Goal: Task Accomplishment & Management: Manage account settings

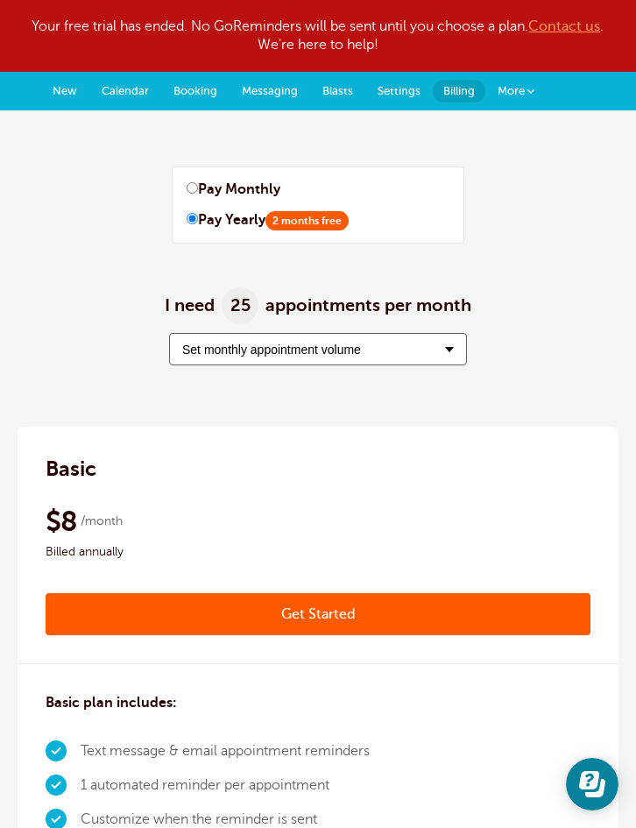
click at [523, 93] on span "More" at bounding box center [510, 90] width 27 height 13
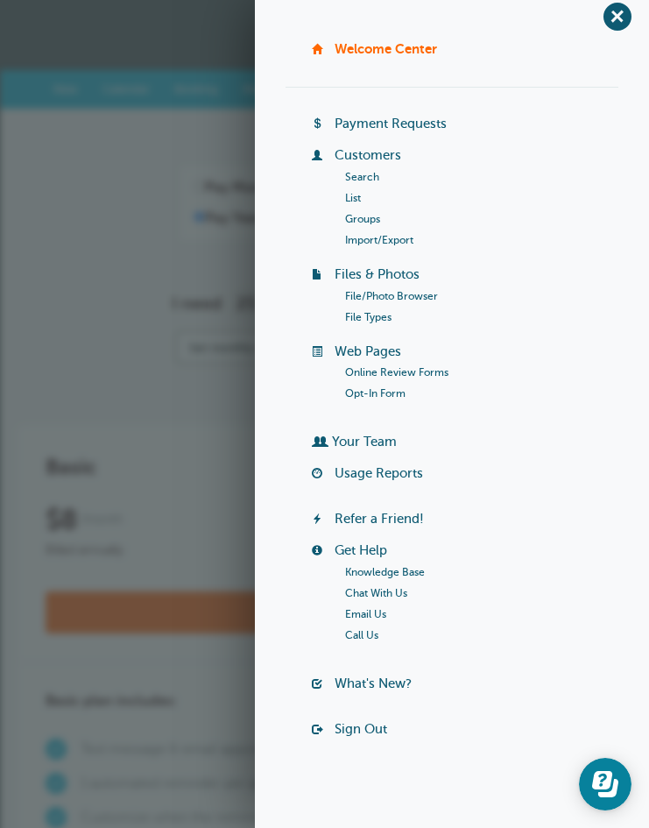
scroll to position [18, 0]
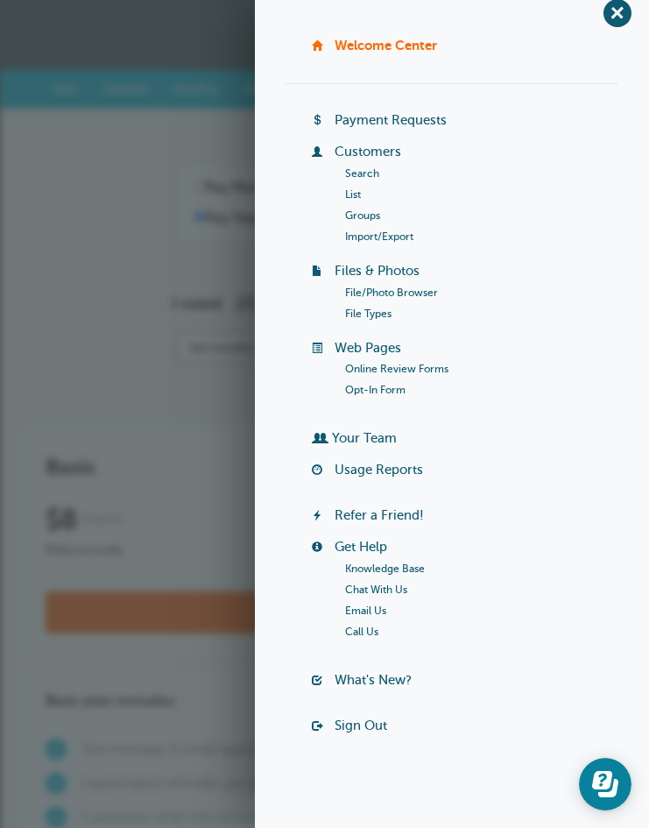
click at [364, 212] on link "Groups" at bounding box center [362, 215] width 35 height 12
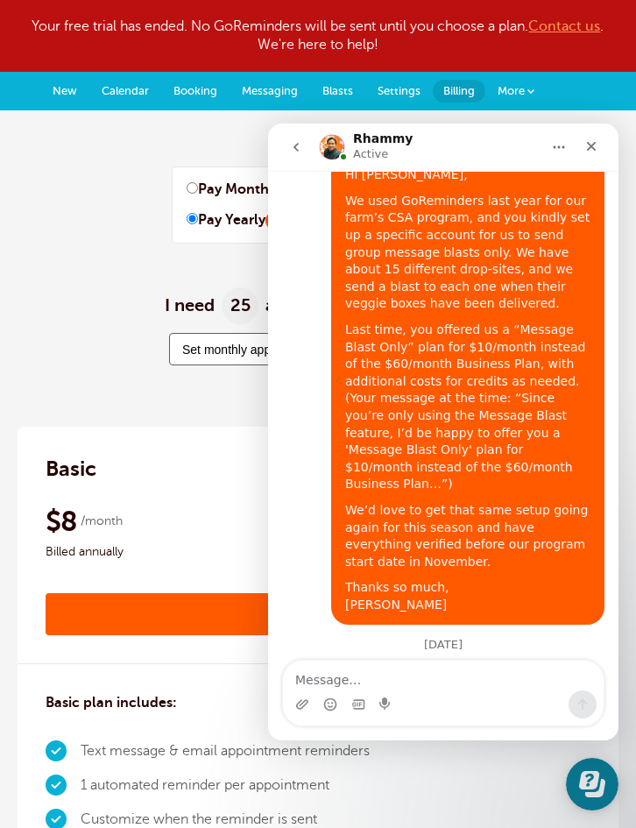
scroll to position [2938, 0]
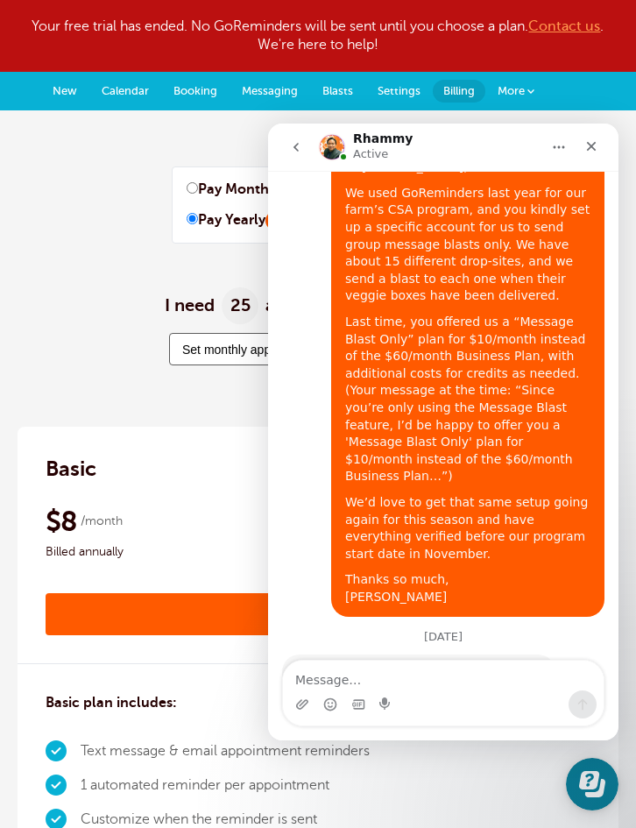
click at [593, 149] on icon "Close" at bounding box center [592, 147] width 10 height 10
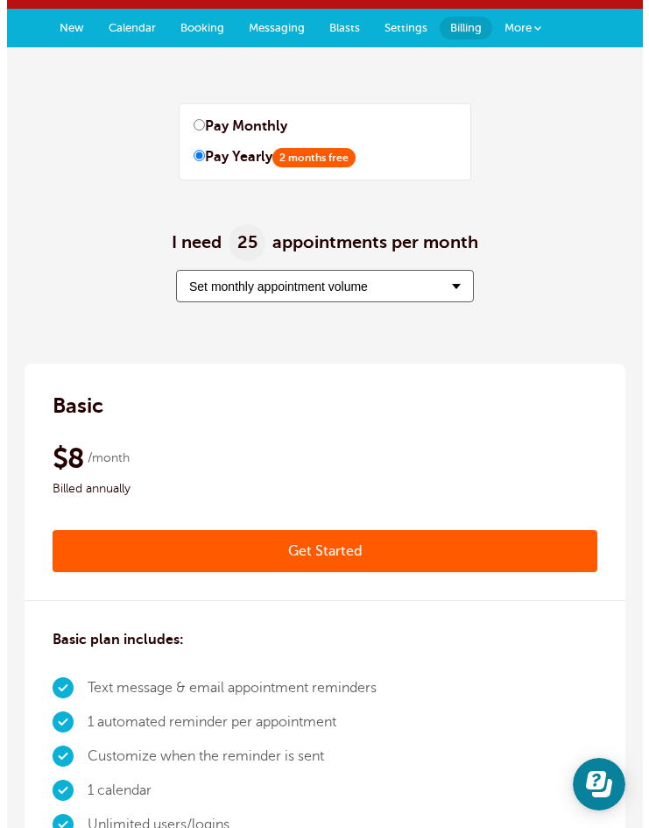
scroll to position [0, 0]
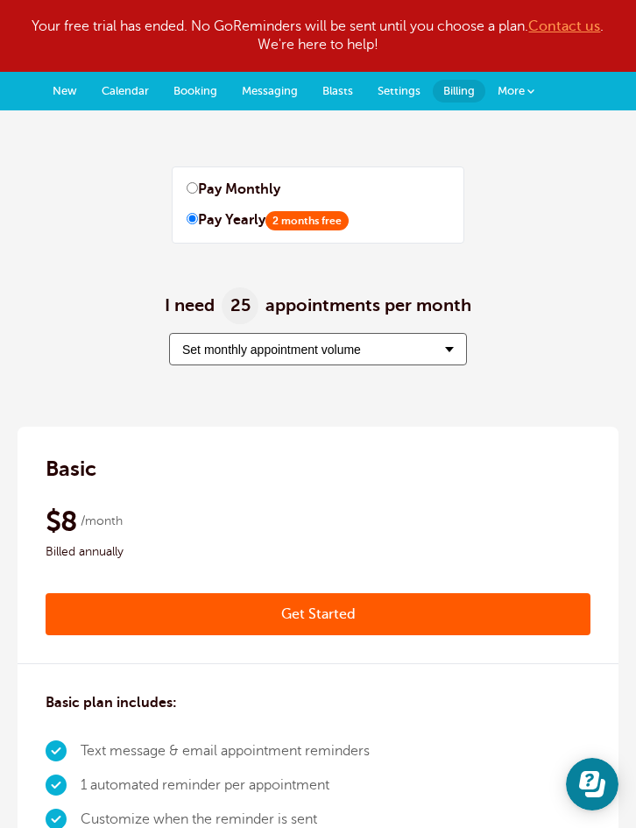
click at [525, 87] on link "More" at bounding box center [515, 91] width 61 height 39
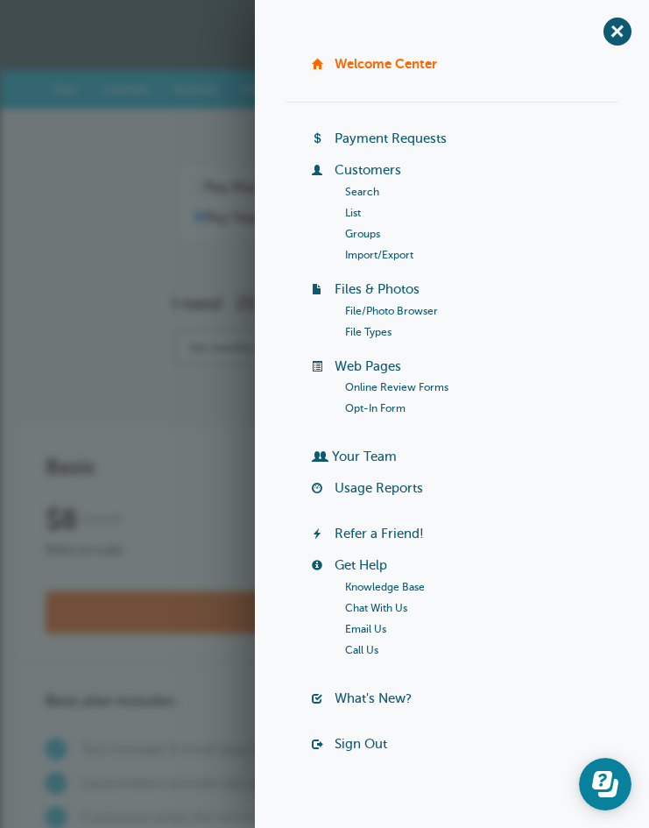
click at [362, 231] on link "Groups" at bounding box center [362, 234] width 35 height 12
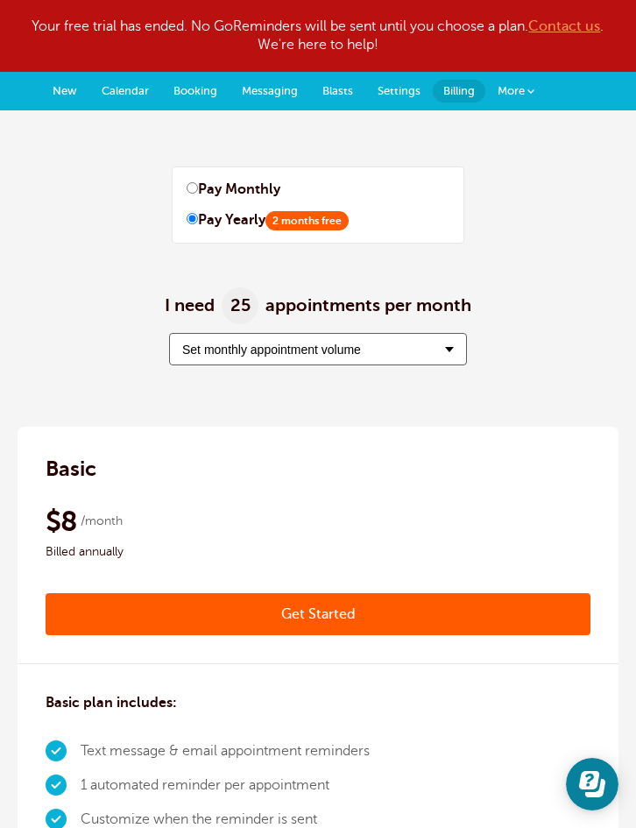
click at [529, 91] on span at bounding box center [530, 91] width 7 height 7
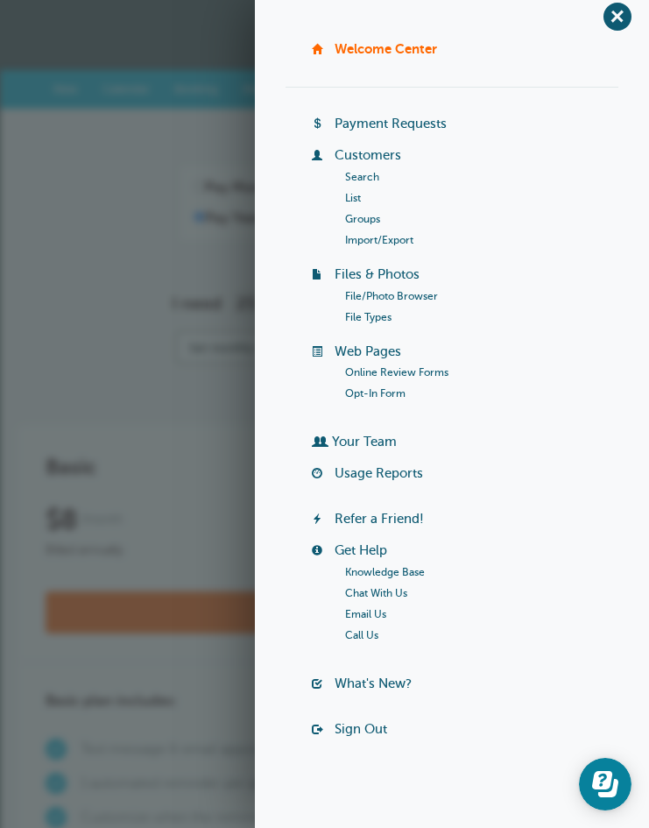
scroll to position [18, 0]
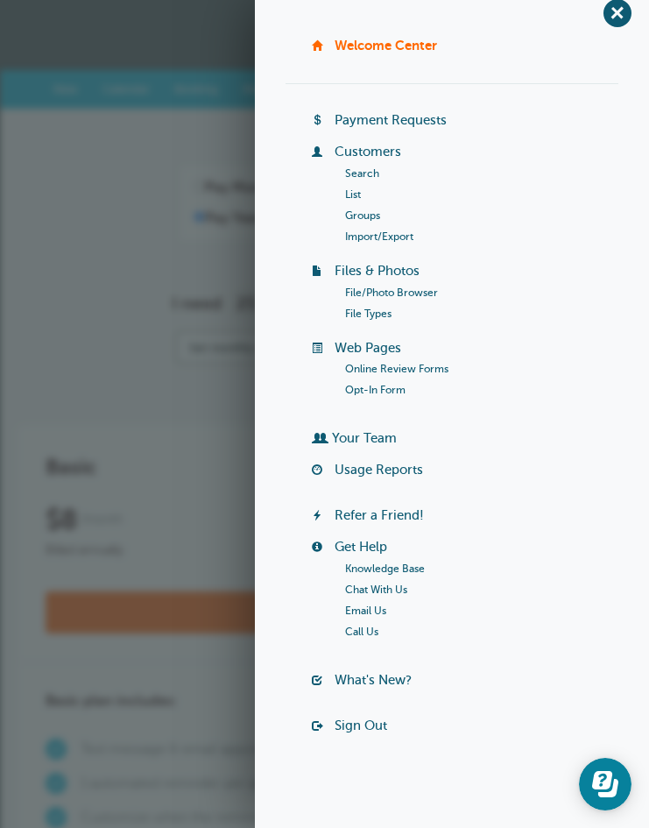
click at [371, 432] on link "Your Team" at bounding box center [364, 438] width 65 height 14
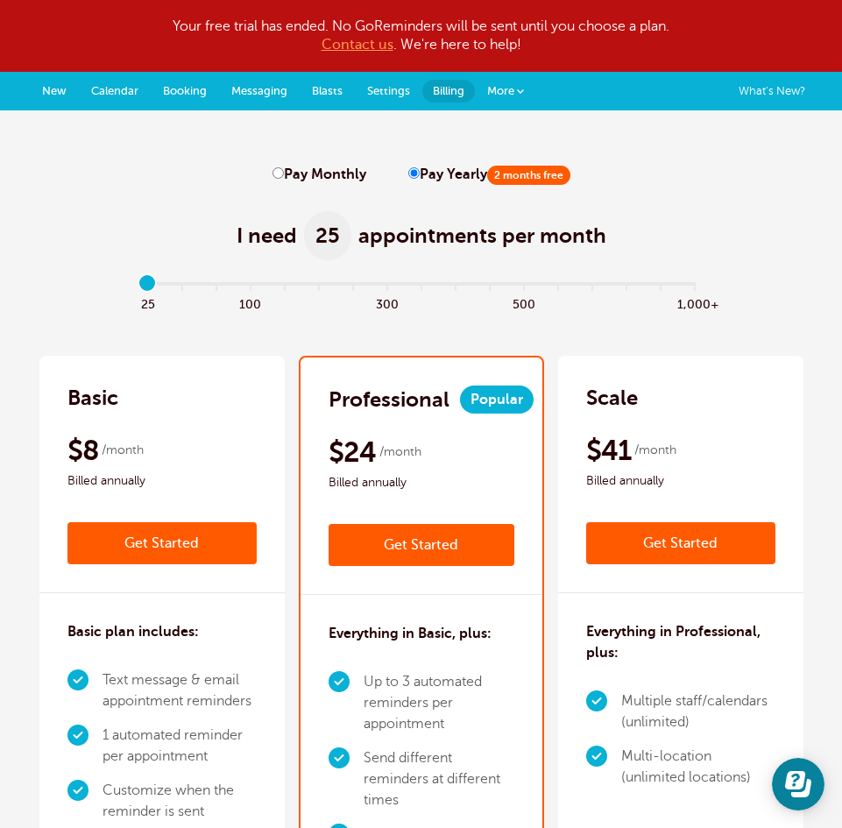
click at [520, 98] on link "More" at bounding box center [505, 91] width 61 height 39
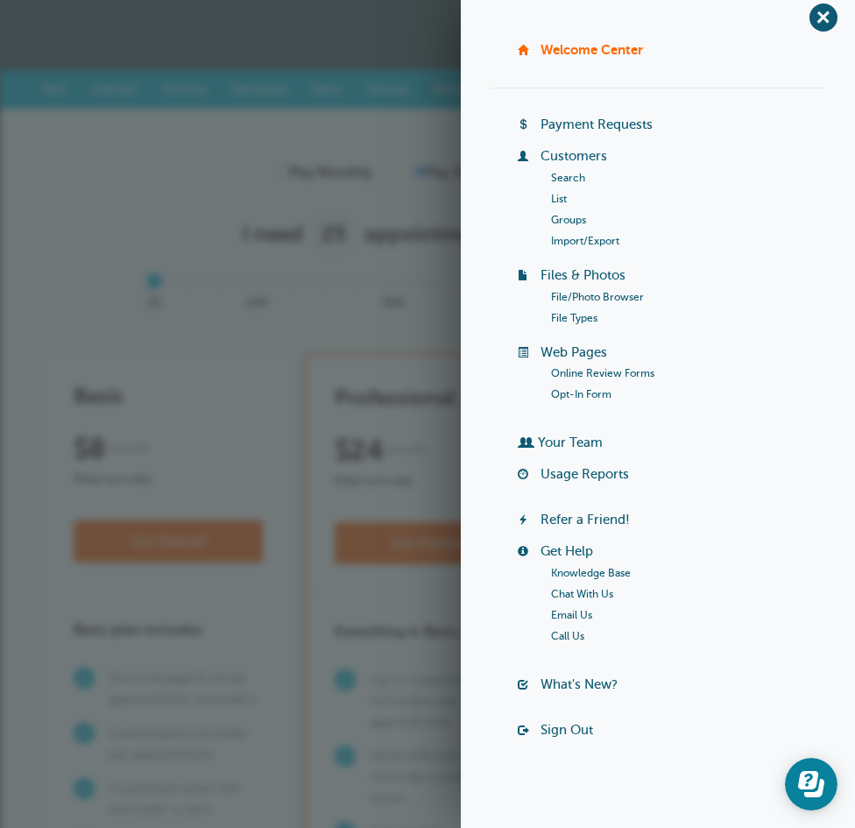
scroll to position [18, 0]
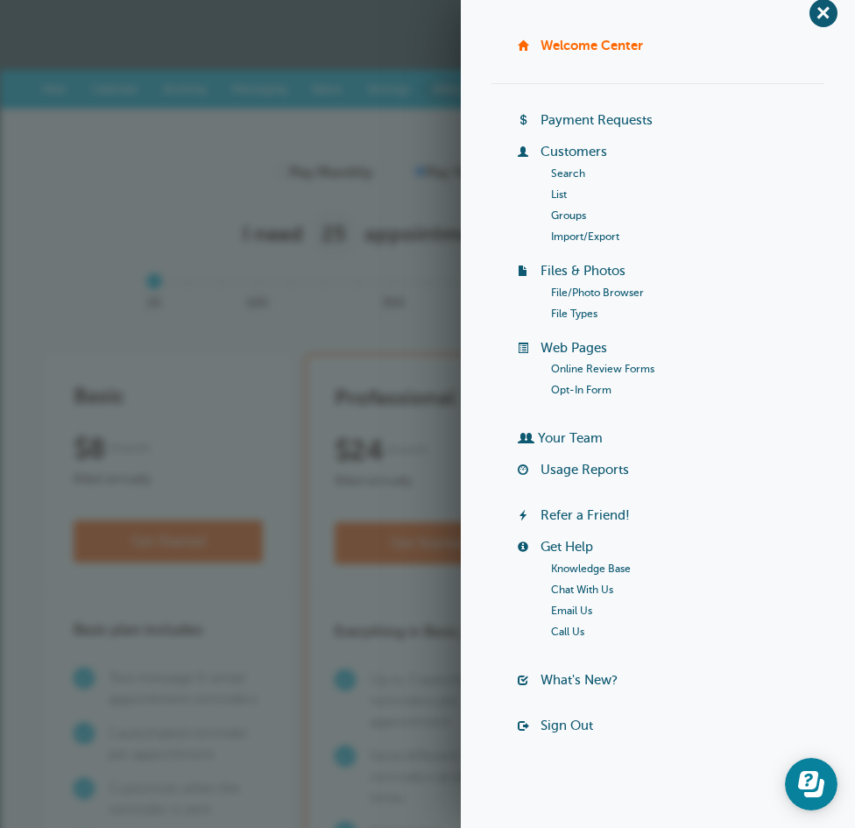
click at [582, 718] on link "Sign Out" at bounding box center [566, 725] width 53 height 14
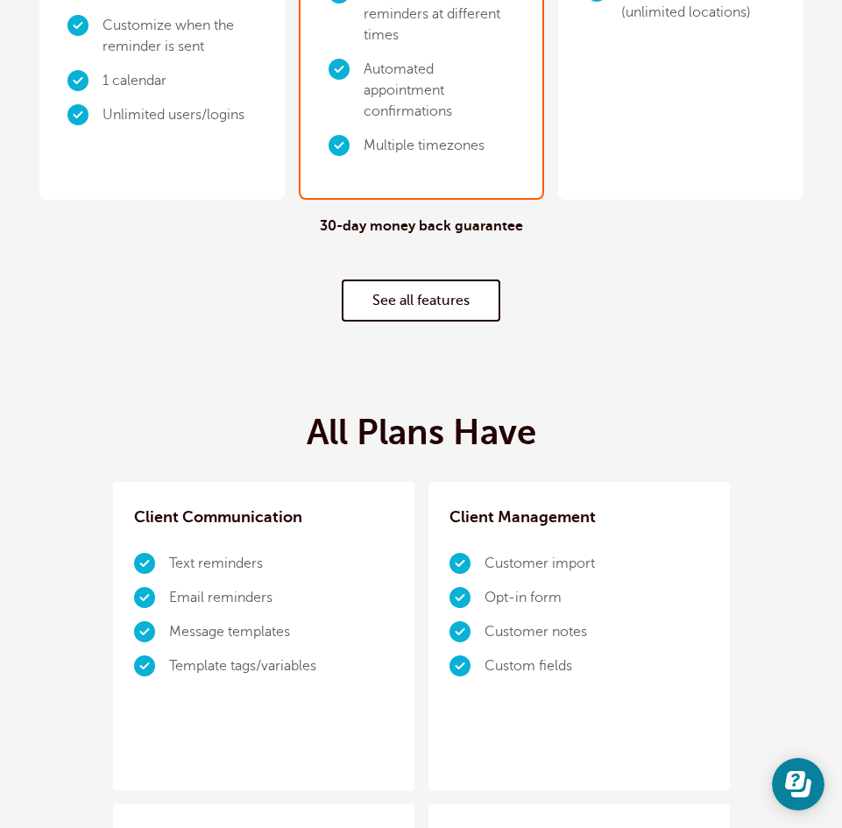
scroll to position [876, 0]
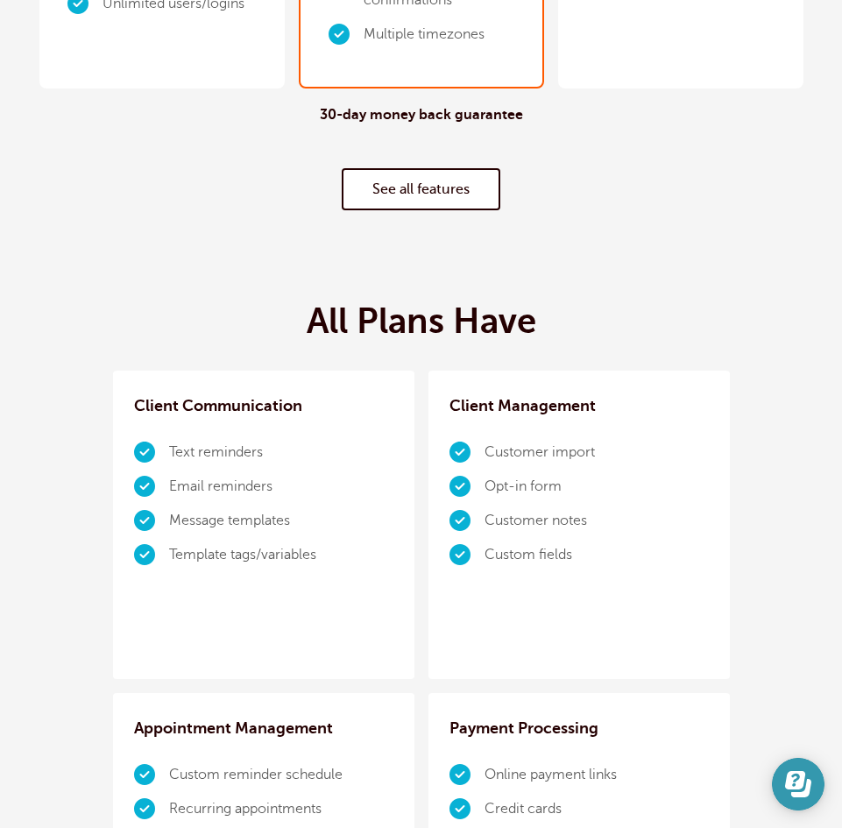
click at [794, 769] on button "Open Learn | Contact Us" at bounding box center [798, 784] width 53 height 53
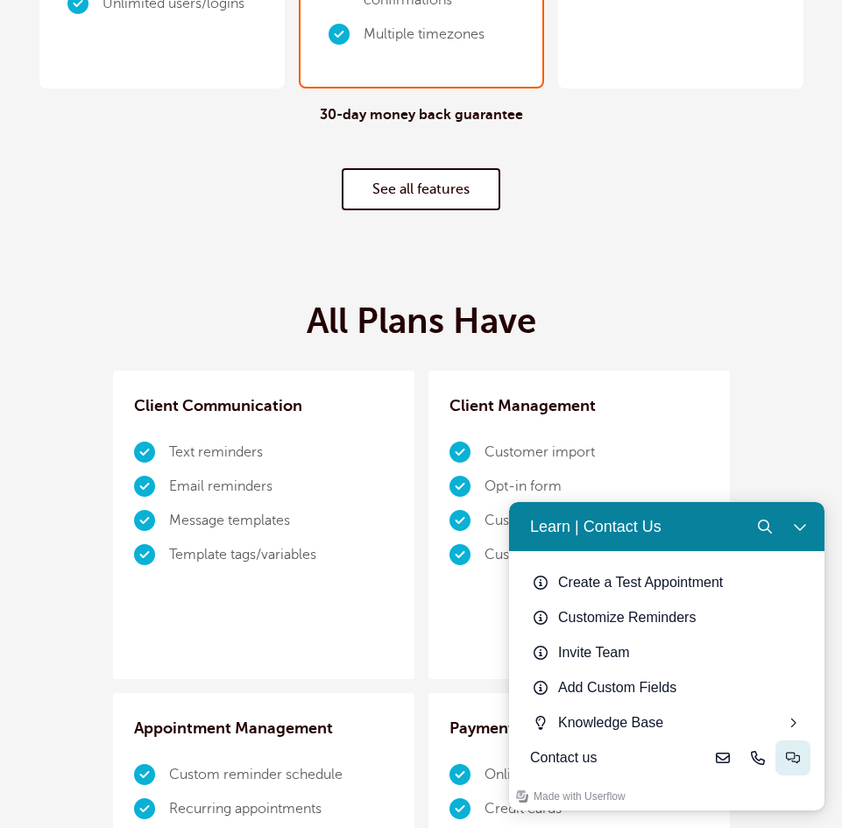
click at [784, 758] on button "Live-chat" at bounding box center [792, 757] width 35 height 35
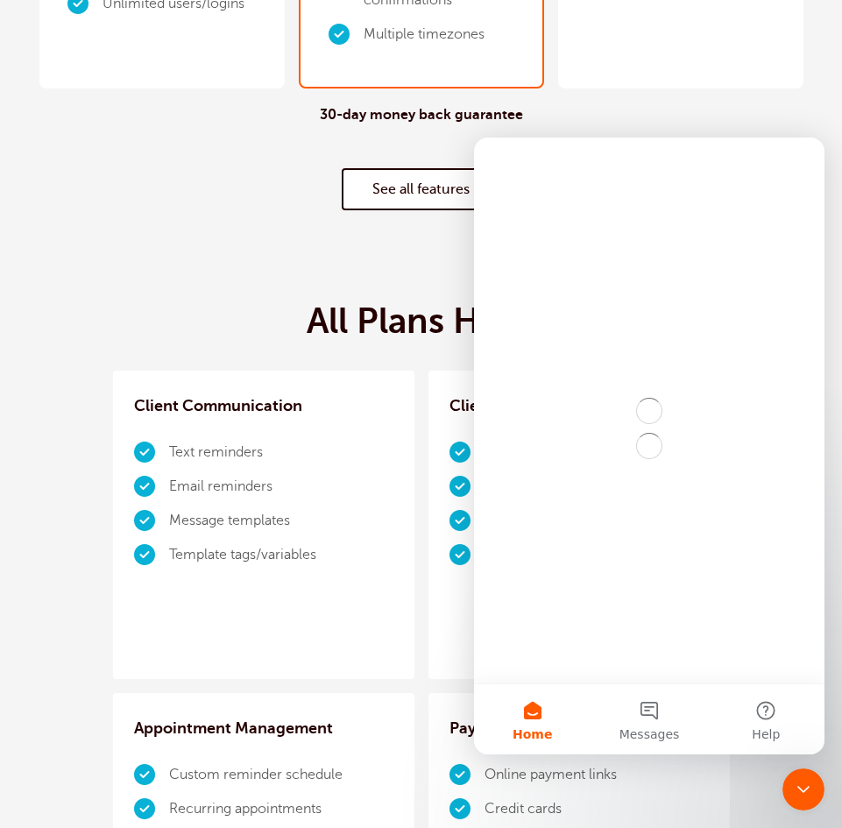
scroll to position [0, 0]
click at [657, 716] on button "Messages" at bounding box center [648, 719] width 116 height 70
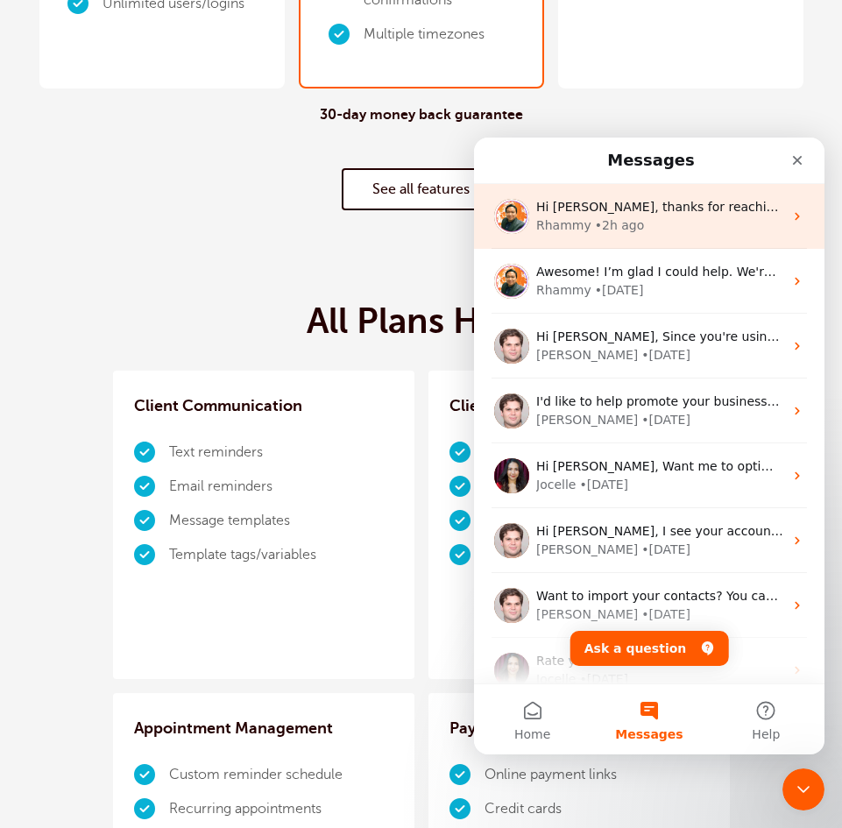
click at [605, 221] on div "• 2h ago" at bounding box center [620, 225] width 50 height 18
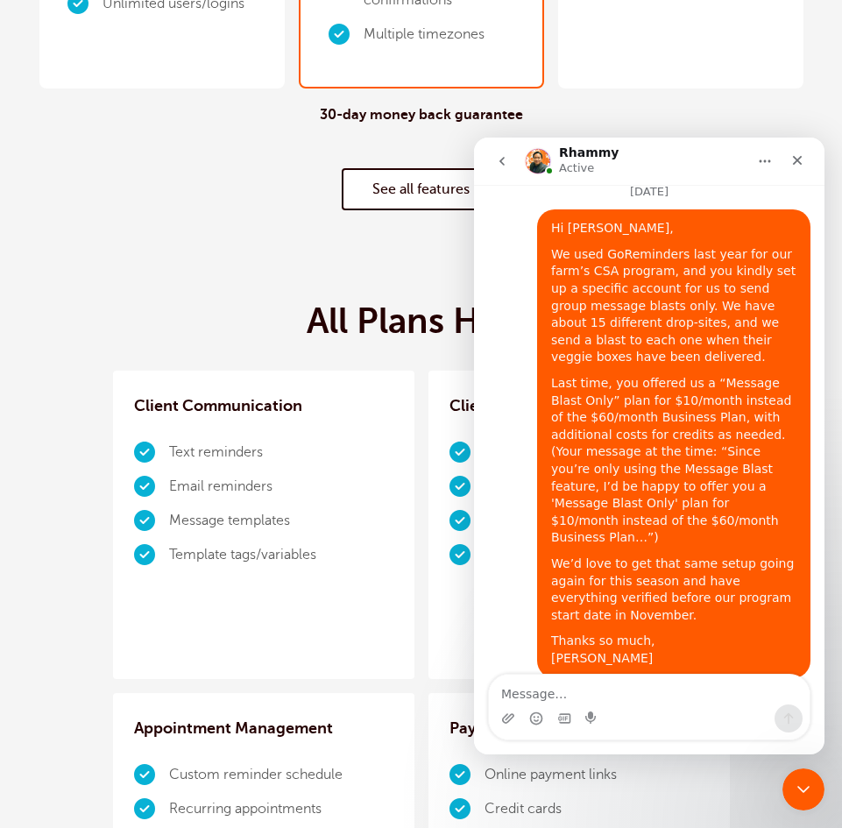
scroll to position [2938, 0]
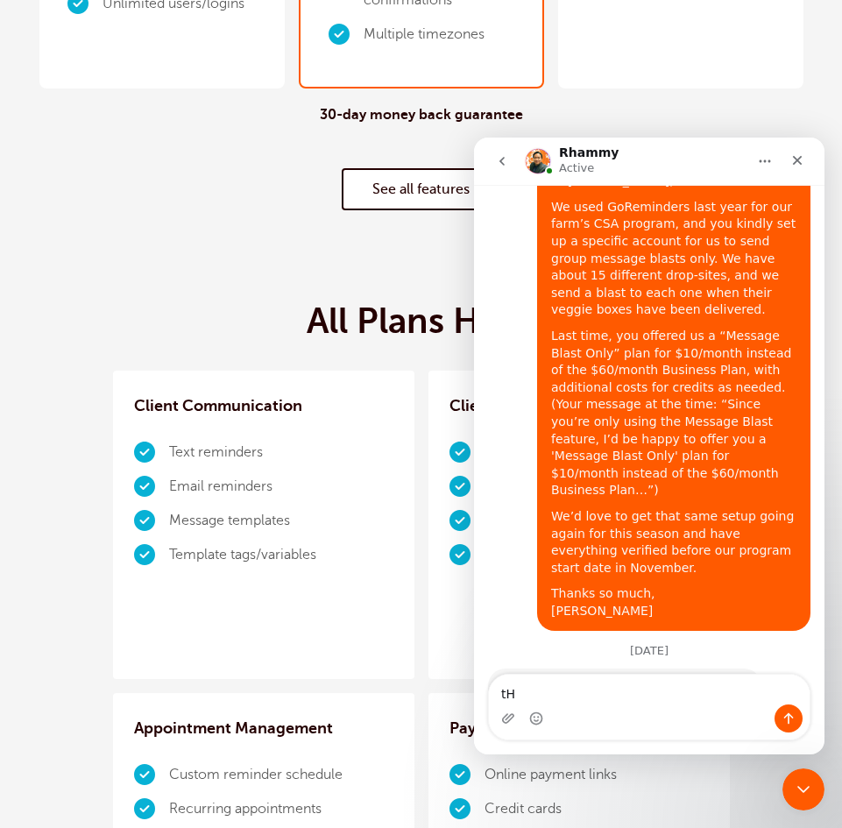
type textarea "t"
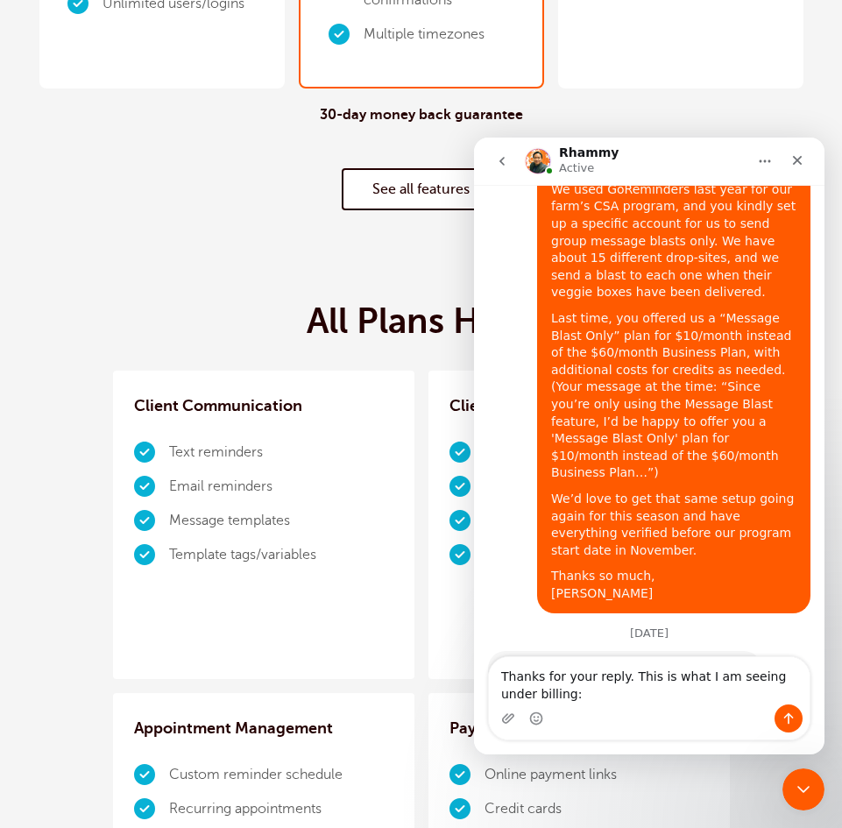
type textarea "Thanks for your reply. This is what I am seeing under billing:"
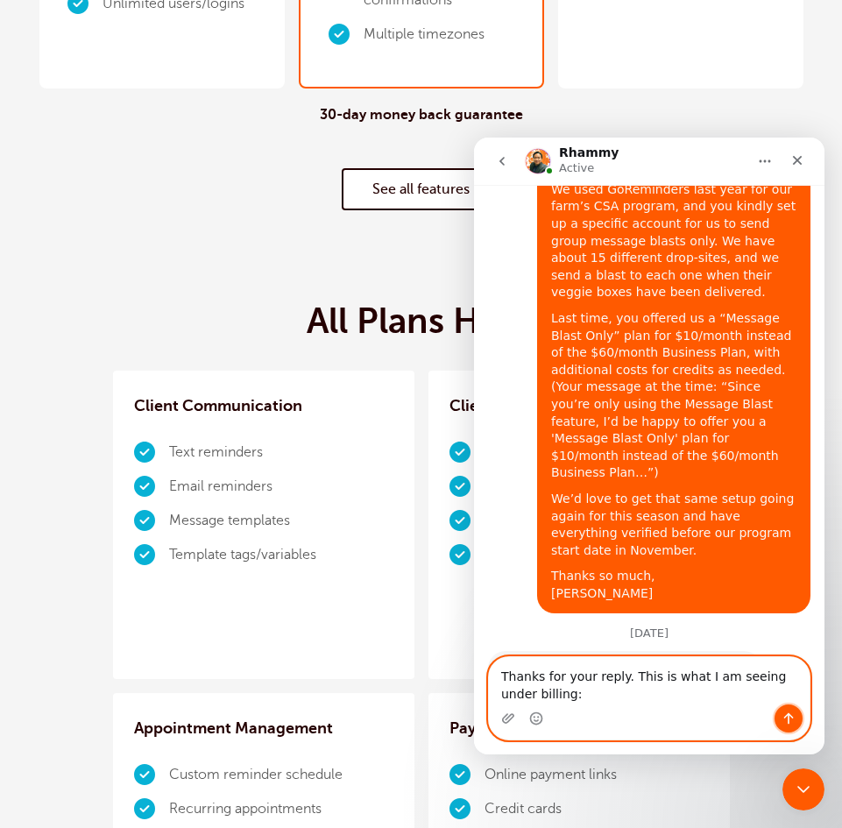
click at [781, 709] on button "Send a message…" at bounding box center [788, 718] width 28 height 28
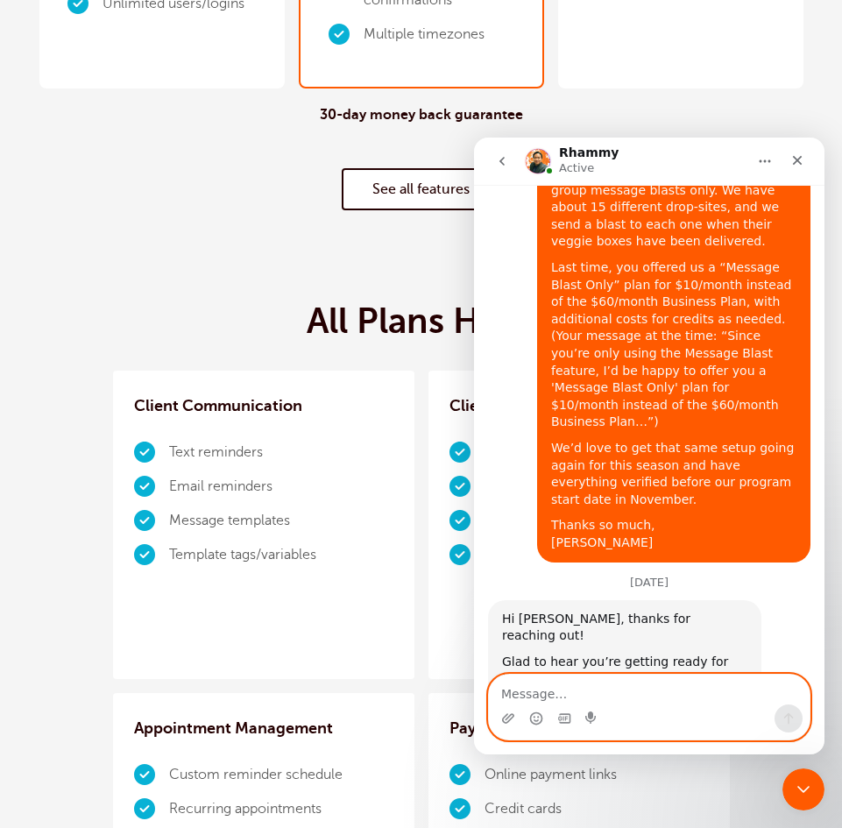
scroll to position [3008, 0]
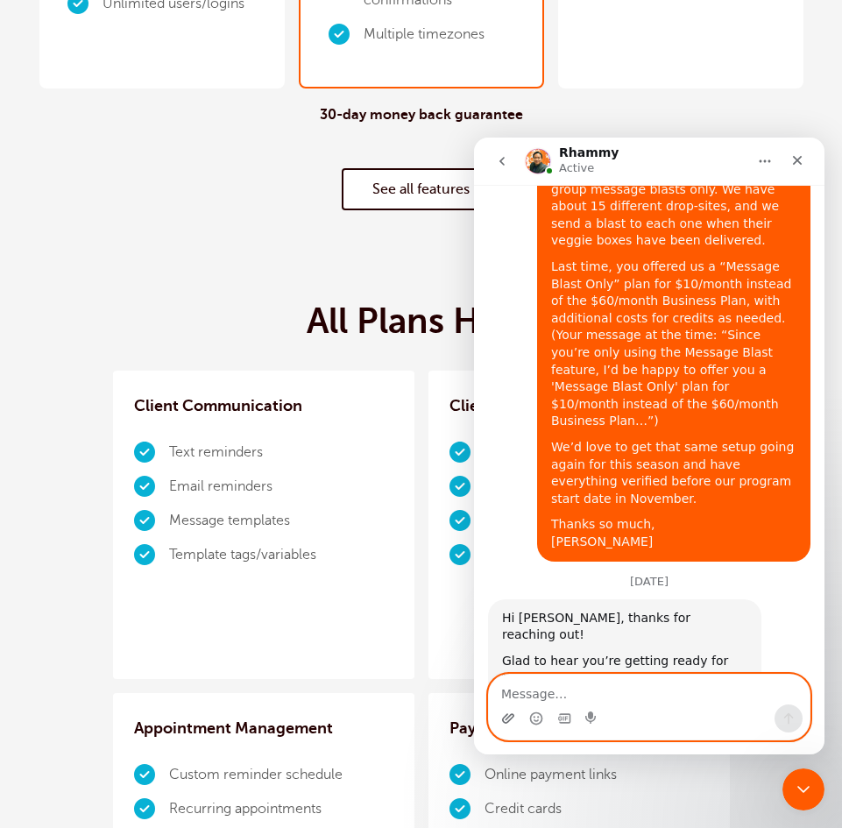
click at [506, 713] on icon "Upload attachment" at bounding box center [508, 718] width 14 height 14
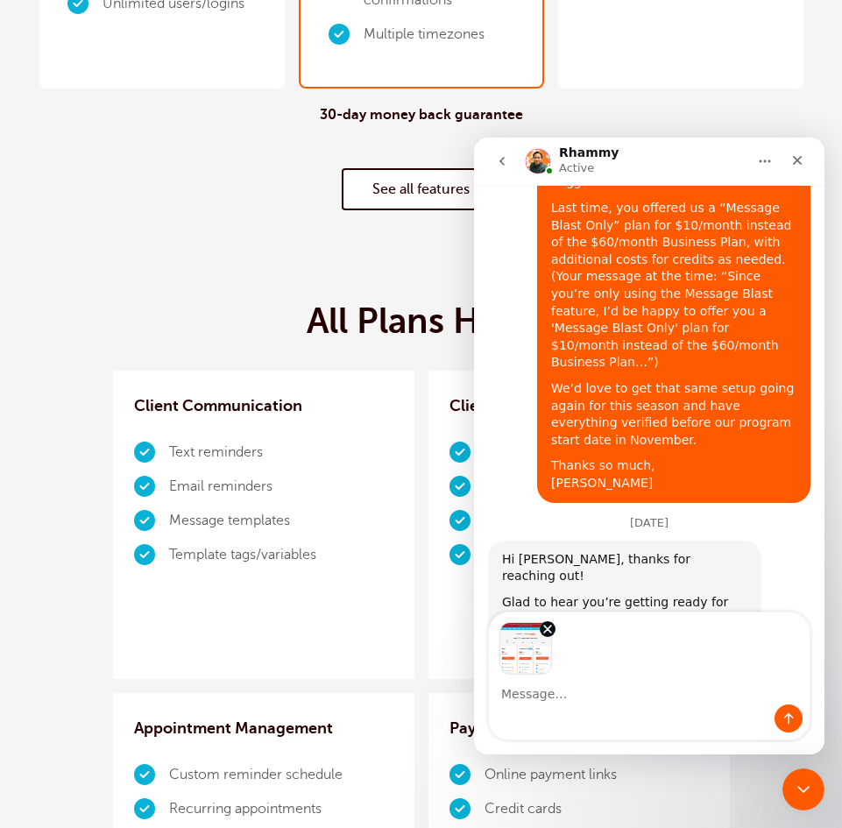
scroll to position [3070, 0]
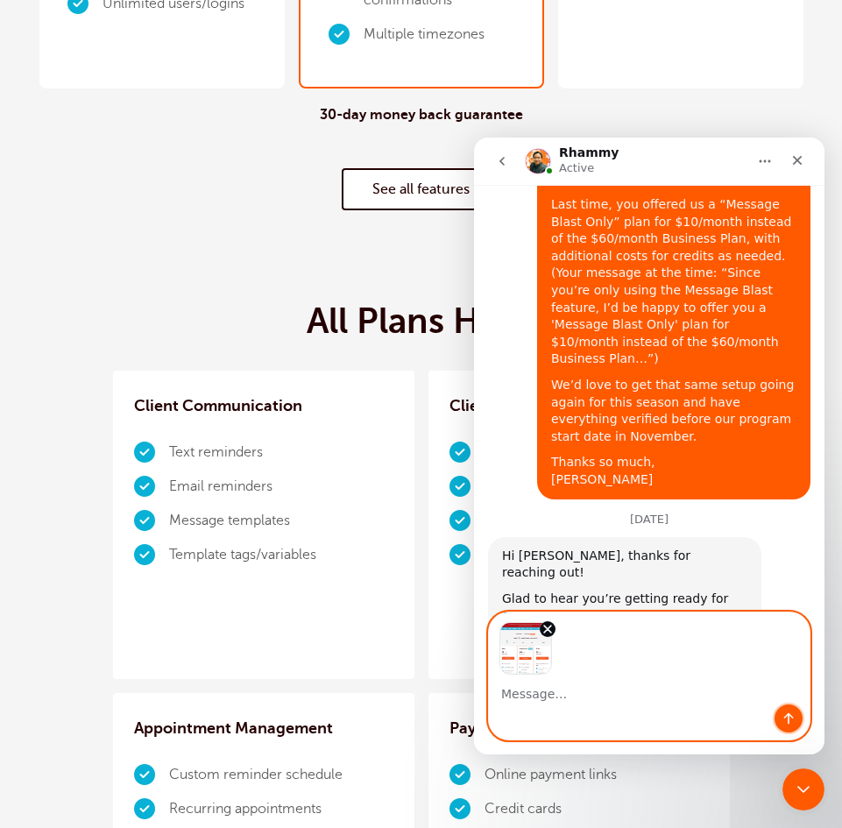
click at [786, 715] on icon "Send a message…" at bounding box center [788, 718] width 14 height 14
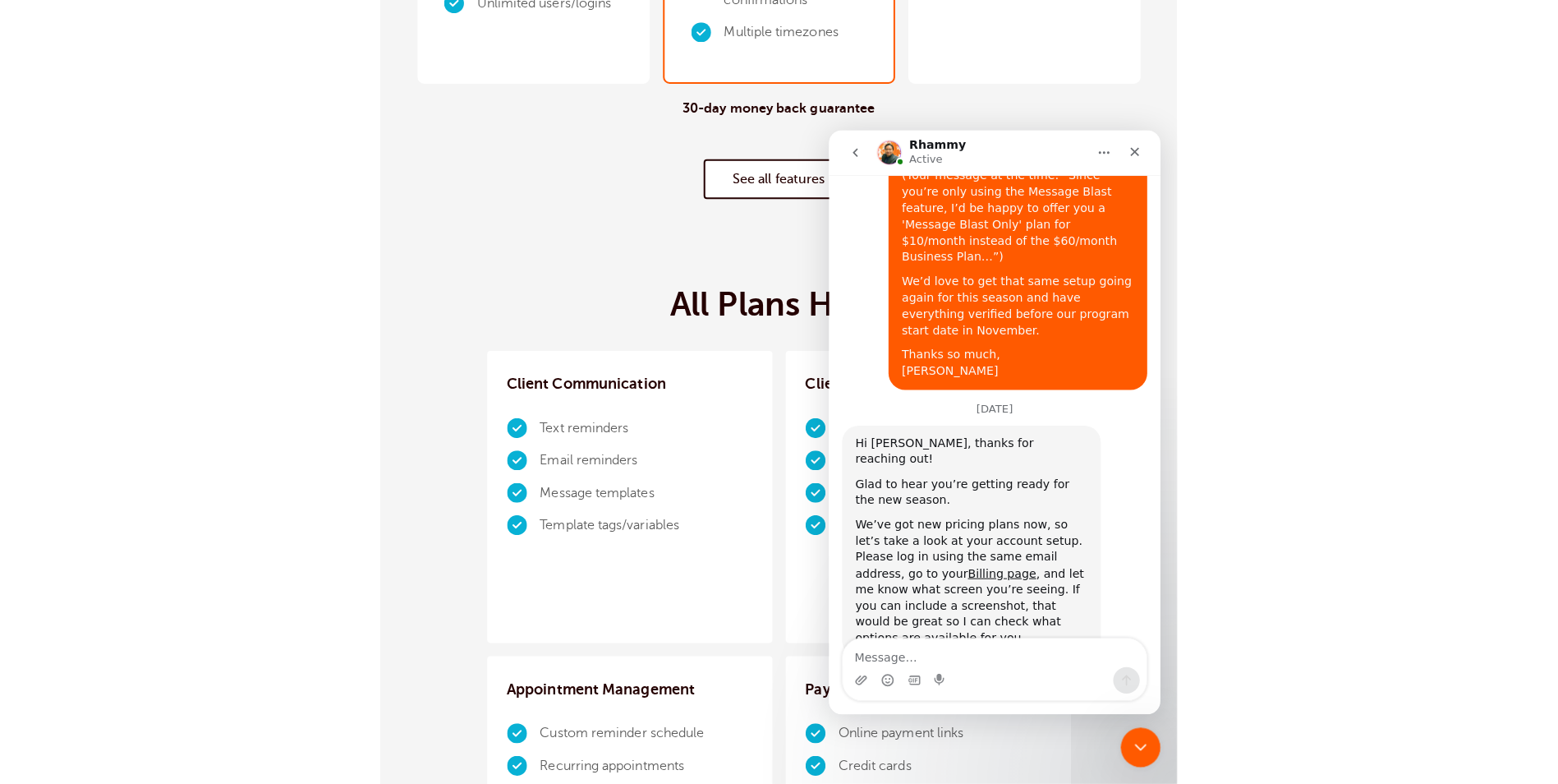
scroll to position [3051, 0]
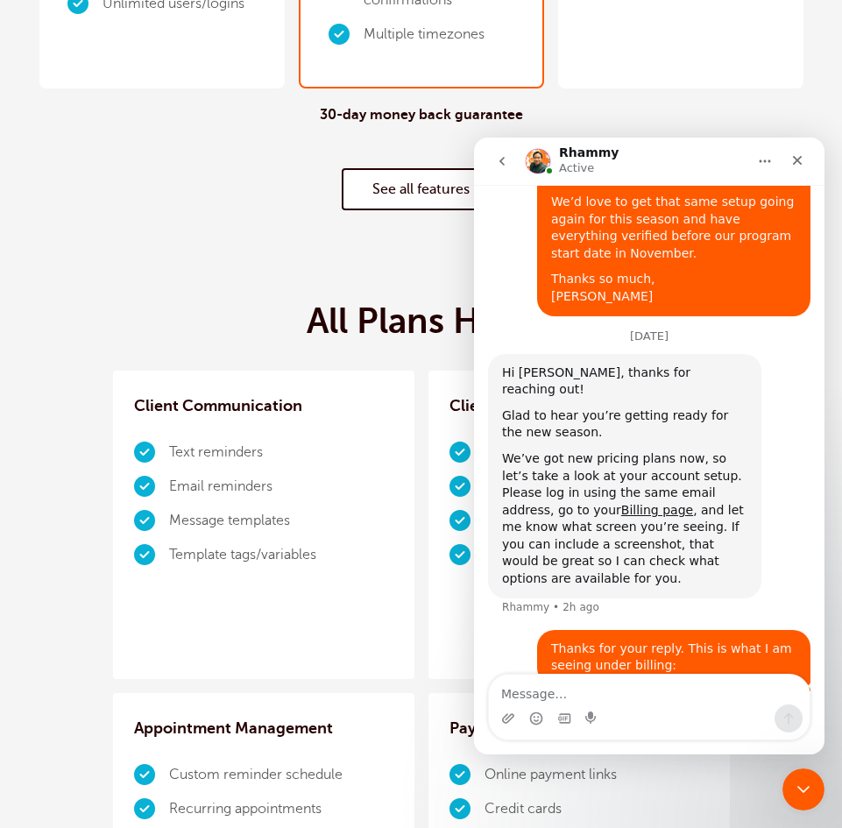
click at [236, 277] on div "All Plans Have Client Communication Text reminders Email reminders Message temp…" at bounding box center [421, 799] width 807 height 1055
click at [702, 101] on div "30-day money back guarantee See all features" at bounding box center [421, 157] width 807 height 139
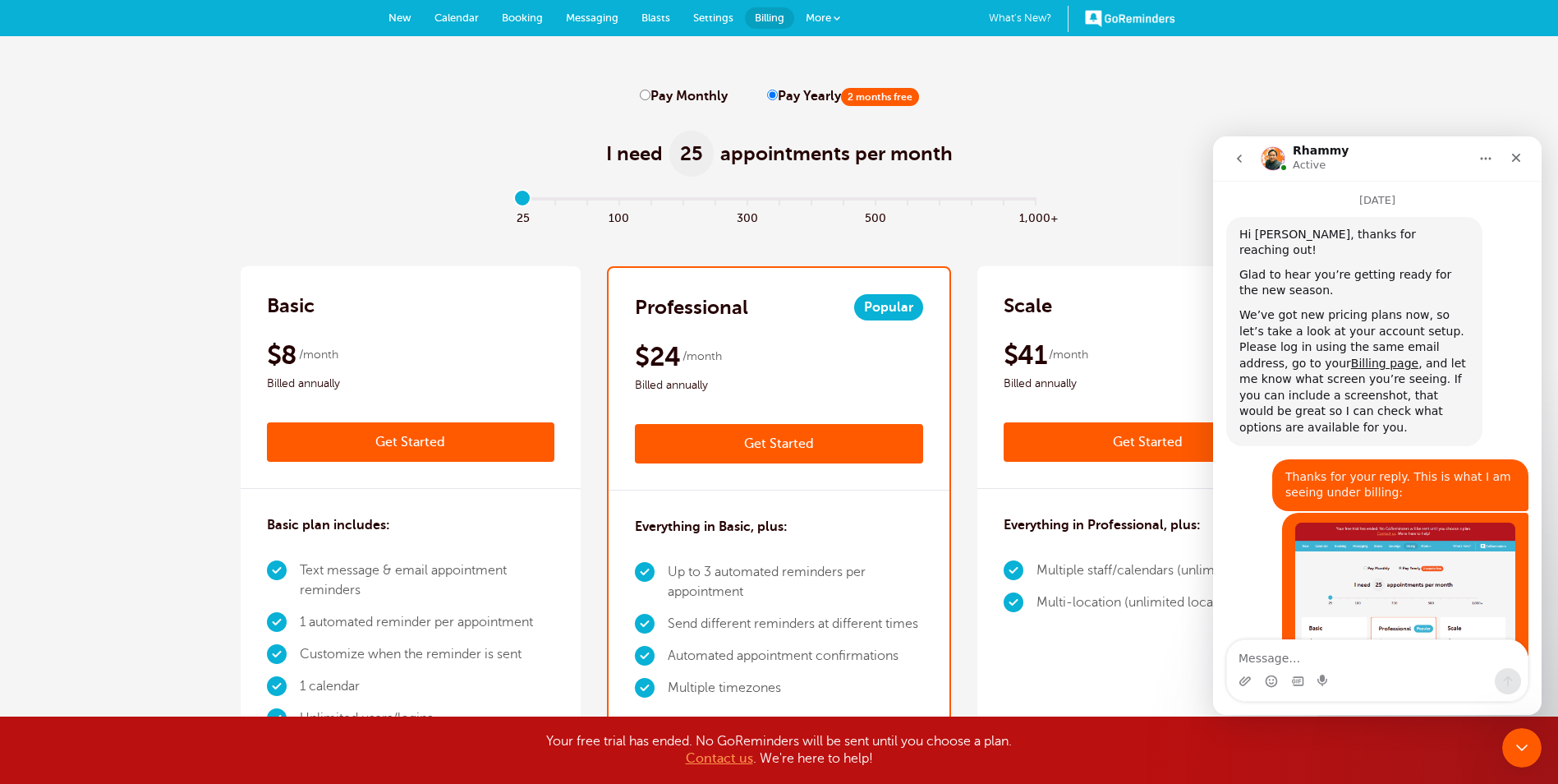
scroll to position [3309, 0]
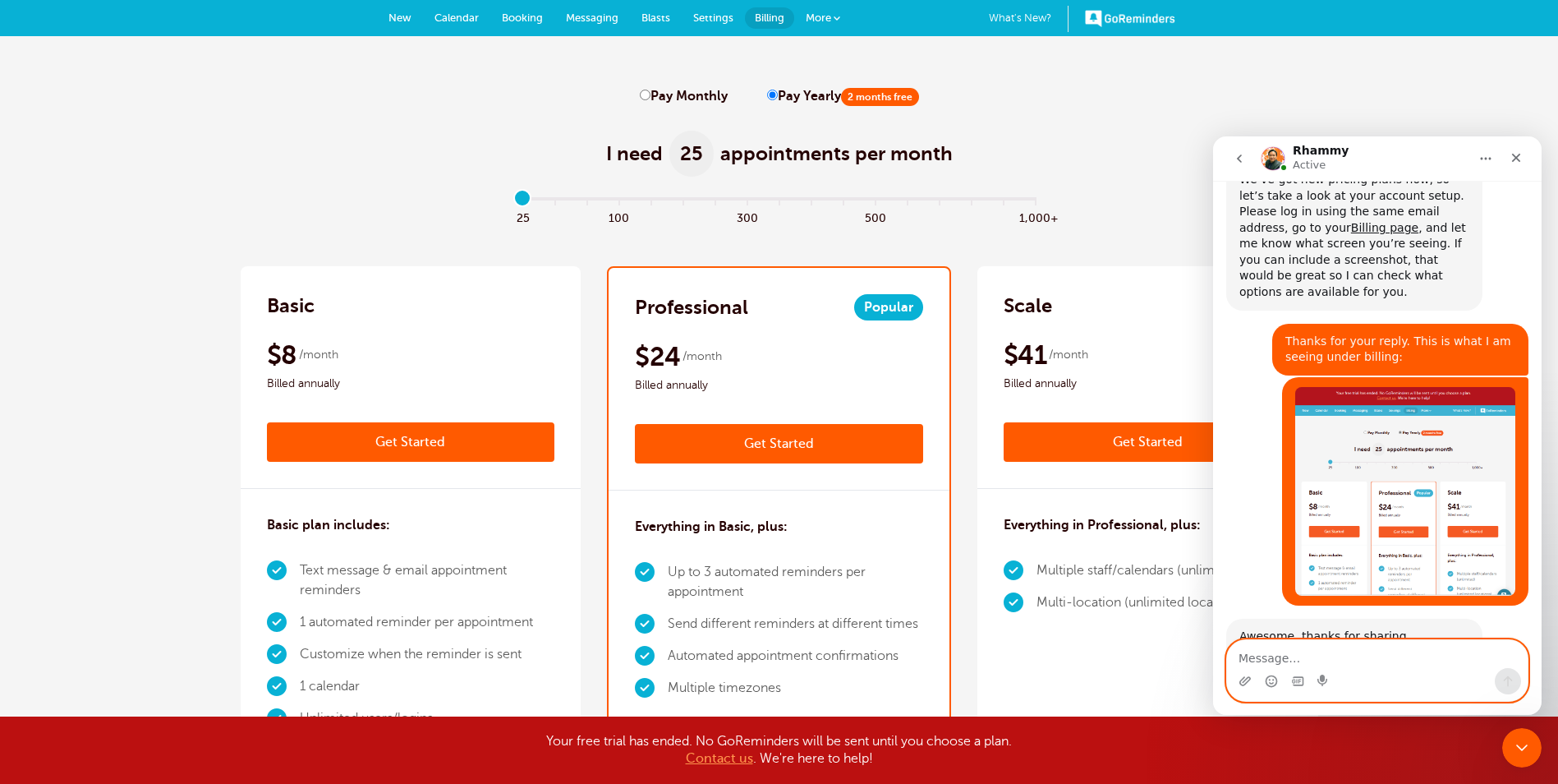
click at [789, 661] on textarea "Message…" at bounding box center [1377, 654] width 301 height 28
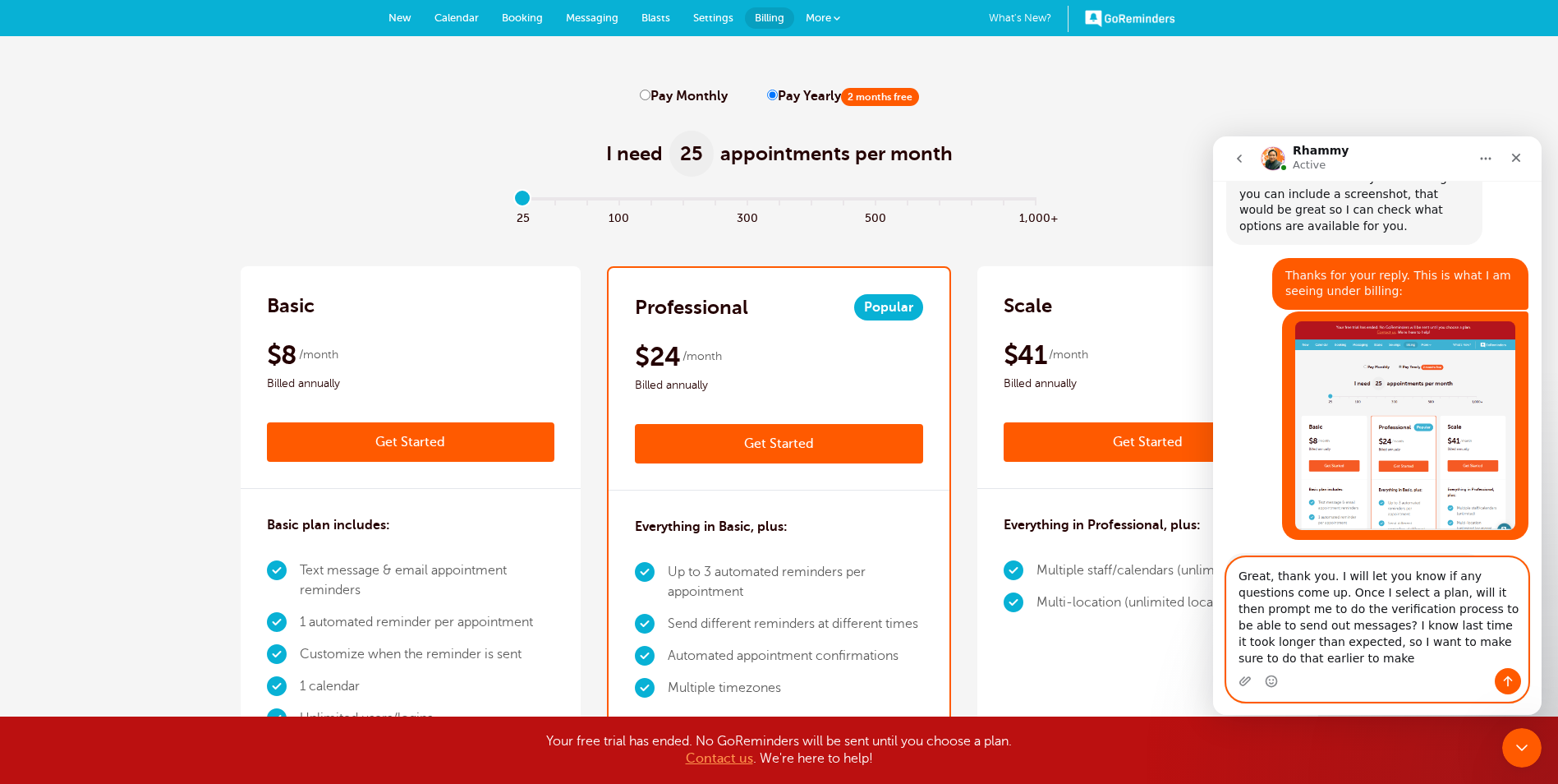
scroll to position [3390, 0]
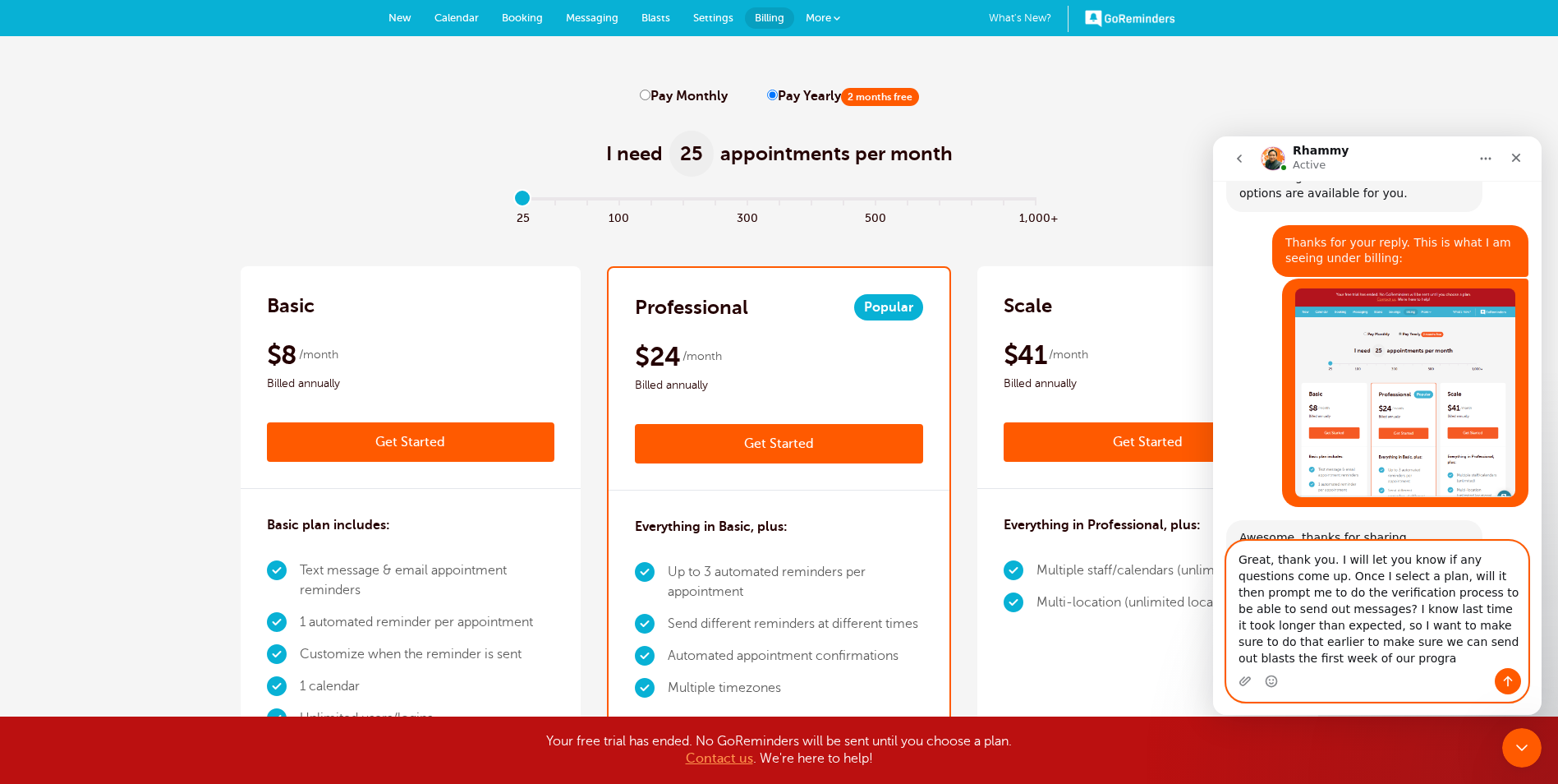
type textarea "Great, thank you. I will let you know if any questions come up. Once I select a…"
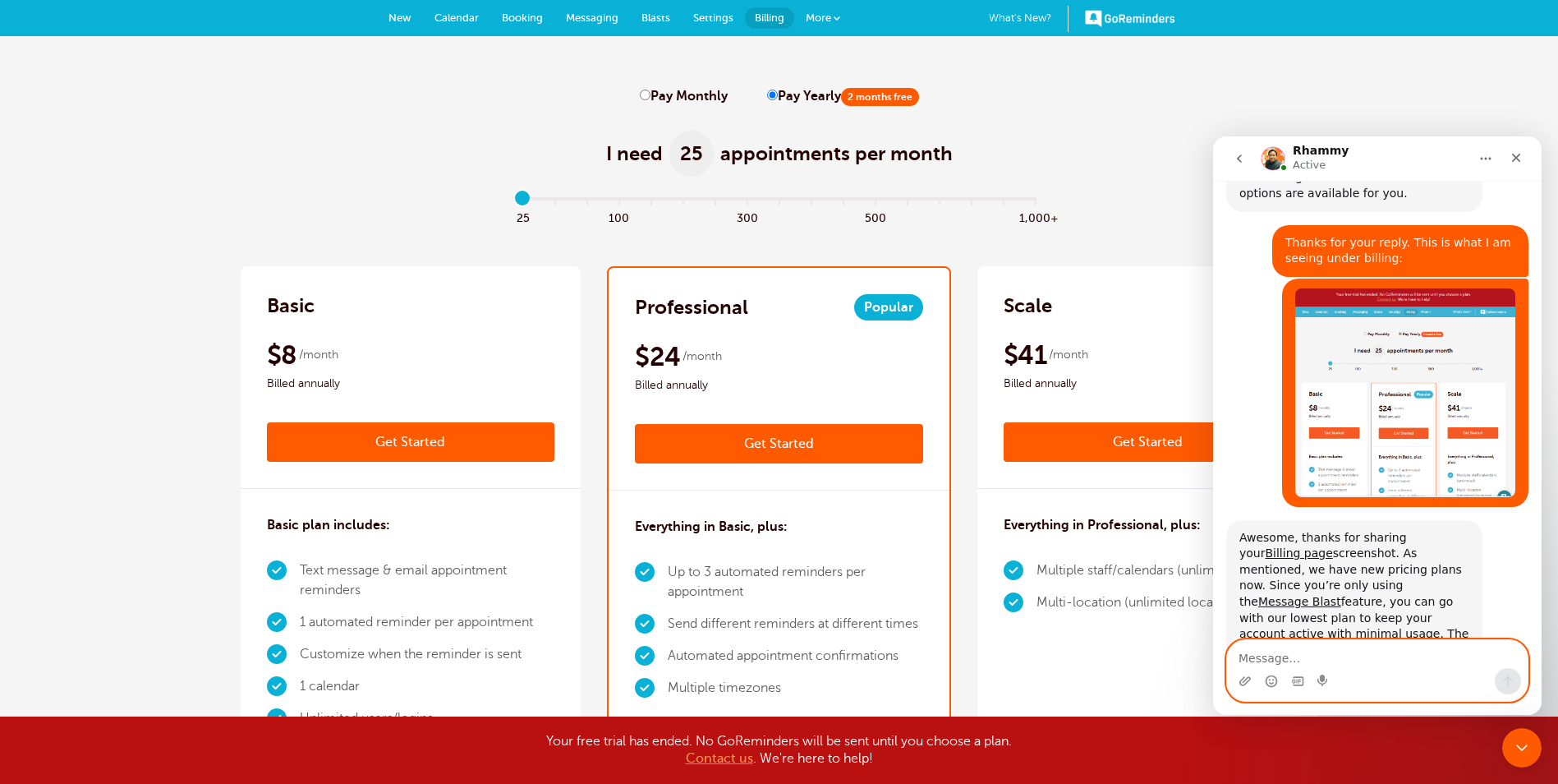
scroll to position [3470, 0]
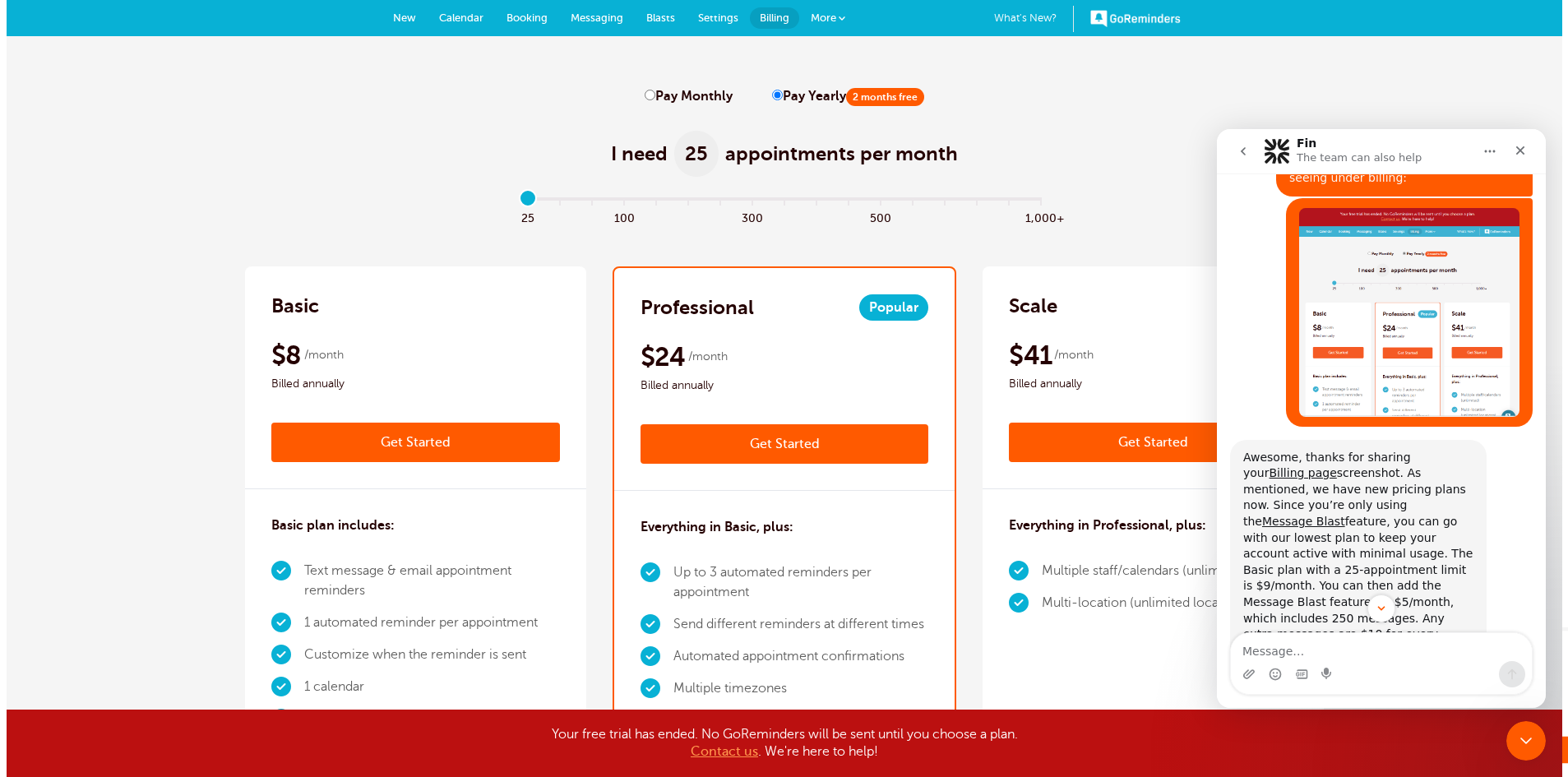
scroll to position [3398, 0]
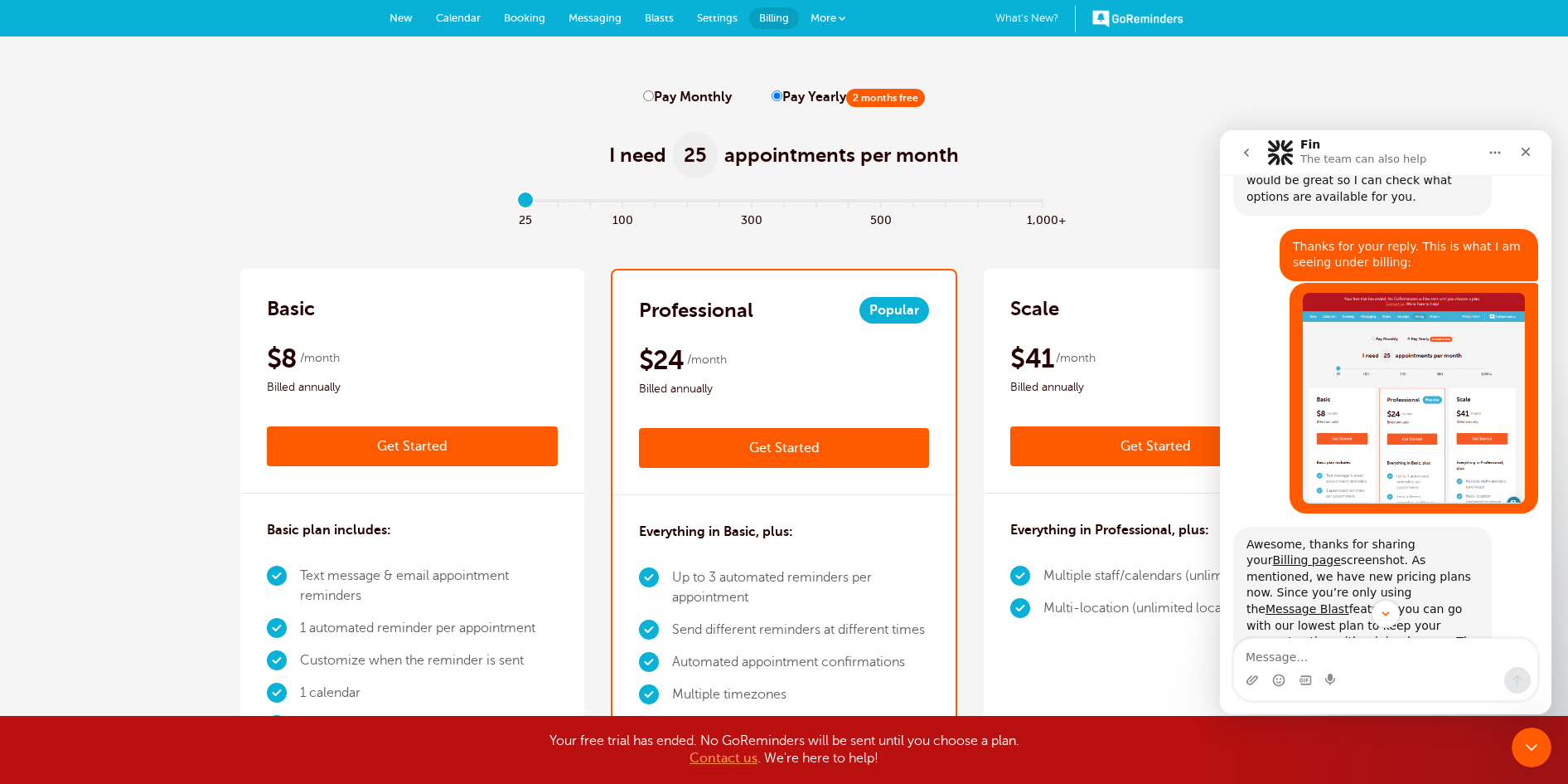
click at [440, 451] on link "Get Started" at bounding box center [412, 446] width 291 height 40
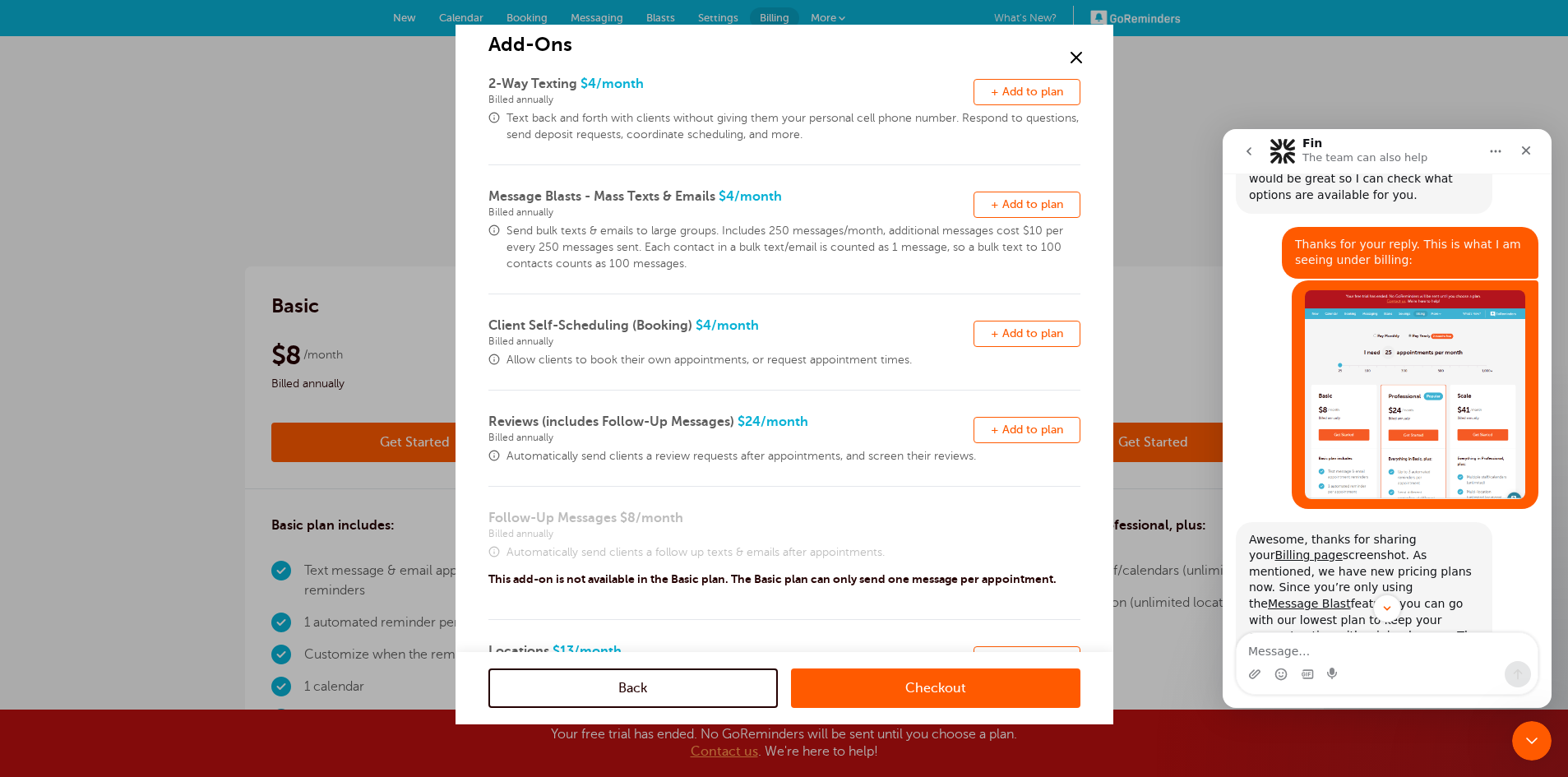
scroll to position [83, 0]
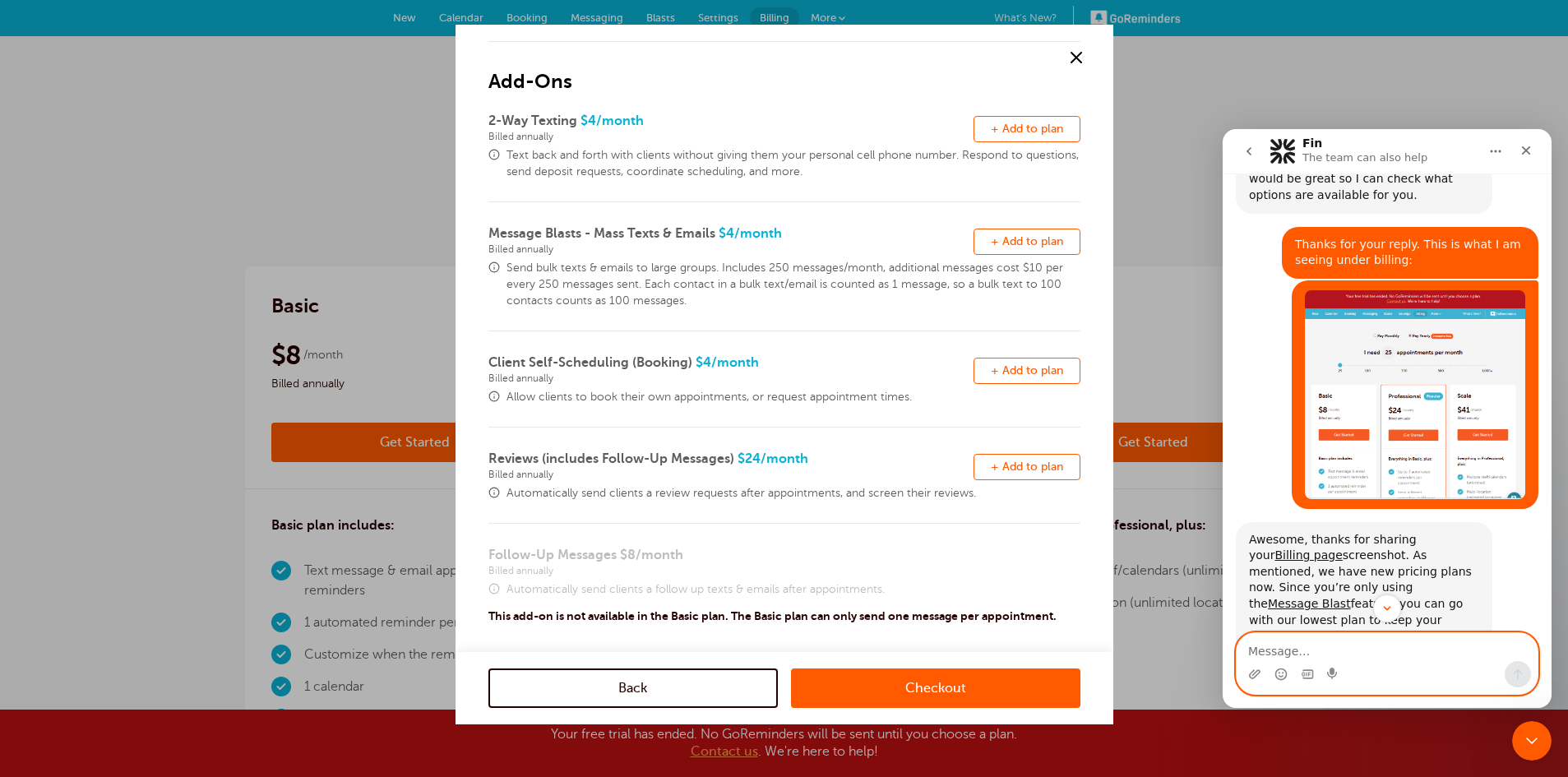
click at [1367, 639] on textarea "Message…" at bounding box center [1387, 647] width 301 height 28
type textarea "one more question- the message blast add-on is showing $10 extra vs the $5 you …"
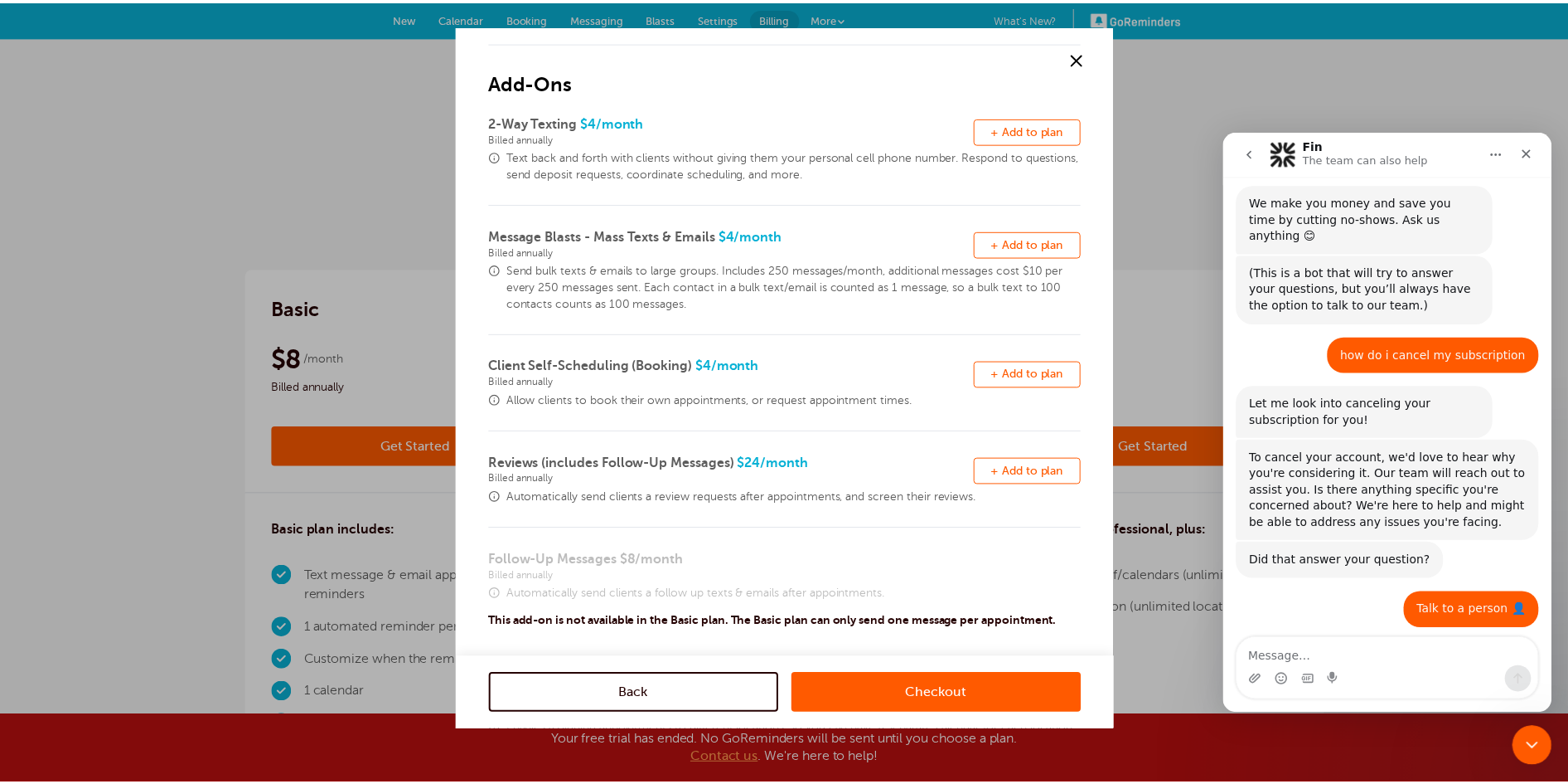
scroll to position [0, 0]
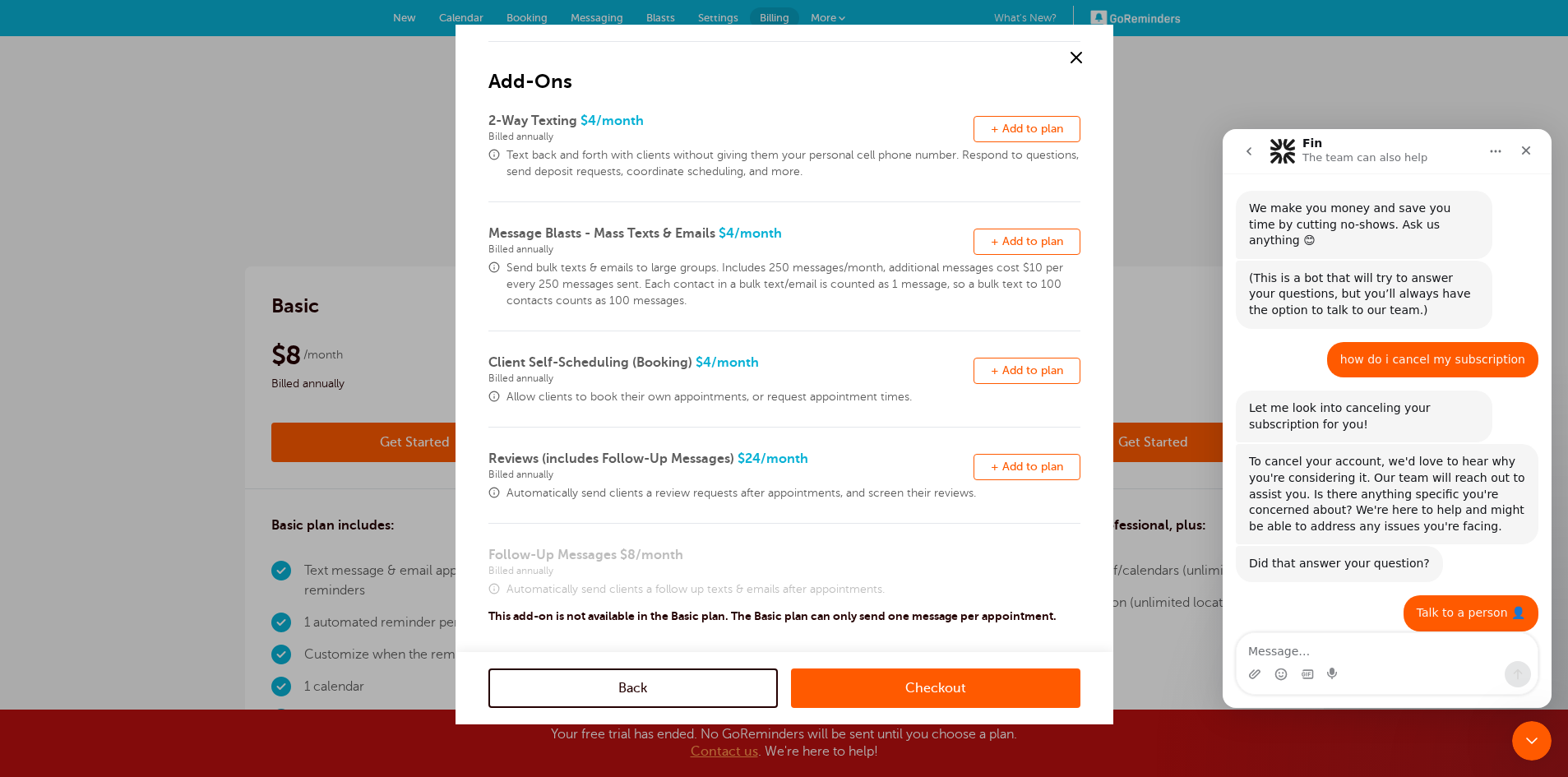
click at [1555, 177] on div at bounding box center [784, 388] width 1568 height 777
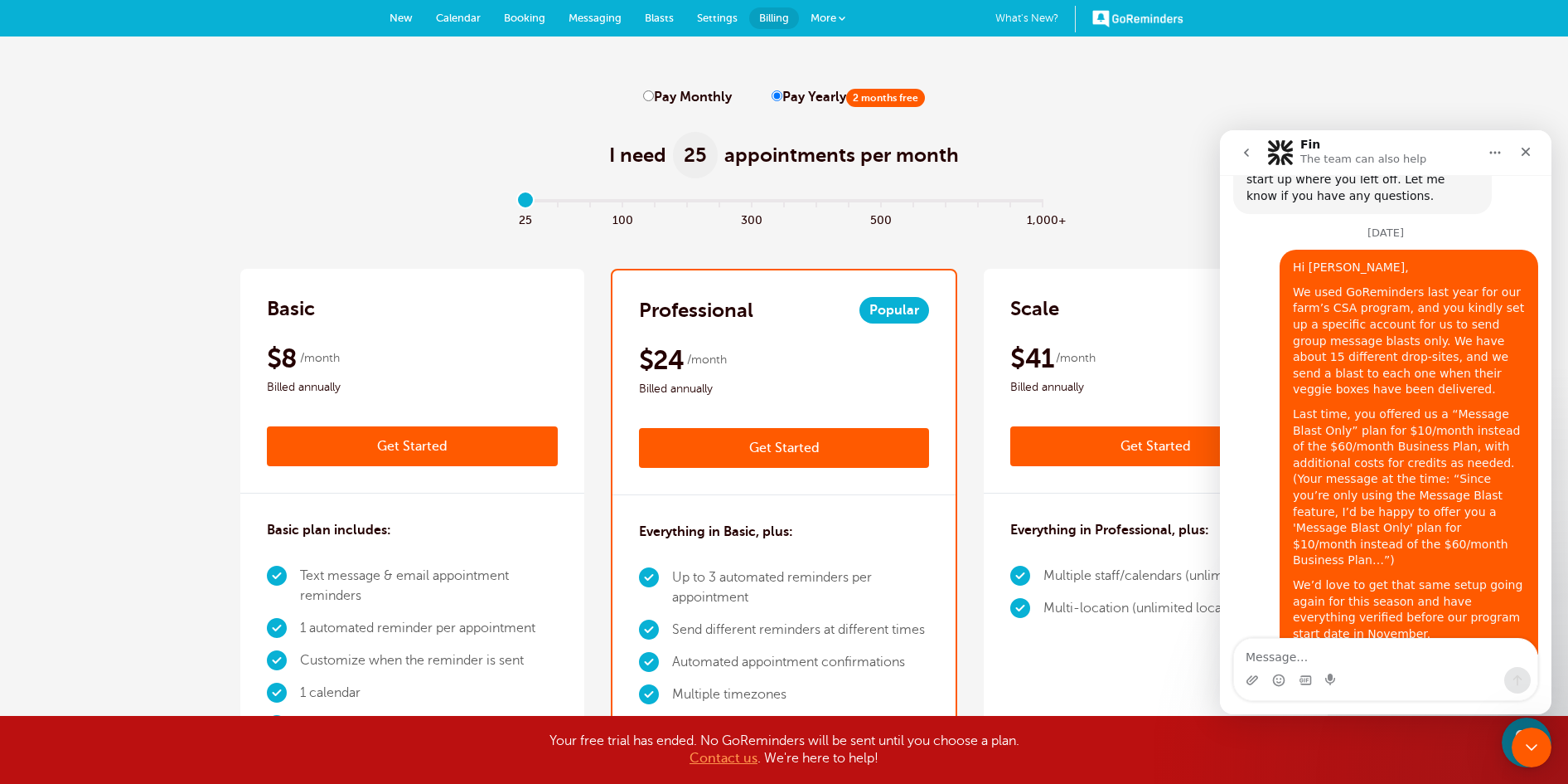
scroll to position [2692, 0]
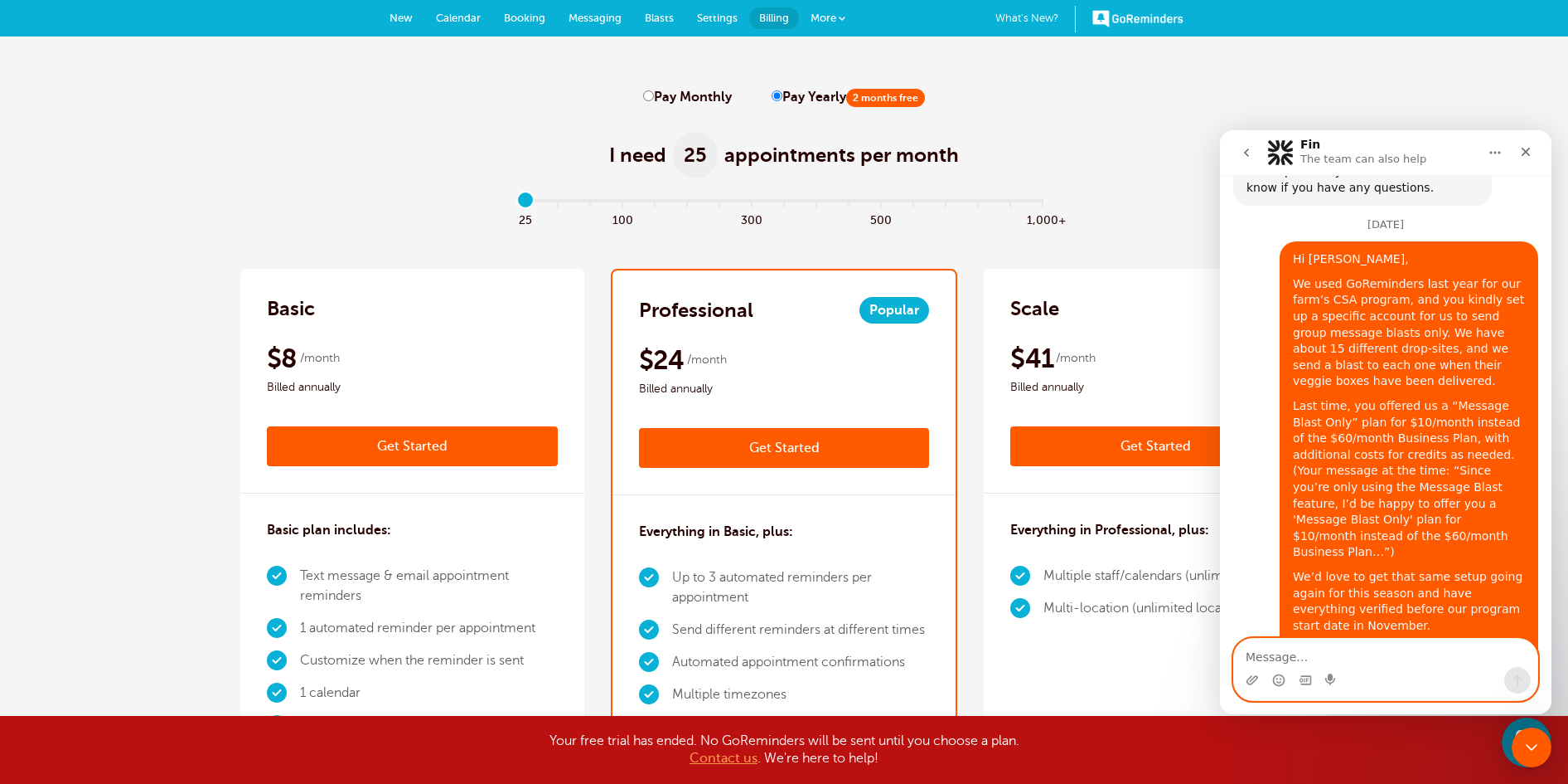
click at [1311, 649] on textarea "Message…" at bounding box center [1385, 652] width 304 height 28
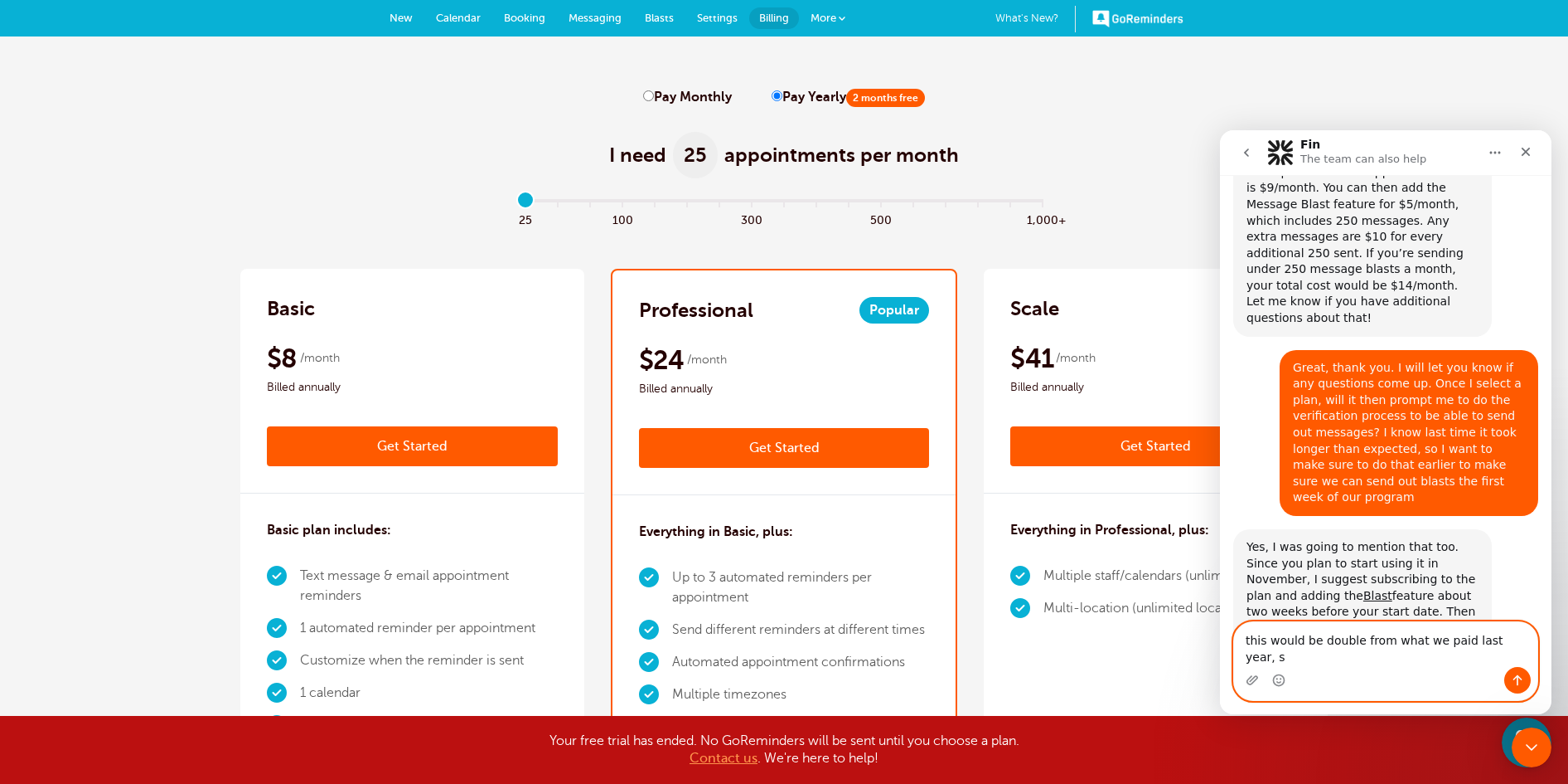
scroll to position [3897, 0]
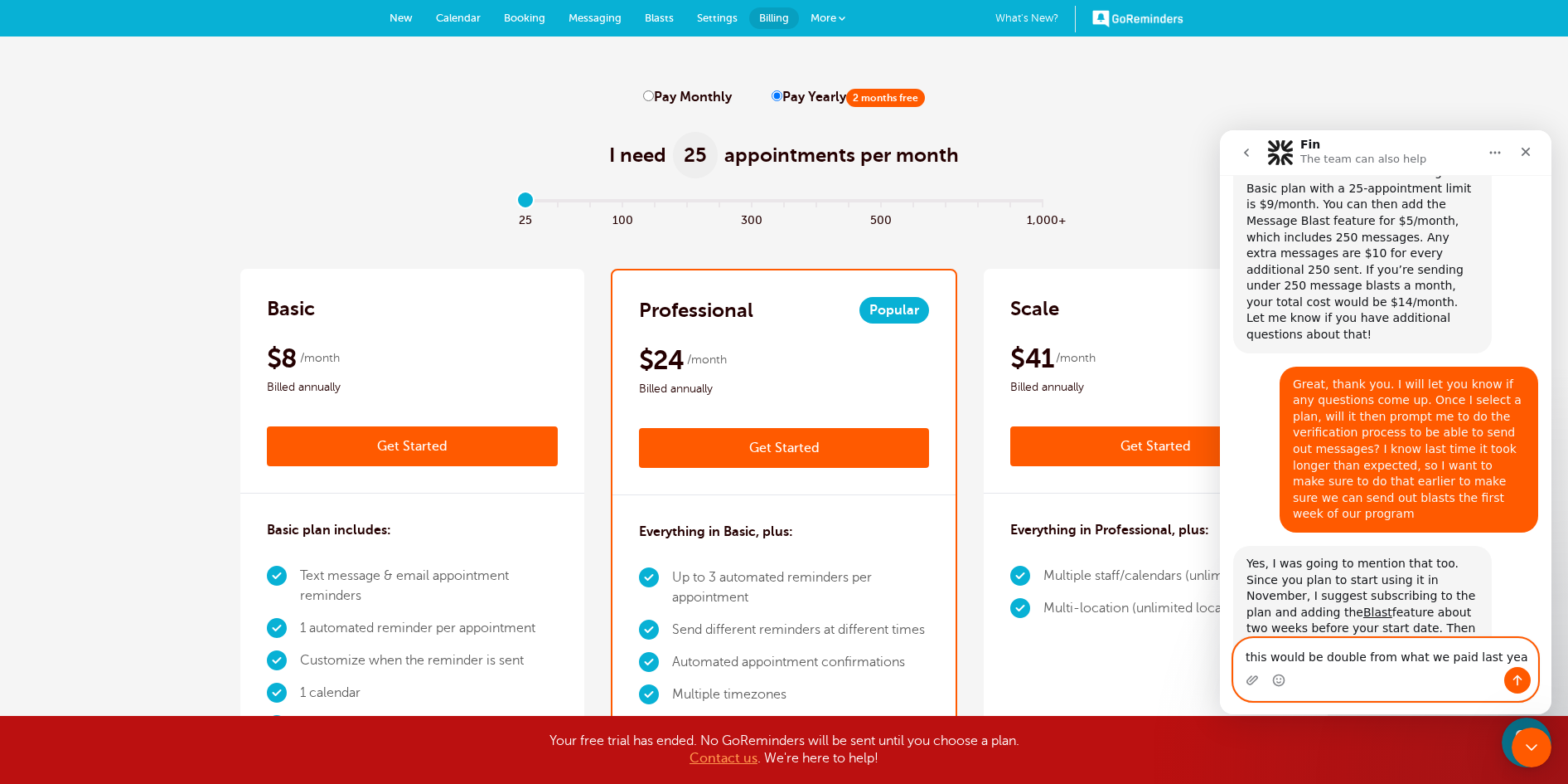
type textarea "this would be double from what we paid last year"
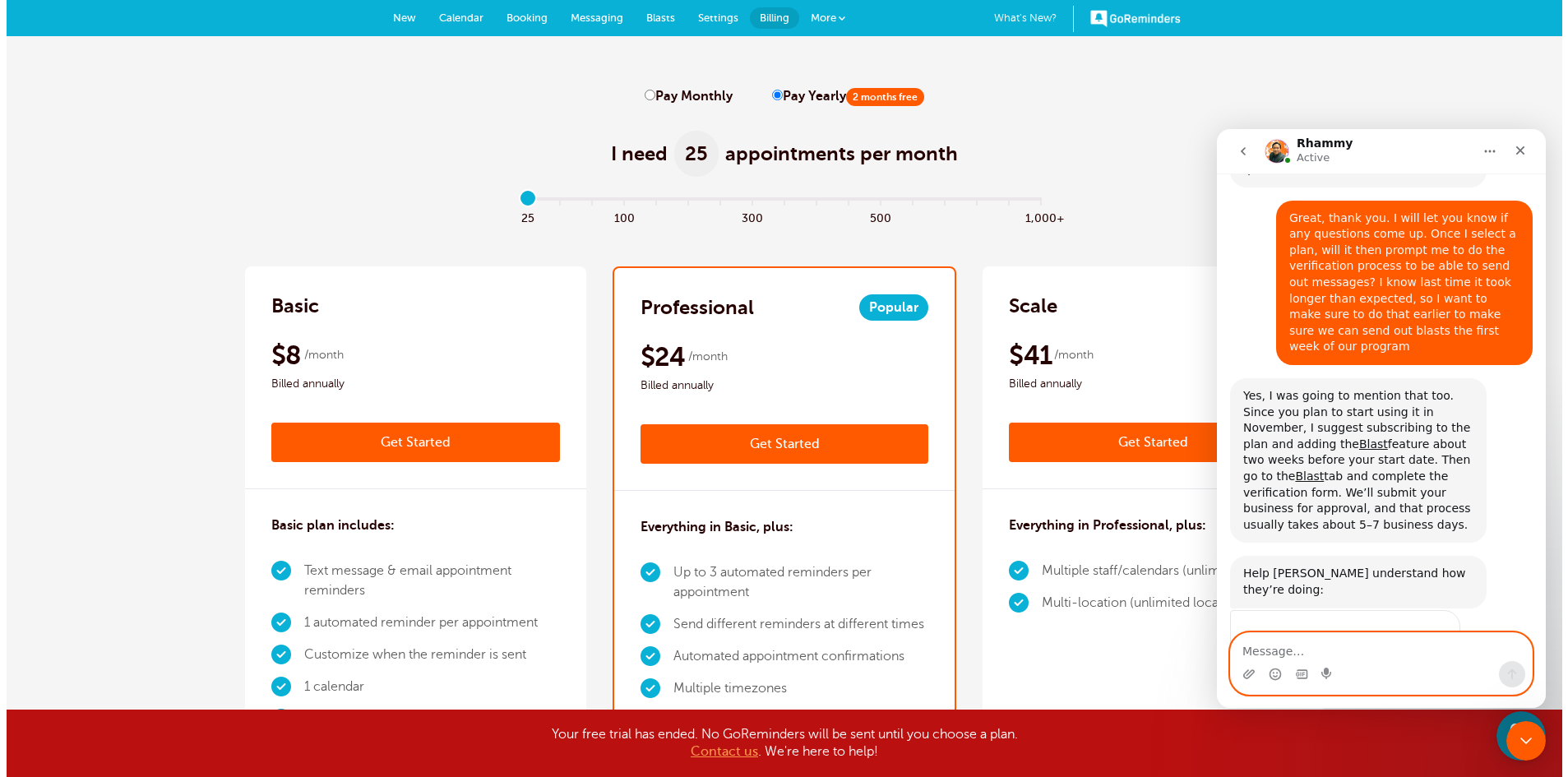
scroll to position [4046, 0]
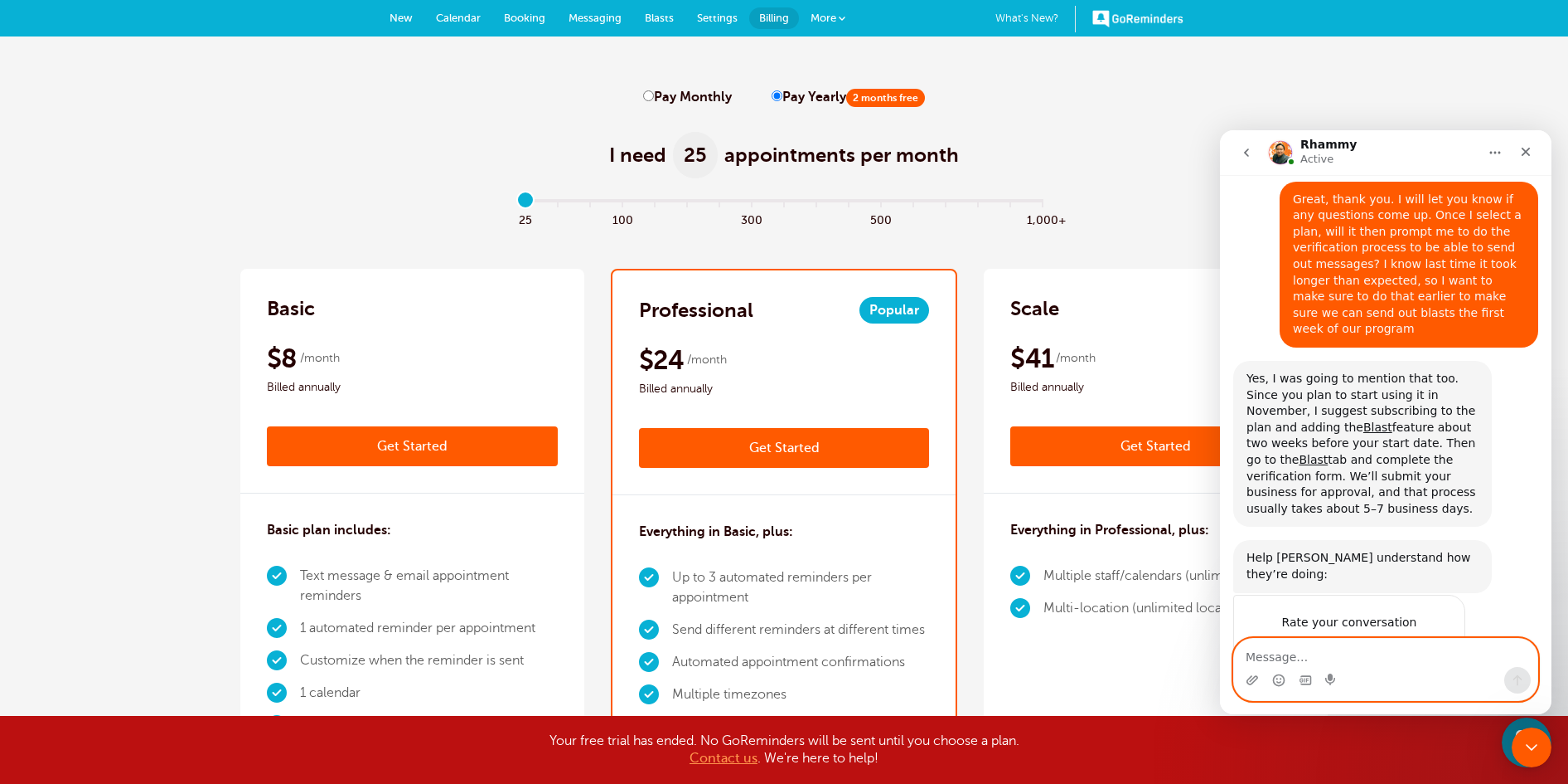
click at [1345, 653] on textarea "Message…" at bounding box center [1385, 652] width 304 height 28
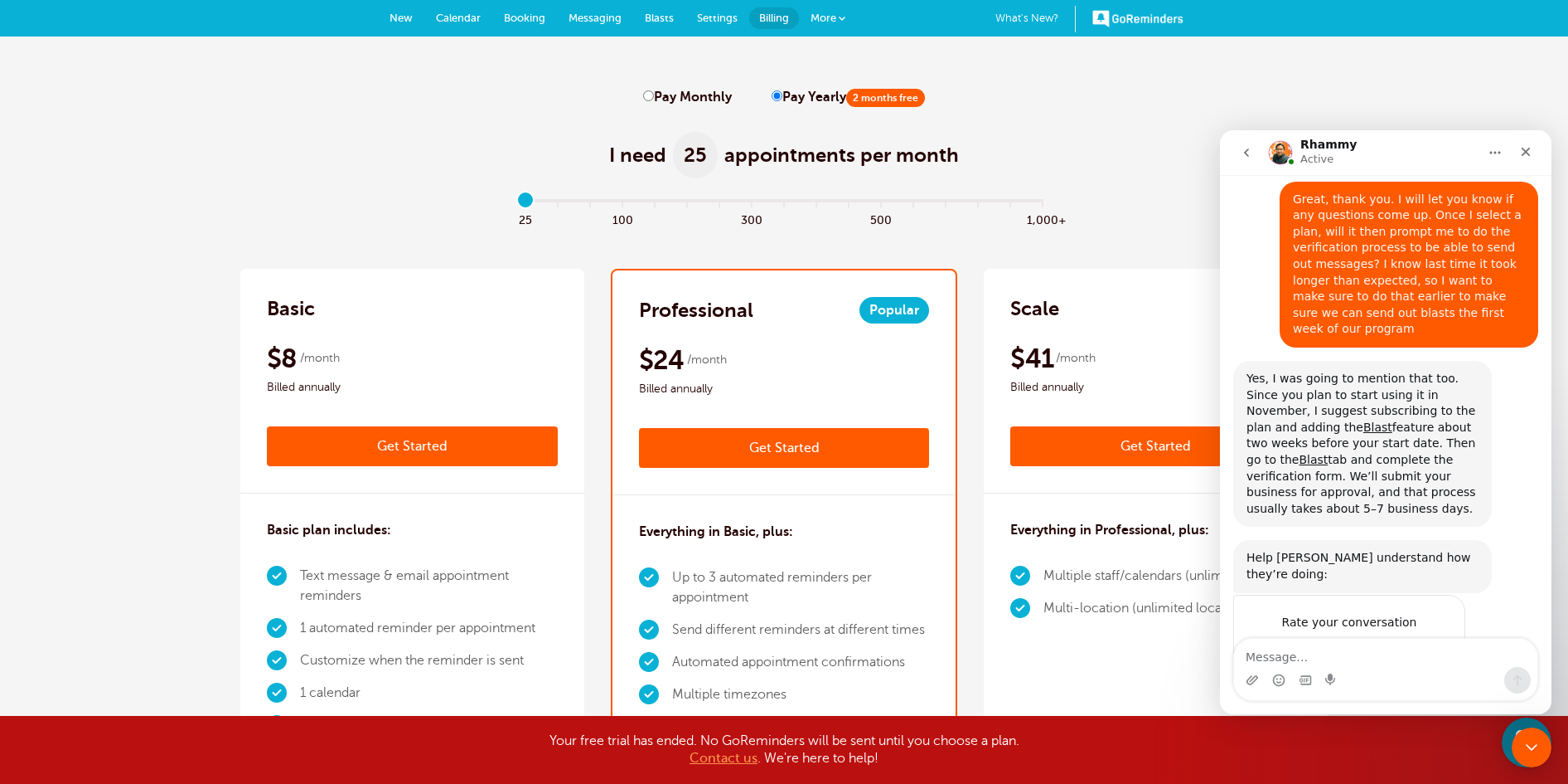
click at [369, 451] on link "Get Started" at bounding box center [412, 446] width 291 height 40
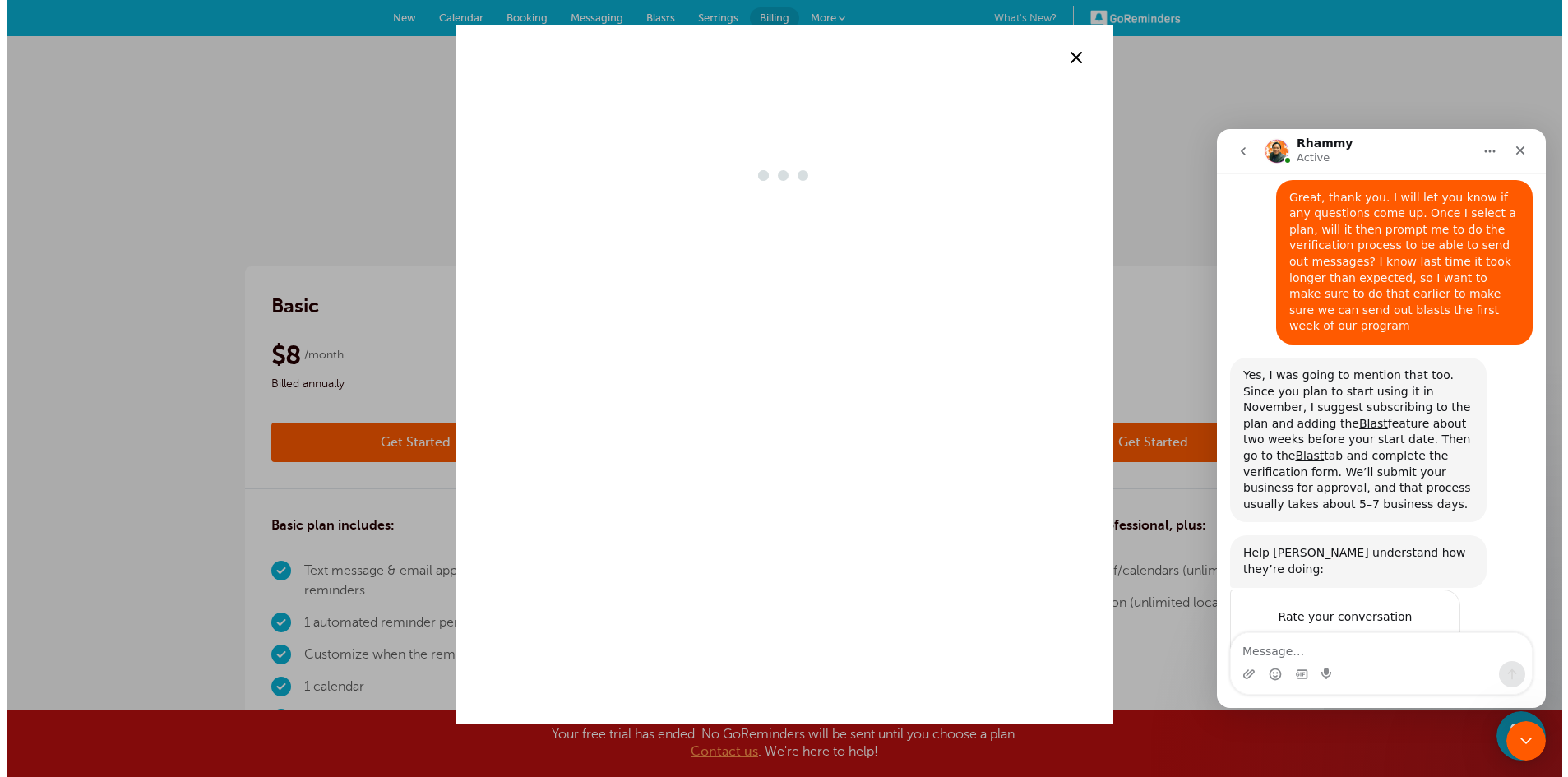
scroll to position [0, 0]
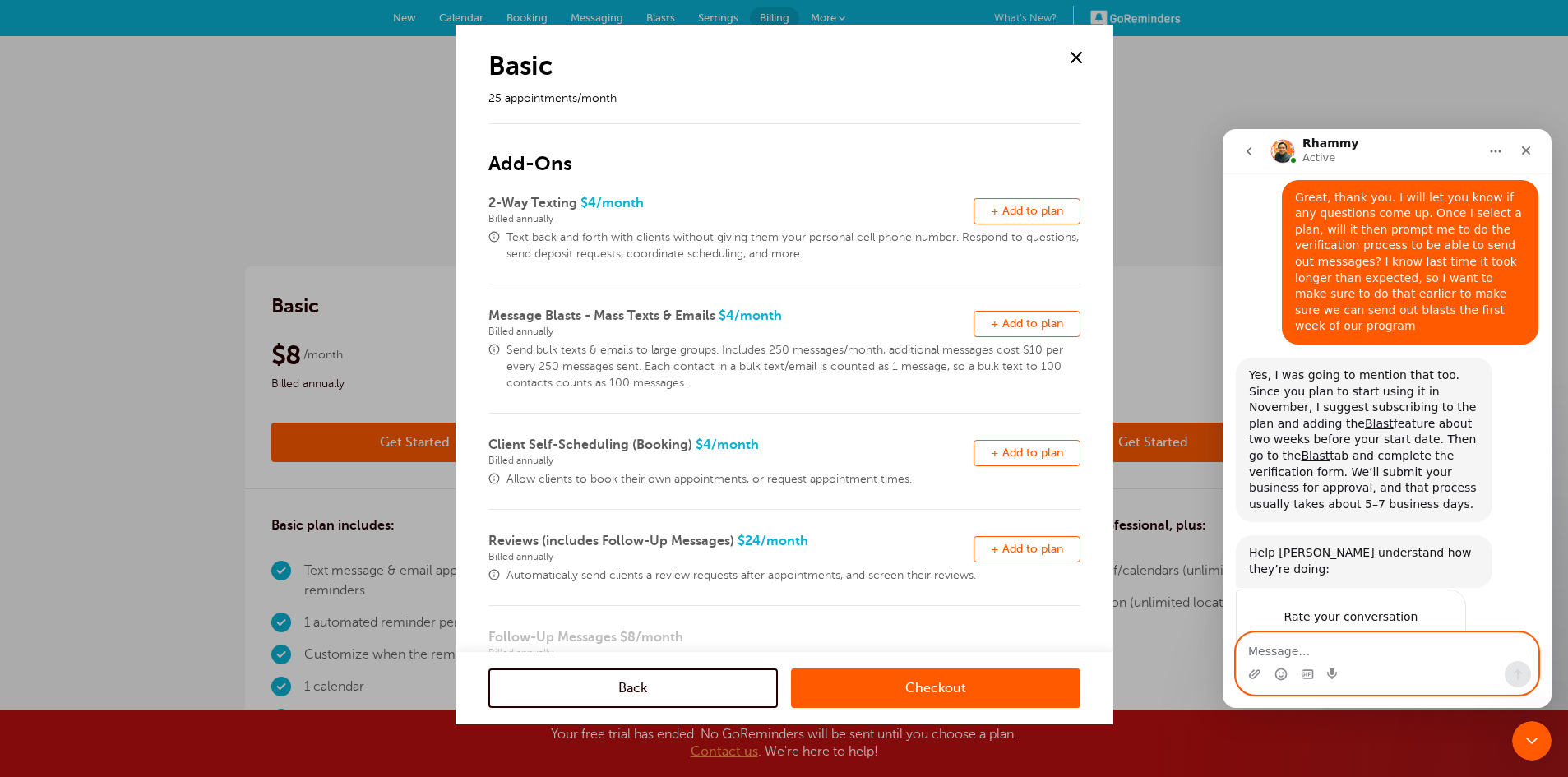
click at [1395, 647] on textarea "Message…" at bounding box center [1387, 647] width 301 height 28
type textarea "ohhh, I see! Thanks for clarifying"
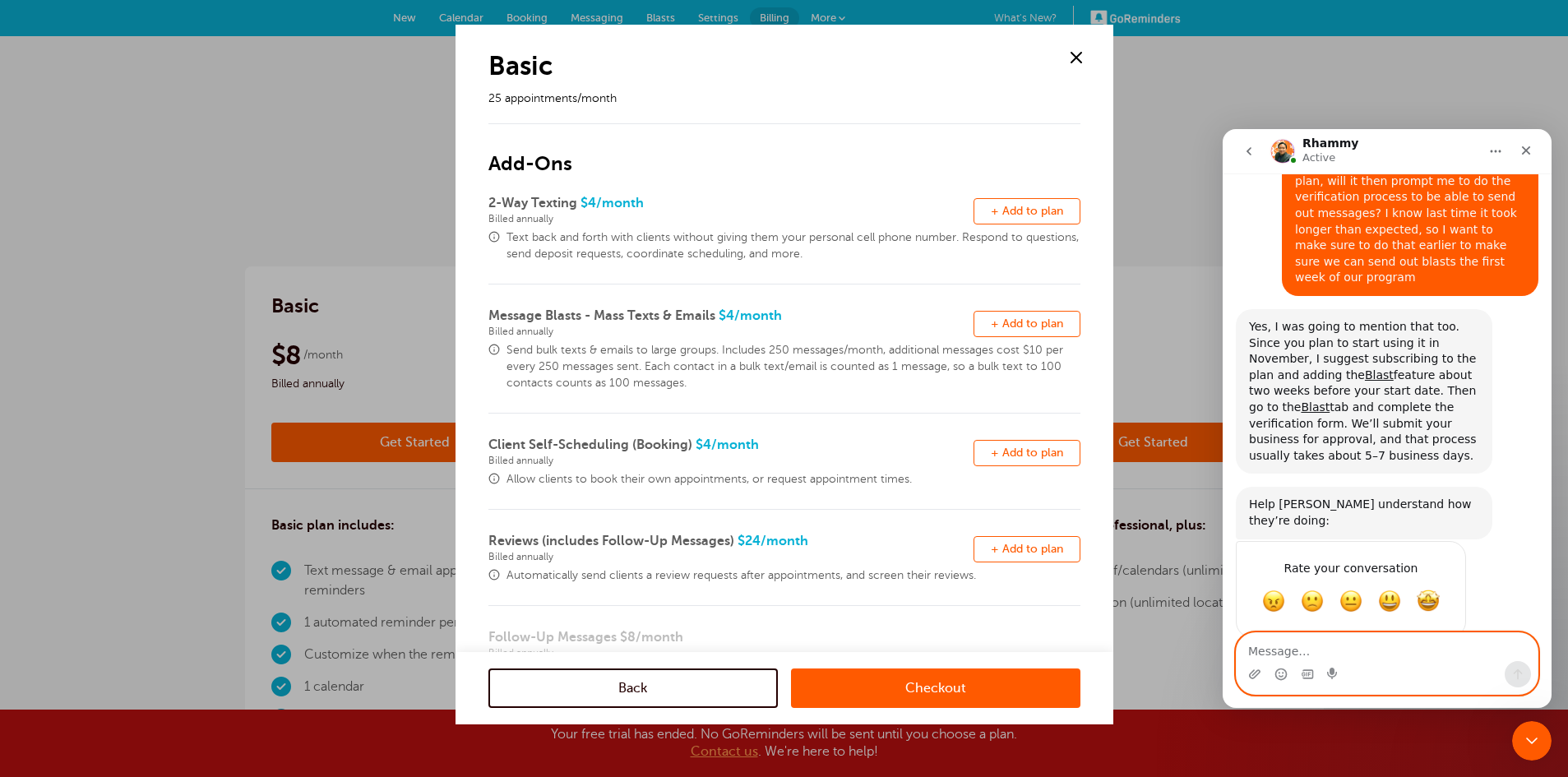
scroll to position [4095, 0]
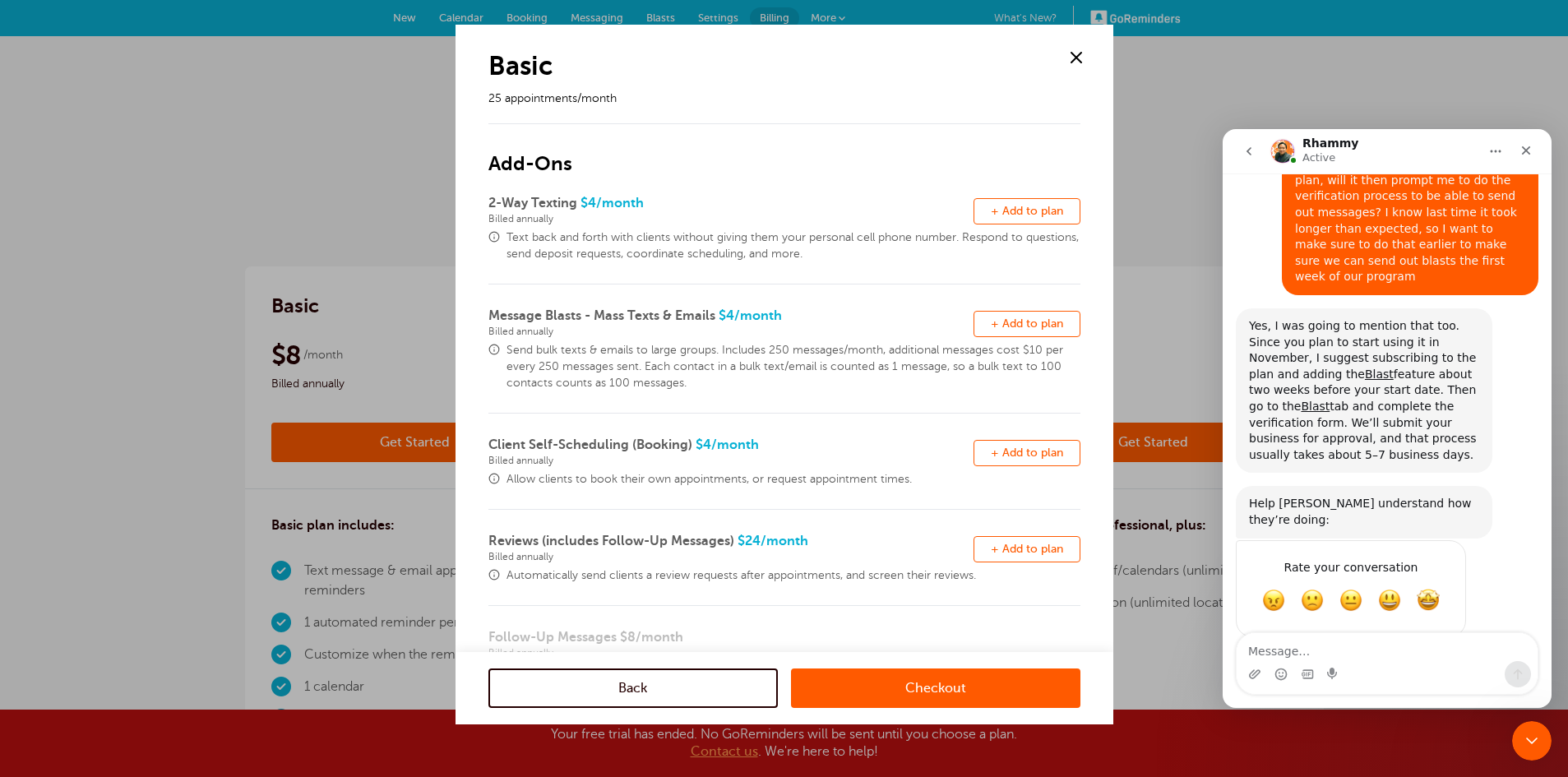
click at [991, 317] on span "+ Add to plan" at bounding box center [1026, 323] width 72 height 12
click at [864, 704] on link "Checkout" at bounding box center [936, 688] width 289 height 39
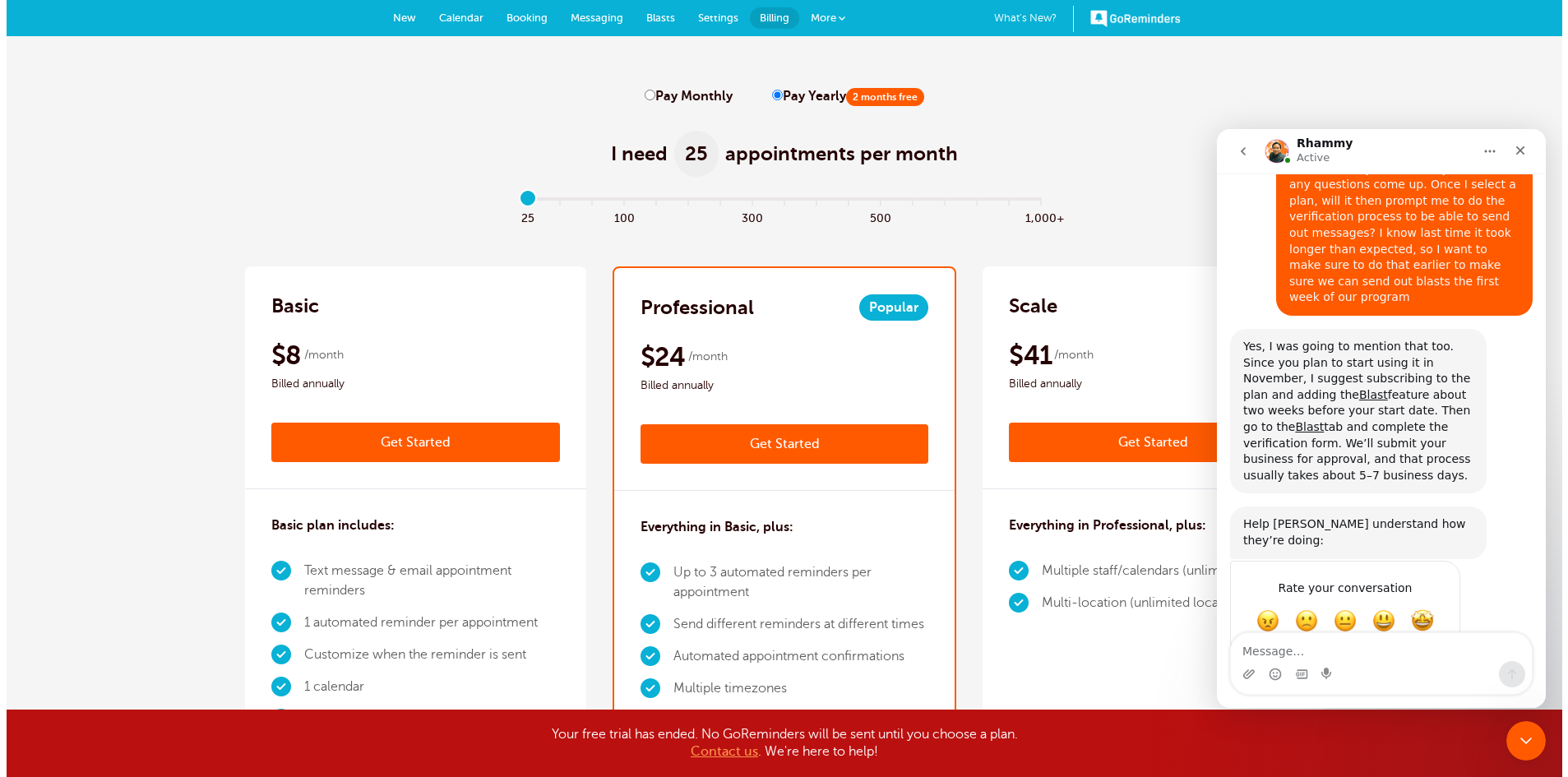
scroll to position [4095, 0]
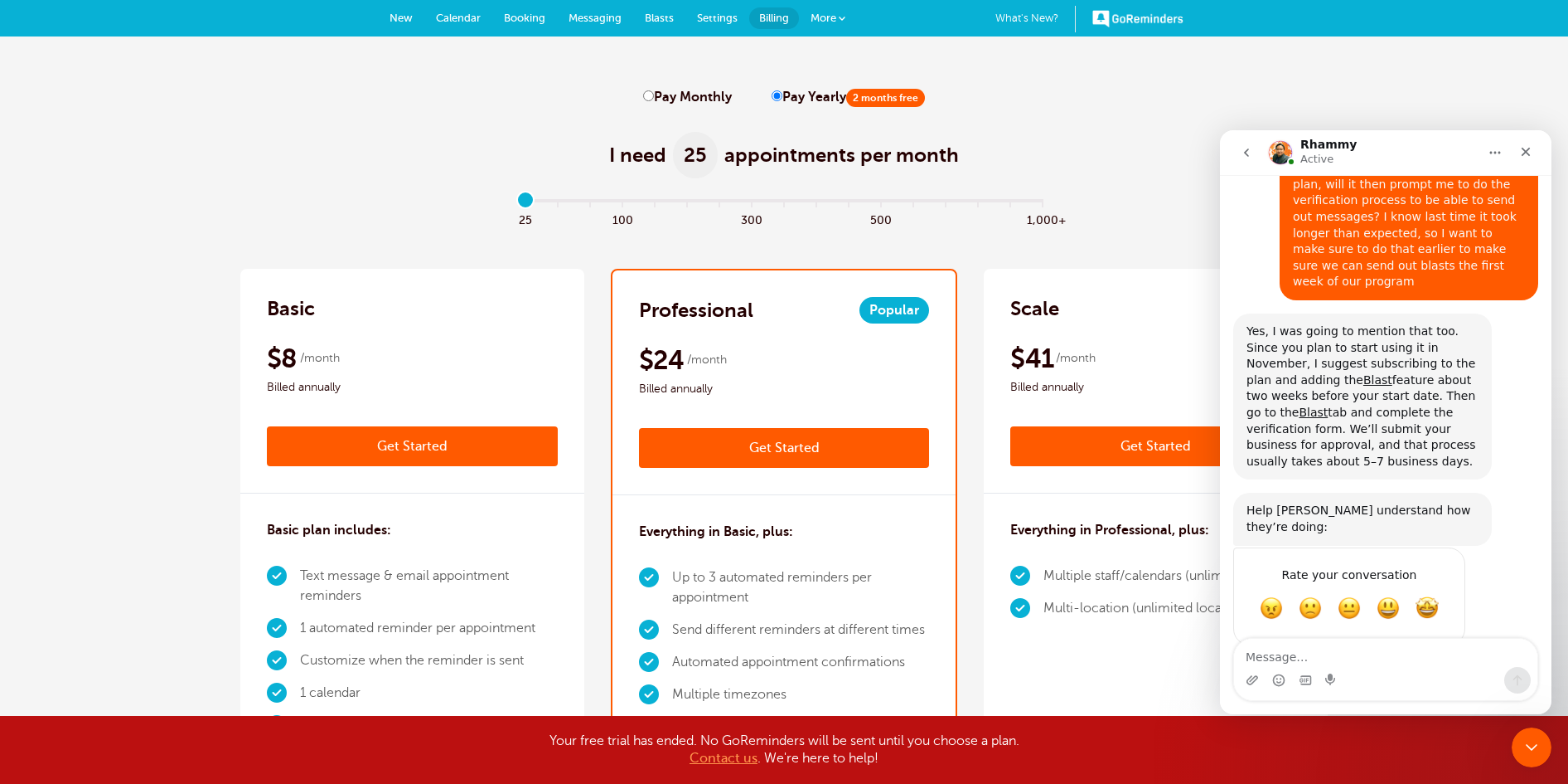
click at [686, 93] on label "Pay Monthly" at bounding box center [688, 98] width 89 height 16
click at [654, 93] on input "Pay Monthly" at bounding box center [648, 95] width 10 height 10
radio input "true"
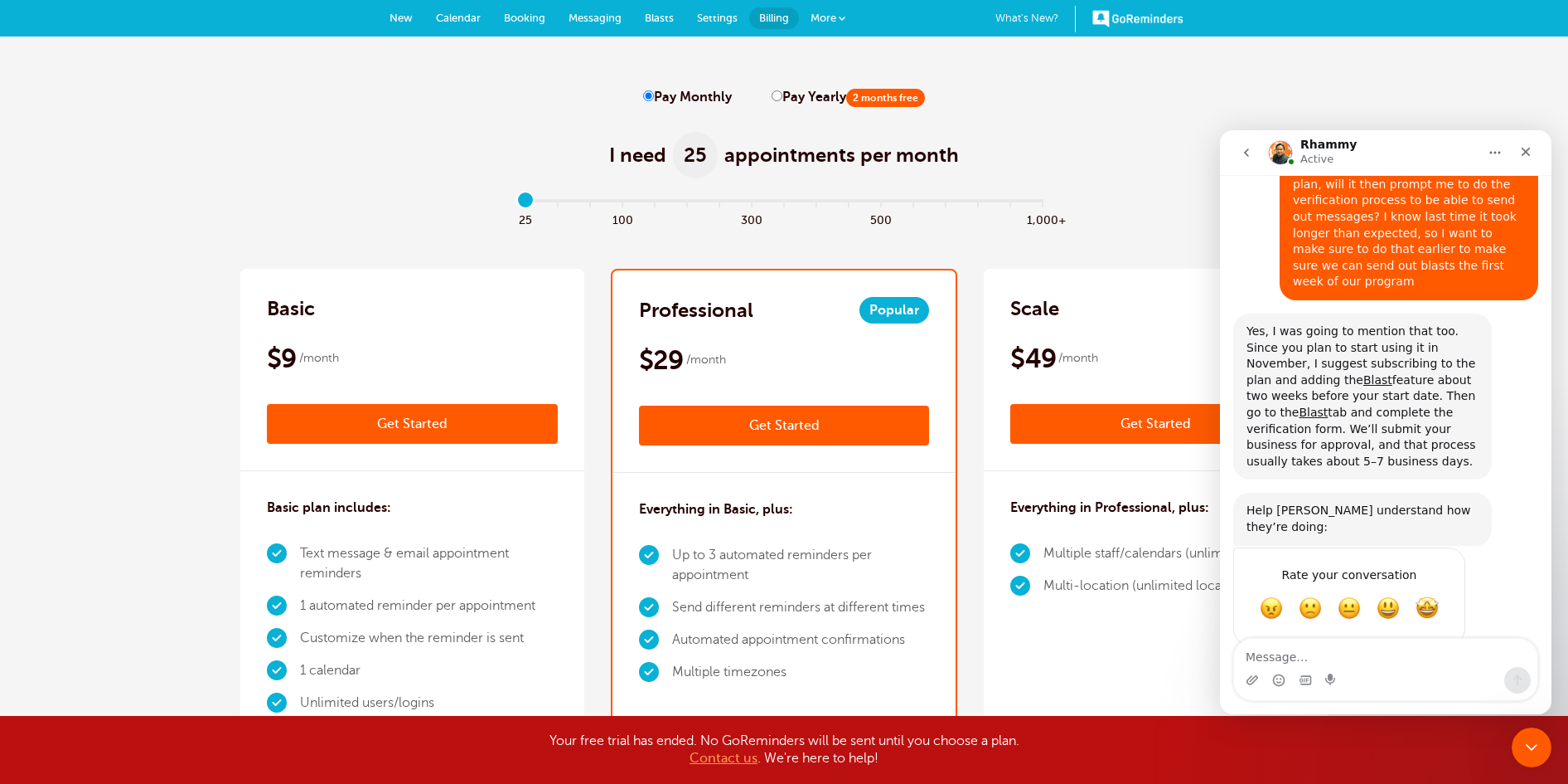
click at [449, 419] on link "Get Started" at bounding box center [412, 424] width 291 height 40
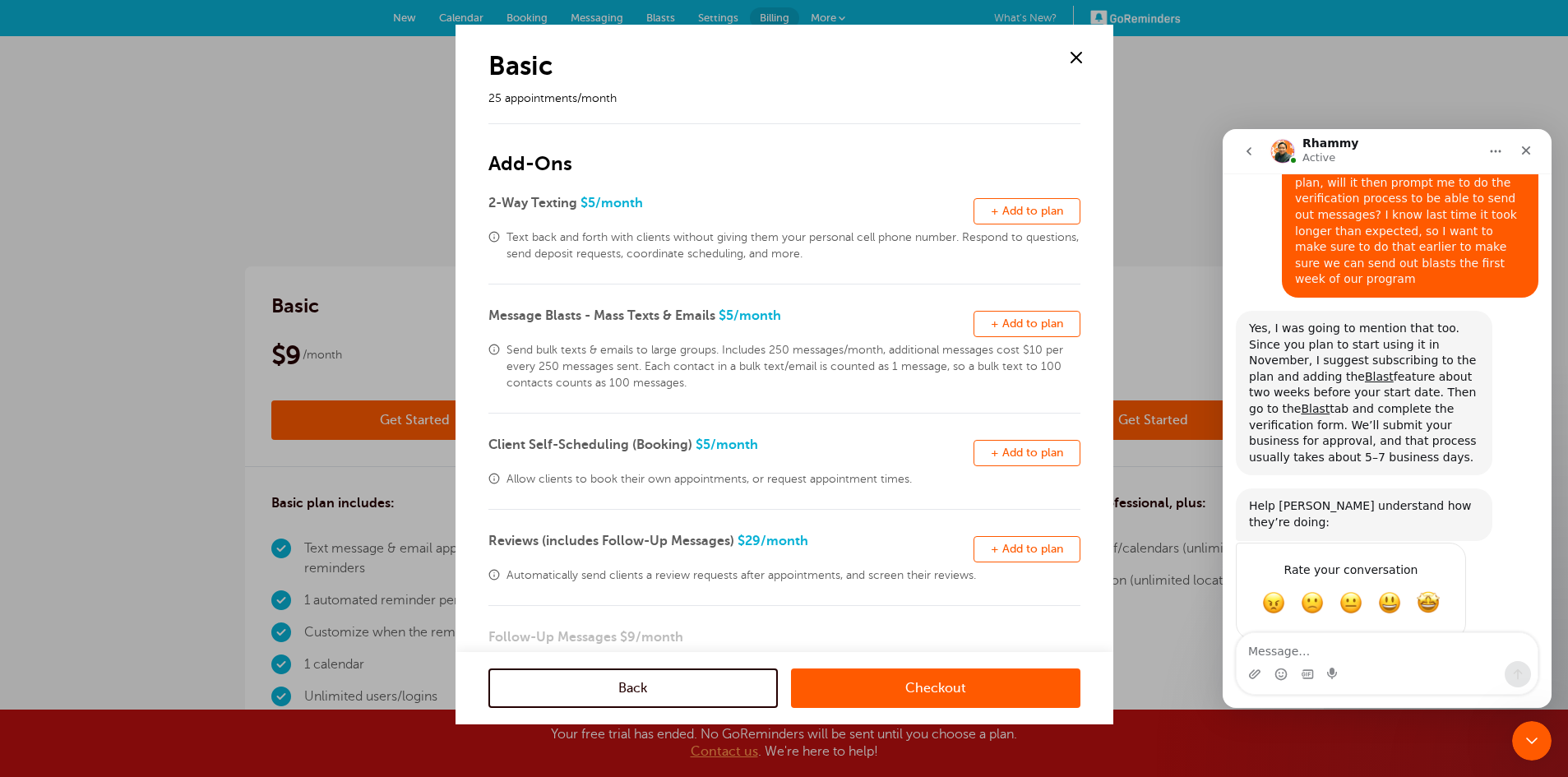
click at [974, 315] on button "Remove + Add to plan" at bounding box center [1027, 324] width 107 height 26
click at [867, 701] on link "Checkout" at bounding box center [936, 688] width 289 height 39
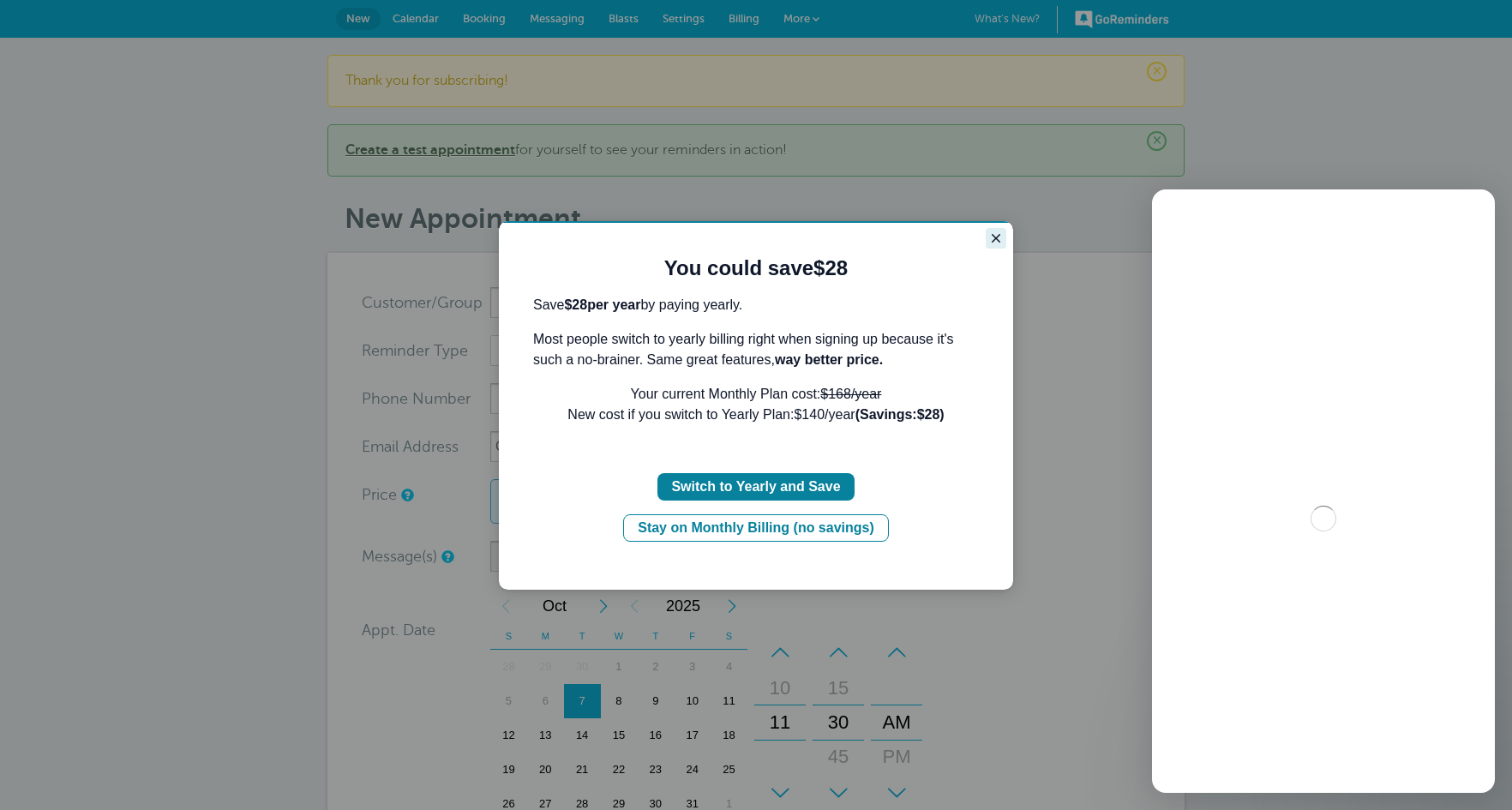
click at [998, 229] on button "Close guide" at bounding box center [995, 238] width 21 height 21
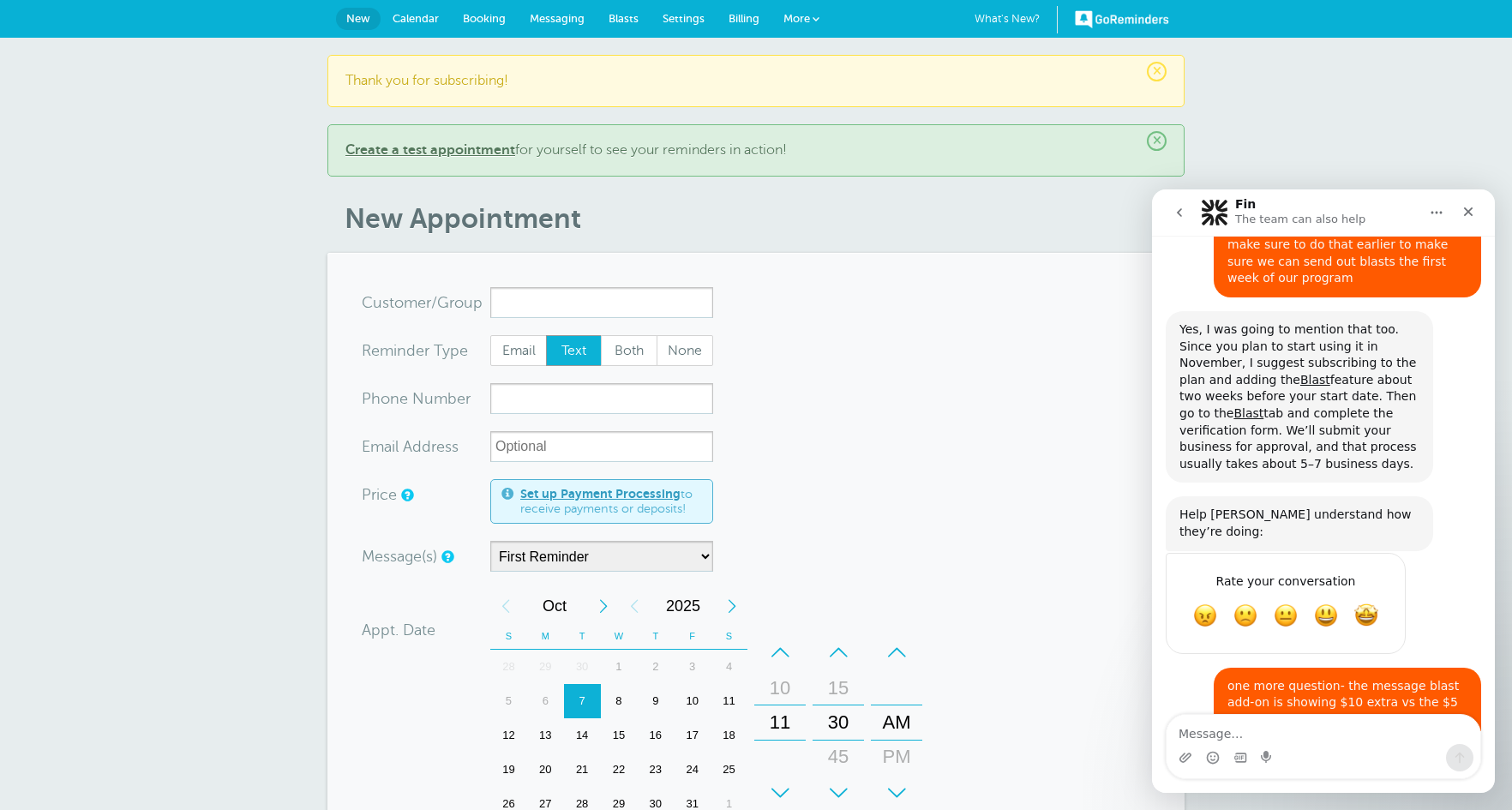
click at [804, 28] on link "More" at bounding box center [801, 19] width 60 height 38
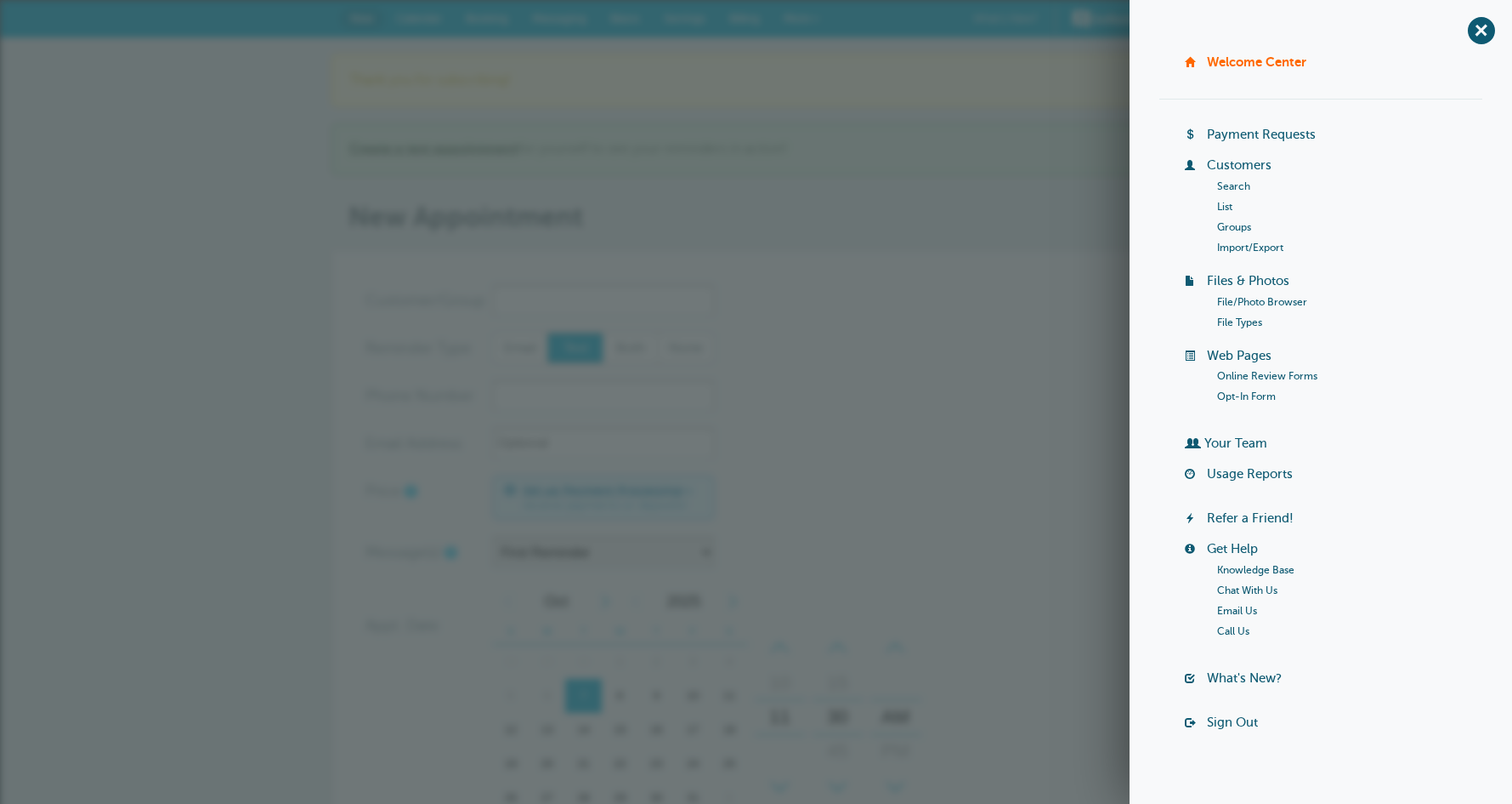
click at [1229, 229] on link "Groups" at bounding box center [1233, 227] width 34 height 12
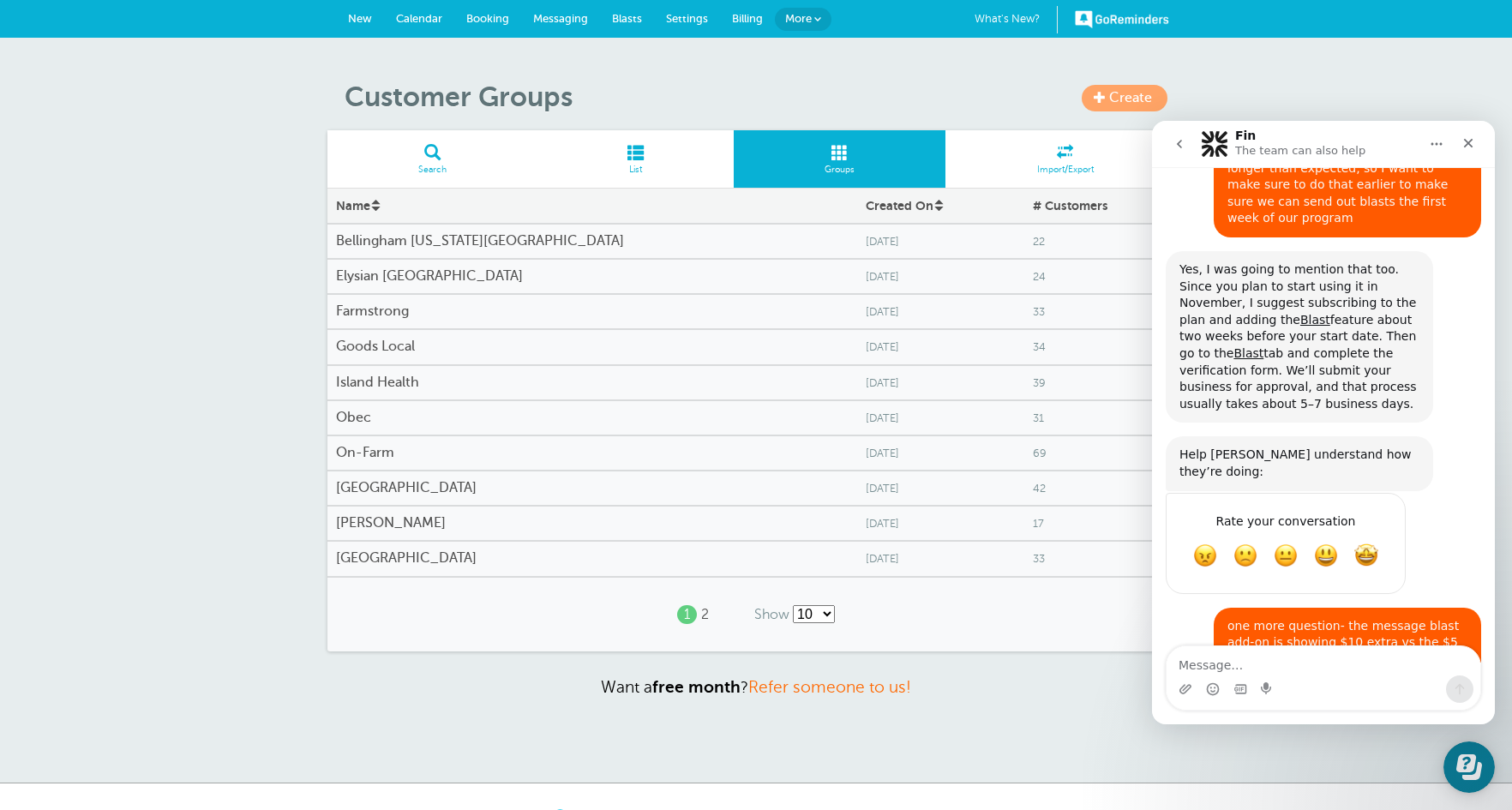
scroll to position [4337, 0]
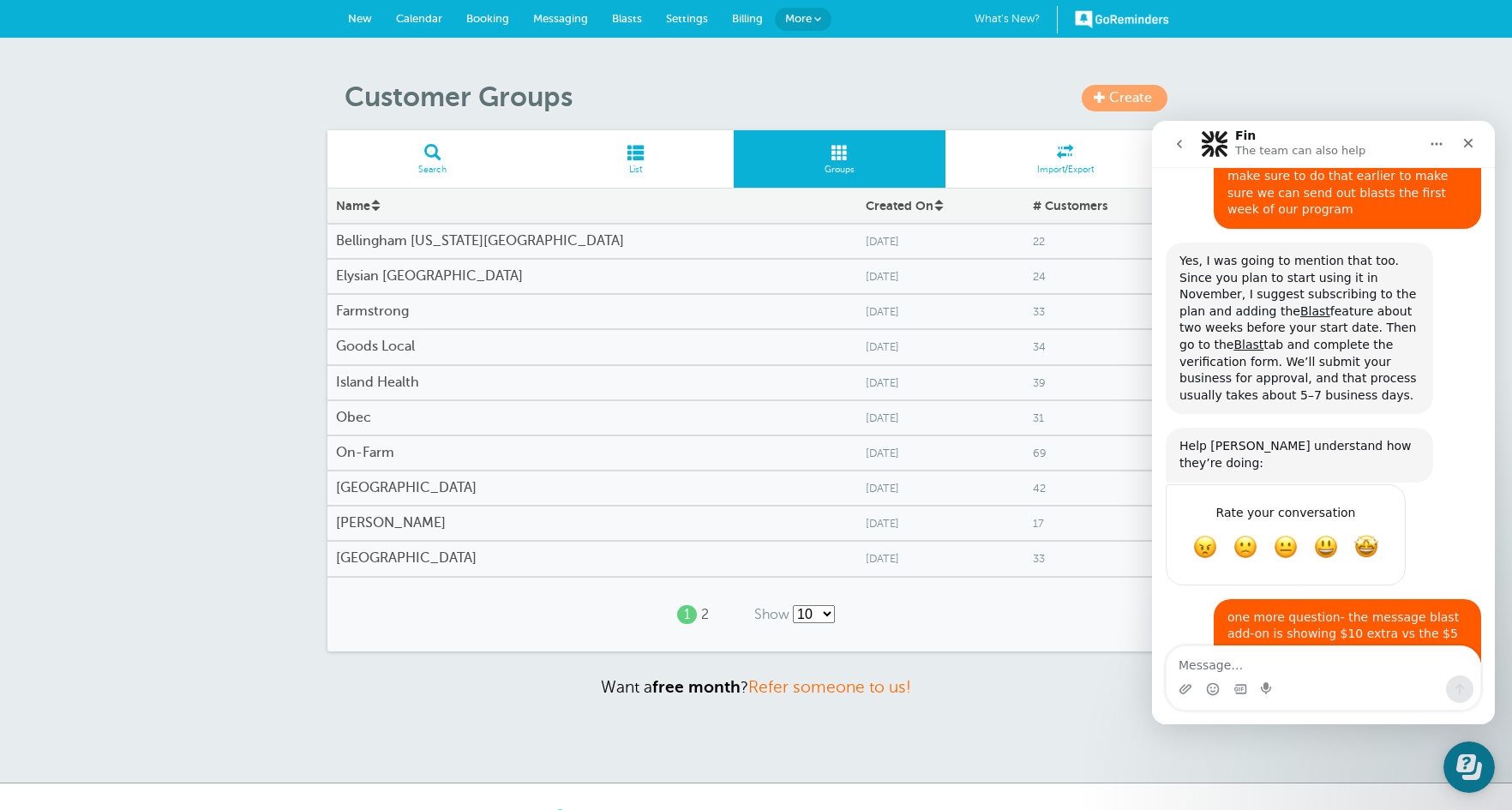
click at [422, 245] on h4 "Bellingham [US_STATE][GEOGRAPHIC_DATA]" at bounding box center [592, 241] width 513 height 17
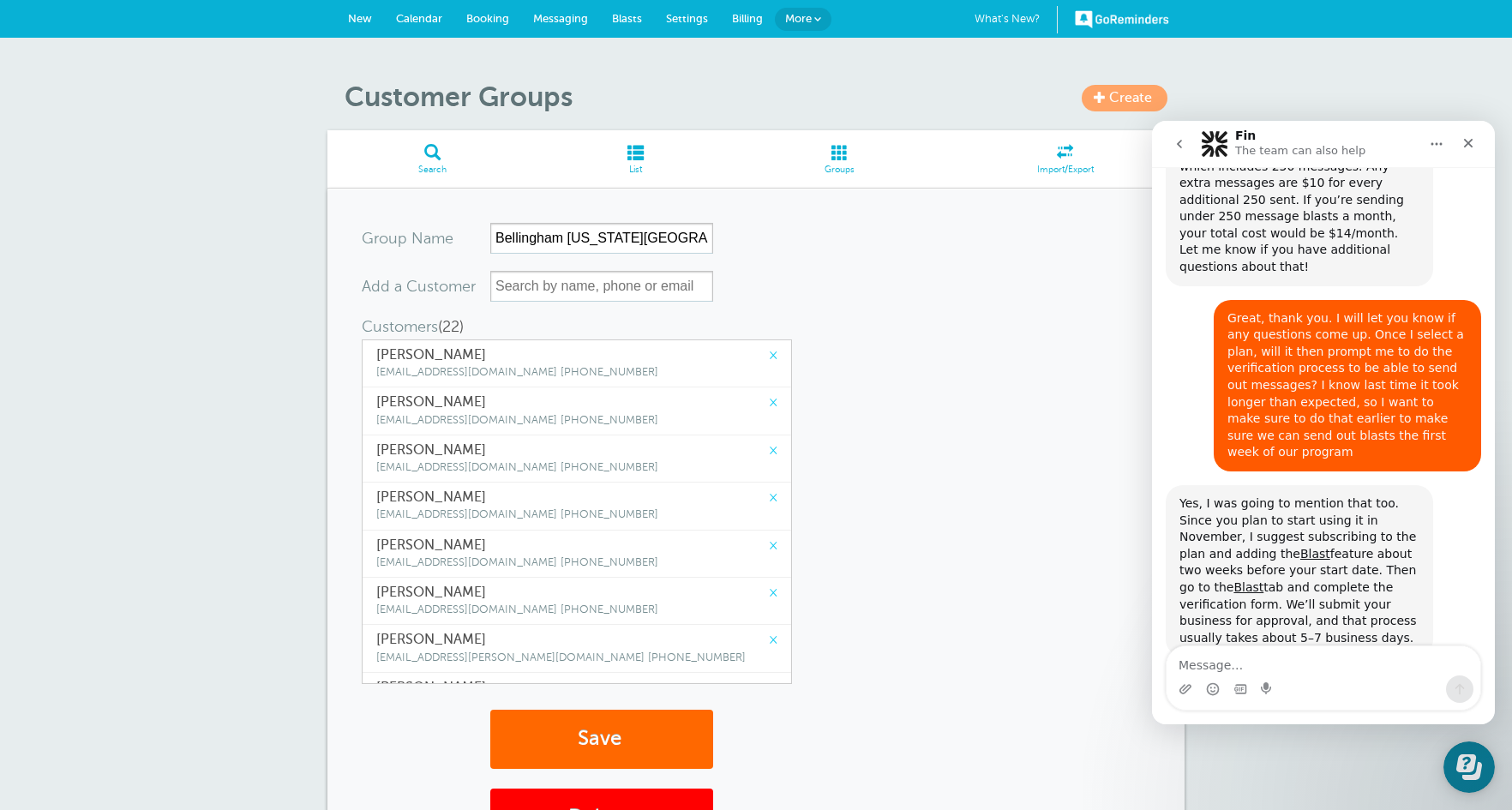
scroll to position [4337, 0]
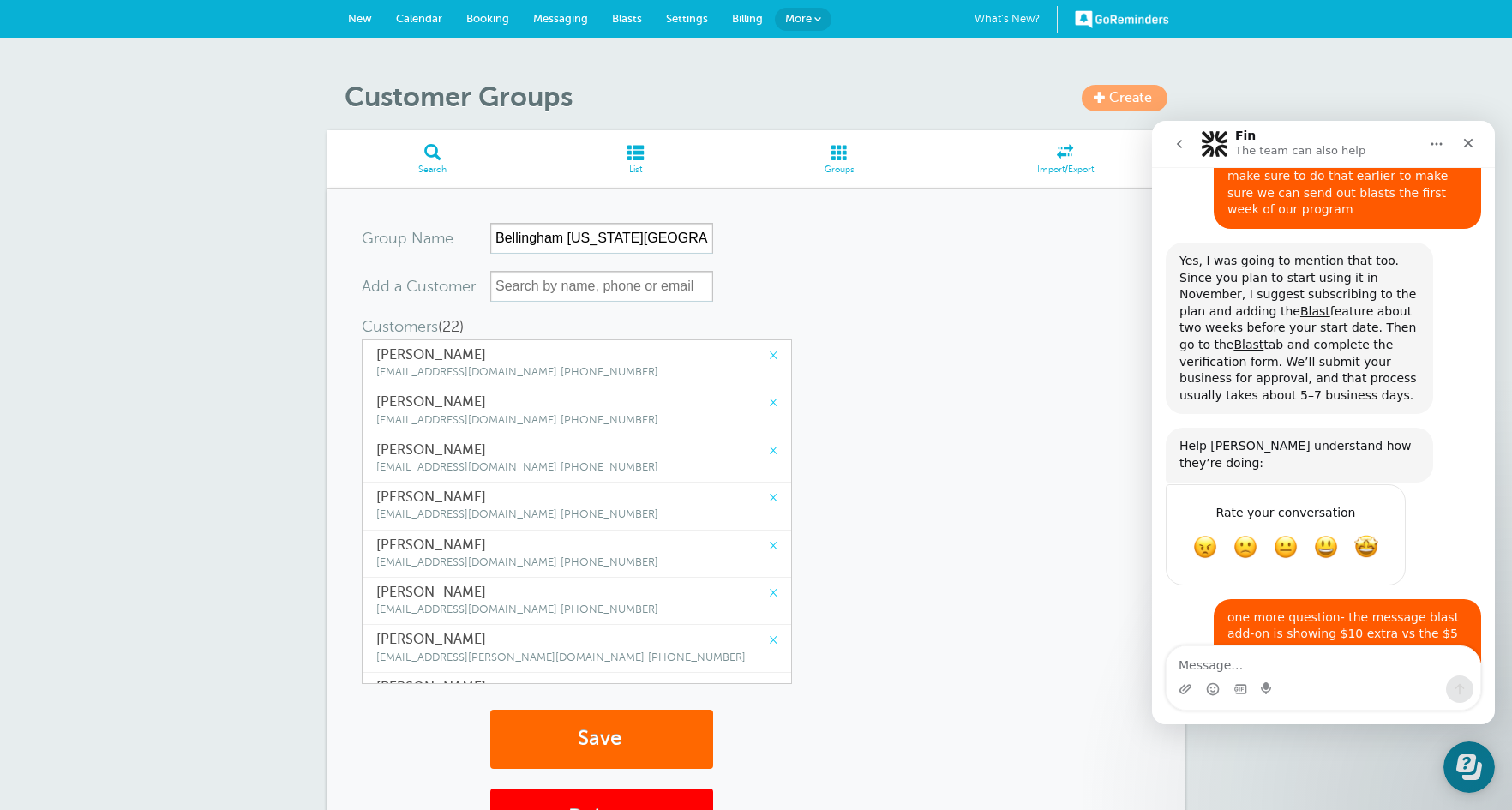
click at [769, 354] on link "×" at bounding box center [773, 355] width 9 height 17
click at [769, 394] on link "×" at bounding box center [773, 402] width 9 height 17
click at [769, 354] on link "×" at bounding box center [773, 355] width 9 height 17
click at [769, 394] on link "×" at bounding box center [773, 402] width 9 height 17
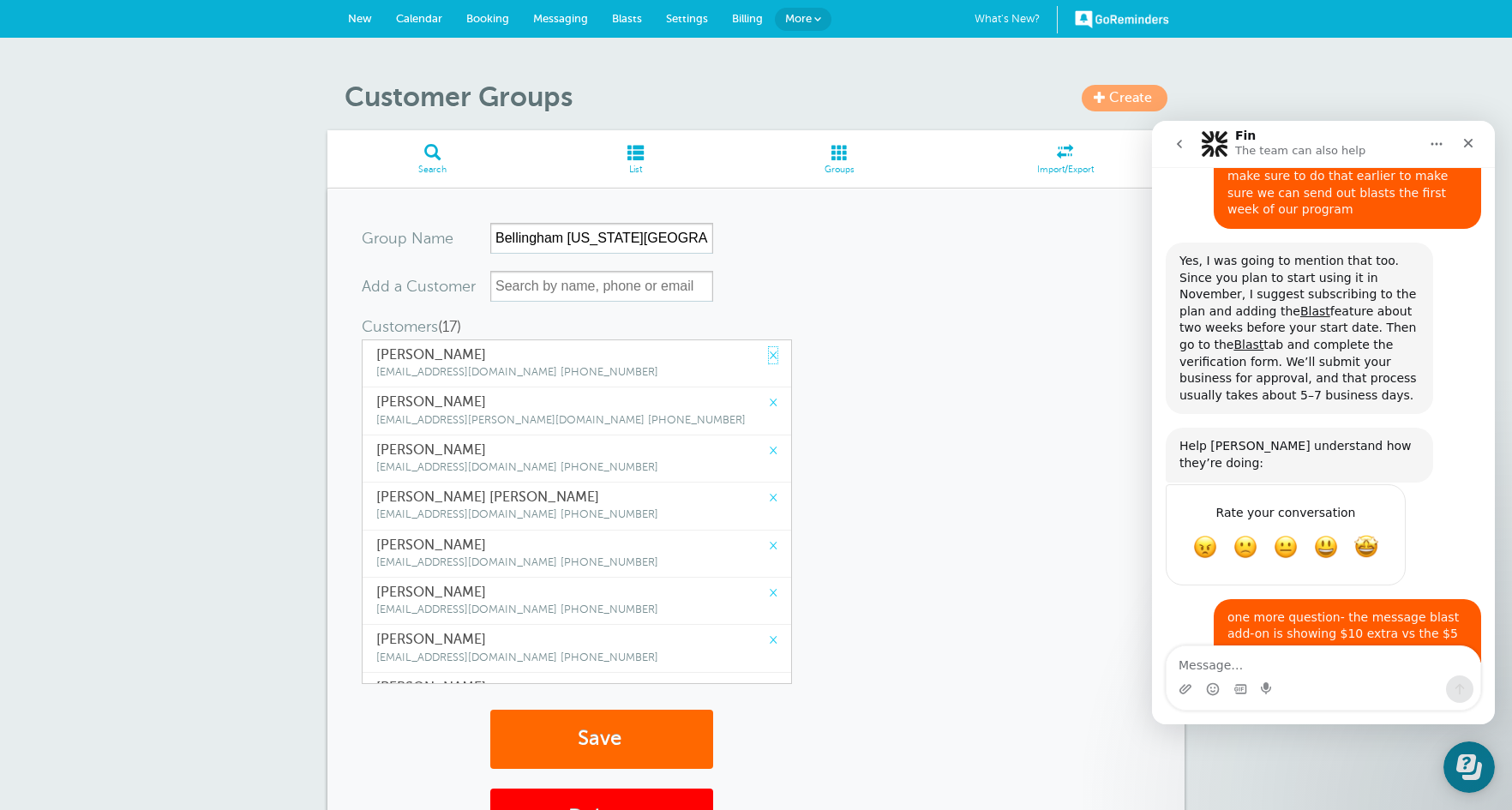
click at [769, 354] on link "×" at bounding box center [773, 355] width 9 height 17
click at [769, 394] on link "×" at bounding box center [773, 402] width 9 height 17
click at [769, 354] on link "×" at bounding box center [773, 355] width 9 height 17
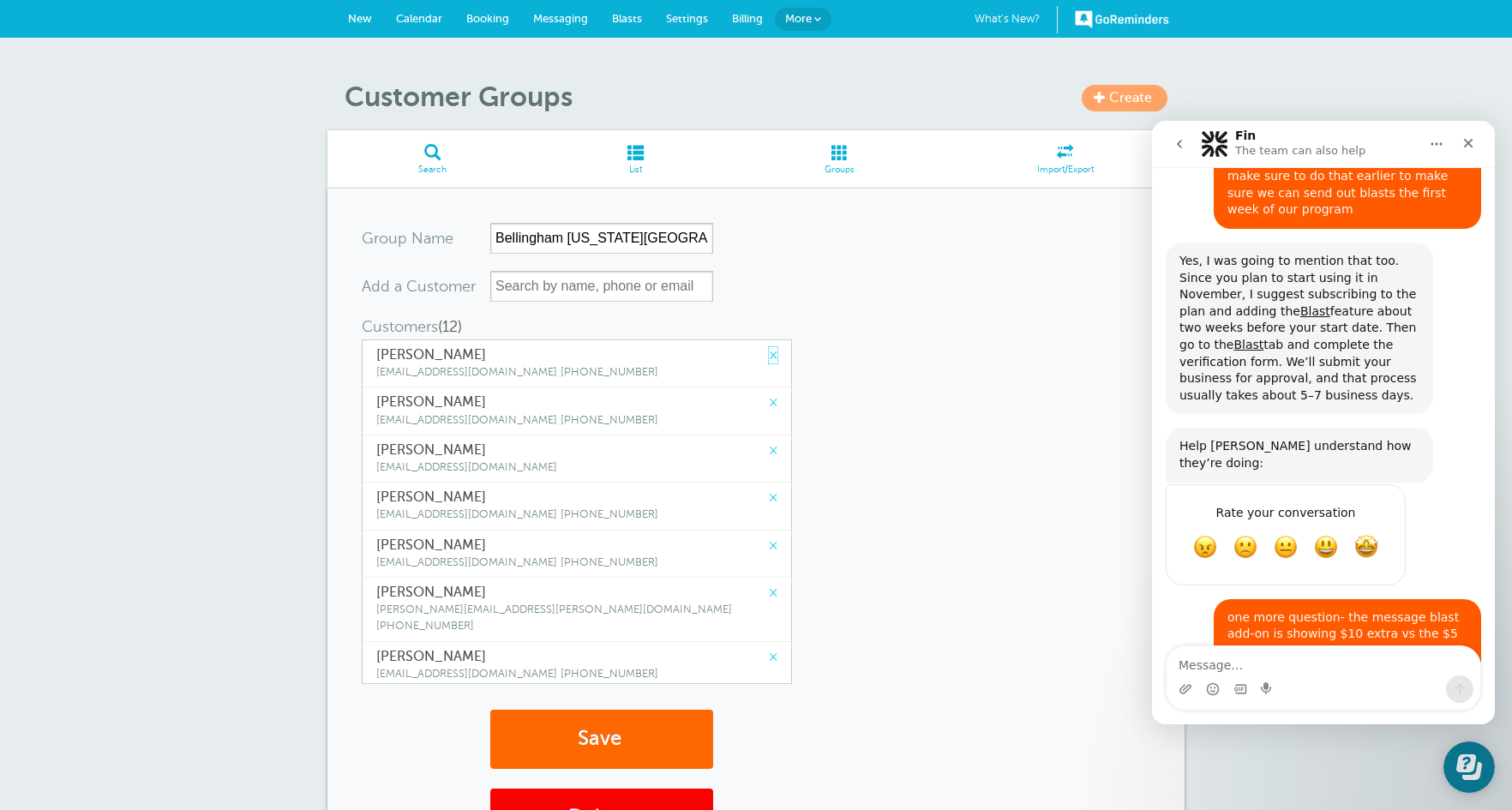
click at [769, 354] on link "×" at bounding box center [773, 355] width 9 height 17
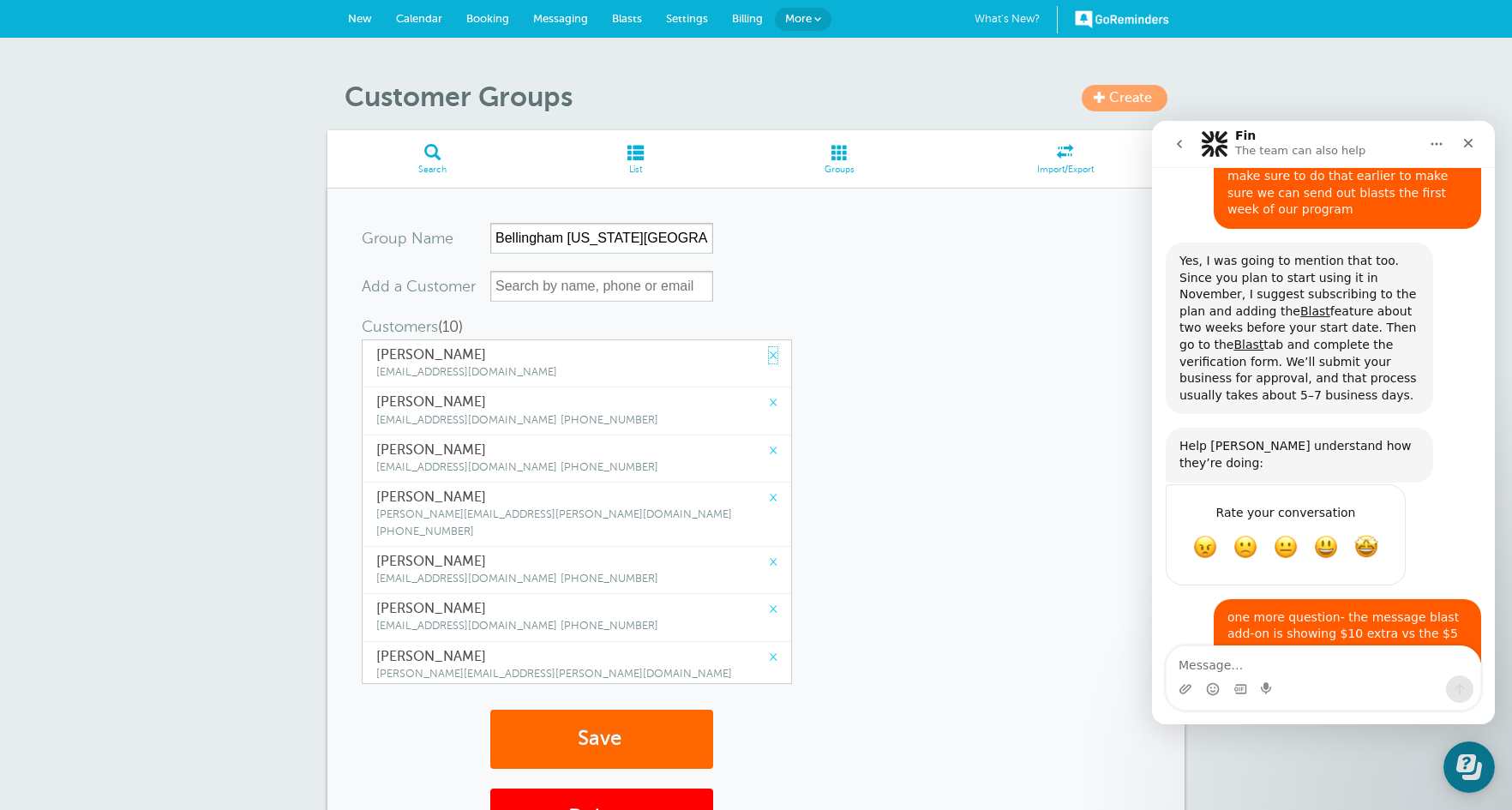
click at [769, 354] on link "×" at bounding box center [773, 355] width 9 height 17
click at [769, 394] on link "×" at bounding box center [773, 402] width 9 height 17
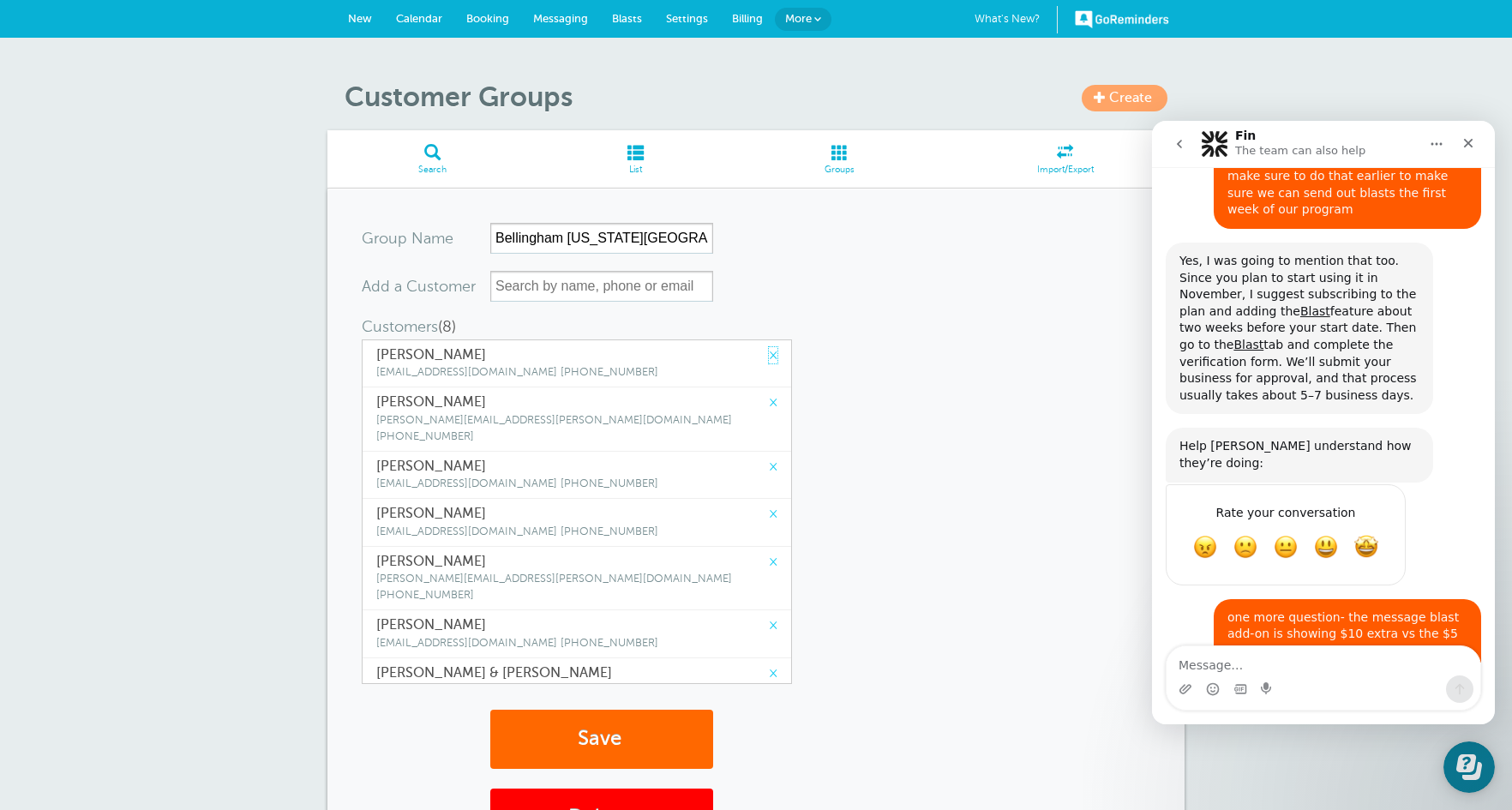
click at [769, 354] on link "×" at bounding box center [773, 355] width 9 height 17
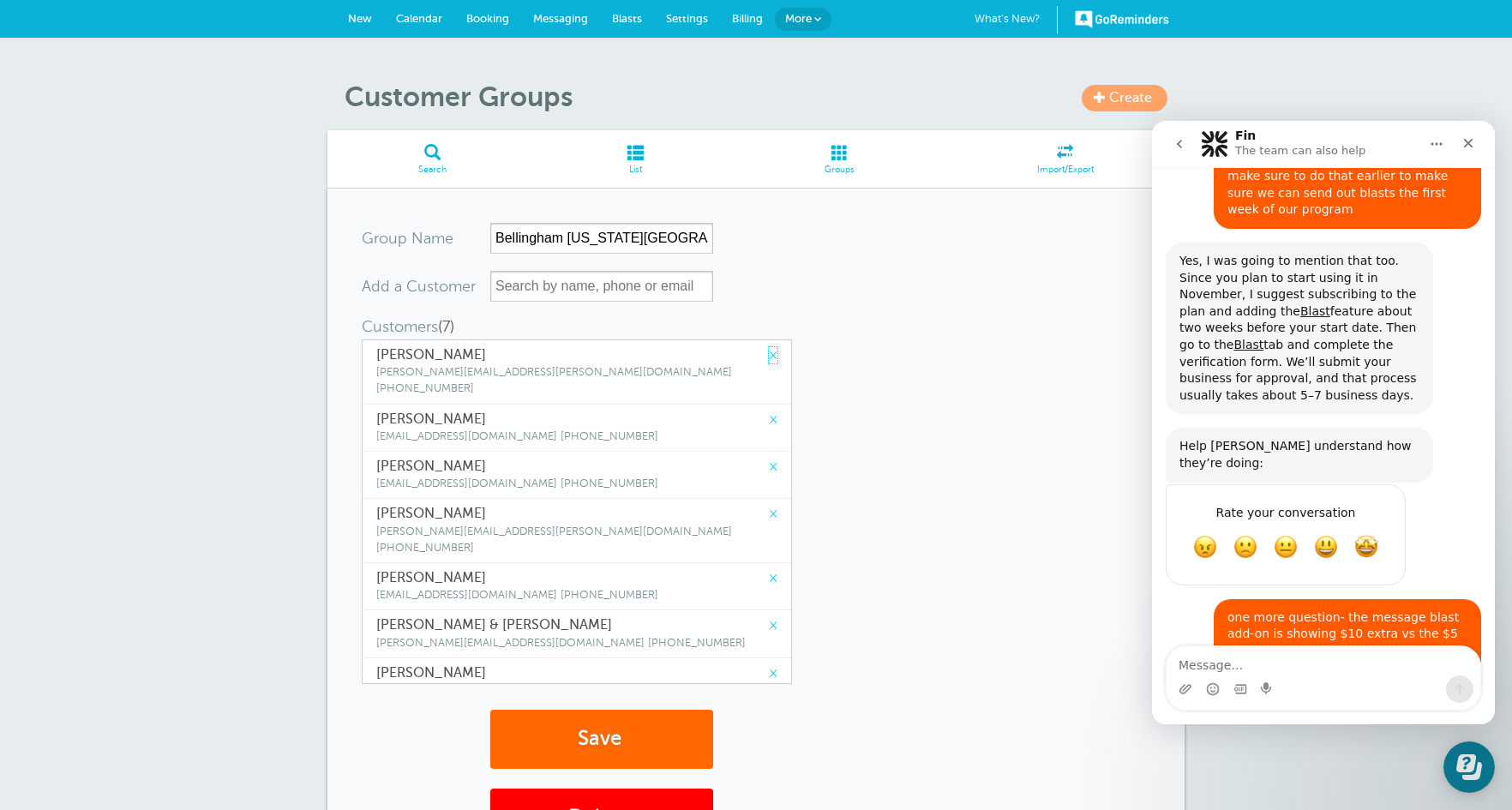
click at [769, 354] on link "×" at bounding box center [773, 355] width 9 height 17
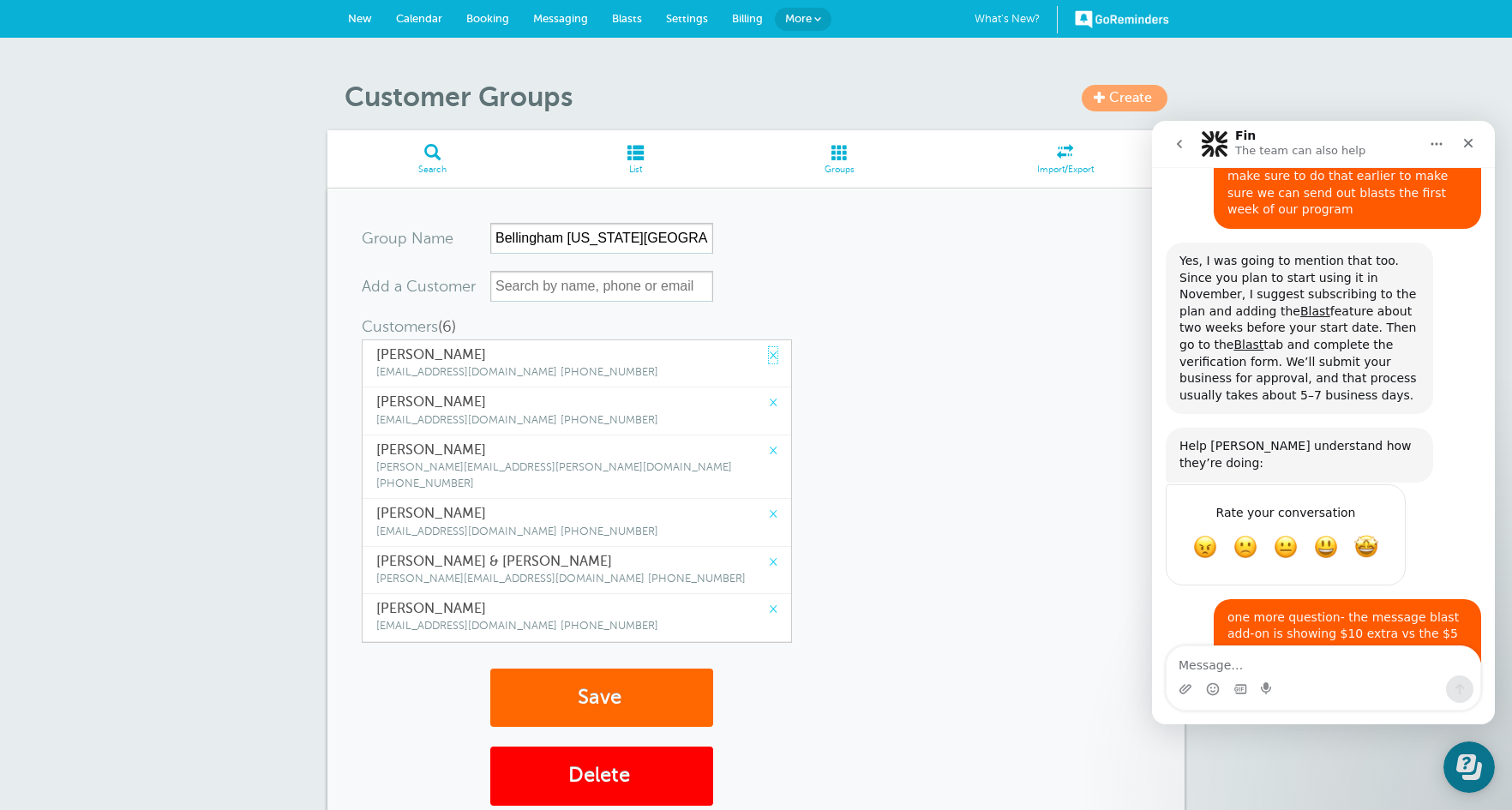
click at [769, 354] on link "×" at bounding box center [773, 355] width 9 height 17
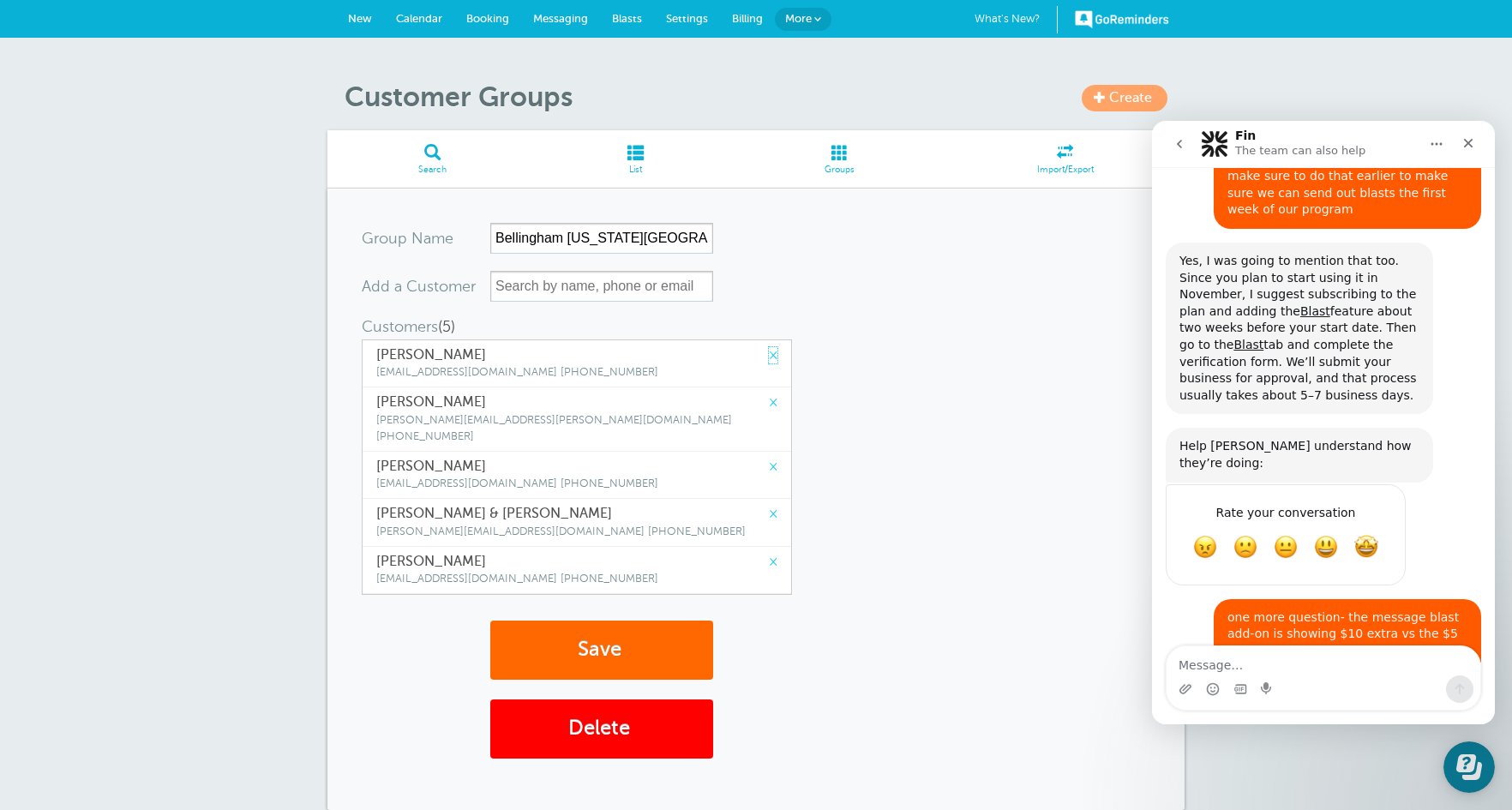
click at [769, 354] on link "×" at bounding box center [773, 355] width 9 height 17
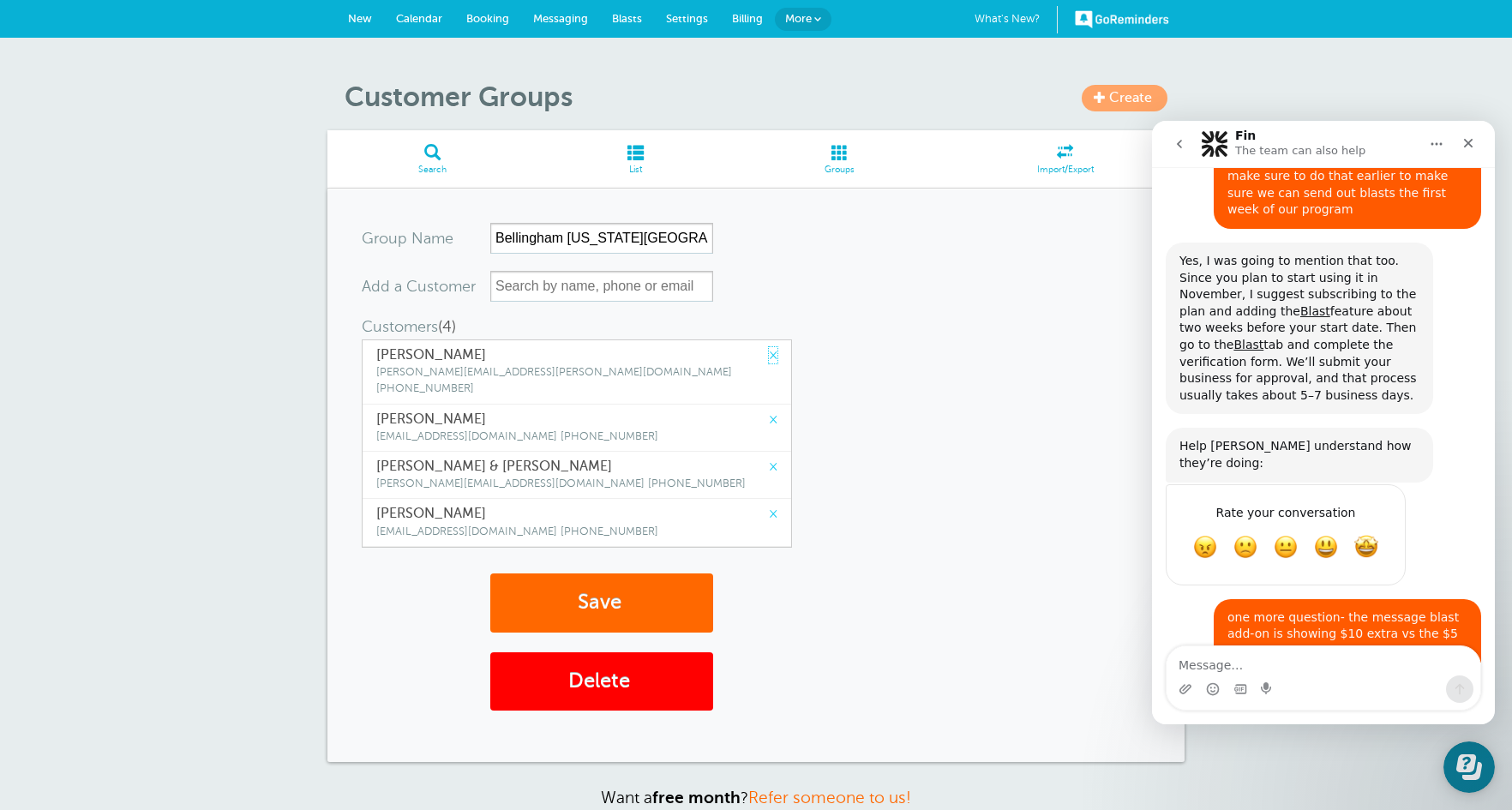
click at [769, 354] on link "×" at bounding box center [773, 355] width 9 height 17
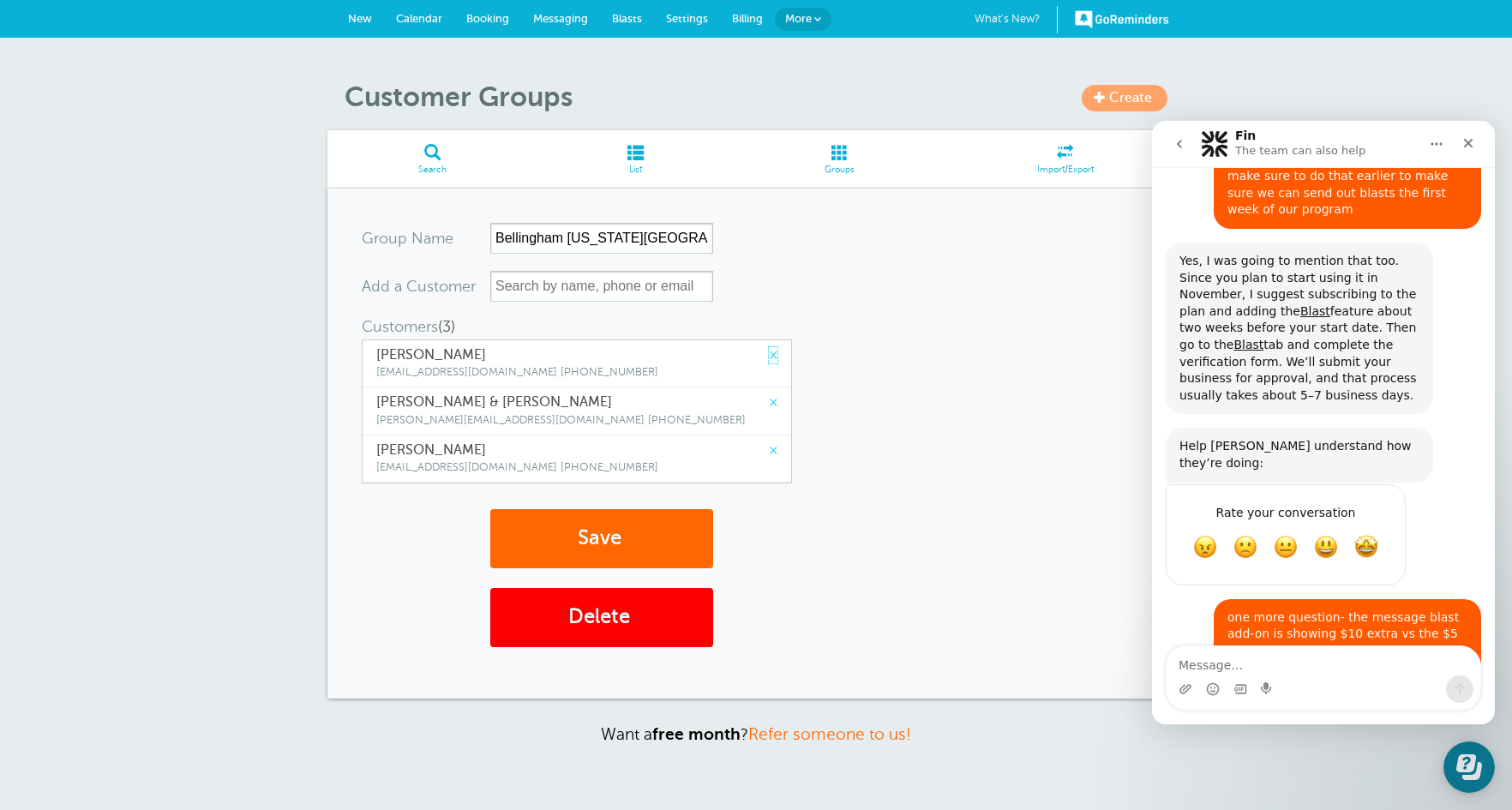
click at [769, 354] on link "×" at bounding box center [773, 355] width 9 height 17
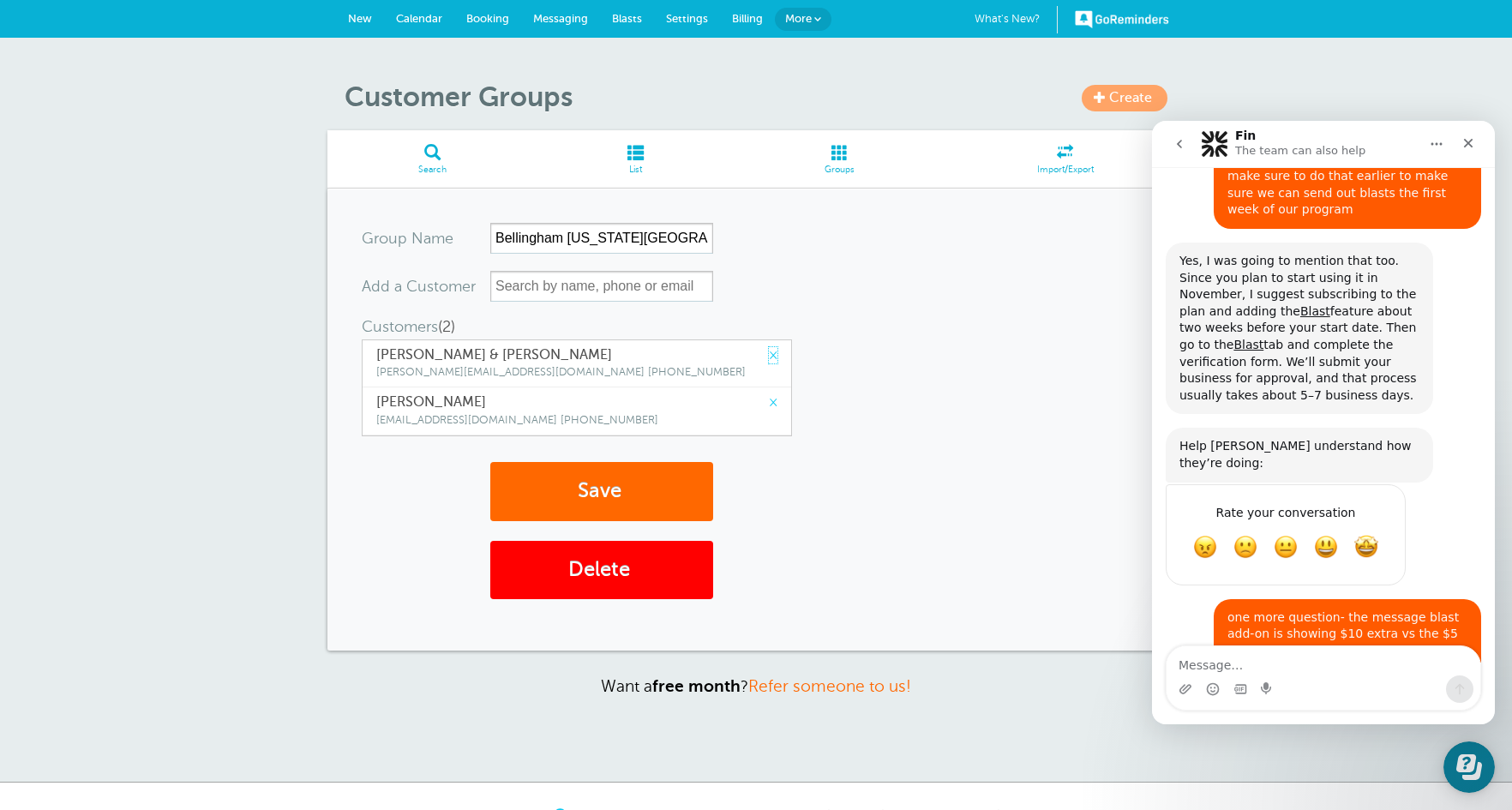
click at [769, 354] on link "×" at bounding box center [773, 355] width 9 height 17
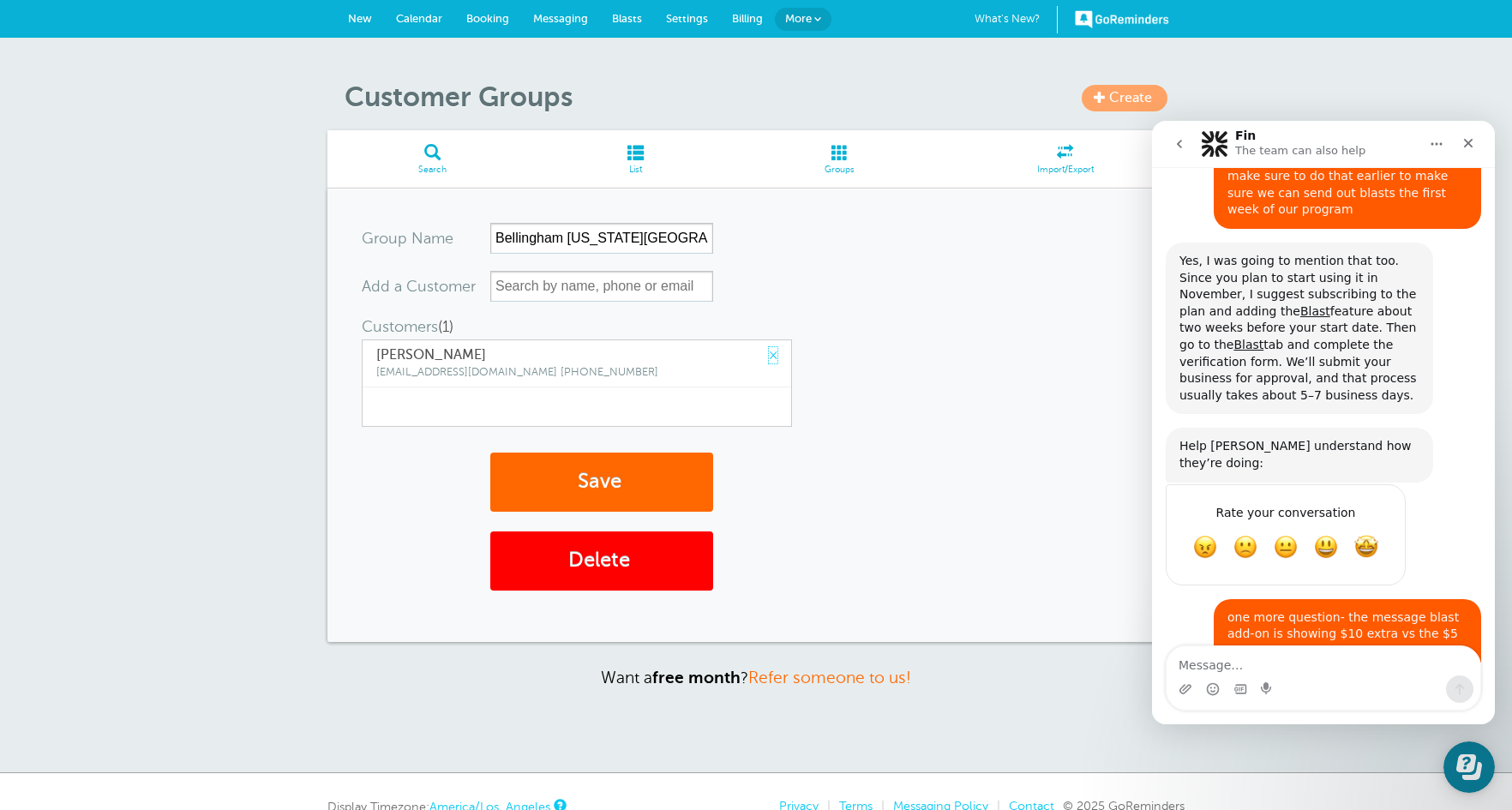
click at [769, 354] on link "×" at bounding box center [773, 355] width 9 height 17
click at [528, 466] on button "Save" at bounding box center [602, 481] width 223 height 59
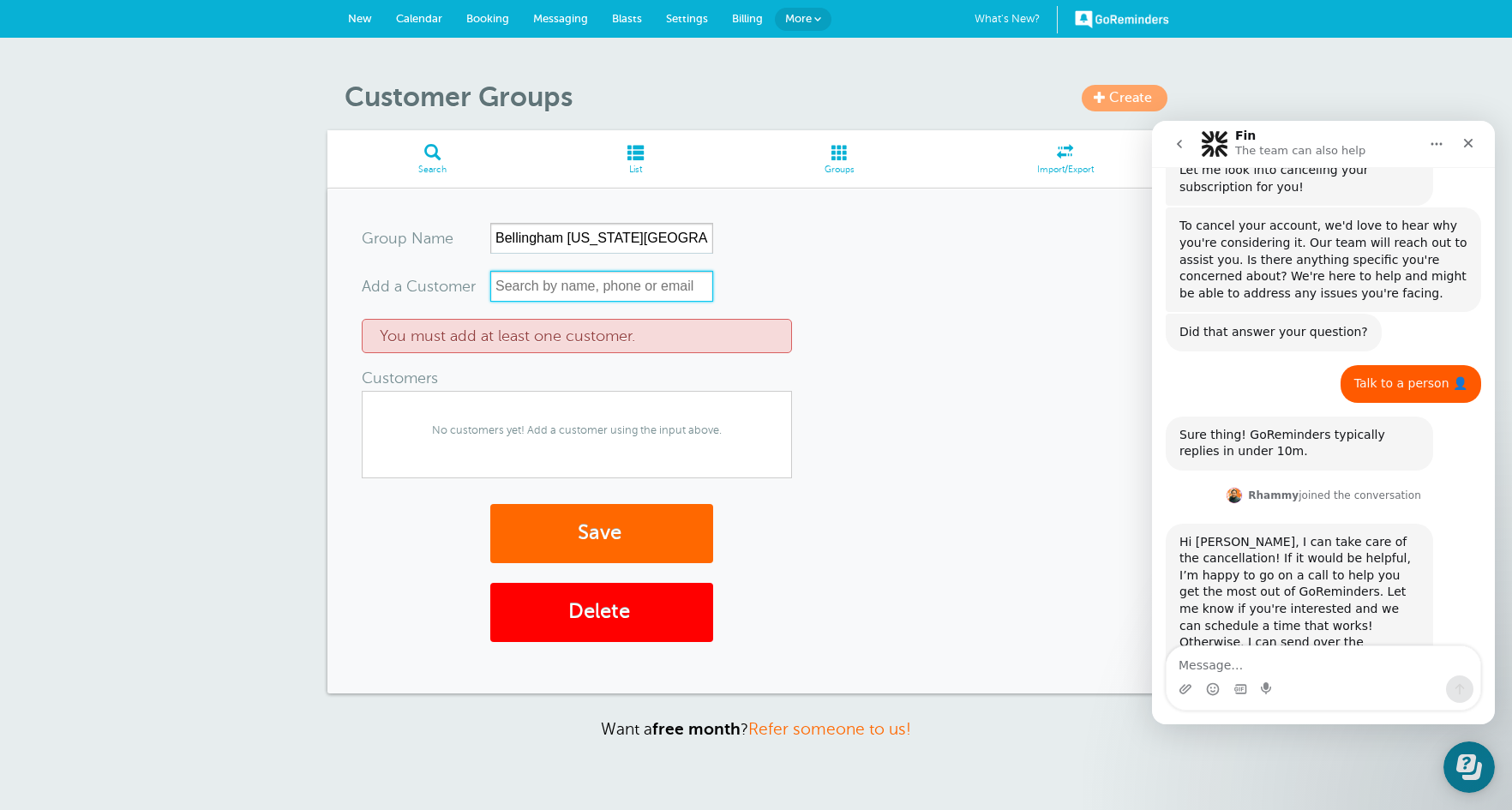
click at [587, 287] on input "text" at bounding box center [602, 287] width 223 height 31
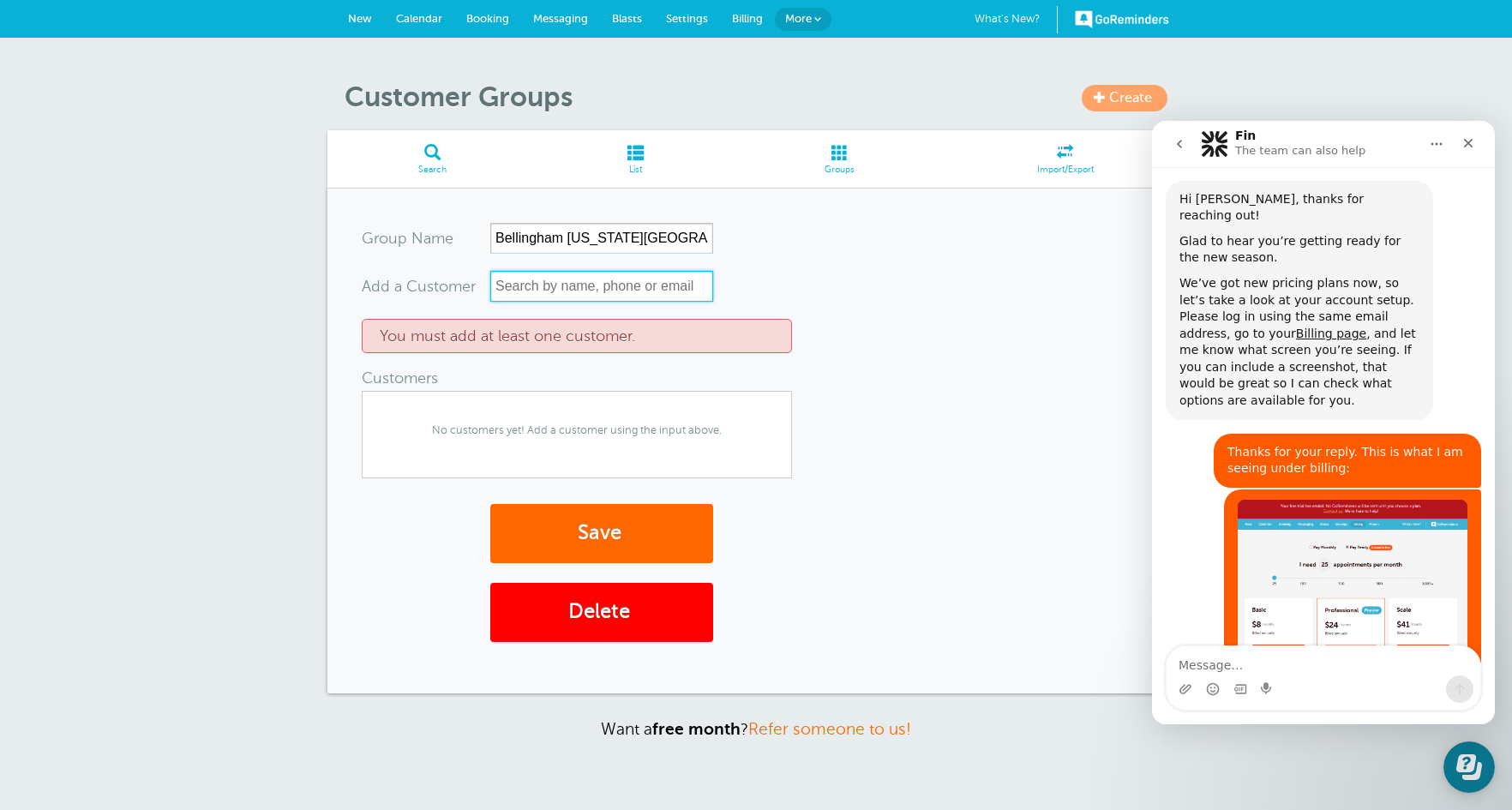
scroll to position [4337, 0]
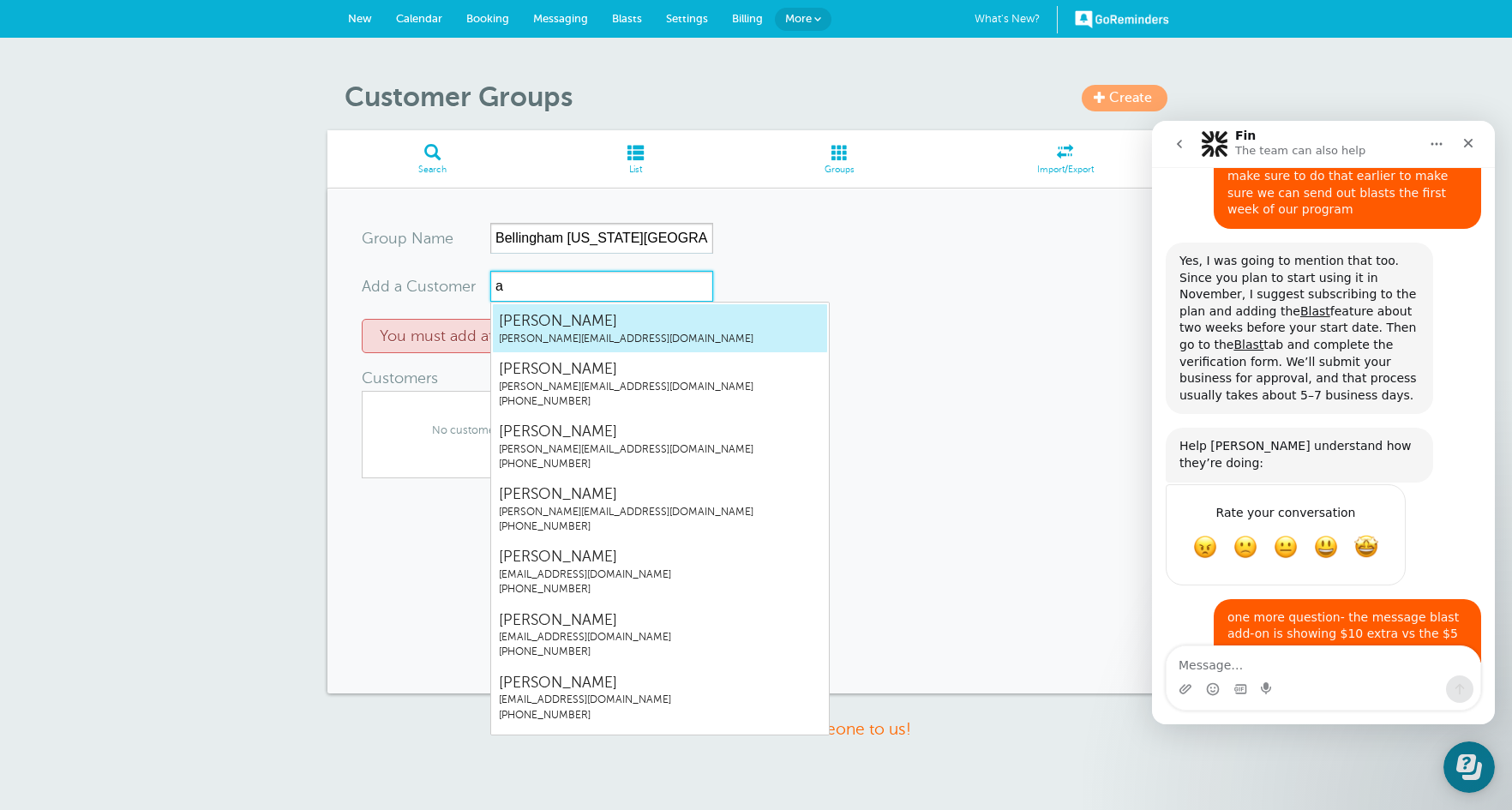
type input "ab"
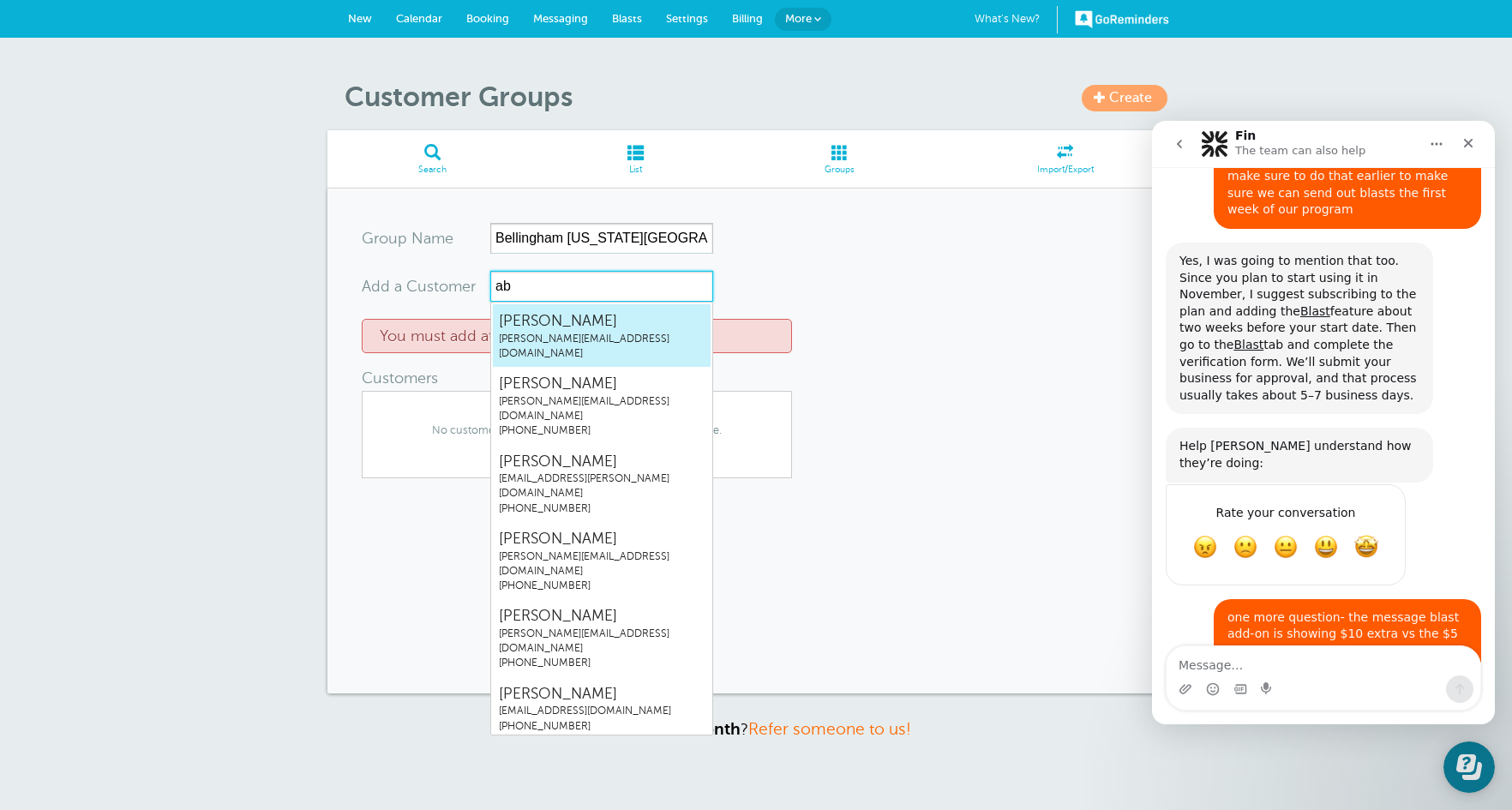
click at [583, 335] on span "[PERSON_NAME][EMAIL_ADDRESS][DOMAIN_NAME]" at bounding box center [602, 346] width 206 height 29
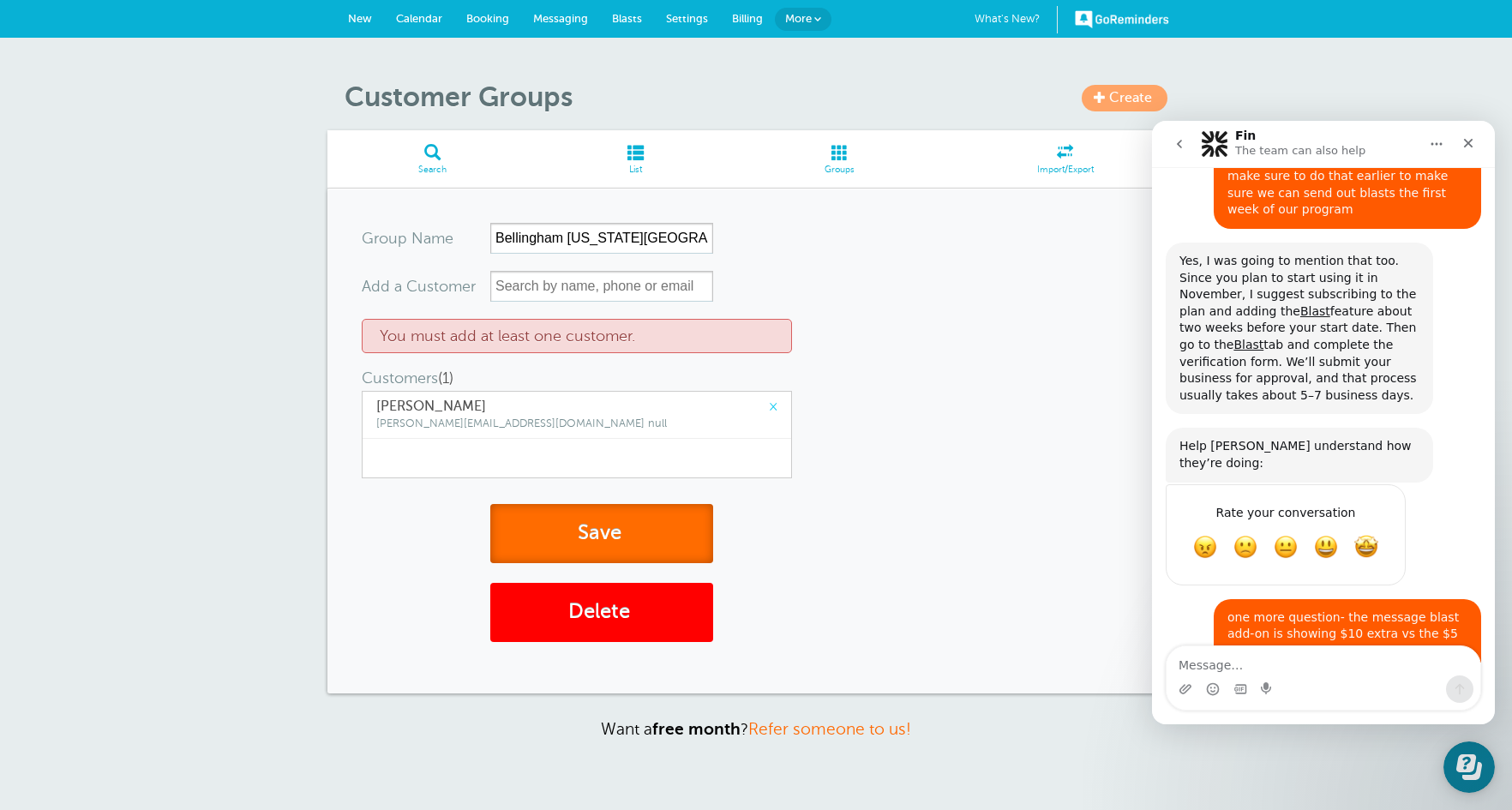
click at [618, 538] on button "Save" at bounding box center [602, 533] width 223 height 59
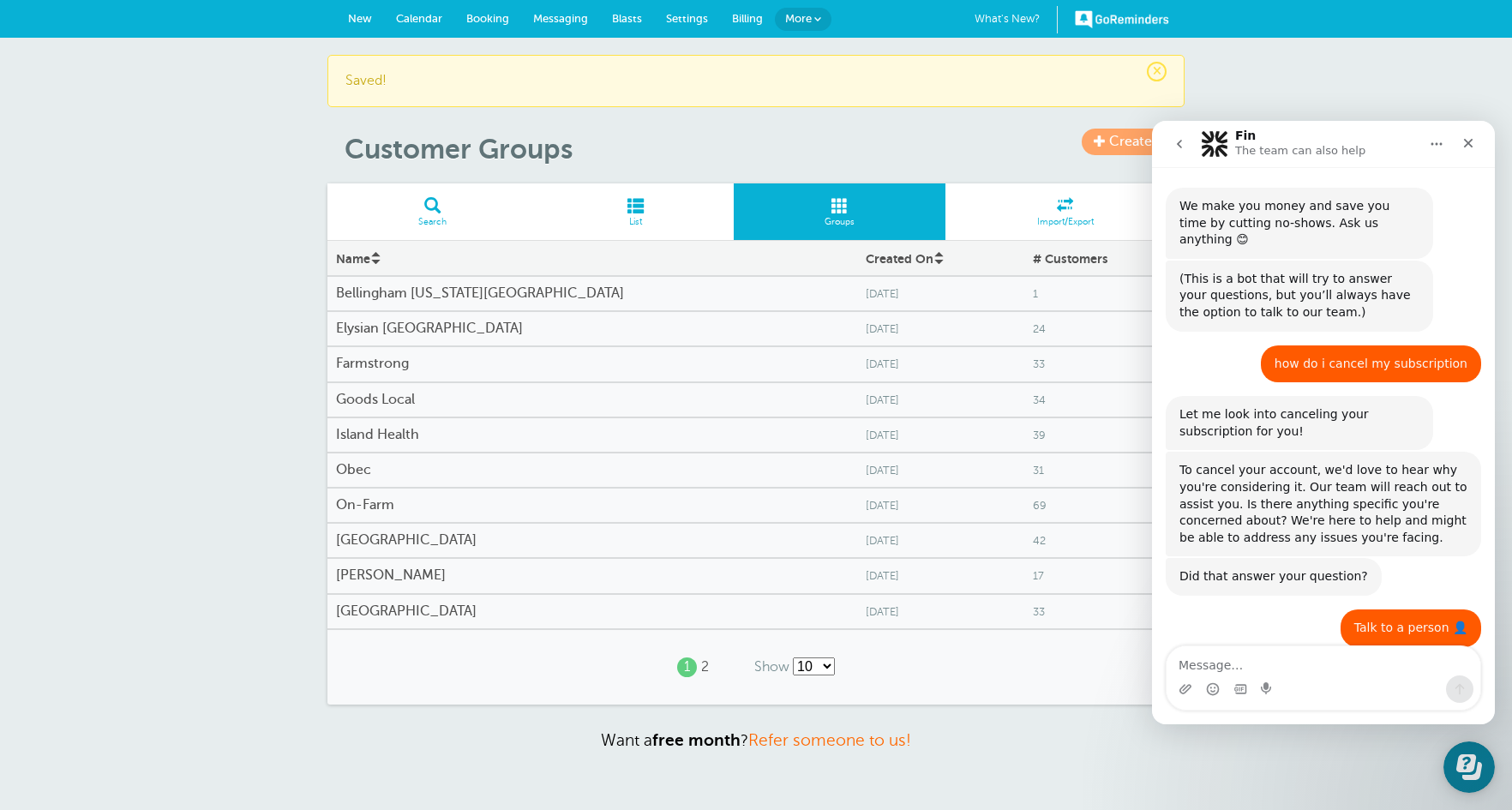
click at [408, 321] on h4 "Elysian [GEOGRAPHIC_DATA]" at bounding box center [592, 329] width 513 height 17
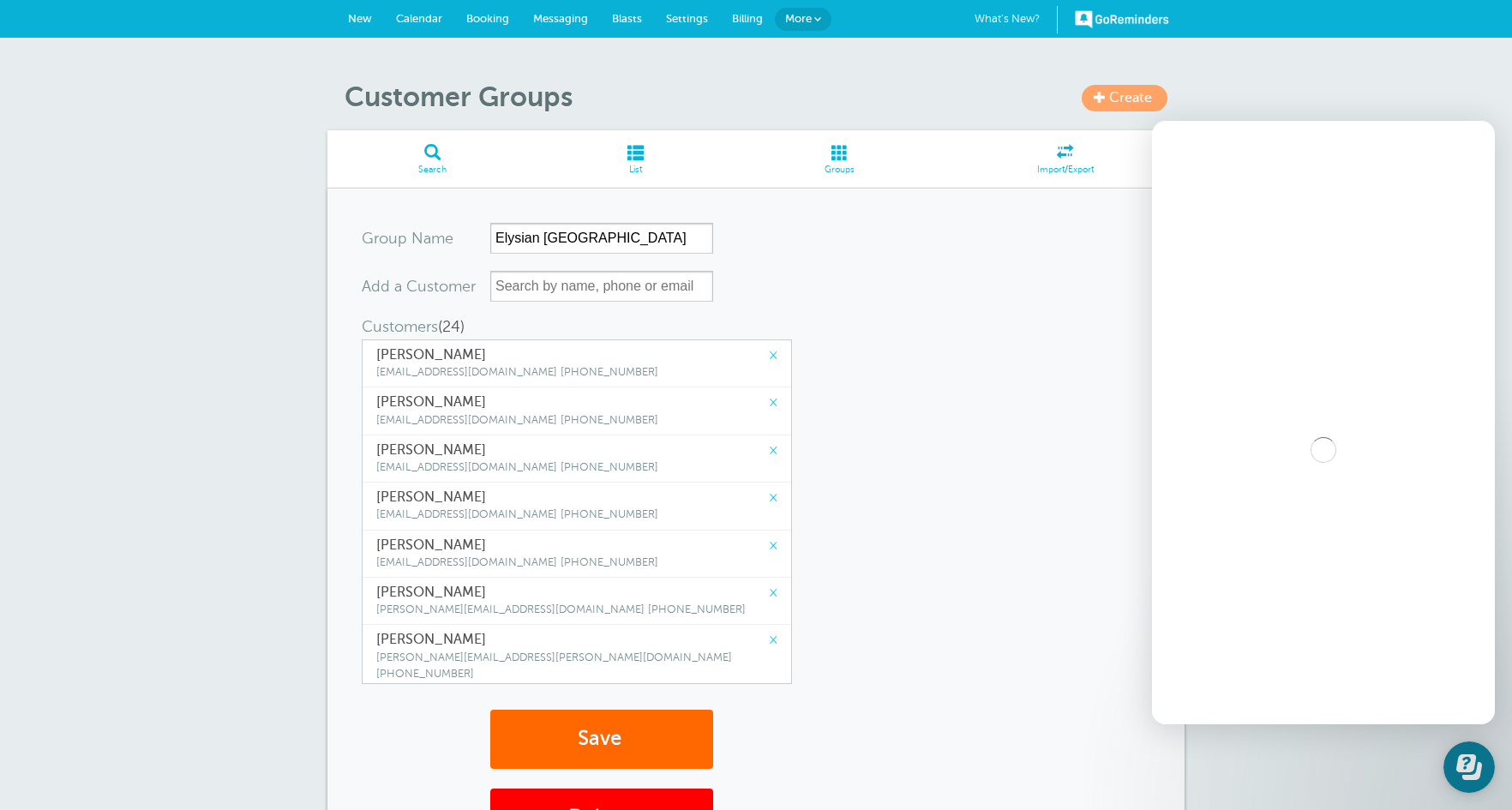
click at [769, 350] on link "×" at bounding box center [773, 355] width 9 height 17
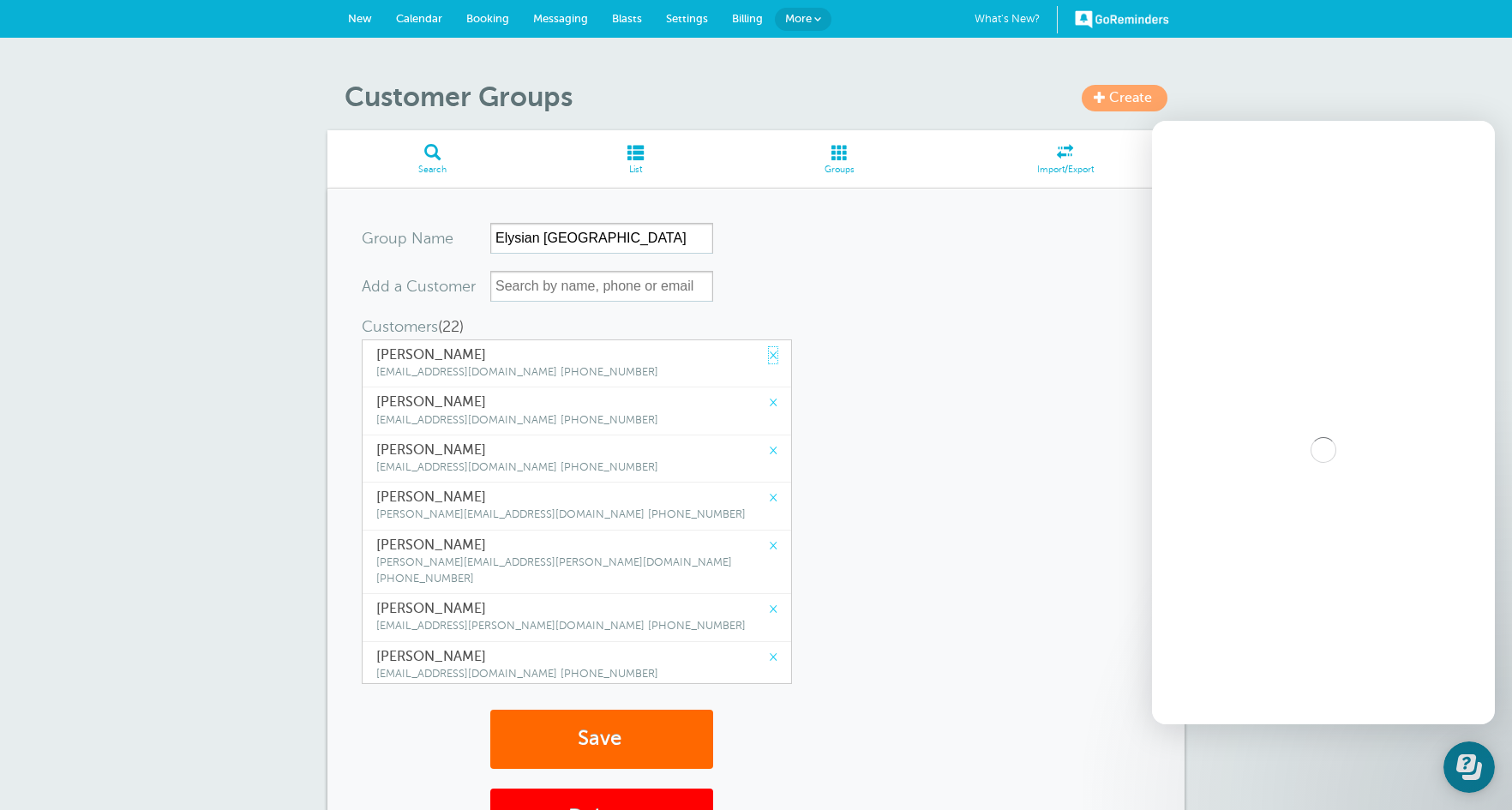
click at [769, 350] on link "×" at bounding box center [773, 355] width 9 height 17
click at [769, 394] on link "×" at bounding box center [773, 402] width 9 height 17
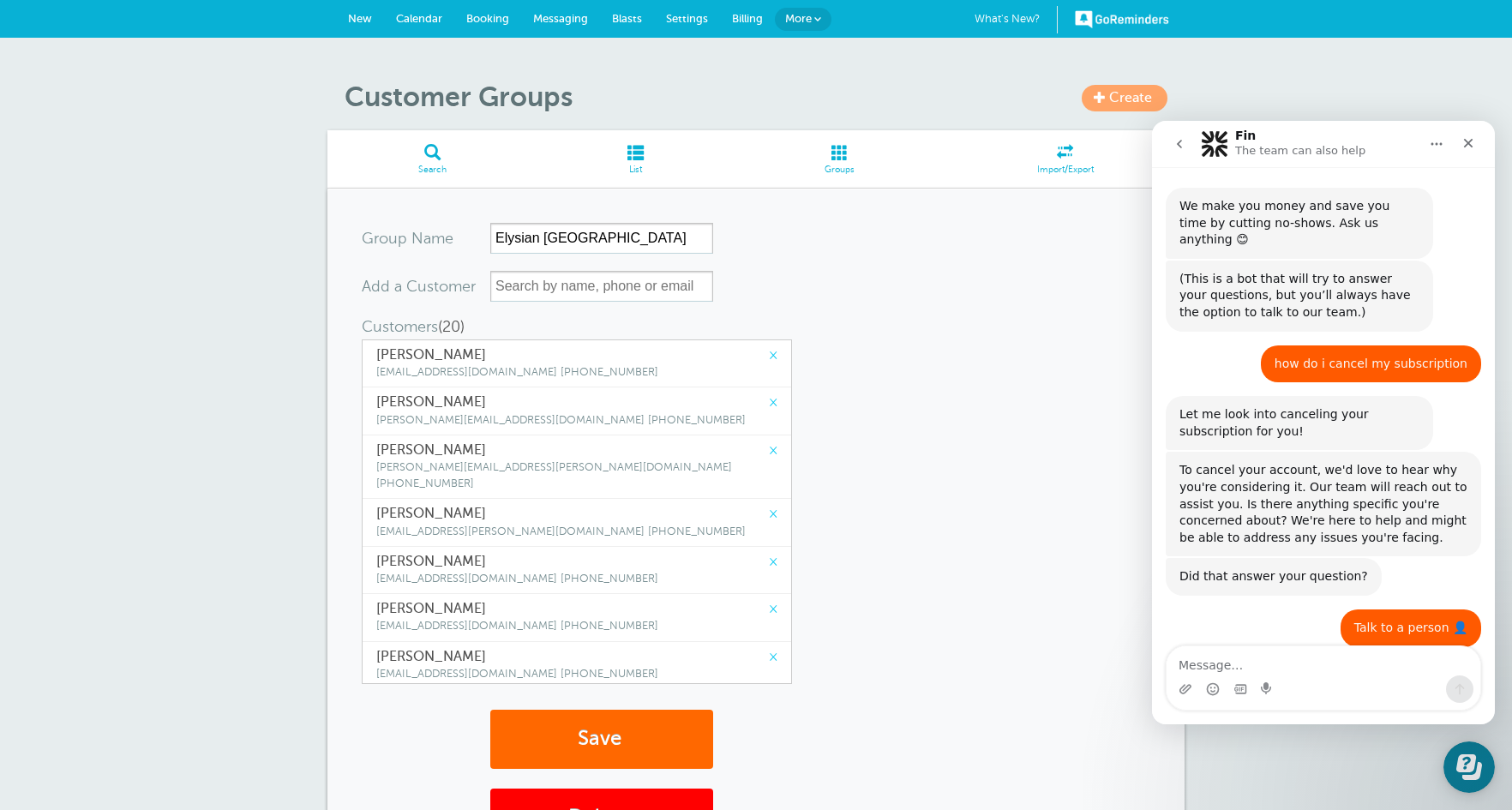
click at [769, 350] on link "×" at bounding box center [773, 355] width 9 height 17
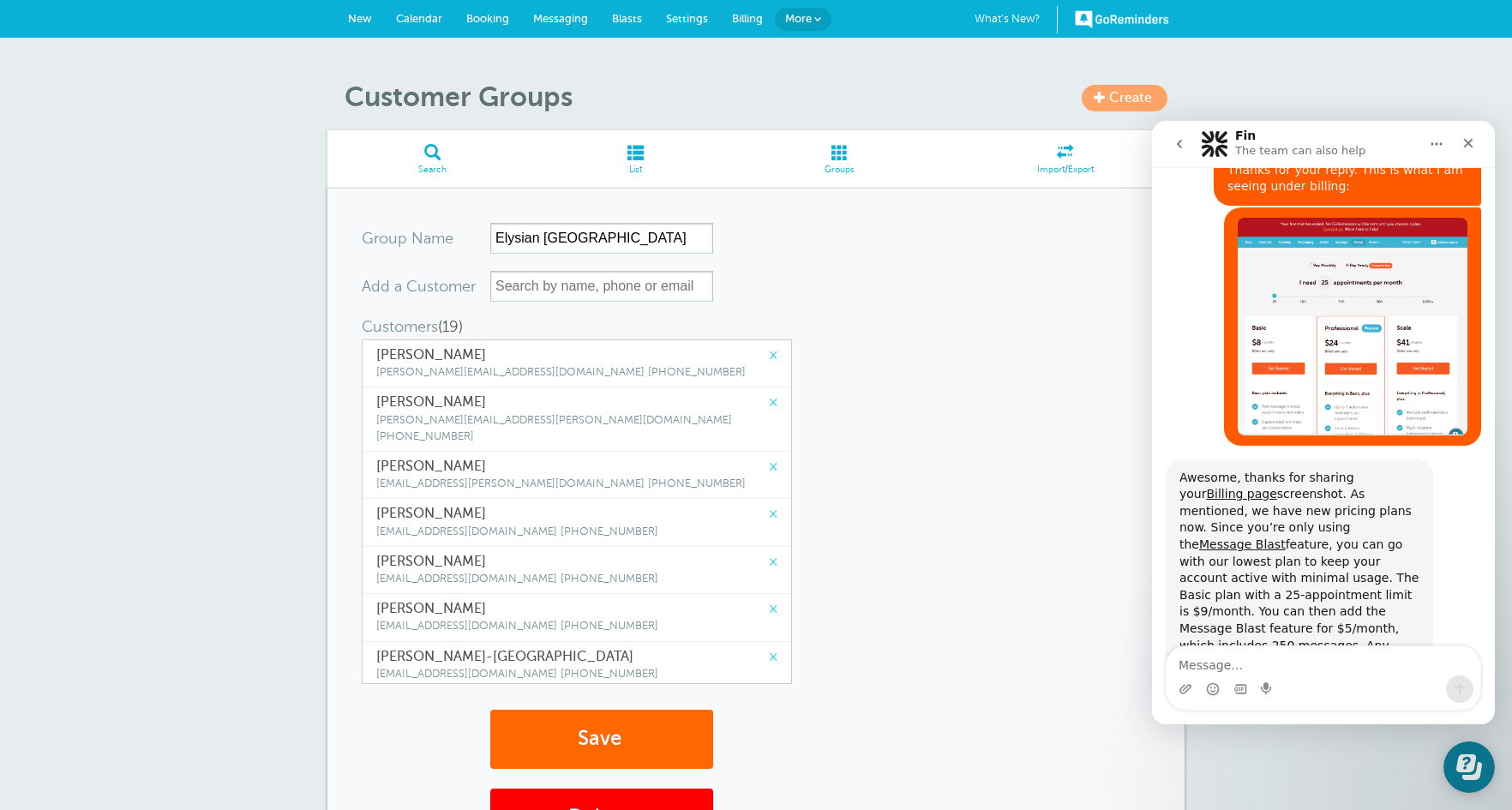
click at [769, 350] on link "×" at bounding box center [773, 355] width 9 height 17
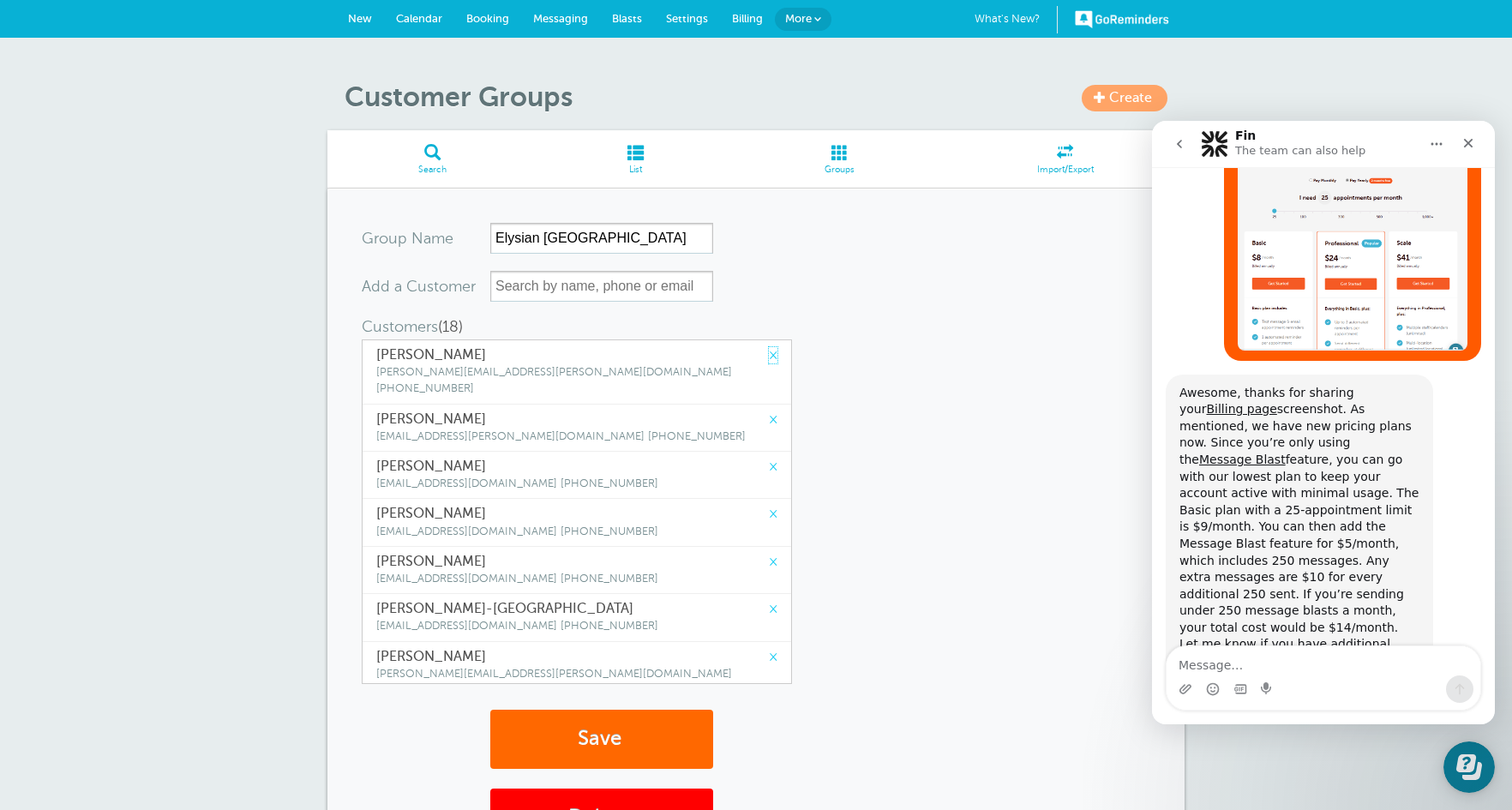
click at [769, 350] on link "×" at bounding box center [773, 355] width 9 height 17
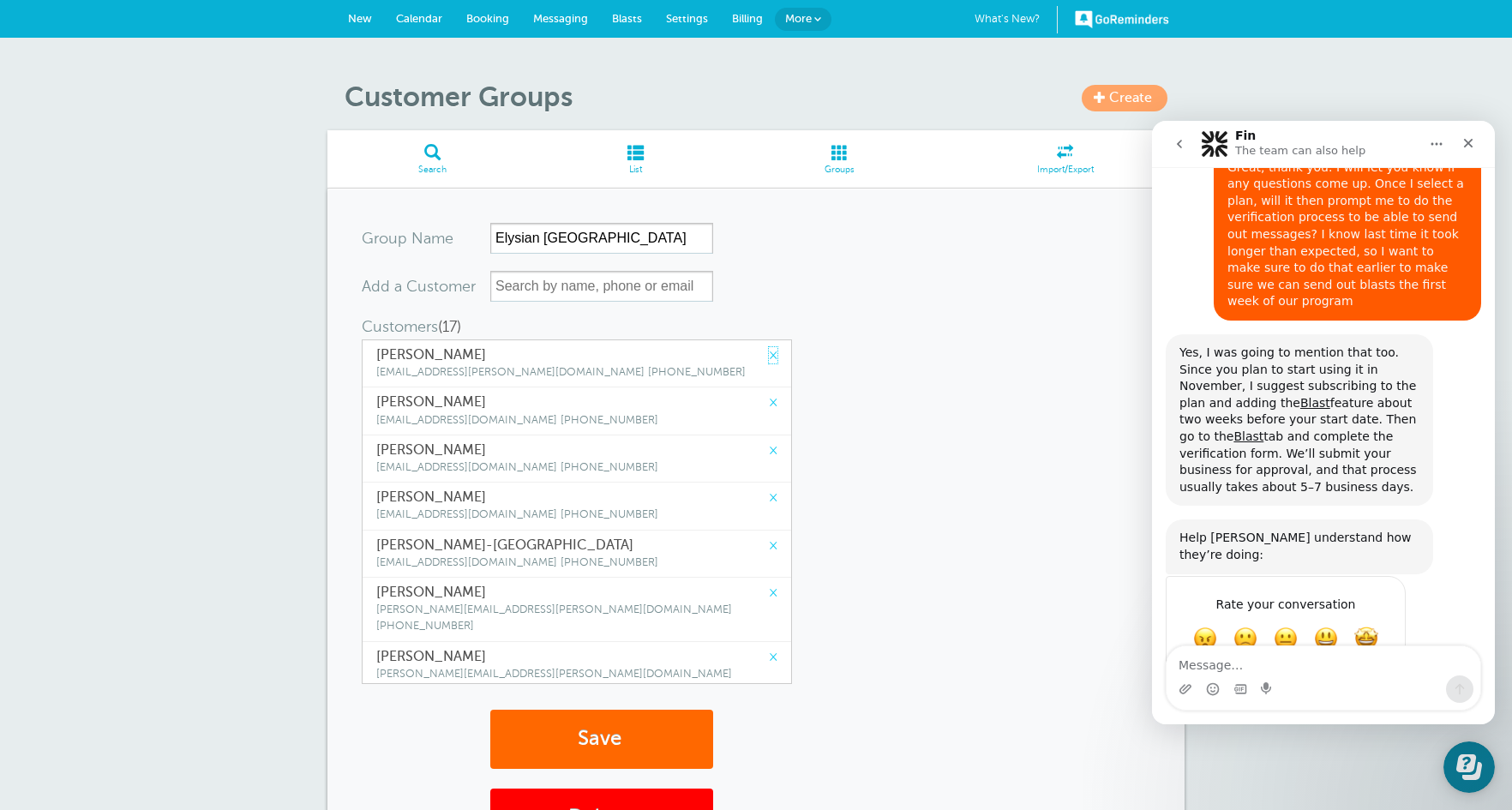
click at [769, 350] on link "×" at bounding box center [773, 355] width 9 height 17
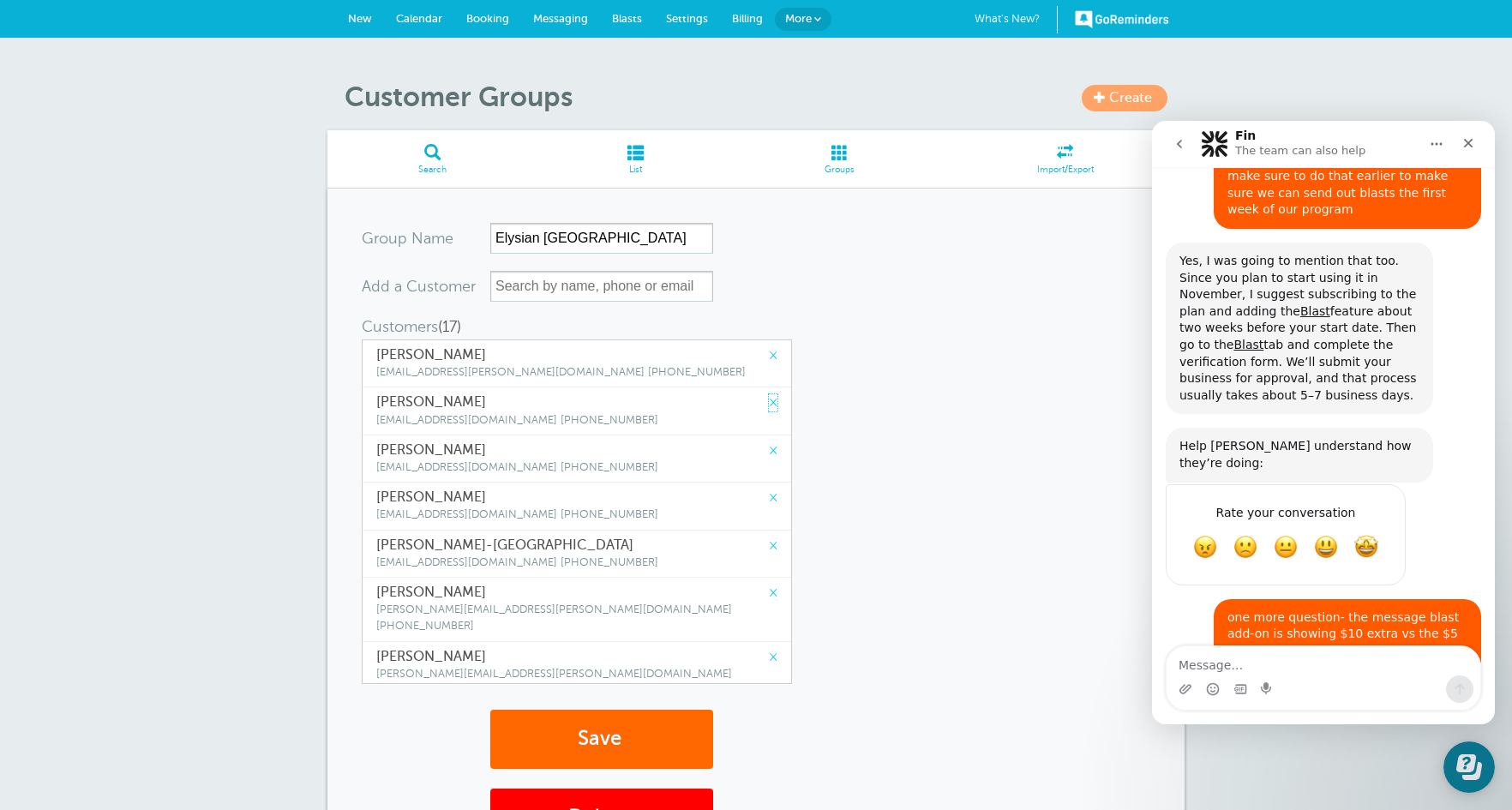
click at [769, 394] on link "×" at bounding box center [773, 402] width 9 height 17
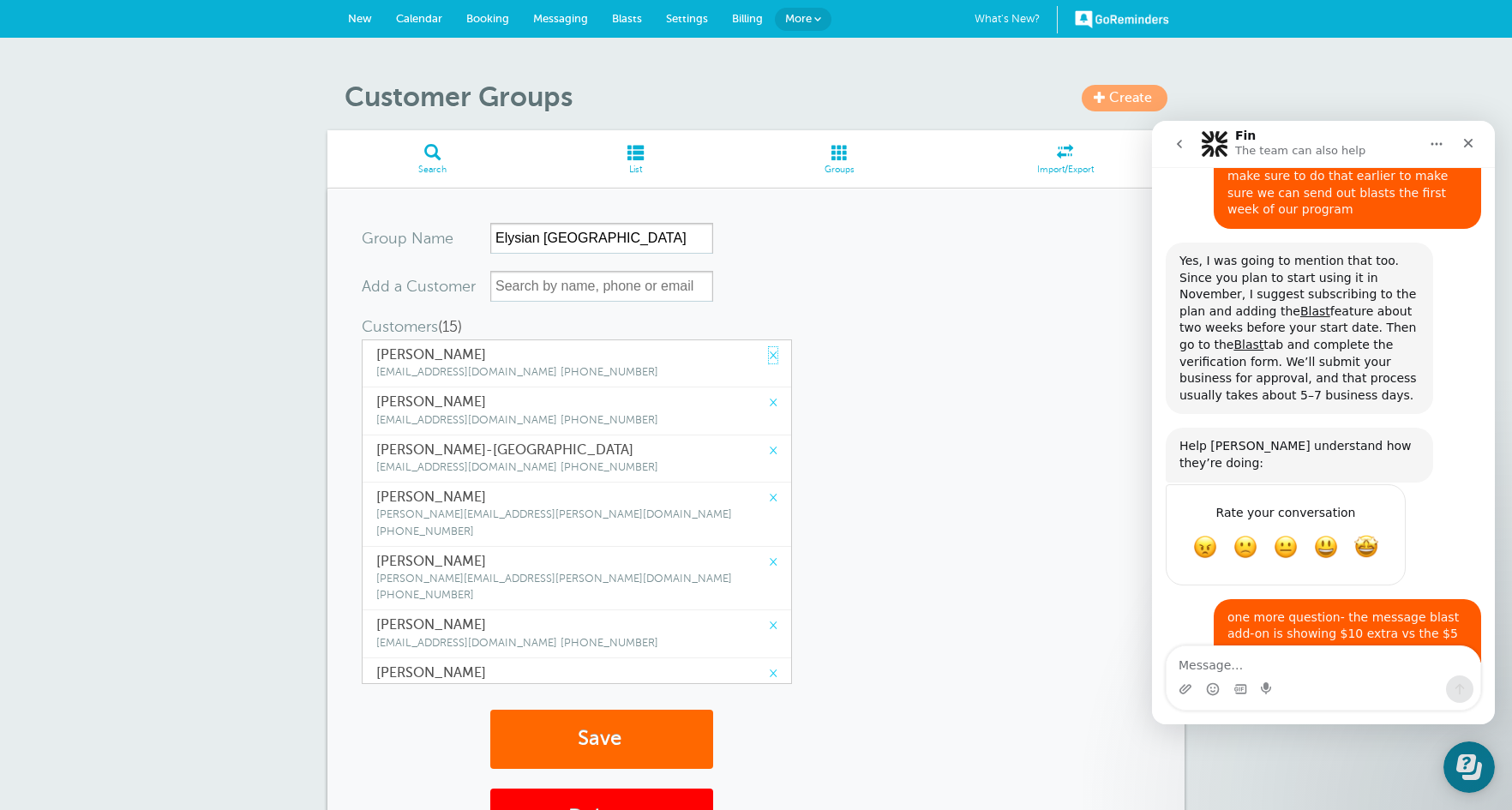
click at [769, 350] on link "×" at bounding box center [773, 355] width 9 height 17
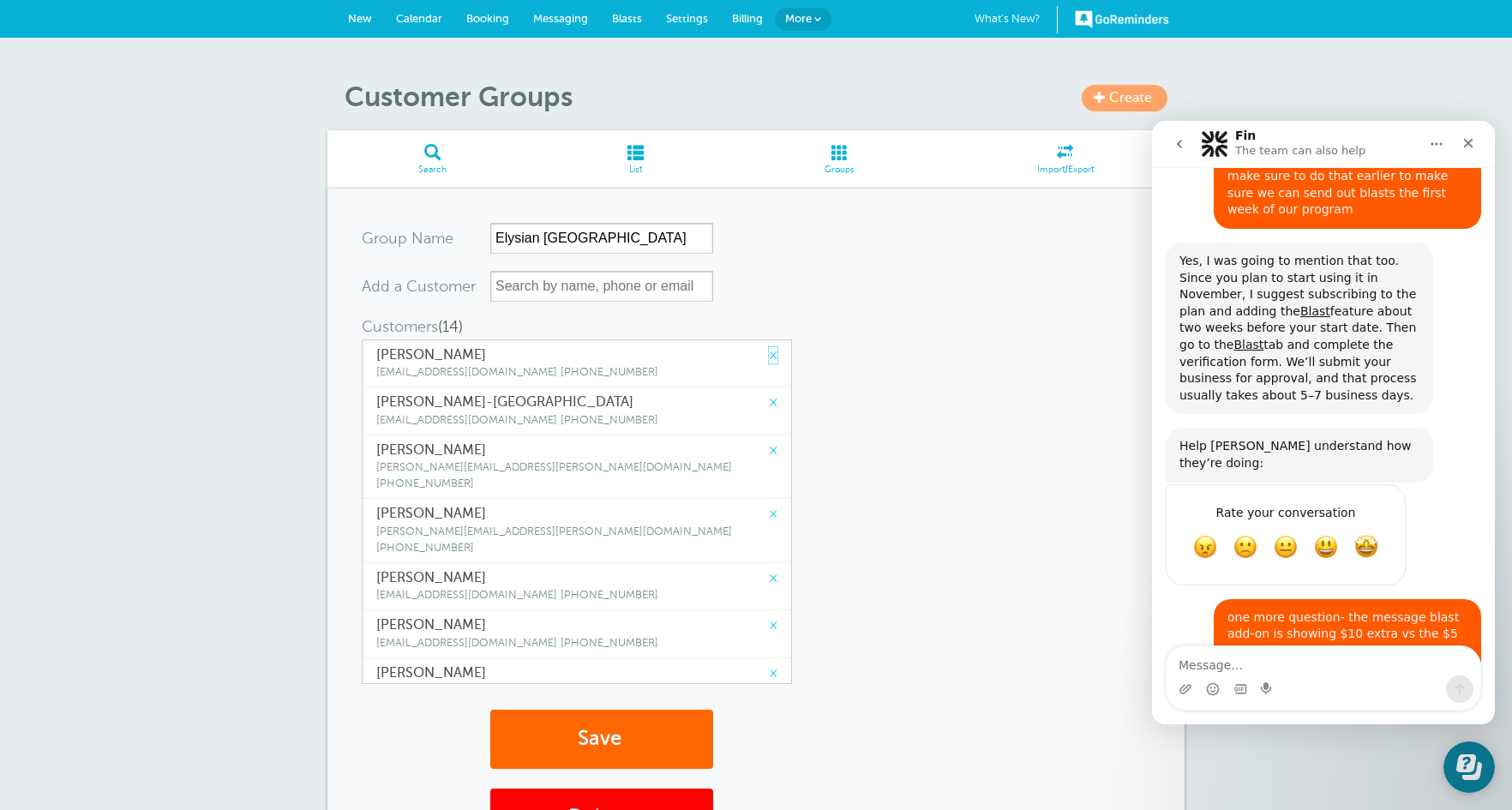
click at [769, 350] on link "×" at bounding box center [773, 355] width 9 height 17
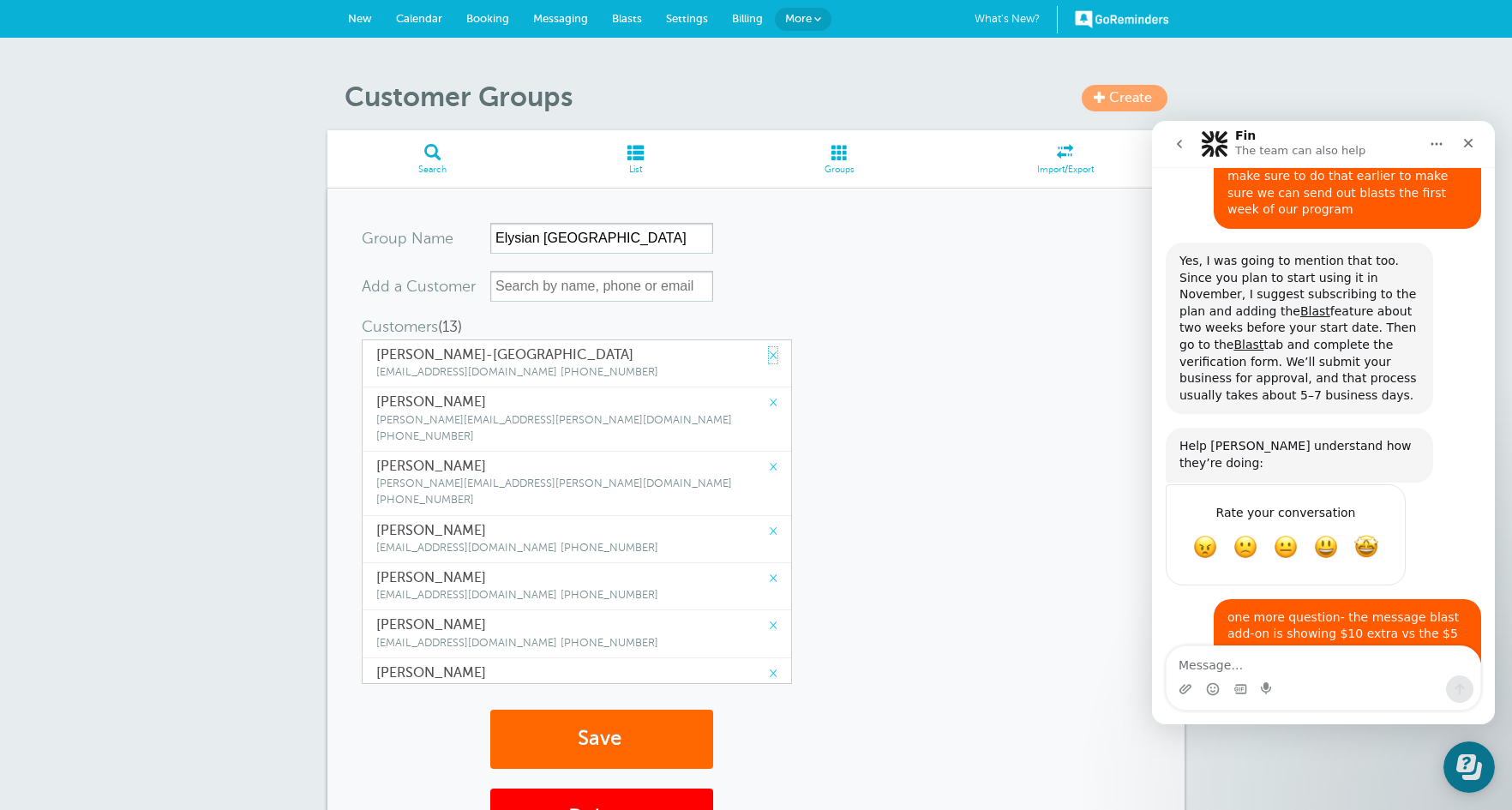
click at [769, 350] on link "×" at bounding box center [773, 355] width 9 height 17
click at [769, 394] on link "×" at bounding box center [773, 402] width 9 height 17
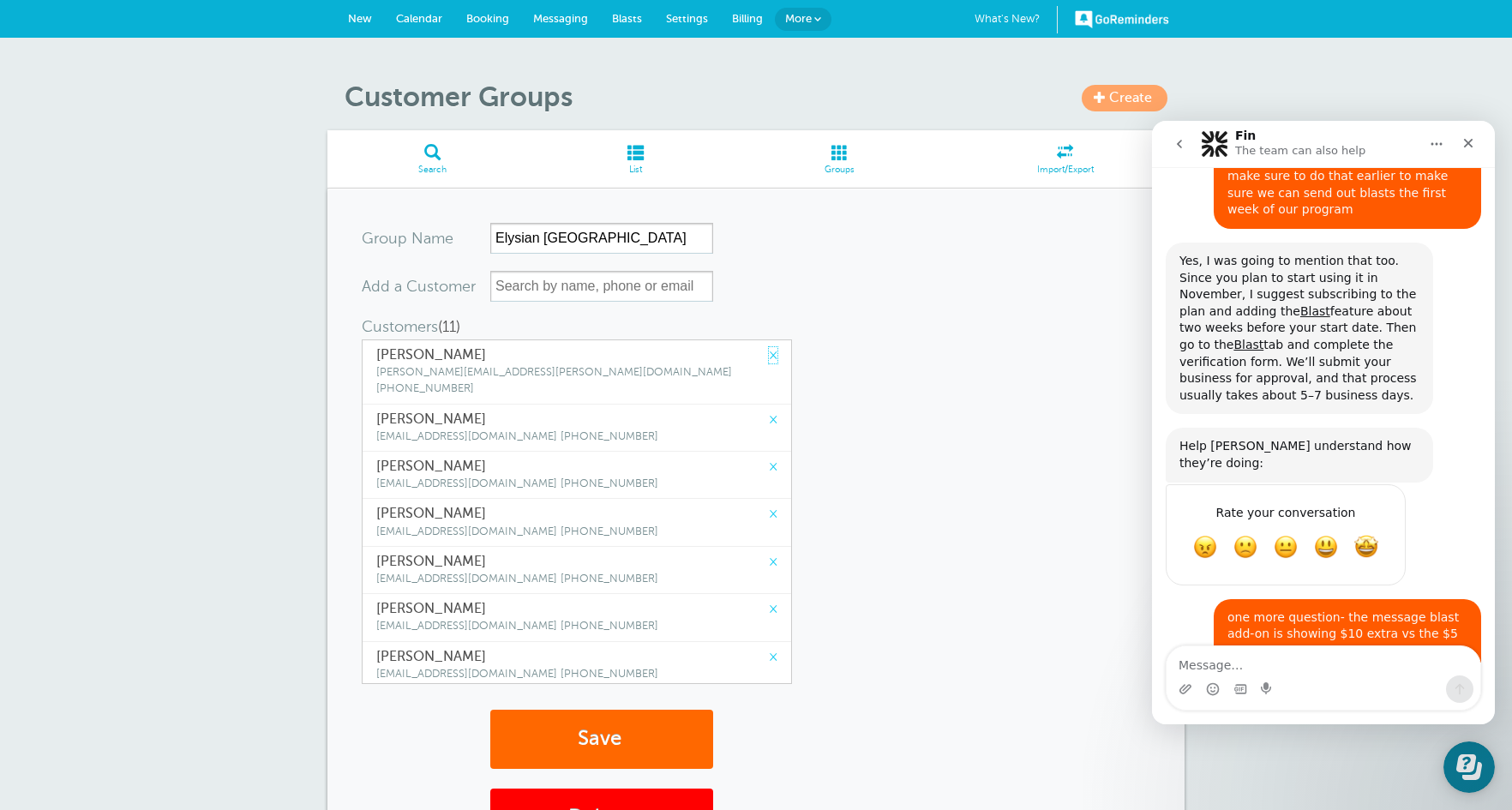
click at [769, 350] on link "×" at bounding box center [773, 355] width 9 height 17
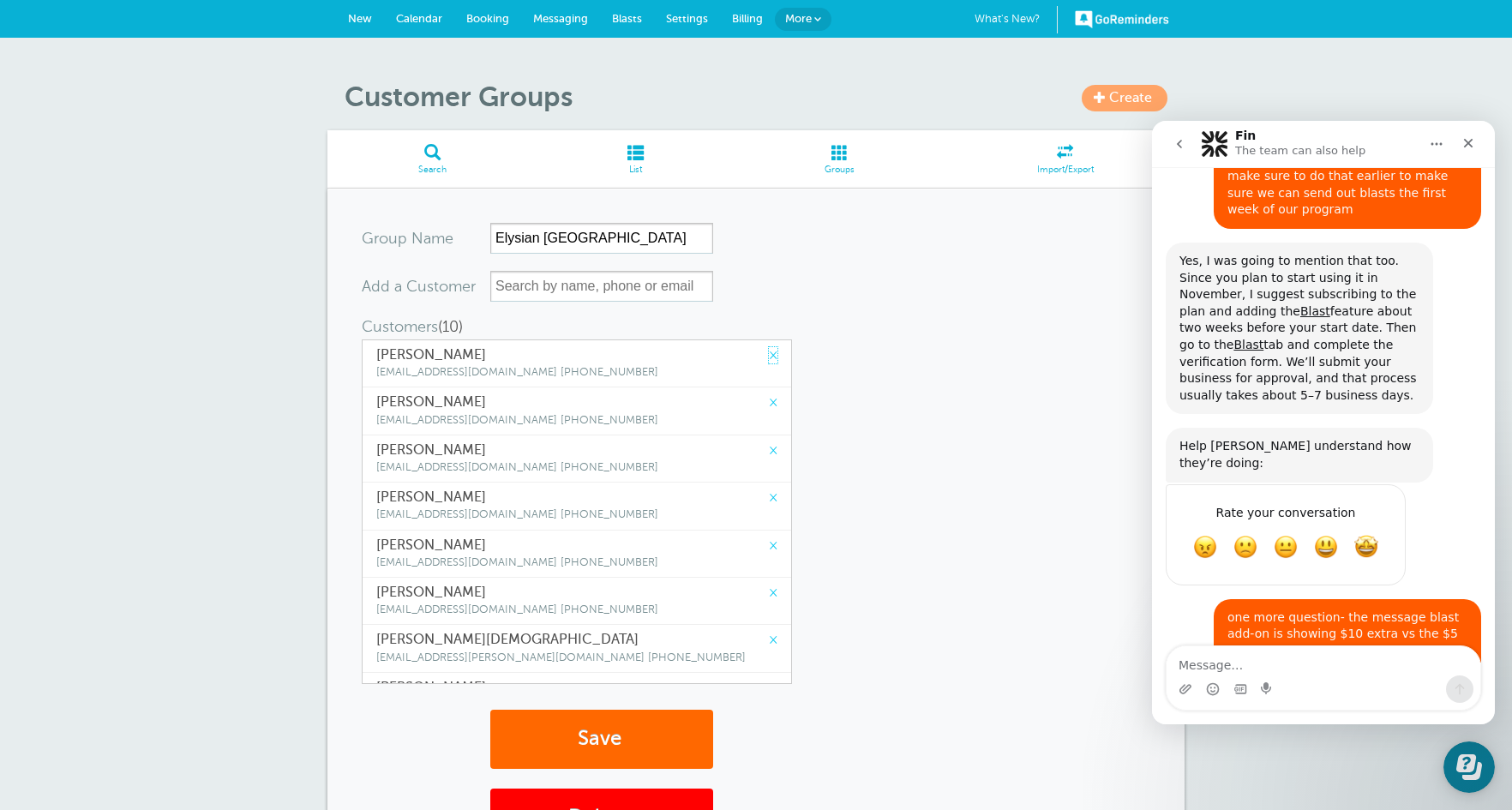
click at [769, 350] on link "×" at bounding box center [773, 355] width 9 height 17
click at [769, 394] on link "×" at bounding box center [773, 402] width 9 height 17
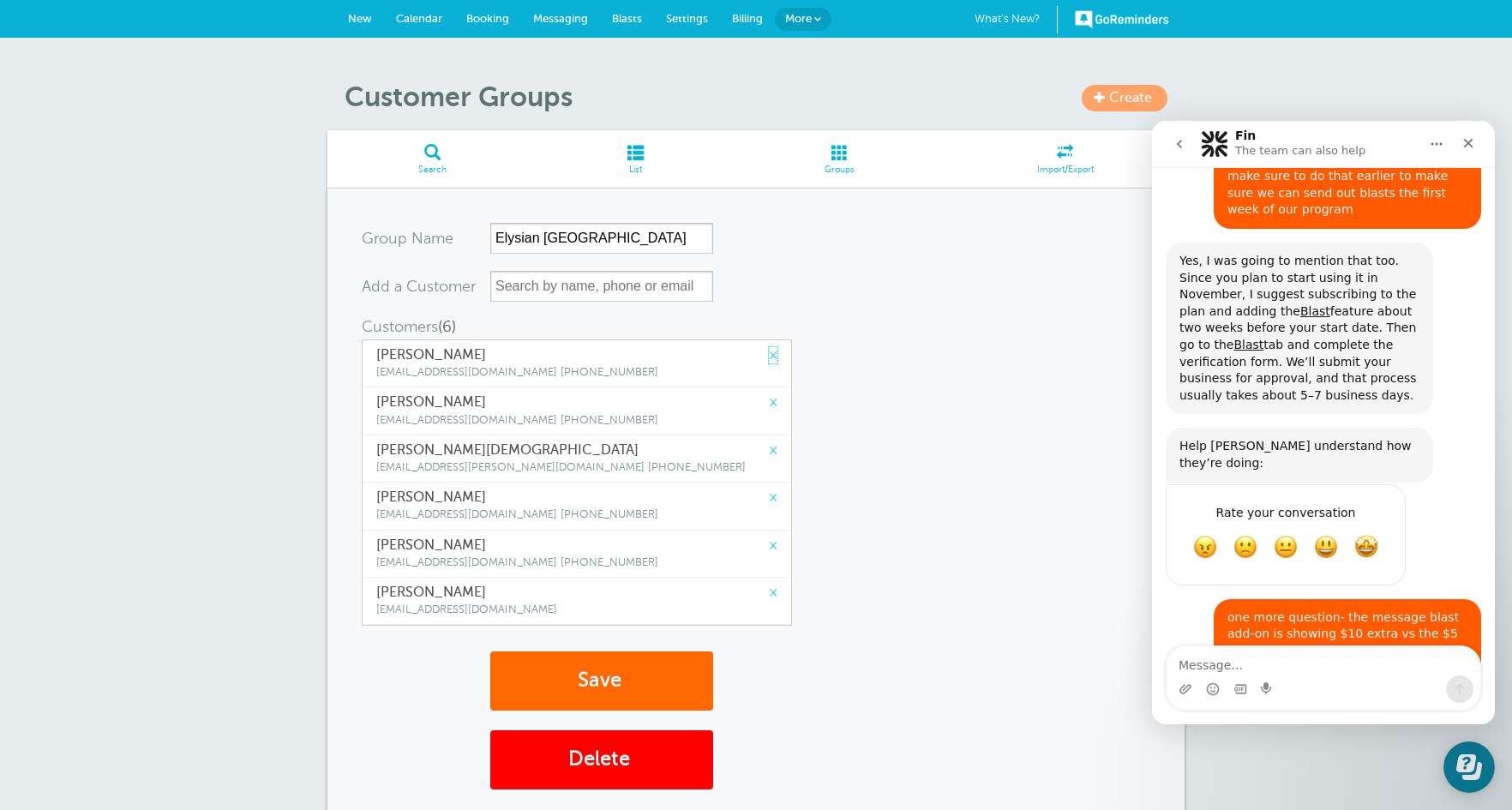
click at [769, 350] on link "×" at bounding box center [773, 355] width 9 height 17
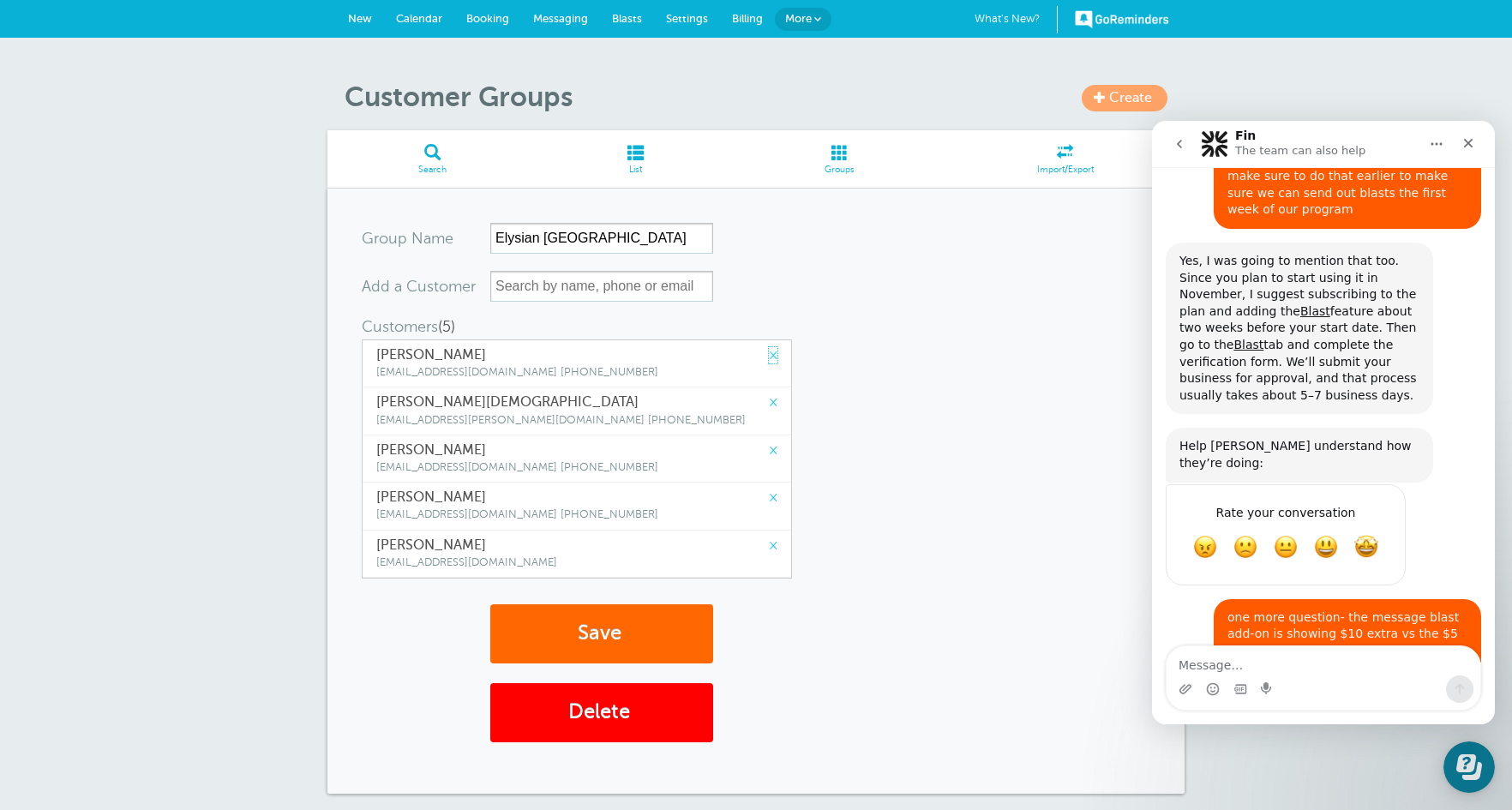
click at [769, 350] on link "×" at bounding box center [773, 355] width 9 height 17
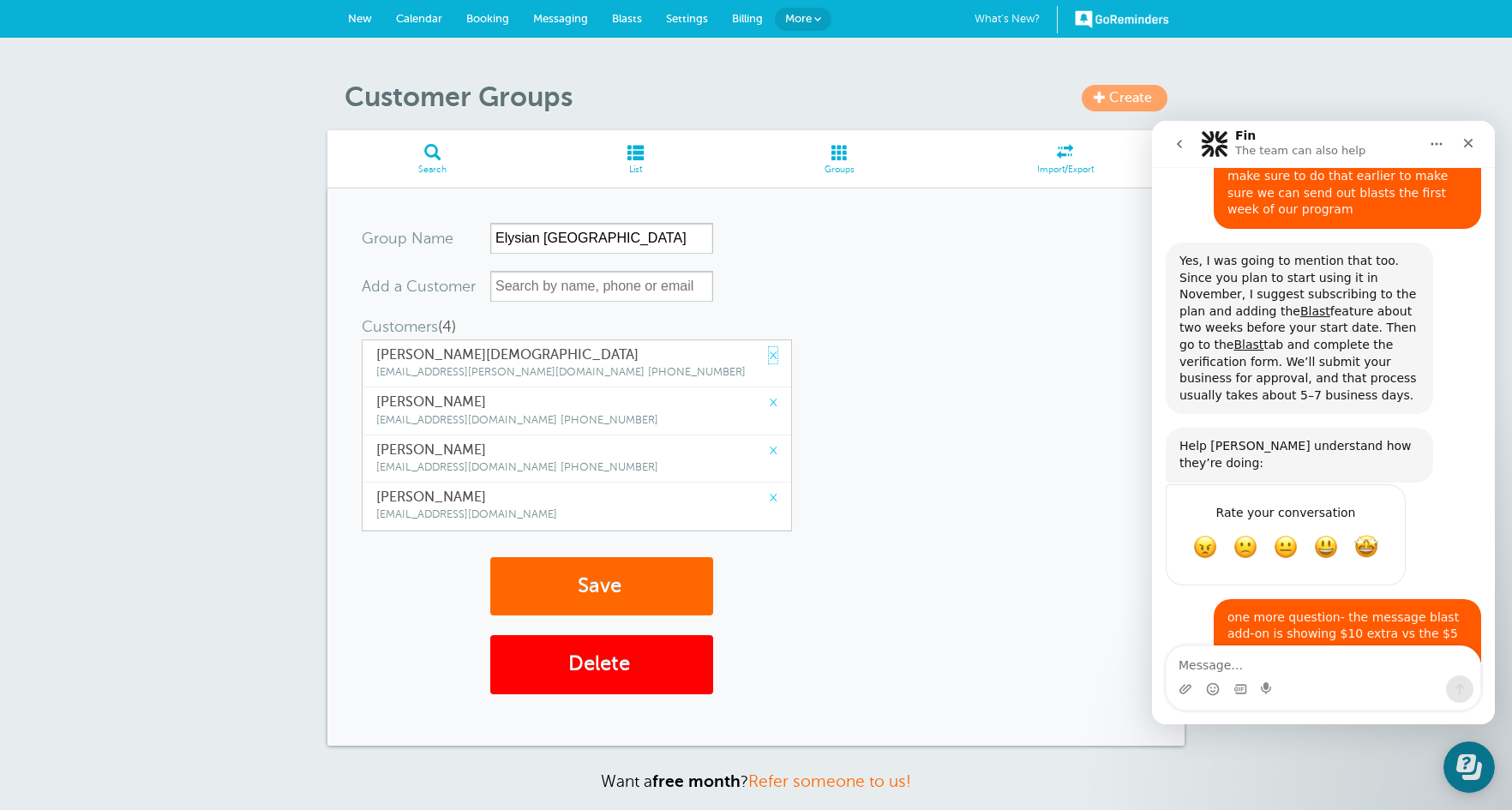
click at [769, 350] on link "×" at bounding box center [773, 355] width 9 height 17
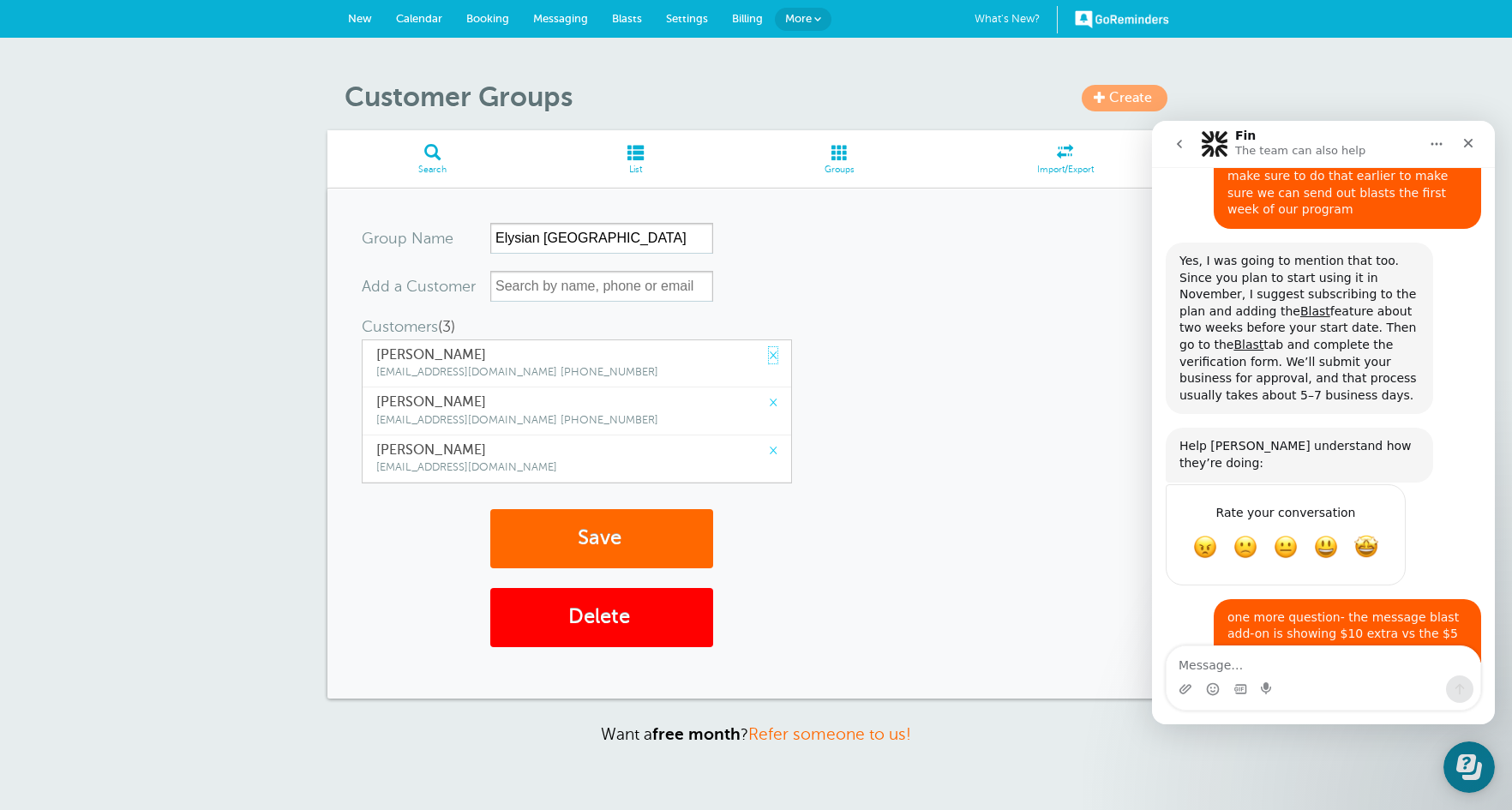
click at [769, 350] on link "×" at bounding box center [773, 355] width 9 height 17
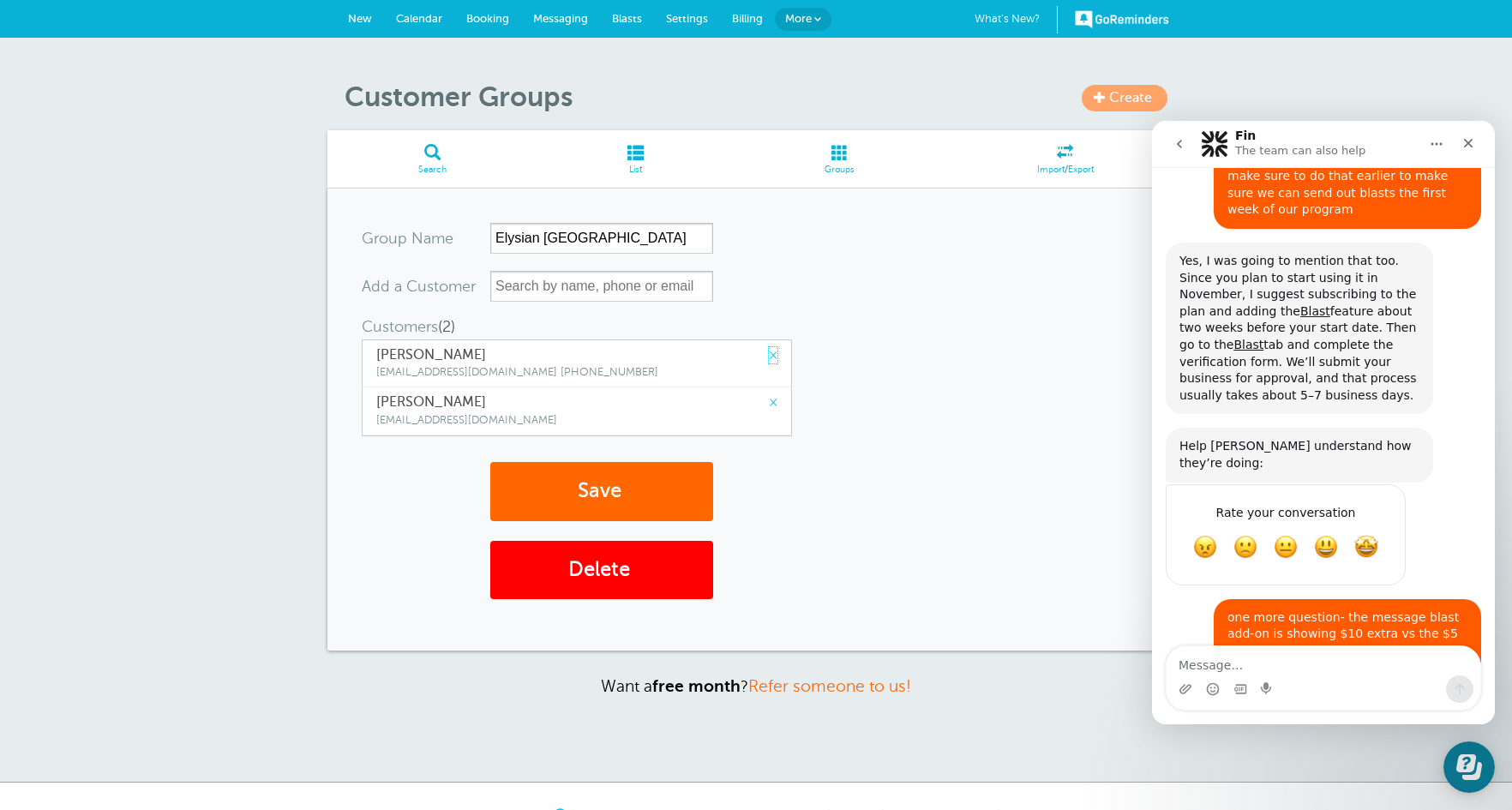
click at [769, 350] on link "×" at bounding box center [773, 355] width 9 height 17
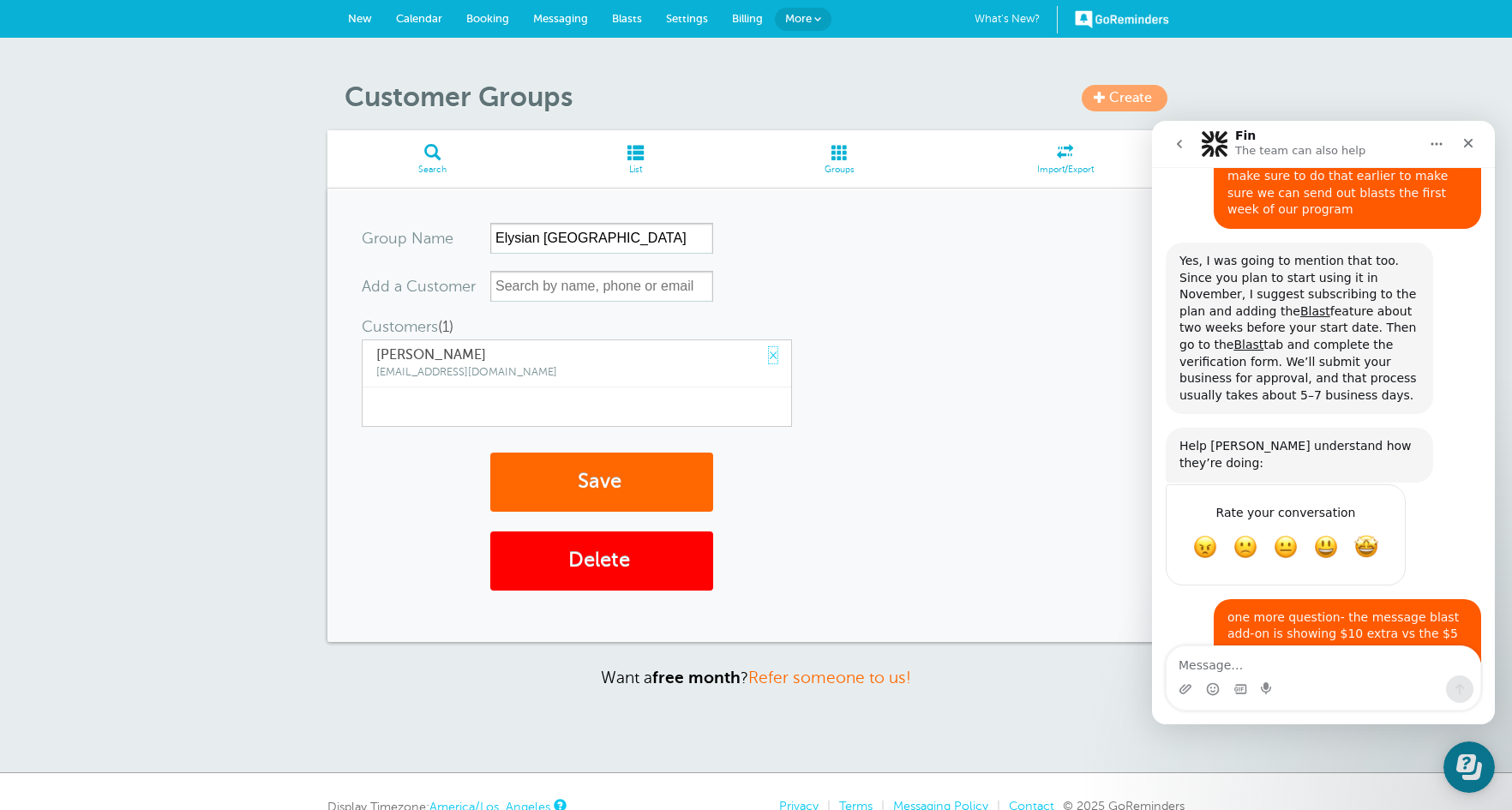
click at [769, 350] on link "×" at bounding box center [773, 355] width 9 height 17
click at [520, 287] on input "text" at bounding box center [602, 287] width 223 height 31
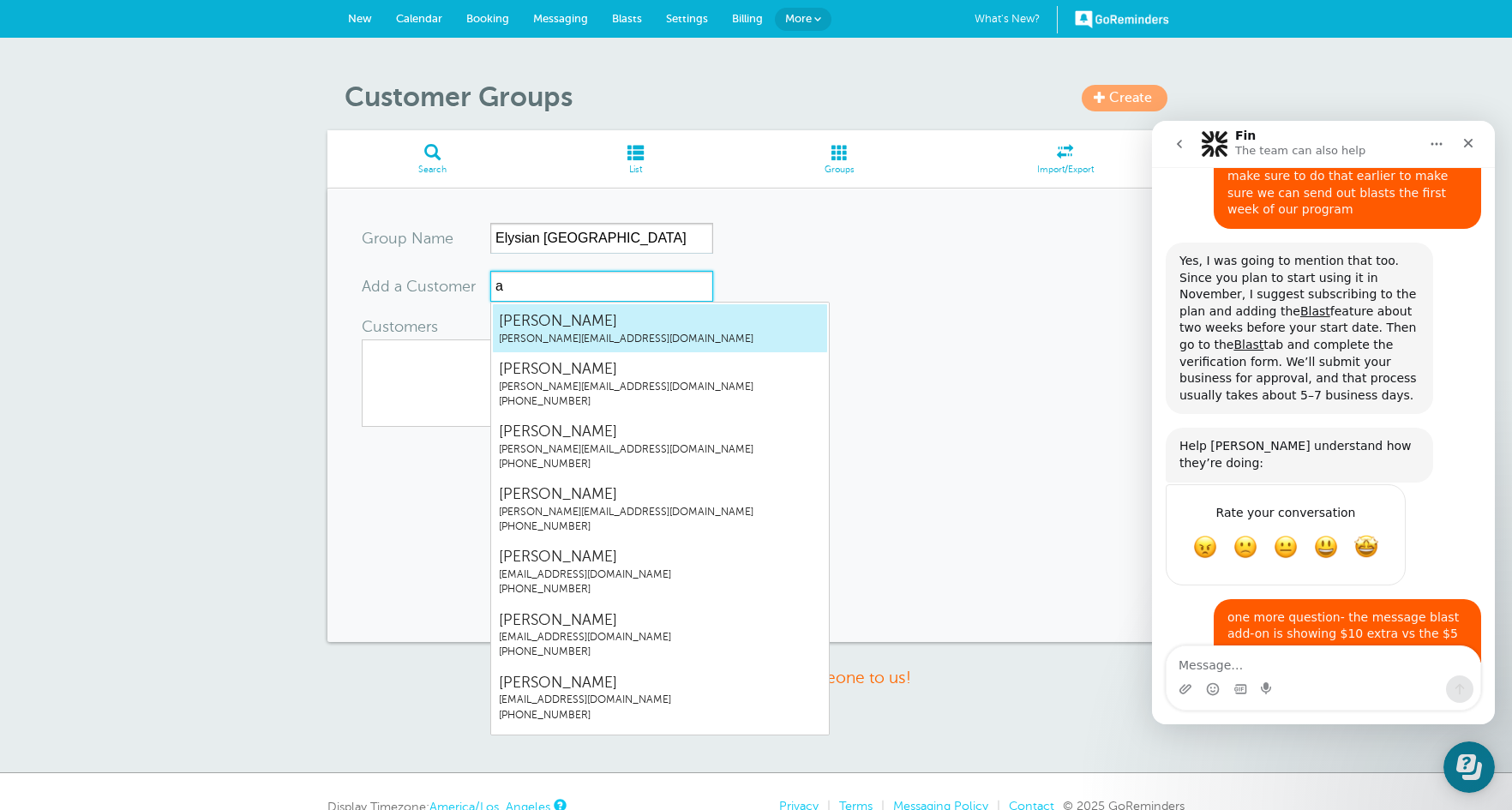
type input "ab"
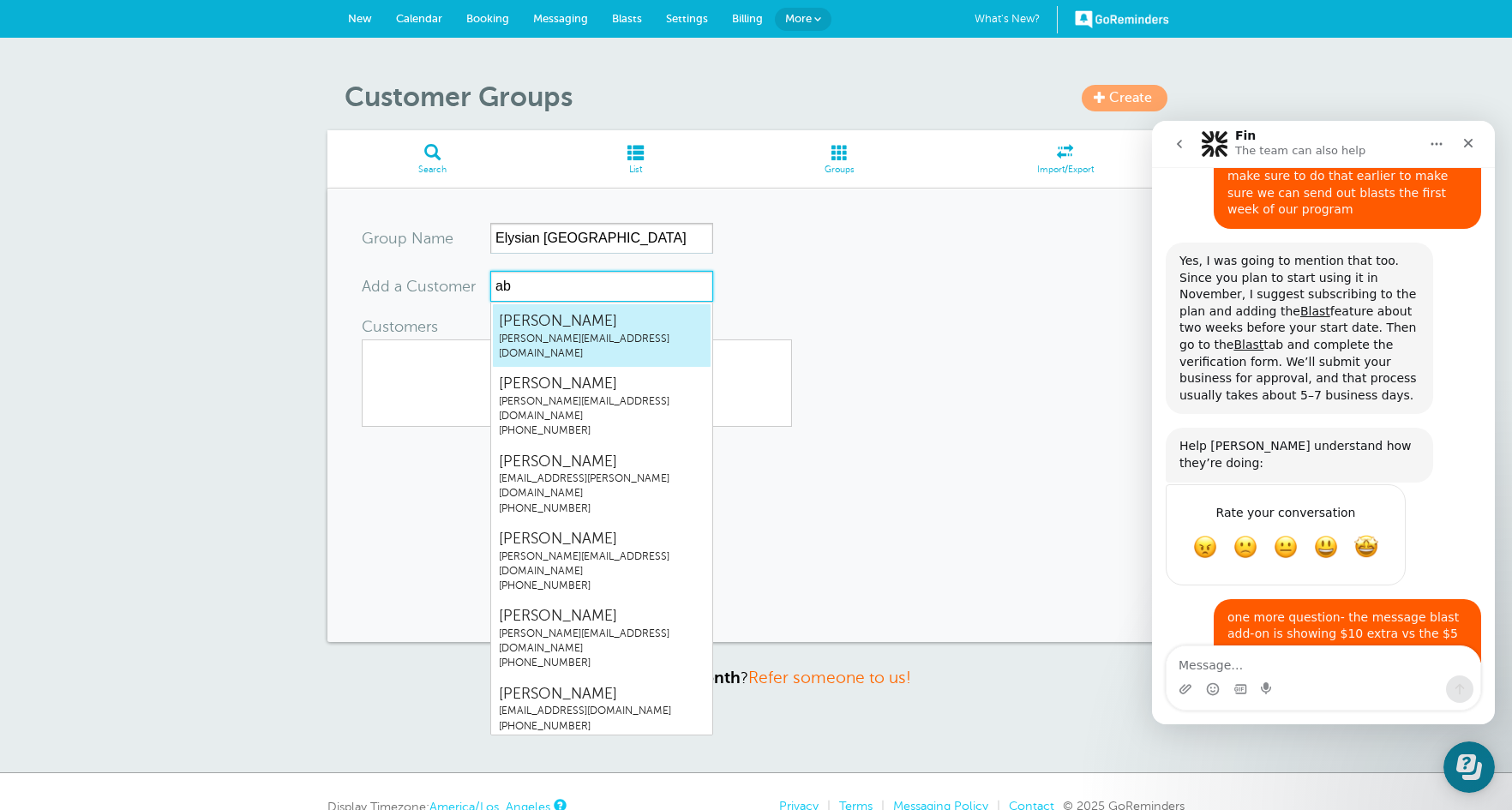
click at [525, 335] on span "abigail@boldlygrownfarm.com" at bounding box center [602, 346] width 206 height 29
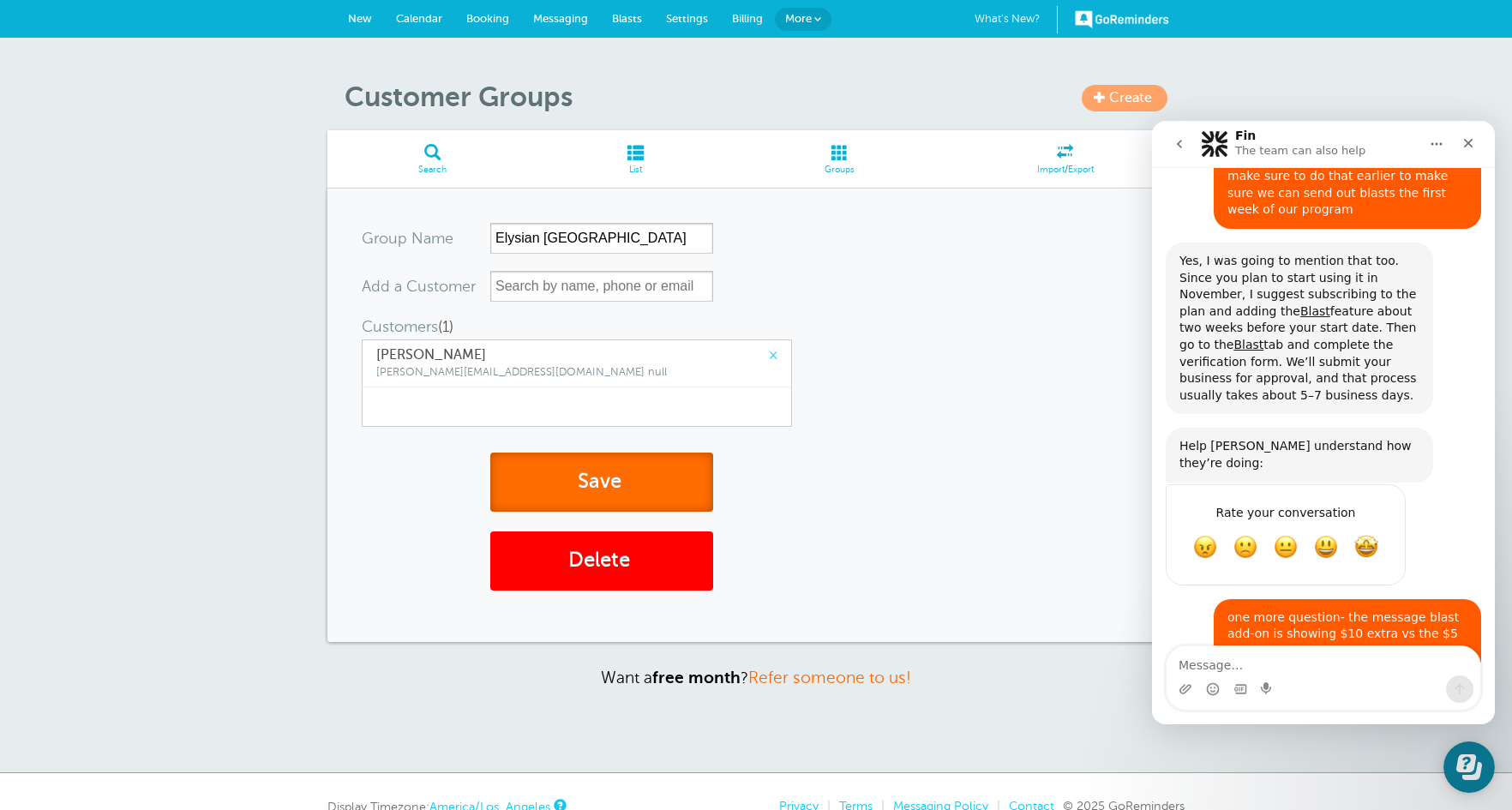
click at [527, 477] on button "Save" at bounding box center [602, 481] width 223 height 59
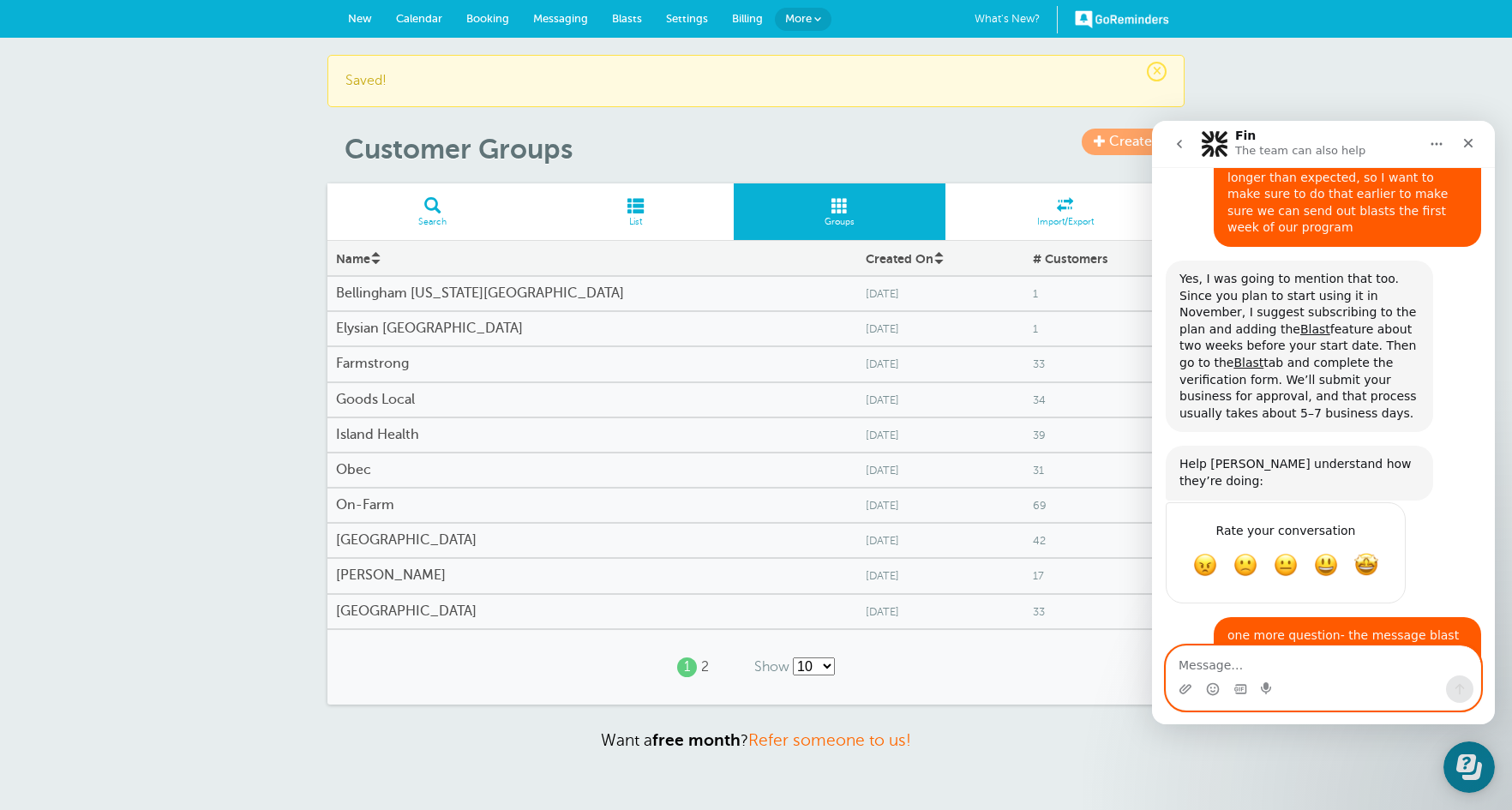
scroll to position [4337, 0]
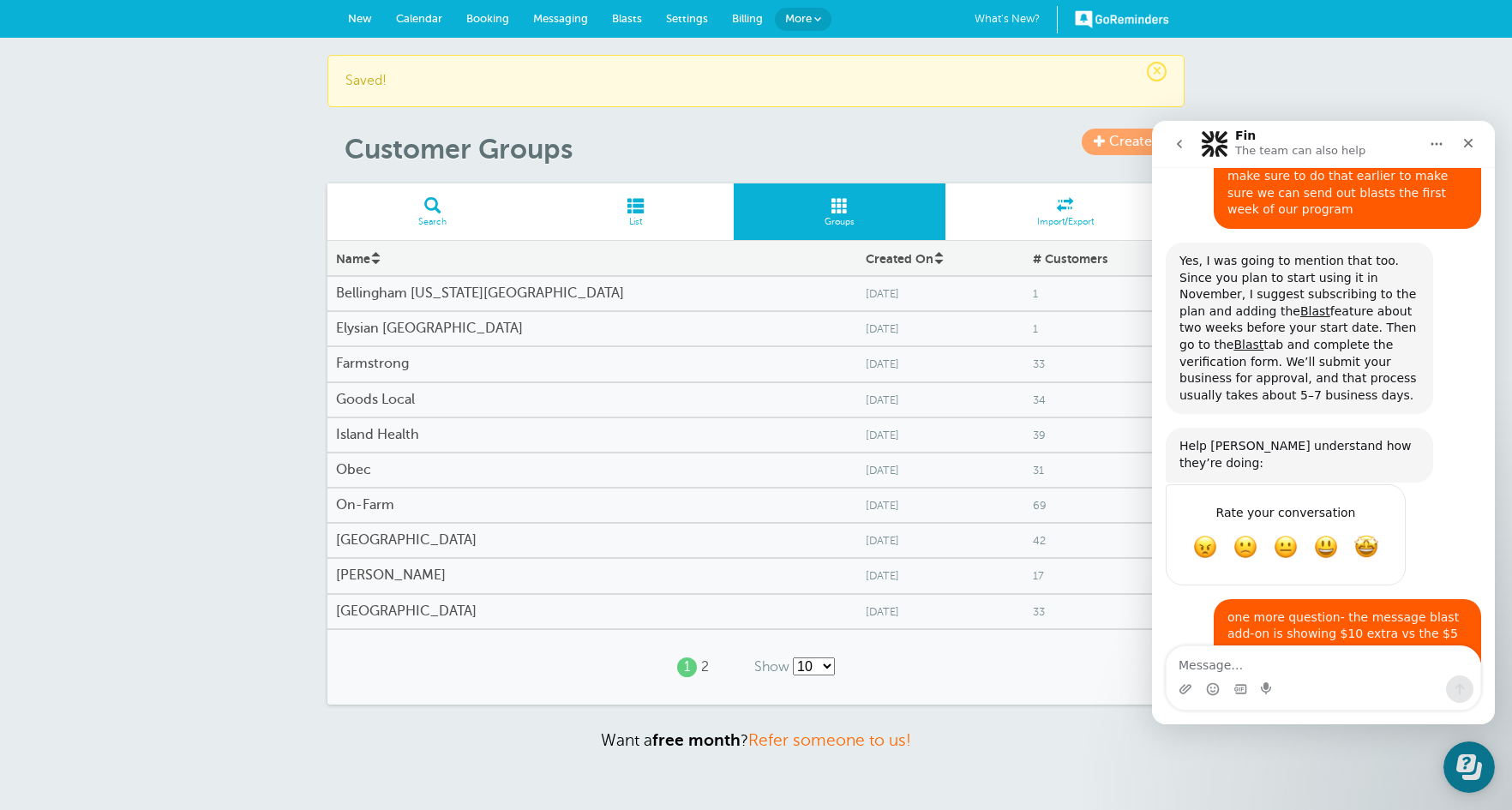
click at [396, 361] on h4 "Farmstrong" at bounding box center [592, 363] width 513 height 17
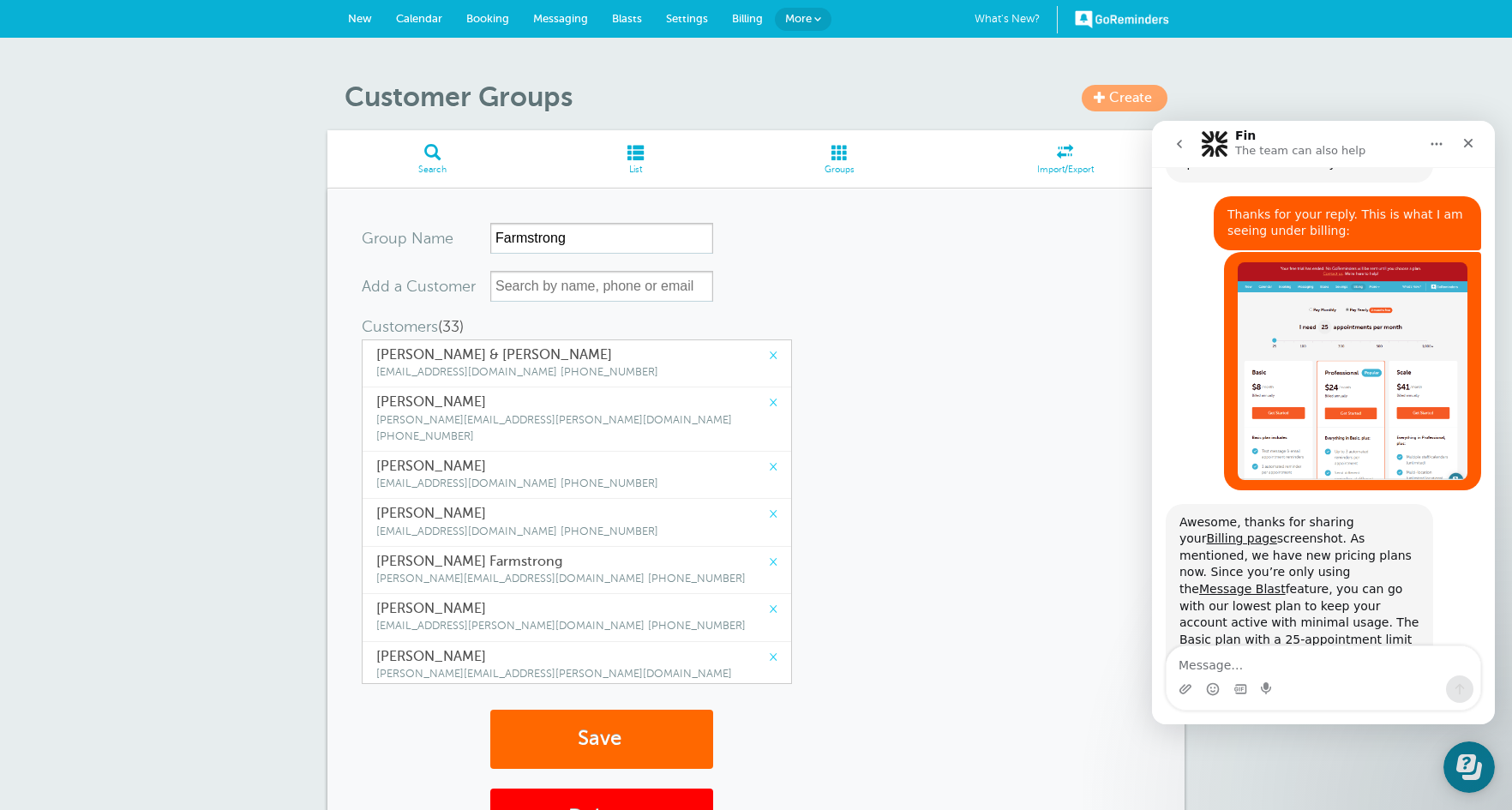
click at [769, 356] on link "×" at bounding box center [773, 355] width 9 height 17
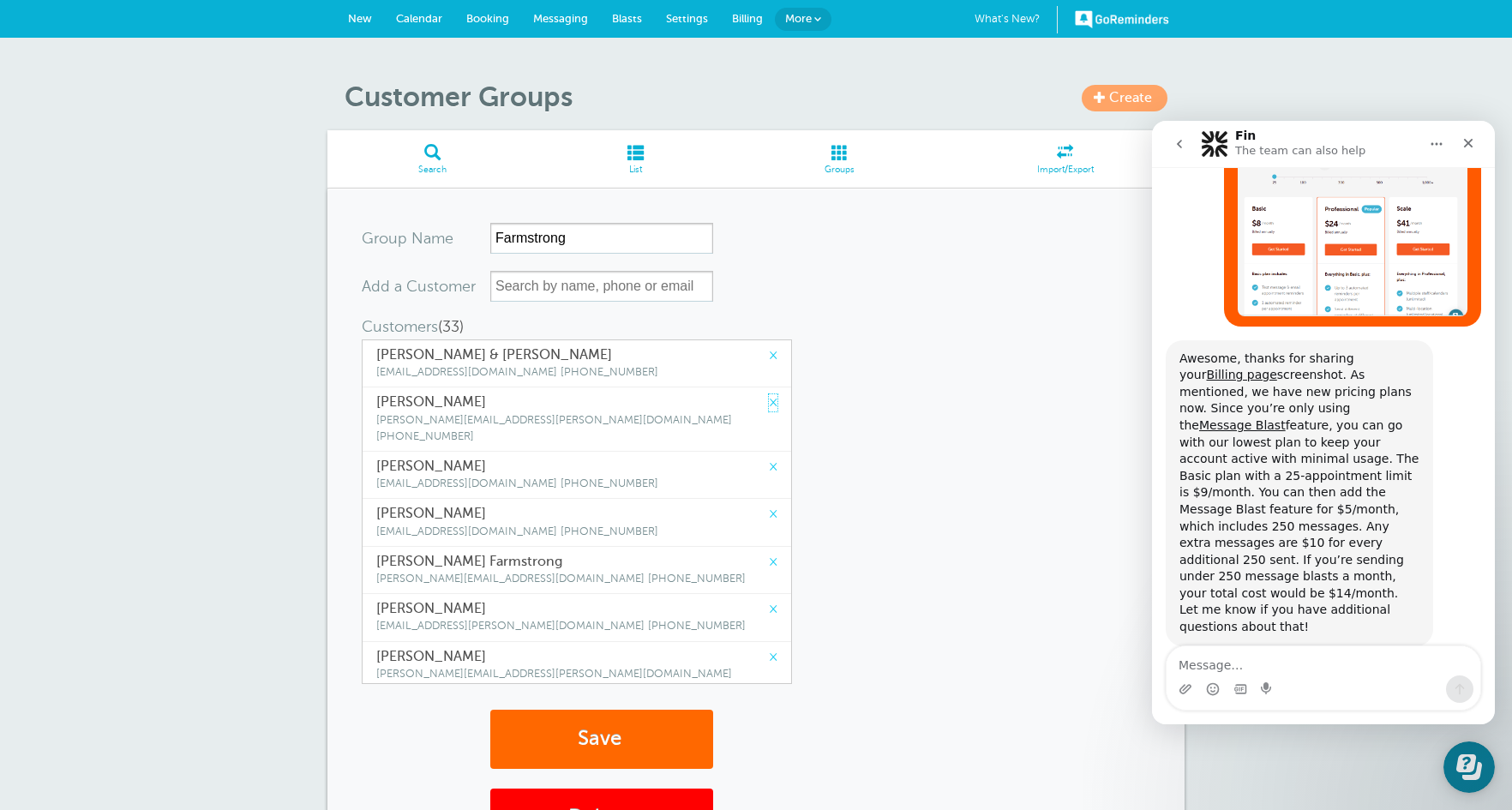
click at [769, 394] on link "×" at bounding box center [773, 402] width 9 height 17
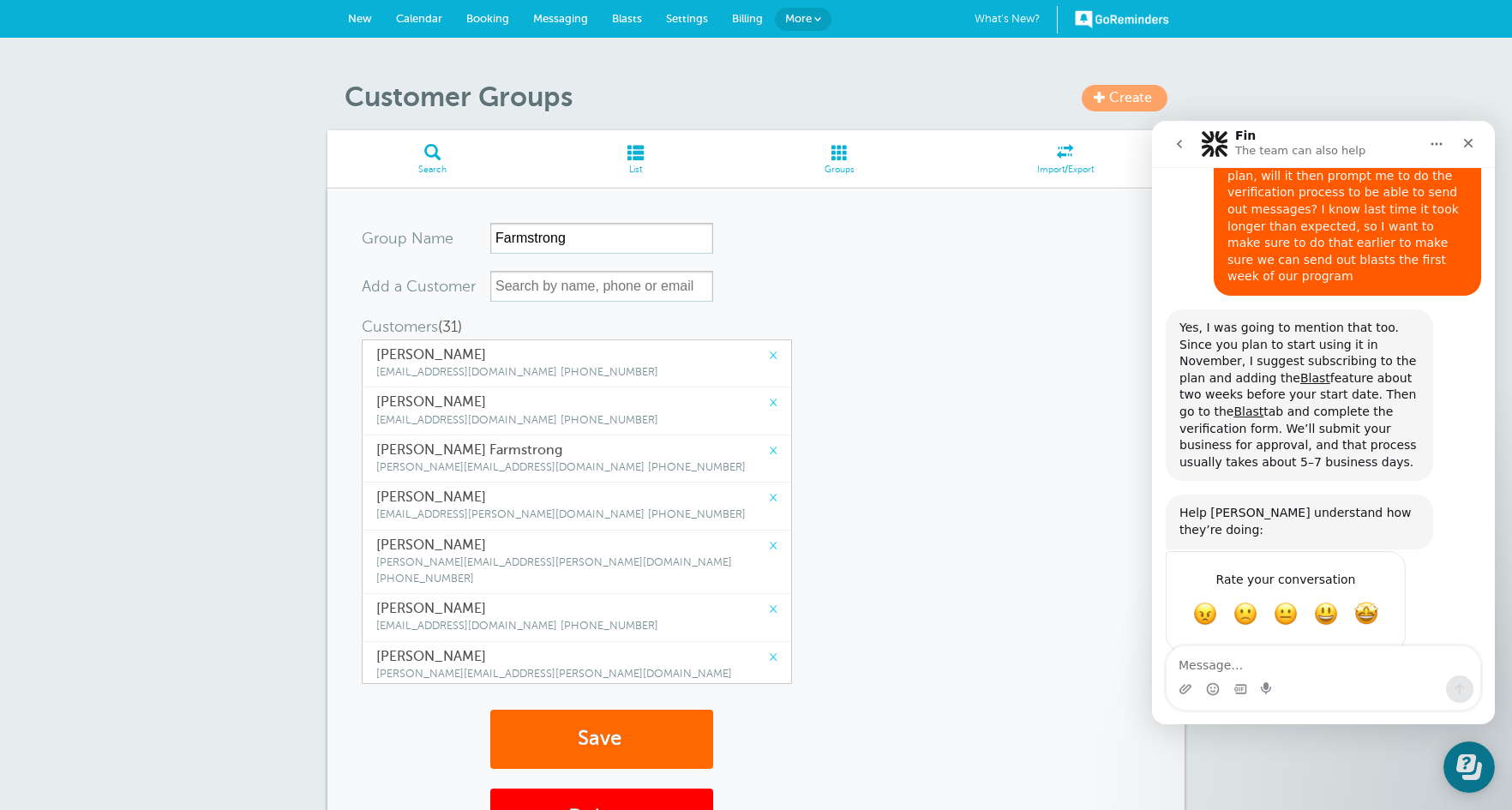
click at [769, 356] on link "×" at bounding box center [773, 355] width 9 height 17
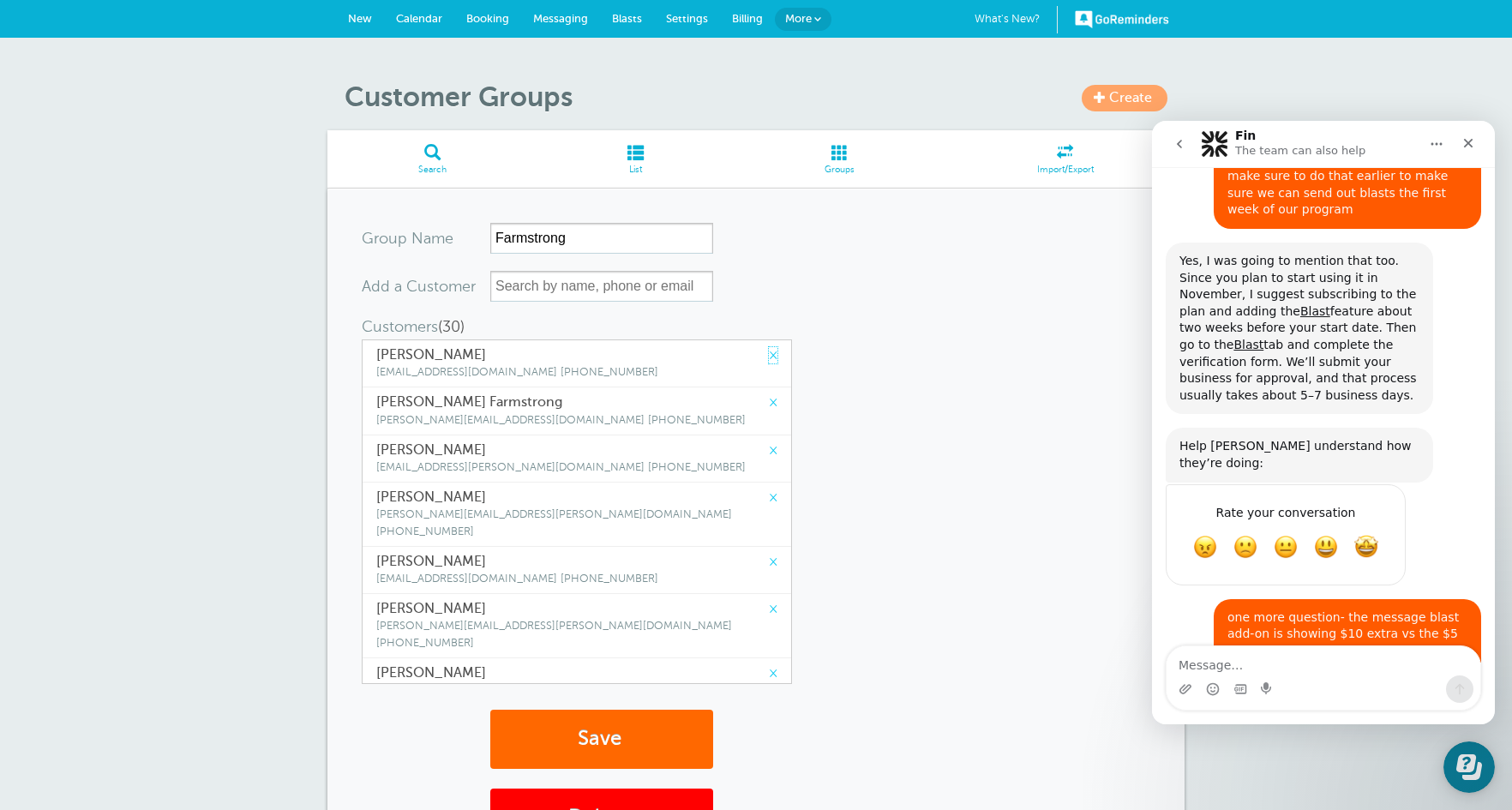
click at [769, 356] on link "×" at bounding box center [773, 355] width 9 height 17
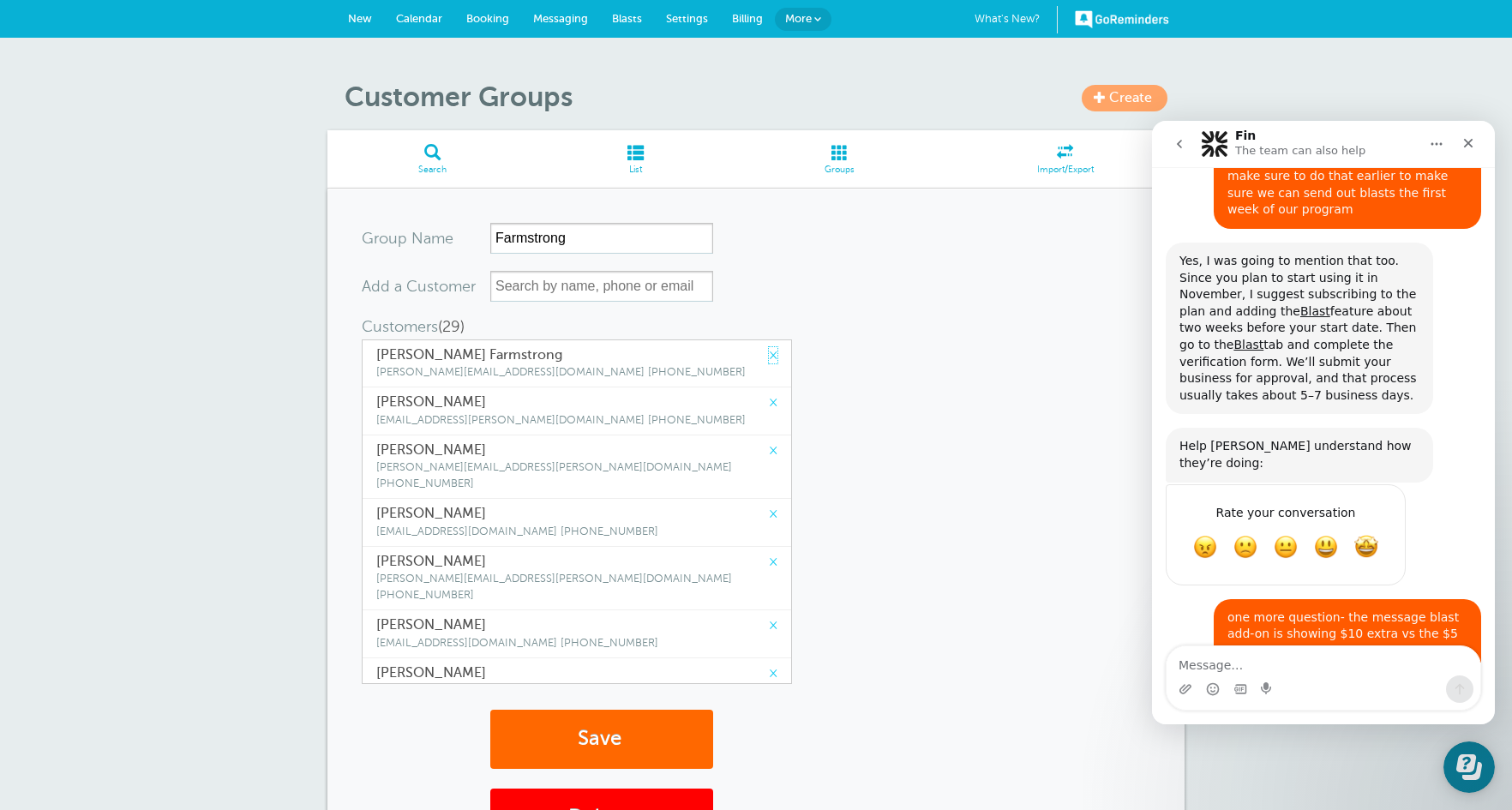
click at [769, 356] on link "×" at bounding box center [773, 355] width 9 height 17
click at [769, 394] on link "×" at bounding box center [773, 402] width 9 height 17
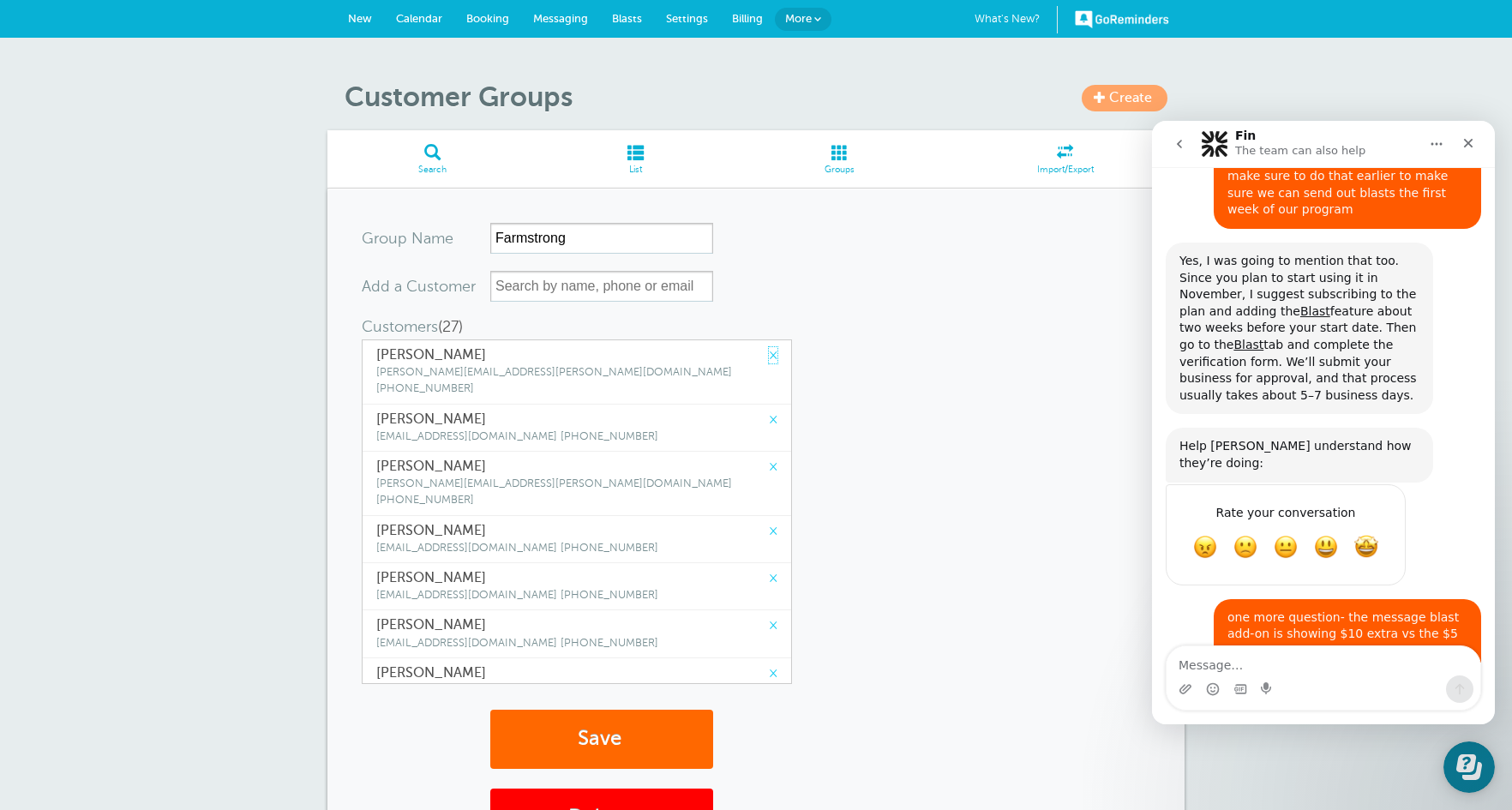
click at [769, 356] on link "×" at bounding box center [773, 355] width 9 height 17
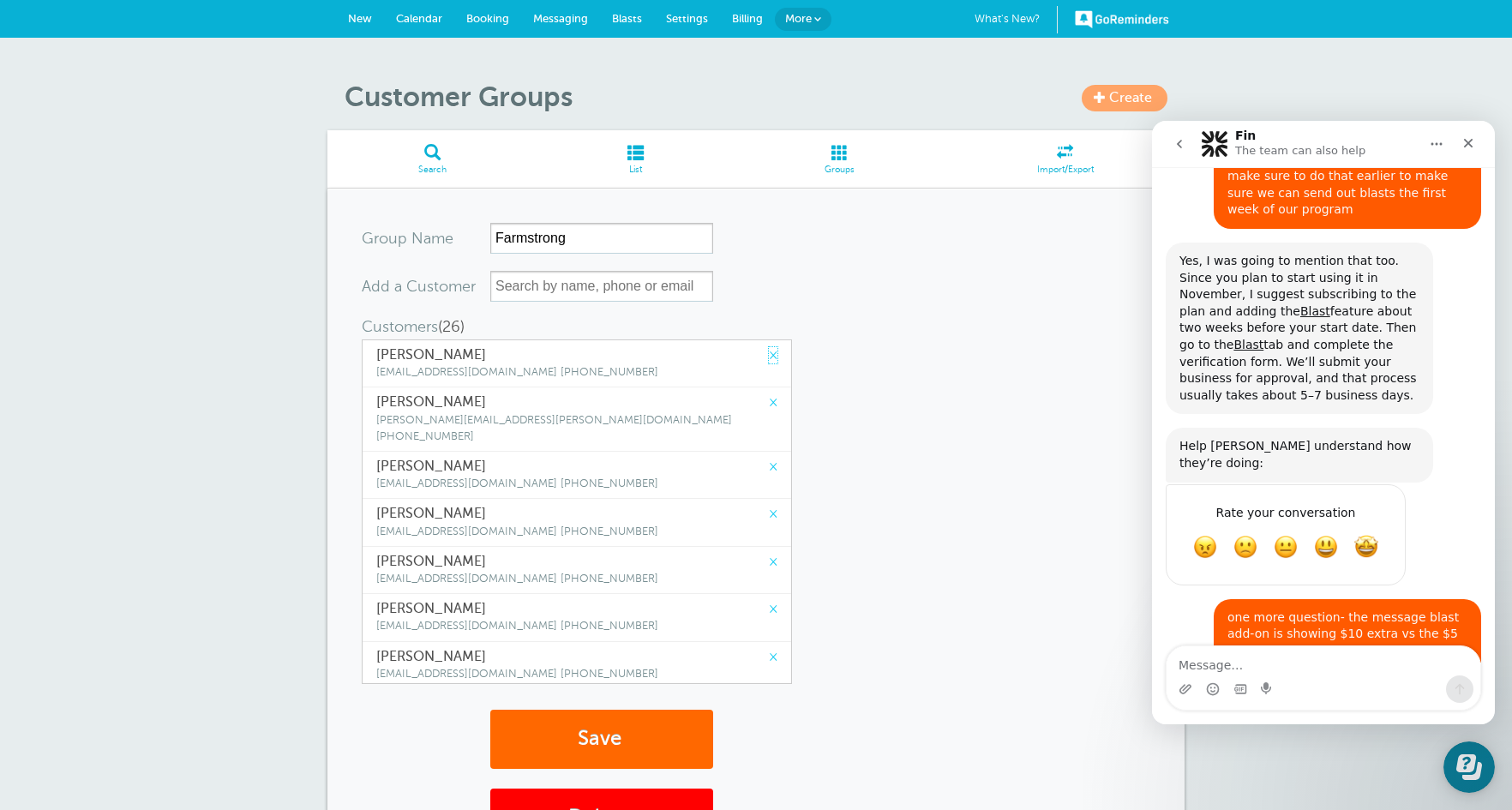
click at [769, 356] on link "×" at bounding box center [773, 355] width 9 height 17
click at [769, 411] on link "×" at bounding box center [773, 419] width 9 height 17
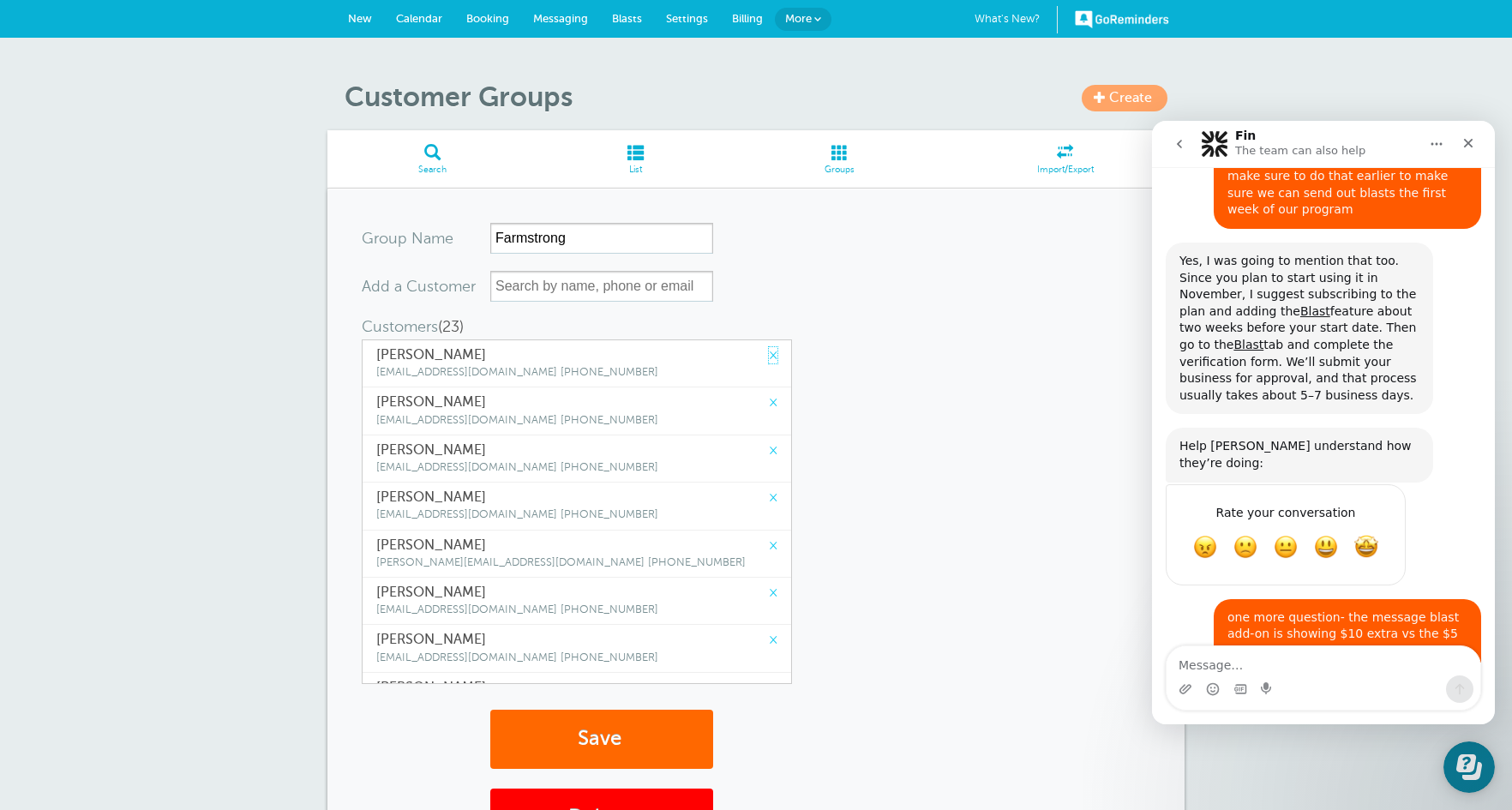
click at [769, 356] on link "×" at bounding box center [773, 355] width 9 height 17
click at [769, 394] on link "×" at bounding box center [773, 402] width 9 height 17
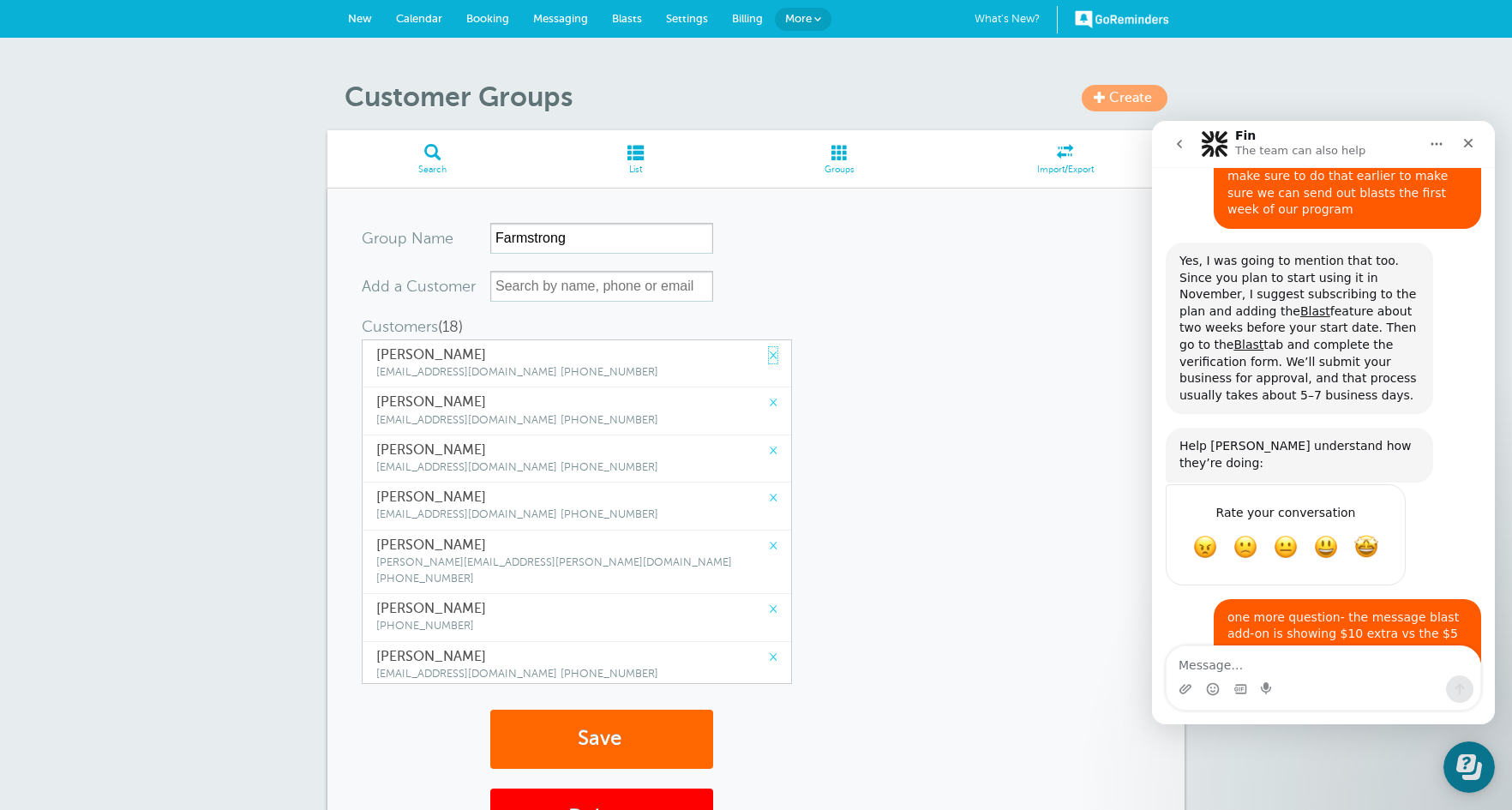
click at [769, 356] on link "×" at bounding box center [773, 355] width 9 height 17
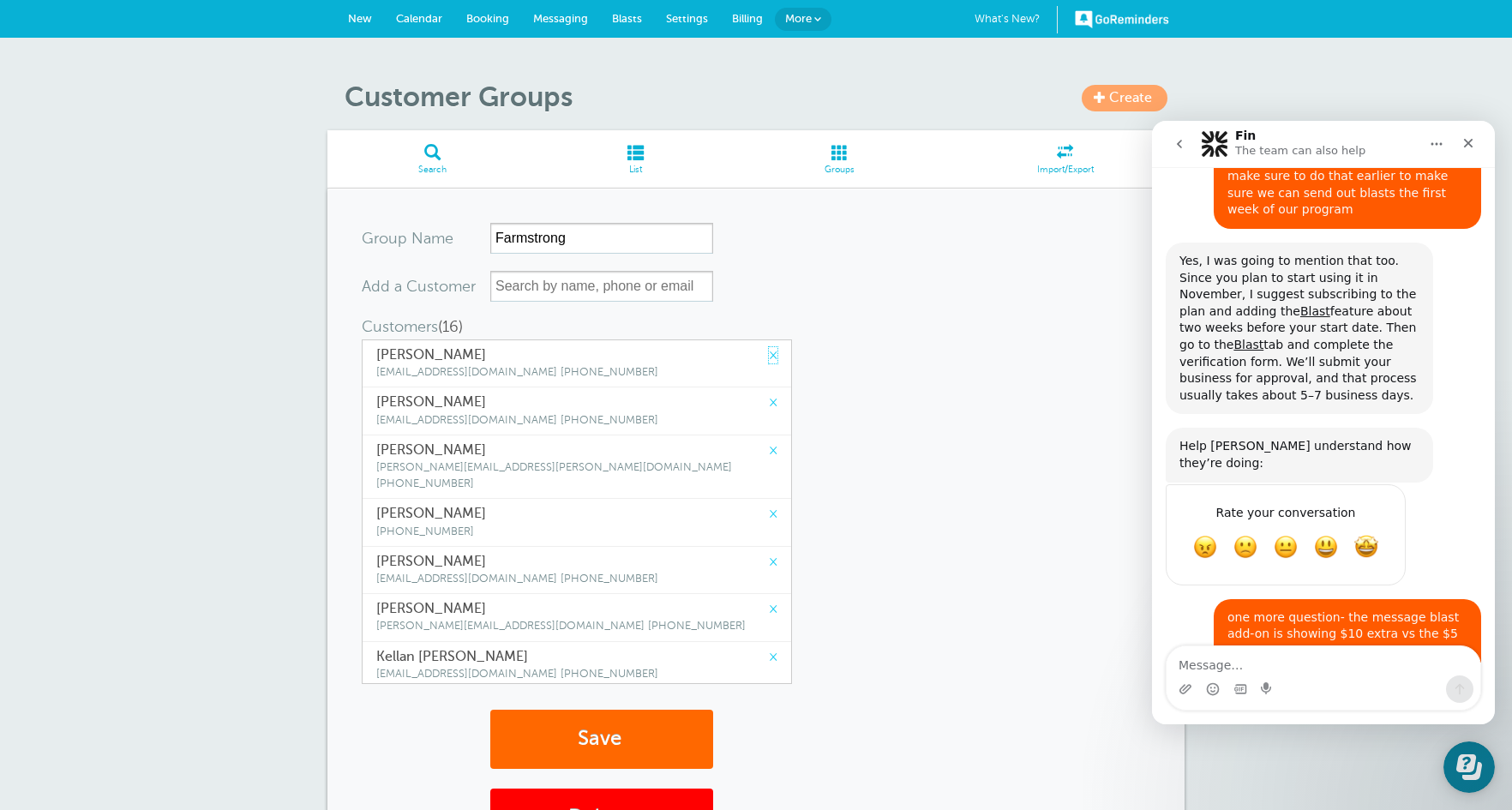
click at [769, 356] on link "×" at bounding box center [773, 355] width 9 height 17
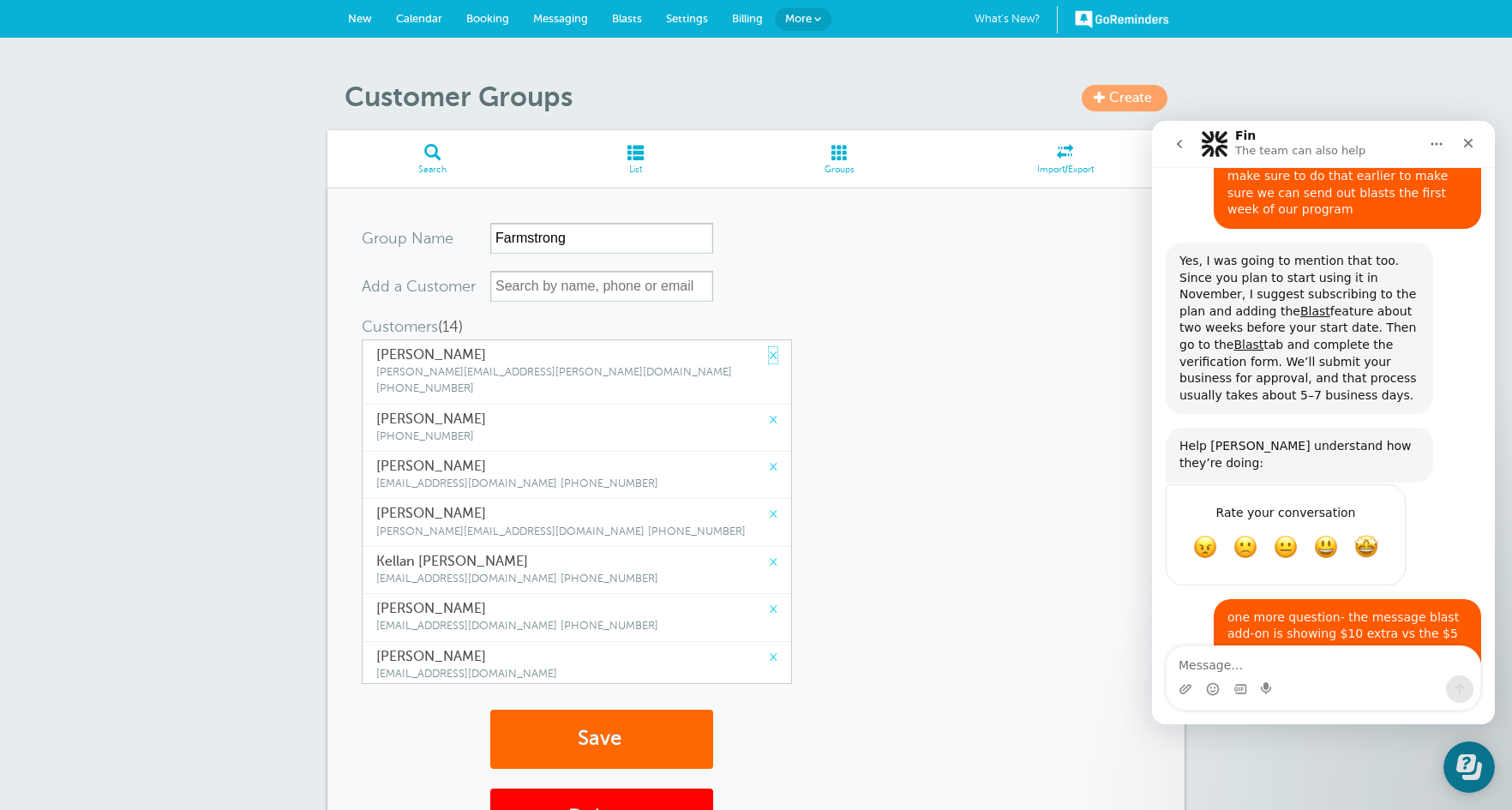
click at [769, 356] on link "×" at bounding box center [773, 355] width 9 height 17
click at [769, 411] on link "×" at bounding box center [773, 419] width 9 height 17
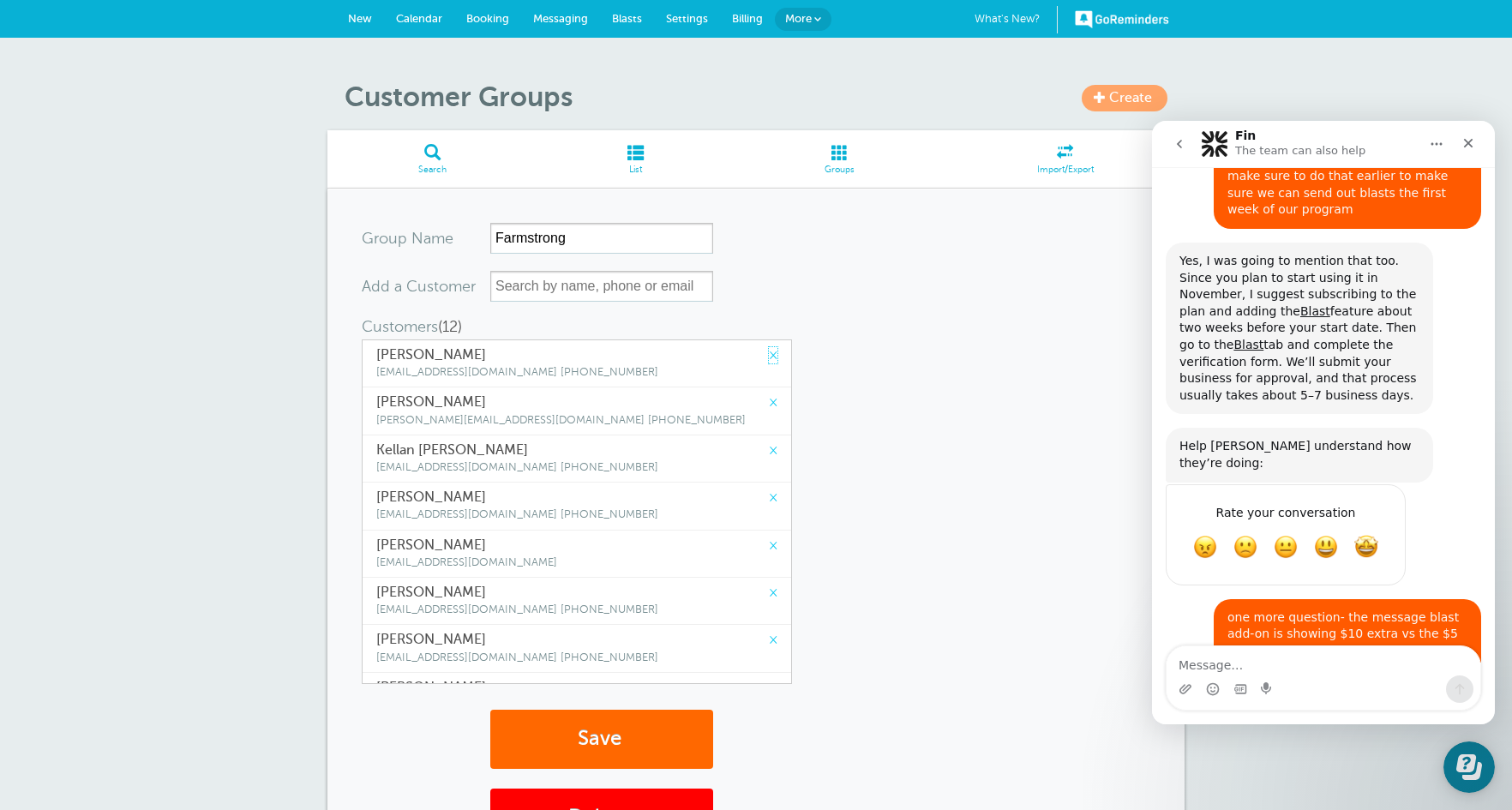
click at [769, 356] on link "×" at bounding box center [773, 355] width 9 height 17
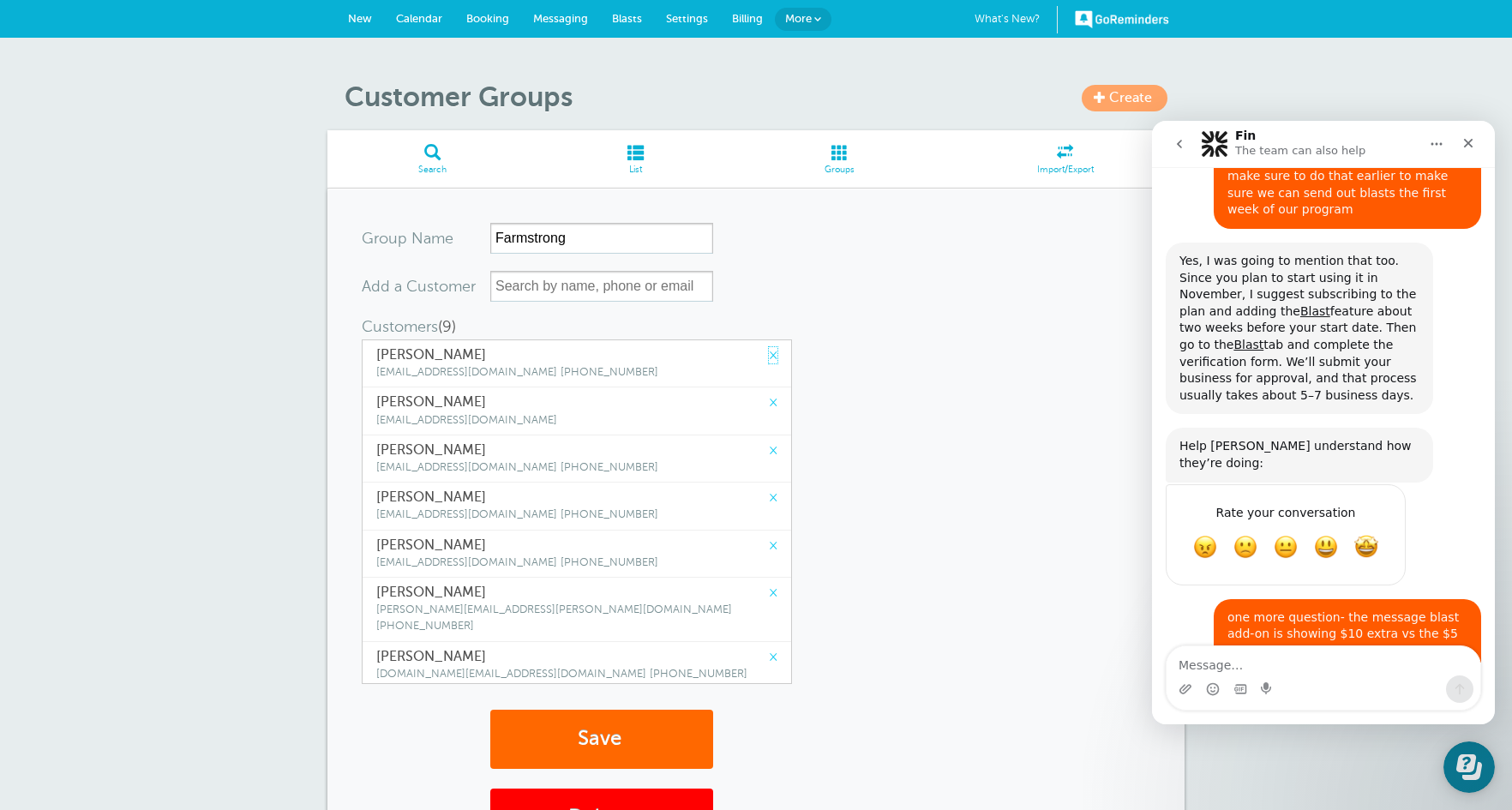
click at [769, 356] on link "×" at bounding box center [773, 355] width 9 height 17
click at [769, 394] on link "×" at bounding box center [773, 402] width 9 height 17
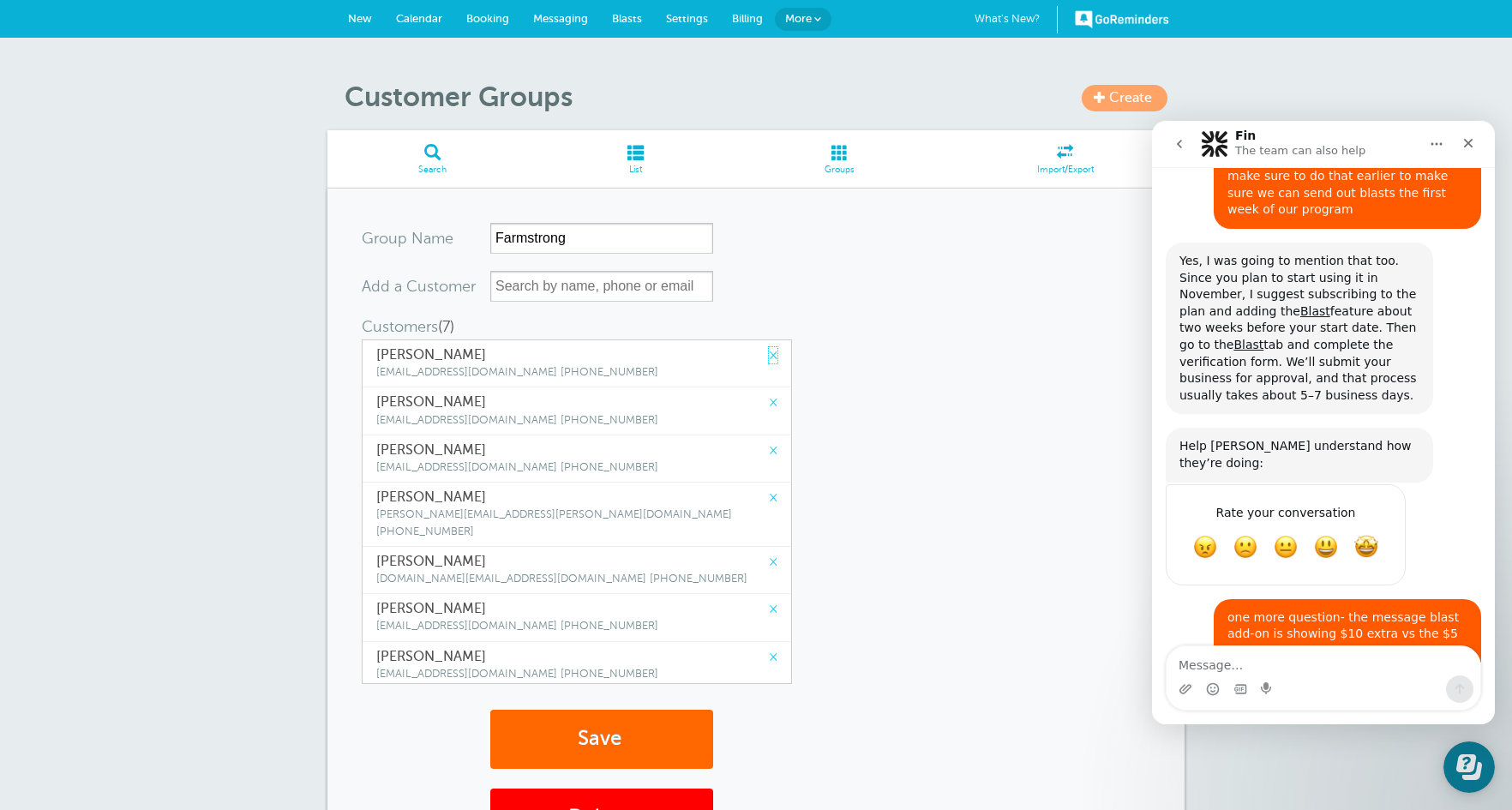
click at [769, 356] on link "×" at bounding box center [773, 355] width 9 height 17
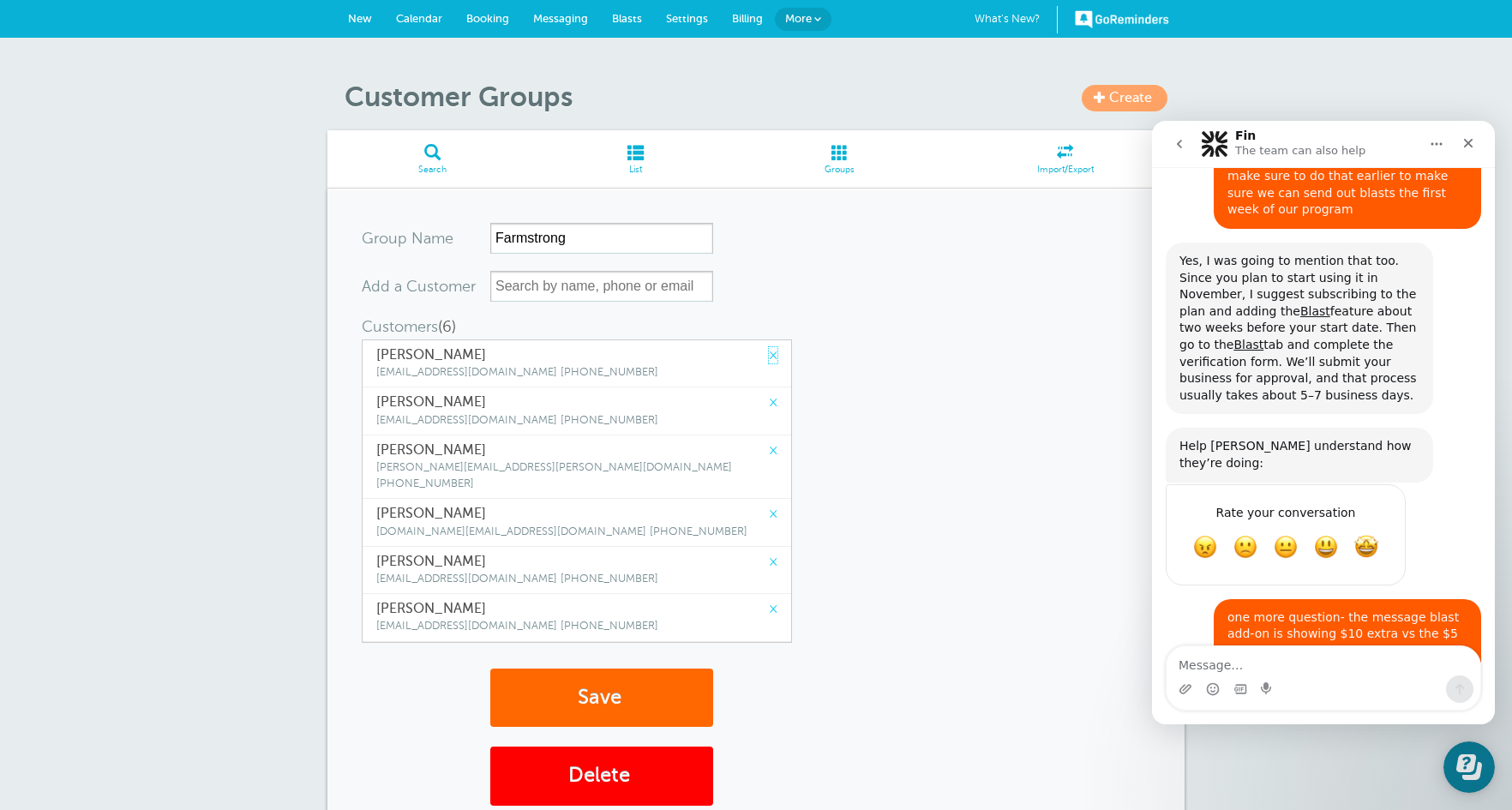
click at [769, 356] on link "×" at bounding box center [773, 355] width 9 height 17
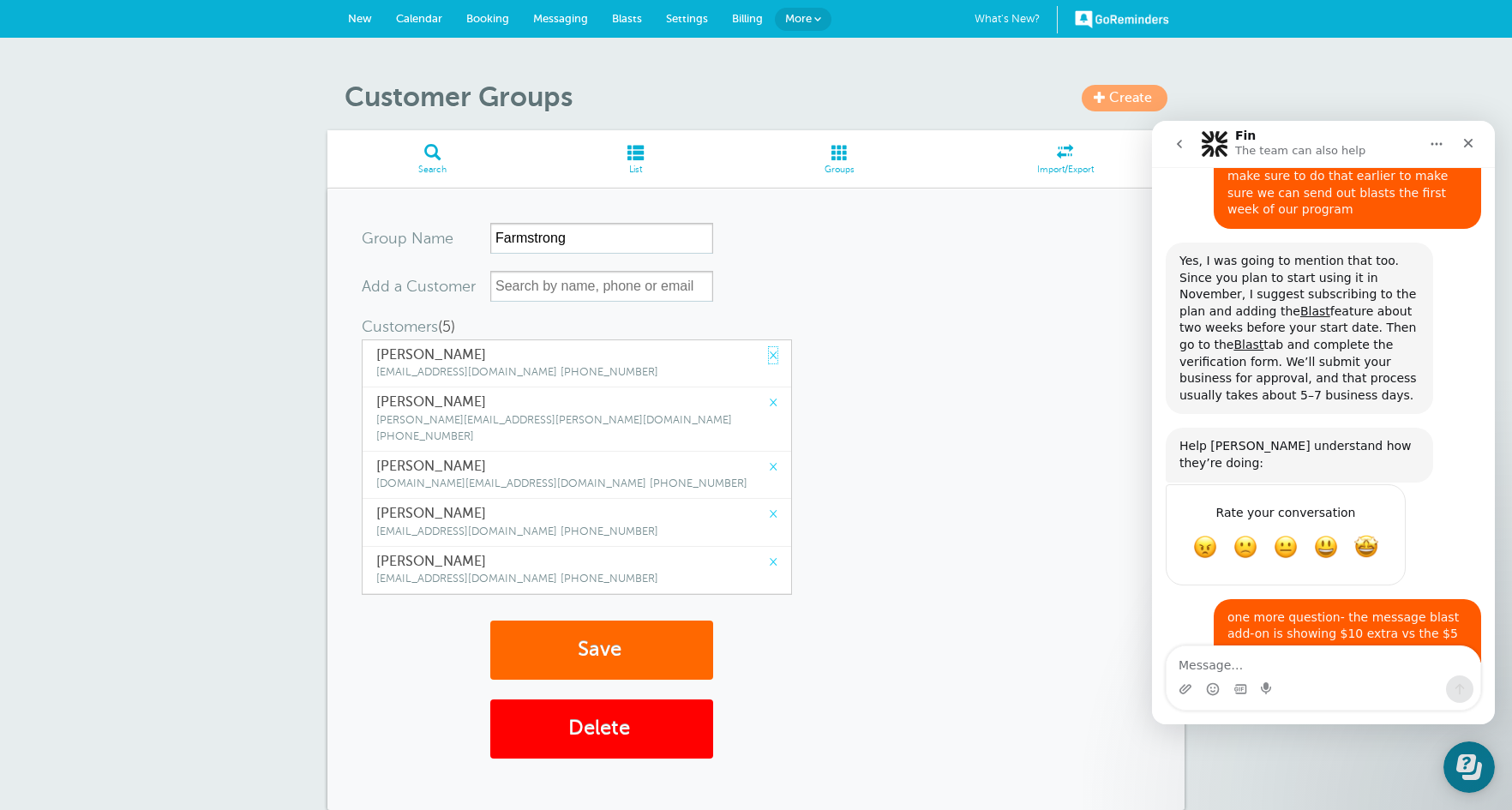
click at [769, 356] on link "×" at bounding box center [773, 355] width 9 height 17
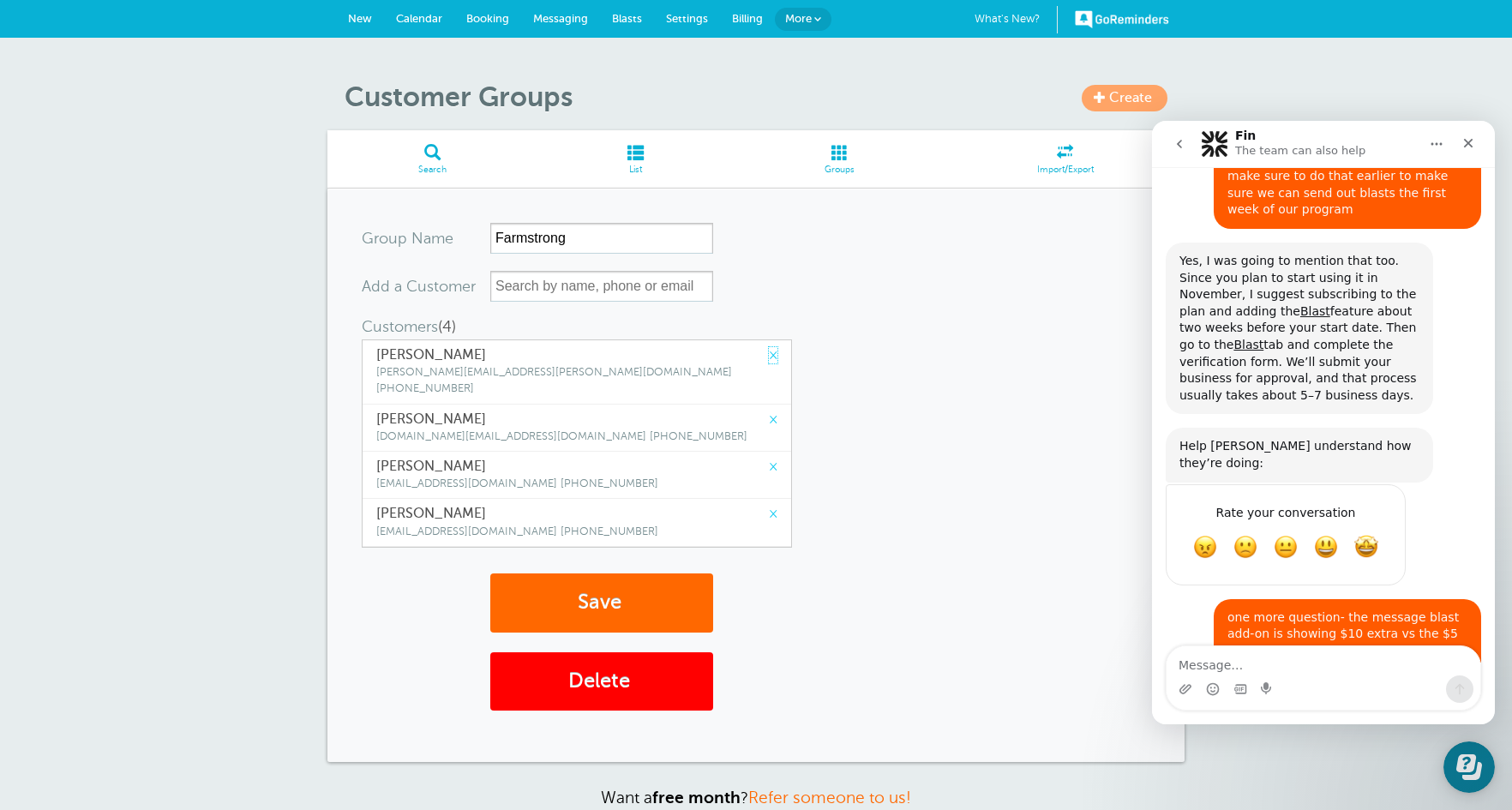
click at [769, 356] on link "×" at bounding box center [773, 355] width 9 height 17
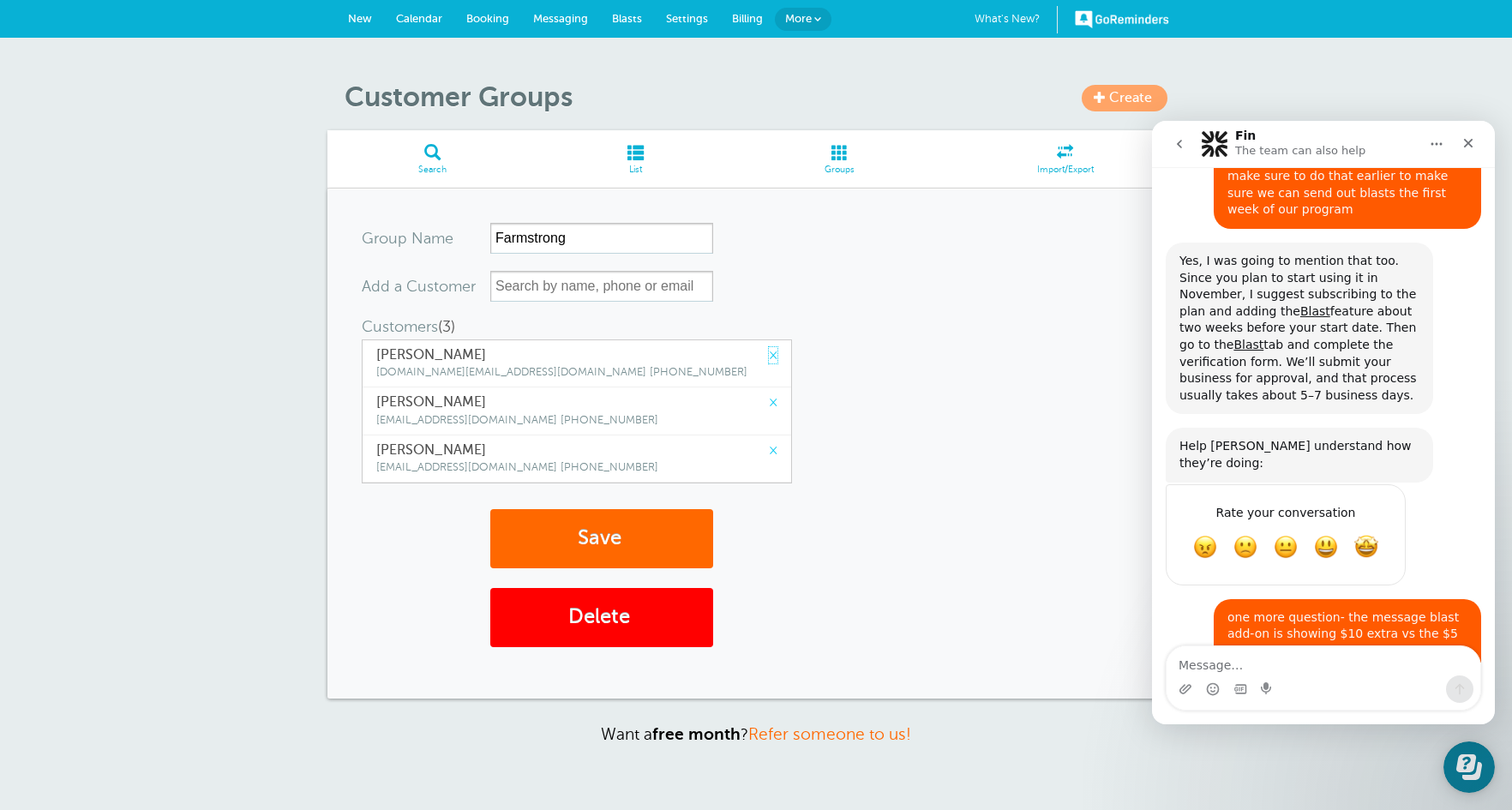
click at [769, 356] on link "×" at bounding box center [773, 355] width 9 height 17
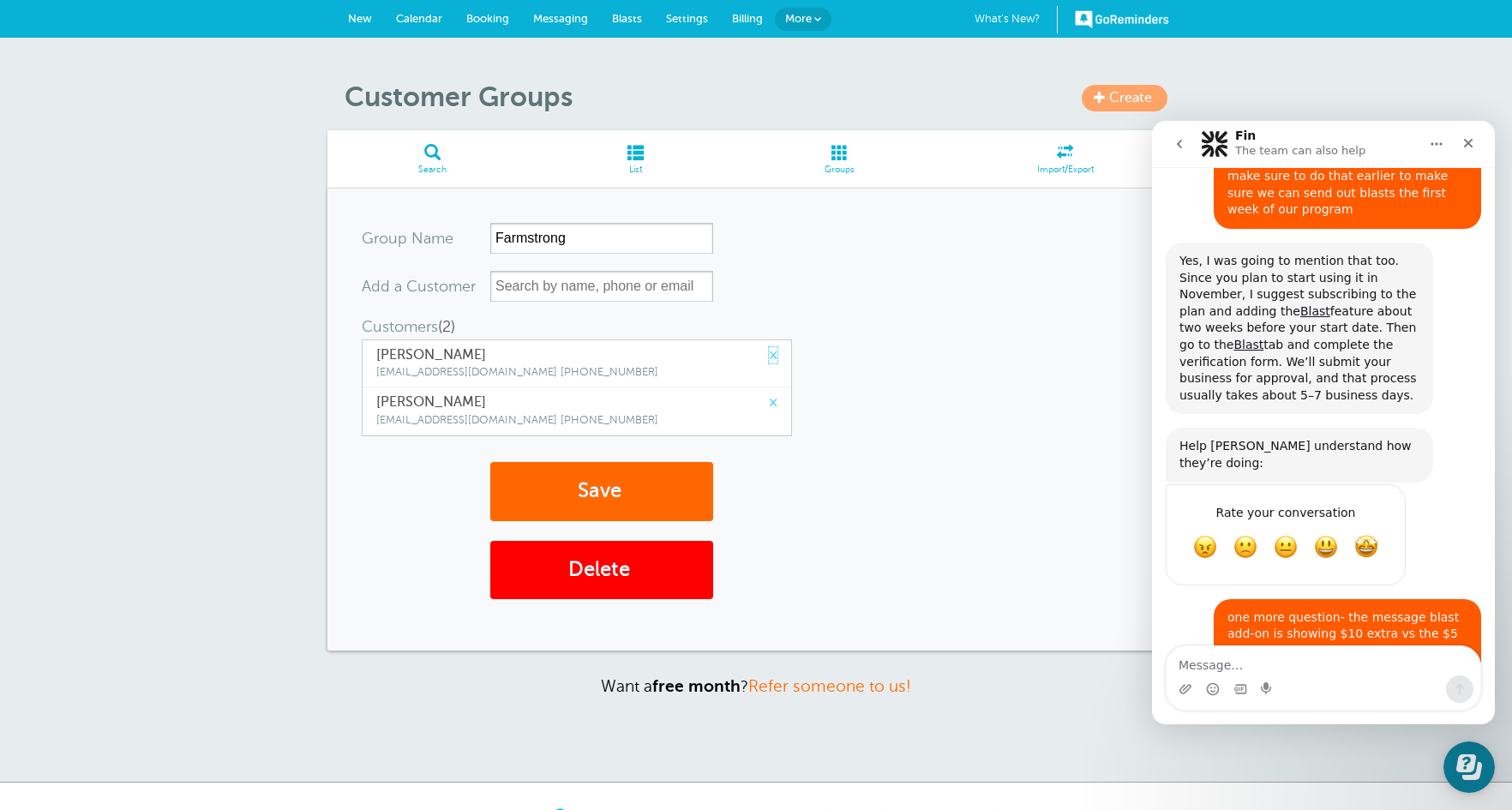
click at [769, 356] on link "×" at bounding box center [773, 355] width 9 height 17
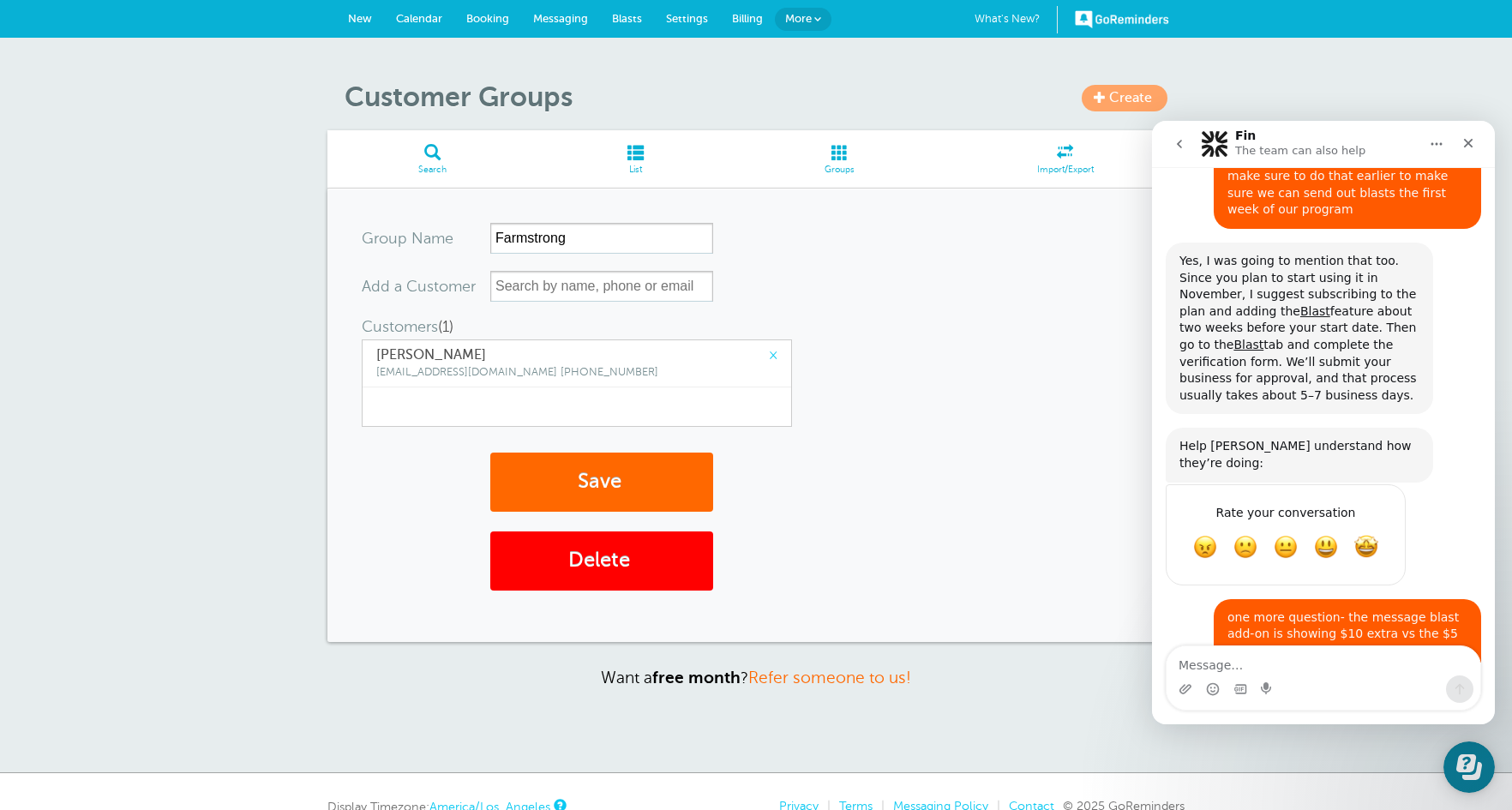
click at [769, 355] on link "×" at bounding box center [773, 355] width 9 height 17
click at [597, 283] on input "text" at bounding box center [602, 287] width 223 height 31
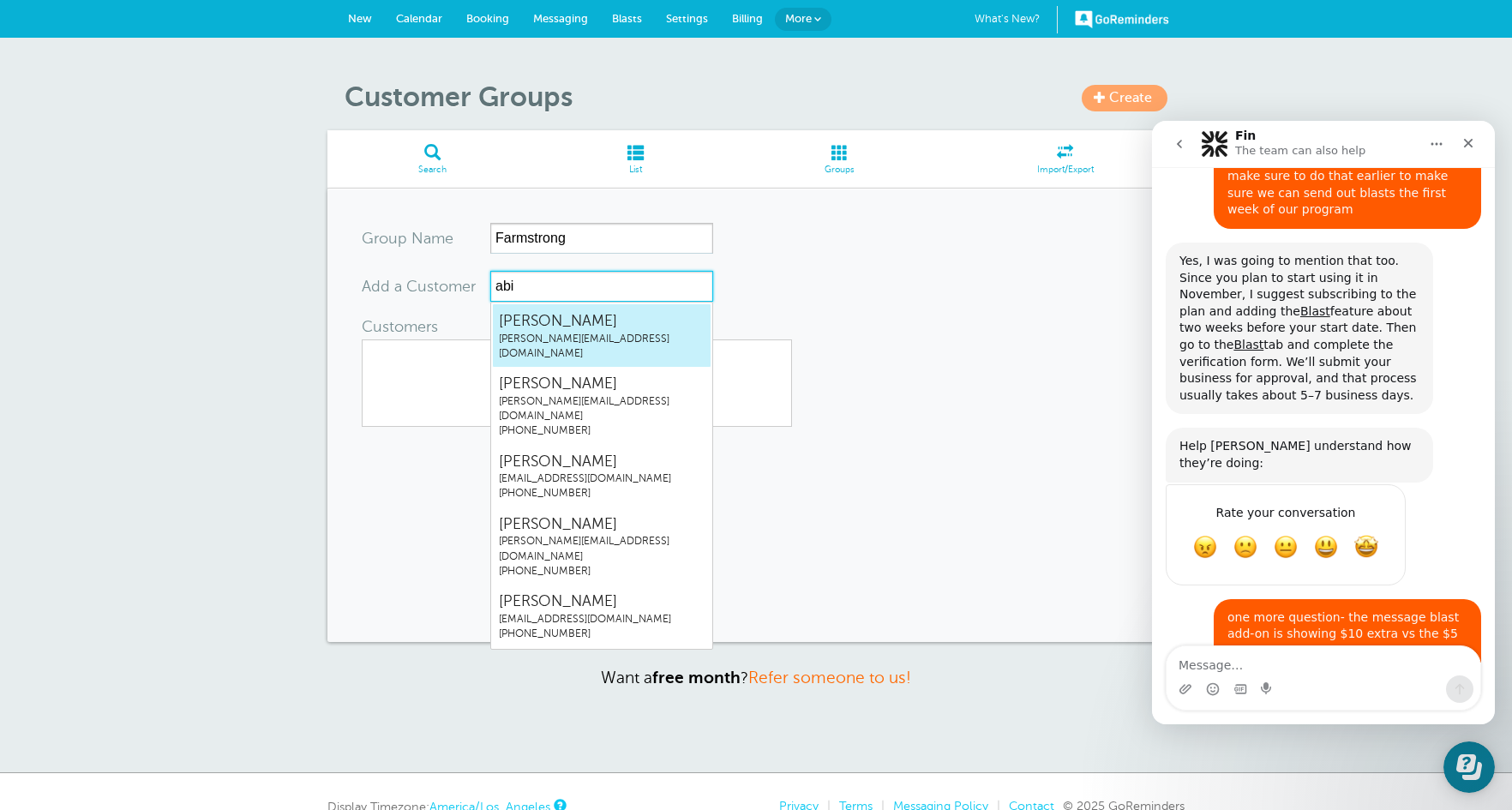
type input "abig"
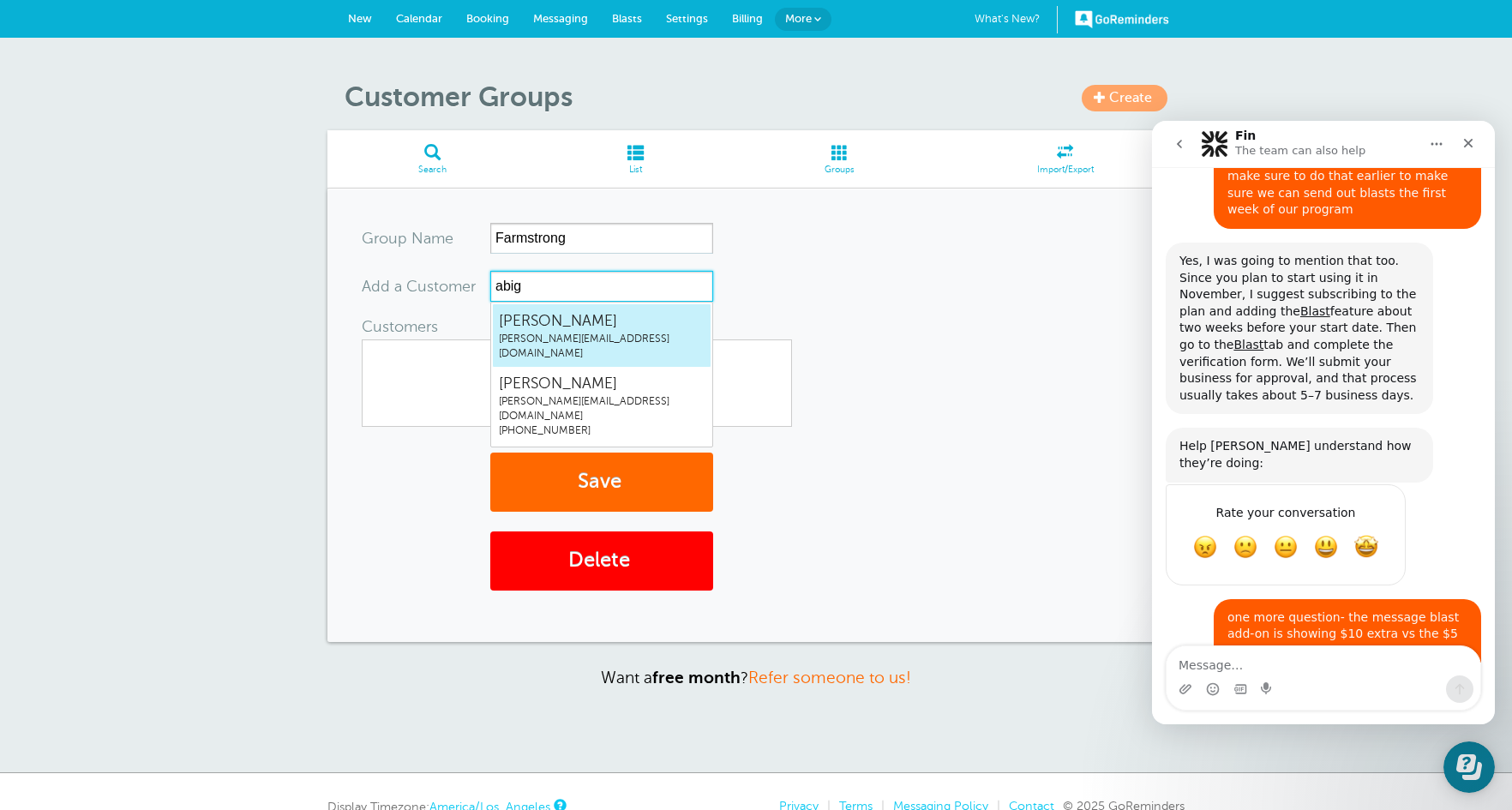
click at [590, 327] on span "[PERSON_NAME]" at bounding box center [602, 321] width 206 height 22
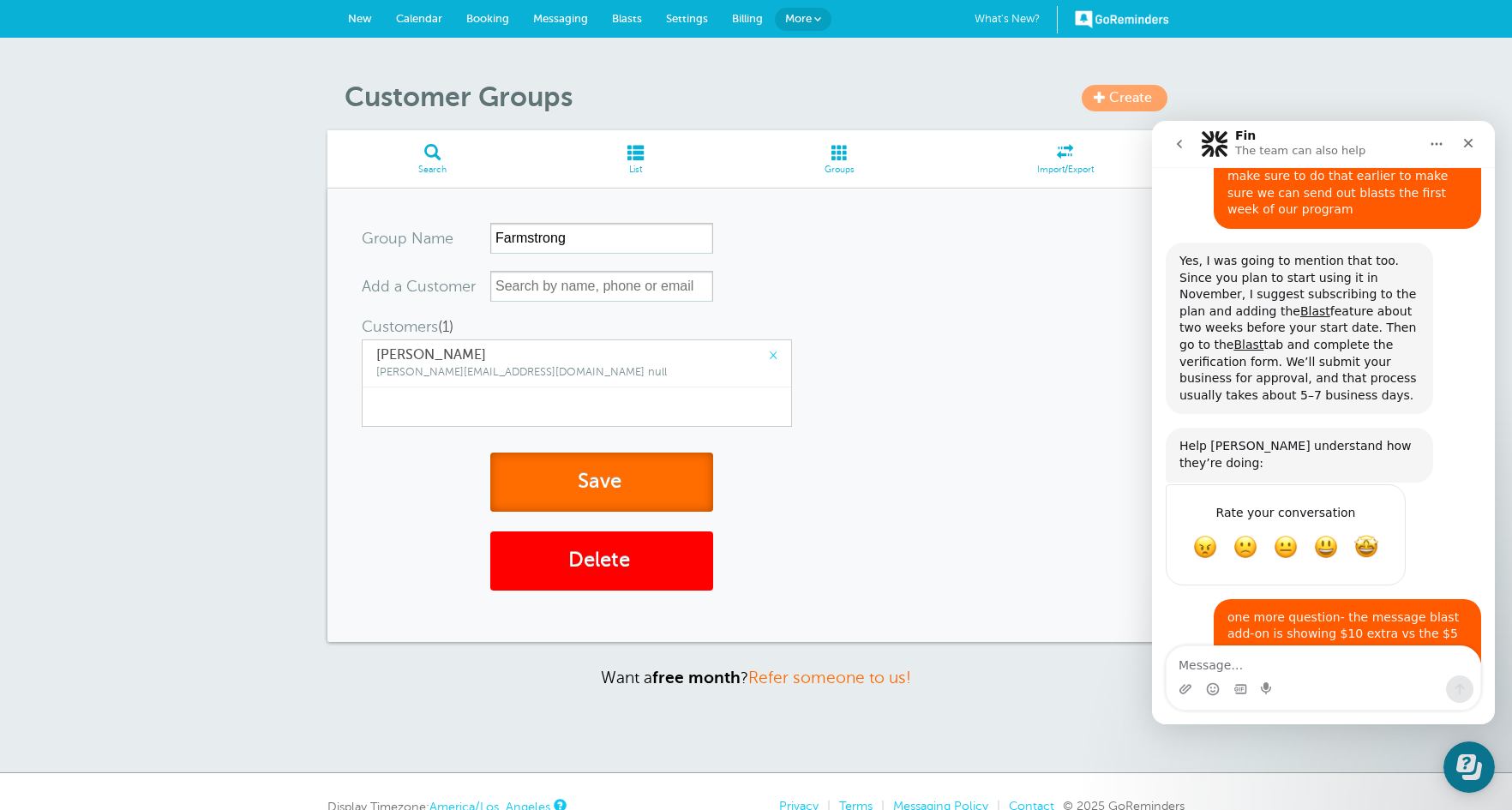
click at [611, 486] on button "Save" at bounding box center [602, 481] width 223 height 59
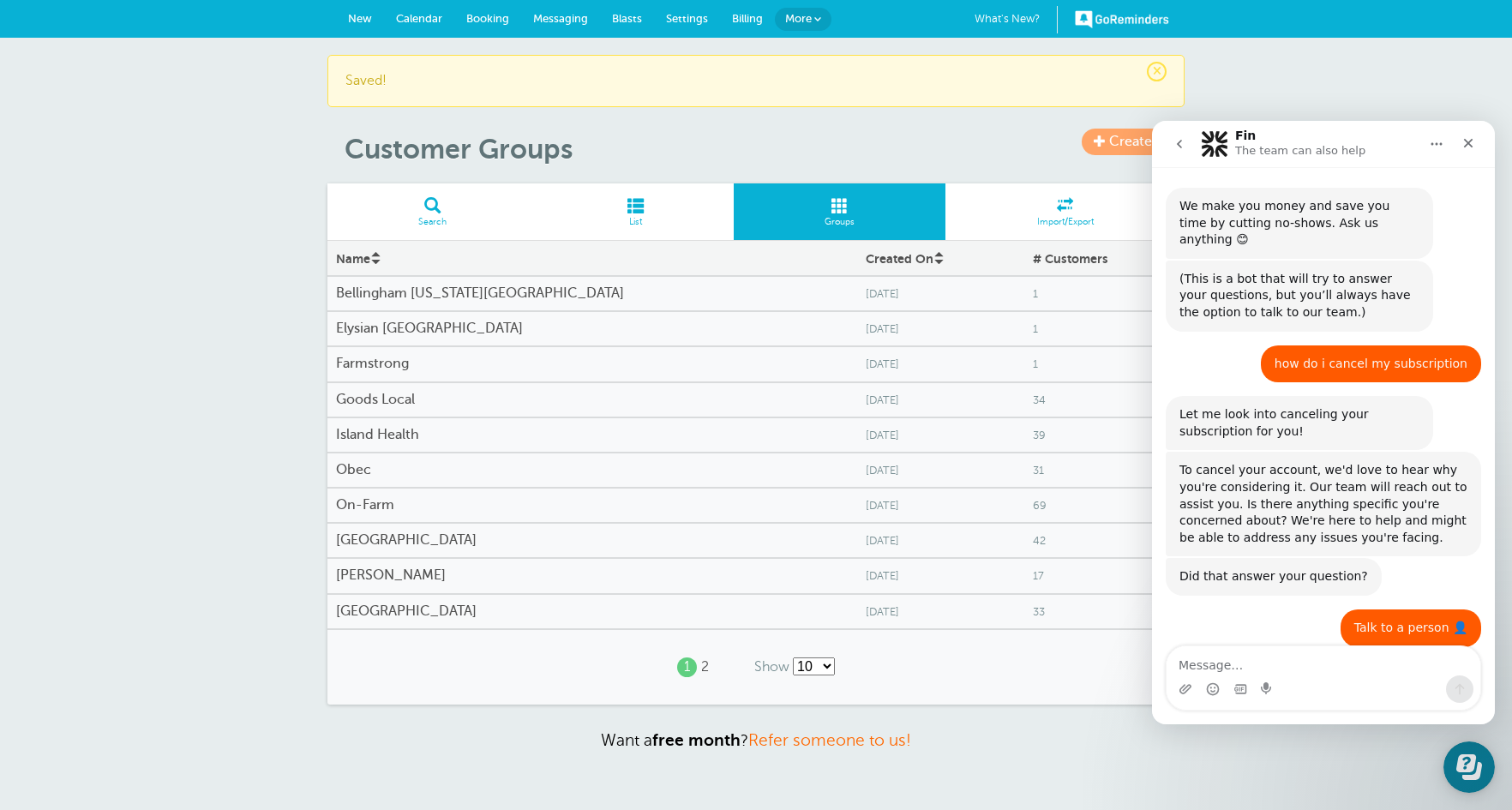
click at [397, 400] on h4 "Goods Local" at bounding box center [592, 399] width 513 height 17
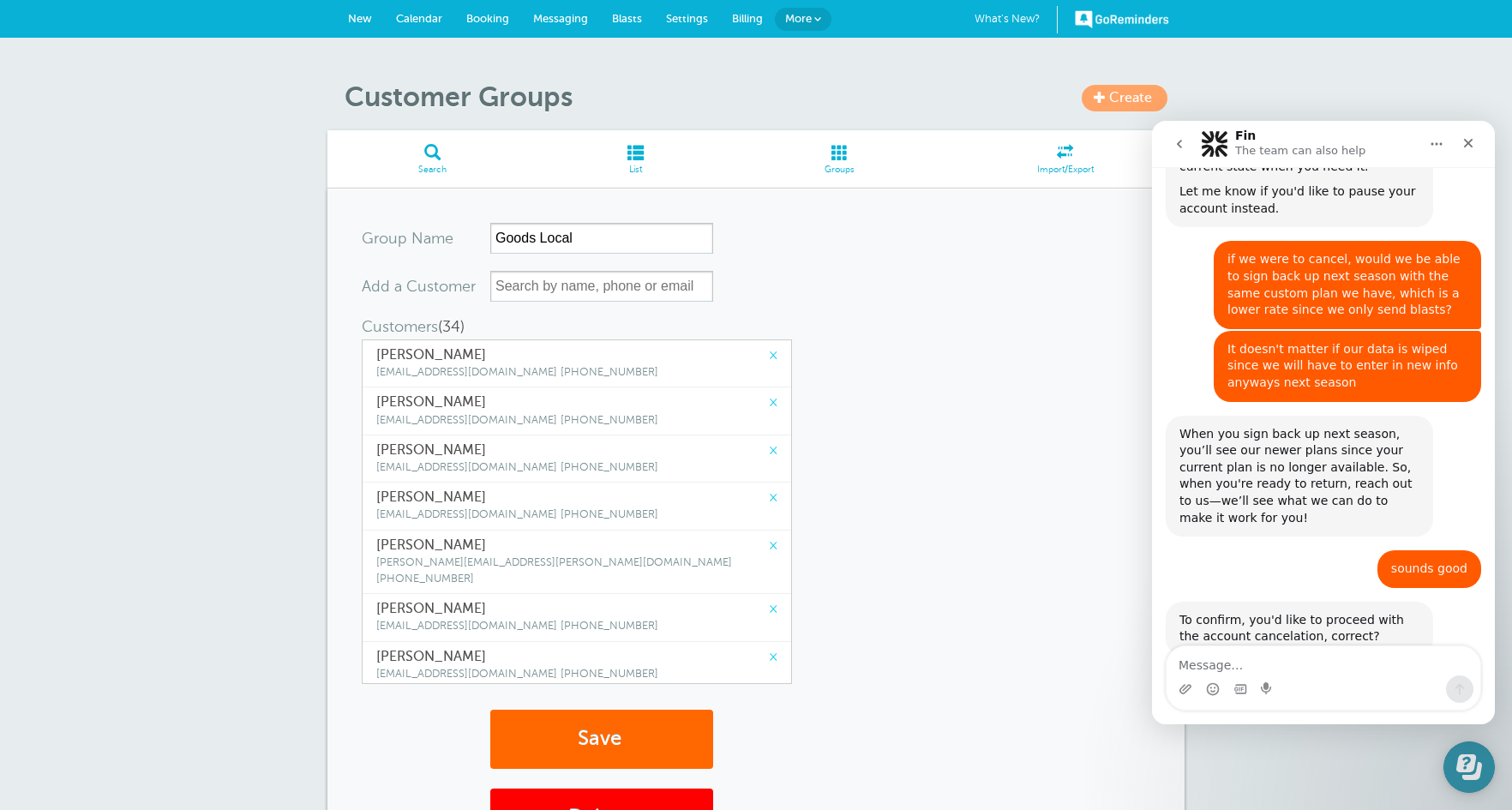
scroll to position [3184, 0]
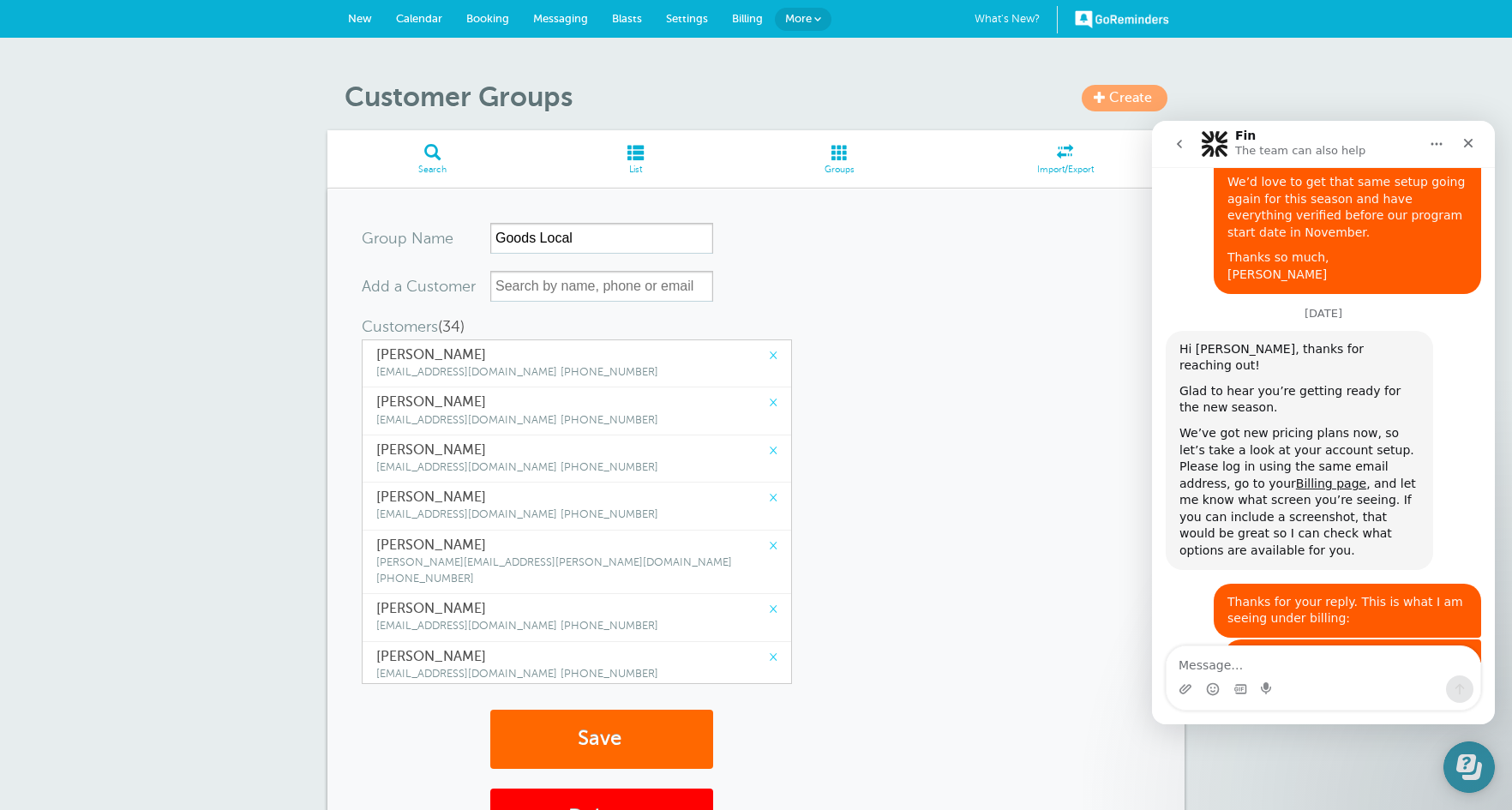
drag, startPoint x: 1460, startPoint y: 768, endPoint x: 1529, endPoint y: 832, distance: 94.1
click at [1460, 768] on icon "Open Learn | Contact Us" at bounding box center [1466, 763] width 20 height 18
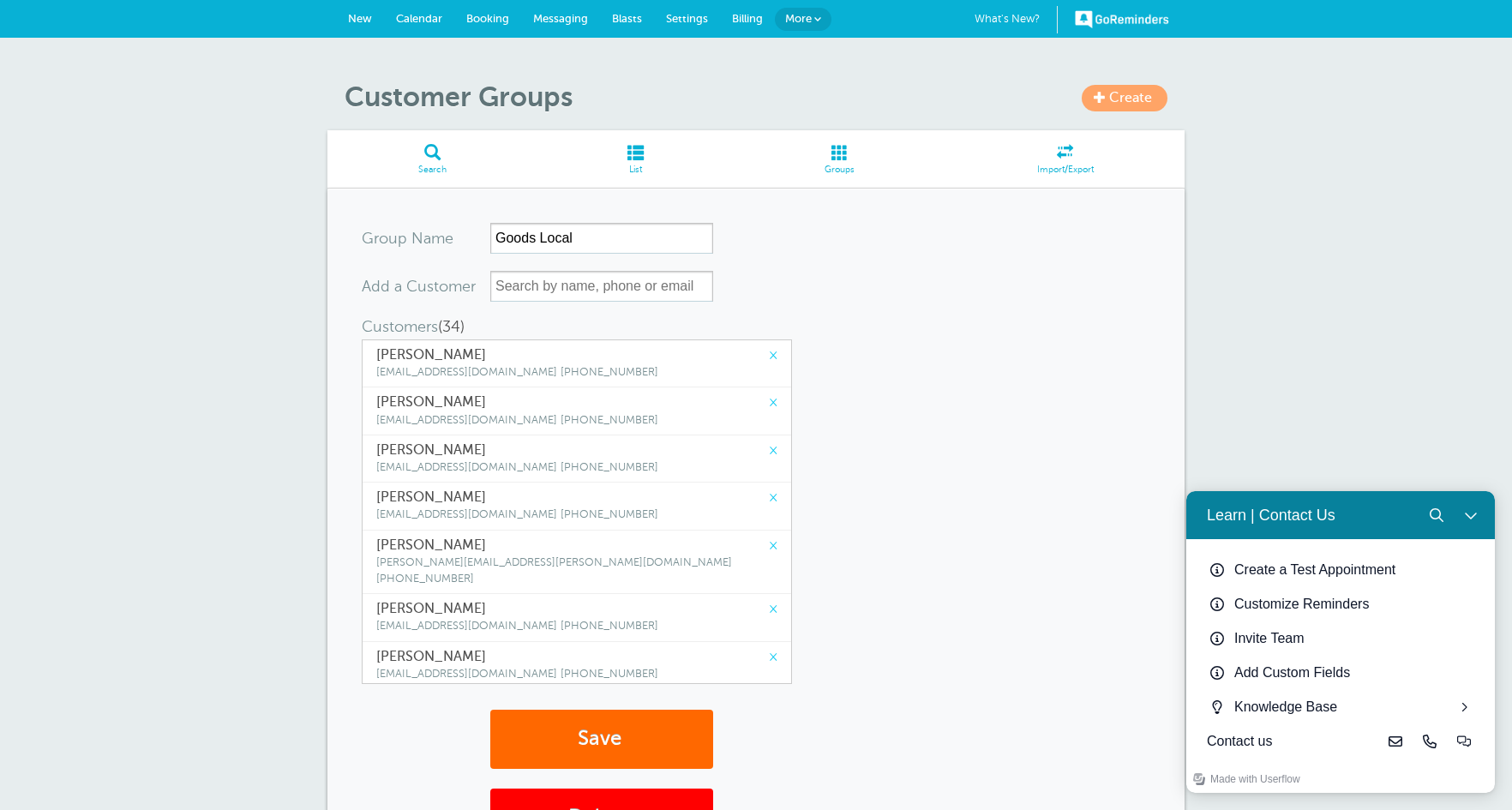
scroll to position [4337, 0]
click at [1476, 516] on icon "Close Learn | Contact Us" at bounding box center [1471, 515] width 14 height 14
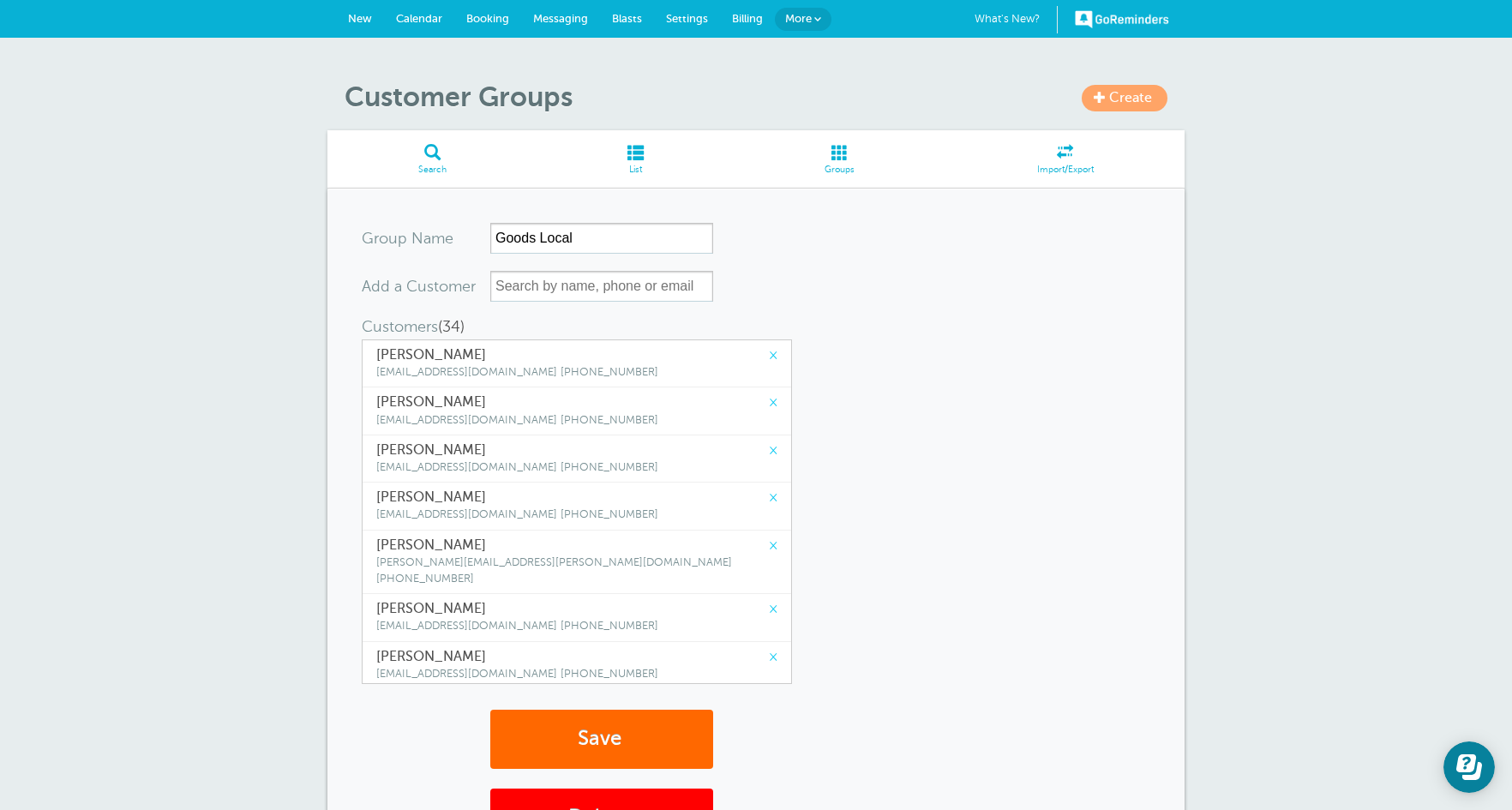
click at [769, 355] on link "×" at bounding box center [773, 355] width 9 height 17
click at [769, 394] on link "×" at bounding box center [773, 402] width 9 height 17
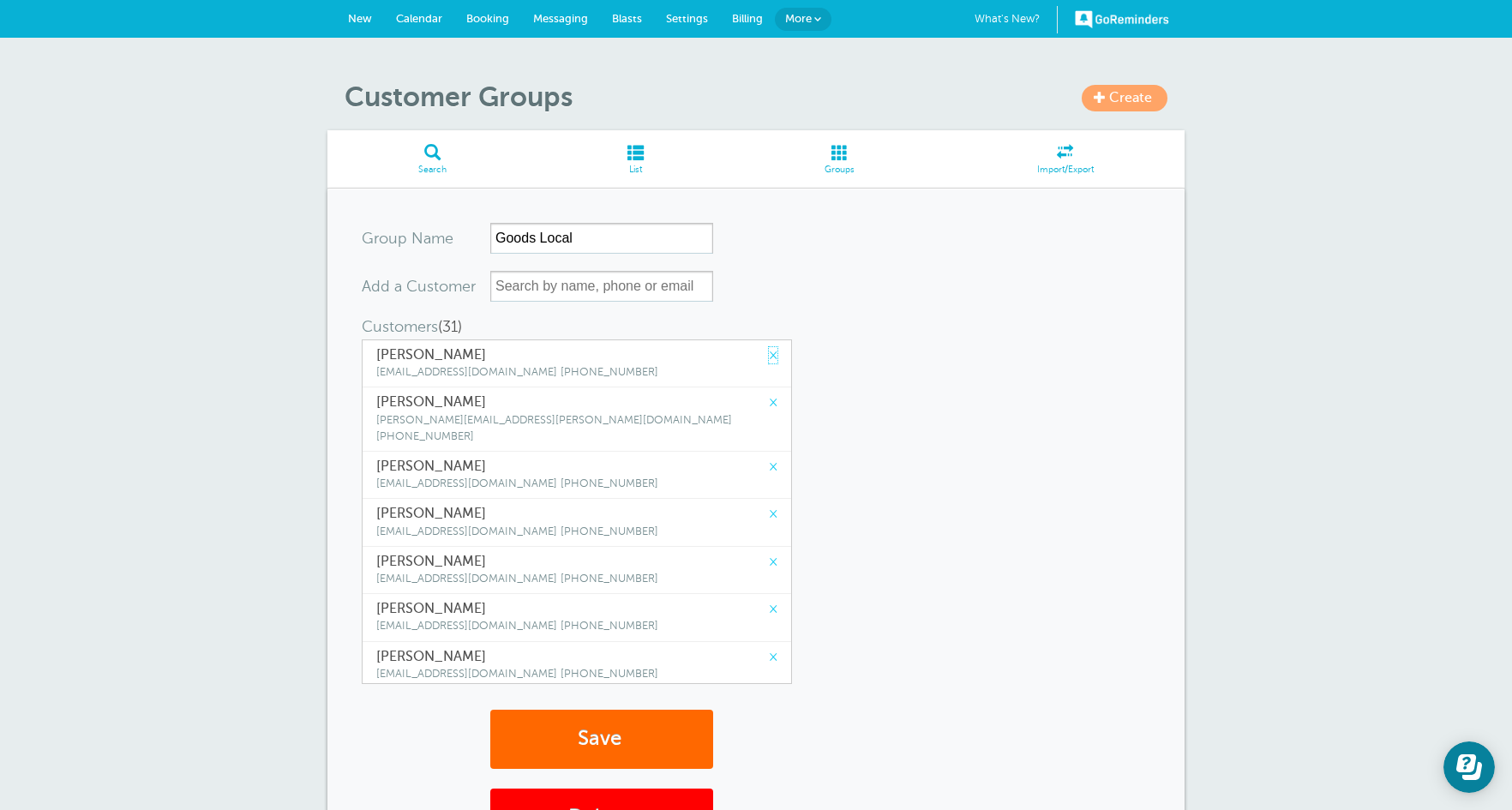
click at [769, 355] on link "×" at bounding box center [773, 355] width 9 height 17
click at [769, 411] on link "×" at bounding box center [773, 419] width 9 height 17
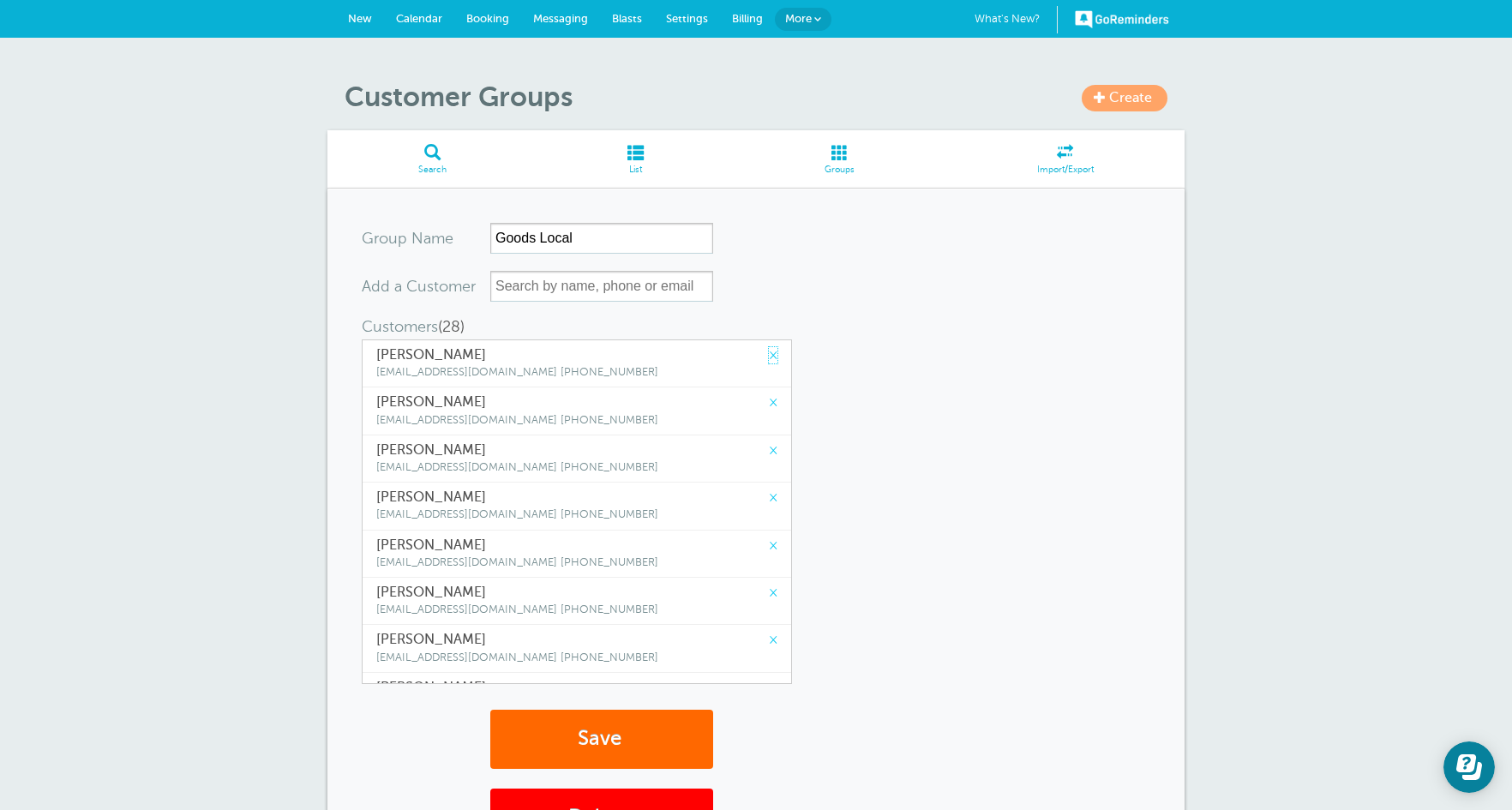
click at [769, 355] on link "×" at bounding box center [773, 355] width 9 height 17
click at [769, 394] on link "×" at bounding box center [773, 402] width 9 height 17
click at [769, 355] on link "×" at bounding box center [773, 355] width 9 height 17
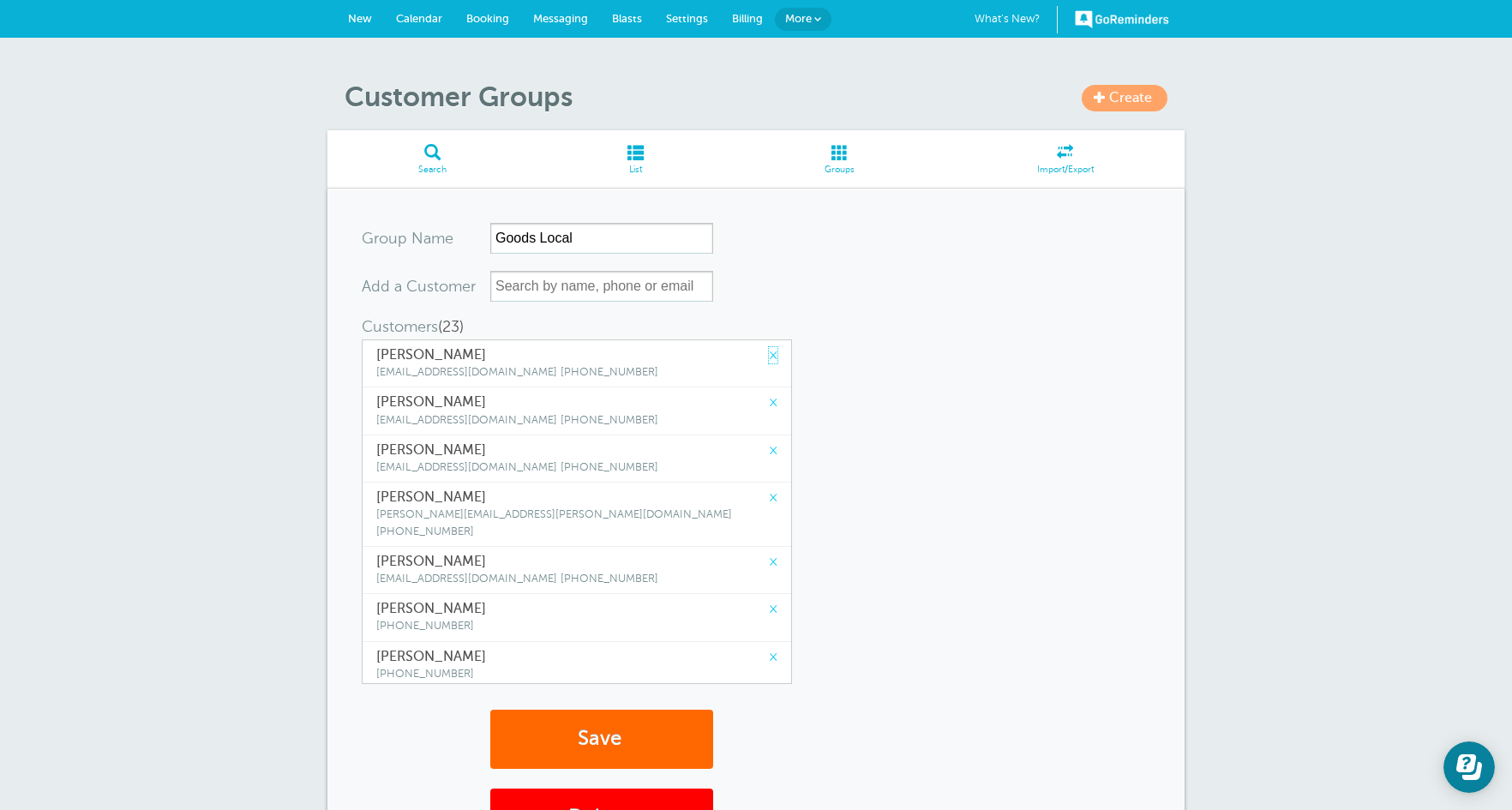
click at [769, 355] on link "×" at bounding box center [773, 355] width 9 height 17
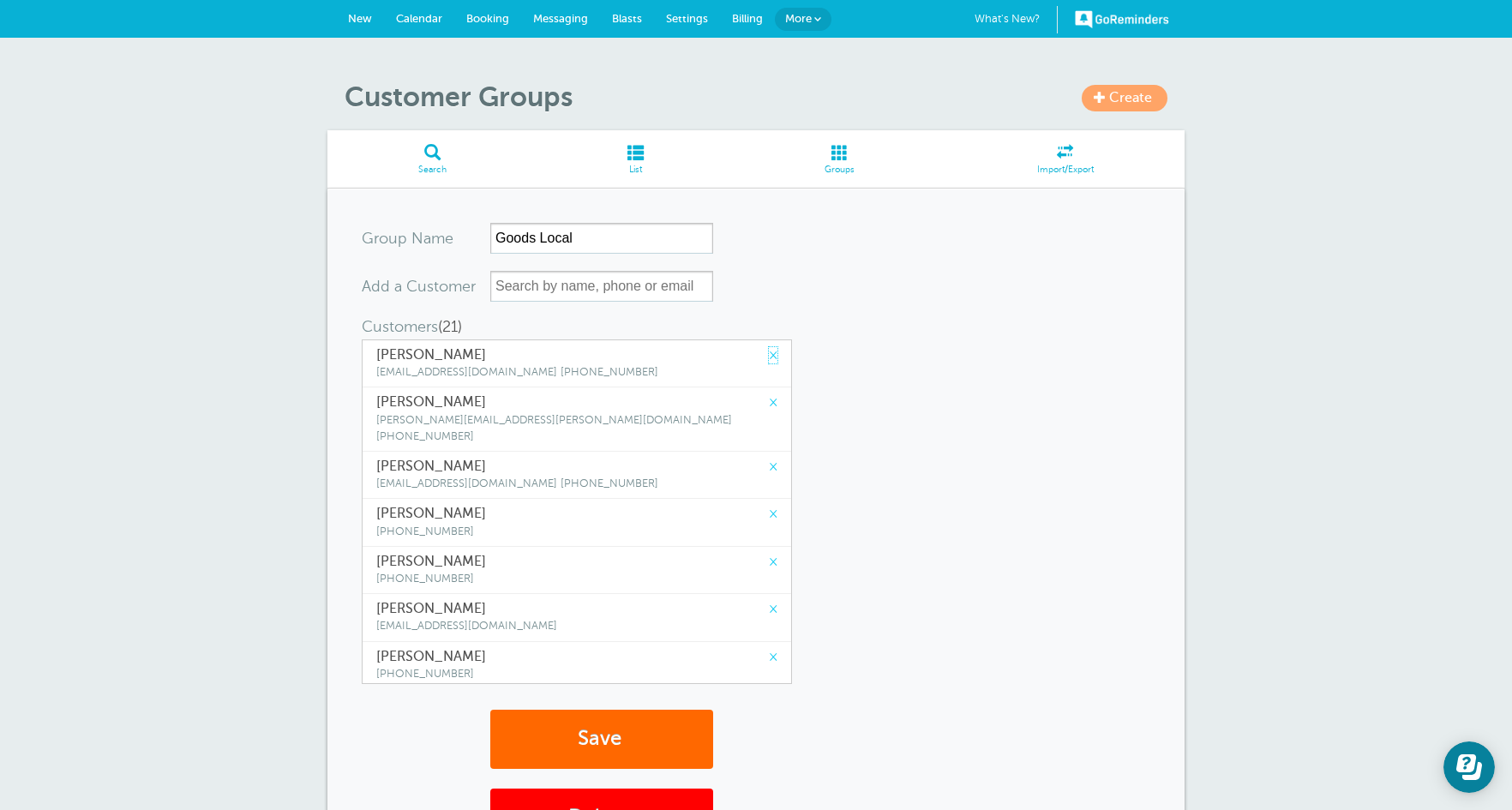
click at [769, 355] on link "×" at bounding box center [773, 355] width 9 height 17
click at [769, 394] on link "×" at bounding box center [773, 402] width 9 height 17
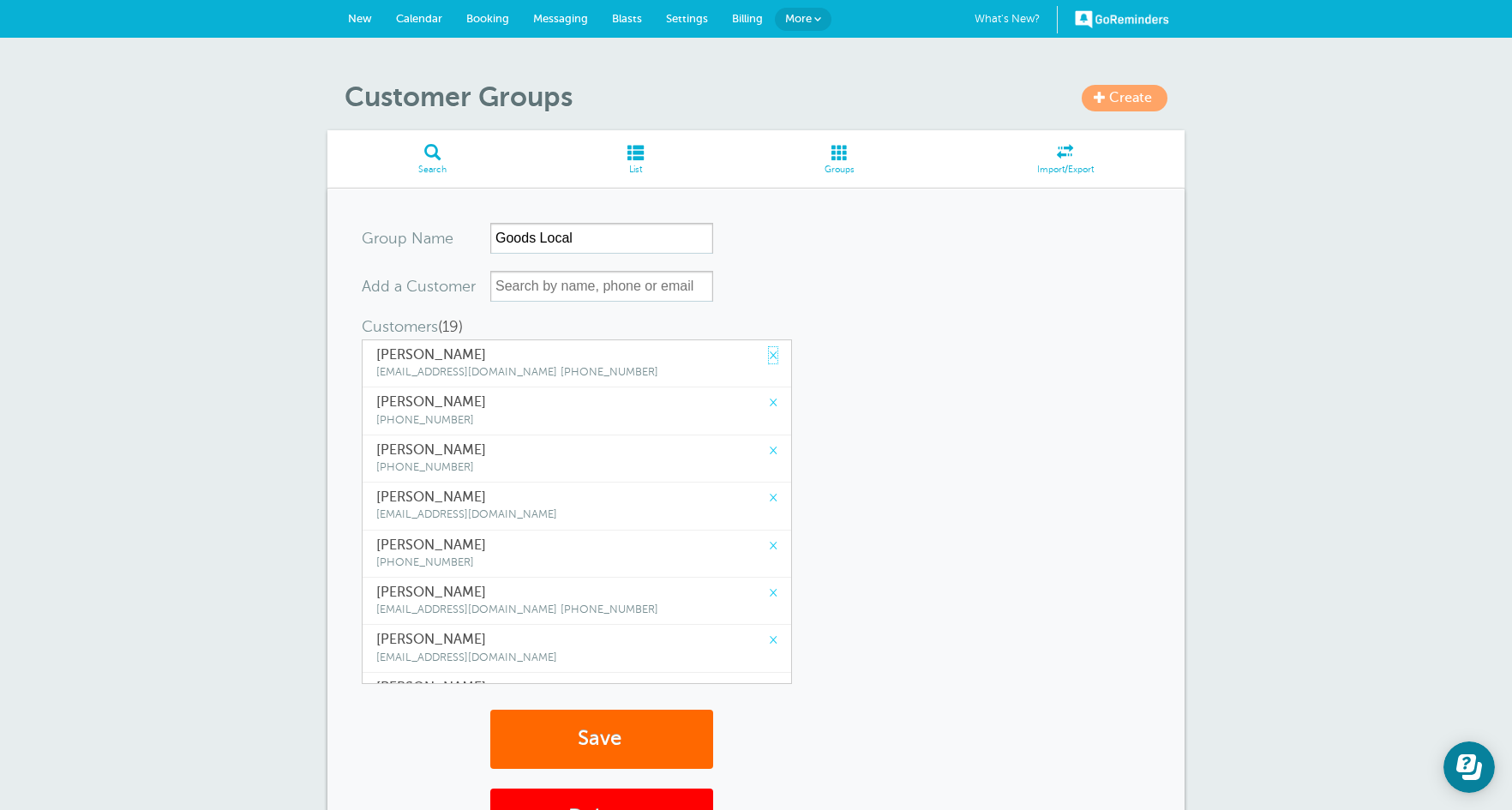
click at [769, 355] on link "×" at bounding box center [773, 355] width 9 height 17
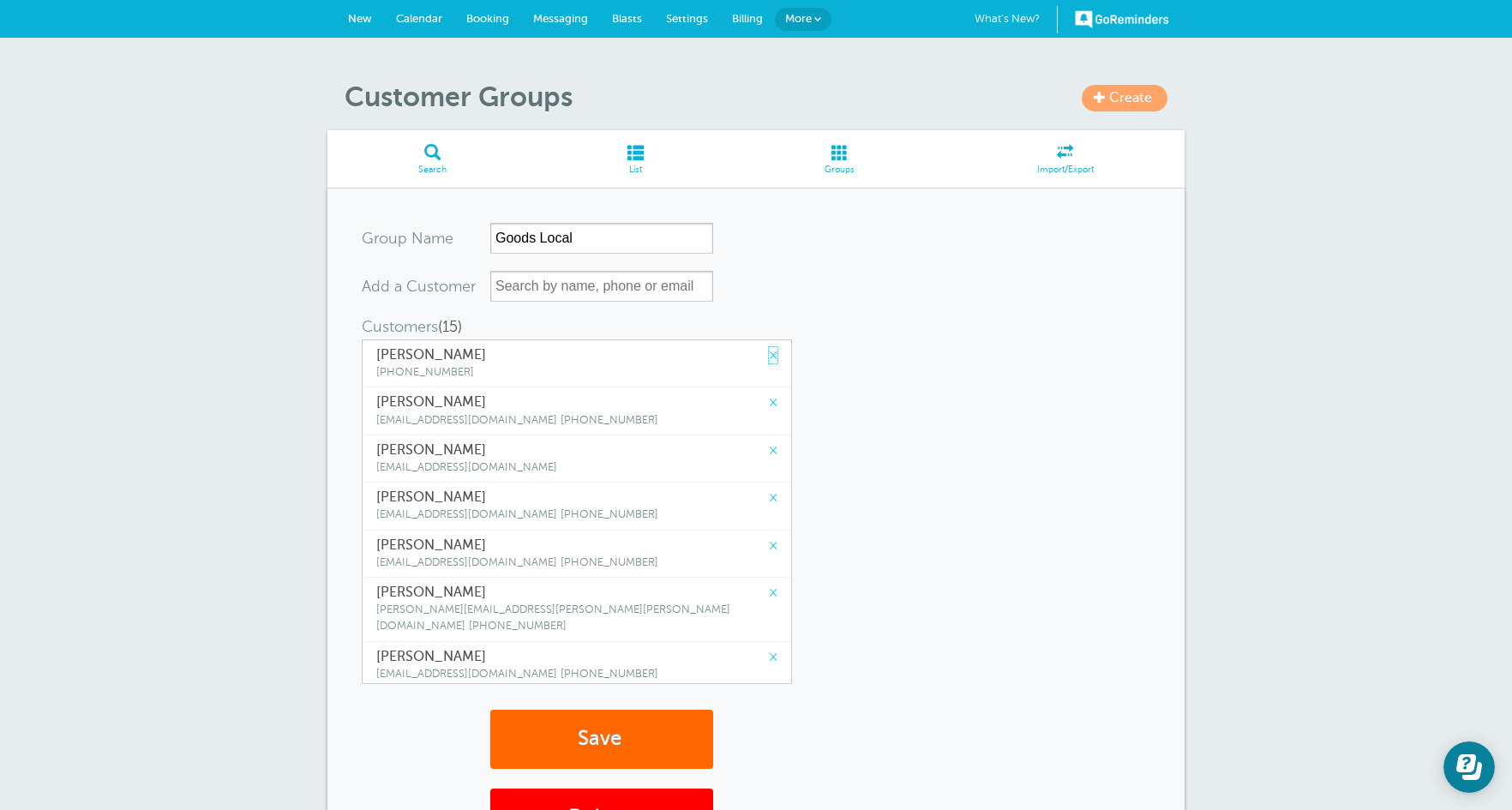
click at [769, 355] on link "×" at bounding box center [773, 355] width 9 height 17
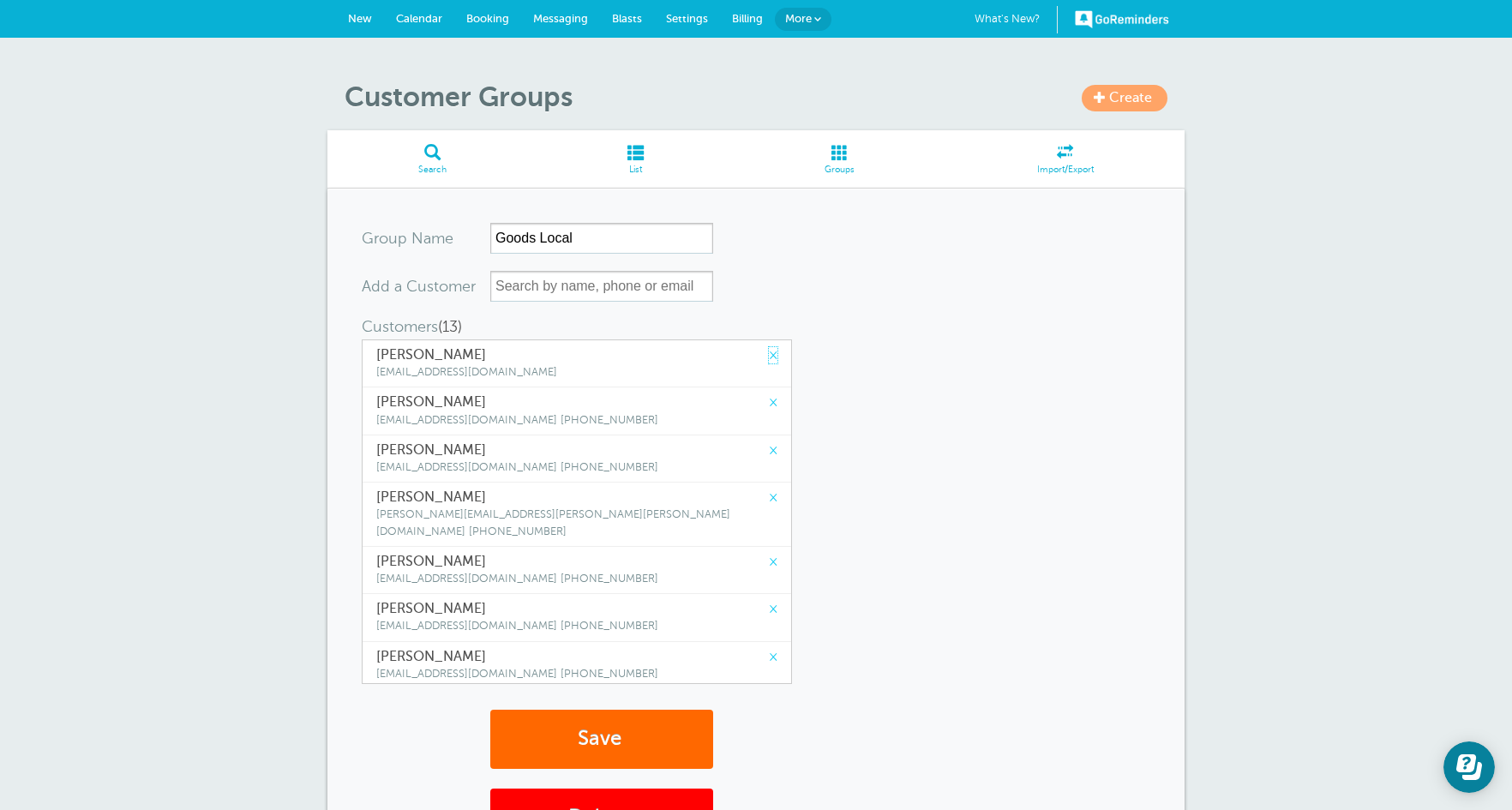
click at [769, 355] on link "×" at bounding box center [773, 355] width 9 height 17
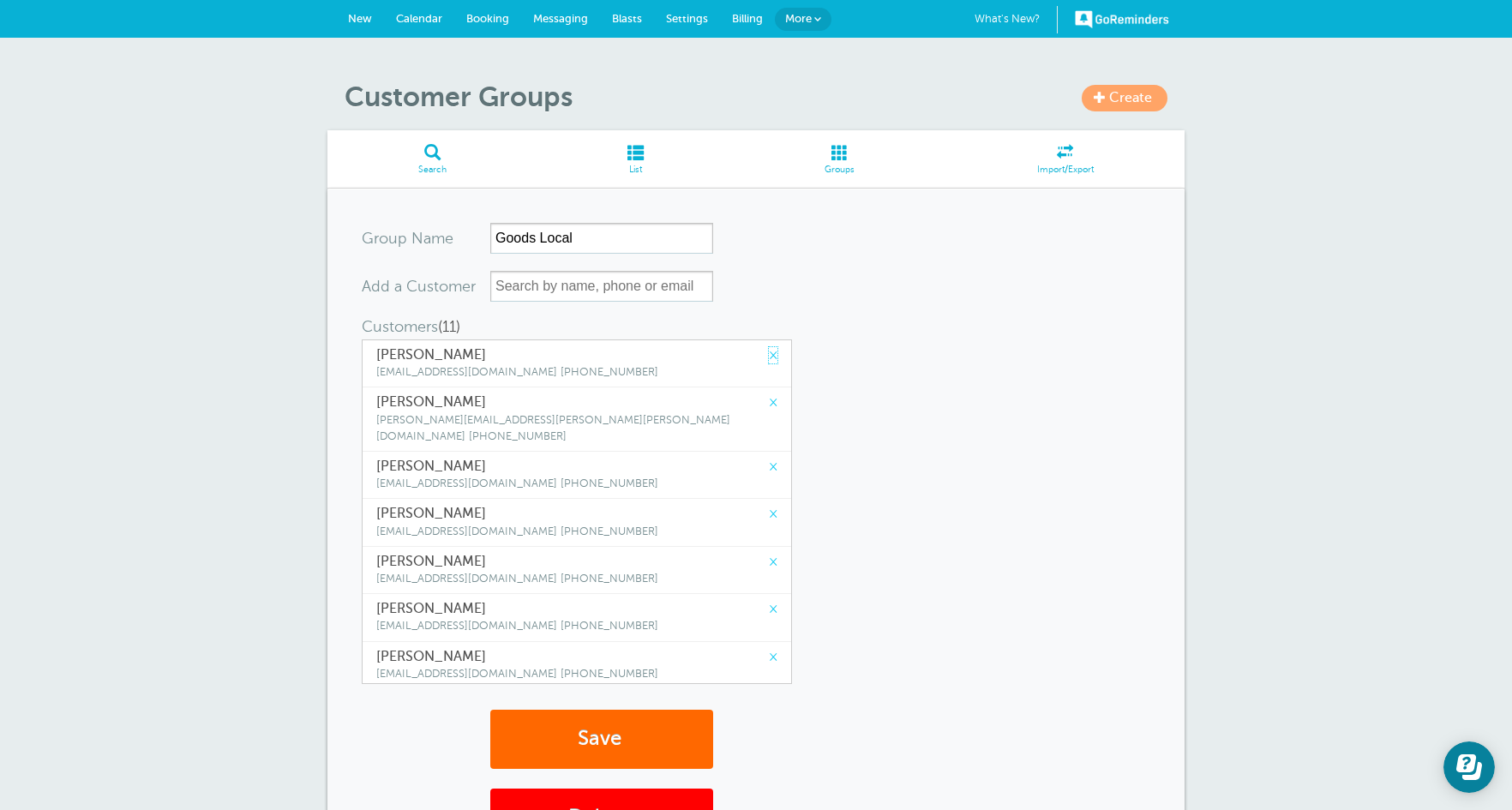
click at [769, 355] on link "×" at bounding box center [773, 355] width 9 height 17
click at [769, 394] on link "×" at bounding box center [773, 402] width 9 height 17
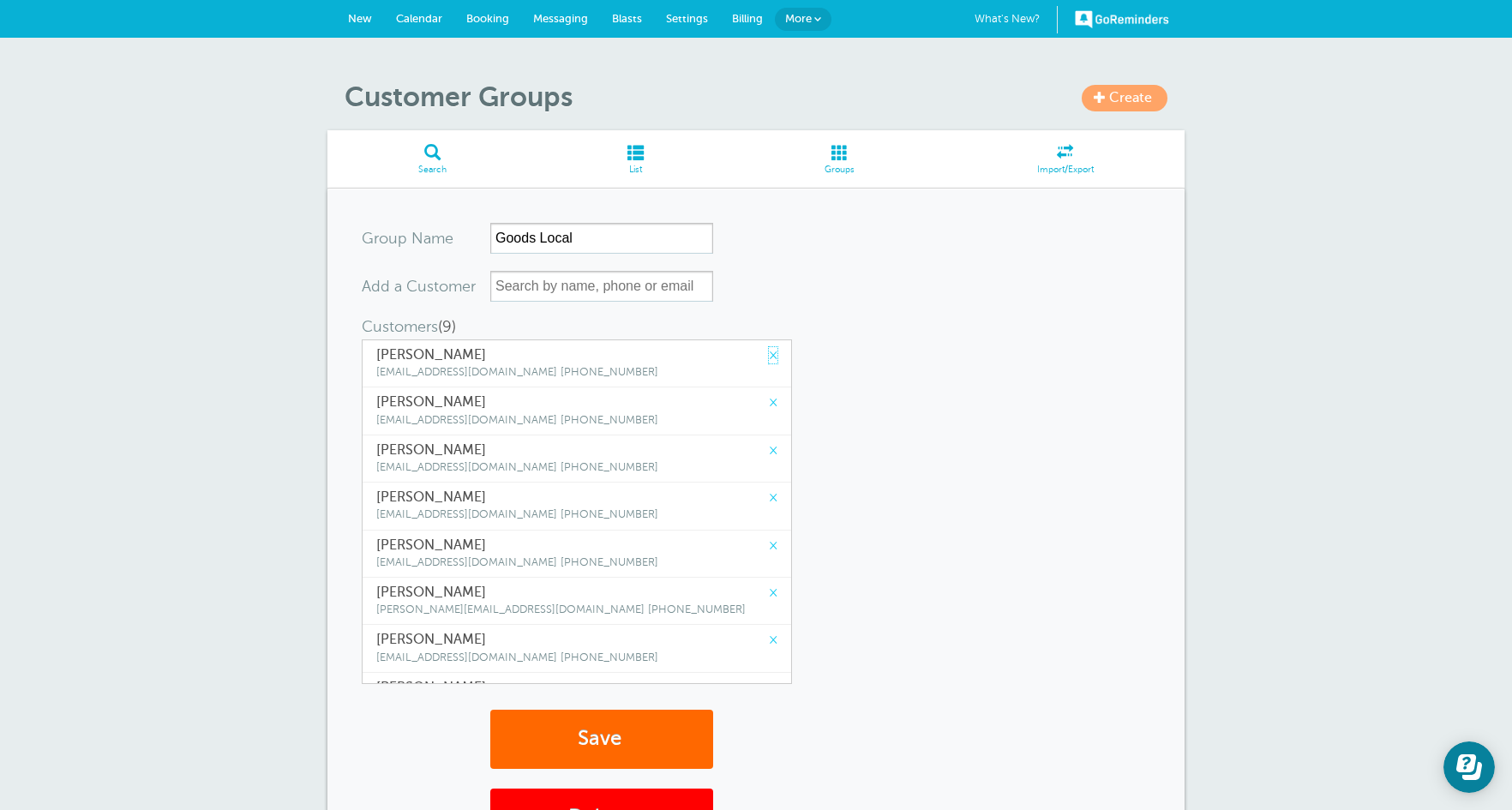
click at [769, 355] on link "×" at bounding box center [773, 355] width 9 height 17
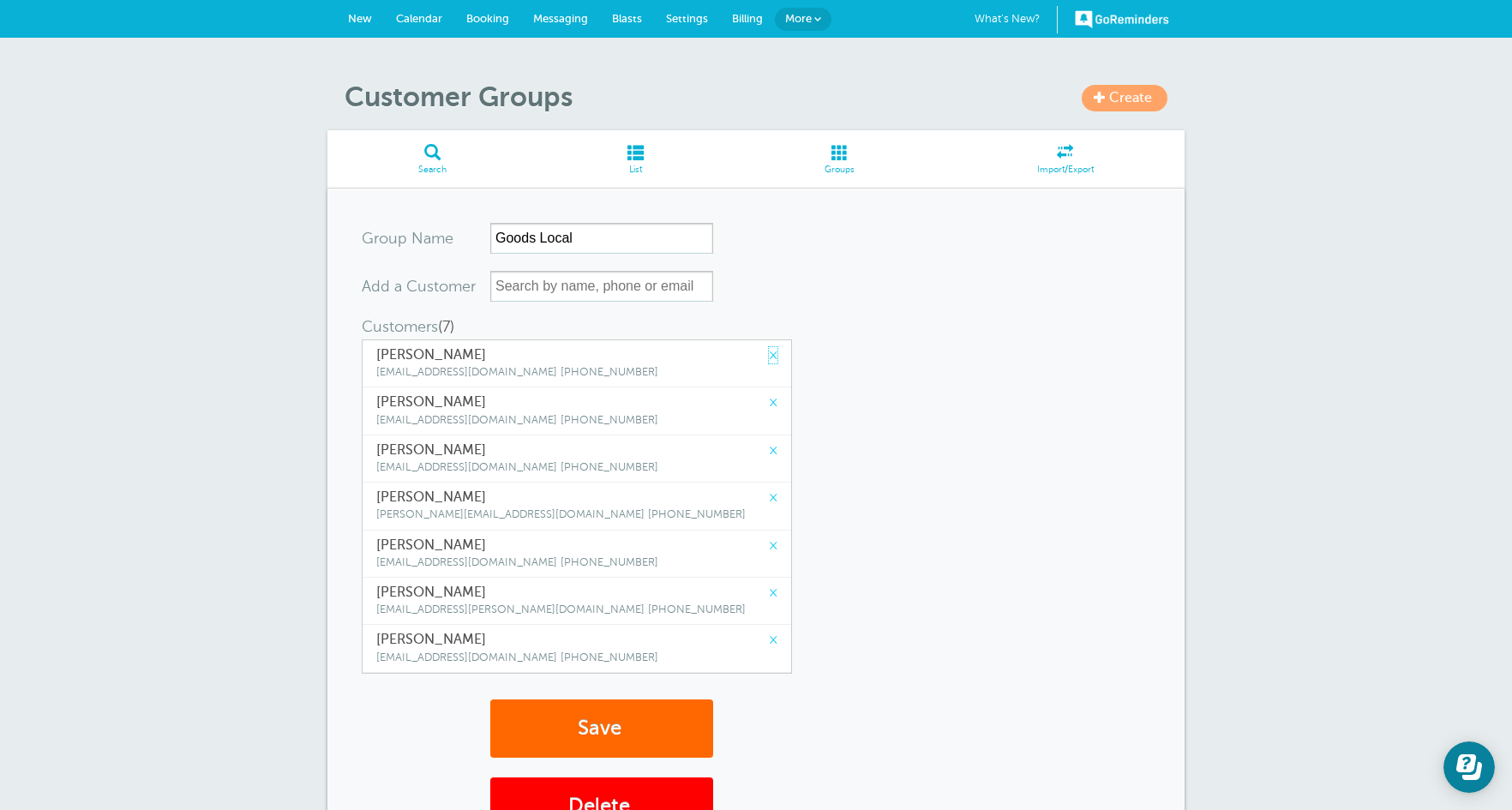
click at [769, 355] on link "×" at bounding box center [773, 355] width 9 height 17
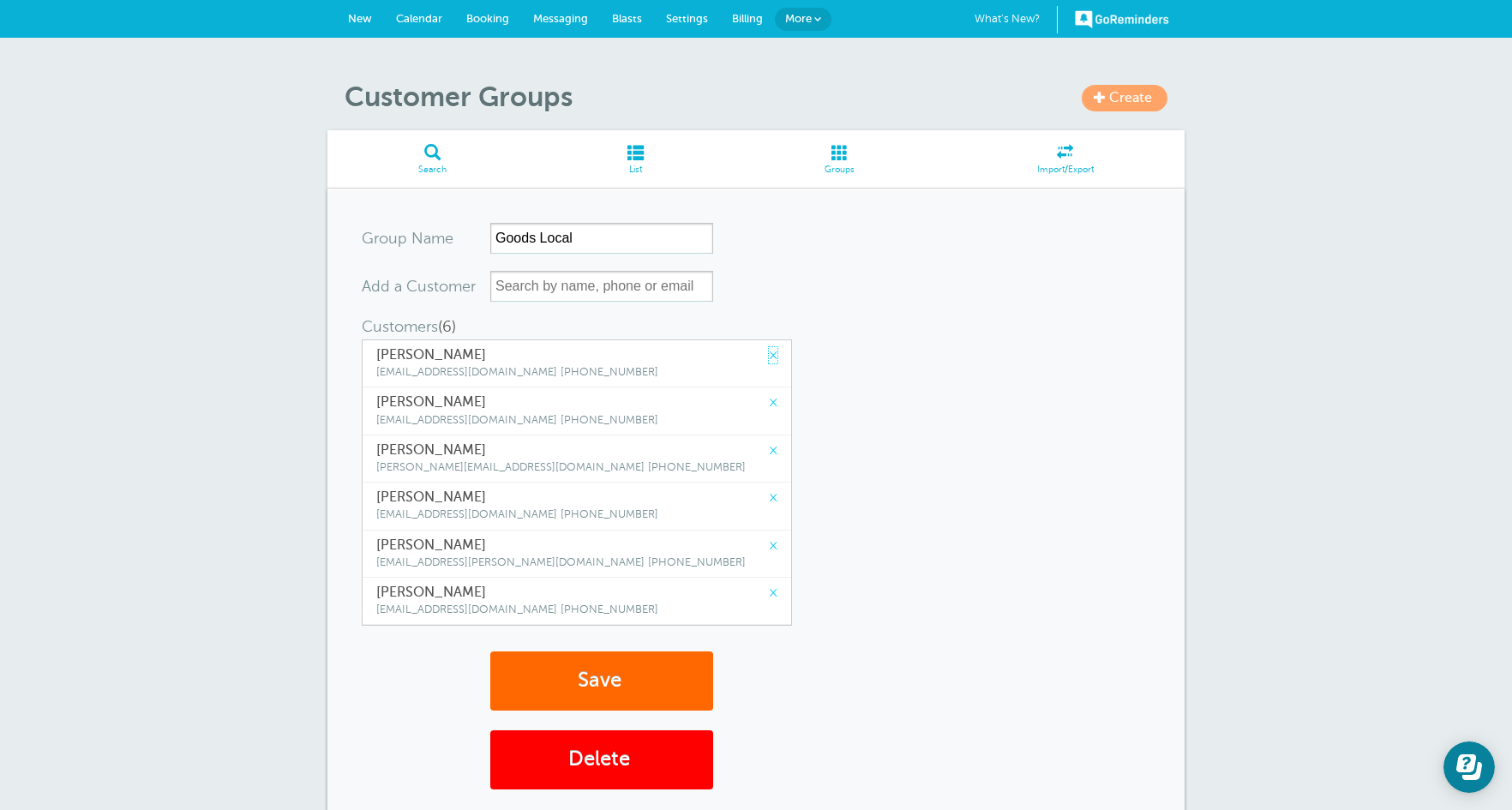
click at [769, 355] on link "×" at bounding box center [773, 355] width 9 height 17
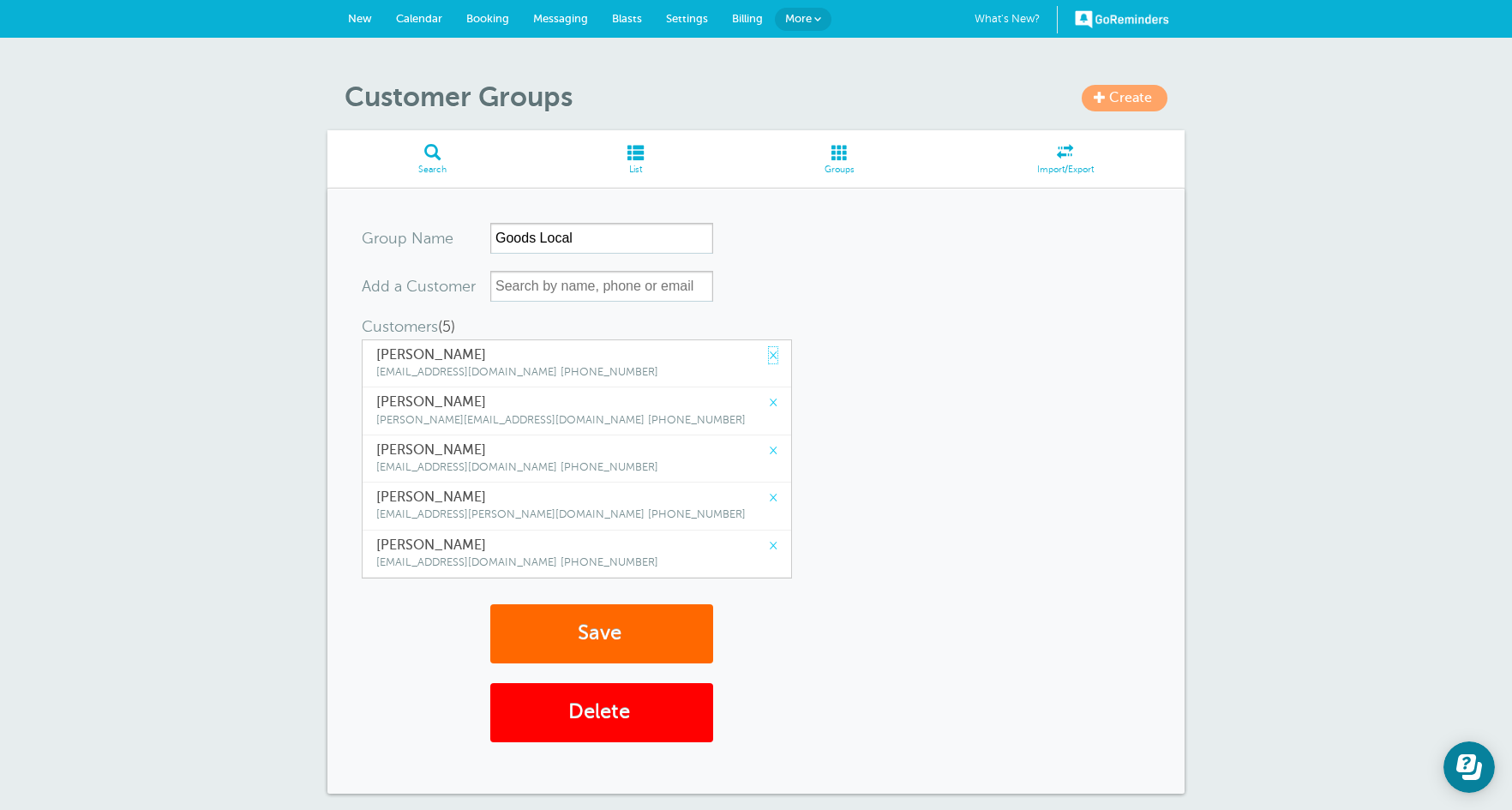
click at [769, 355] on link "×" at bounding box center [773, 355] width 9 height 17
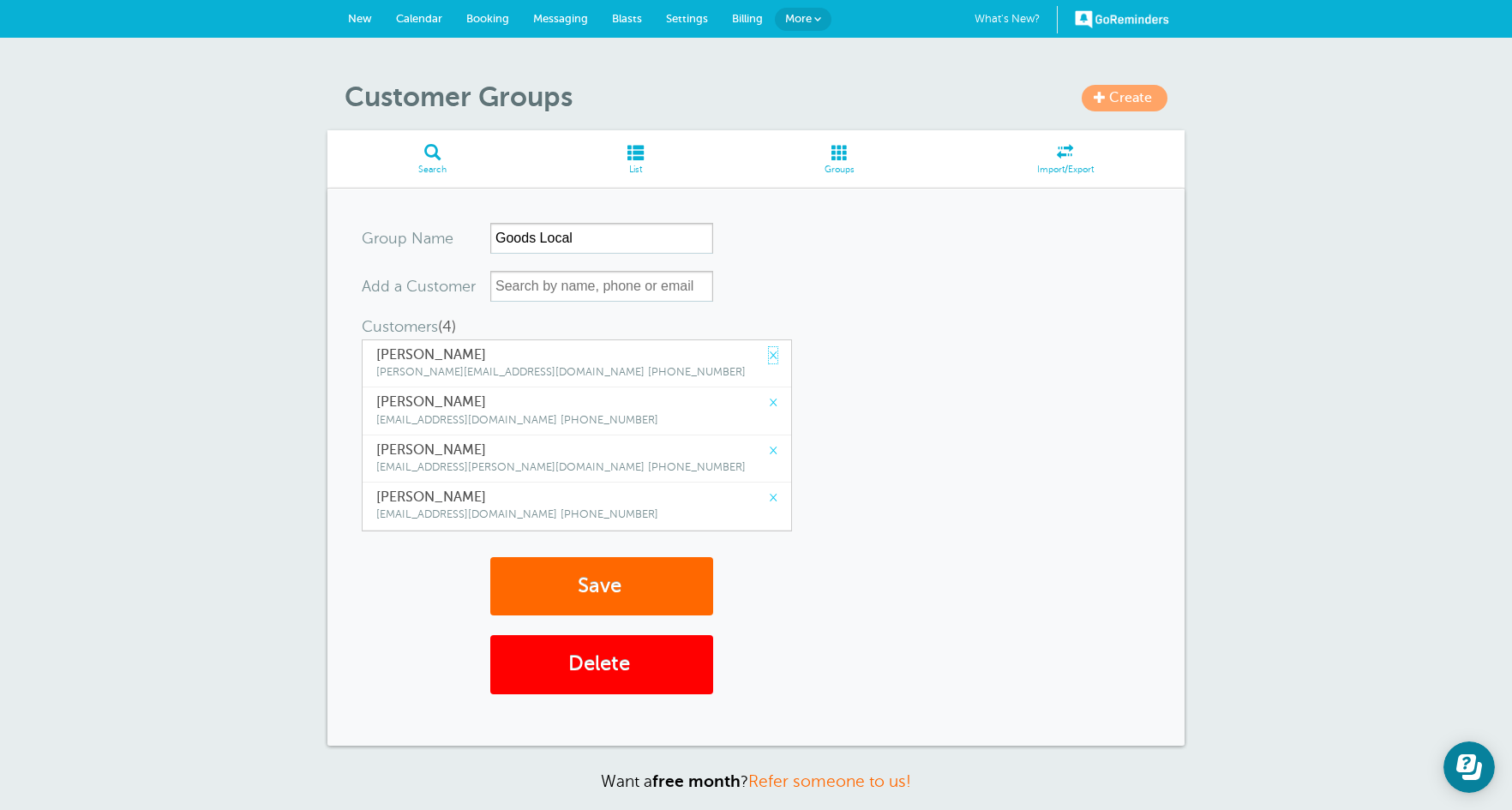
click at [769, 355] on link "×" at bounding box center [773, 355] width 9 height 17
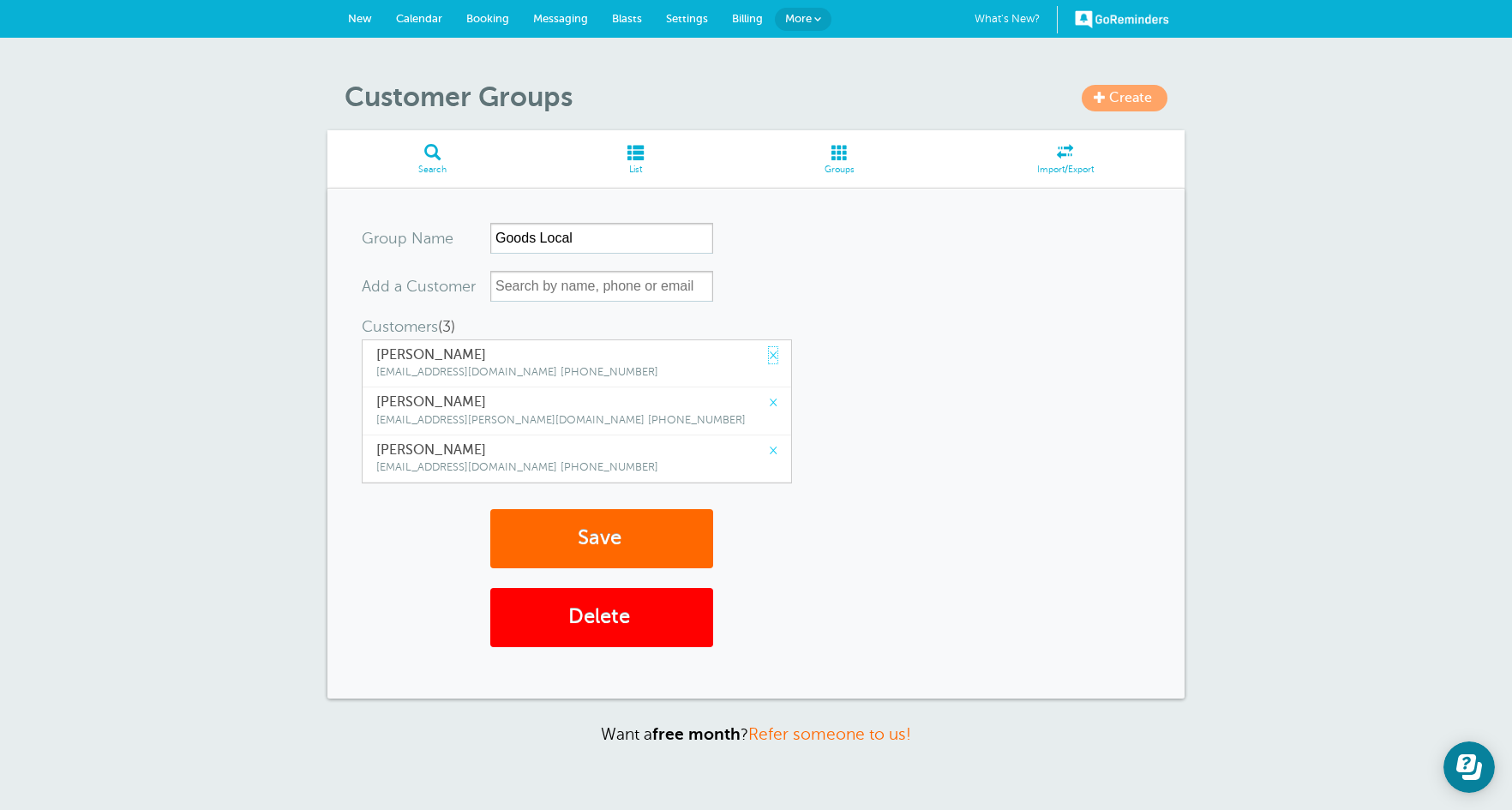
click at [769, 355] on link "×" at bounding box center [773, 355] width 9 height 17
click at [769, 394] on link "×" at bounding box center [773, 402] width 9 height 17
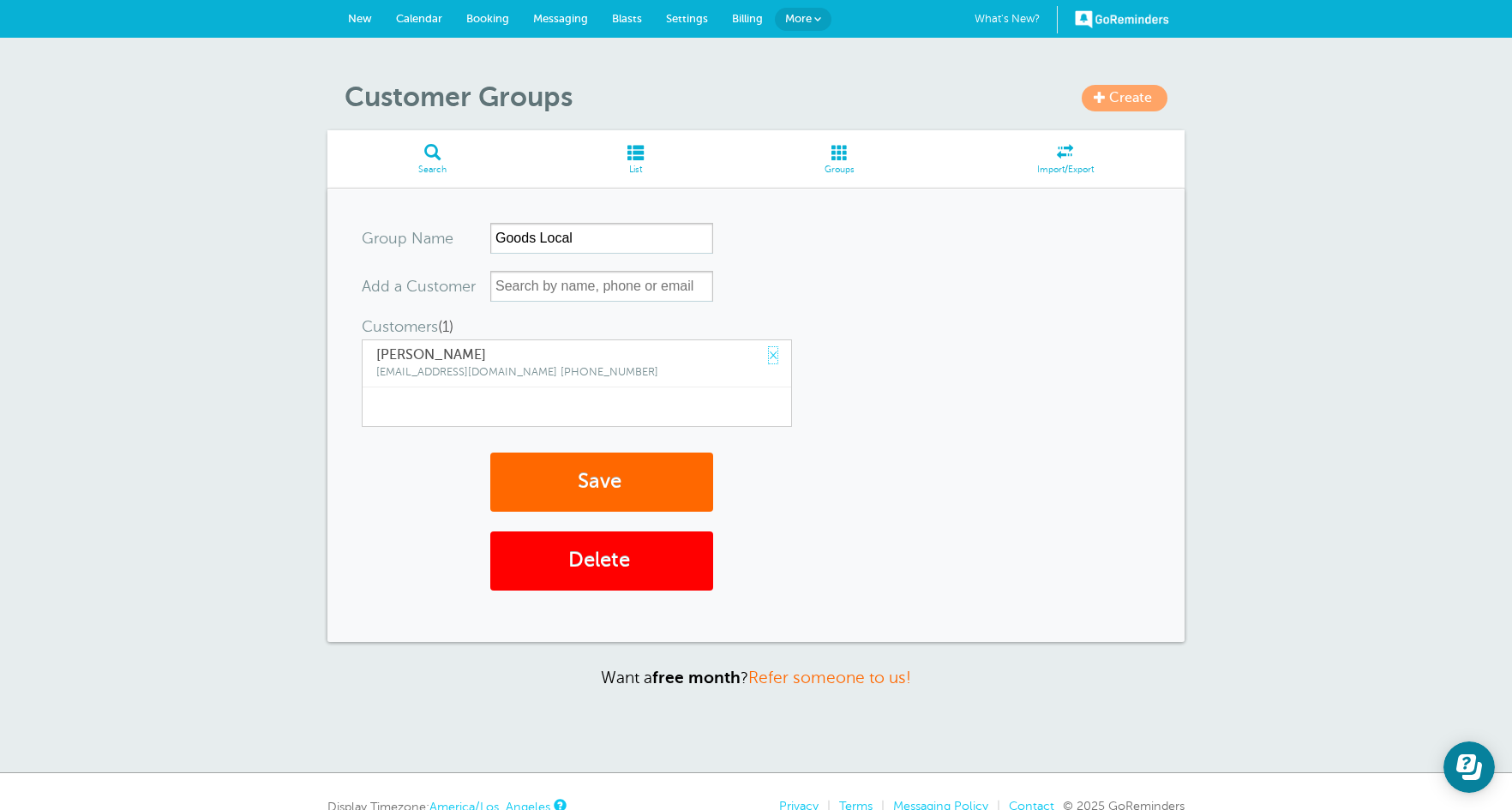
click at [769, 355] on link "×" at bounding box center [773, 355] width 9 height 17
click at [566, 282] on input "text" at bounding box center [602, 287] width 223 height 31
type input "a"
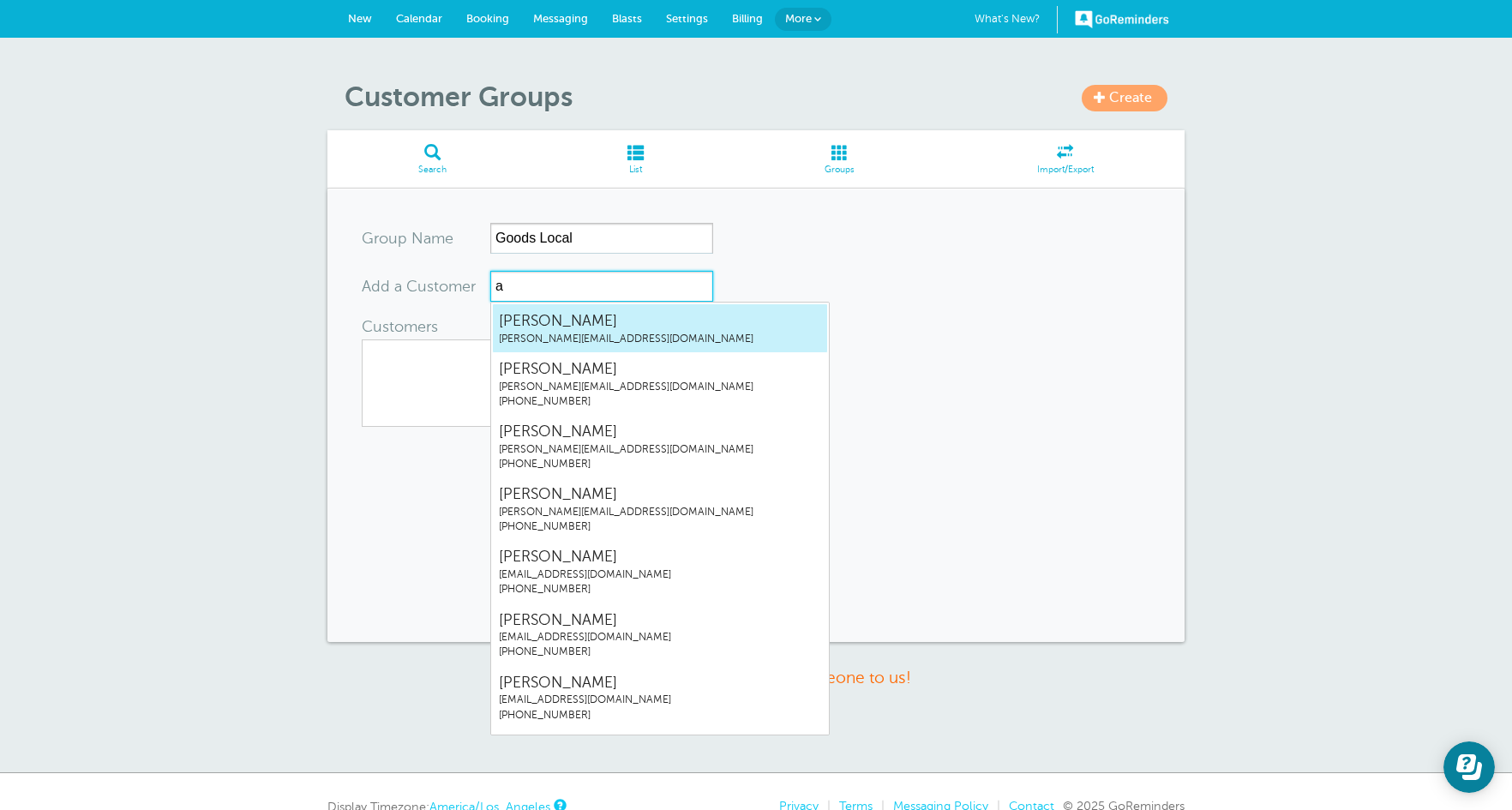
click at [585, 338] on span "[PERSON_NAME][EMAIL_ADDRESS][DOMAIN_NAME]" at bounding box center [660, 338] width 322 height 15
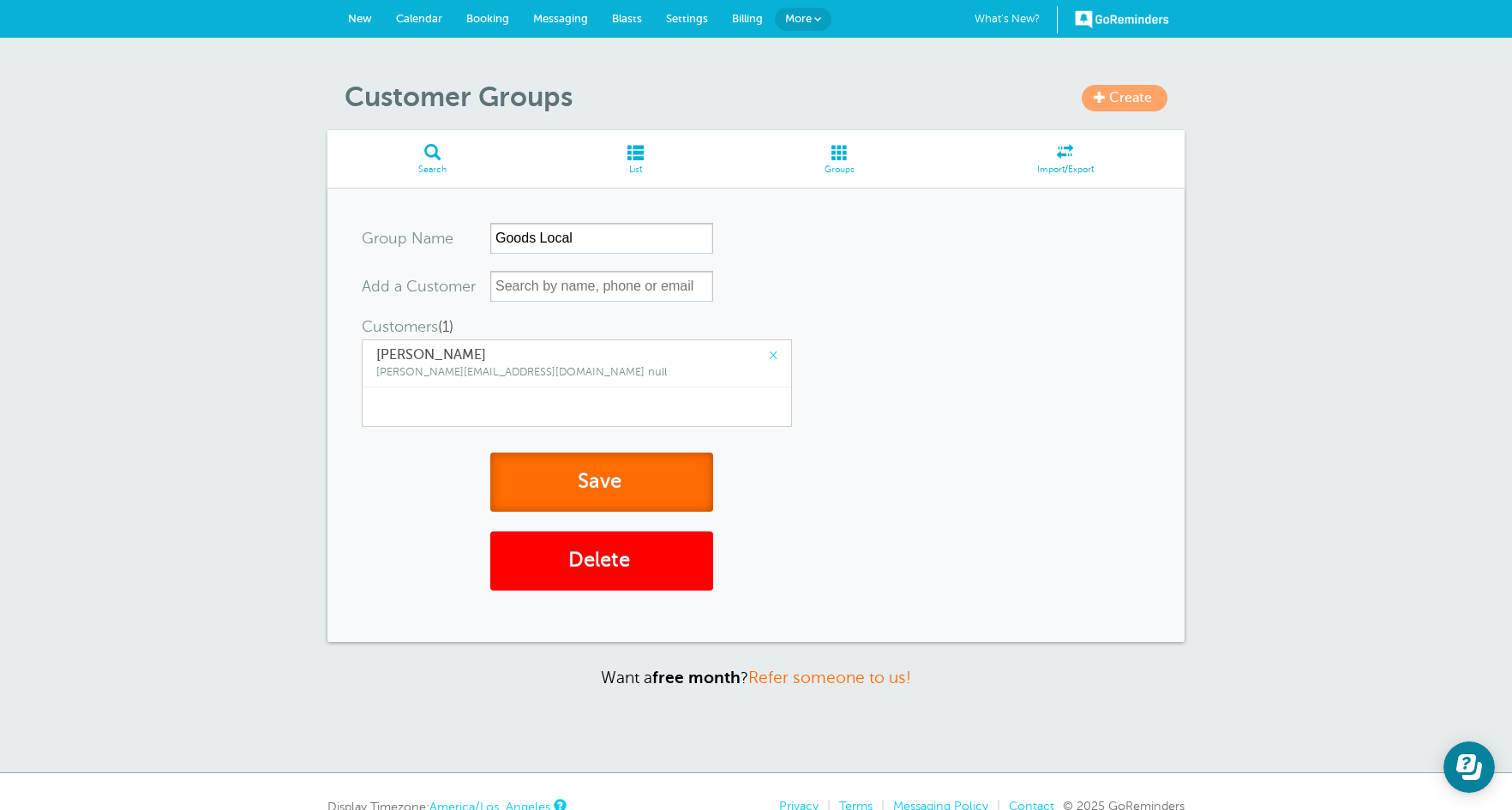
click at [619, 472] on button "Save" at bounding box center [602, 481] width 223 height 59
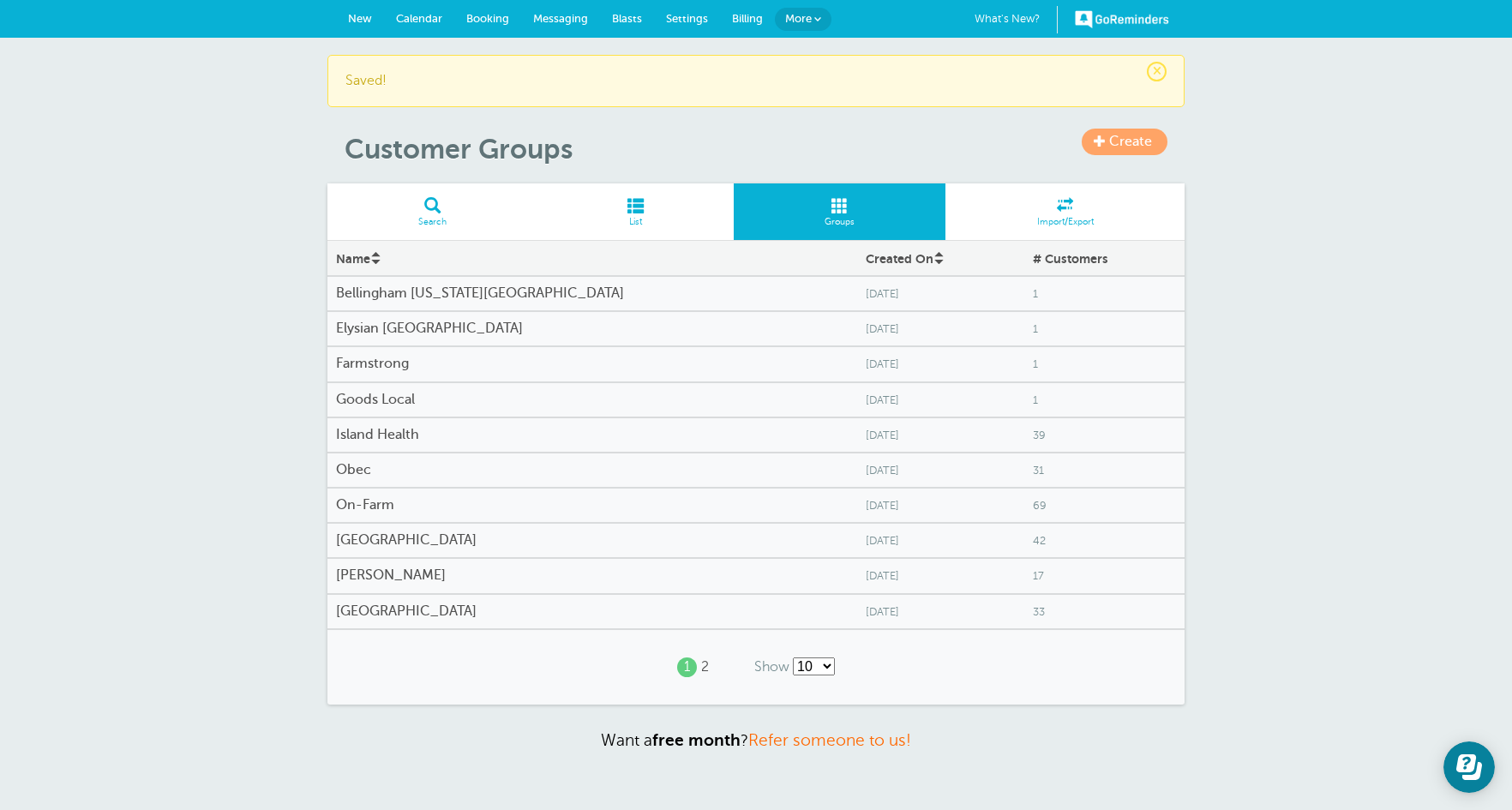
click at [443, 433] on h4 "Island Health" at bounding box center [592, 434] width 513 height 17
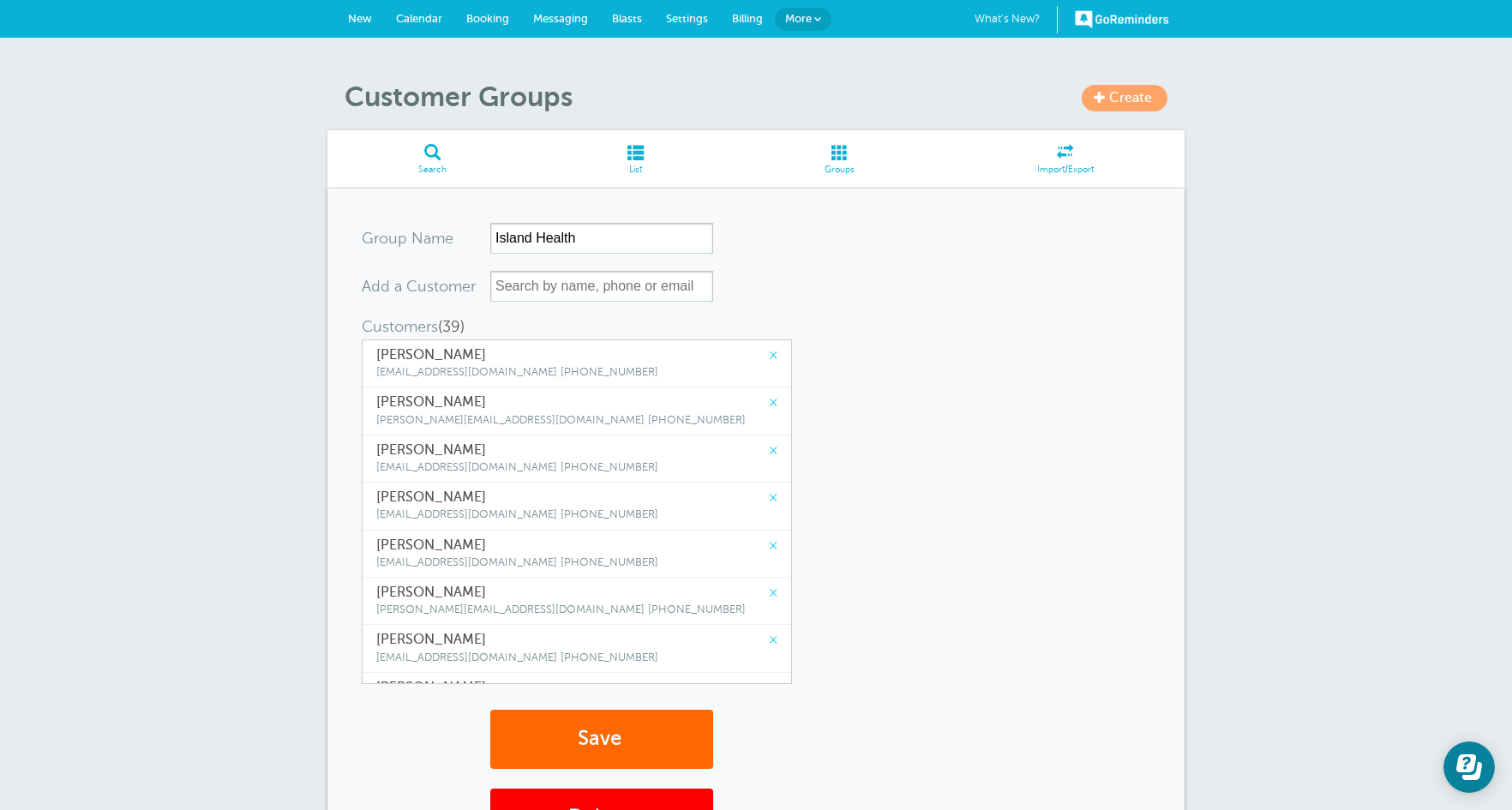
click at [769, 349] on link "×" at bounding box center [773, 355] width 9 height 17
click at [769, 348] on link "×" at bounding box center [773, 355] width 9 height 17
click at [769, 394] on link "×" at bounding box center [773, 402] width 9 height 17
click at [769, 348] on link "×" at bounding box center [773, 355] width 9 height 17
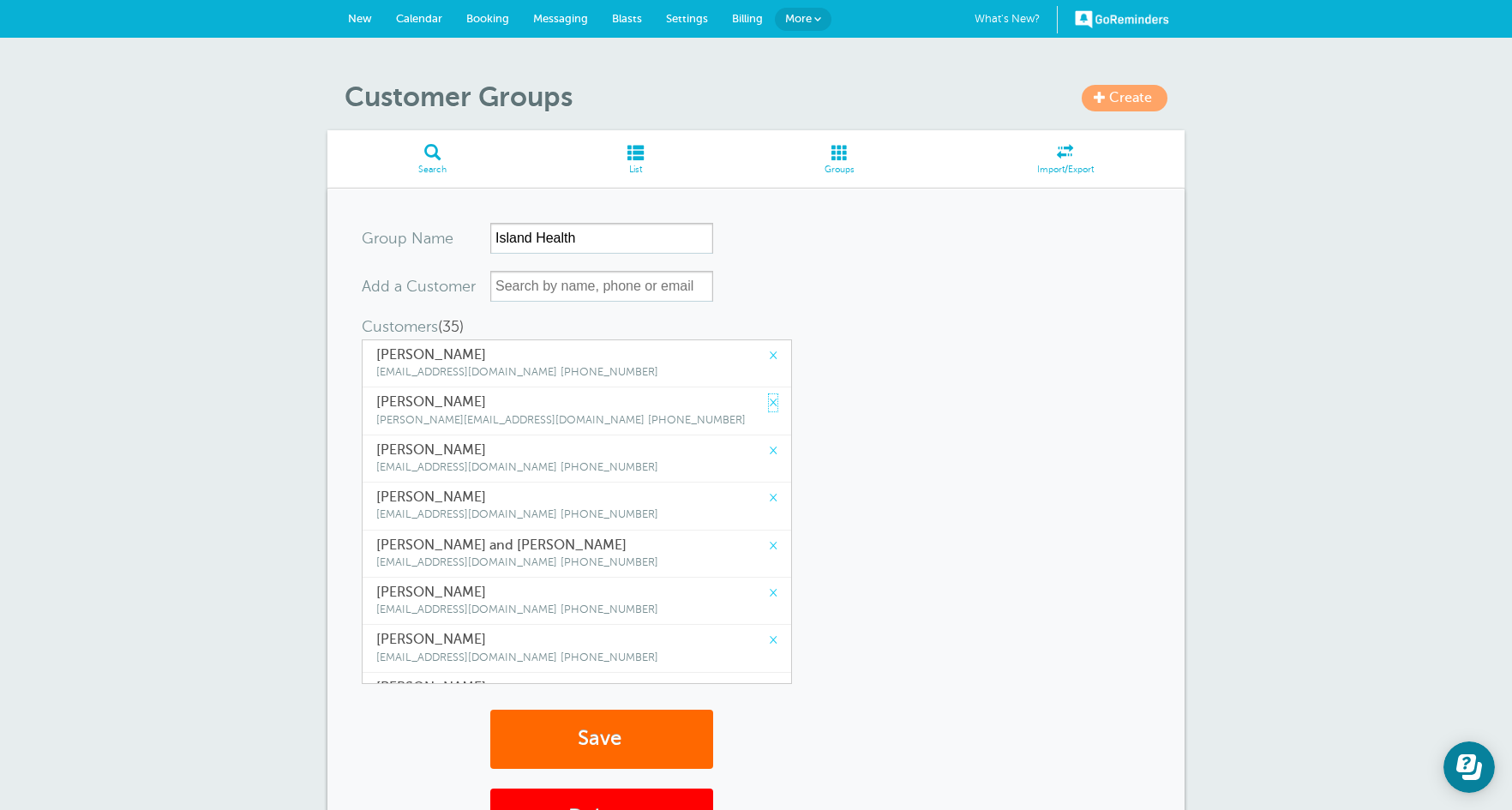
click at [769, 394] on link "×" at bounding box center [773, 402] width 9 height 17
click at [769, 348] on link "×" at bounding box center [773, 355] width 9 height 17
click at [769, 394] on link "×" at bounding box center [773, 402] width 9 height 17
click at [769, 348] on link "×" at bounding box center [773, 355] width 9 height 17
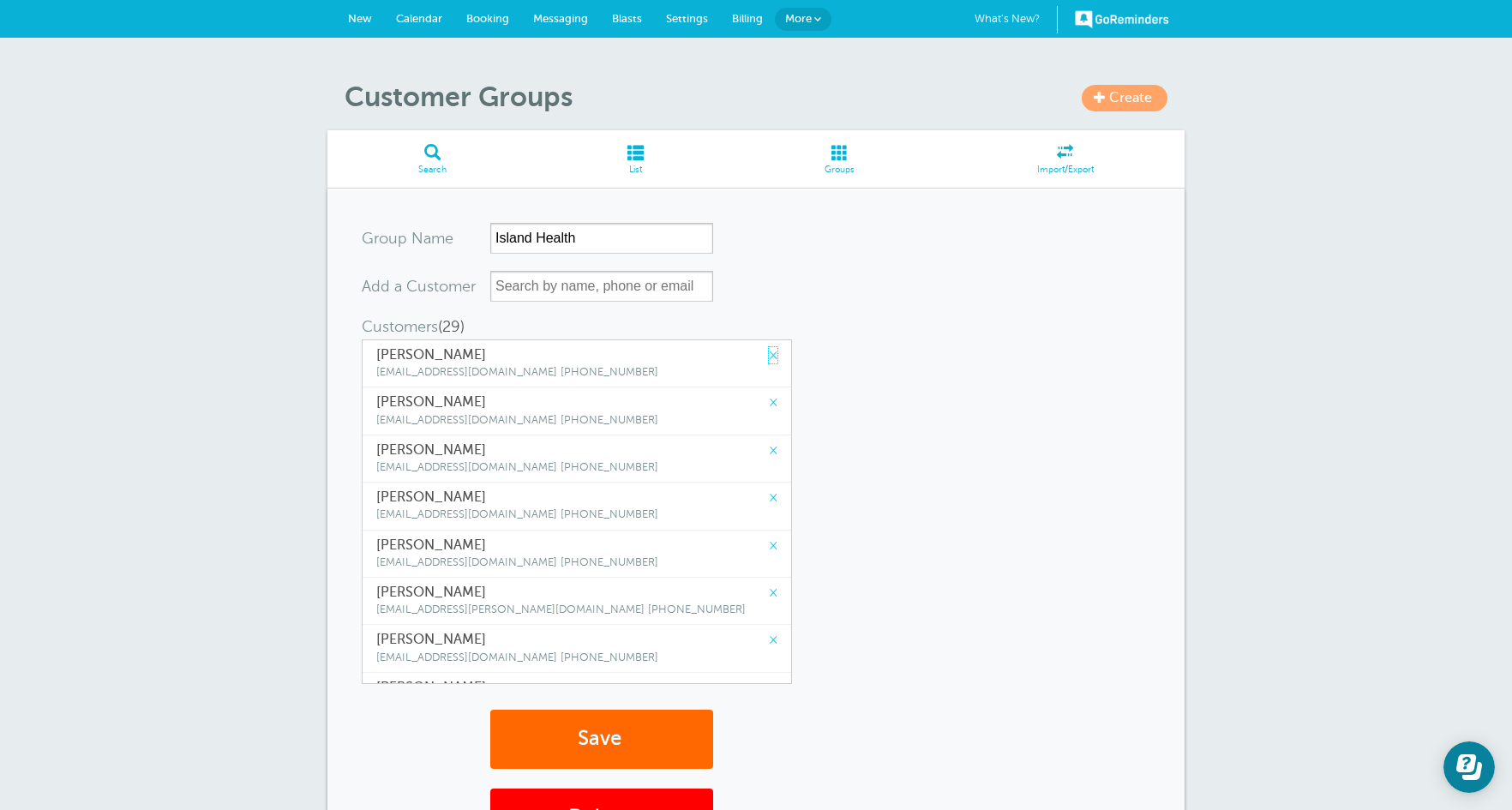
click at [769, 348] on link "×" at bounding box center [773, 355] width 9 height 17
click at [769, 349] on link "×" at bounding box center [773, 355] width 9 height 17
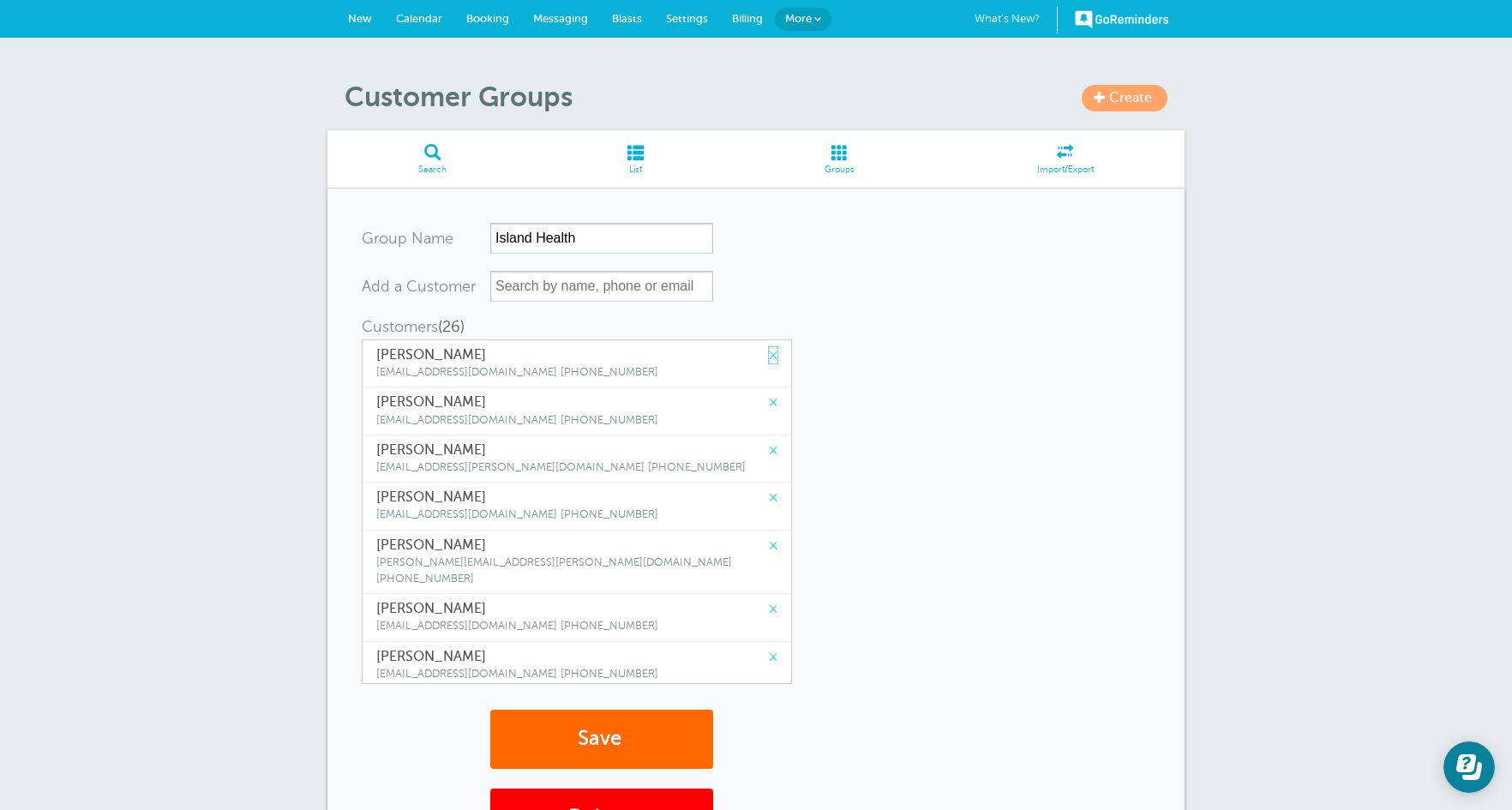
click at [769, 349] on link "×" at bounding box center [773, 355] width 9 height 17
click at [769, 394] on link "×" at bounding box center [773, 402] width 9 height 17
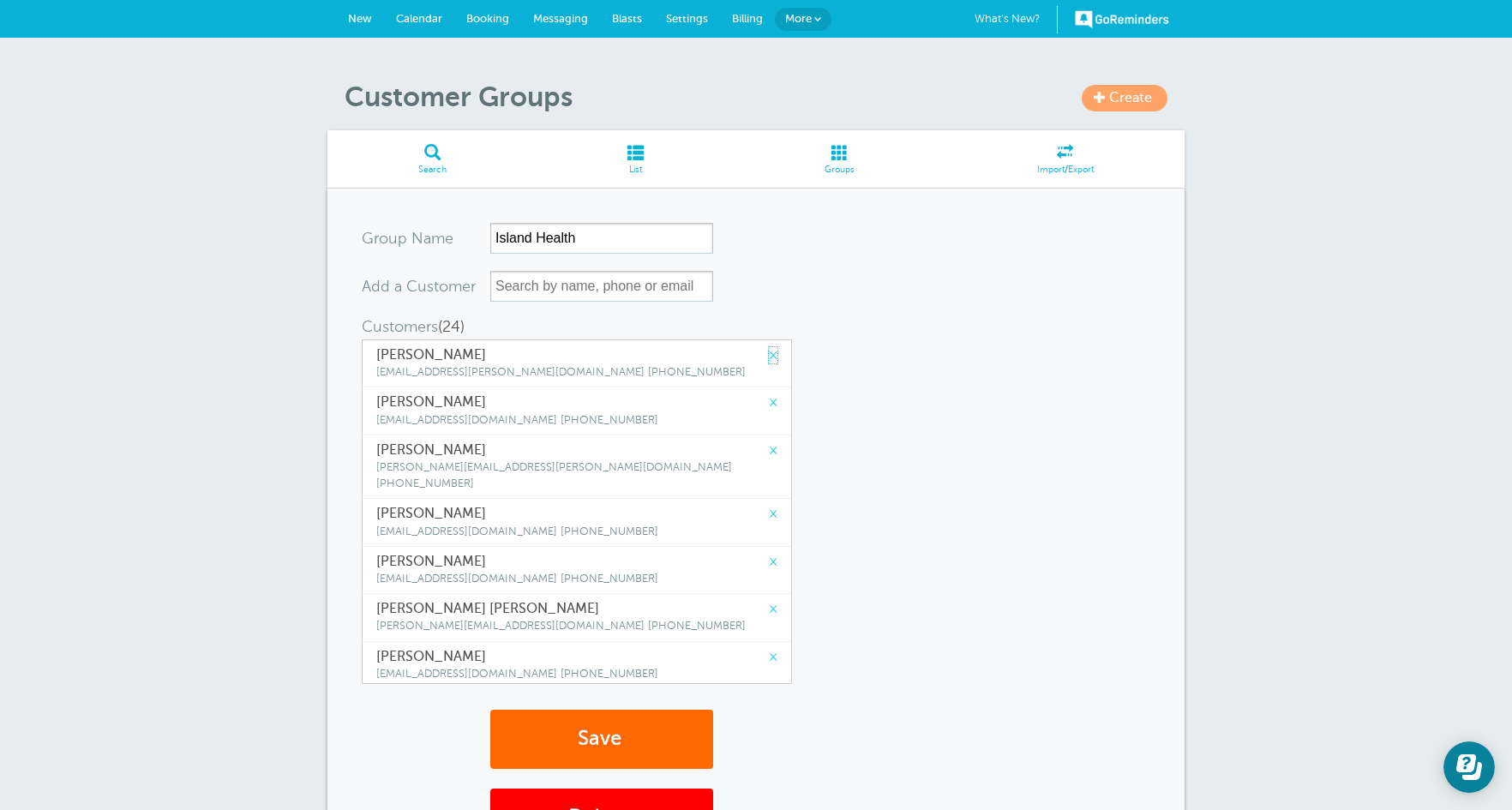
click at [769, 349] on link "×" at bounding box center [773, 355] width 9 height 17
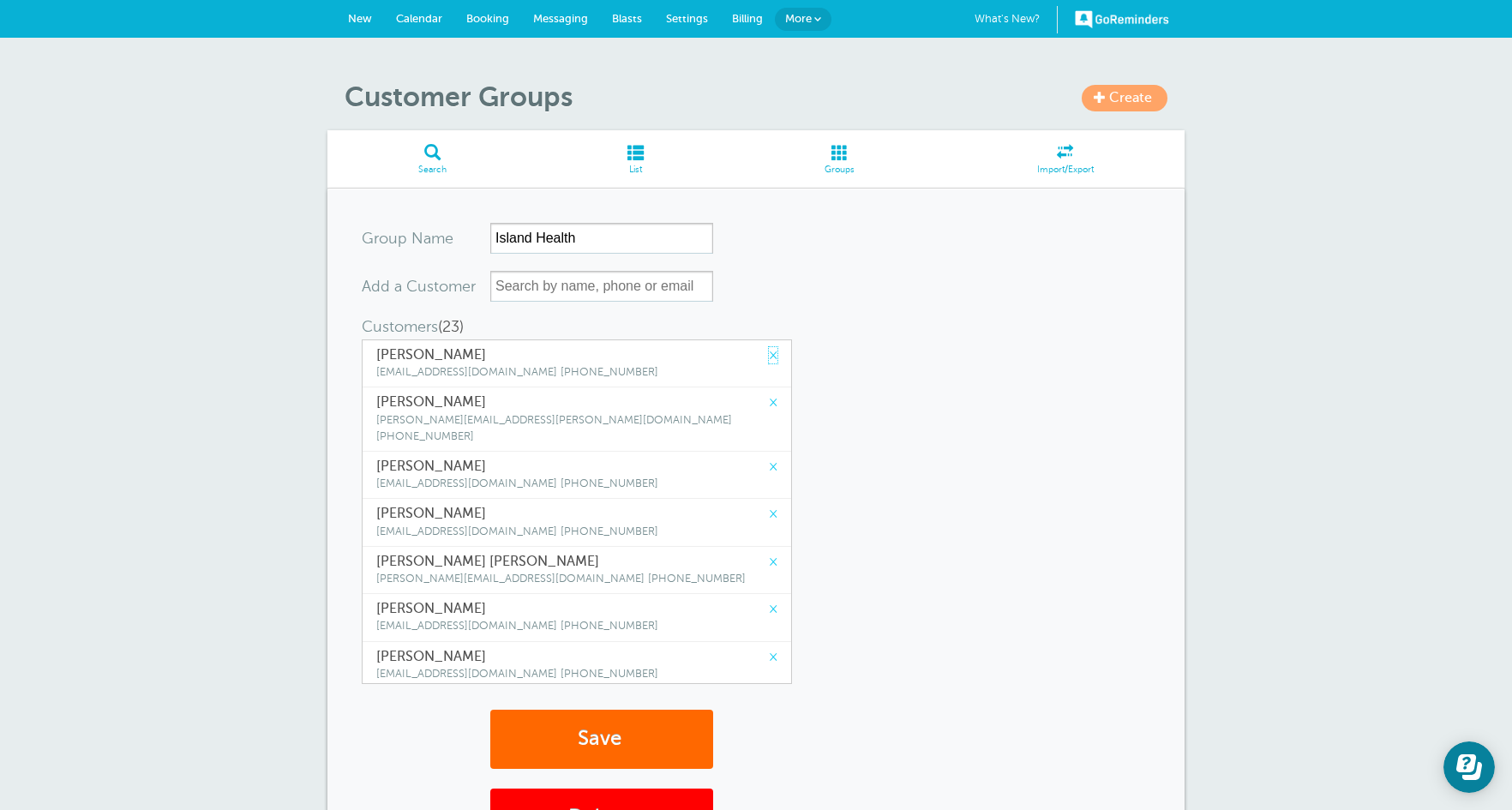
click at [769, 349] on link "×" at bounding box center [773, 355] width 9 height 17
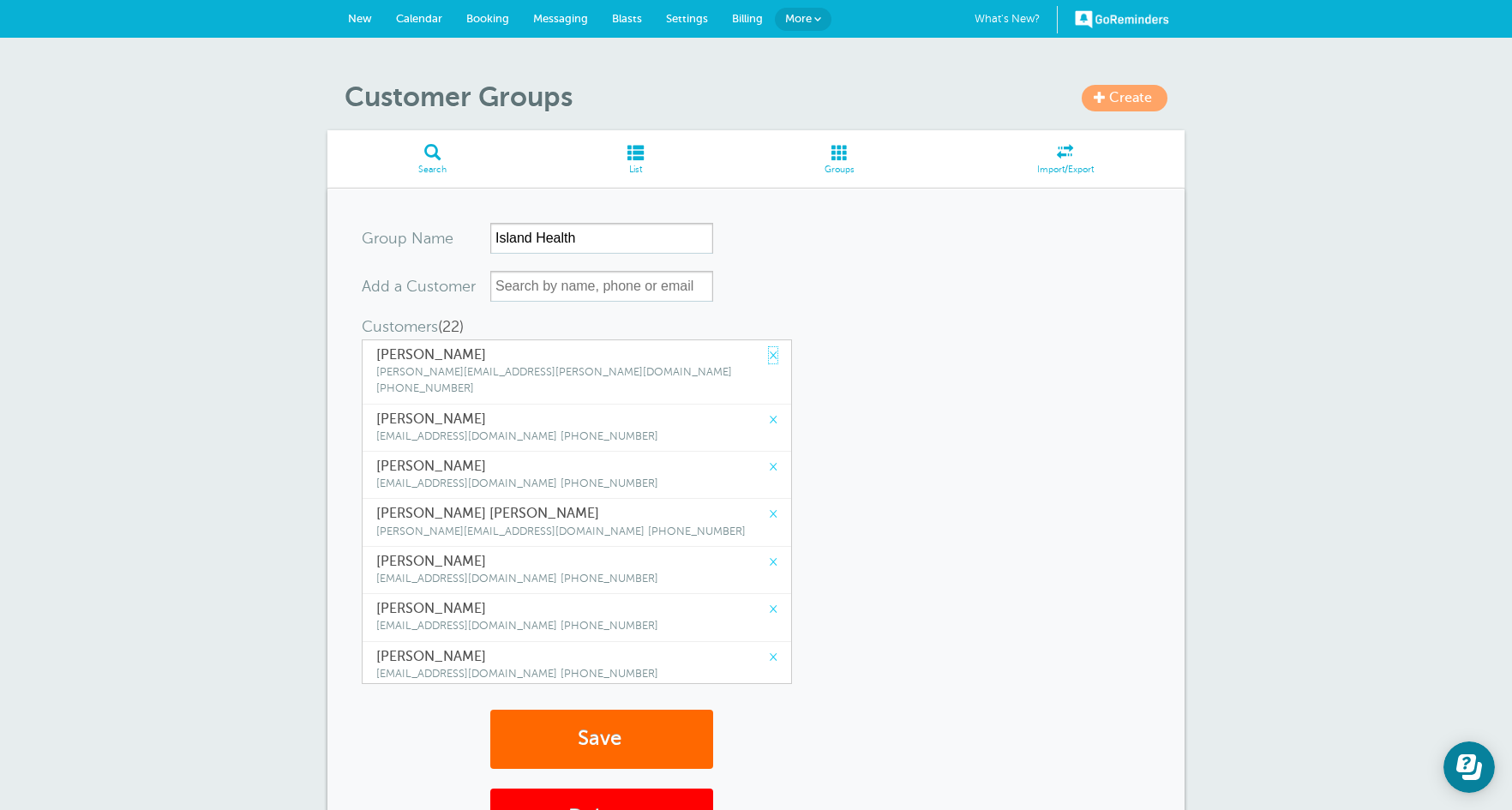
click at [769, 349] on link "×" at bounding box center [773, 355] width 9 height 17
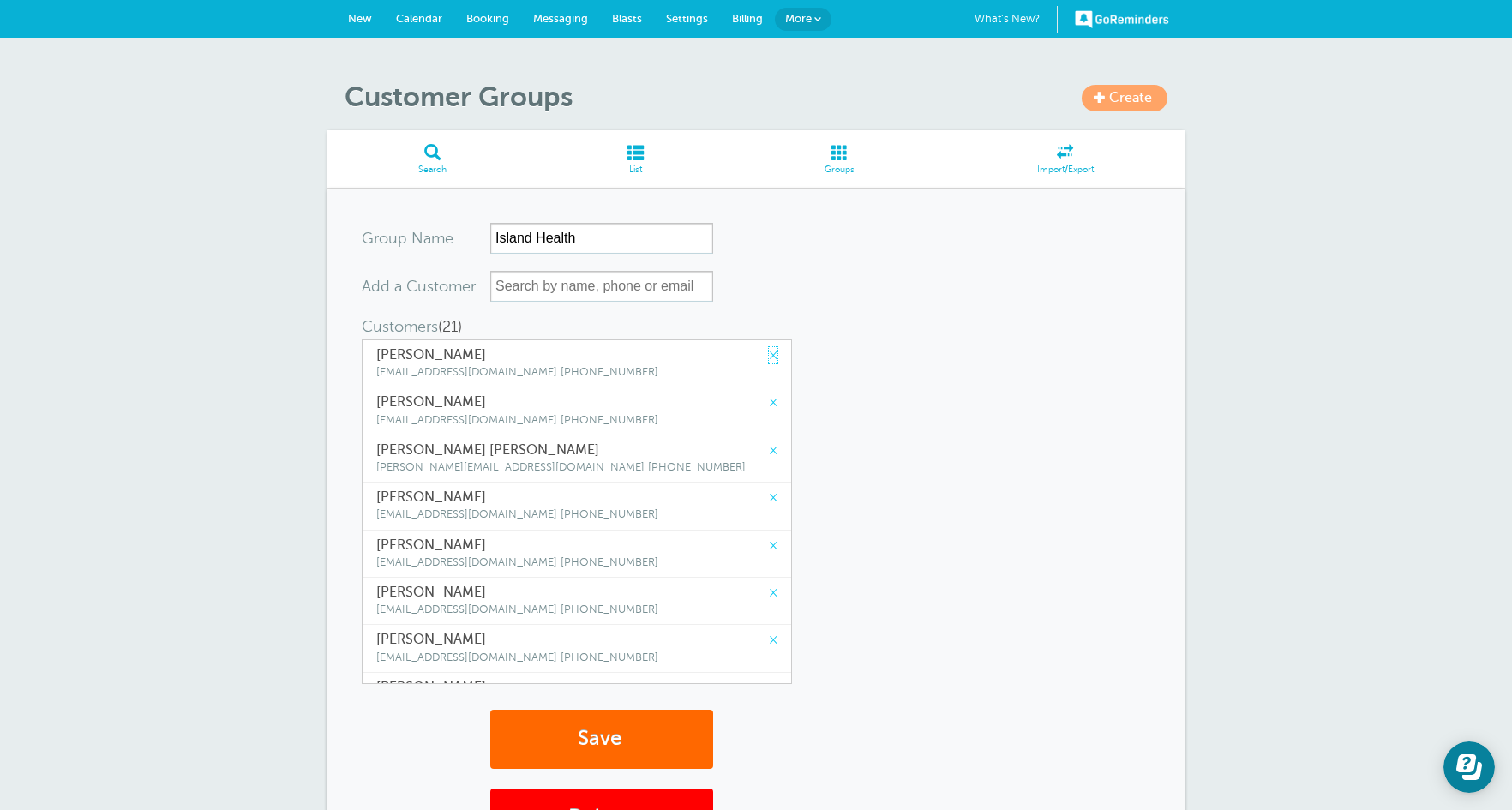
click at [769, 349] on link "×" at bounding box center [773, 355] width 9 height 17
click at [769, 394] on link "×" at bounding box center [773, 402] width 9 height 17
click at [769, 349] on link "×" at bounding box center [773, 355] width 9 height 17
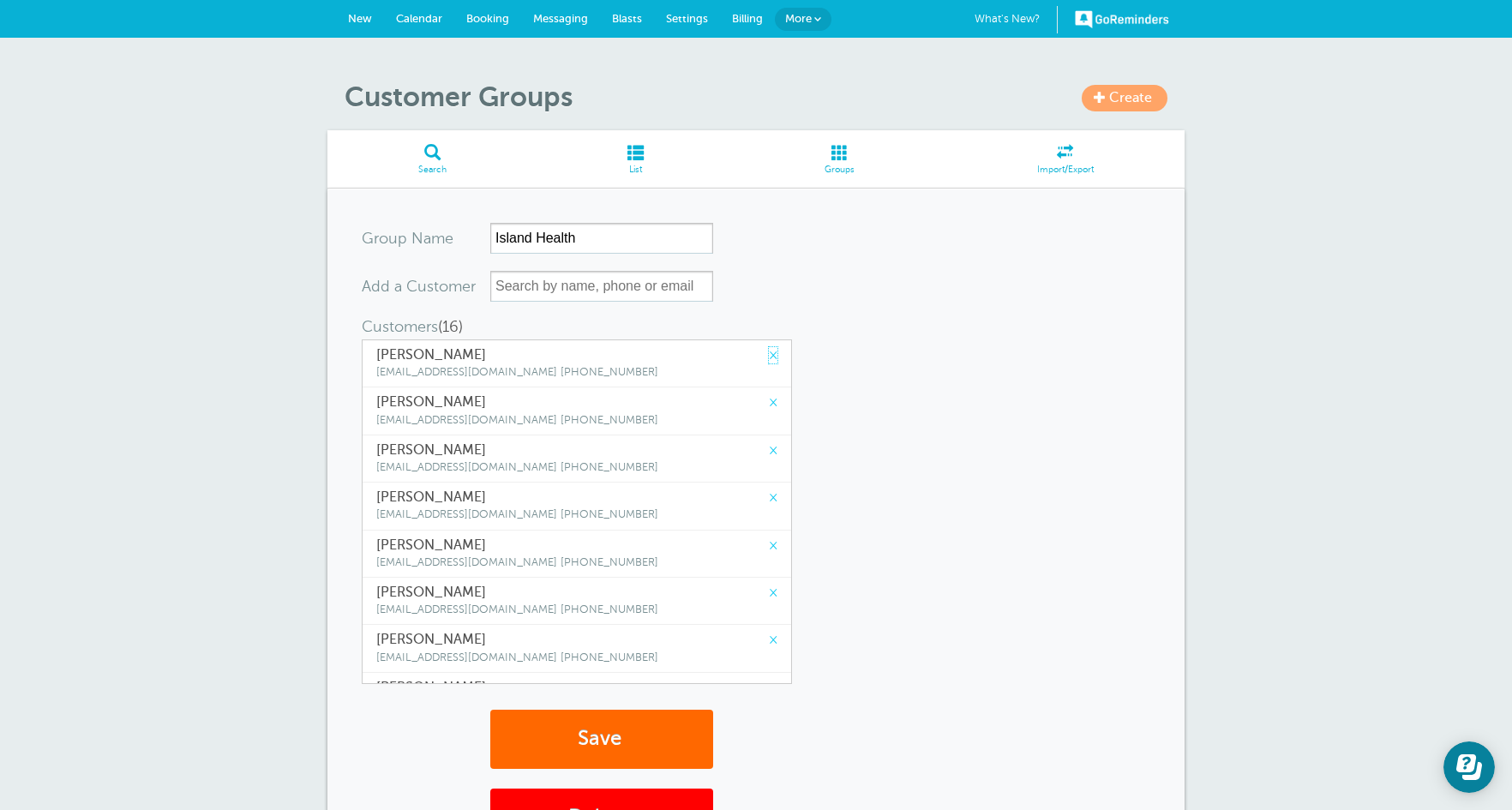
click at [769, 349] on link "×" at bounding box center [773, 355] width 9 height 17
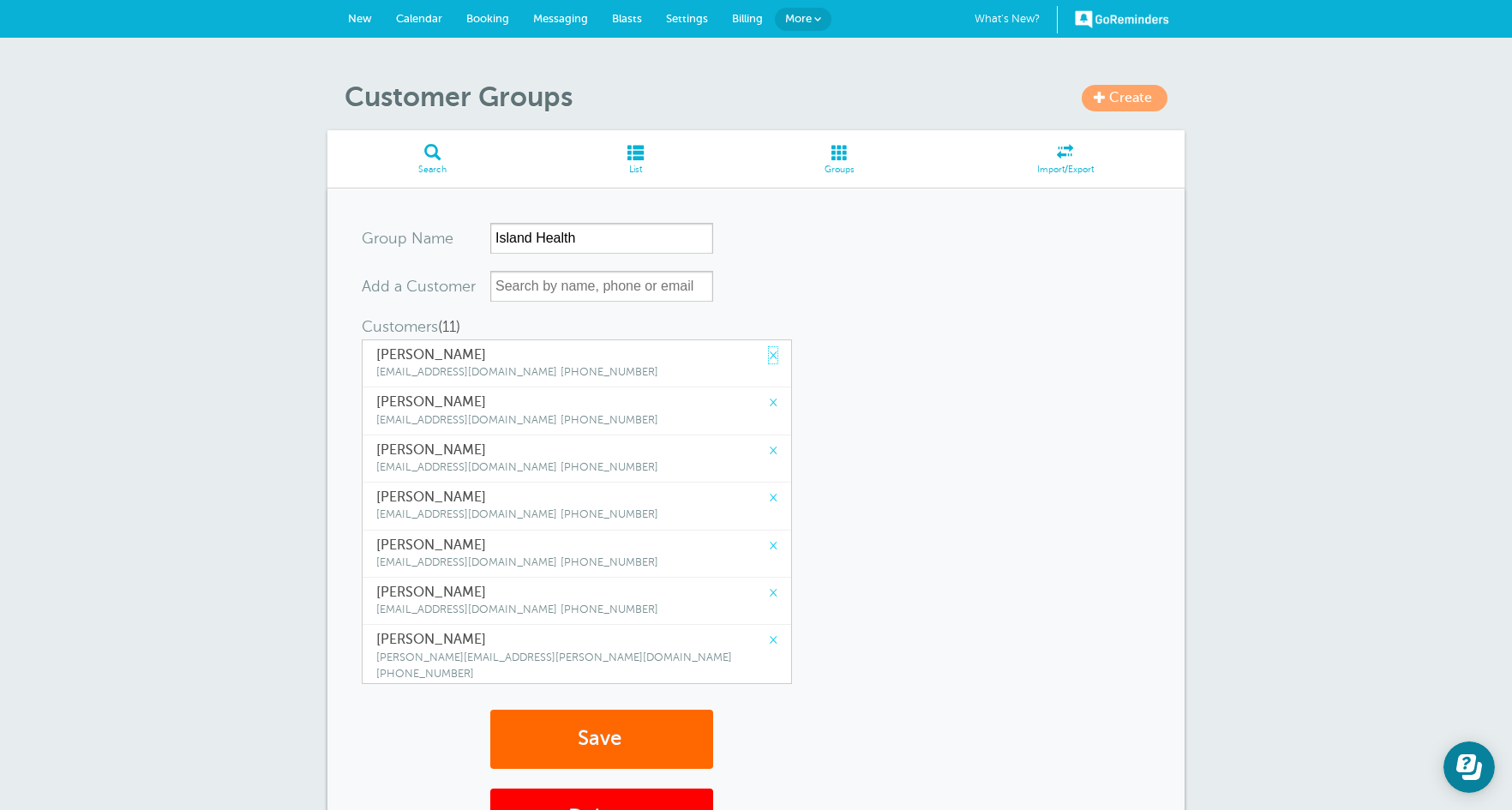
click at [769, 349] on link "×" at bounding box center [773, 355] width 9 height 17
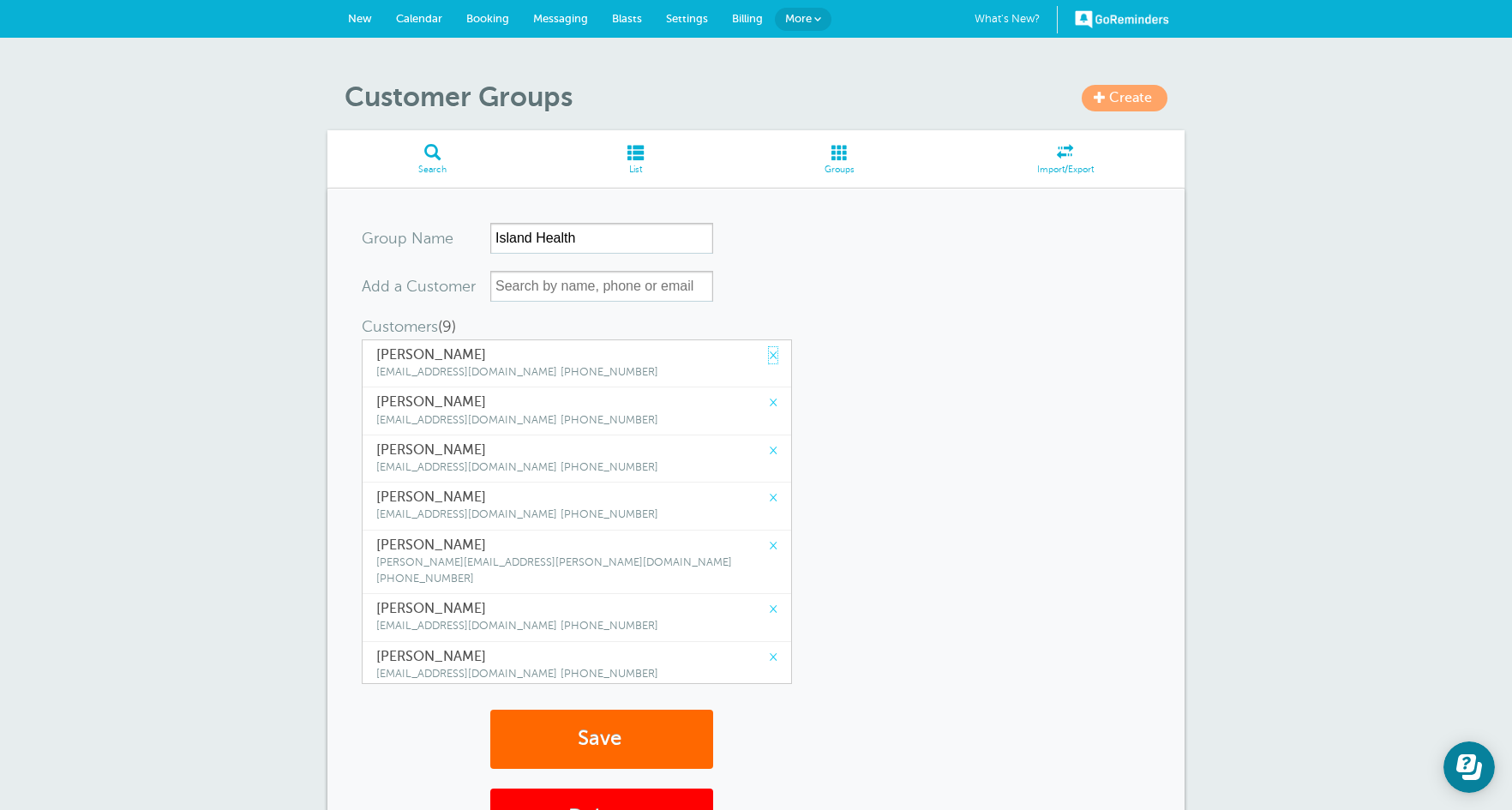
click at [769, 349] on link "×" at bounding box center [773, 355] width 9 height 17
click at [769, 394] on link "×" at bounding box center [773, 402] width 9 height 17
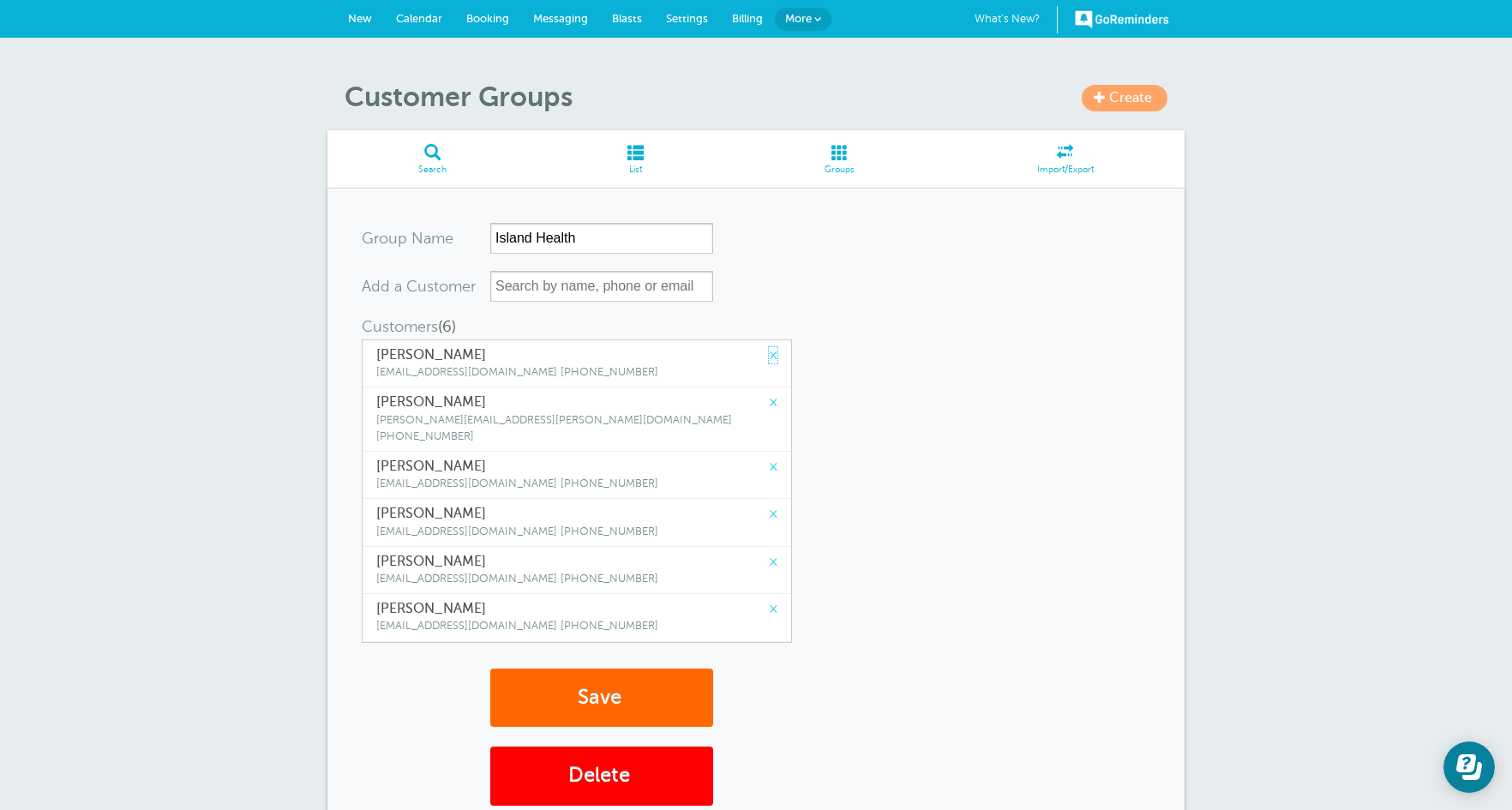
click at [769, 349] on link "×" at bounding box center [773, 355] width 9 height 17
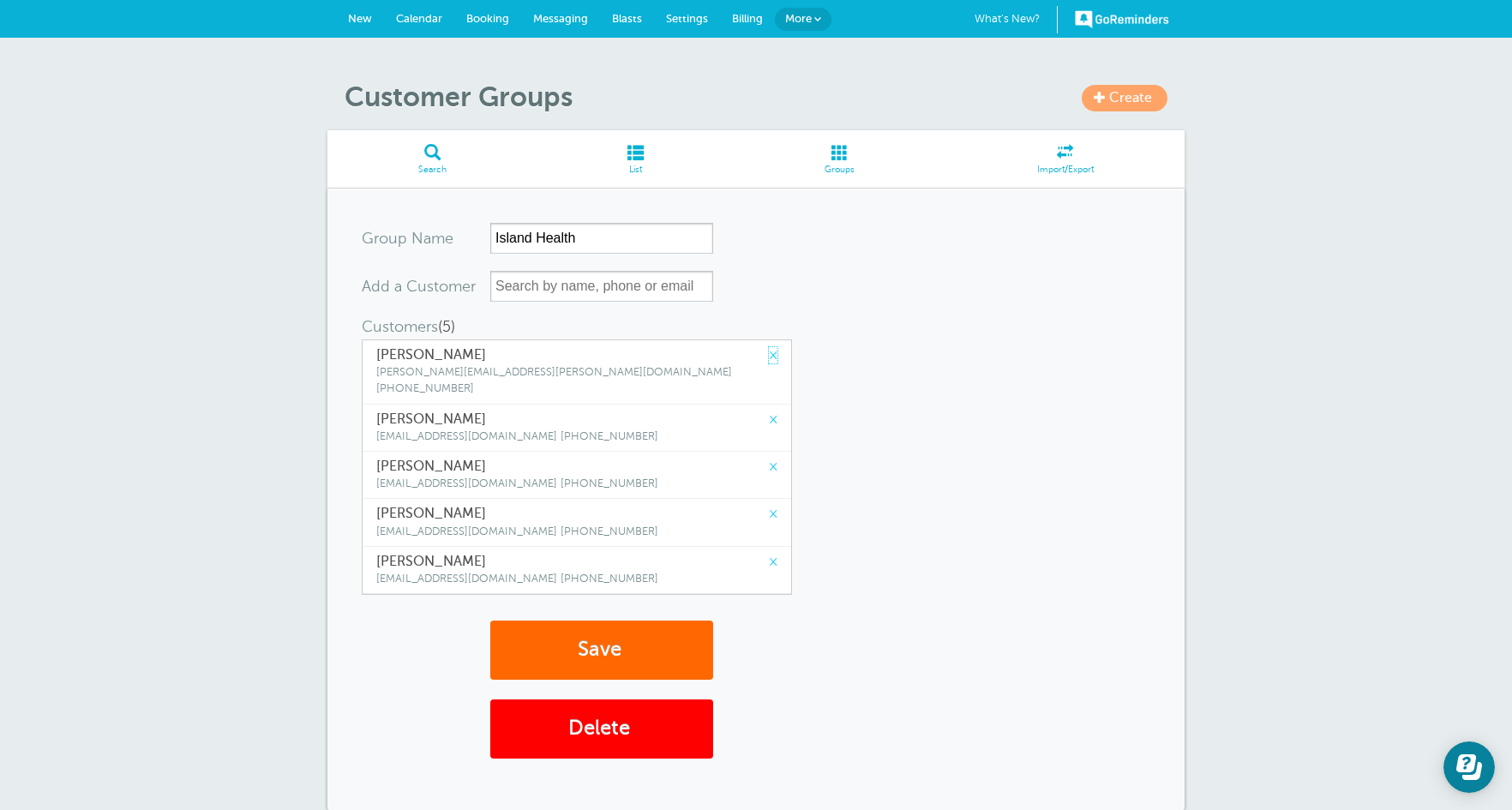
click at [769, 349] on link "×" at bounding box center [773, 355] width 9 height 17
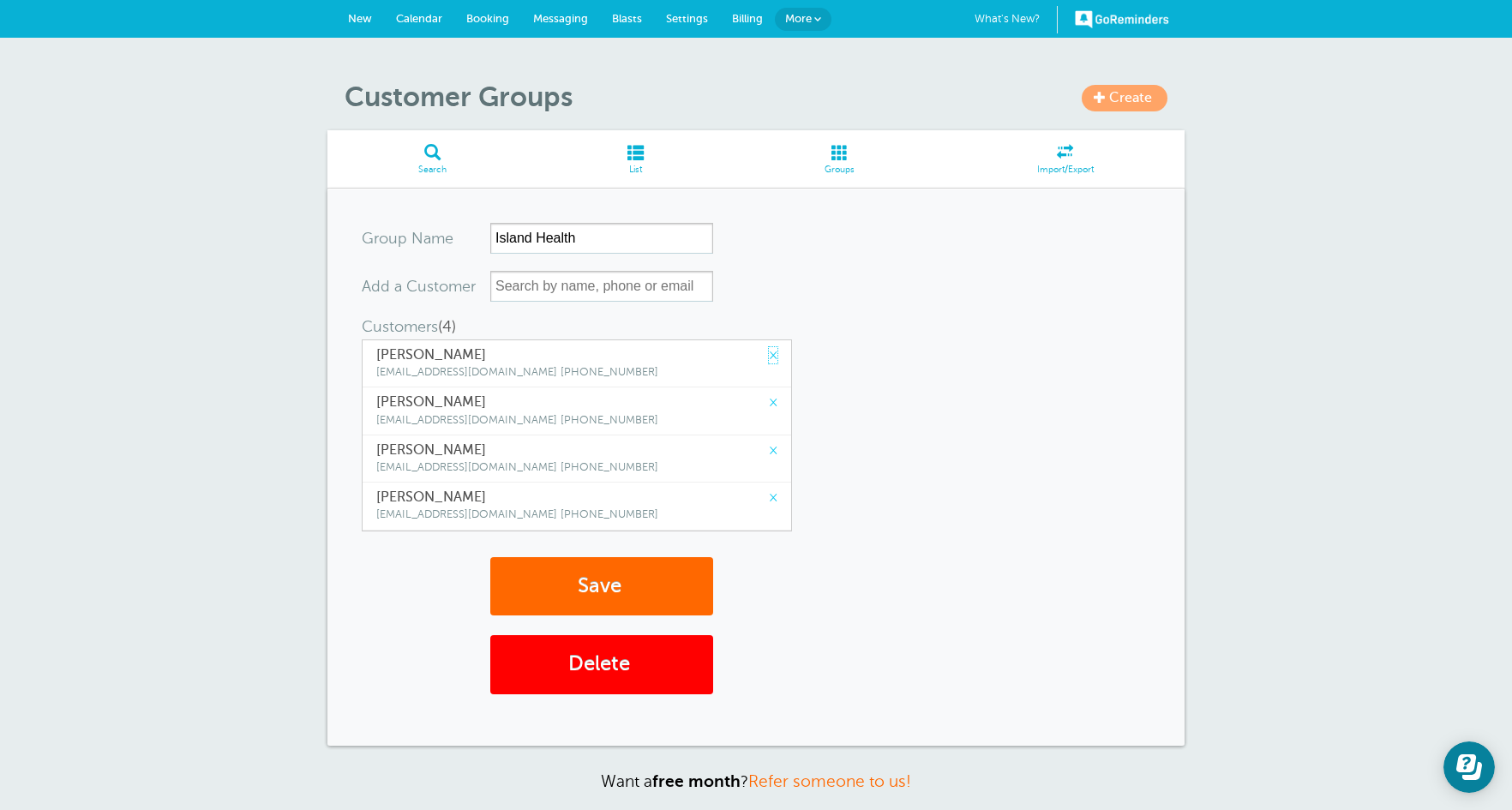
click at [769, 349] on link "×" at bounding box center [773, 355] width 9 height 17
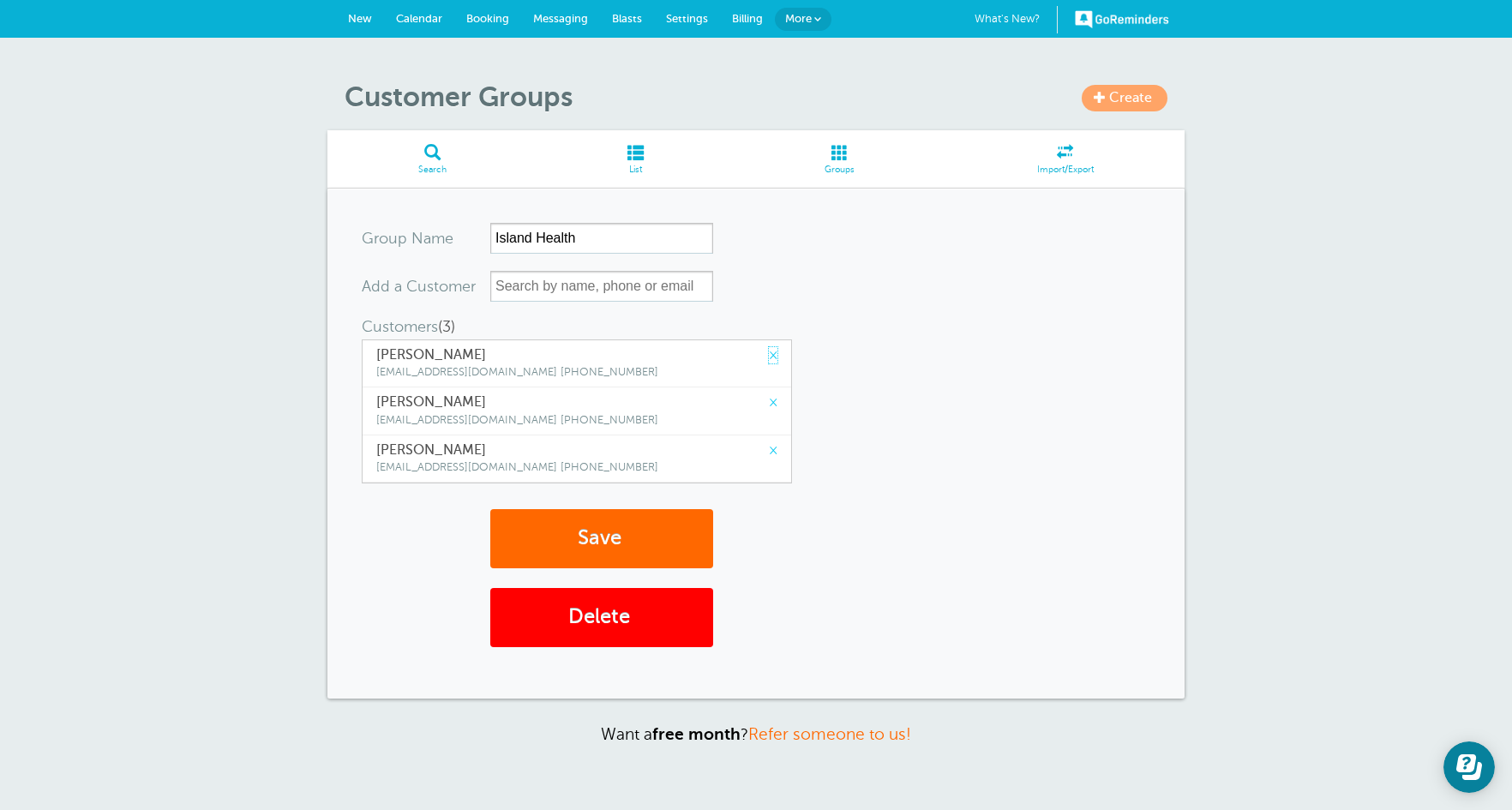
click at [769, 349] on link "×" at bounding box center [773, 355] width 9 height 17
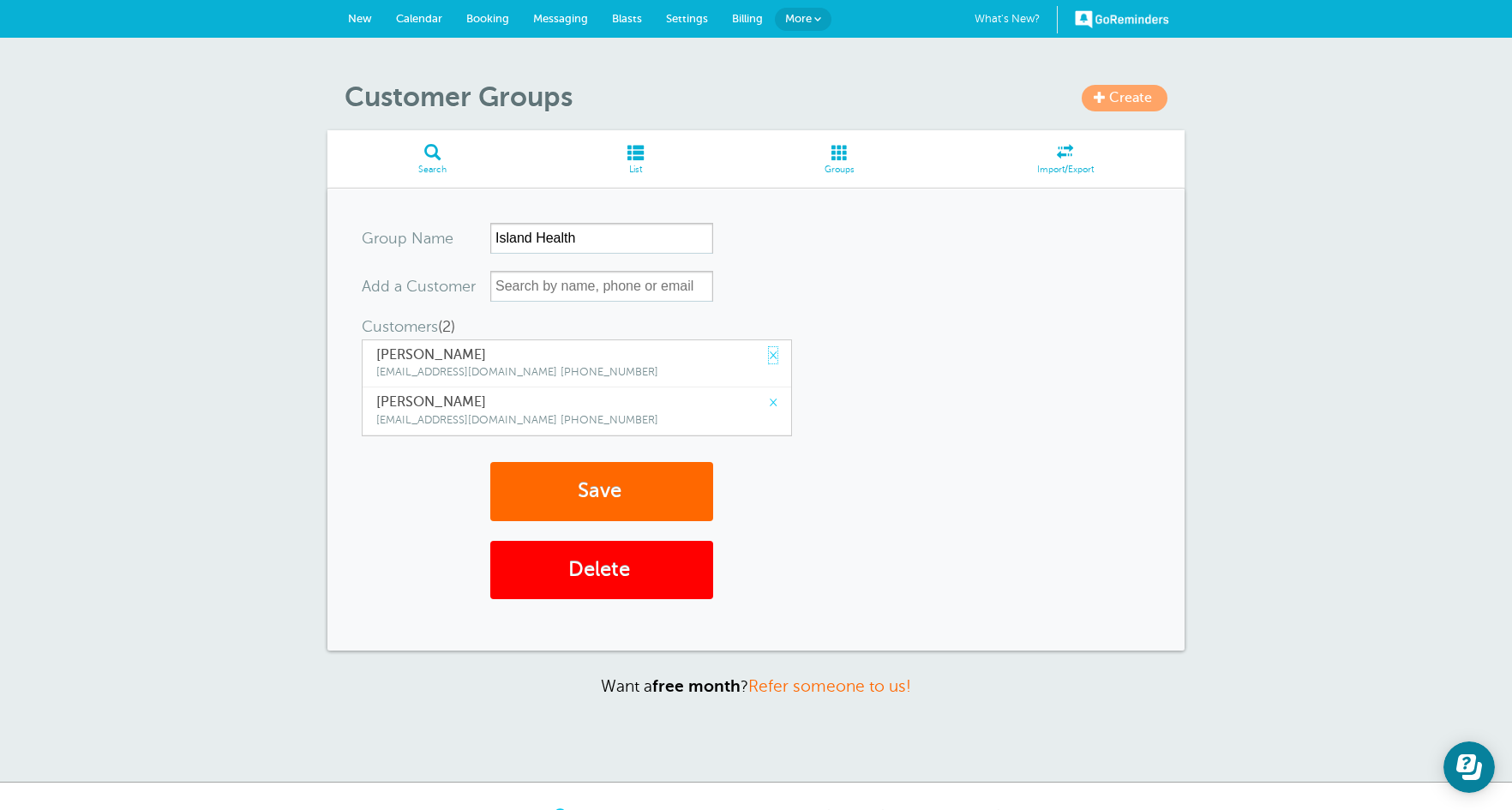
click at [769, 349] on link "×" at bounding box center [773, 355] width 9 height 17
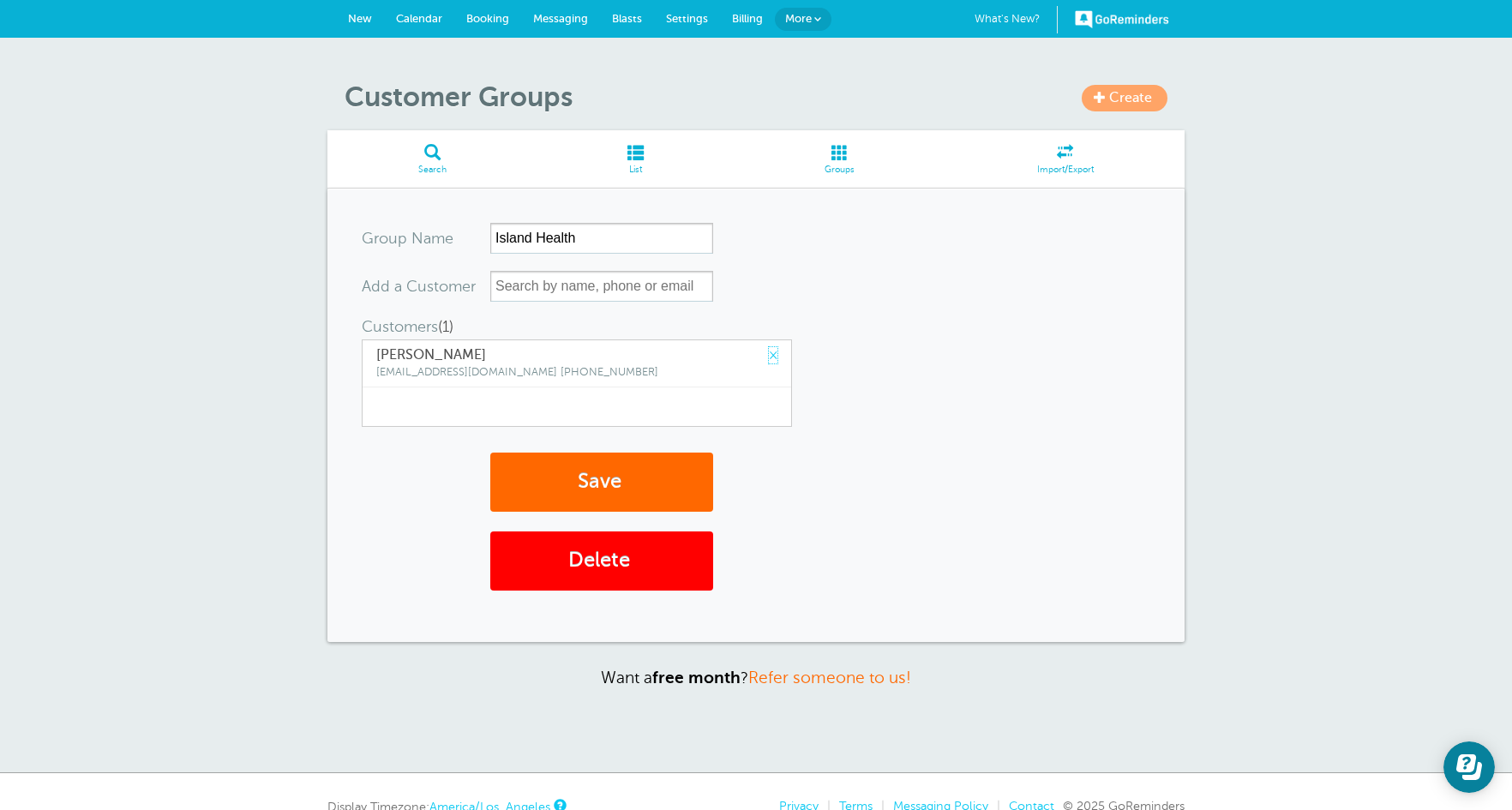
click at [769, 349] on link "×" at bounding box center [773, 355] width 9 height 17
click at [569, 288] on input "text" at bounding box center [602, 287] width 223 height 31
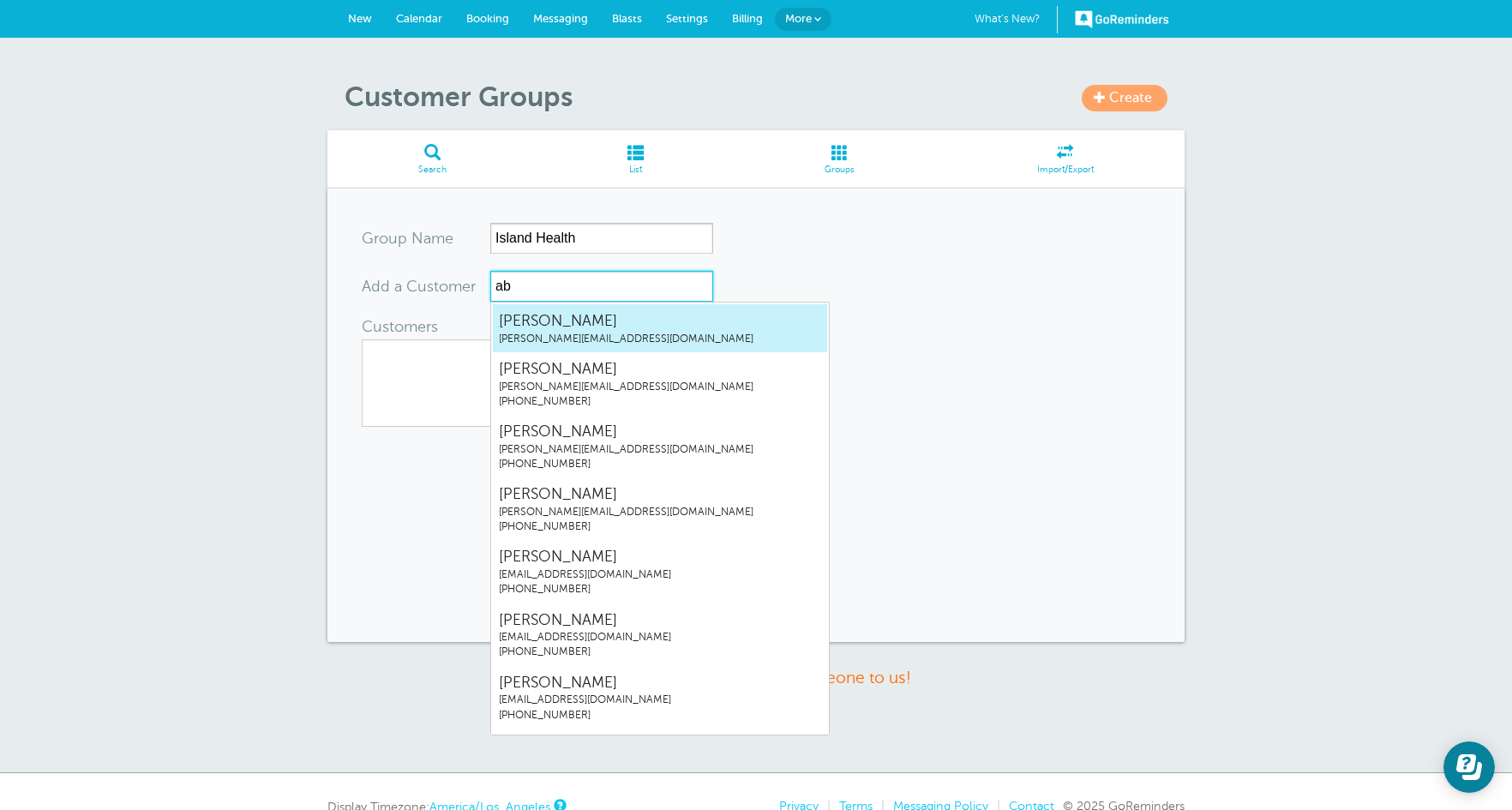
type input "abi"
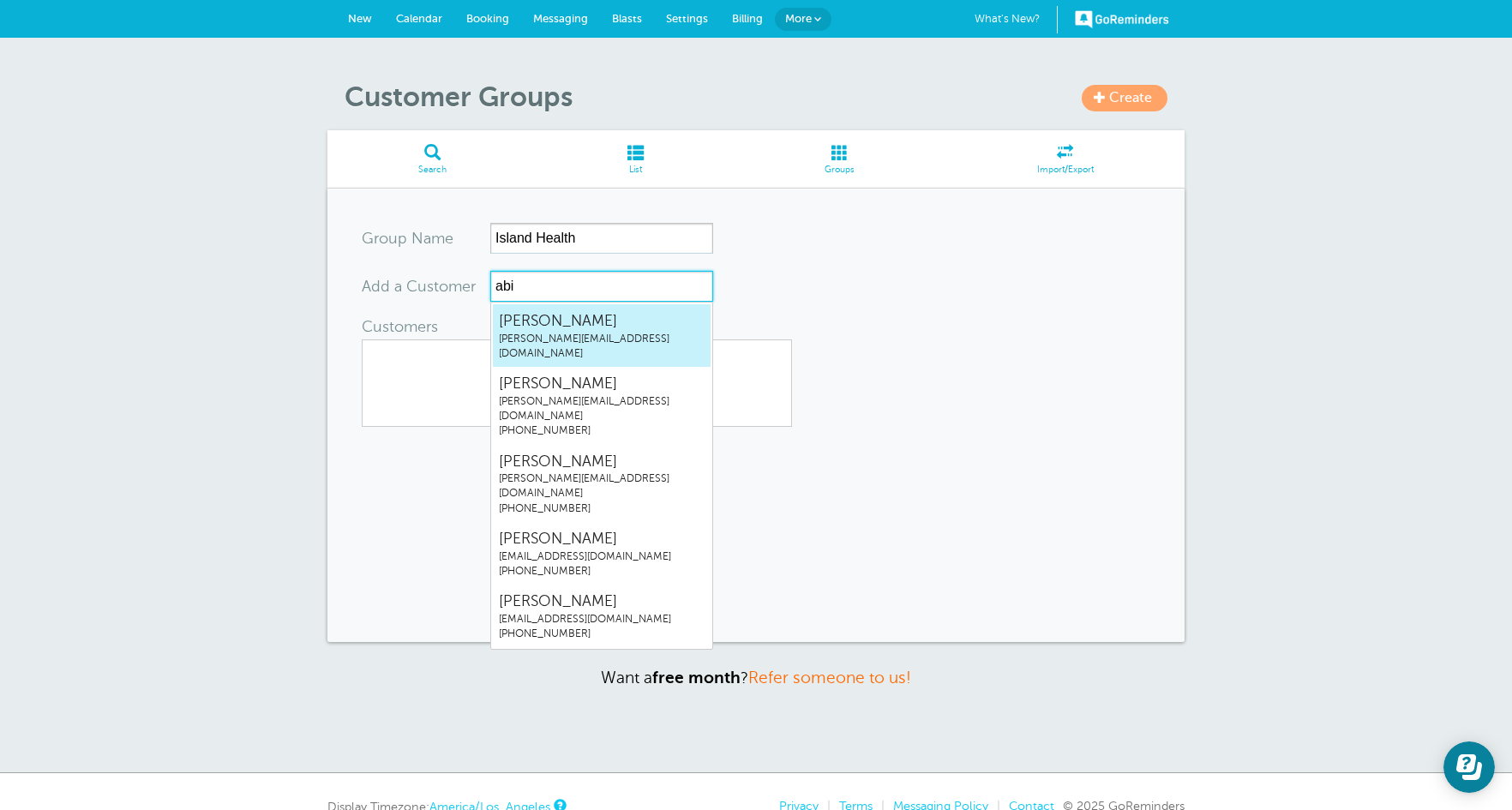
click at [570, 322] on span "Abigail McNamara" at bounding box center [602, 321] width 206 height 22
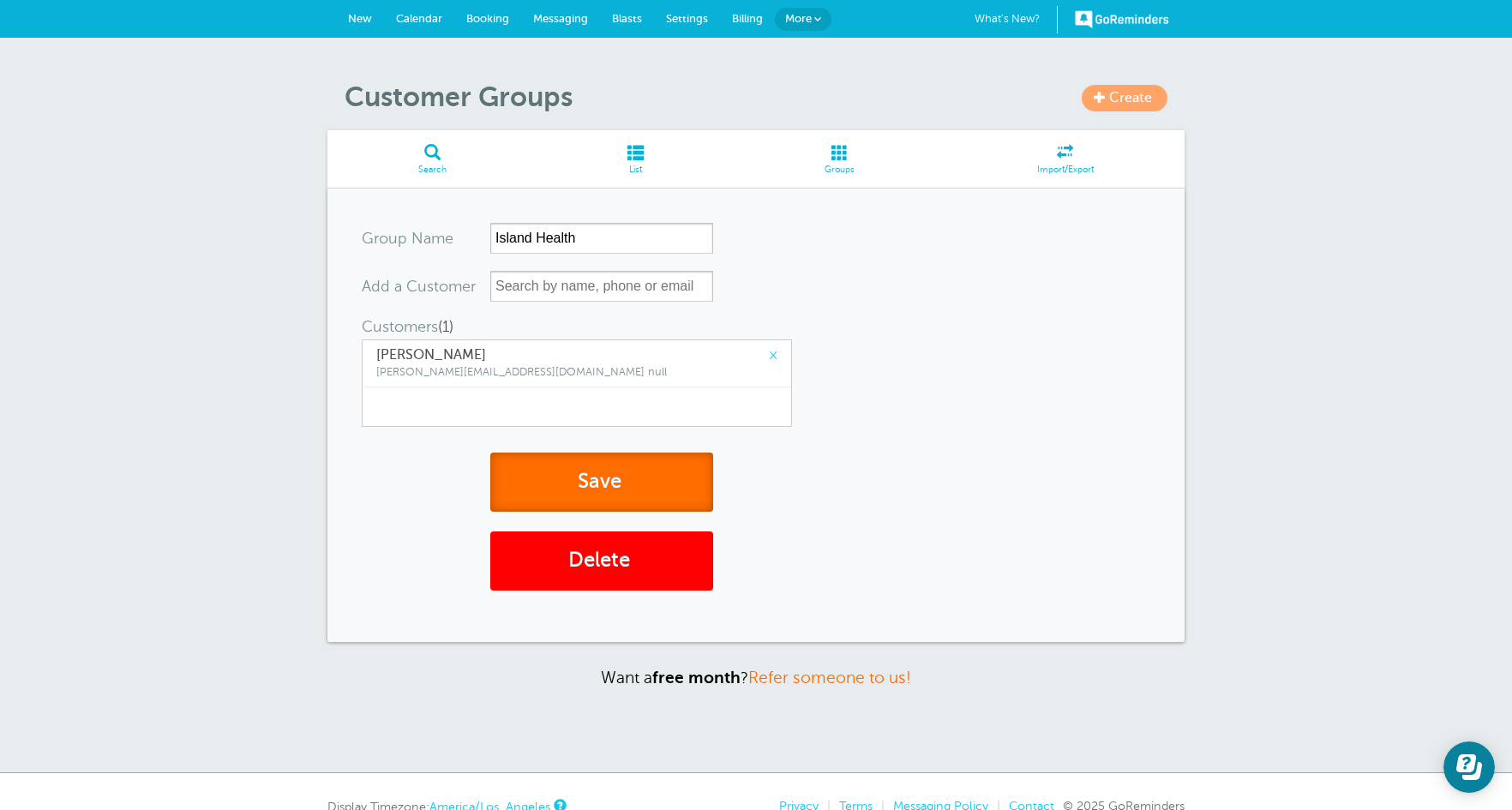
click at [575, 465] on button "Save" at bounding box center [602, 481] width 223 height 59
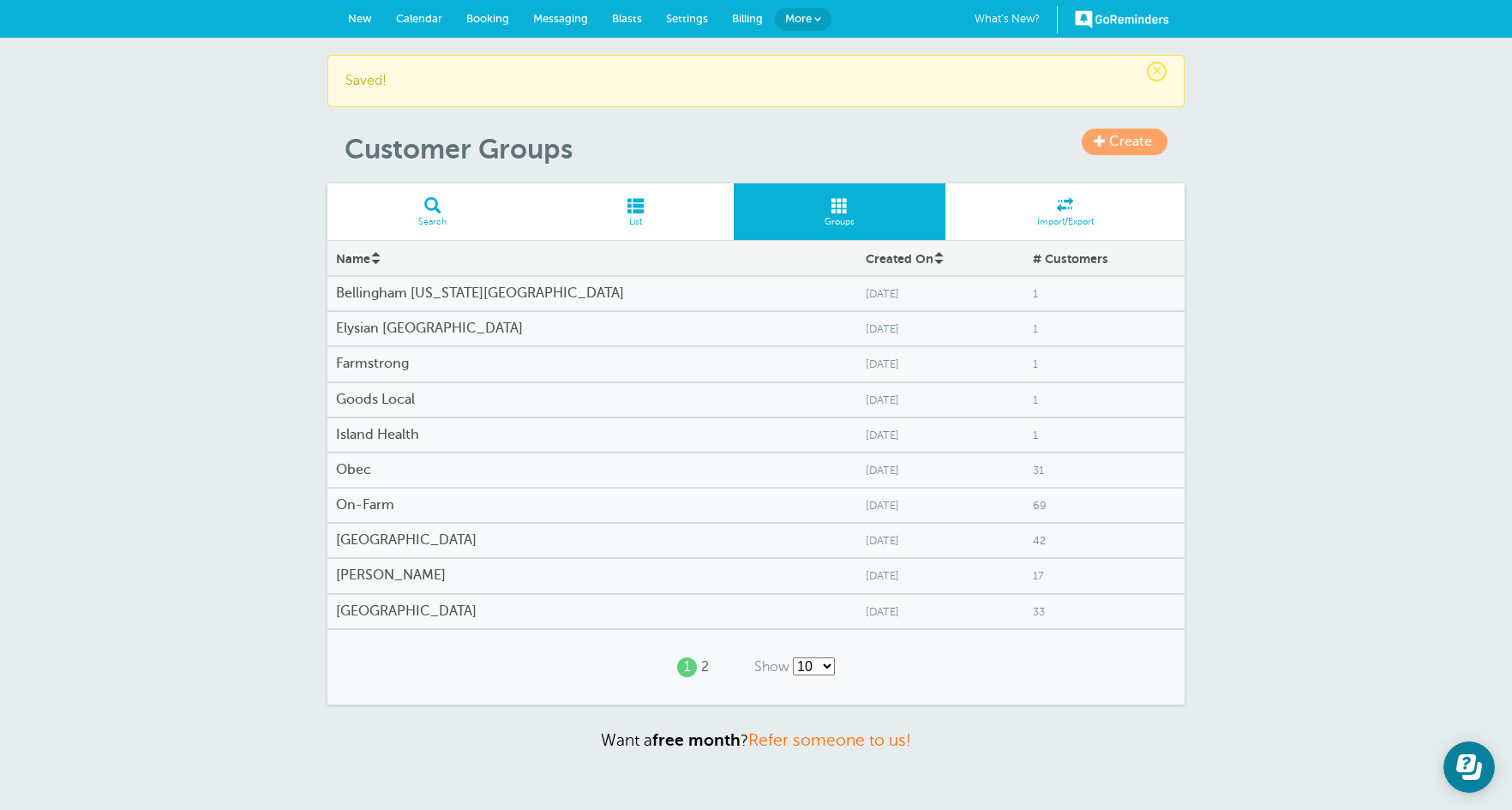
click at [386, 472] on h4 "Obec" at bounding box center [592, 470] width 513 height 17
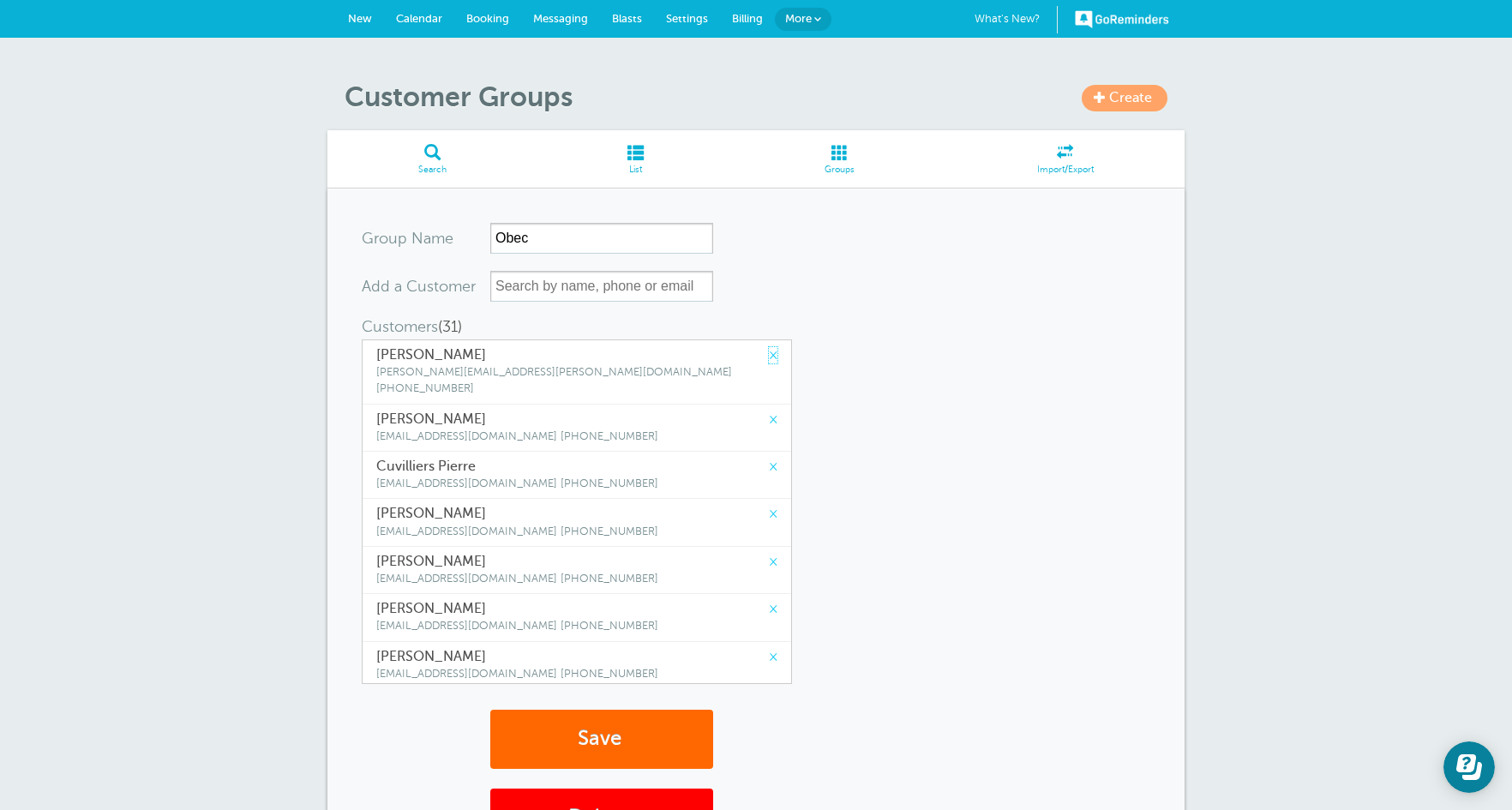
click at [769, 355] on link "×" at bounding box center [773, 355] width 9 height 17
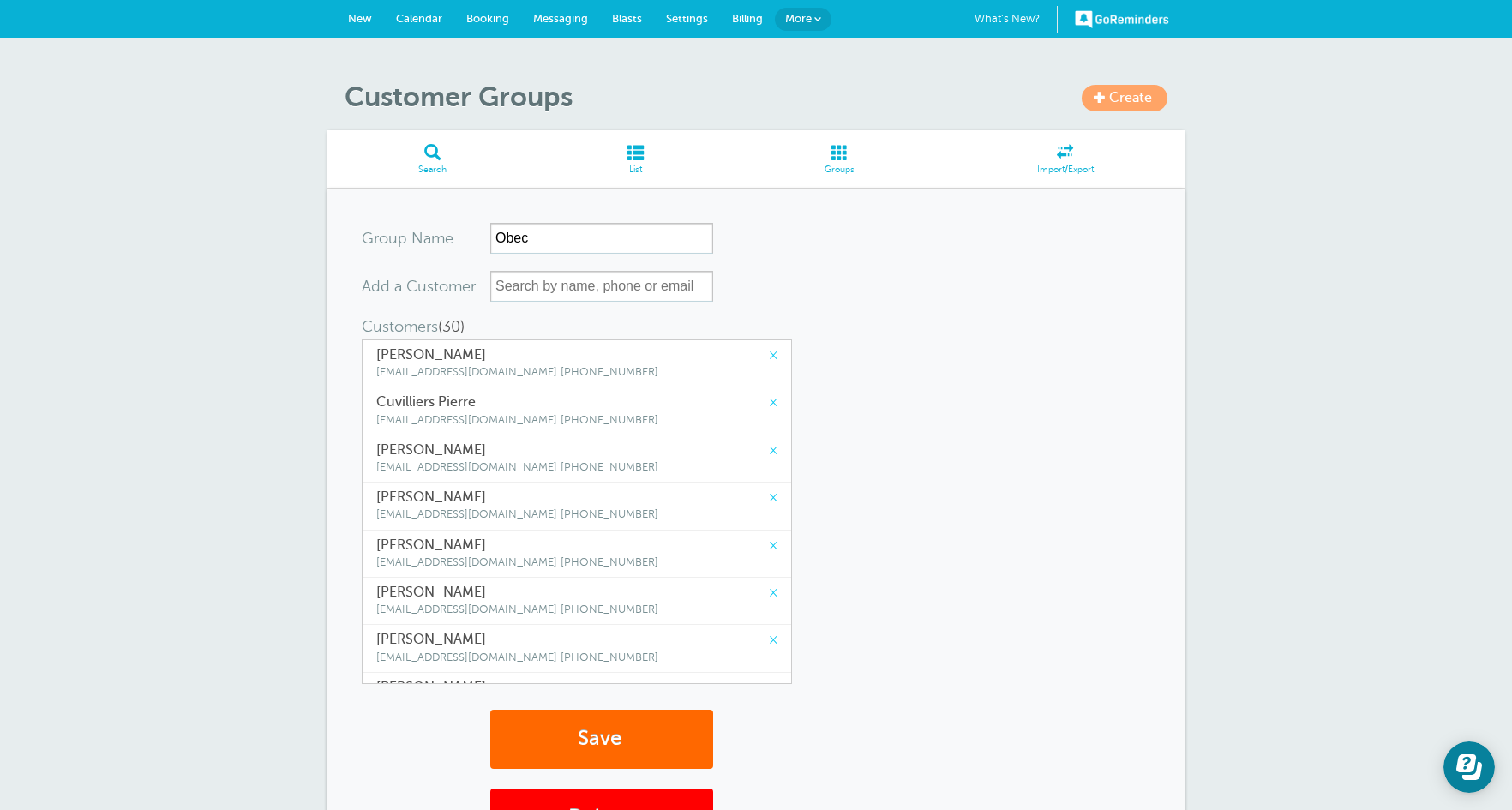
click at [769, 355] on link "×" at bounding box center [773, 355] width 9 height 17
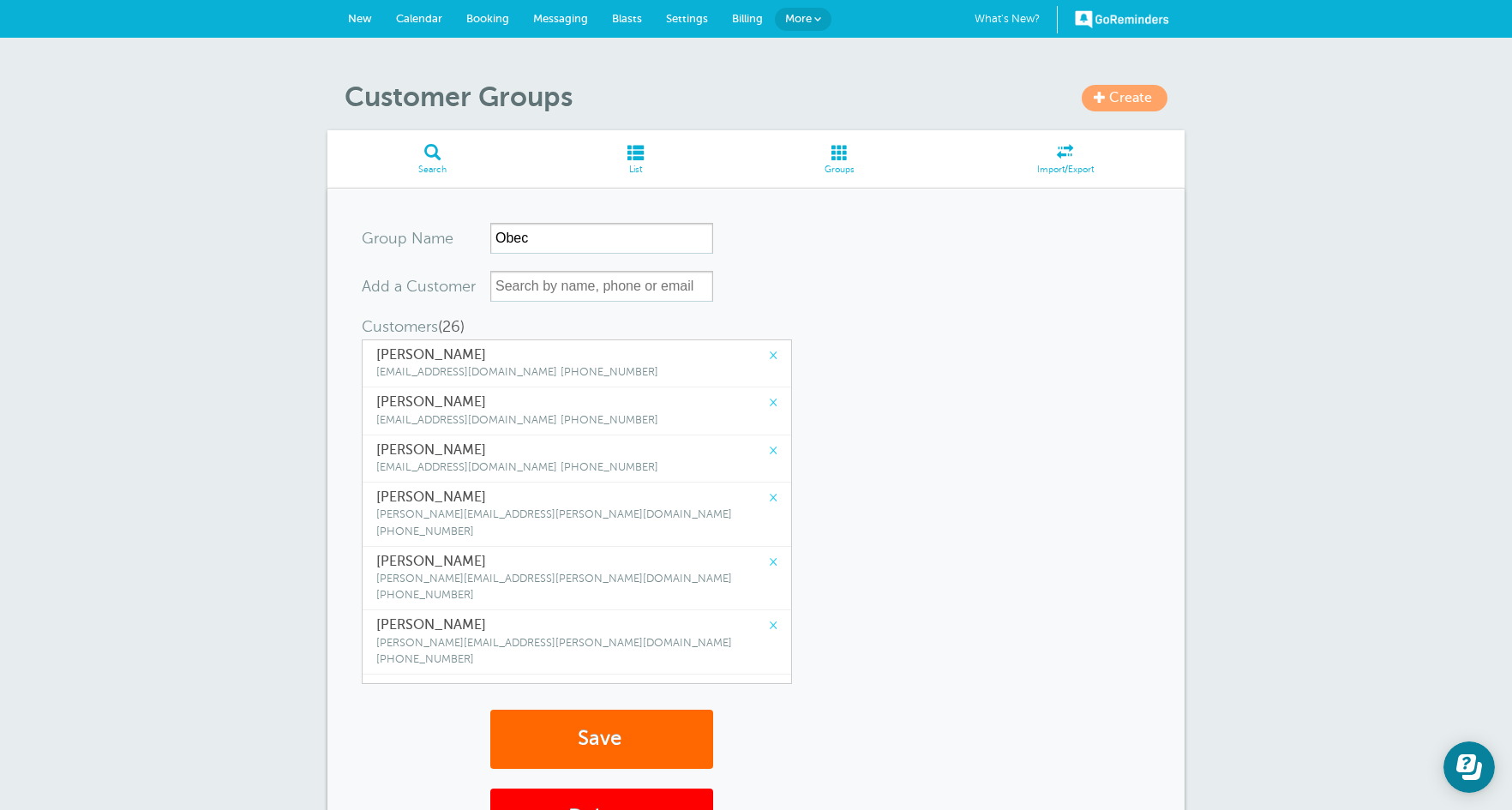
click at [769, 355] on link "×" at bounding box center [773, 355] width 9 height 17
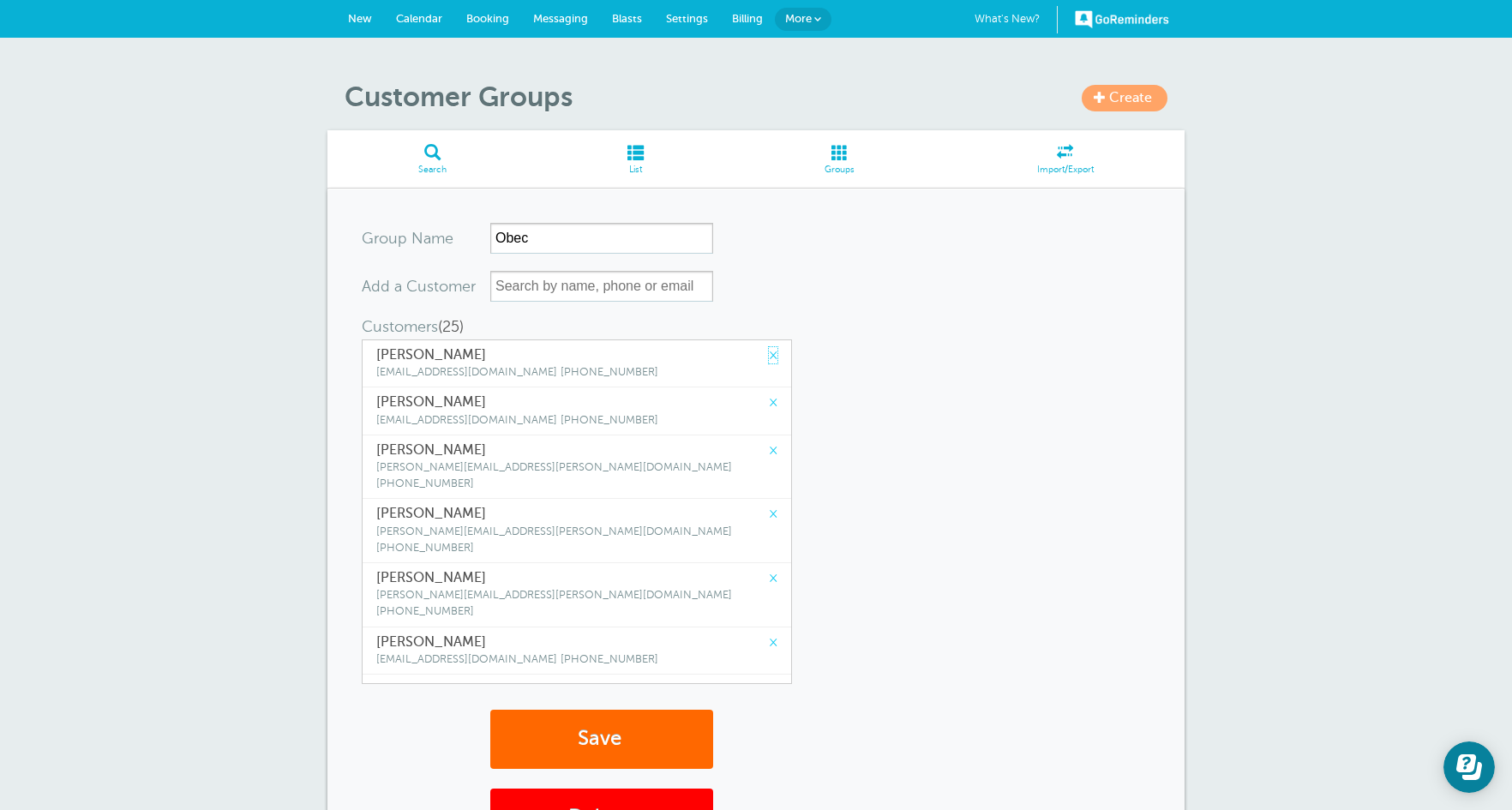
click at [769, 355] on link "×" at bounding box center [773, 355] width 9 height 17
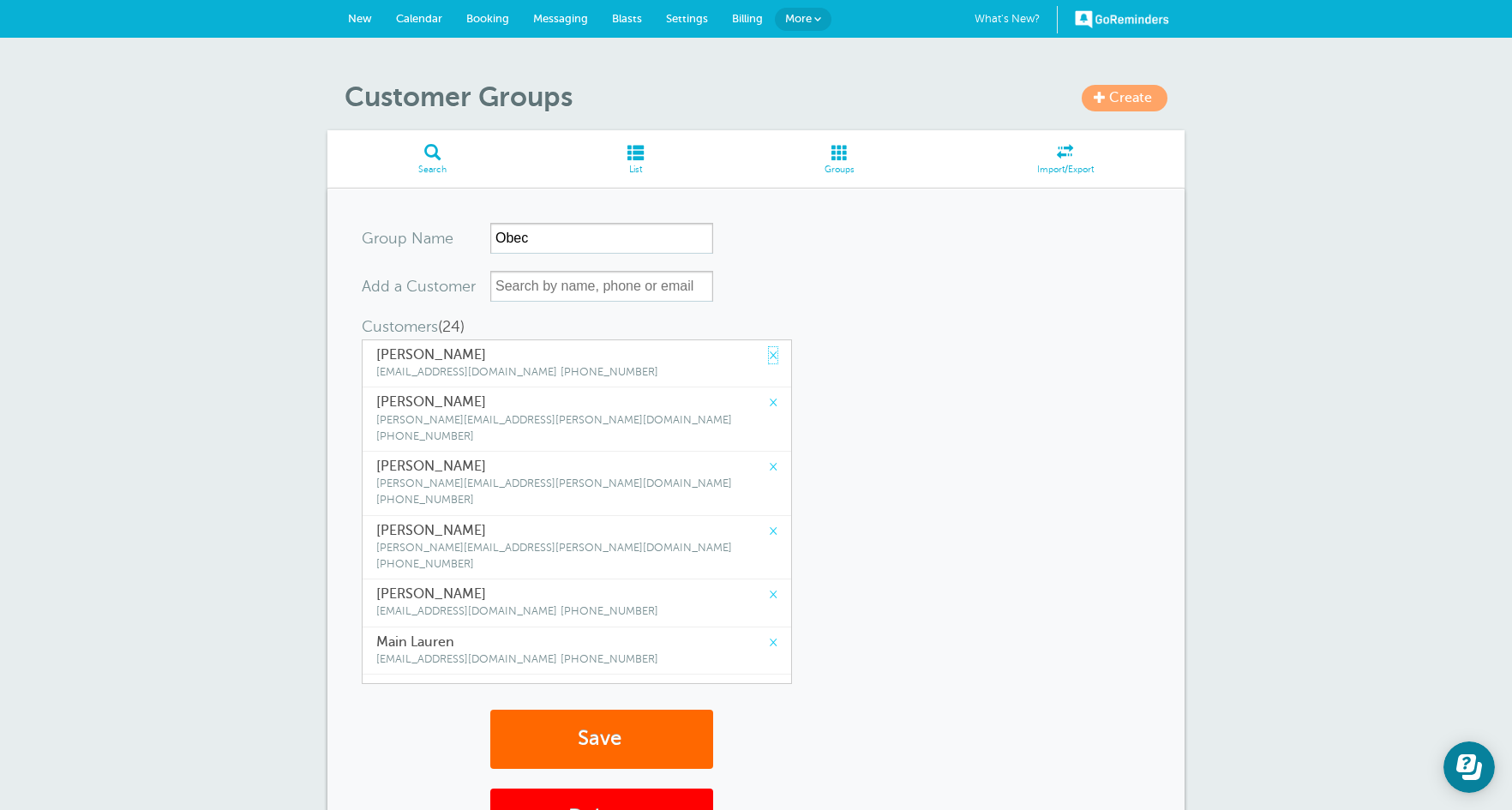
click at [769, 355] on link "×" at bounding box center [773, 355] width 9 height 17
click at [769, 394] on link "×" at bounding box center [773, 402] width 9 height 17
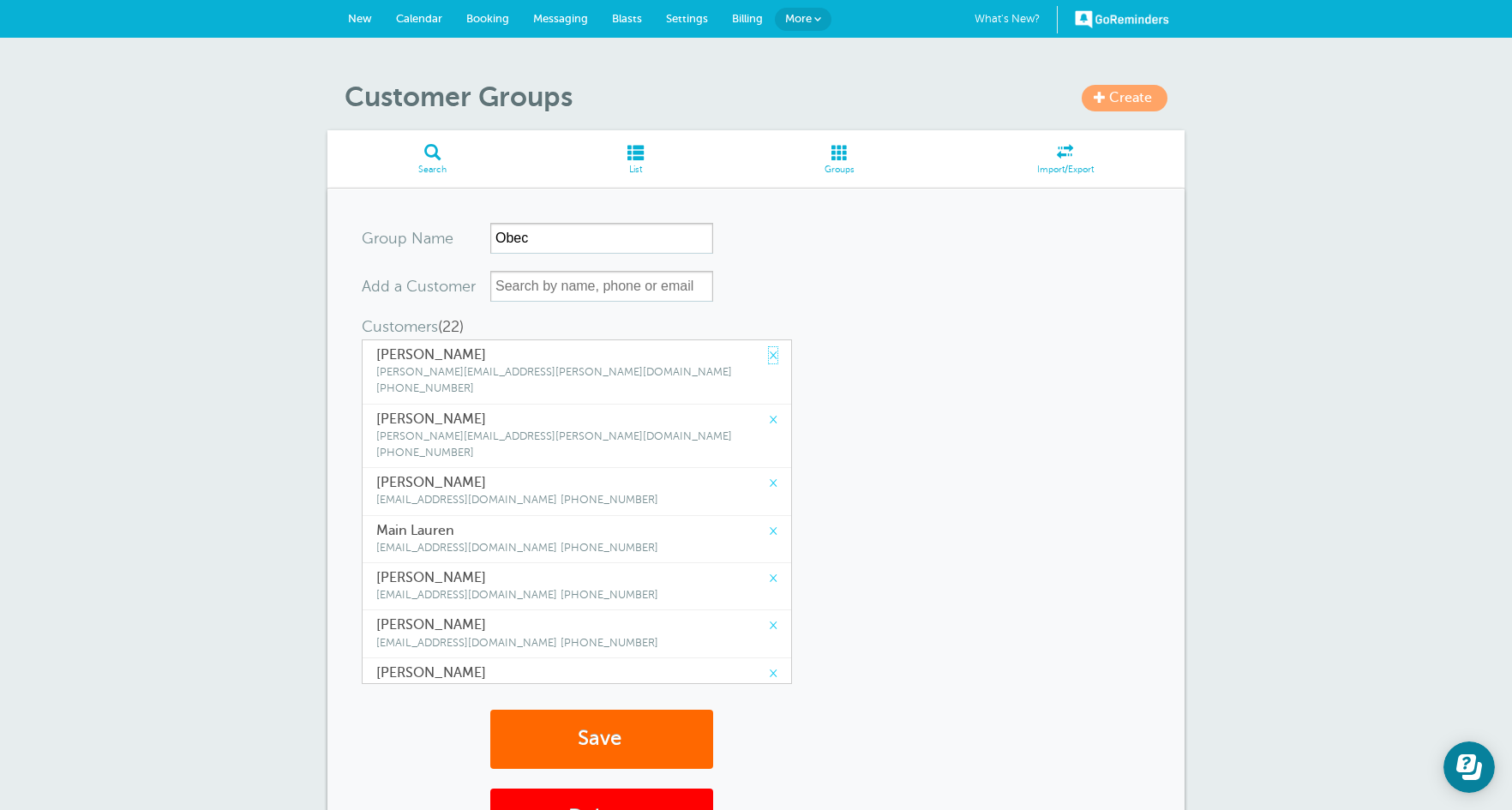
click at [769, 355] on link "×" at bounding box center [773, 355] width 9 height 17
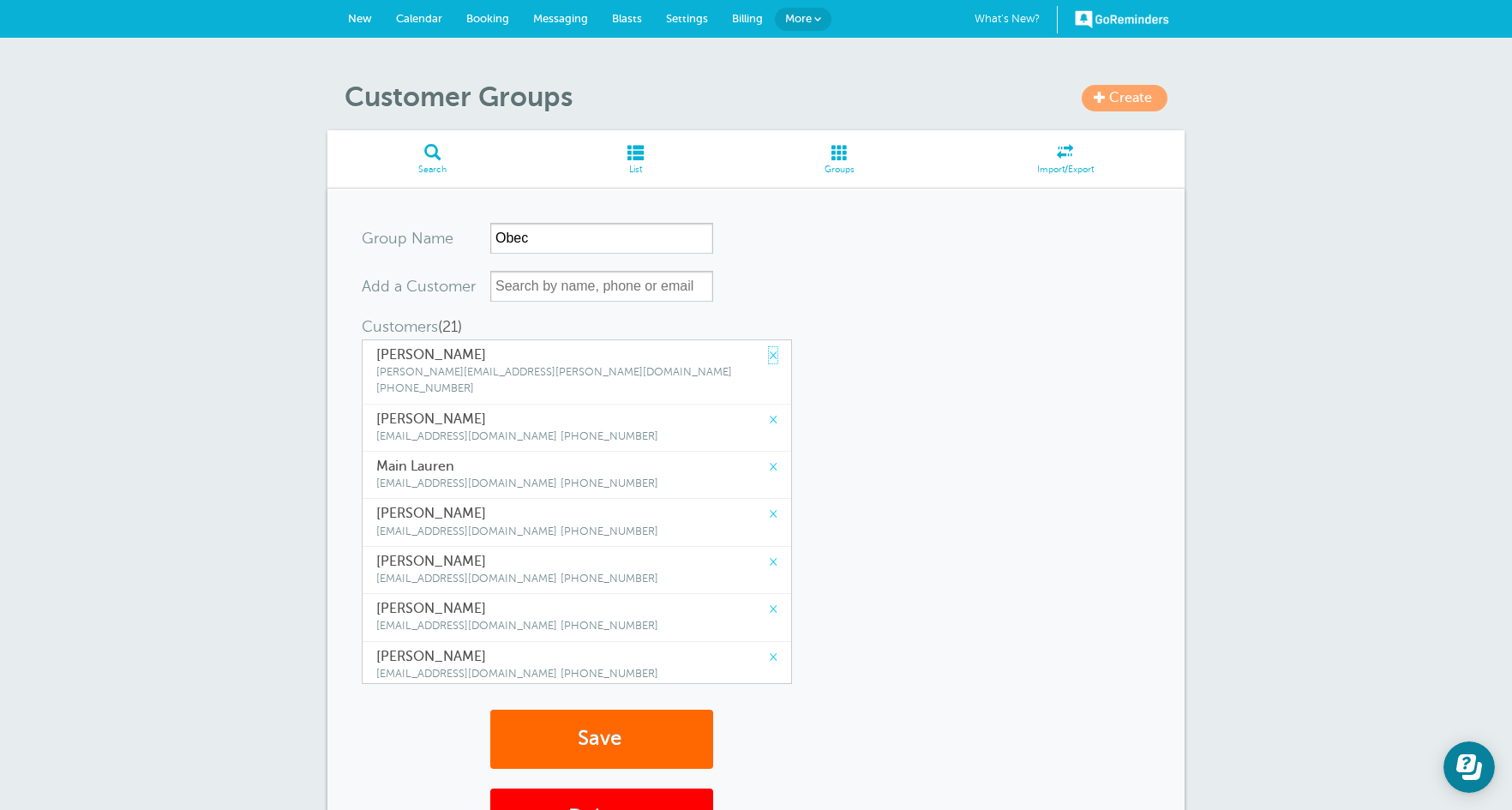
click at [769, 355] on link "×" at bounding box center [773, 355] width 9 height 17
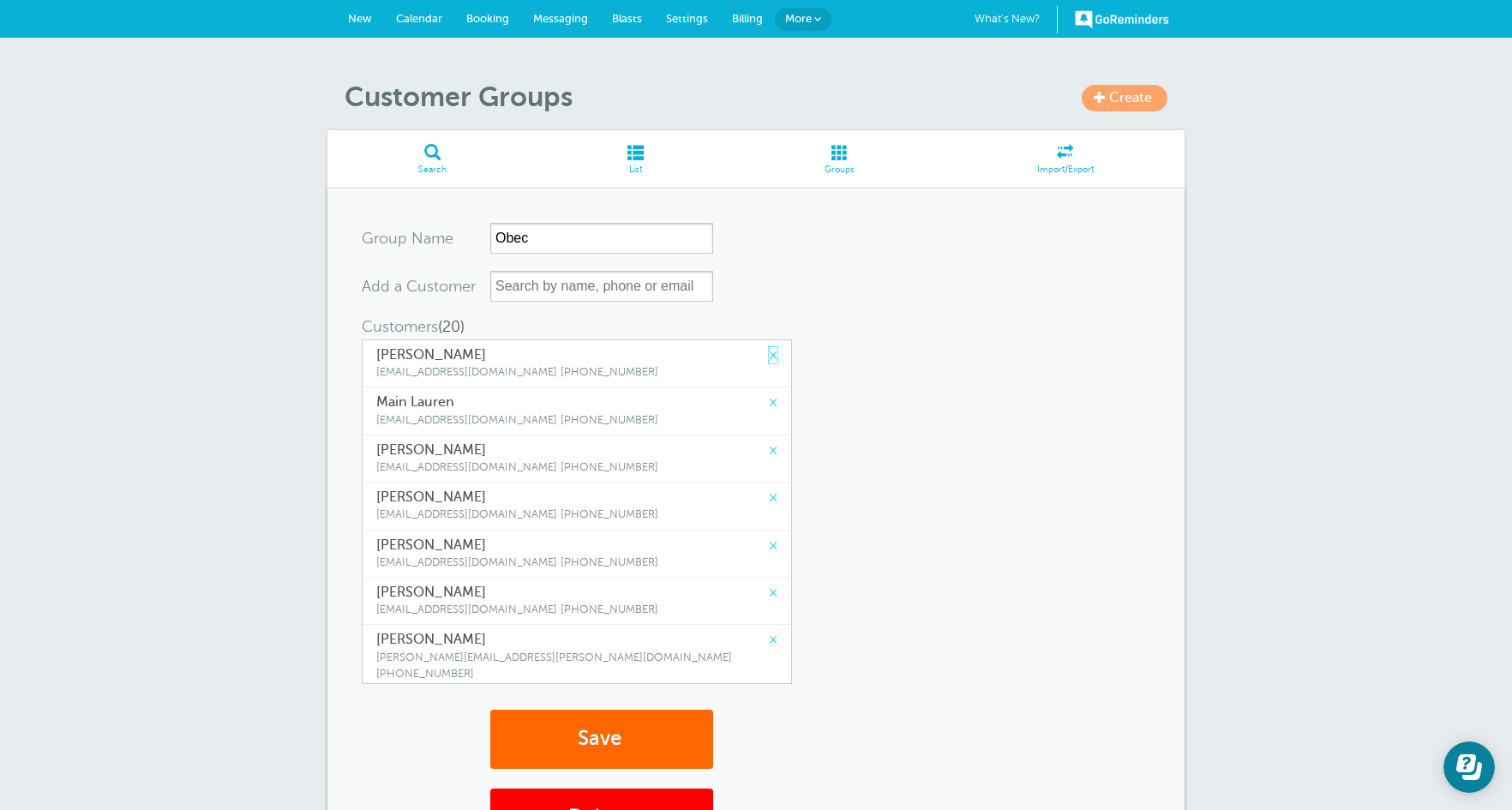
click at [769, 355] on link "×" at bounding box center [773, 355] width 9 height 17
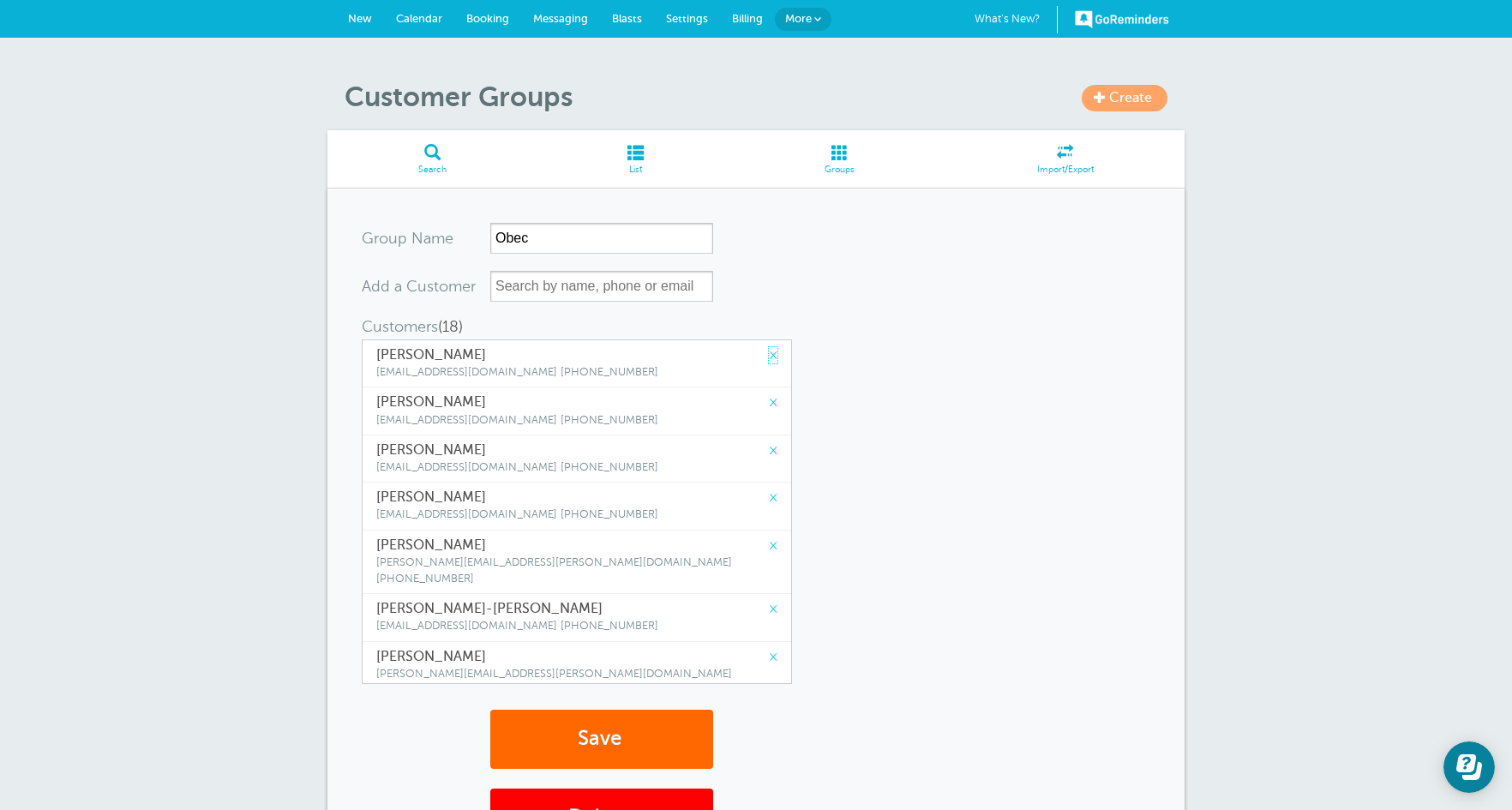
click at [769, 355] on link "×" at bounding box center [773, 355] width 9 height 17
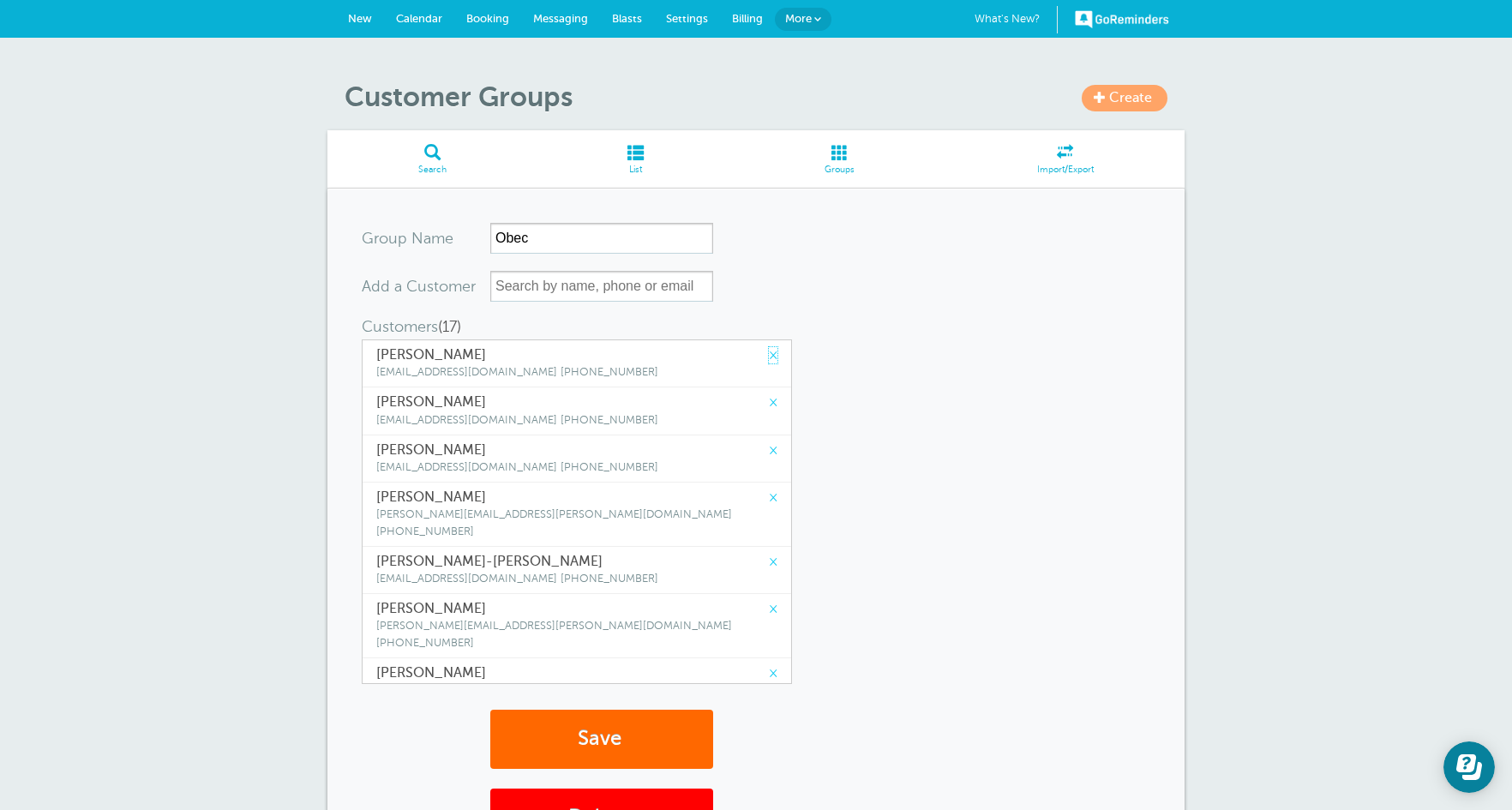
click at [769, 355] on link "×" at bounding box center [773, 355] width 9 height 17
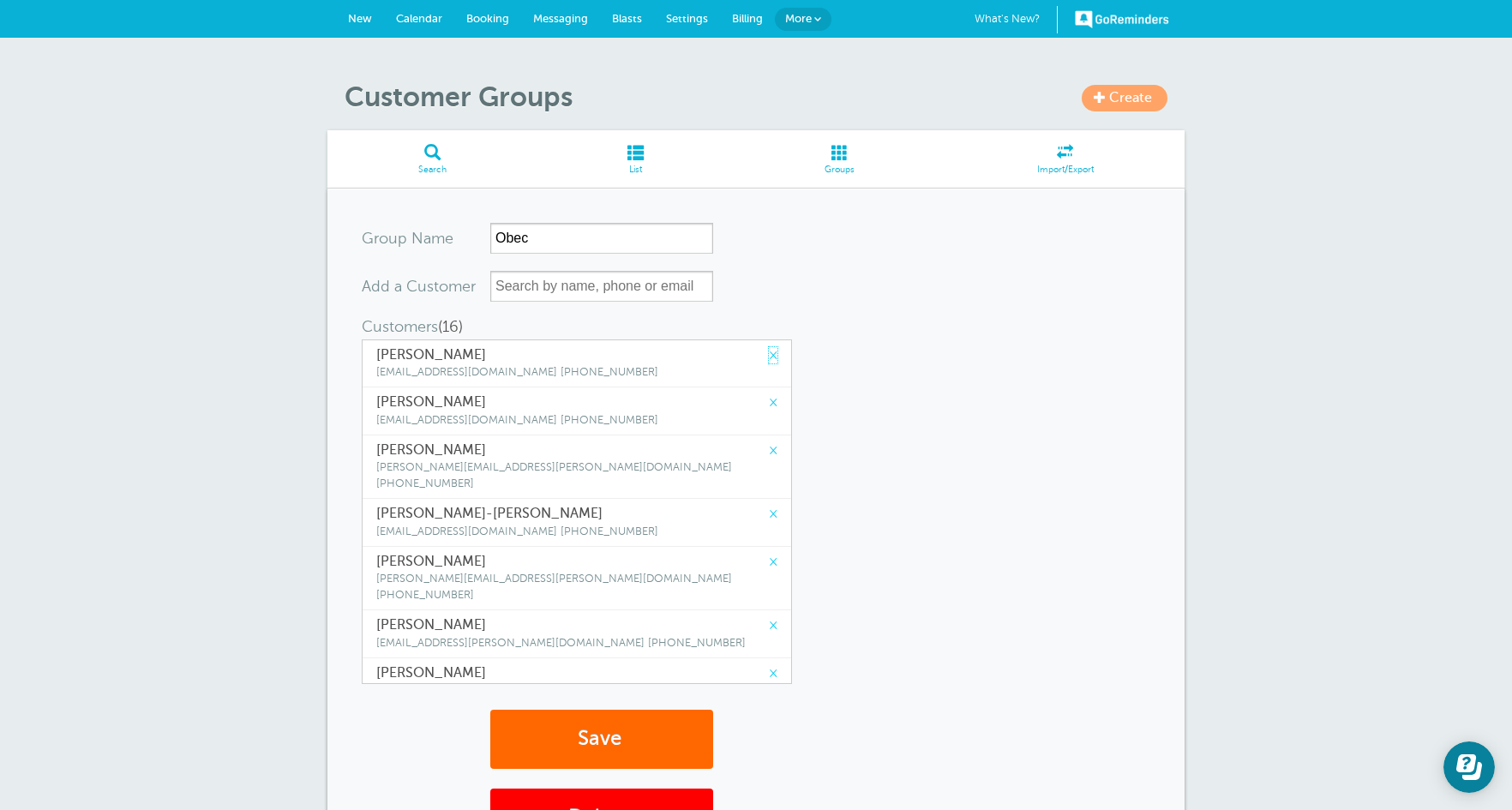
click at [769, 355] on link "×" at bounding box center [773, 355] width 9 height 17
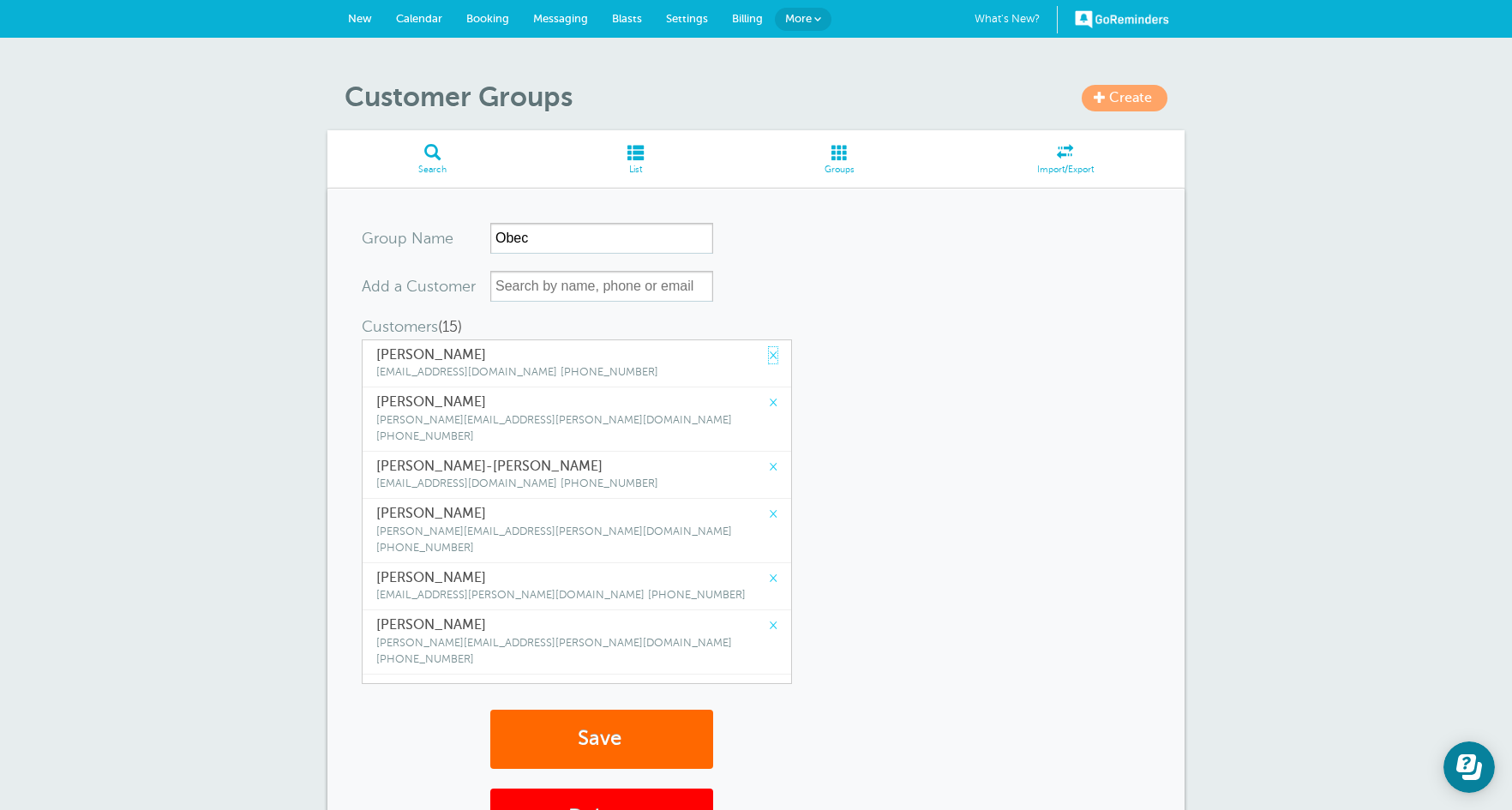
click at [769, 355] on link "×" at bounding box center [773, 355] width 9 height 17
click at [769, 394] on link "×" at bounding box center [773, 402] width 9 height 17
click at [769, 355] on link "×" at bounding box center [773, 355] width 9 height 17
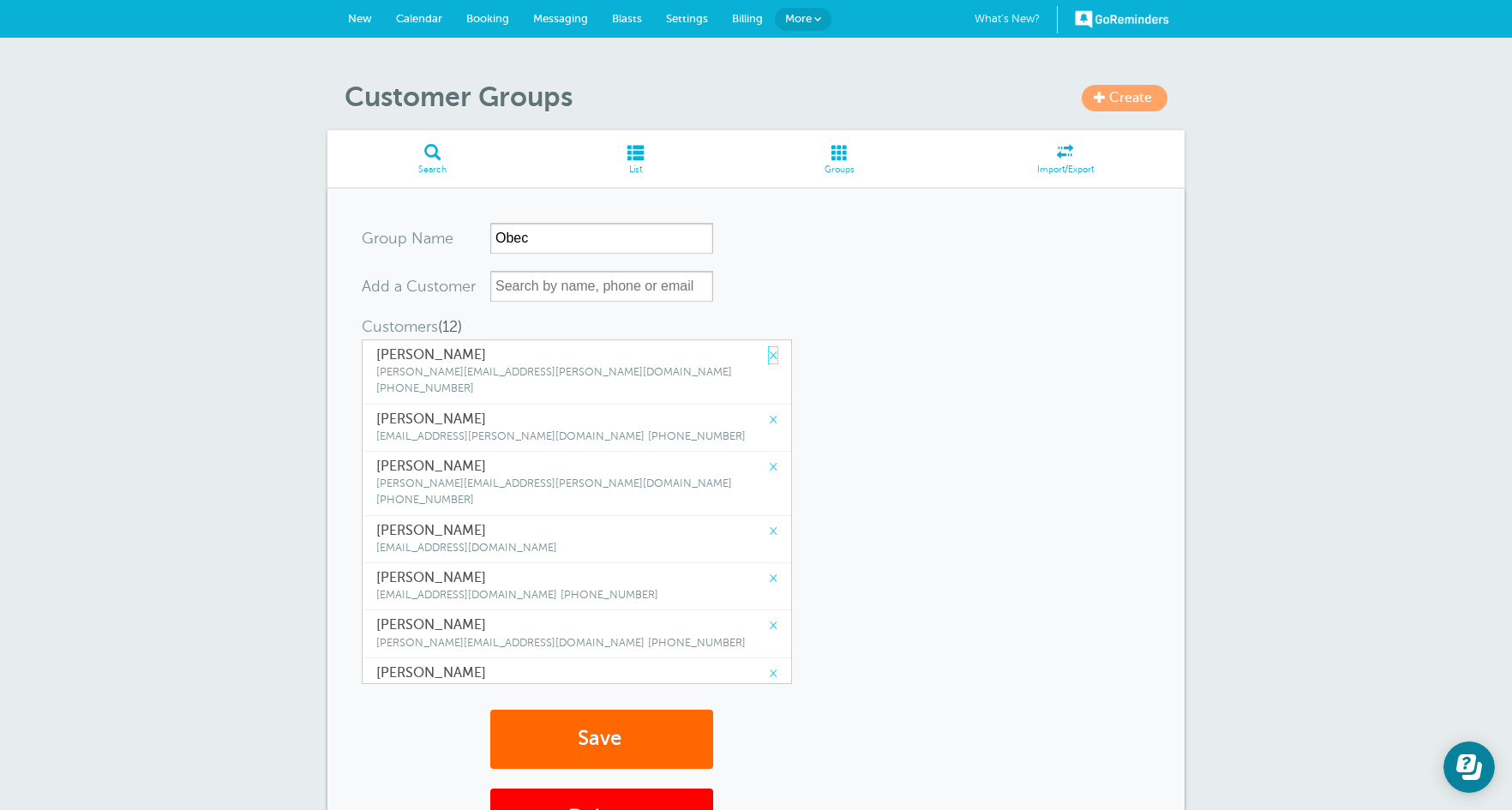
click at [769, 355] on link "×" at bounding box center [773, 355] width 9 height 17
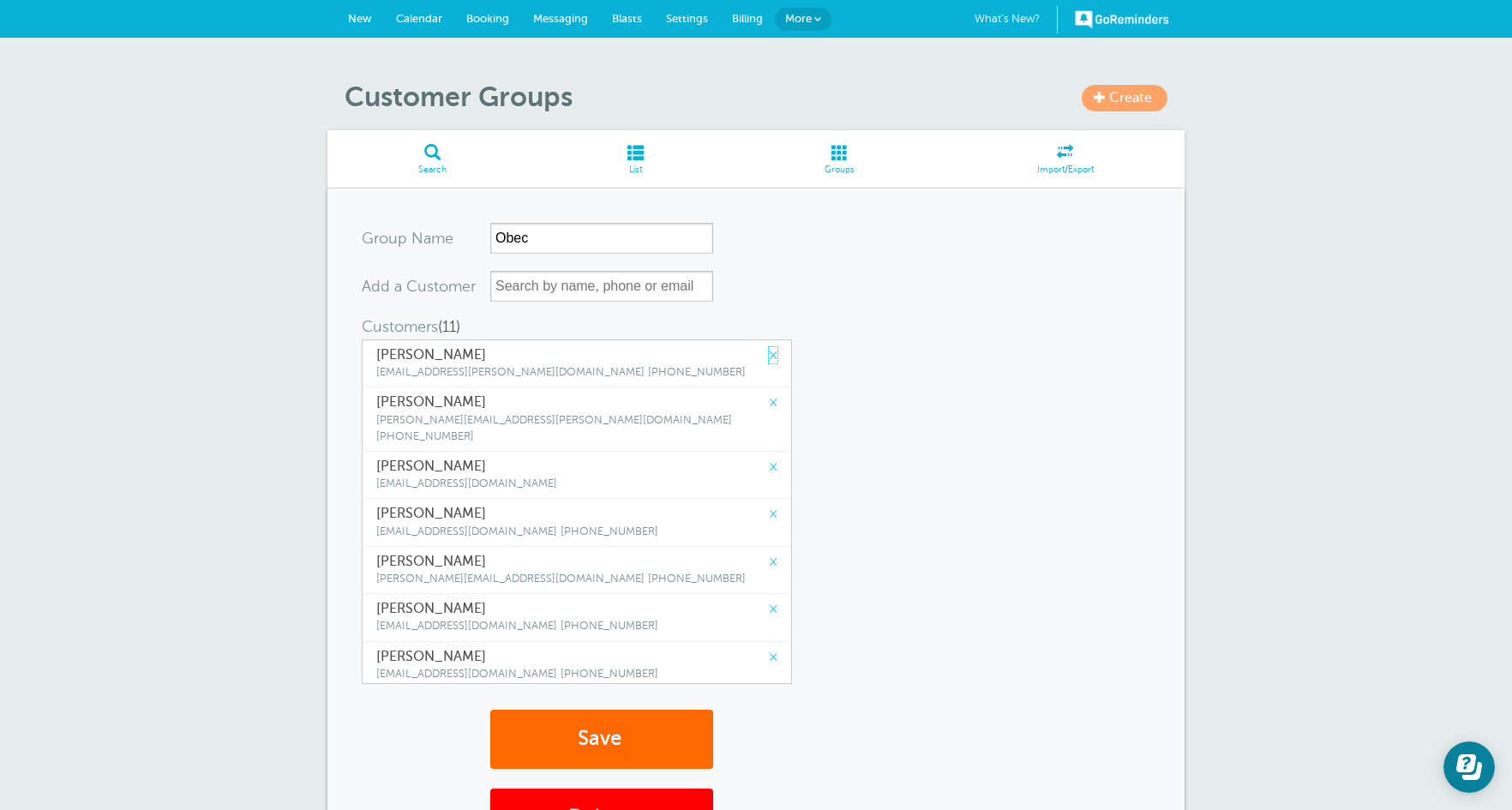
click at [769, 355] on link "×" at bounding box center [773, 355] width 9 height 17
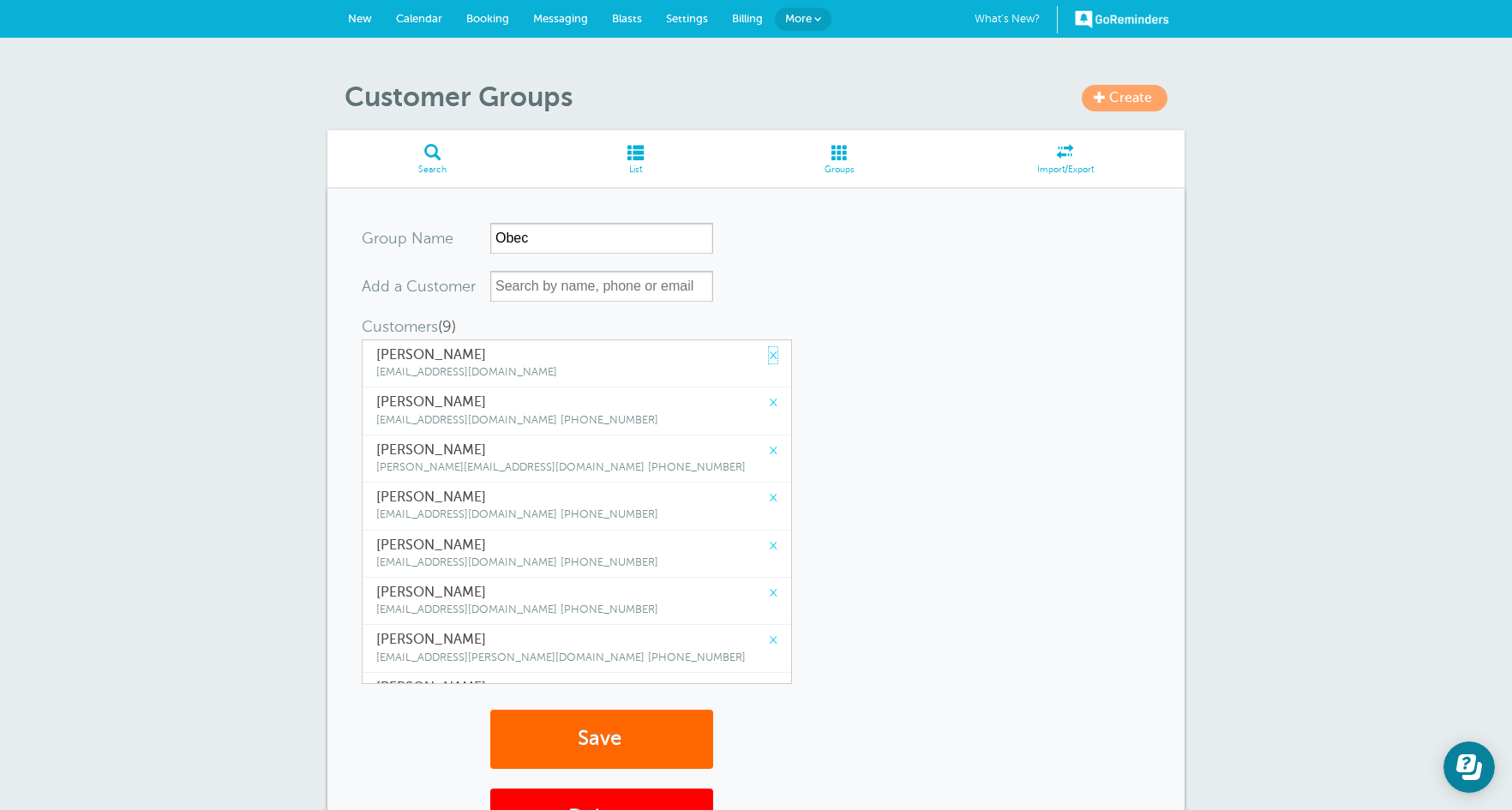
click at [769, 355] on link "×" at bounding box center [773, 355] width 9 height 17
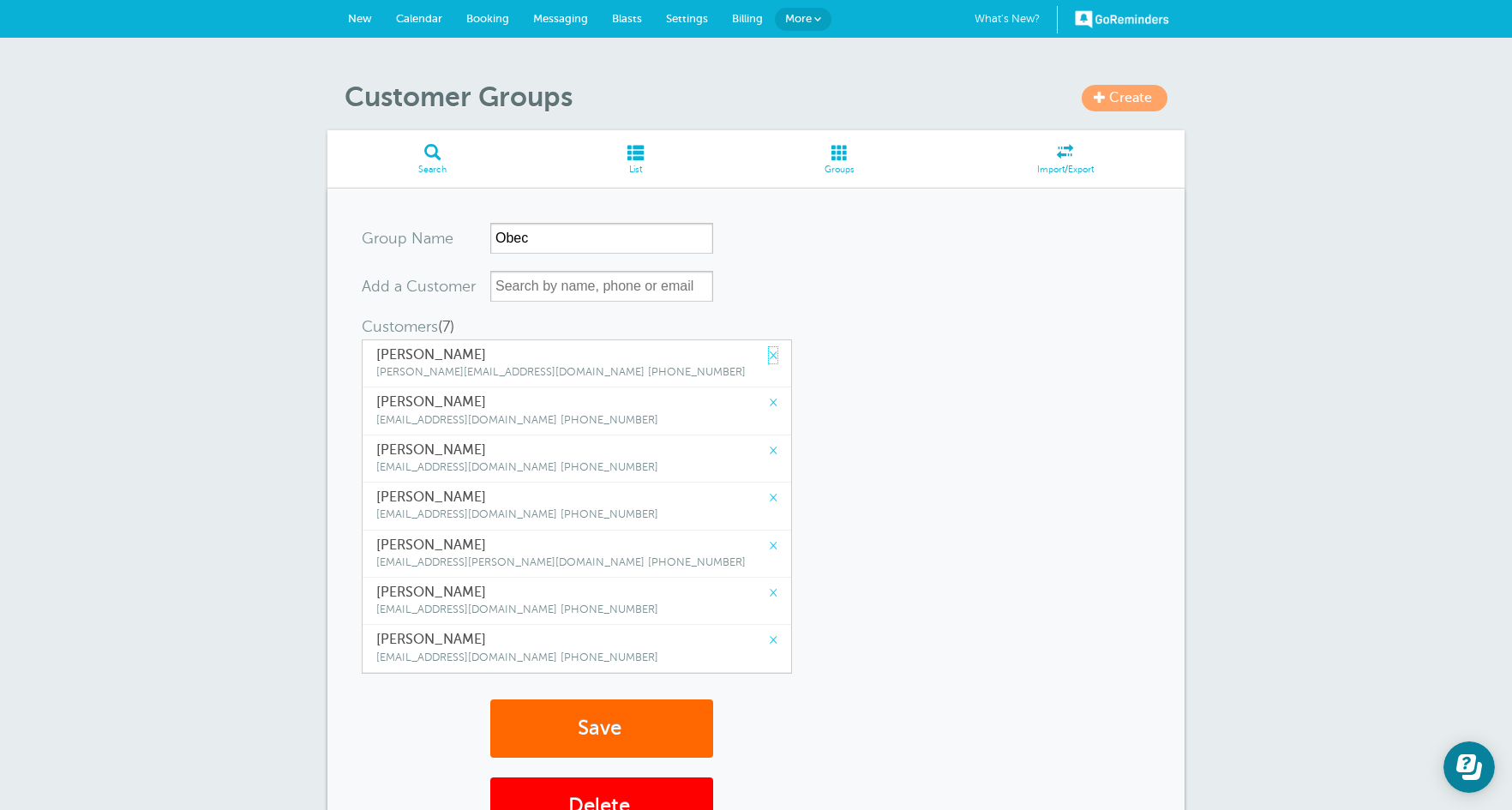
click at [769, 355] on link "×" at bounding box center [773, 355] width 9 height 17
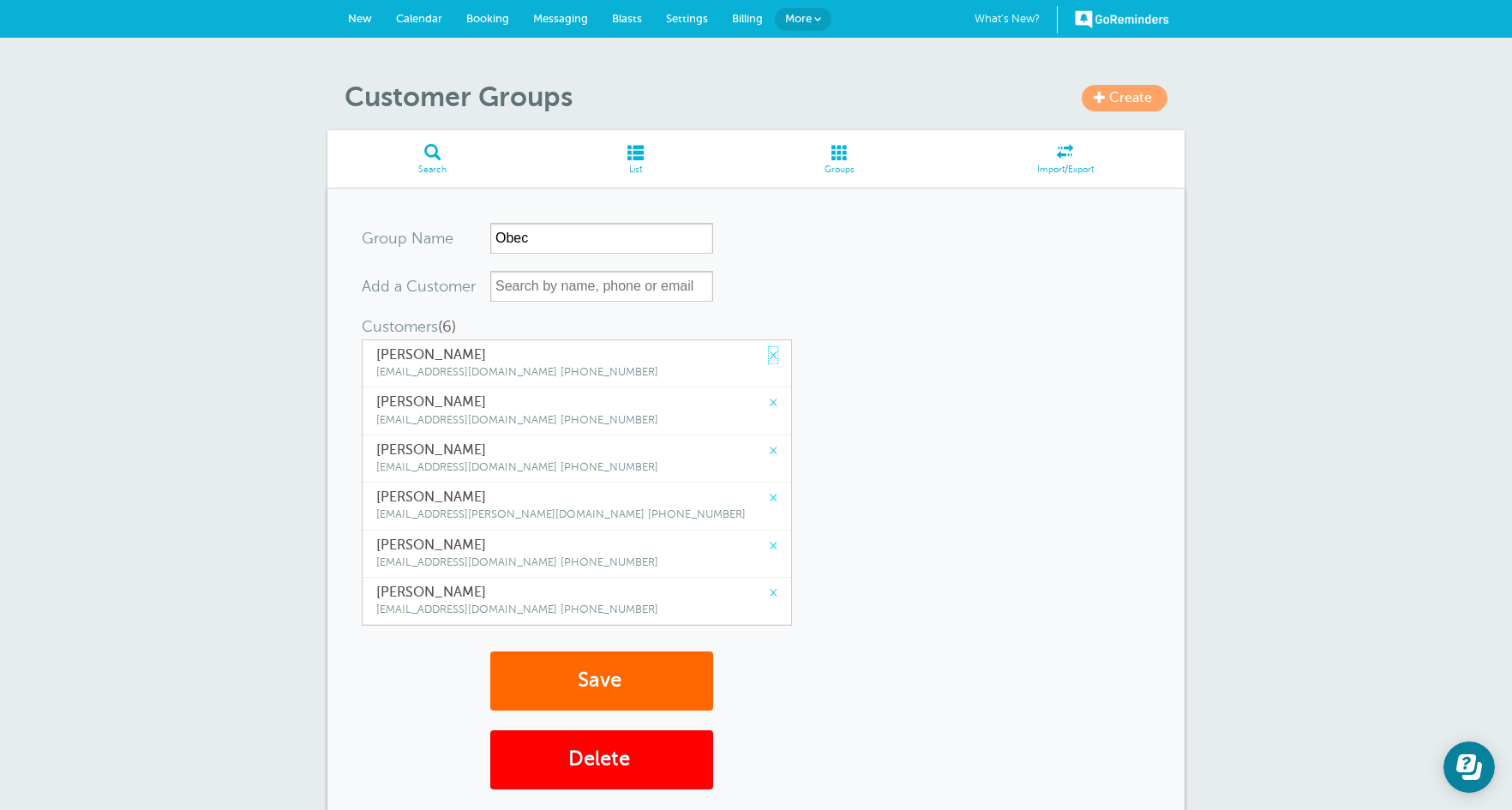
click at [769, 355] on link "×" at bounding box center [773, 355] width 9 height 17
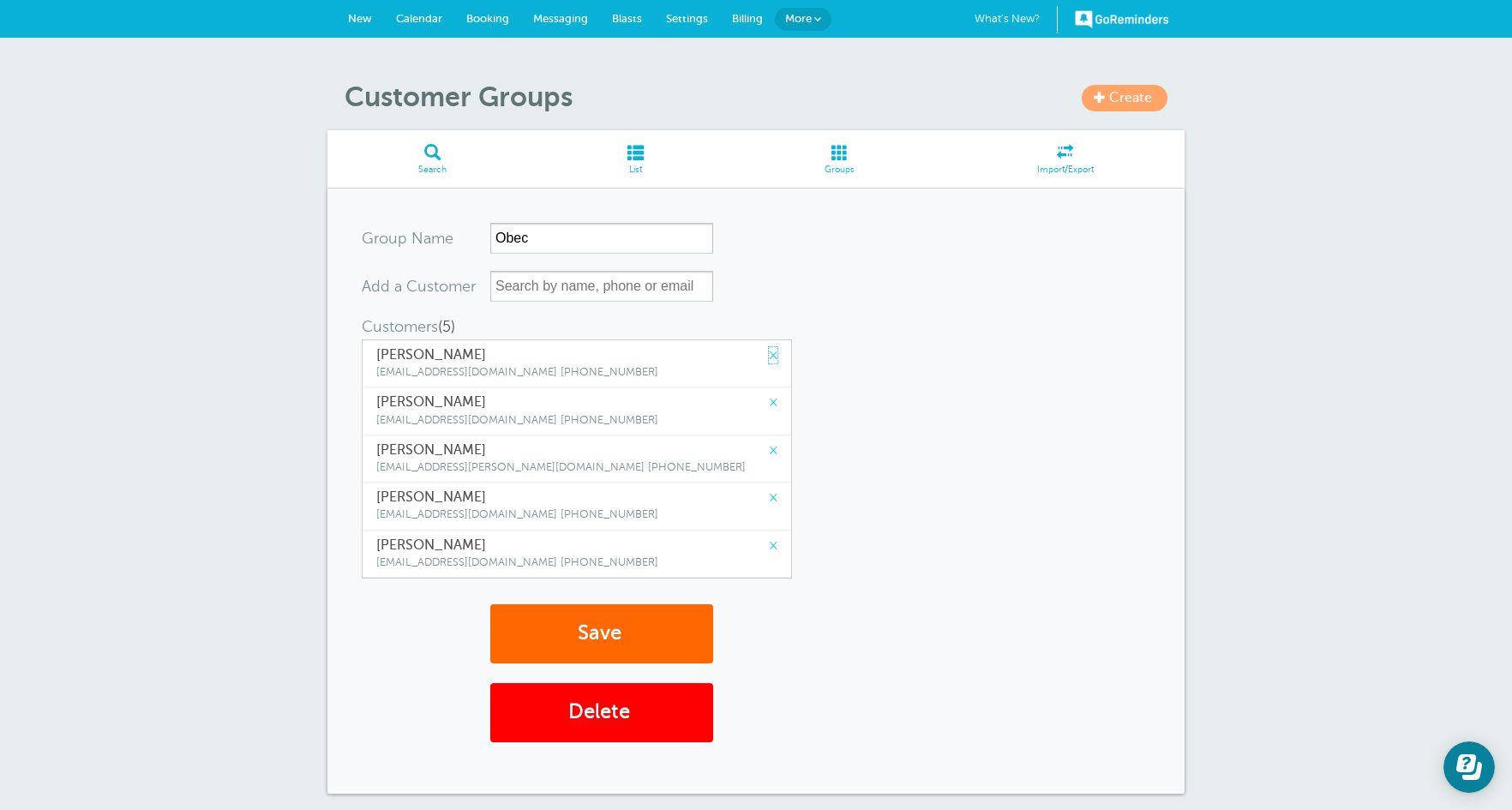
click at [769, 355] on link "×" at bounding box center [773, 355] width 9 height 17
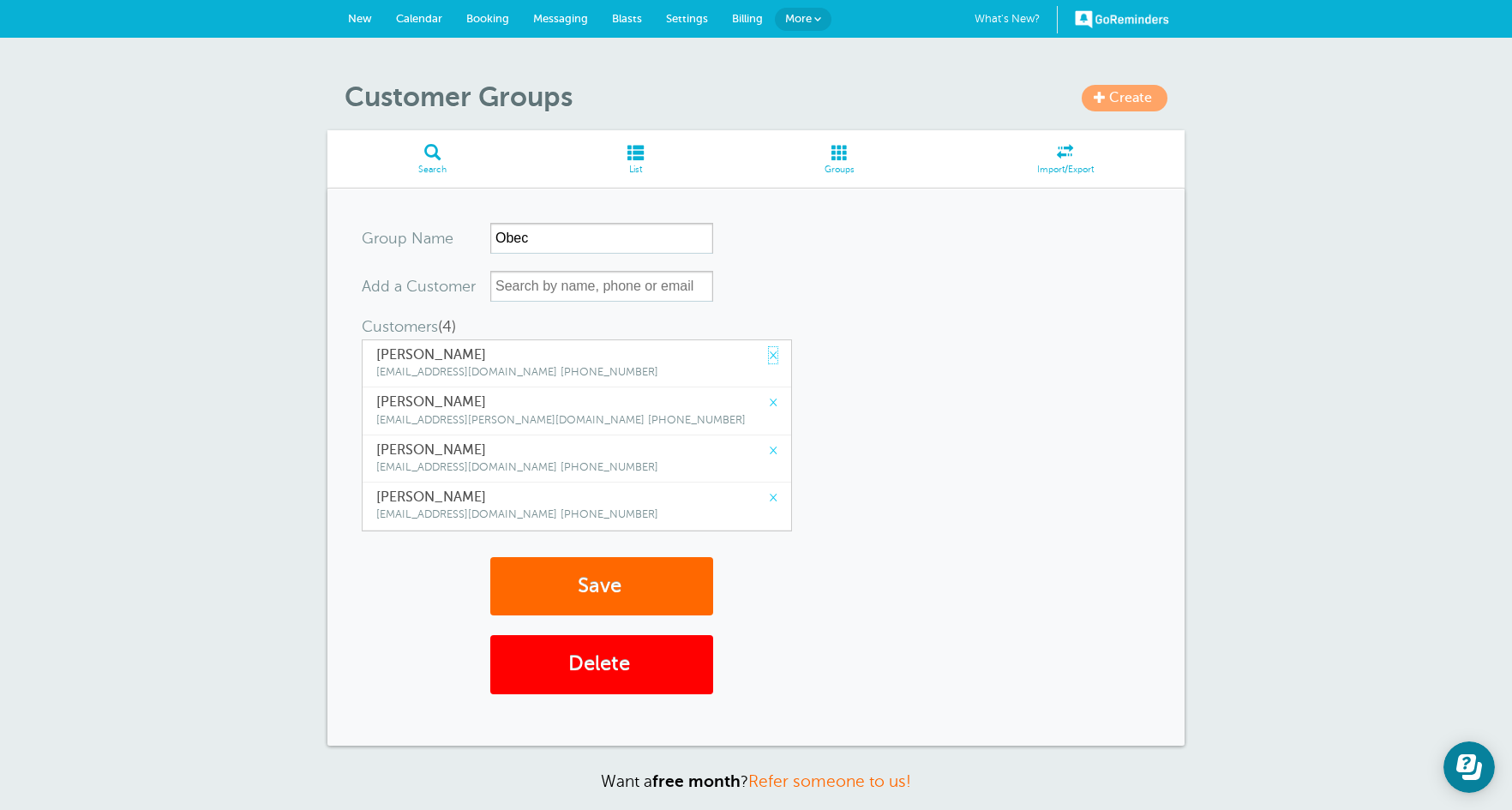
click at [769, 355] on link "×" at bounding box center [773, 355] width 9 height 17
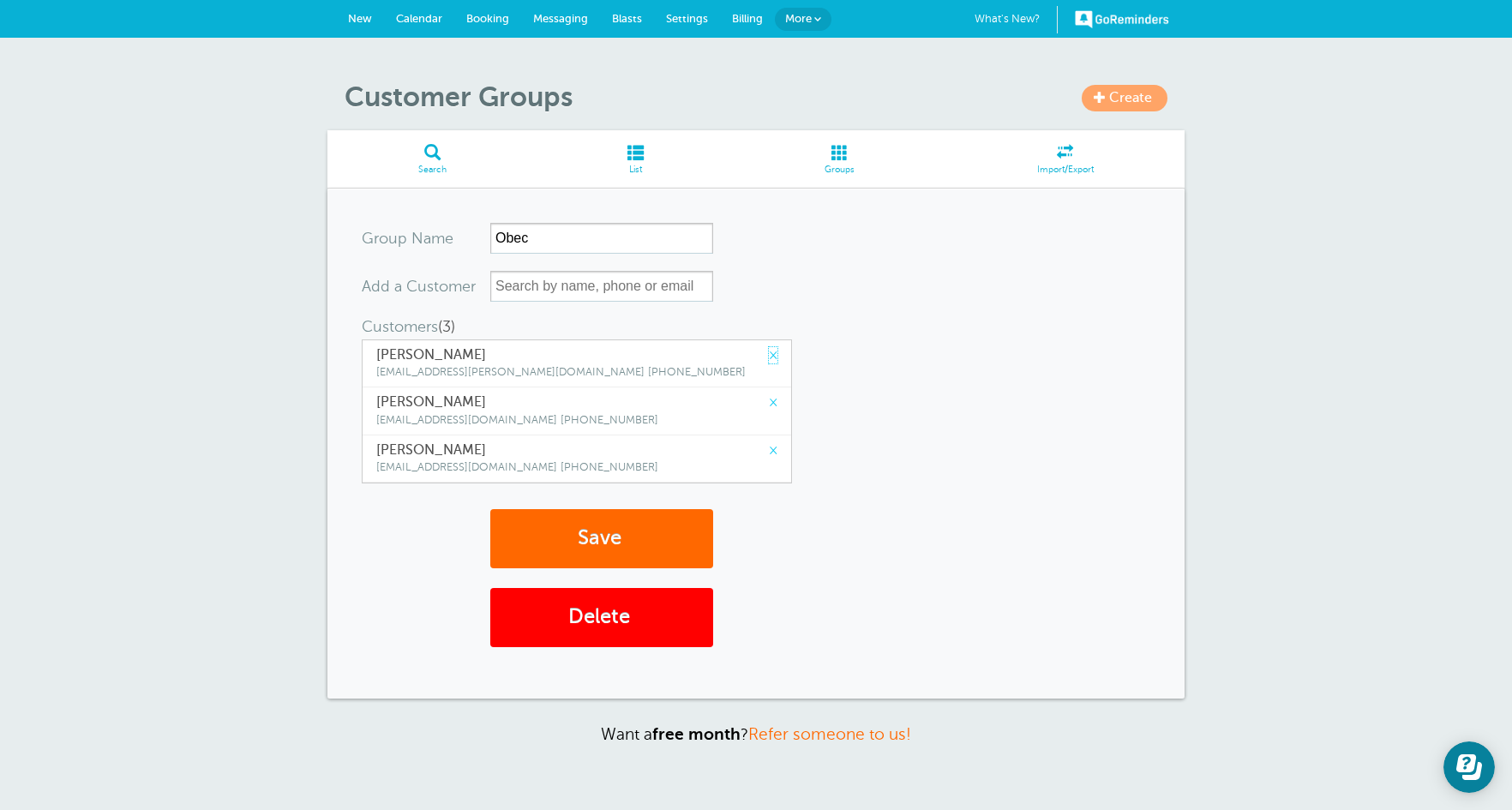
click at [769, 355] on link "×" at bounding box center [773, 355] width 9 height 17
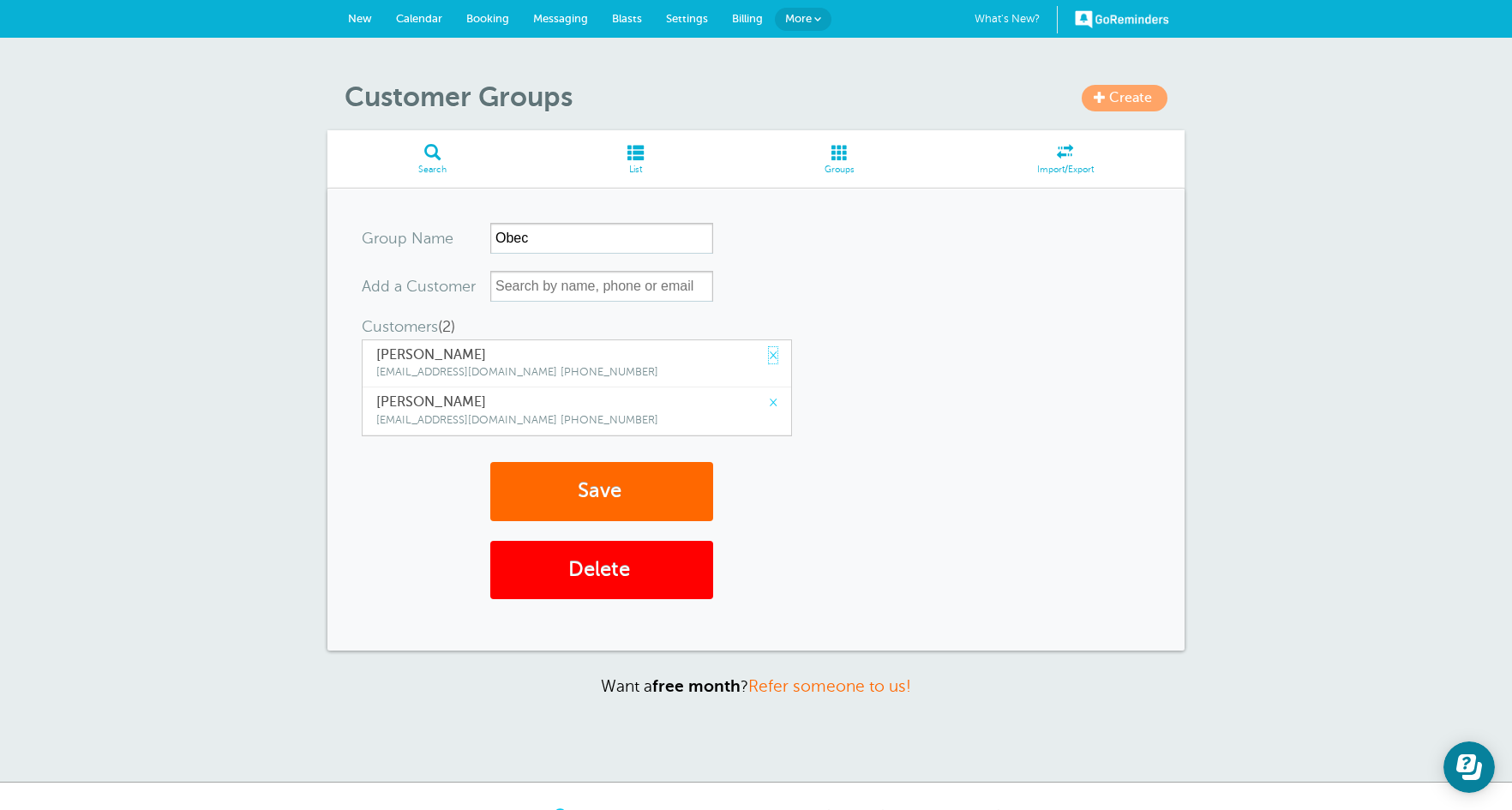
click at [769, 355] on link "×" at bounding box center [773, 355] width 9 height 17
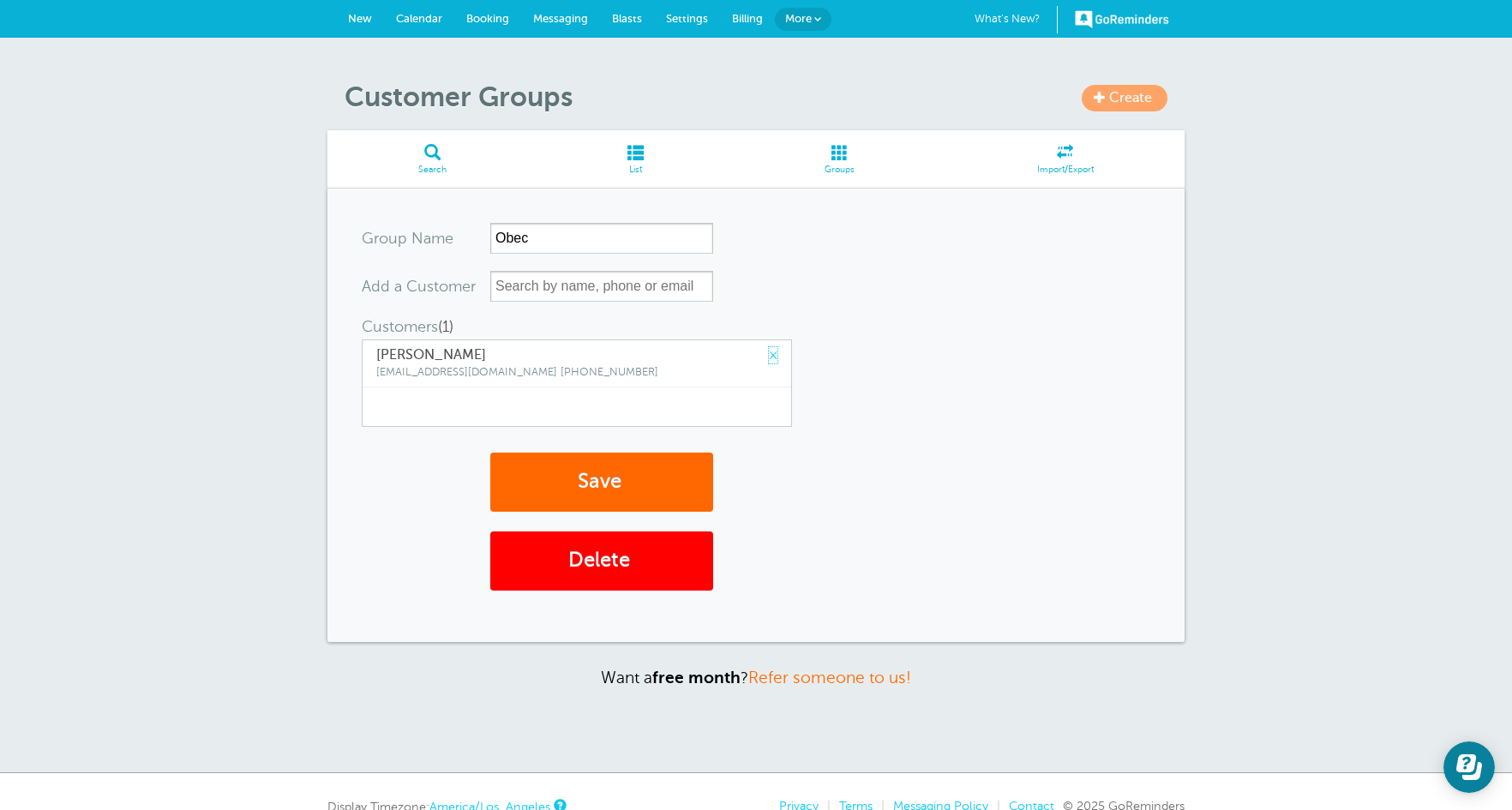
click at [769, 355] on link "×" at bounding box center [773, 355] width 9 height 17
click at [604, 289] on input "text" at bounding box center [602, 287] width 223 height 31
type input "a"
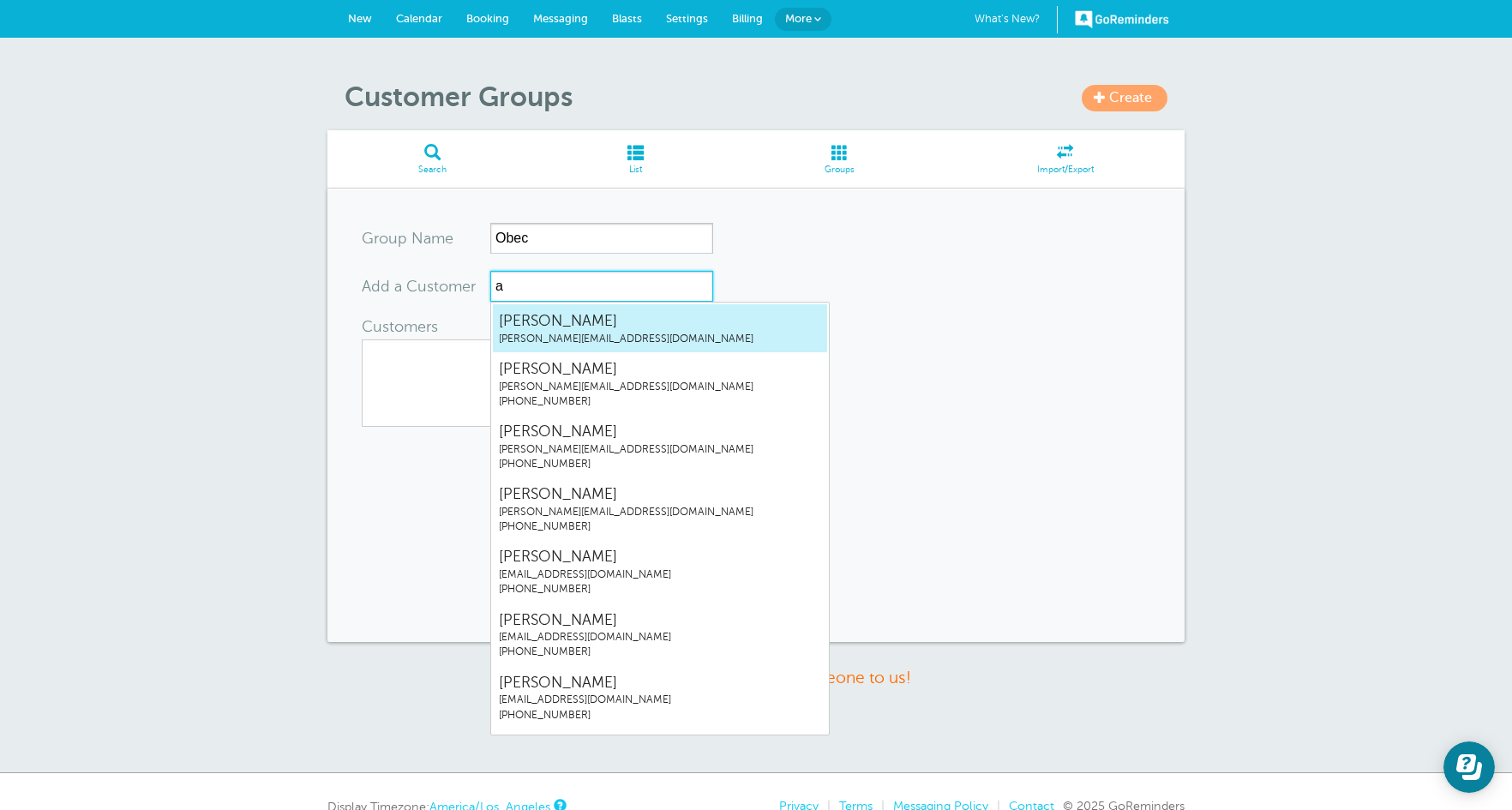
click at [585, 320] on span "Abigail McNamara" at bounding box center [660, 321] width 322 height 22
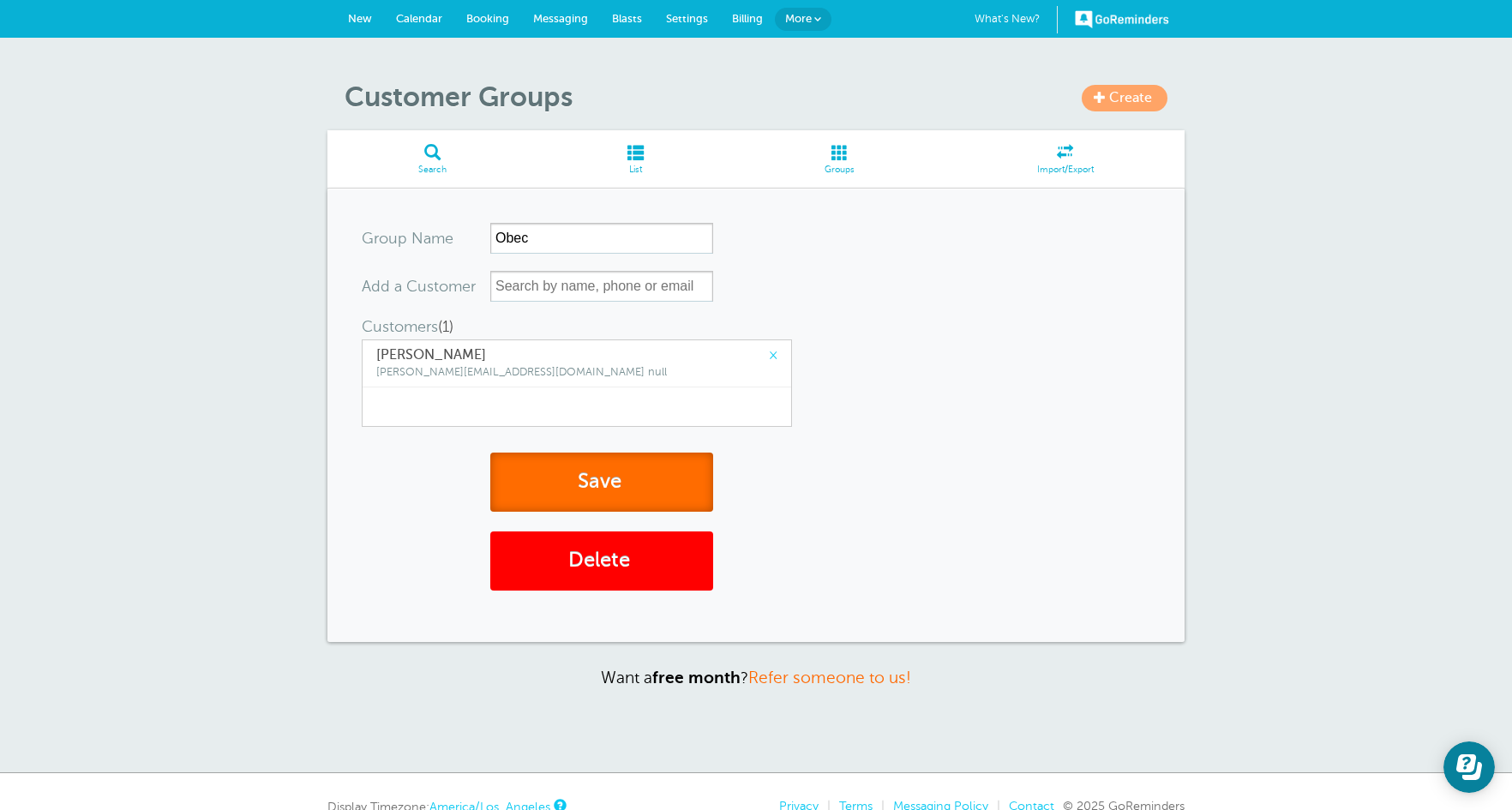
click at [553, 506] on button "Save" at bounding box center [602, 481] width 223 height 59
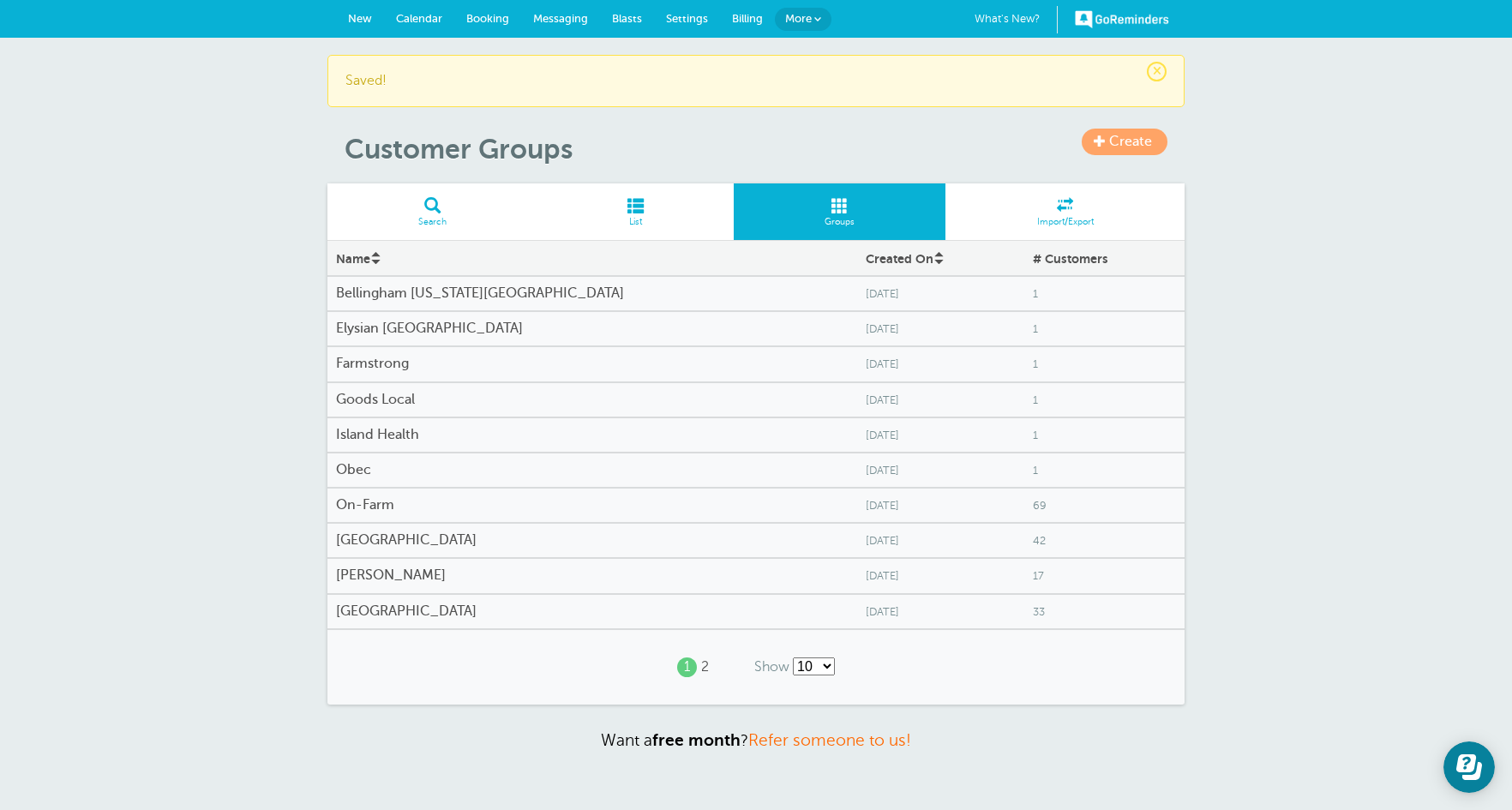
click at [358, 493] on div "On-Farm" at bounding box center [592, 505] width 529 height 33
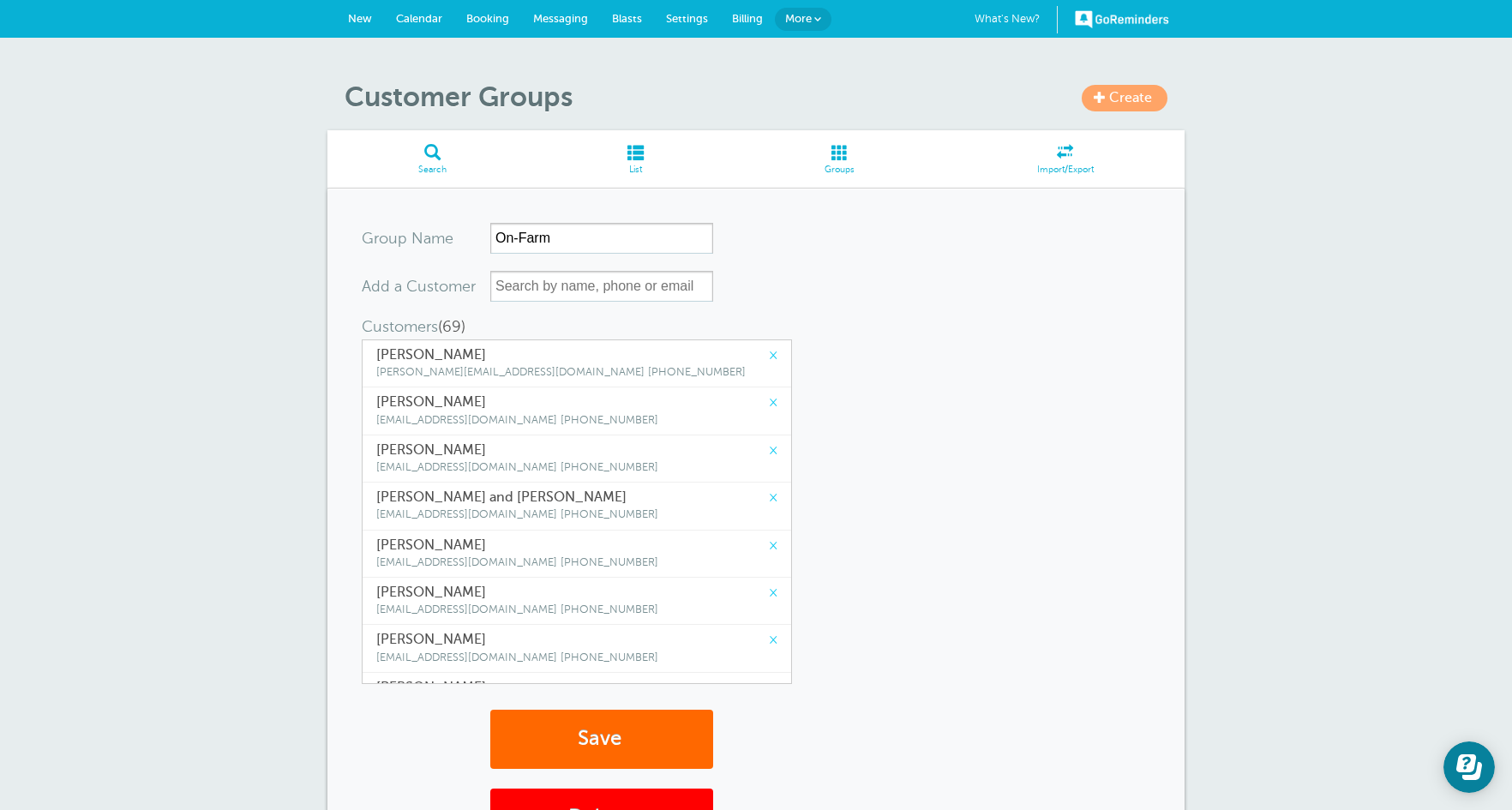
click at [753, 350] on span "Amy Frye" at bounding box center [576, 355] width 401 height 17
click at [754, 350] on span "Amy Frye" at bounding box center [576, 355] width 401 height 17
click at [769, 354] on link "×" at bounding box center [773, 355] width 9 height 17
click at [769, 394] on link "×" at bounding box center [773, 402] width 9 height 17
click at [769, 354] on link "×" at bounding box center [773, 355] width 9 height 17
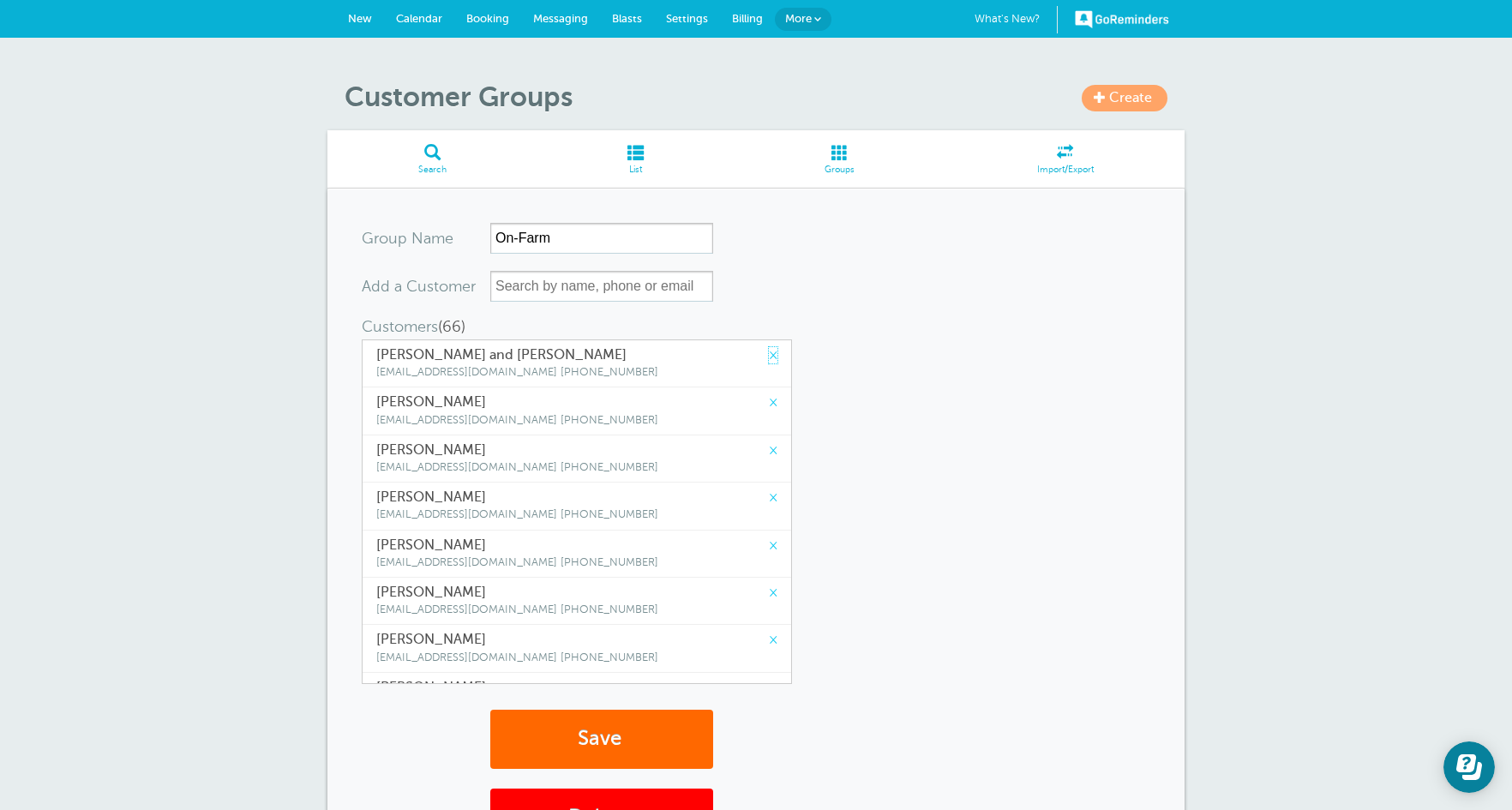
click at [769, 354] on link "×" at bounding box center [773, 355] width 9 height 17
click at [755, 362] on span "[PERSON_NAME]" at bounding box center [576, 355] width 401 height 17
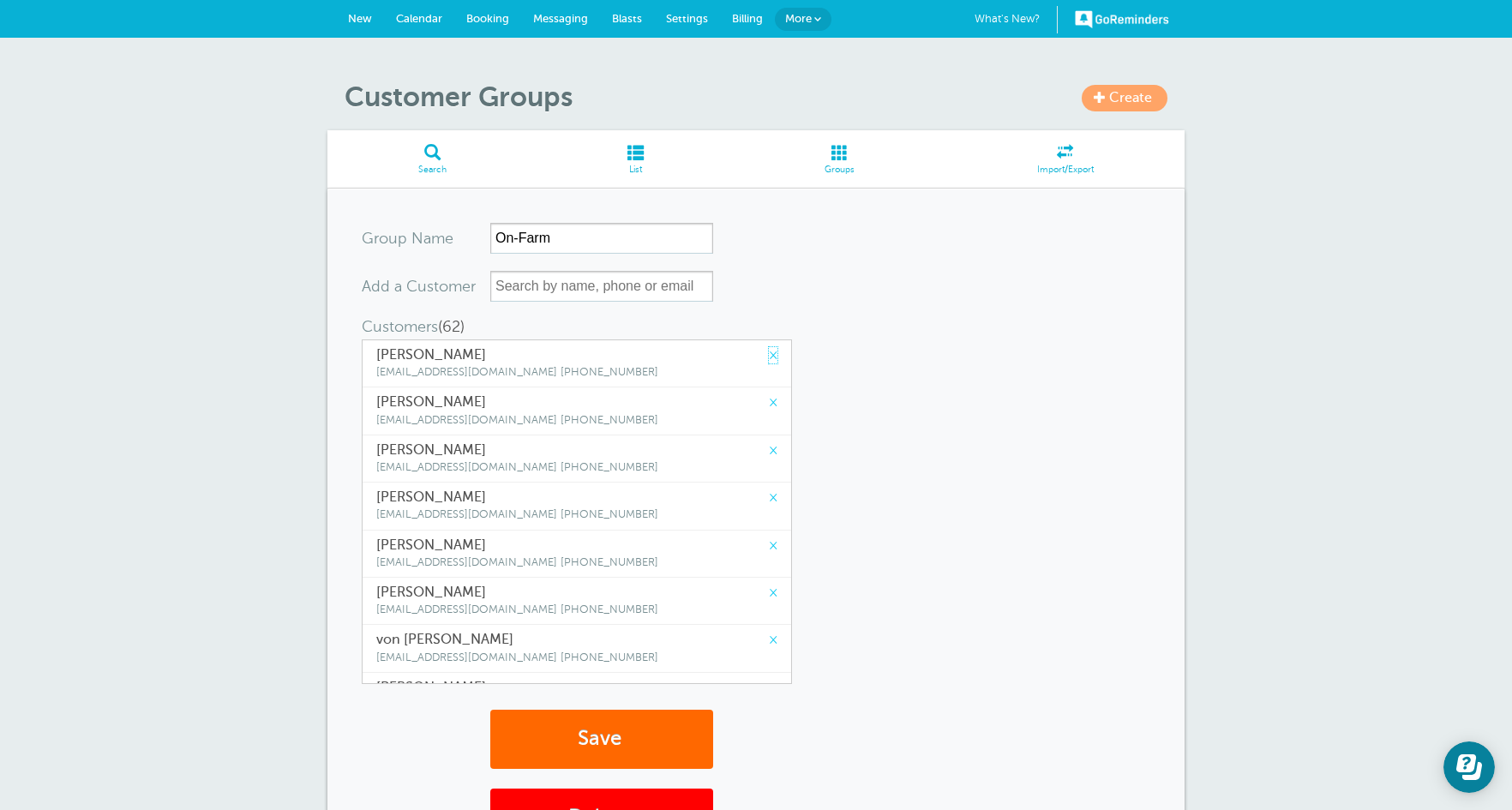
click at [769, 358] on link "×" at bounding box center [773, 355] width 9 height 17
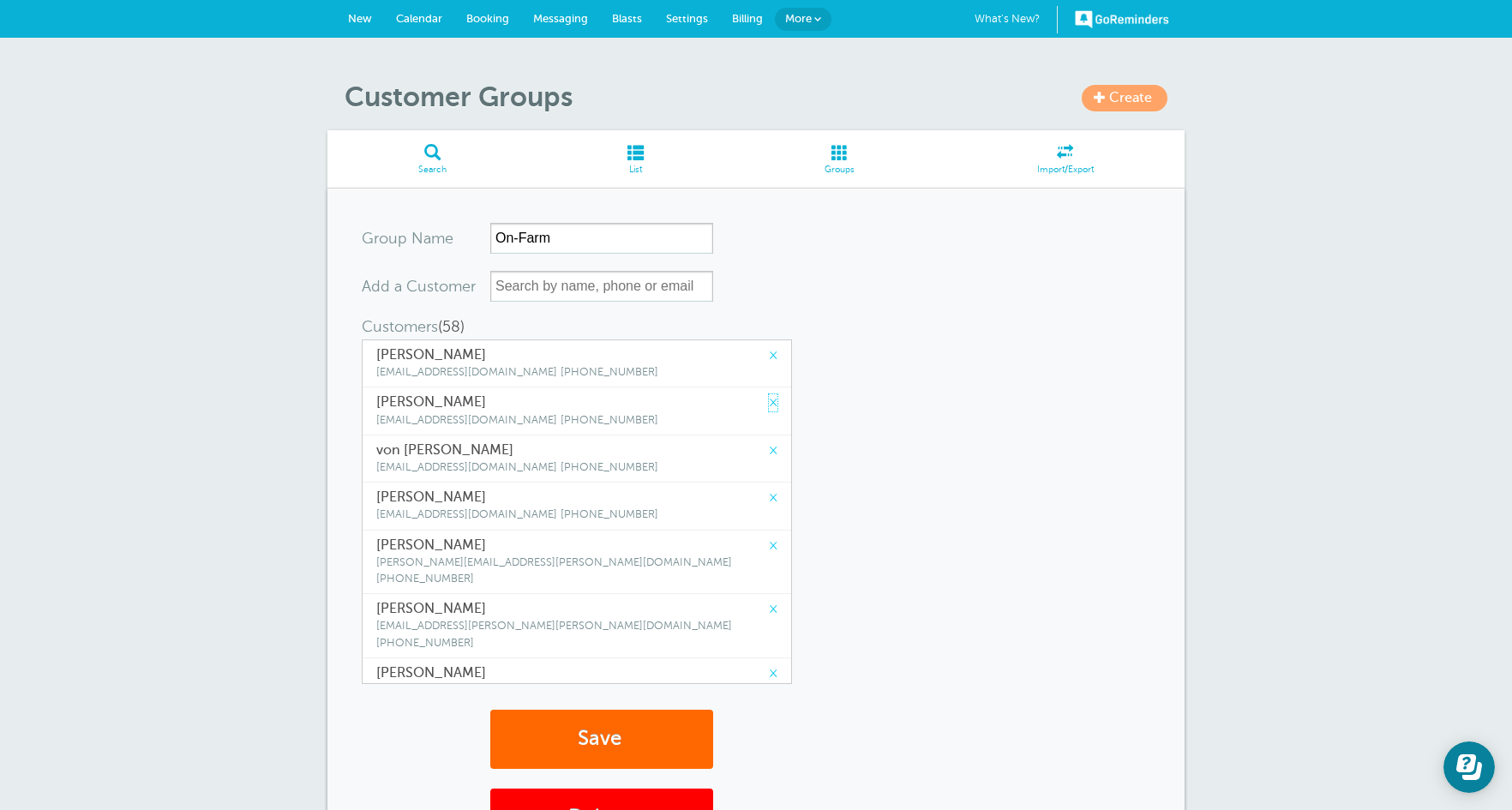
click at [769, 394] on link "×" at bounding box center [773, 402] width 9 height 17
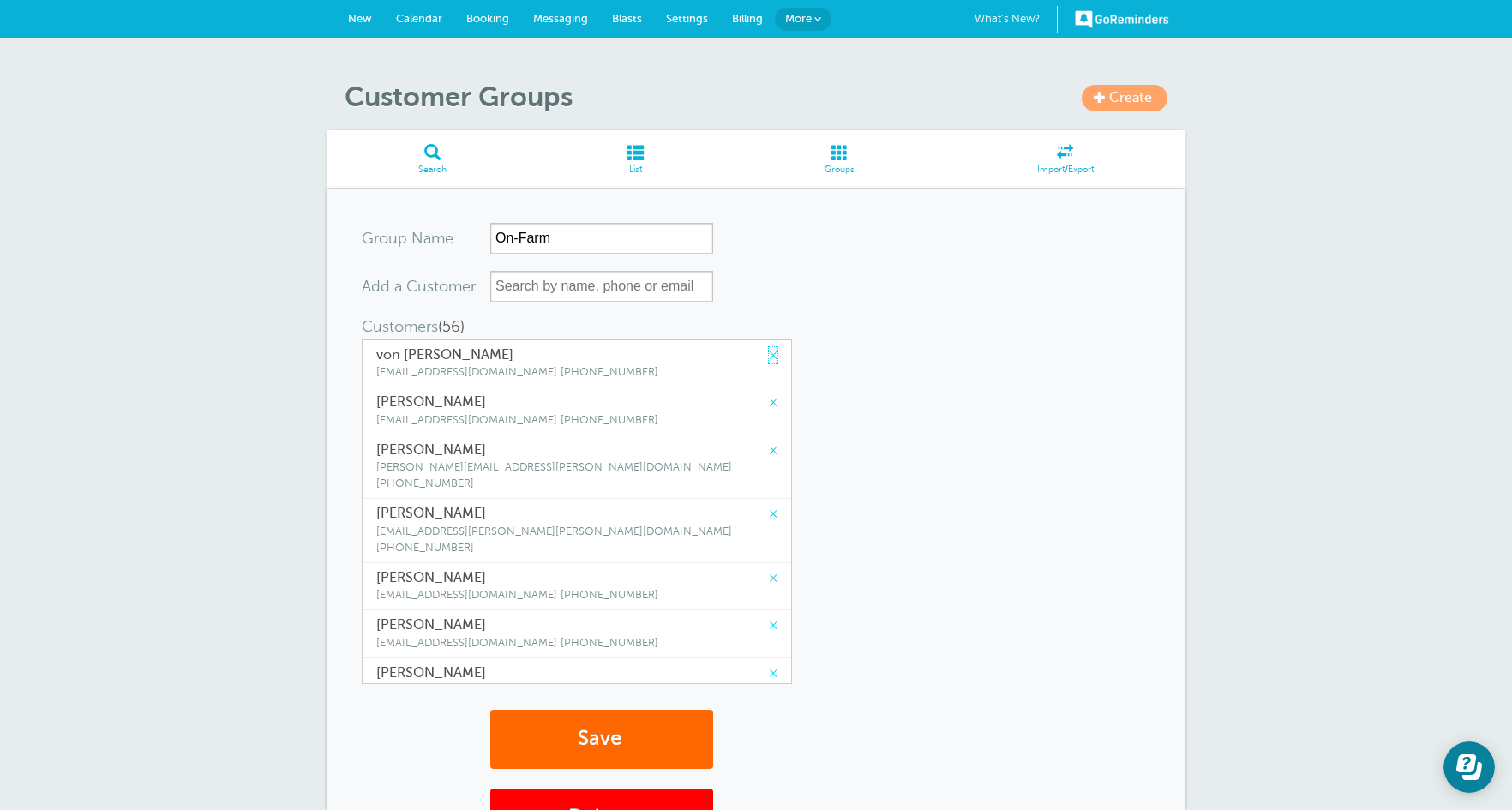
click at [769, 358] on link "×" at bounding box center [773, 355] width 9 height 17
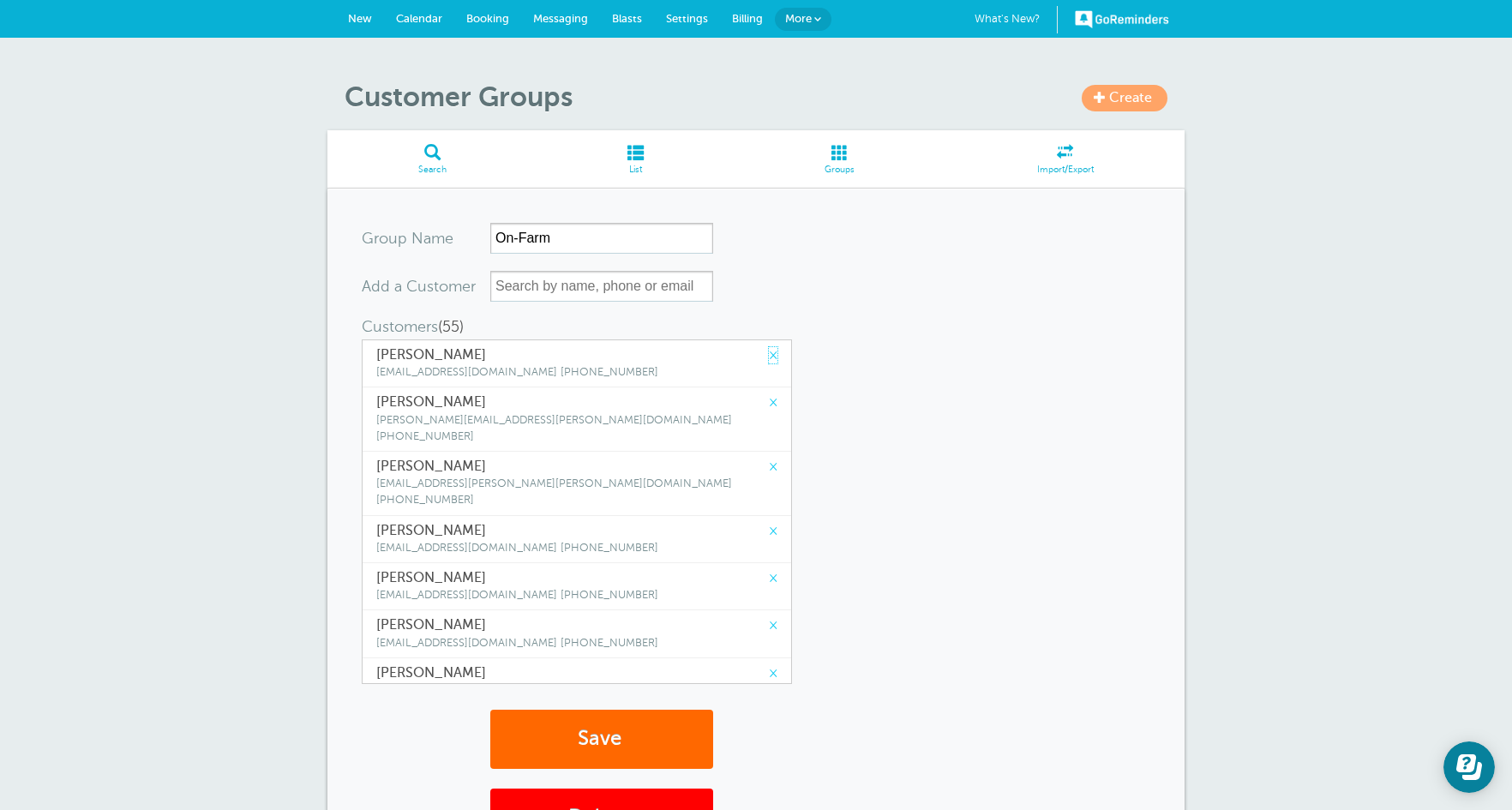
click at [769, 358] on link "×" at bounding box center [773, 355] width 9 height 17
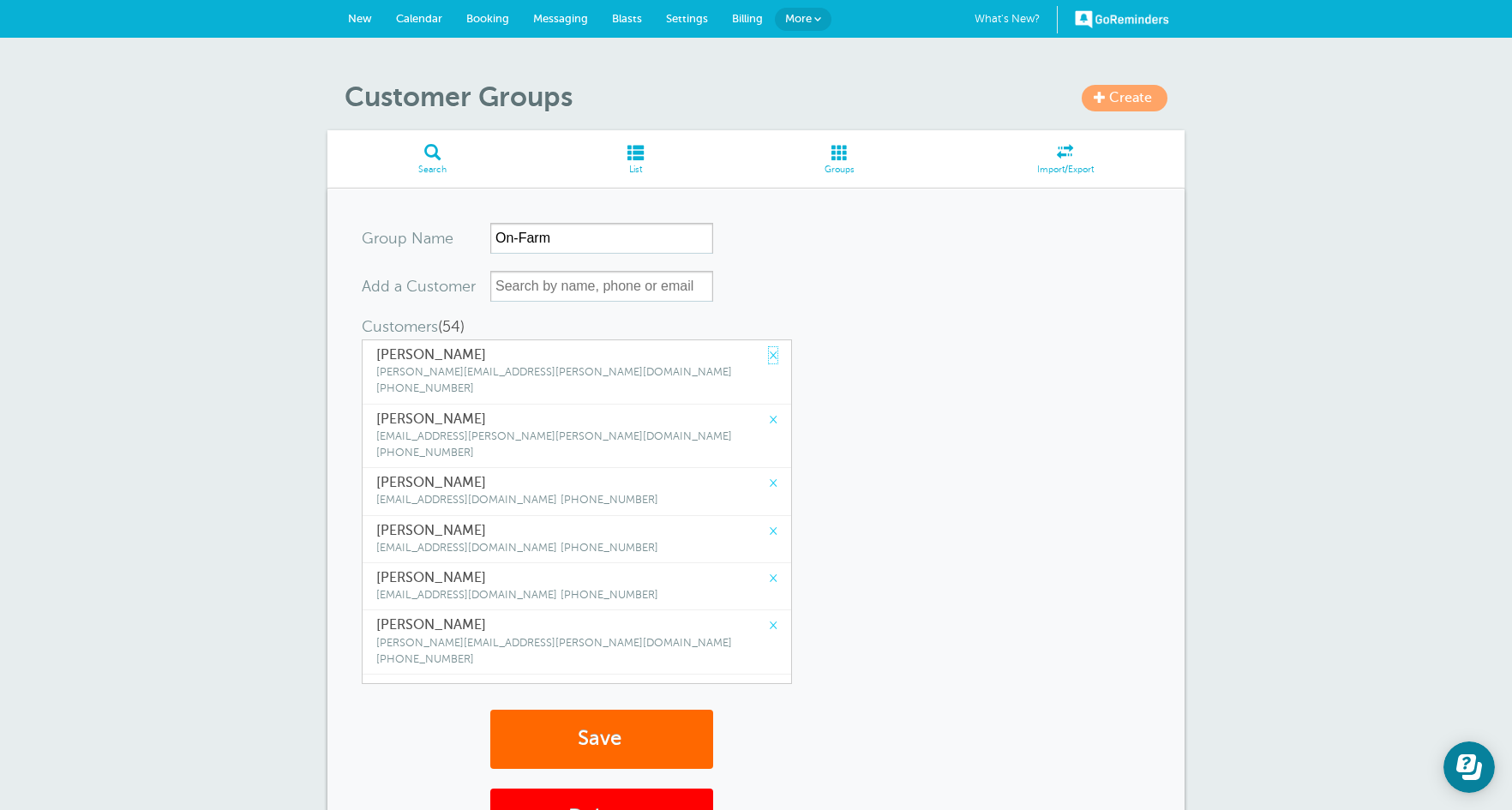
click at [769, 358] on link "×" at bounding box center [773, 355] width 9 height 17
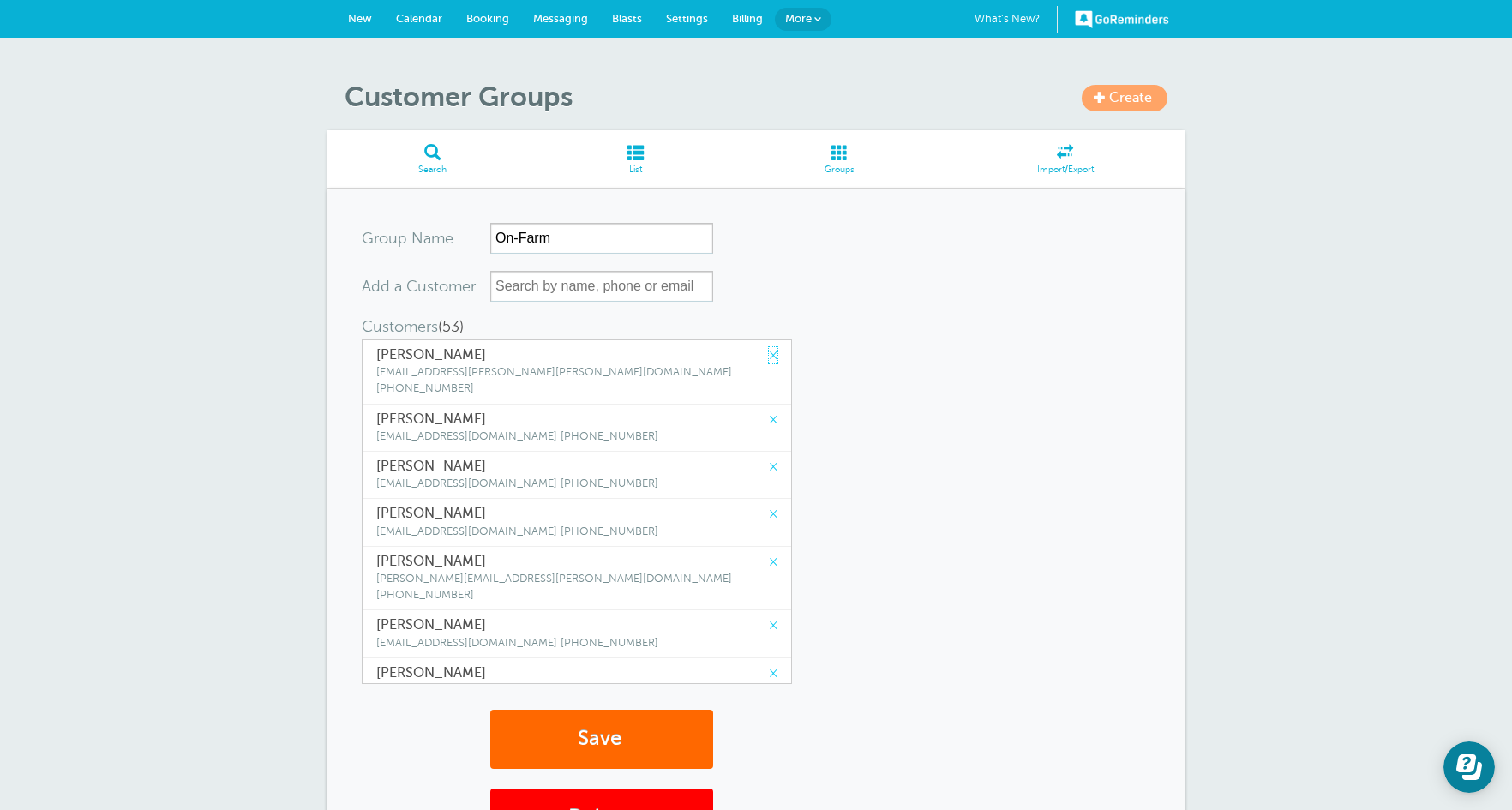
click at [769, 358] on link "×" at bounding box center [773, 355] width 9 height 17
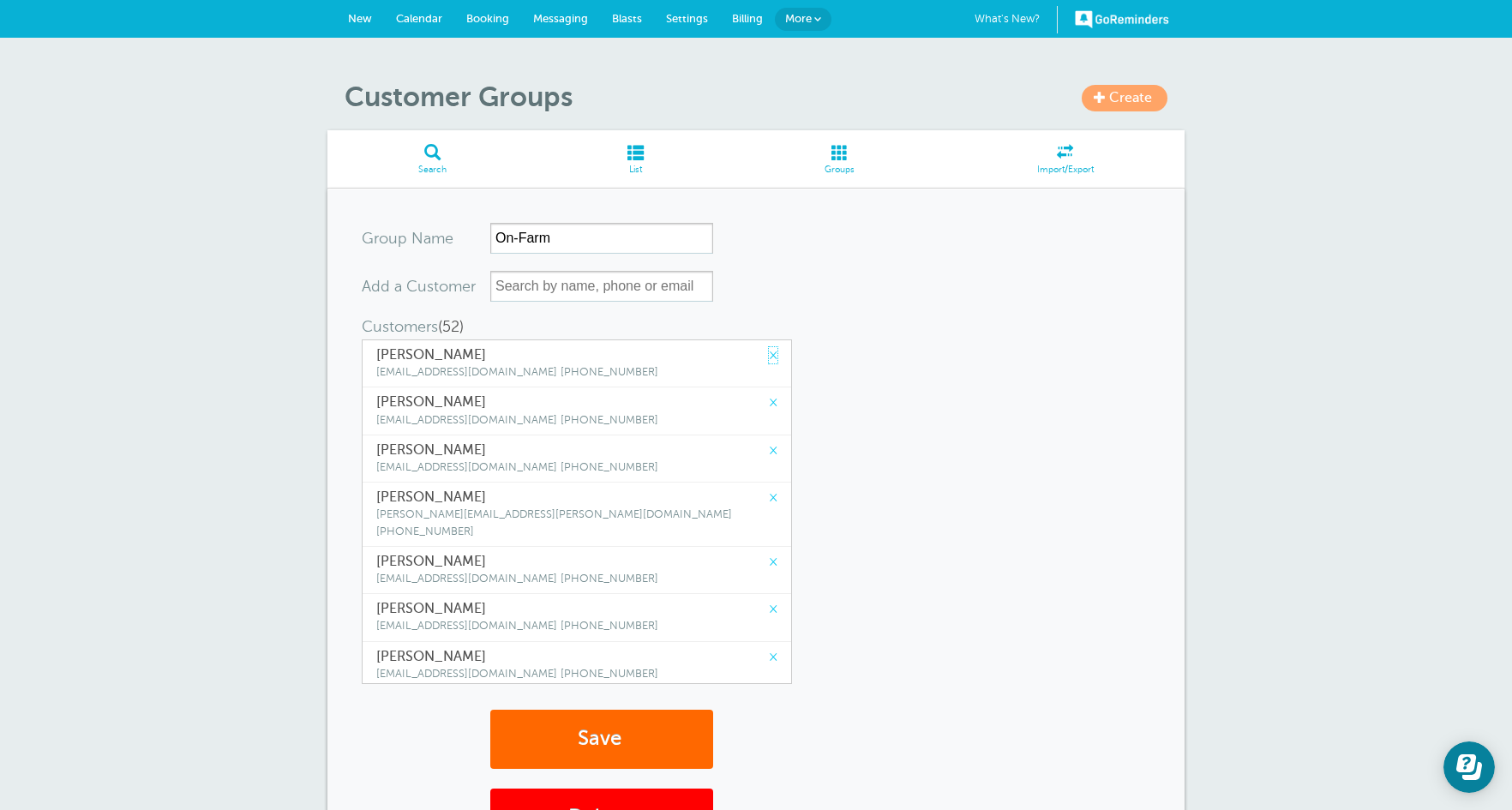
click at [769, 358] on link "×" at bounding box center [773, 355] width 9 height 17
click at [769, 394] on link "×" at bounding box center [773, 402] width 9 height 17
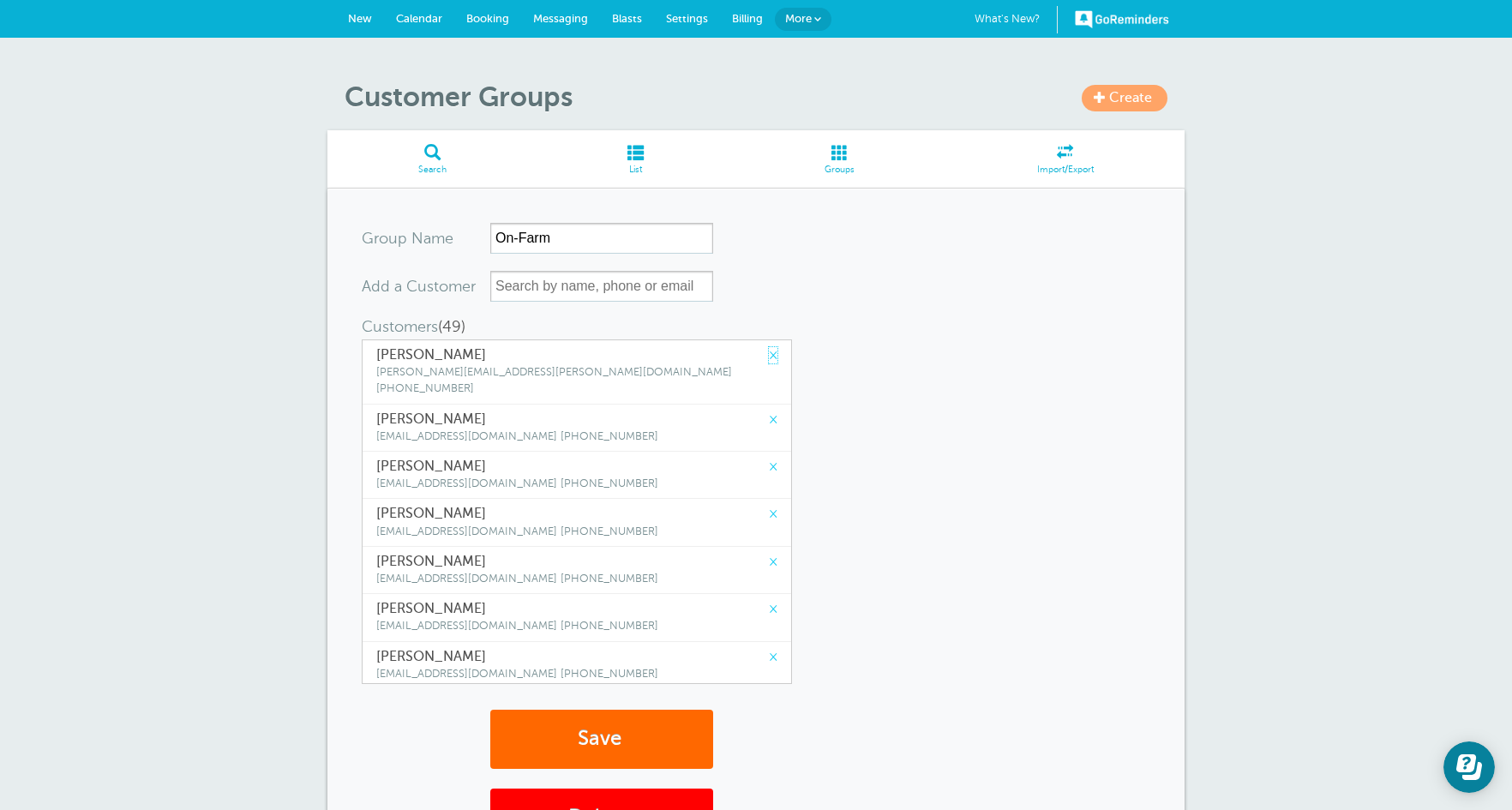
click at [769, 358] on link "×" at bounding box center [773, 355] width 9 height 17
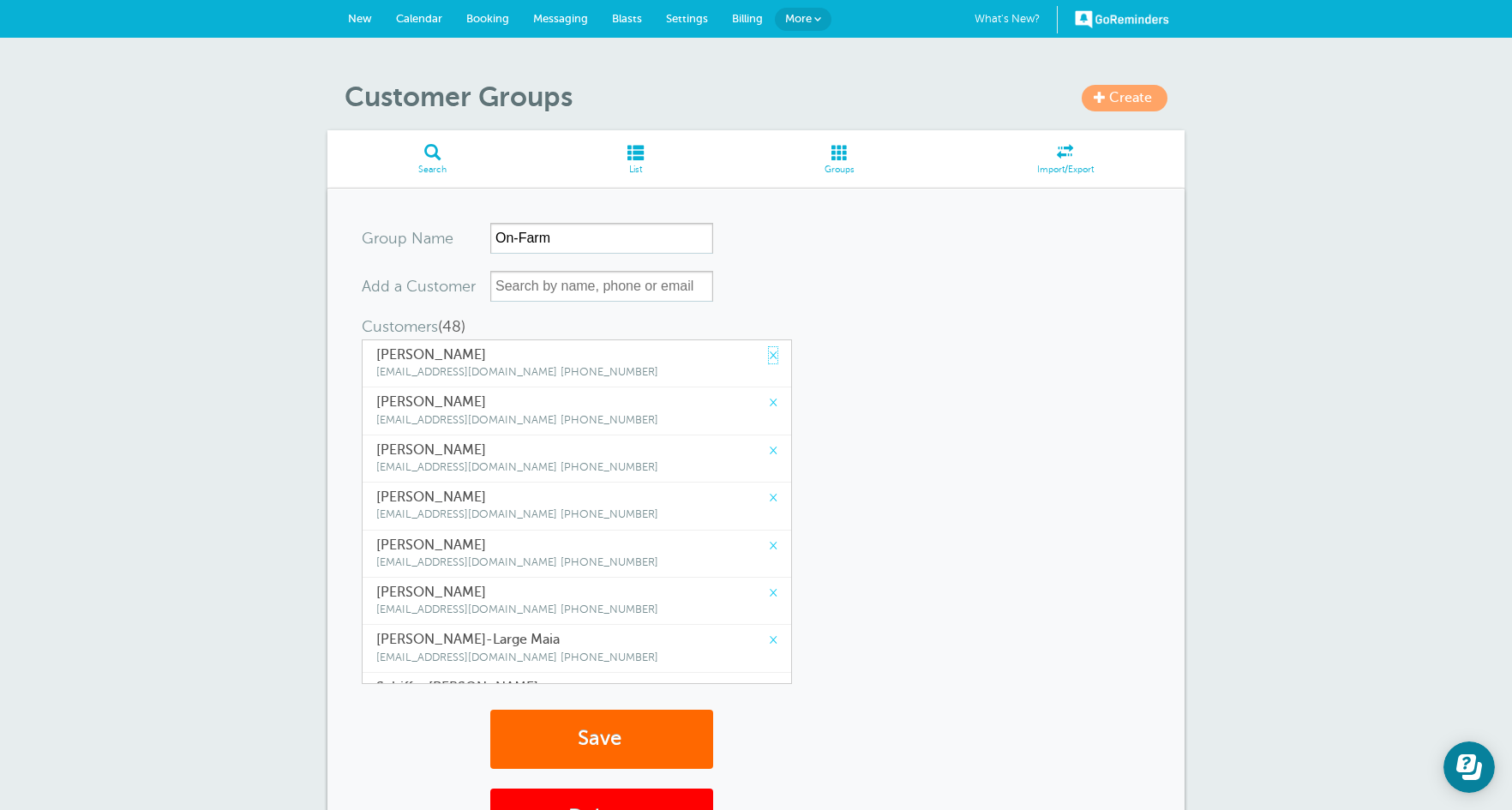
click at [769, 358] on link "×" at bounding box center [773, 355] width 9 height 17
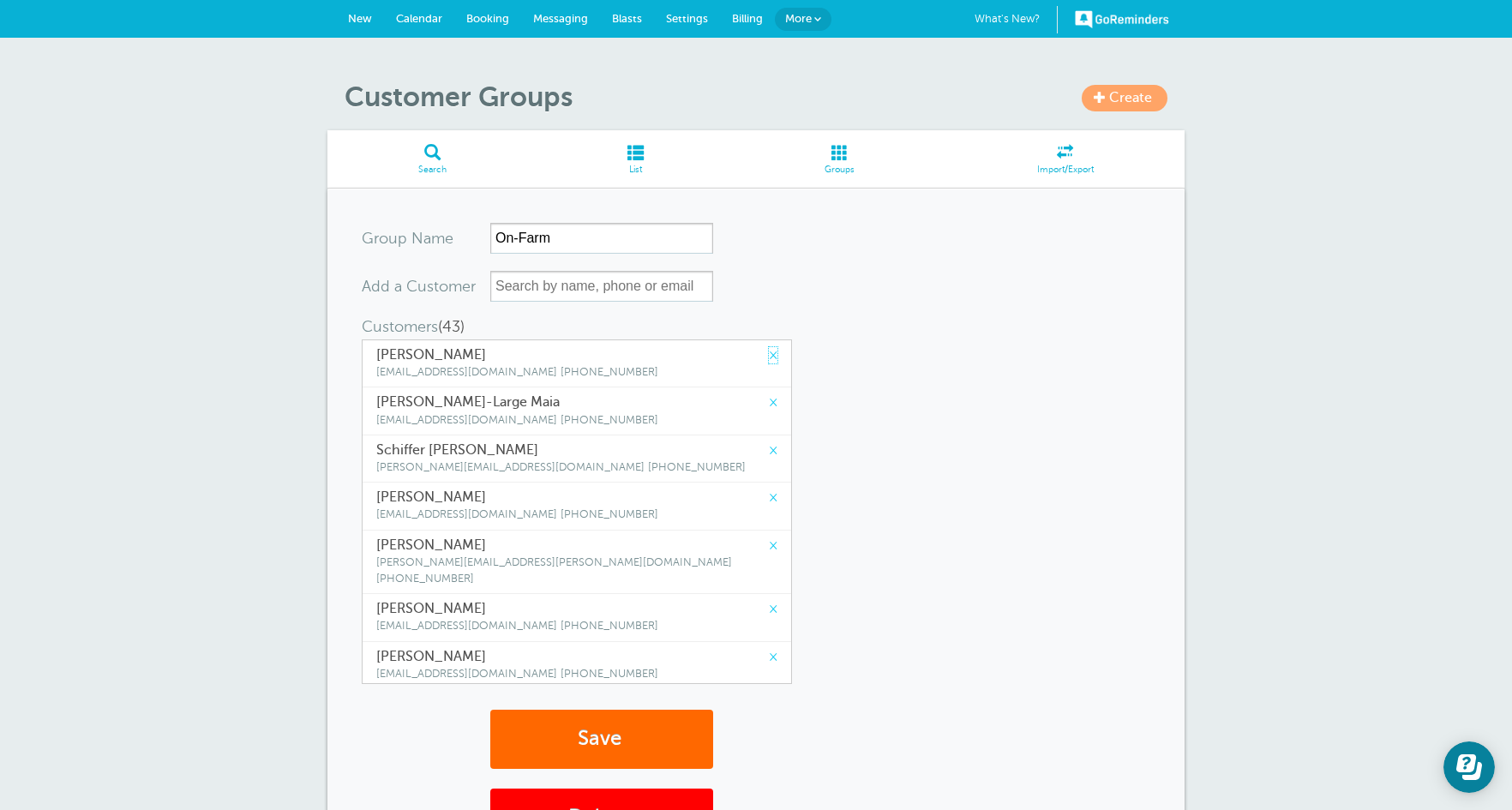
click at [769, 358] on link "×" at bounding box center [773, 355] width 9 height 17
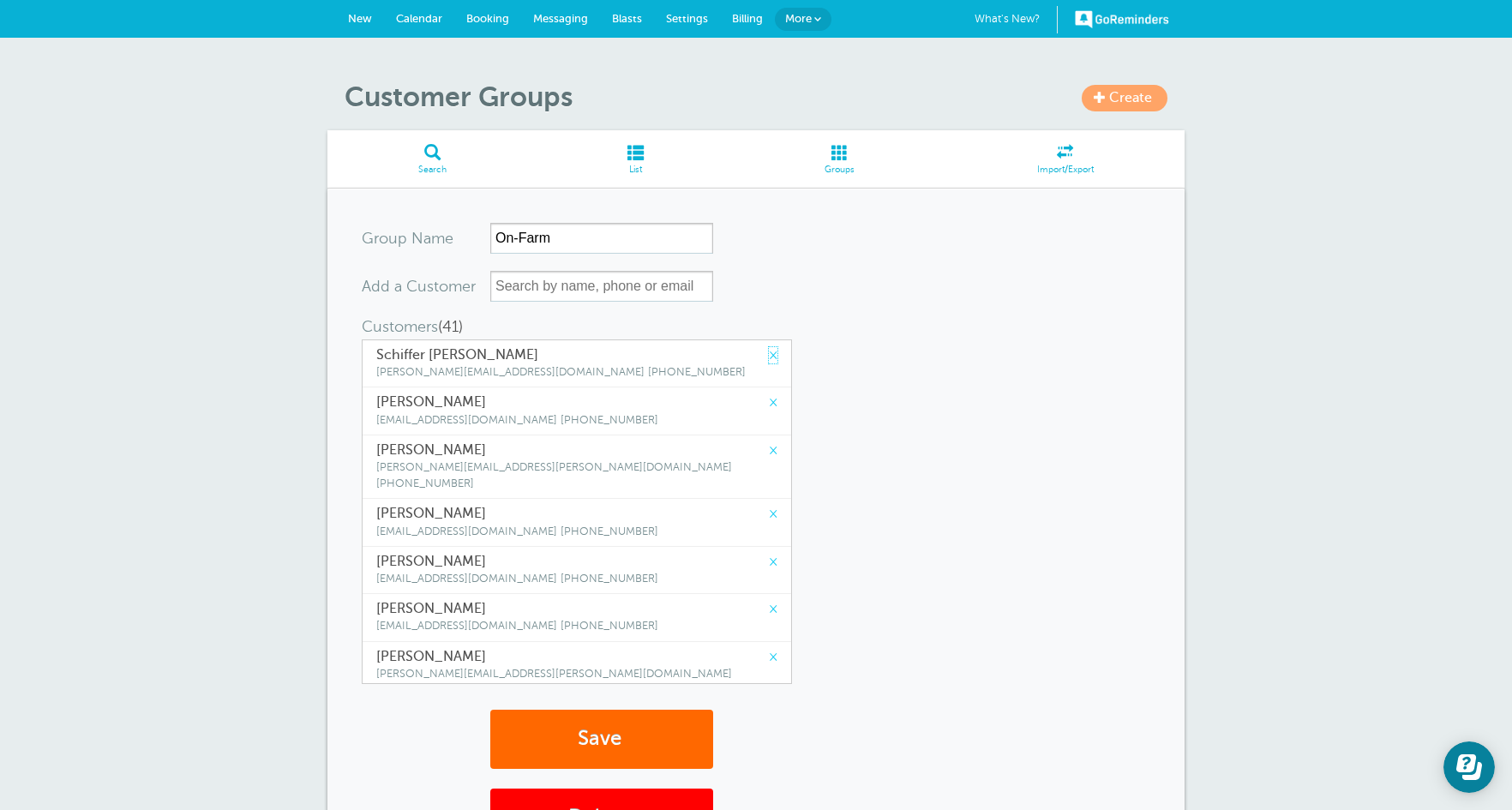
click at [769, 358] on link "×" at bounding box center [773, 355] width 9 height 17
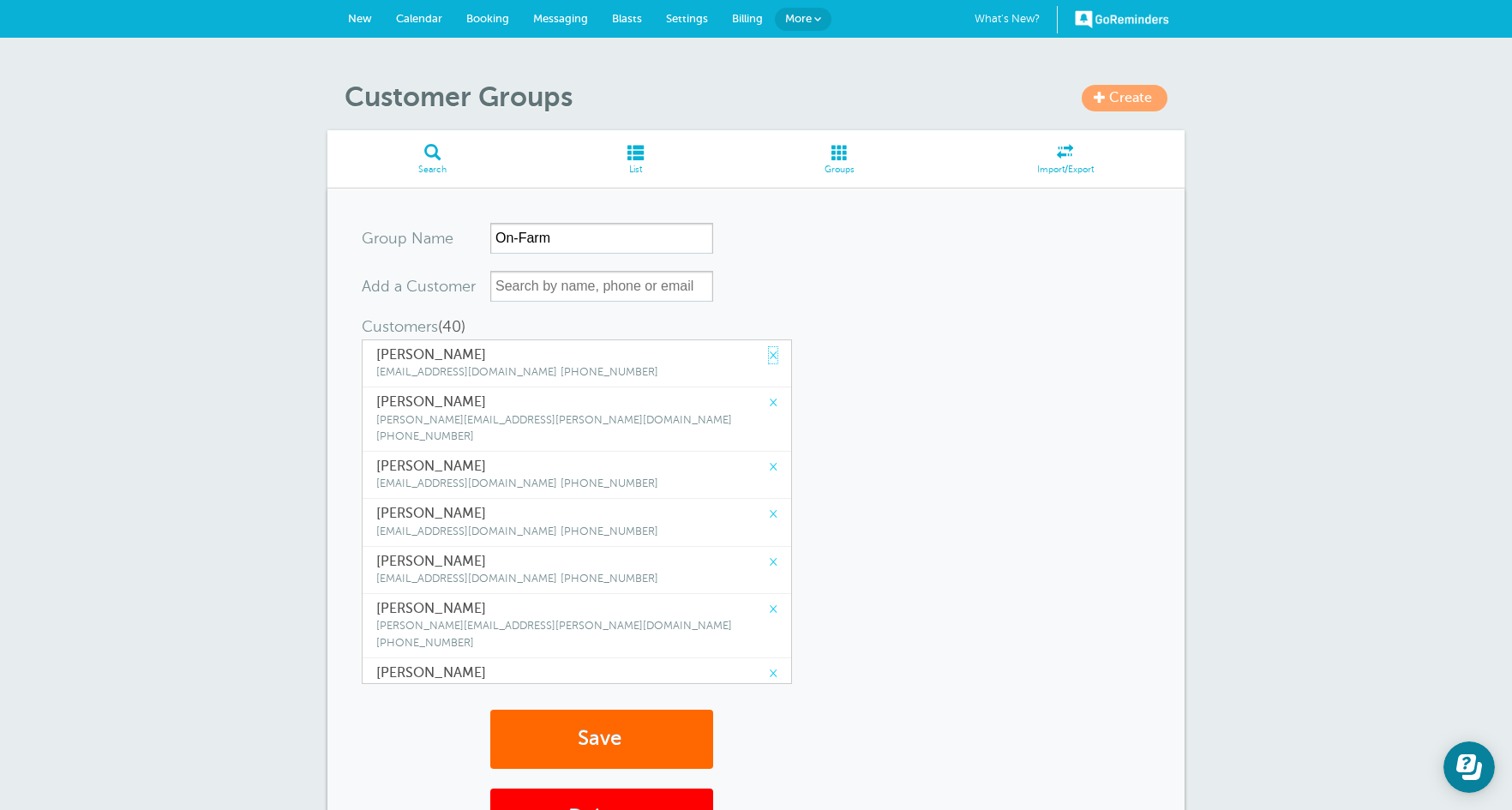
click at [769, 358] on link "×" at bounding box center [773, 355] width 9 height 17
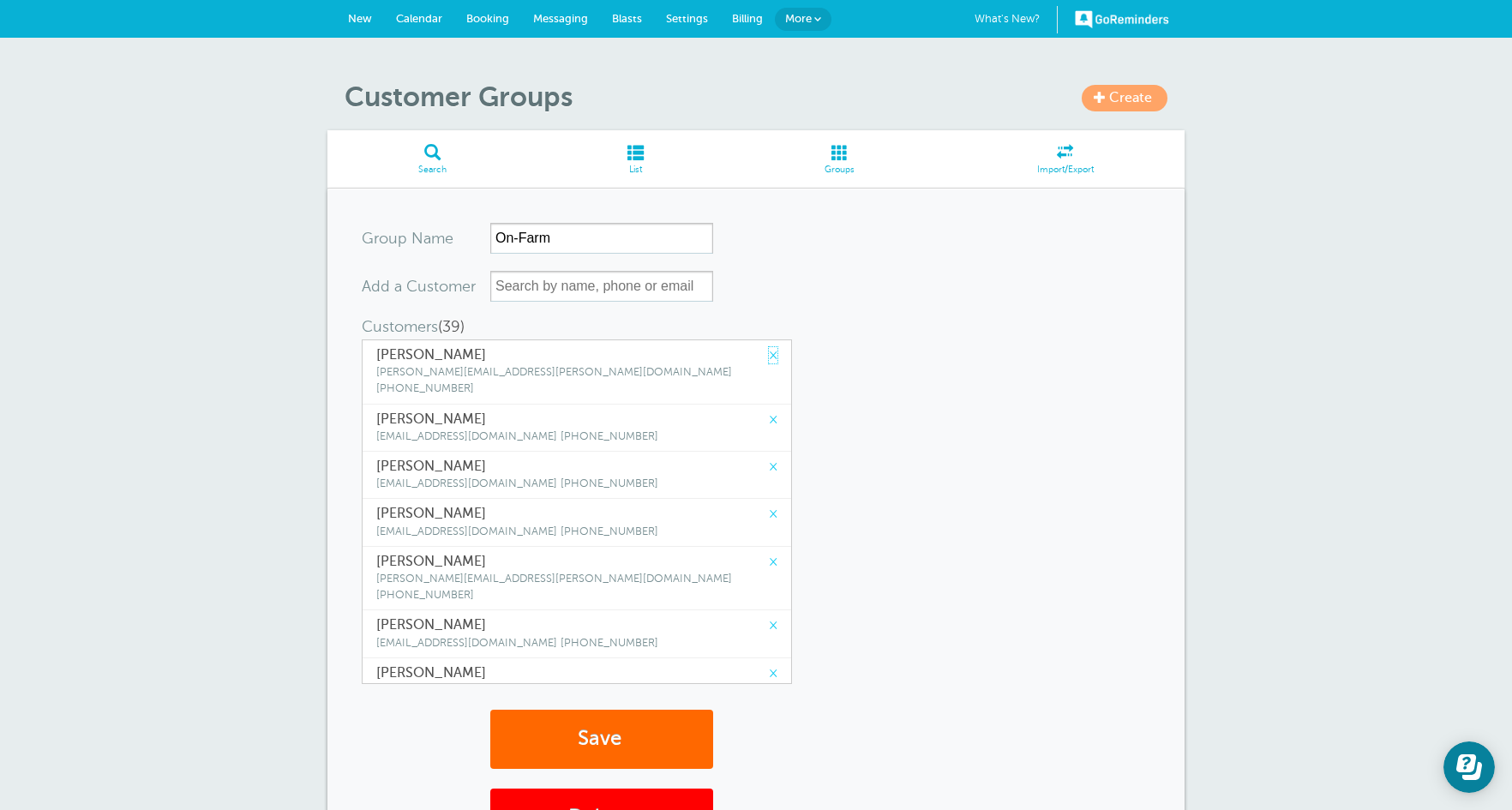
click at [769, 358] on link "×" at bounding box center [773, 355] width 9 height 17
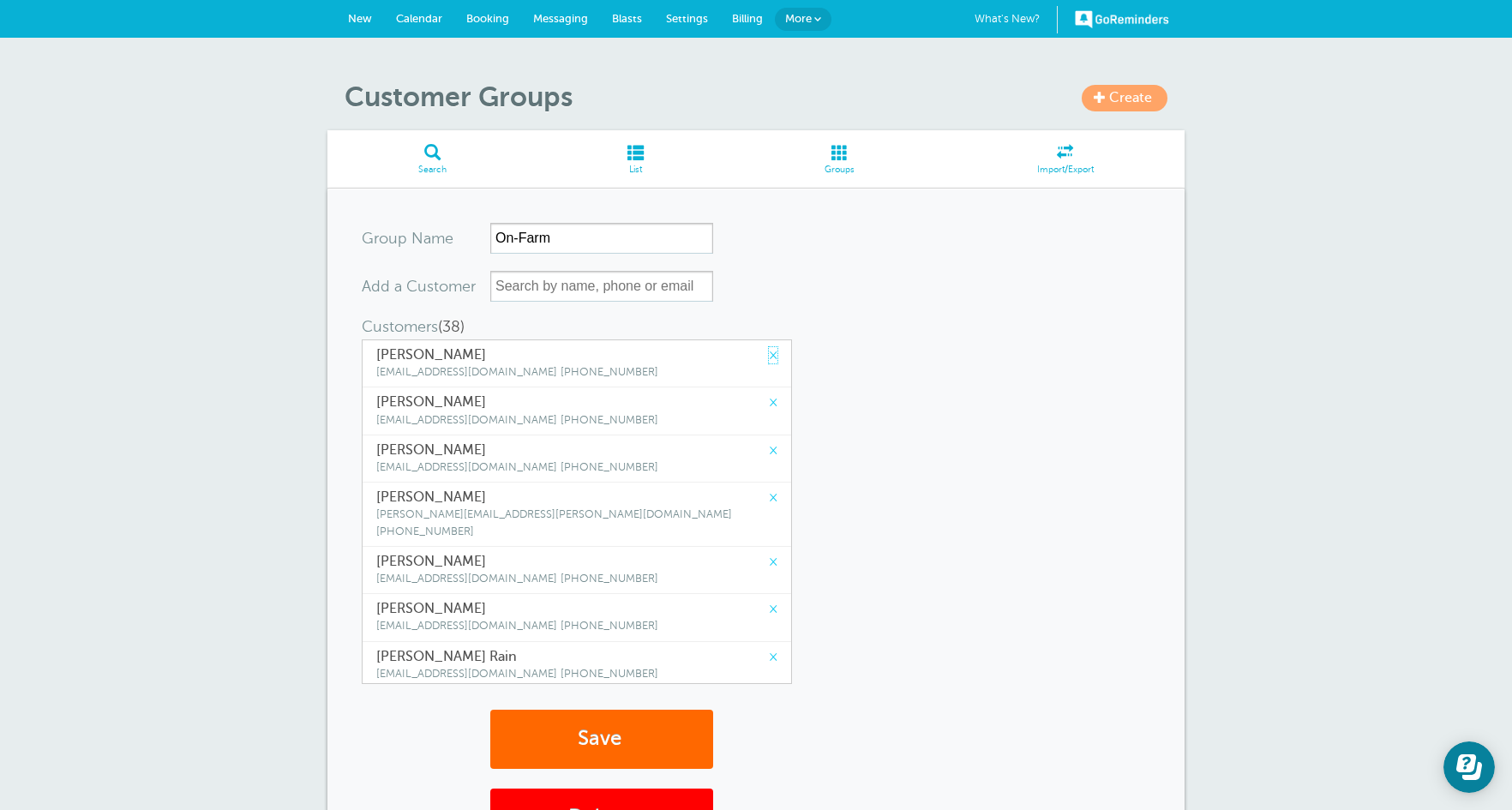
click at [769, 358] on link "×" at bounding box center [773, 355] width 9 height 17
click at [769, 394] on link "×" at bounding box center [773, 402] width 9 height 17
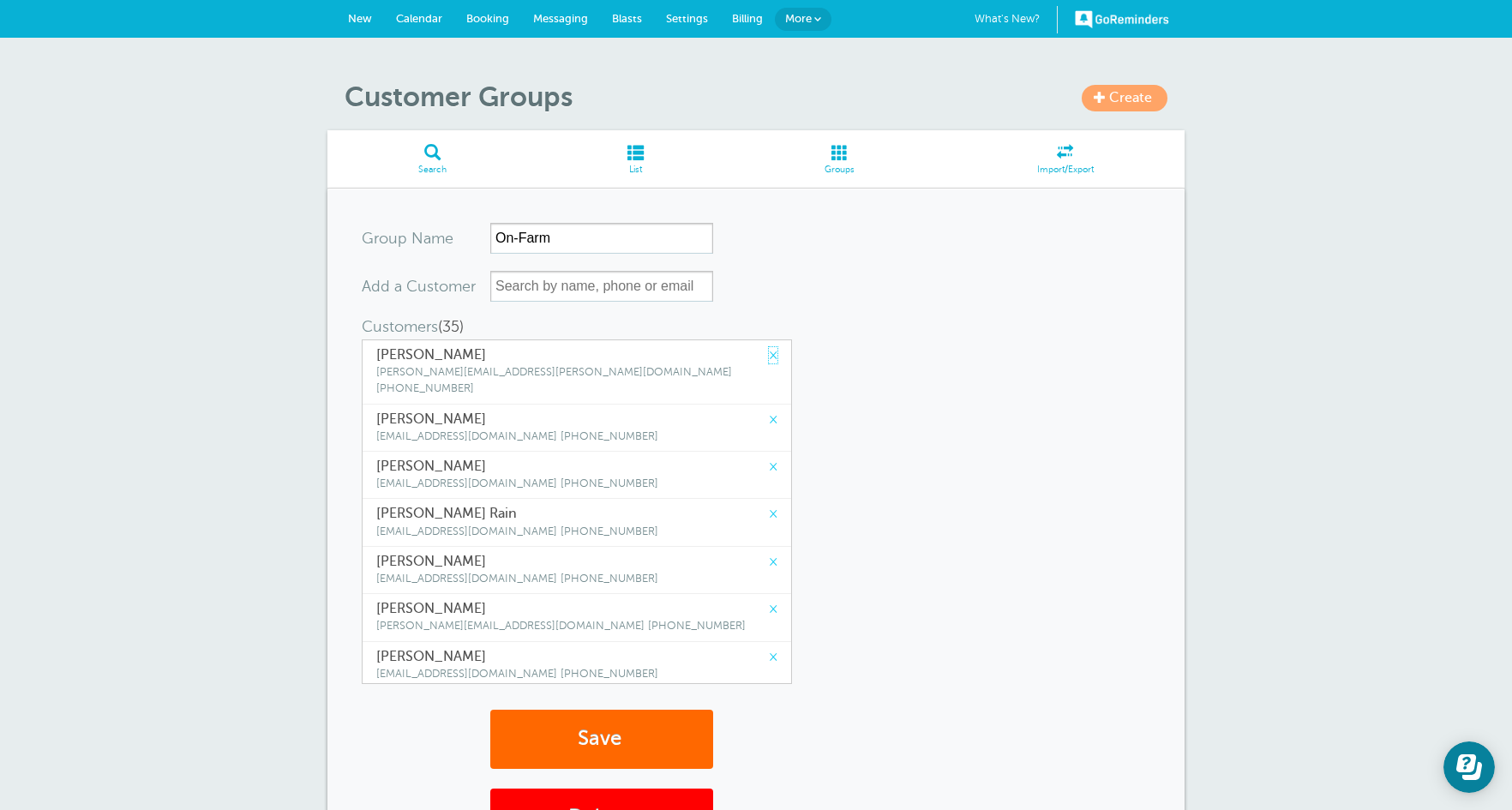
click at [769, 358] on link "×" at bounding box center [773, 355] width 9 height 17
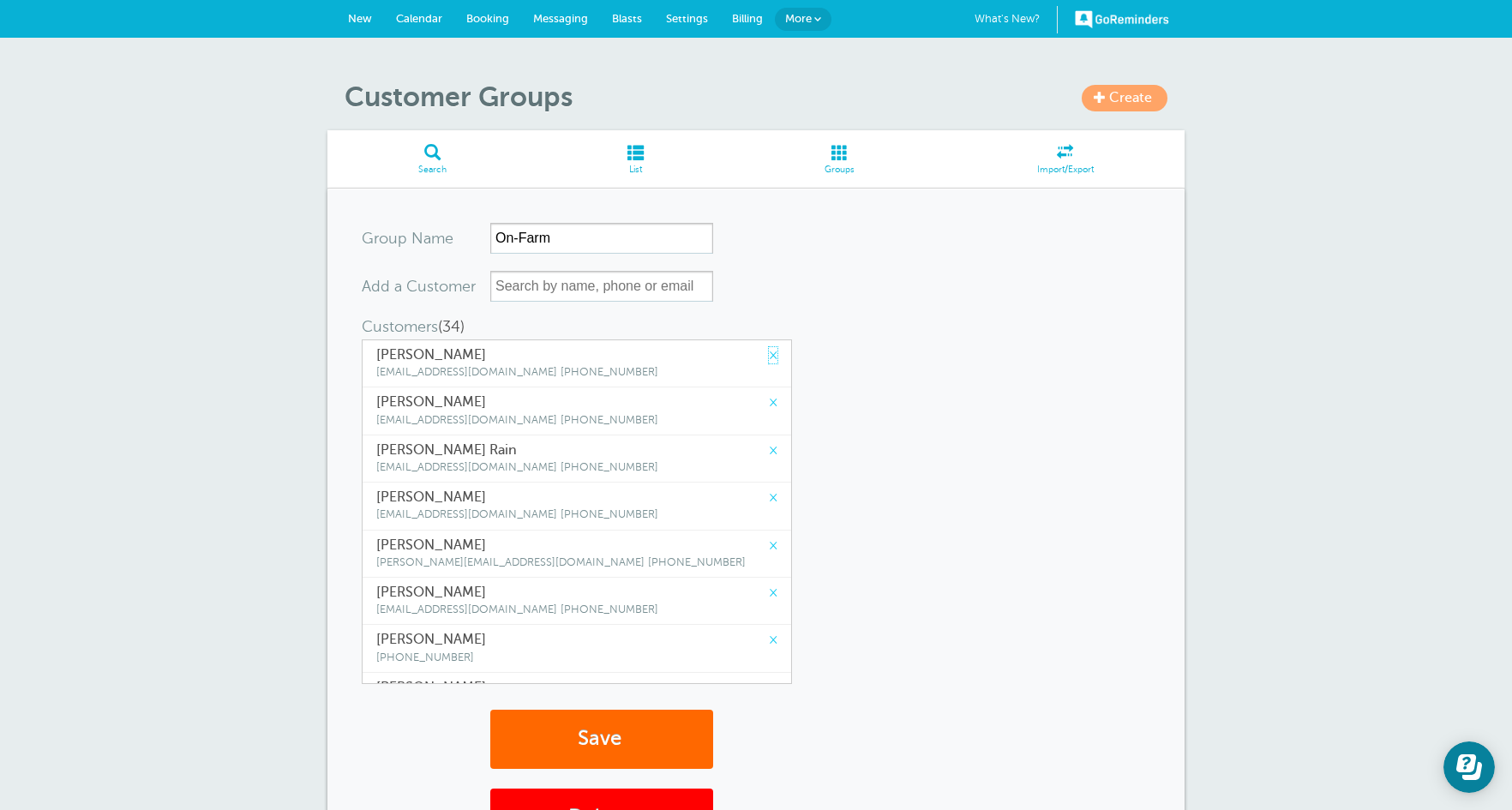
click at [769, 358] on link "×" at bounding box center [773, 355] width 9 height 17
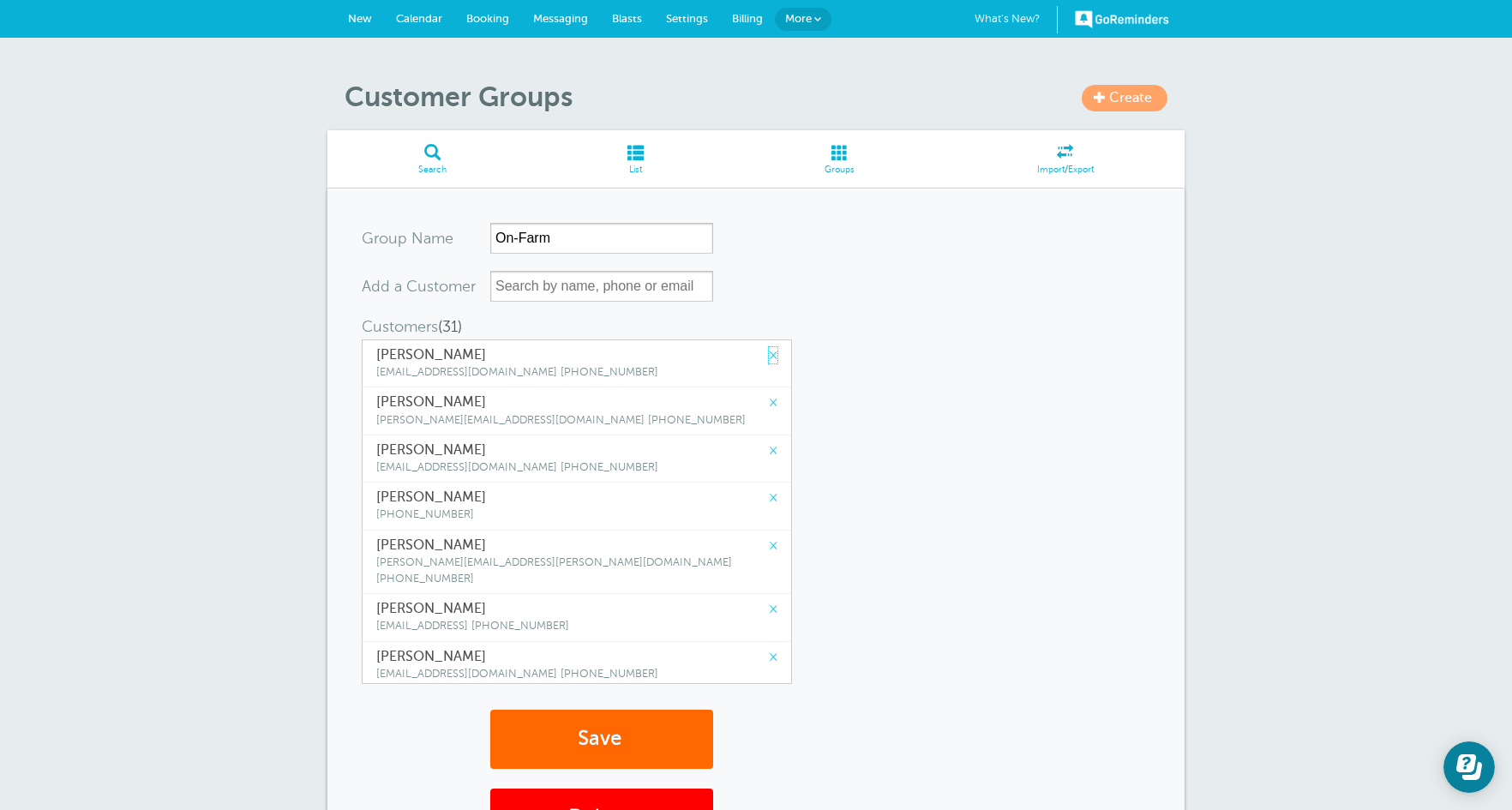
click at [769, 358] on link "×" at bounding box center [773, 355] width 9 height 17
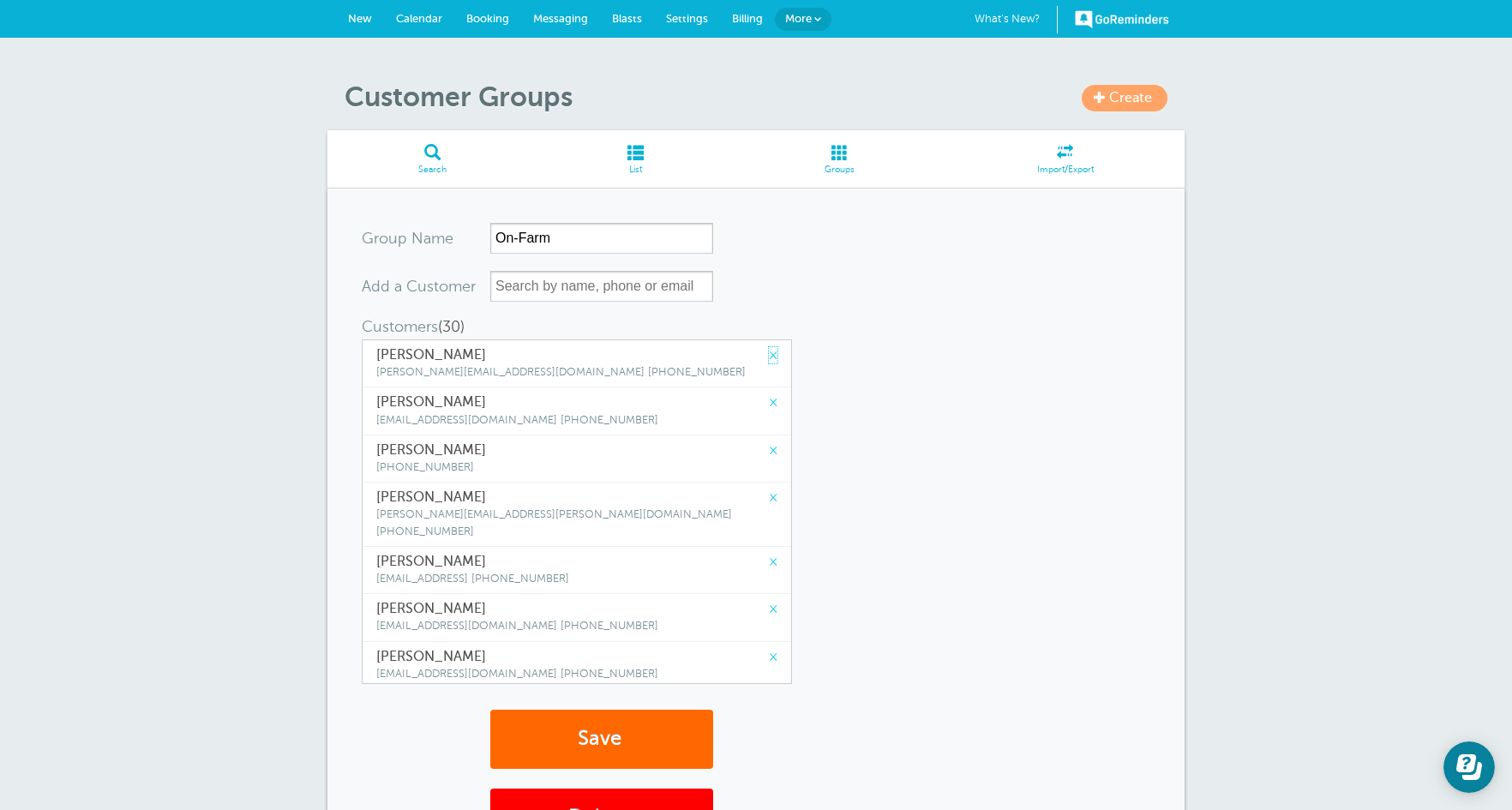
click at [769, 358] on link "×" at bounding box center [773, 355] width 9 height 17
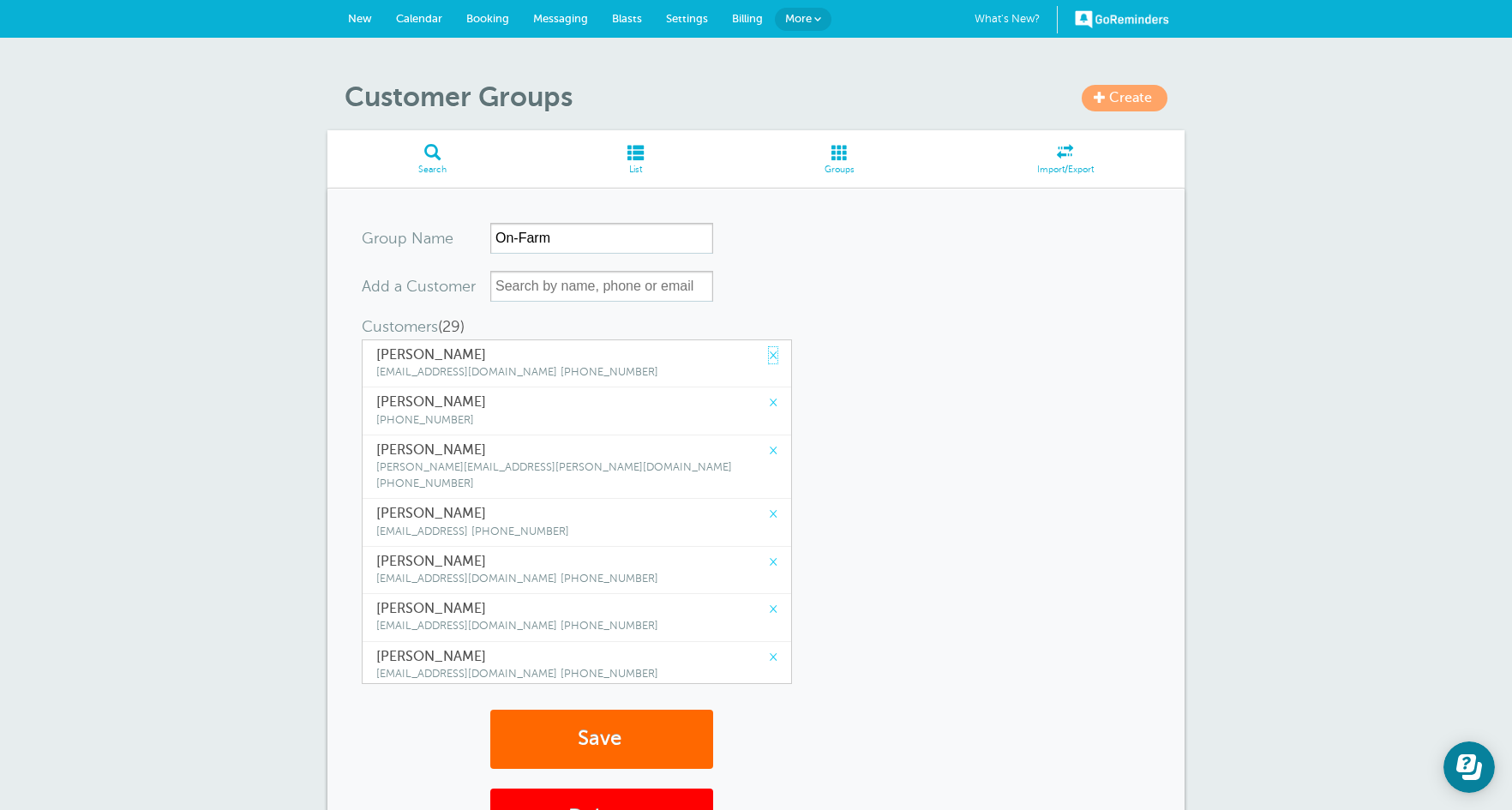
click at [769, 358] on link "×" at bounding box center [773, 355] width 9 height 17
click at [769, 394] on link "×" at bounding box center [773, 402] width 9 height 17
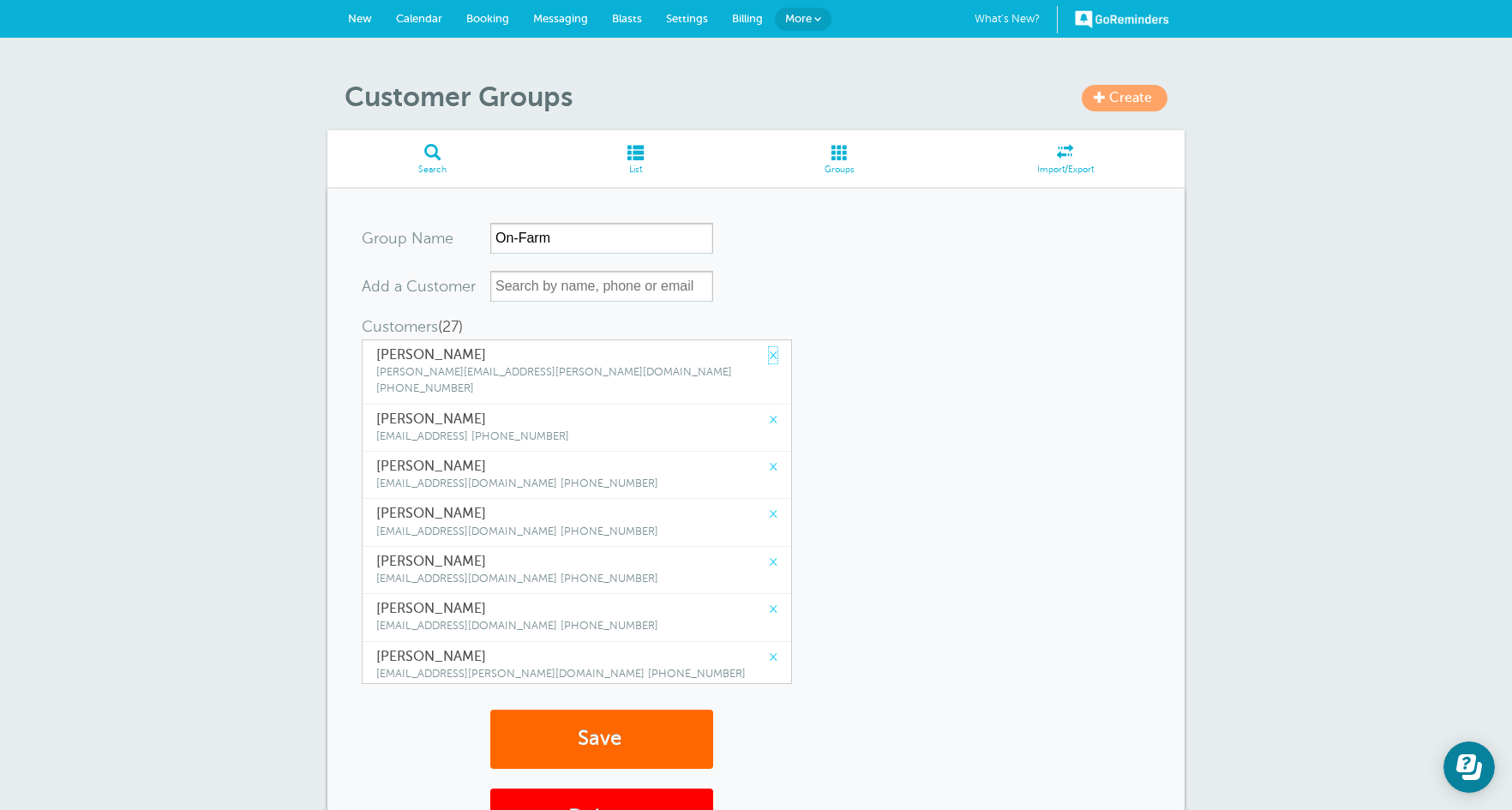
click at [769, 358] on link "×" at bounding box center [773, 355] width 9 height 17
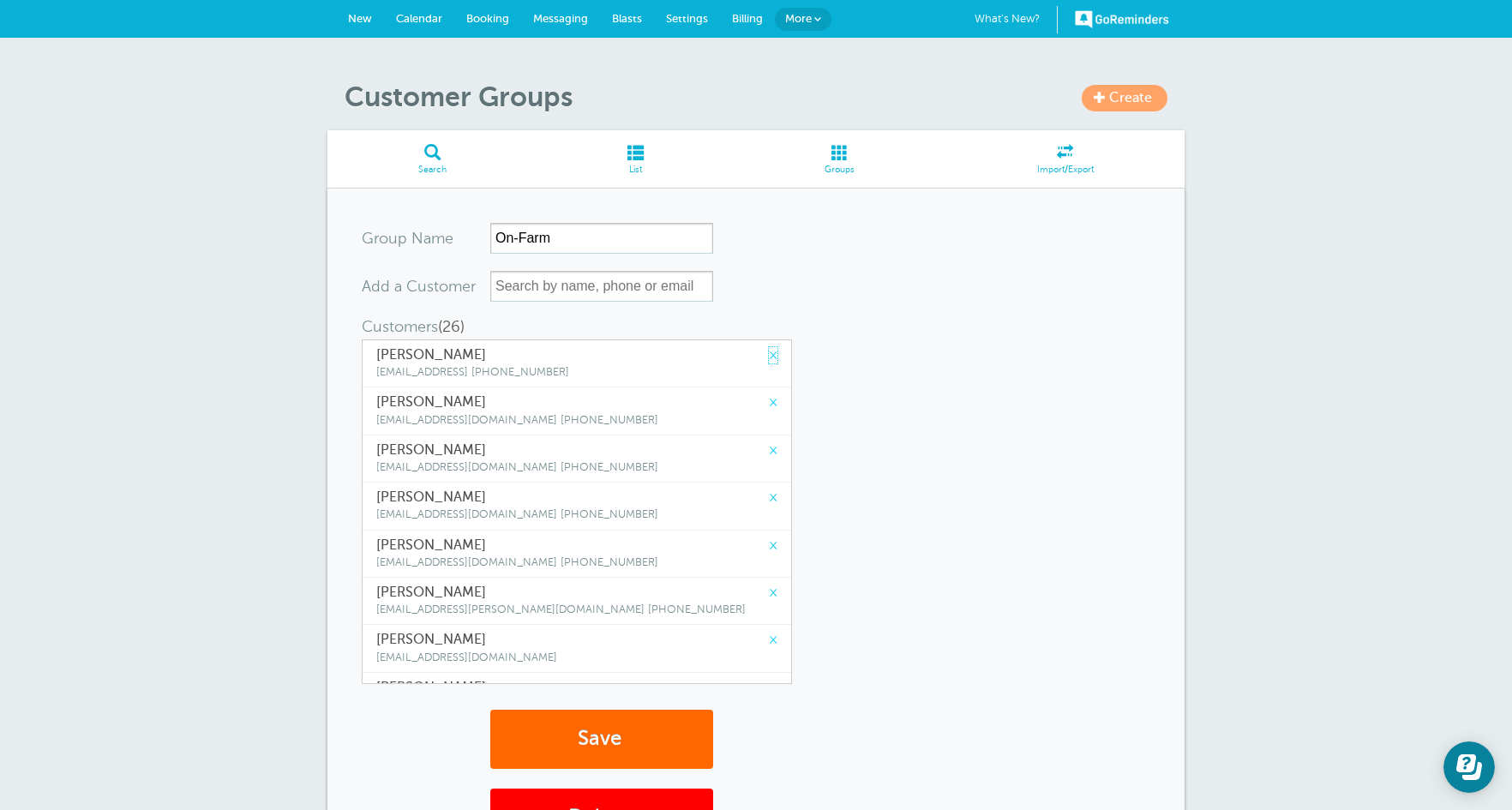
click at [769, 358] on link "×" at bounding box center [773, 355] width 9 height 17
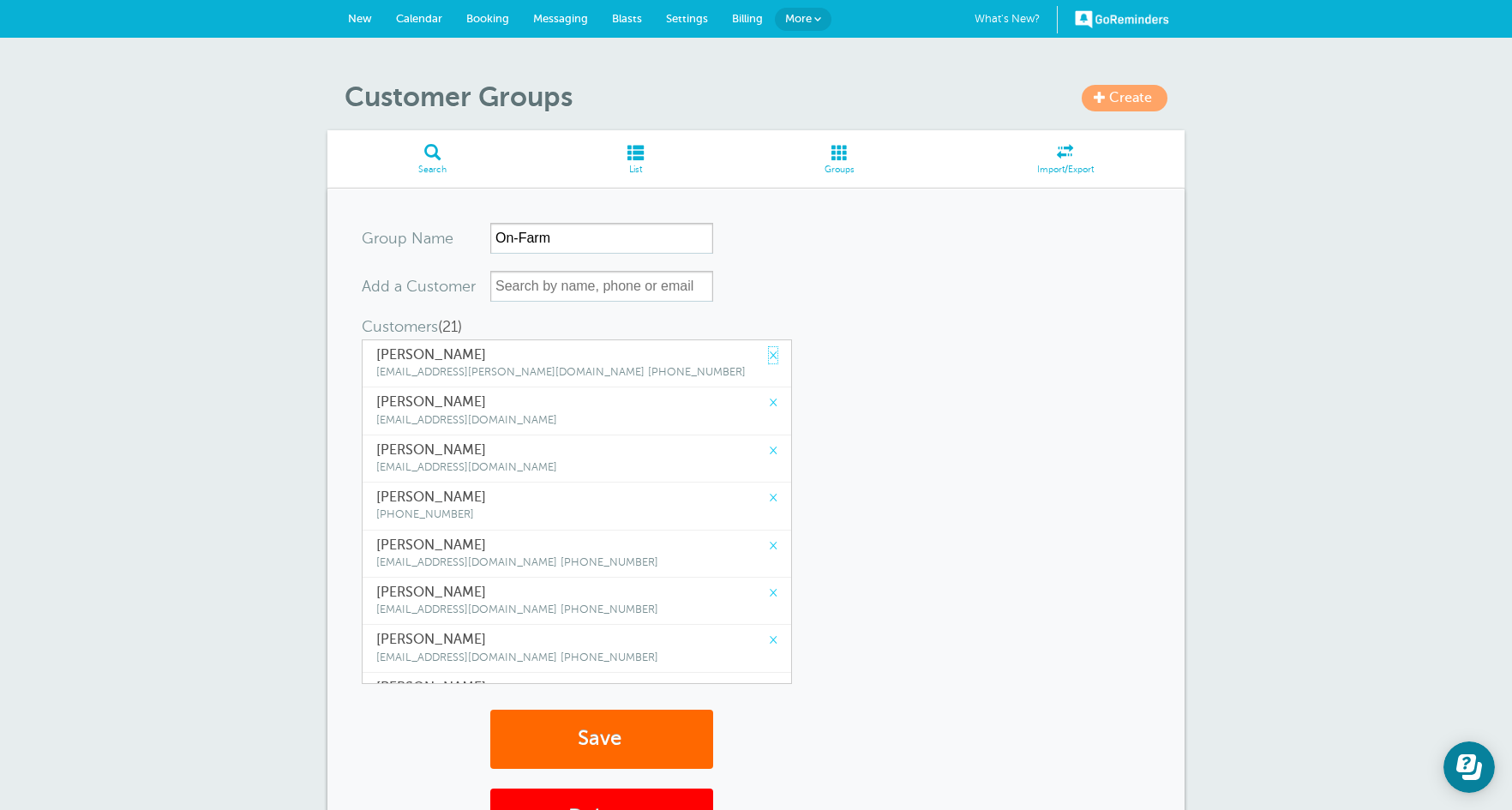
click at [769, 358] on link "×" at bounding box center [773, 355] width 9 height 17
click at [769, 394] on link "×" at bounding box center [773, 402] width 9 height 17
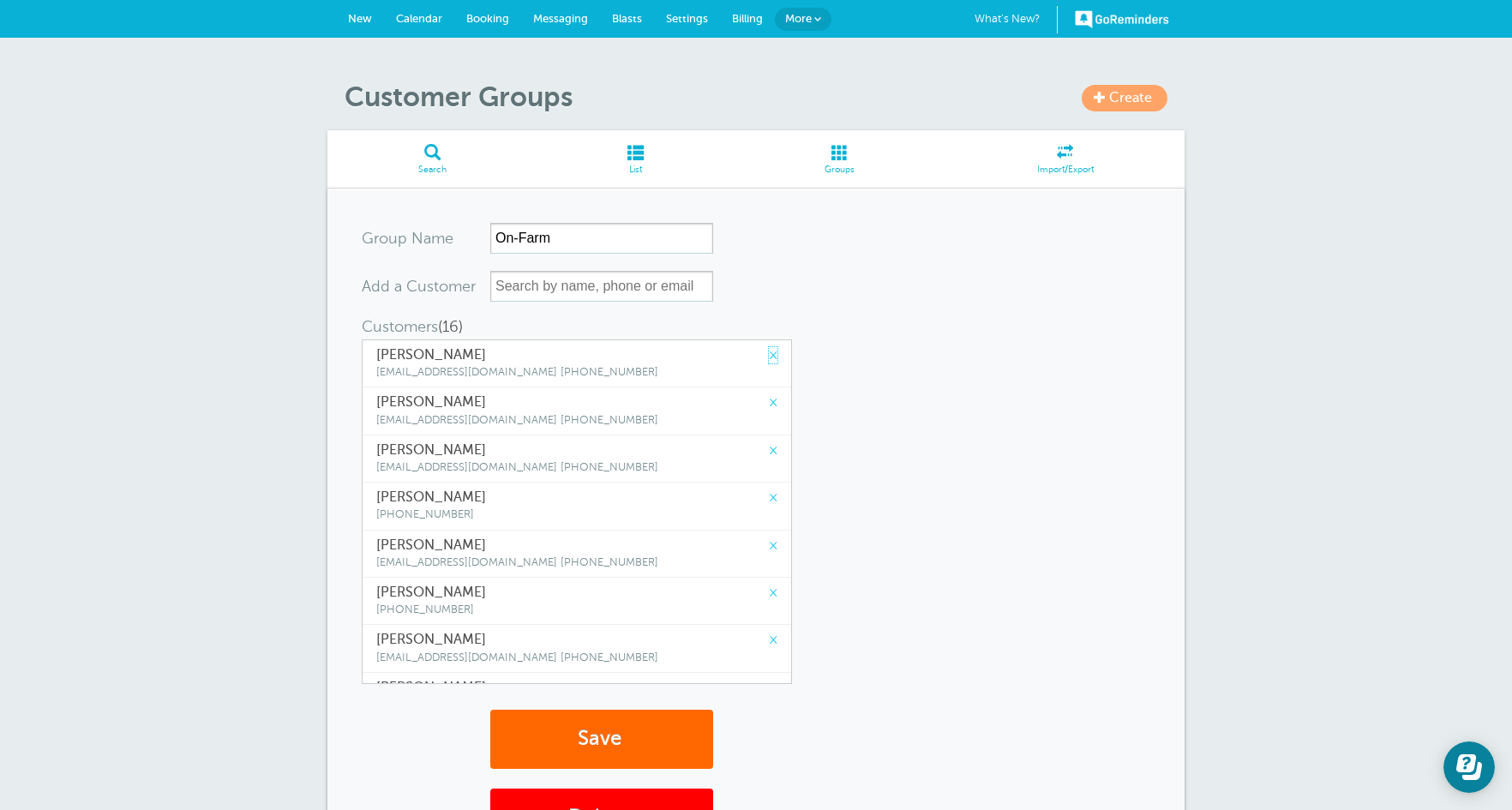
click at [769, 358] on link "×" at bounding box center [773, 355] width 9 height 17
click at [769, 394] on link "×" at bounding box center [773, 402] width 9 height 17
click at [769, 358] on link "×" at bounding box center [773, 355] width 9 height 17
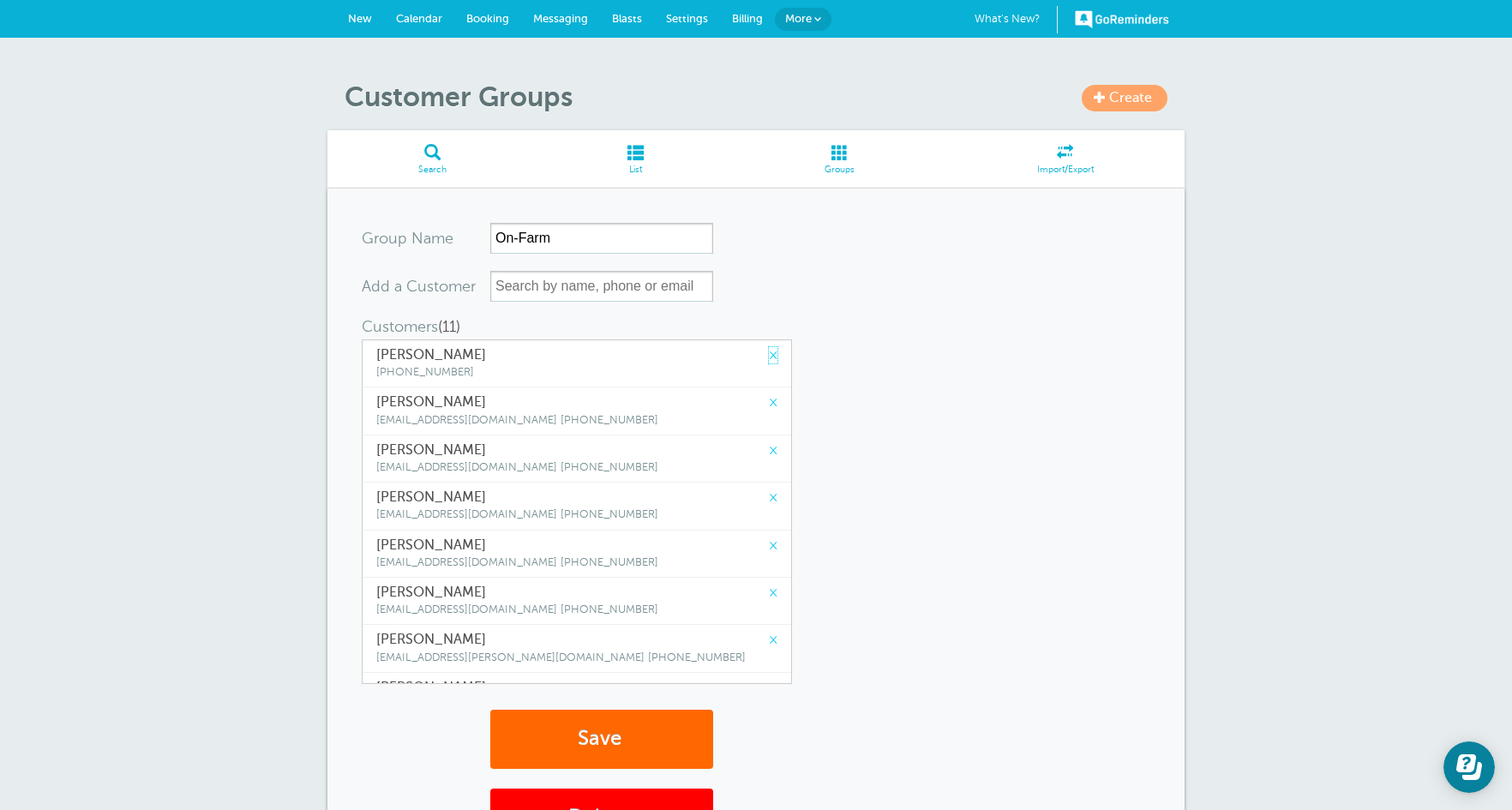
click at [769, 358] on link "×" at bounding box center [773, 355] width 9 height 17
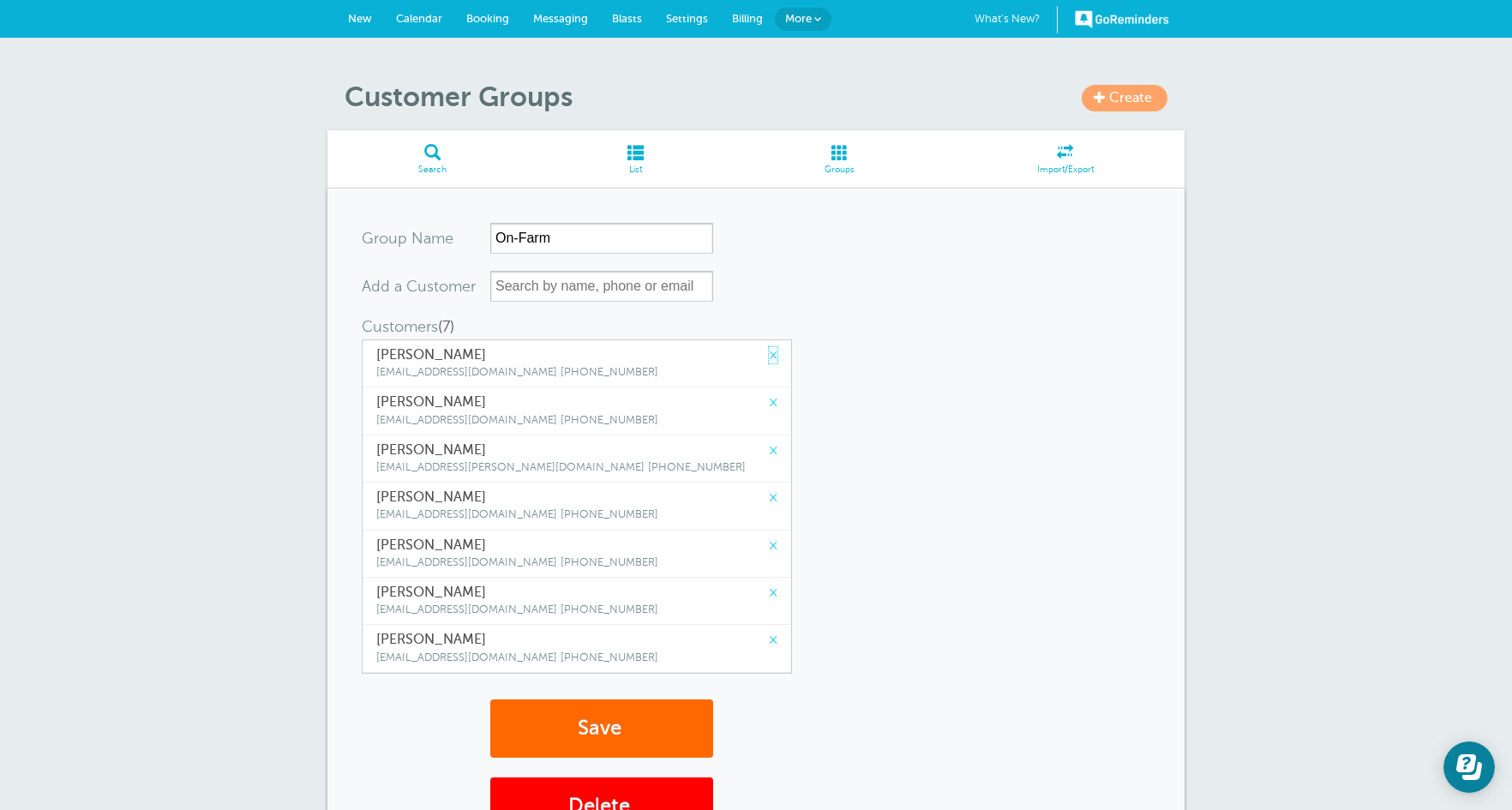
click at [769, 358] on link "×" at bounding box center [773, 355] width 9 height 17
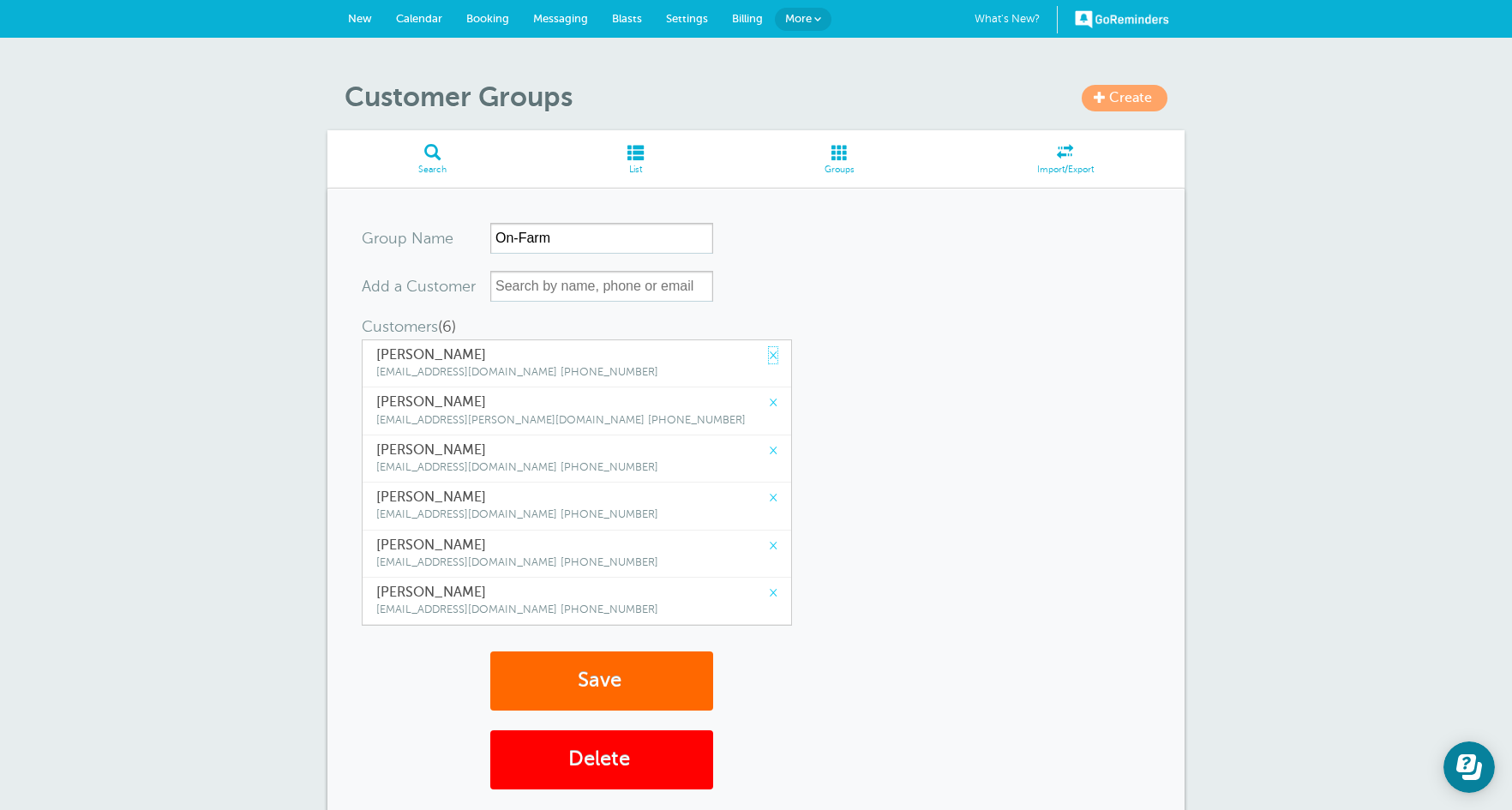
click at [769, 358] on link "×" at bounding box center [773, 355] width 9 height 17
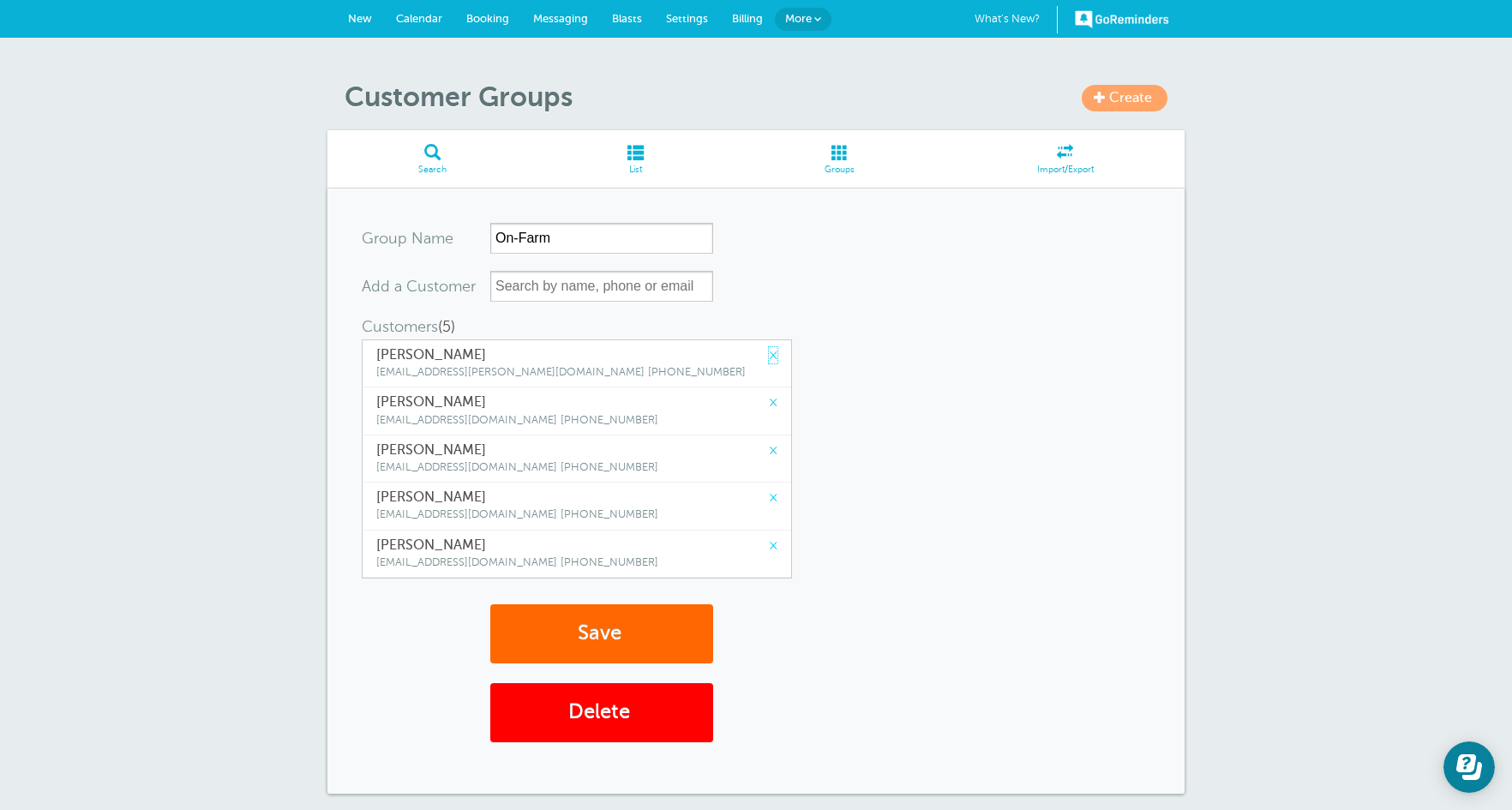
click at [769, 358] on link "×" at bounding box center [773, 355] width 9 height 17
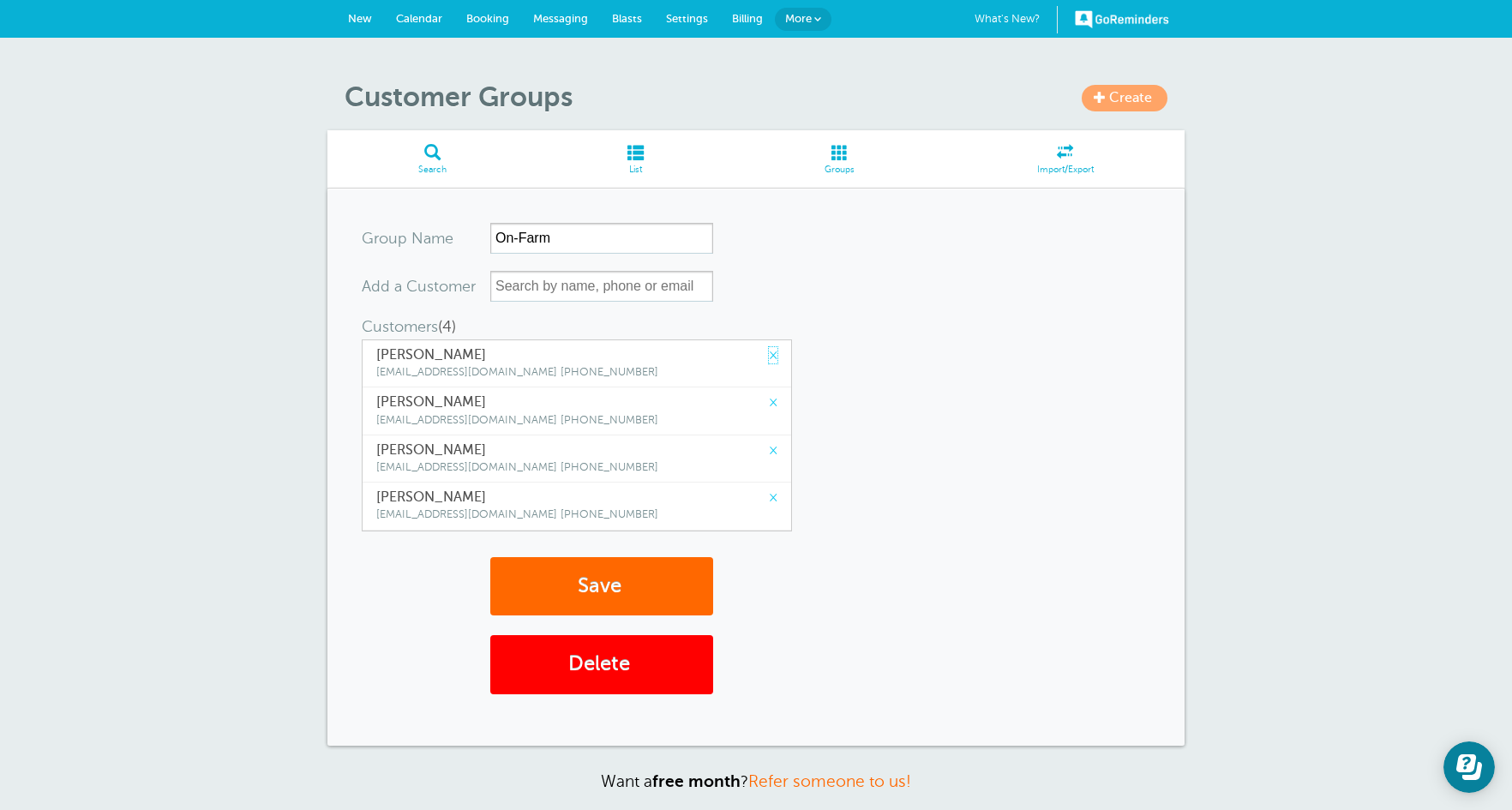
click at [769, 358] on link "×" at bounding box center [773, 355] width 9 height 17
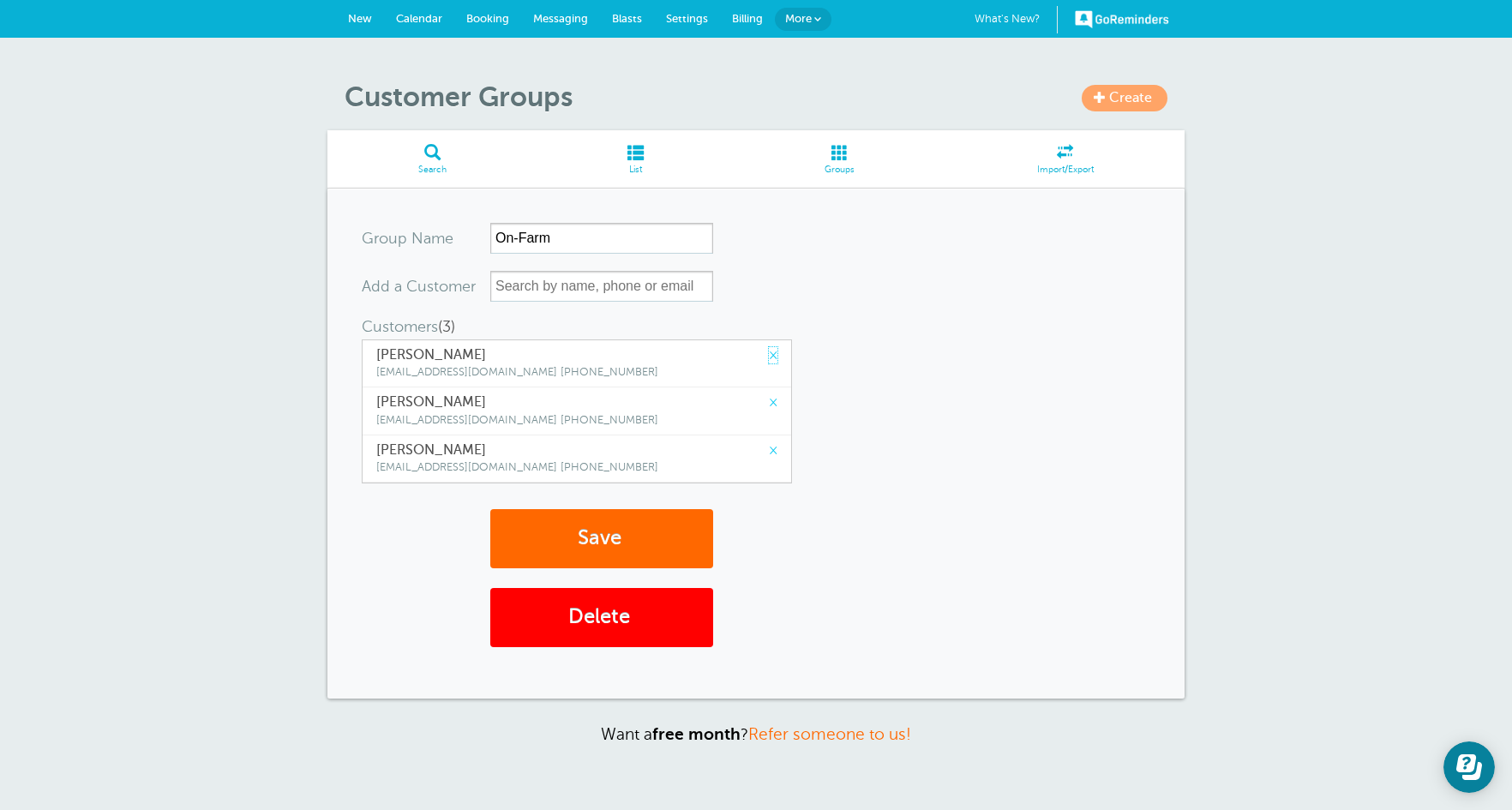
click at [769, 358] on link "×" at bounding box center [773, 355] width 9 height 17
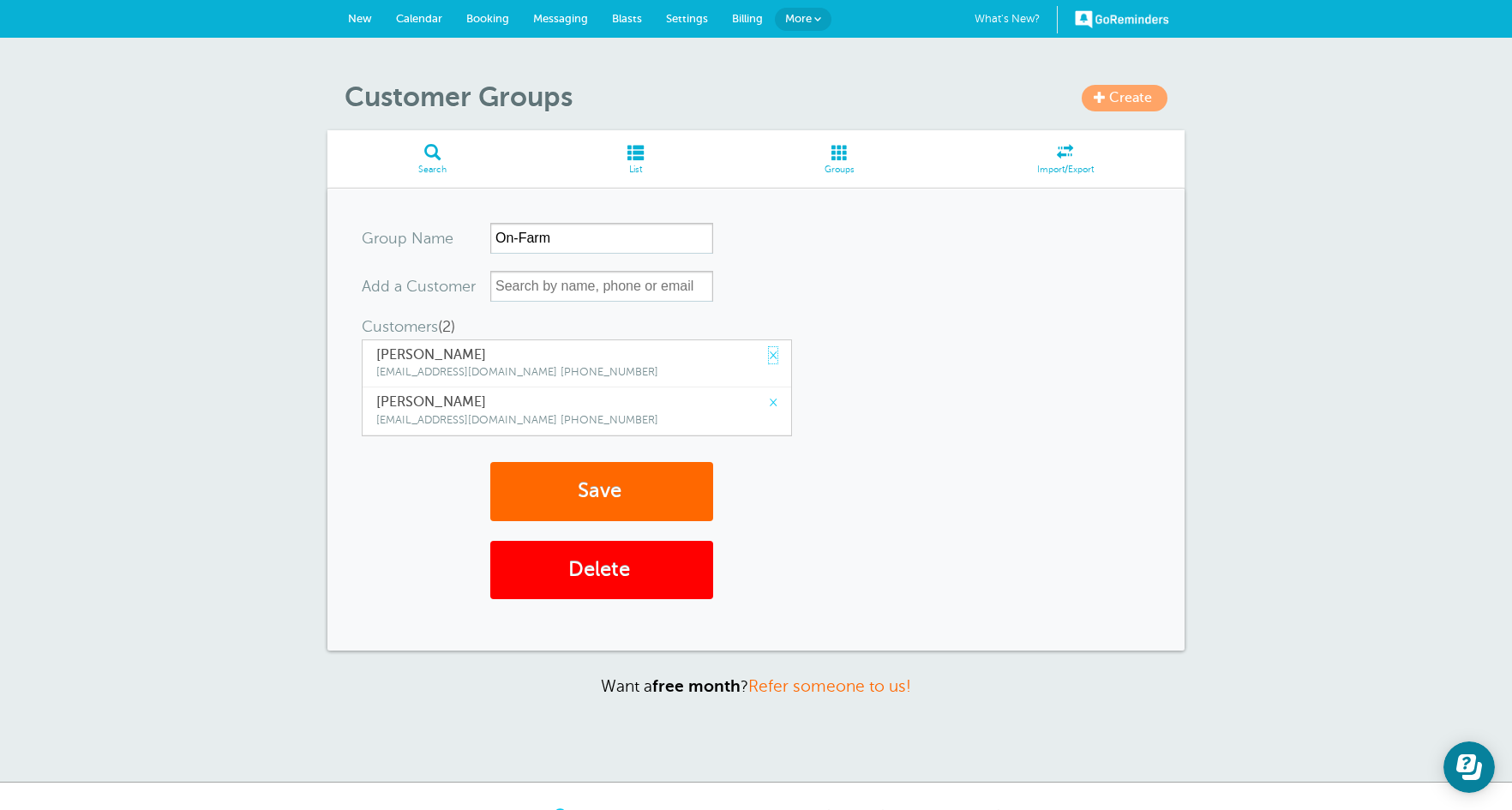
click at [769, 358] on link "×" at bounding box center [773, 355] width 9 height 17
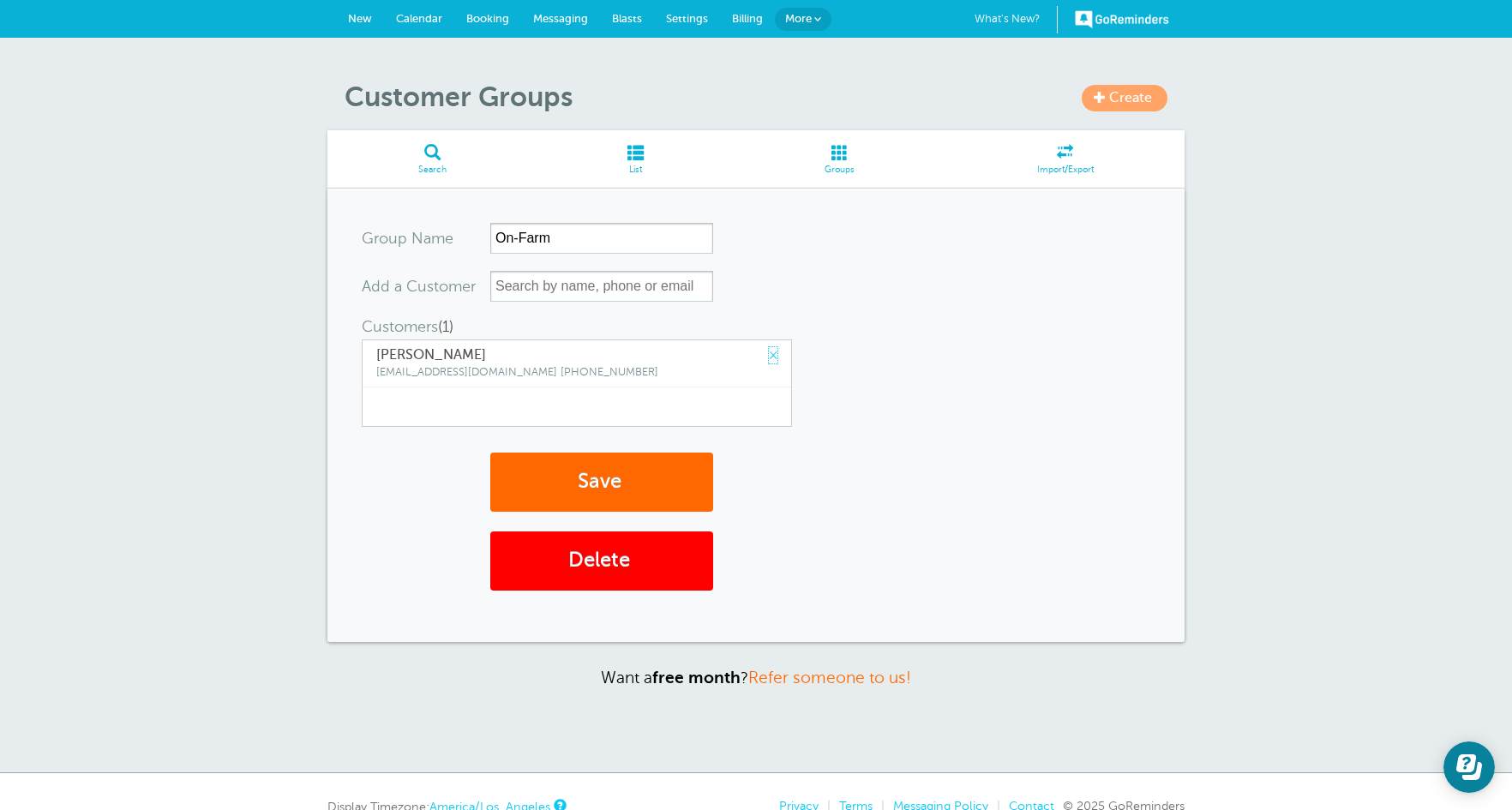
click at [769, 358] on link "×" at bounding box center [773, 355] width 9 height 17
drag, startPoint x: 638, startPoint y: 295, endPoint x: 643, endPoint y: 287, distance: 9.4
click at [642, 292] on input "text" at bounding box center [602, 287] width 223 height 31
type input "a"
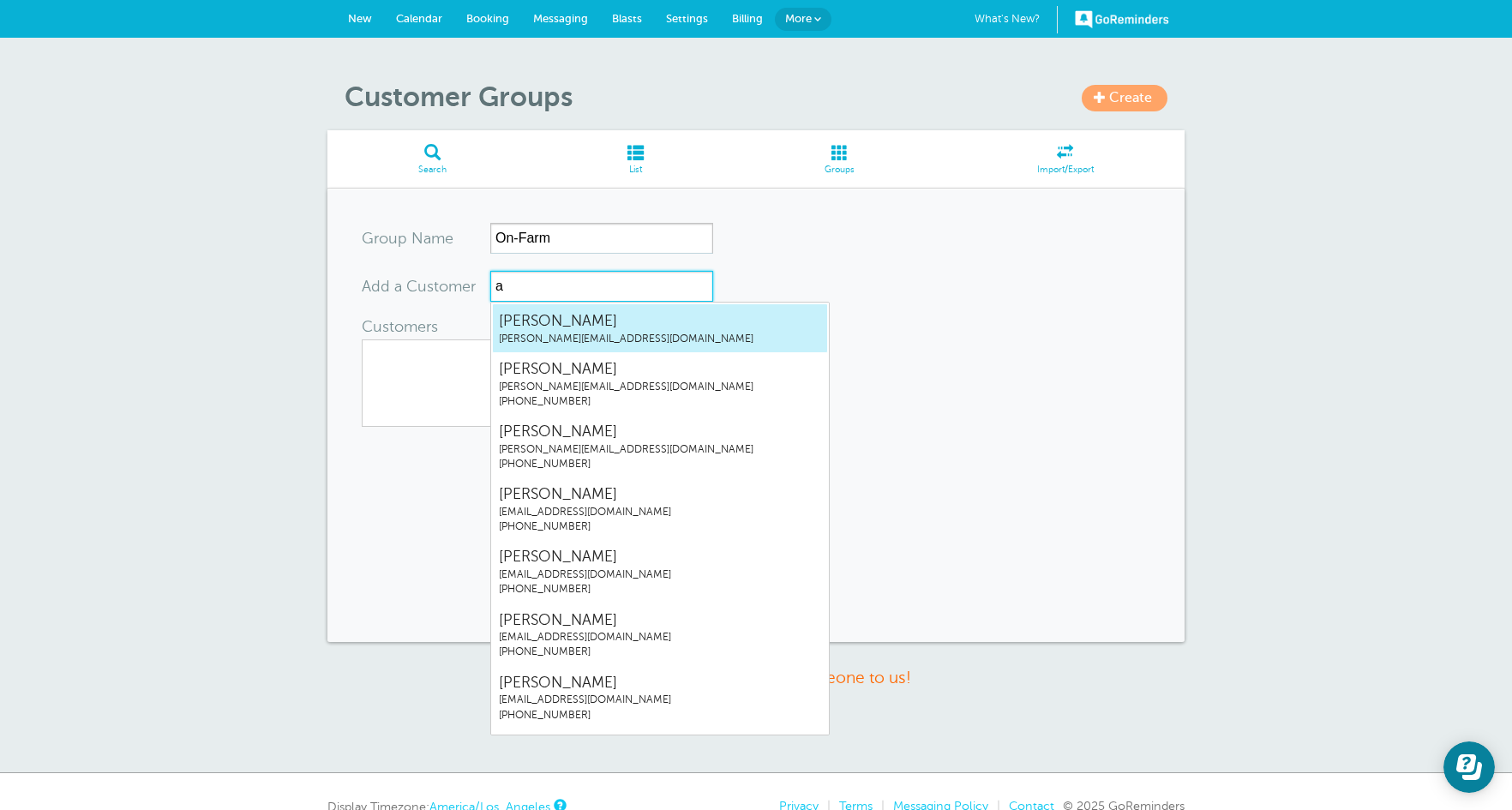
click at [586, 304] on link "Abigail McNamara abigail@boldlygrownfarm.com" at bounding box center [660, 328] width 336 height 50
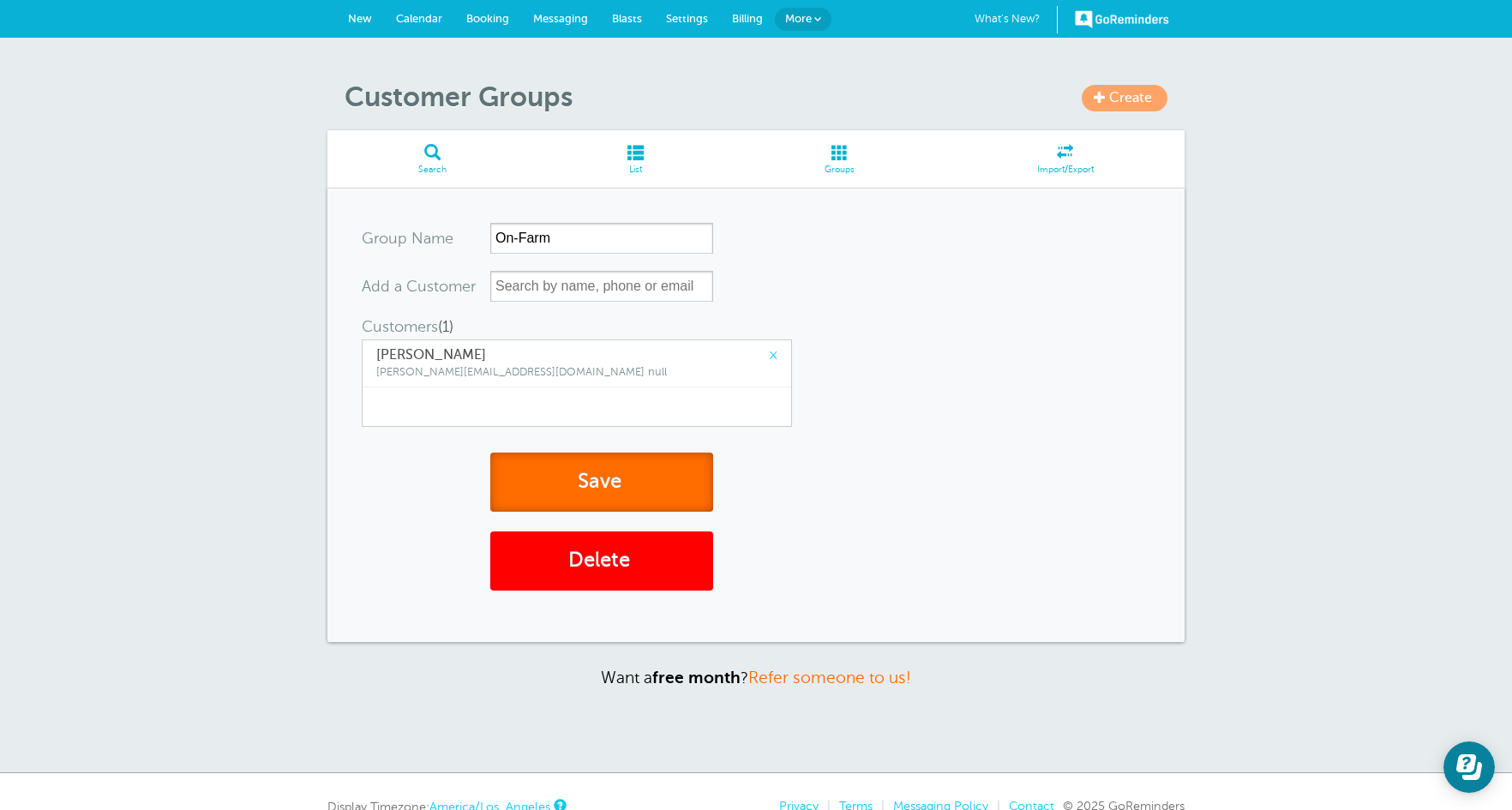
click at [617, 477] on button "Save" at bounding box center [602, 481] width 223 height 59
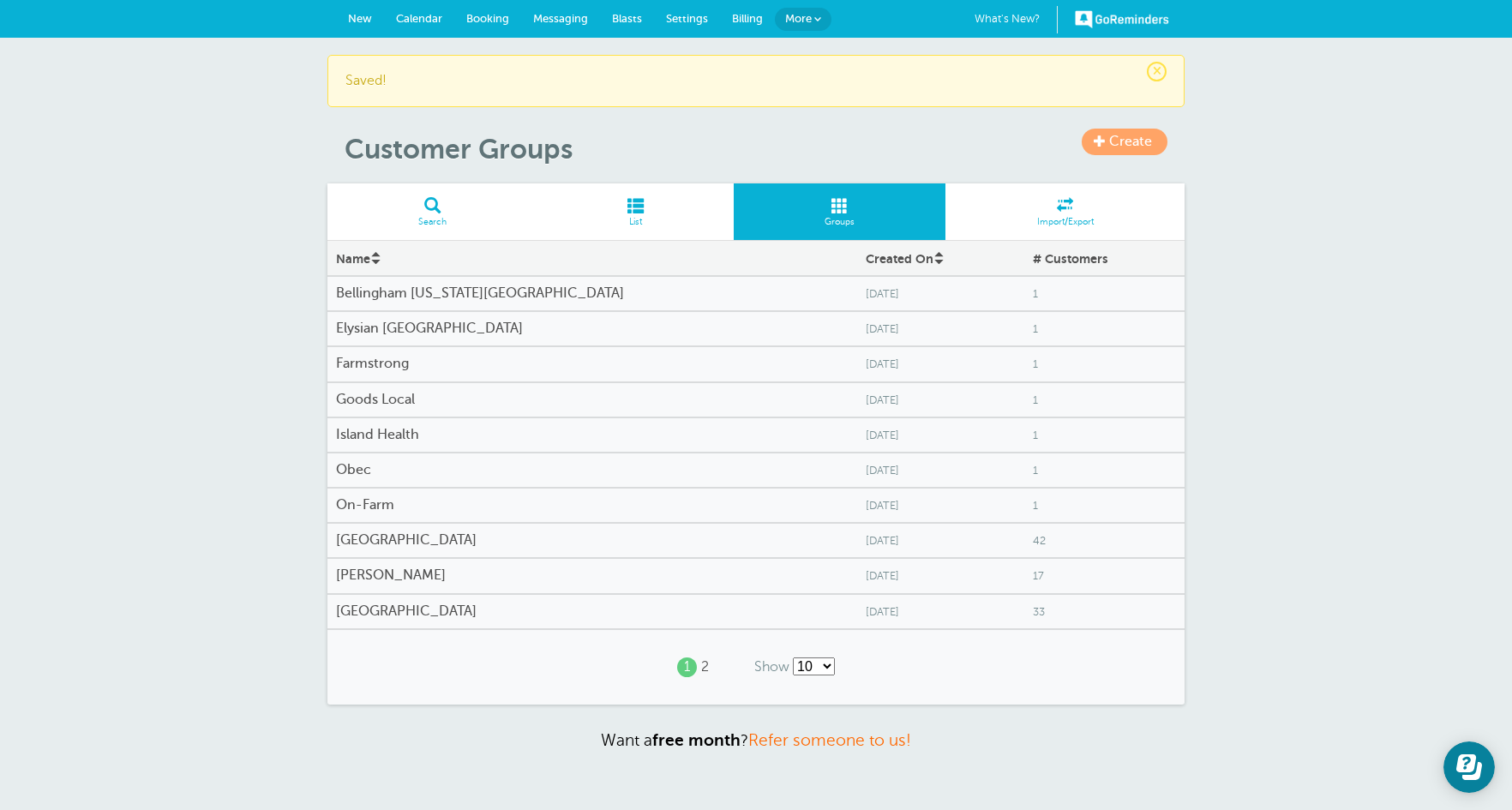
click at [380, 537] on h4 "[GEOGRAPHIC_DATA]" at bounding box center [592, 540] width 513 height 17
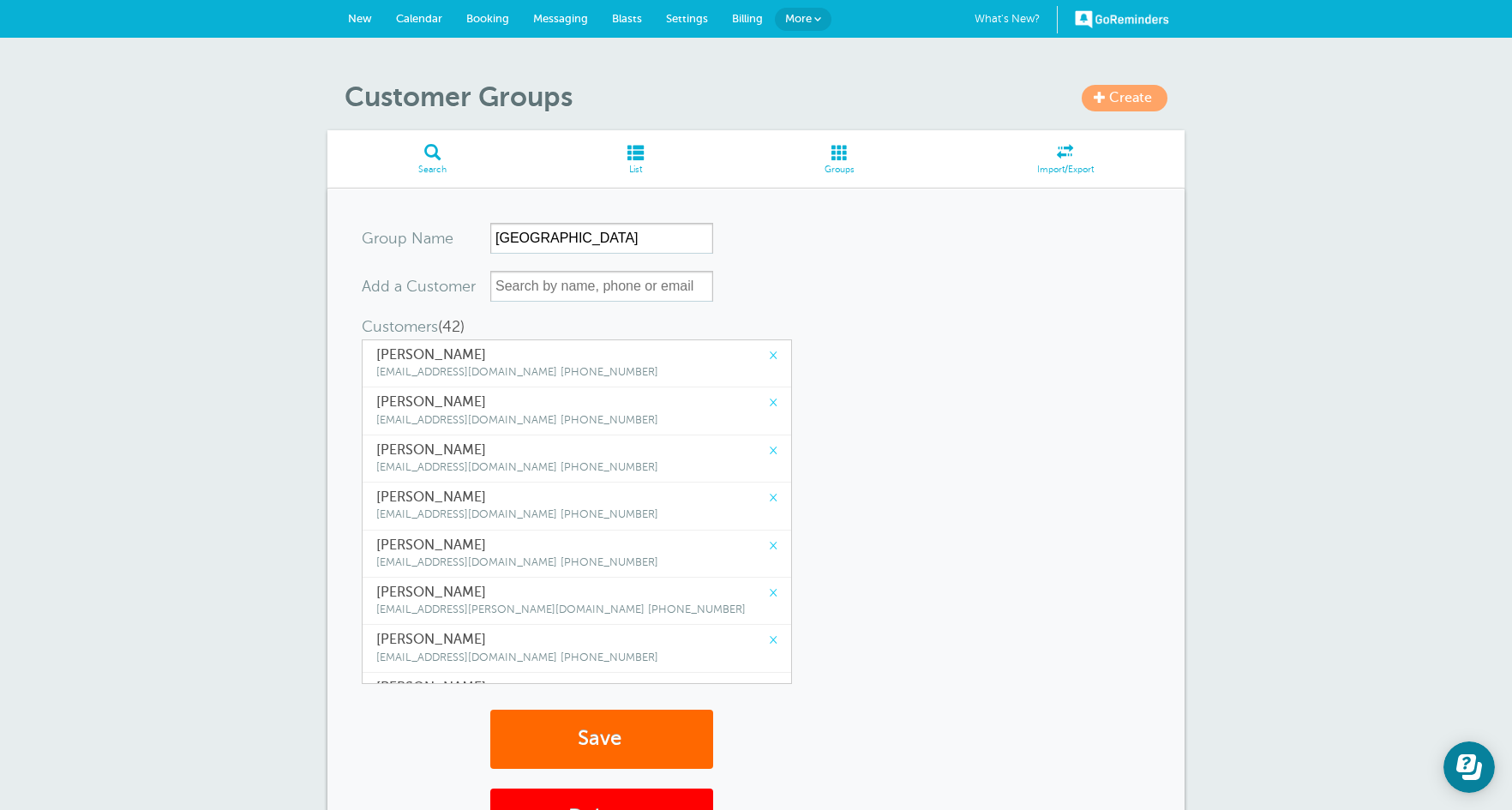
click at [769, 355] on link "×" at bounding box center [773, 355] width 9 height 17
click at [769, 394] on link "×" at bounding box center [773, 402] width 9 height 17
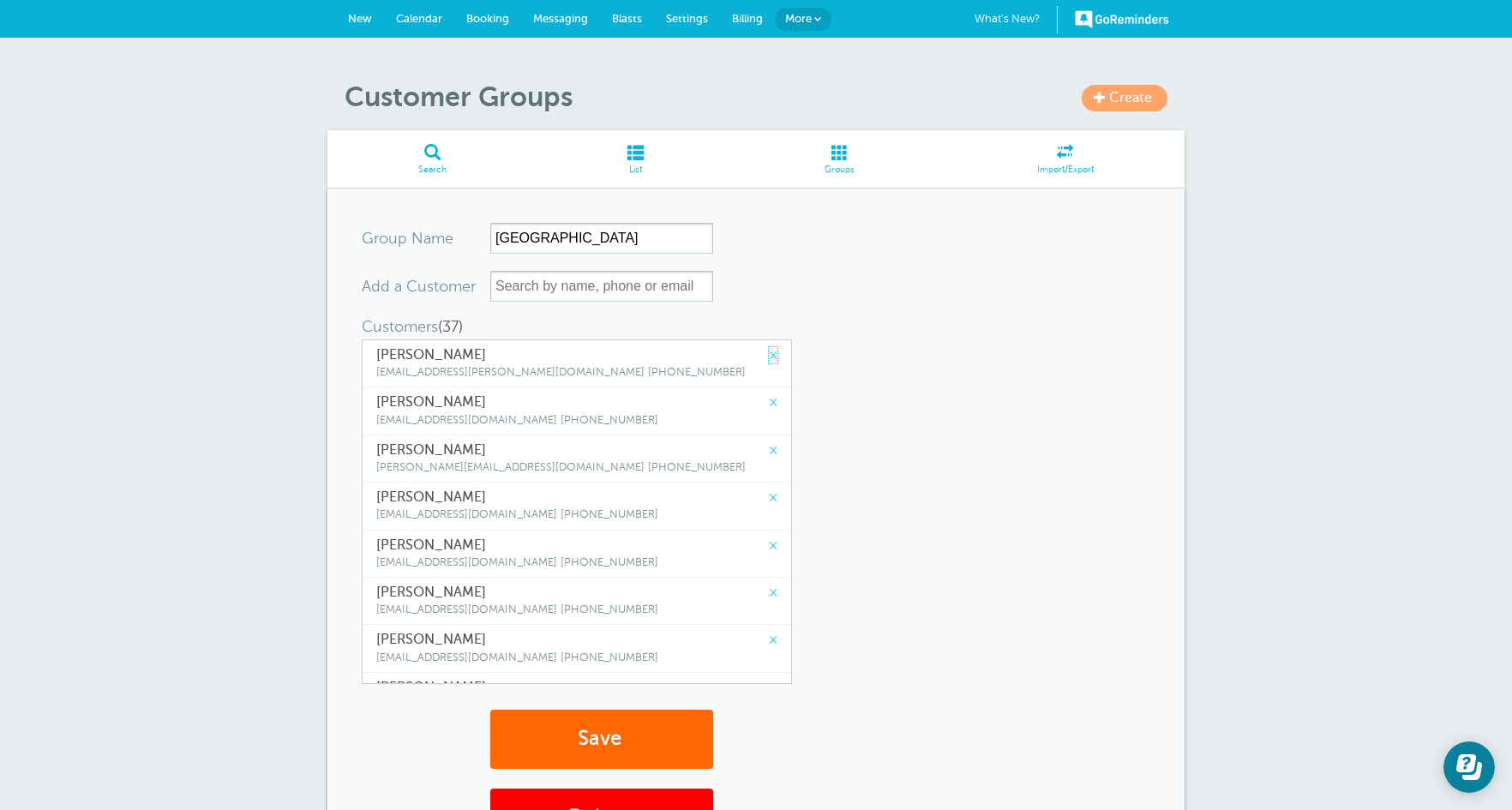
click at [769, 355] on link "×" at bounding box center [773, 355] width 9 height 17
click at [769, 394] on link "×" at bounding box center [773, 402] width 9 height 17
click at [769, 355] on link "×" at bounding box center [773, 355] width 9 height 17
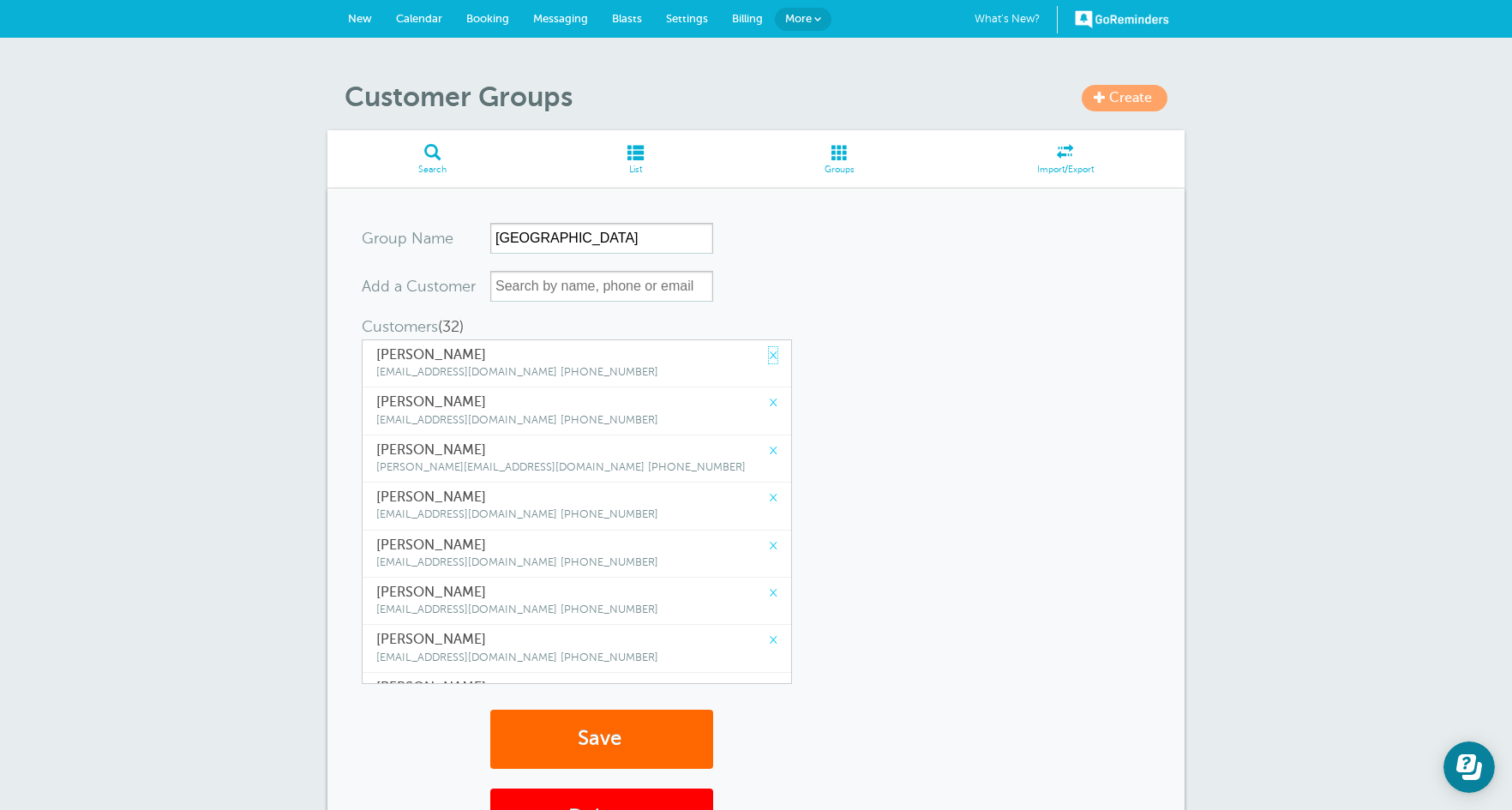
click at [769, 355] on link "×" at bounding box center [773, 355] width 9 height 17
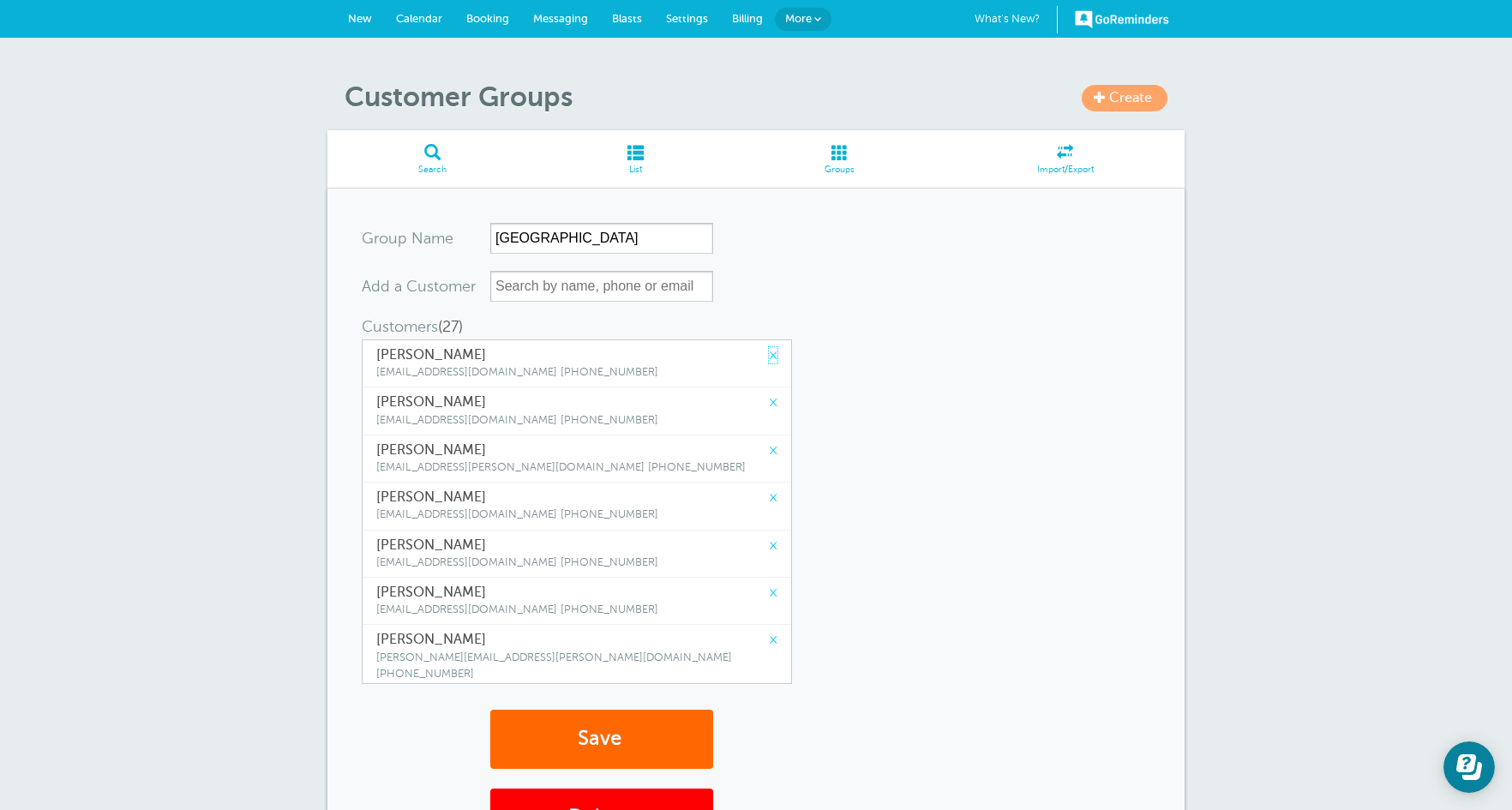
click at [769, 355] on link "×" at bounding box center [773, 355] width 9 height 17
click at [769, 394] on link "×" at bounding box center [773, 402] width 9 height 17
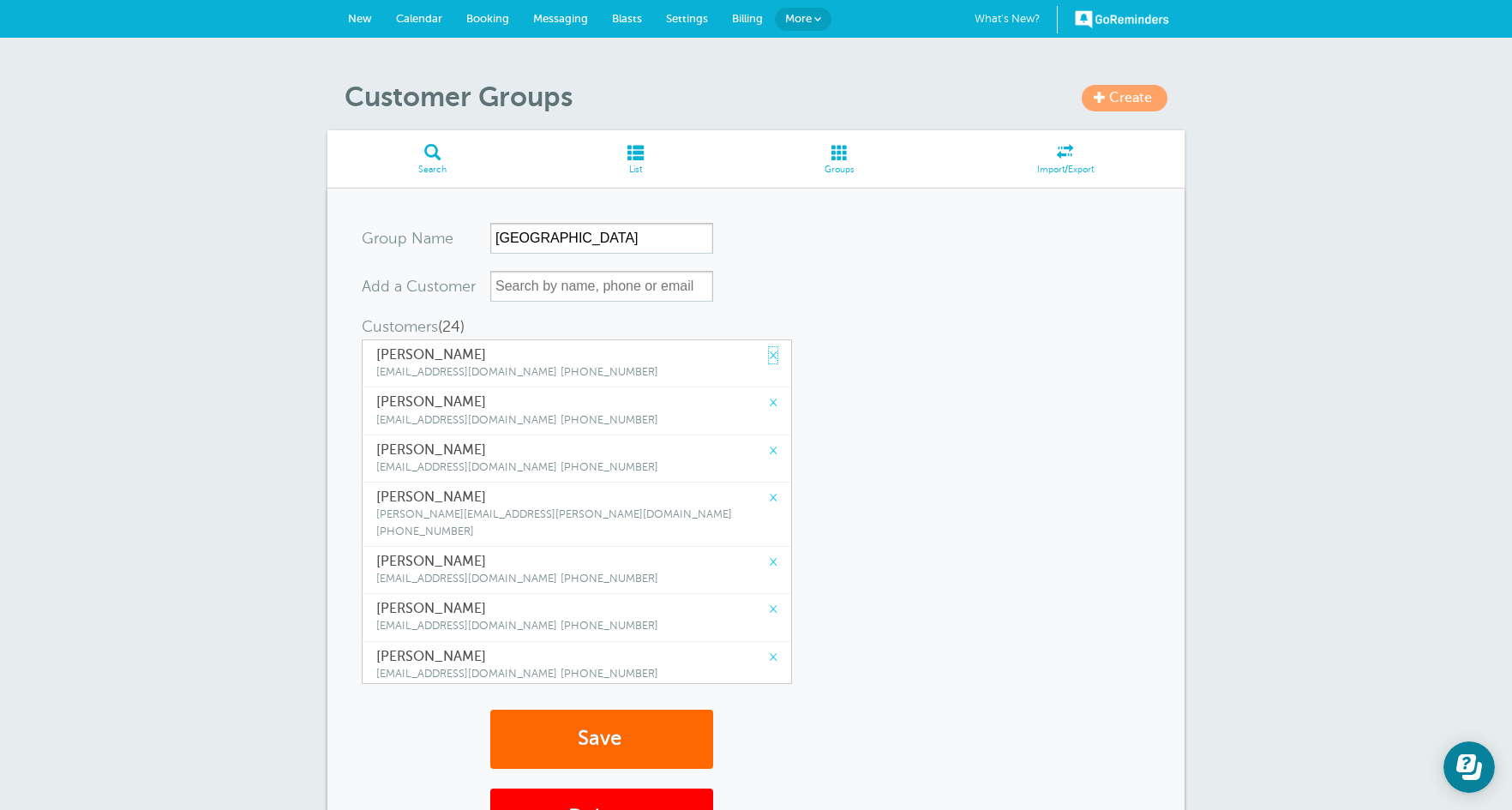
click at [769, 355] on link "×" at bounding box center [773, 355] width 9 height 17
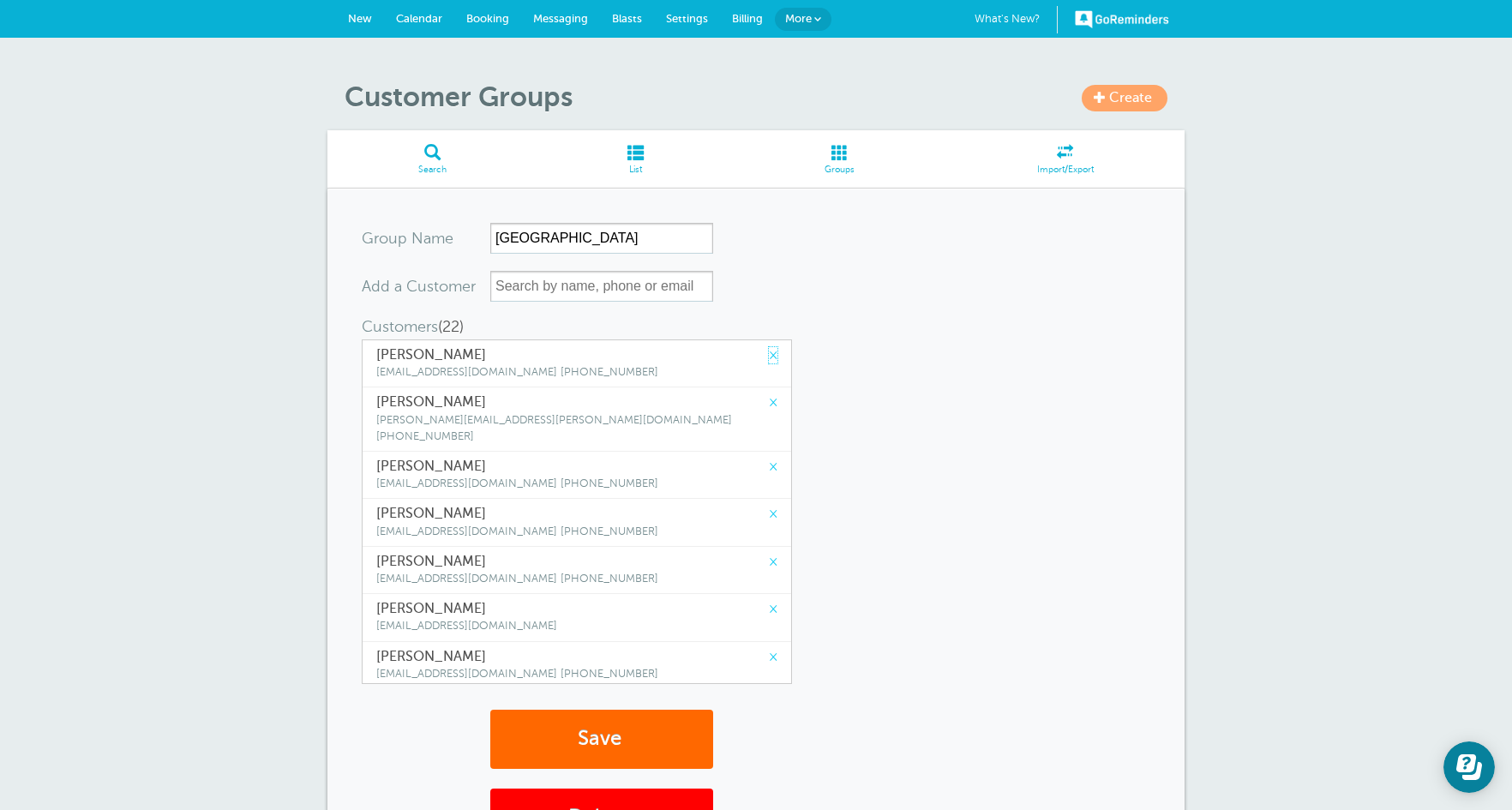
click at [769, 355] on link "×" at bounding box center [773, 355] width 9 height 17
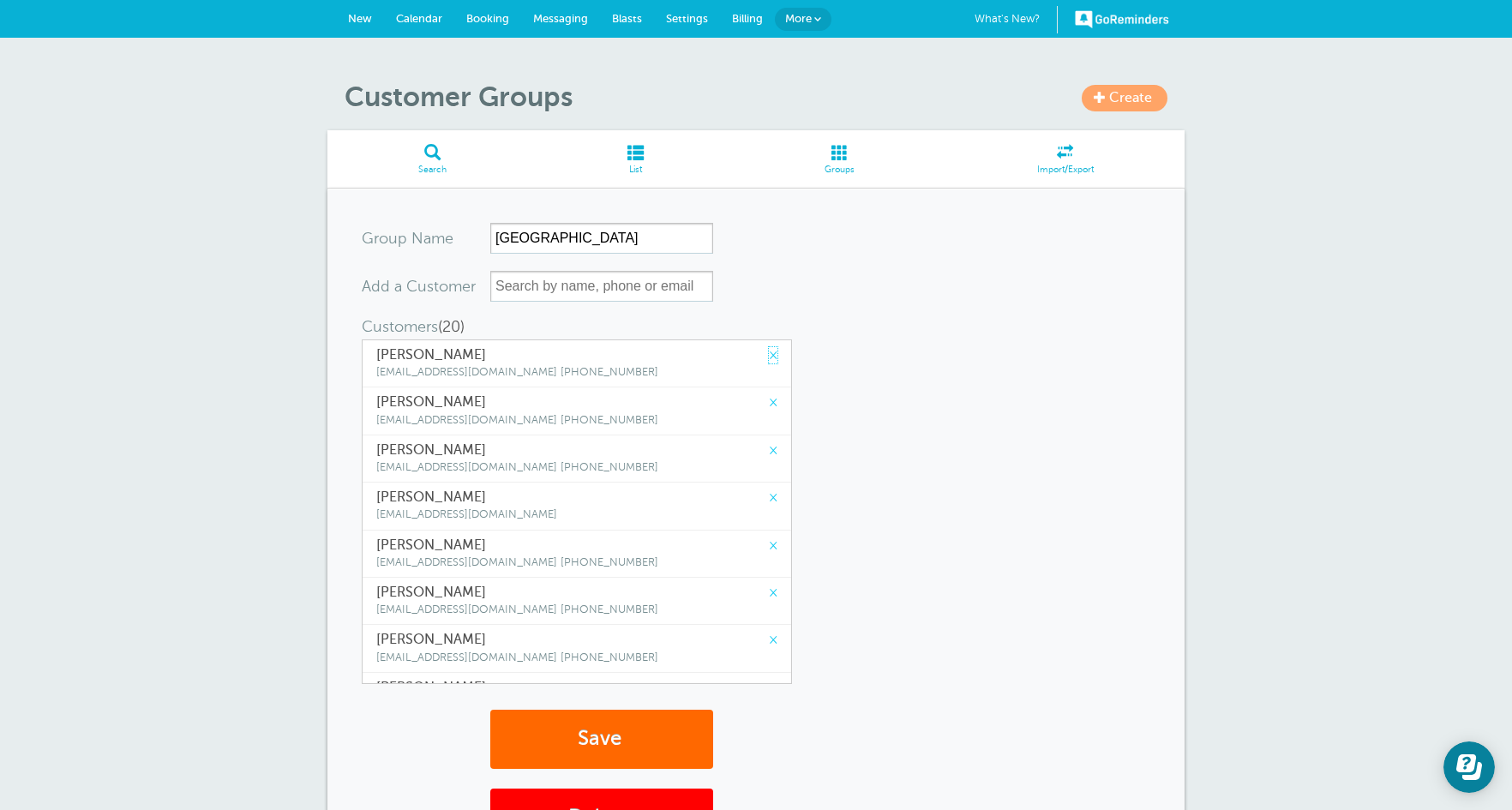
click at [769, 355] on link "×" at bounding box center [773, 355] width 9 height 17
click at [769, 394] on link "×" at bounding box center [773, 402] width 9 height 17
click at [769, 355] on link "×" at bounding box center [773, 355] width 9 height 17
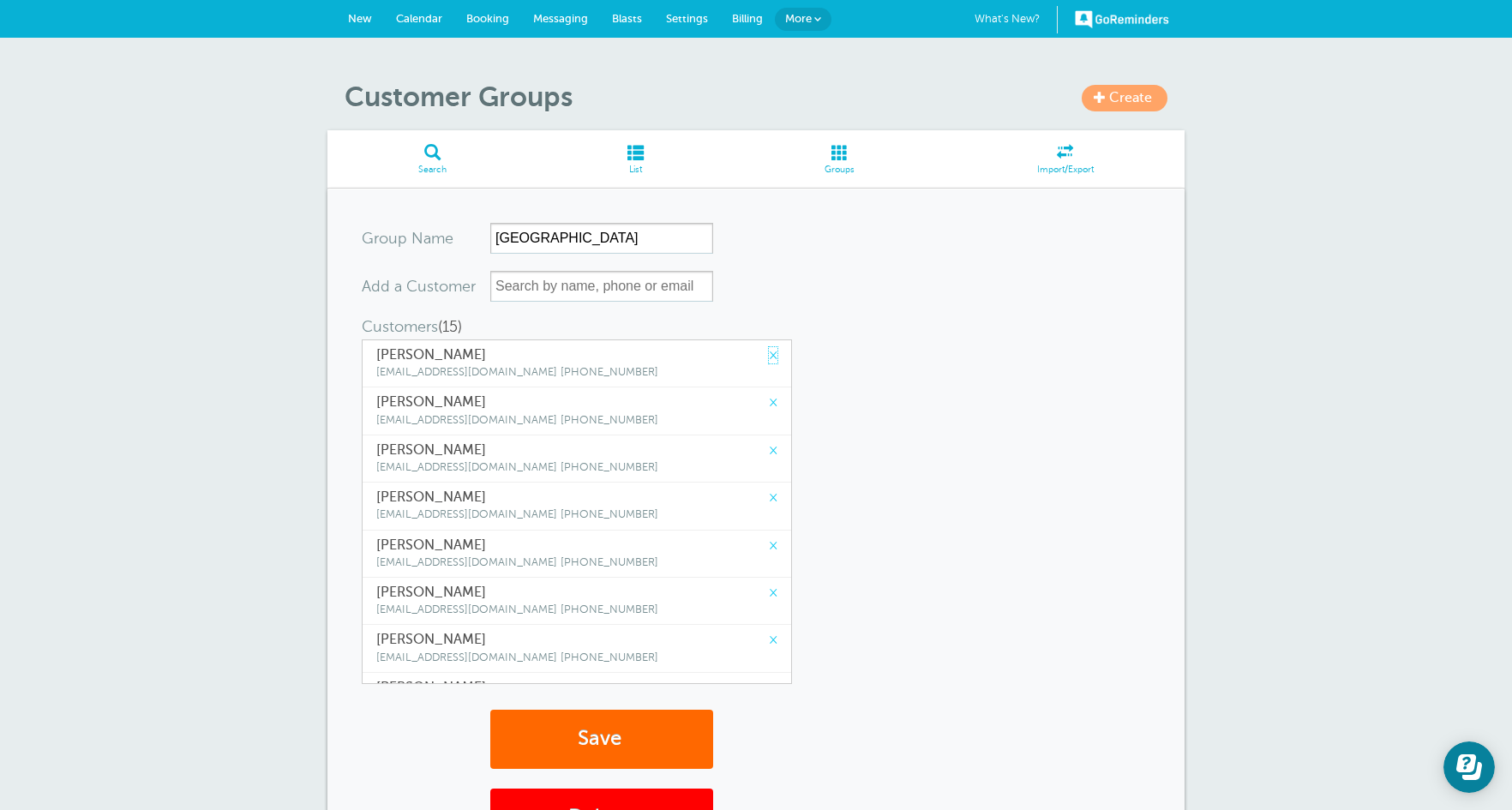
click at [769, 355] on link "×" at bounding box center [773, 355] width 9 height 17
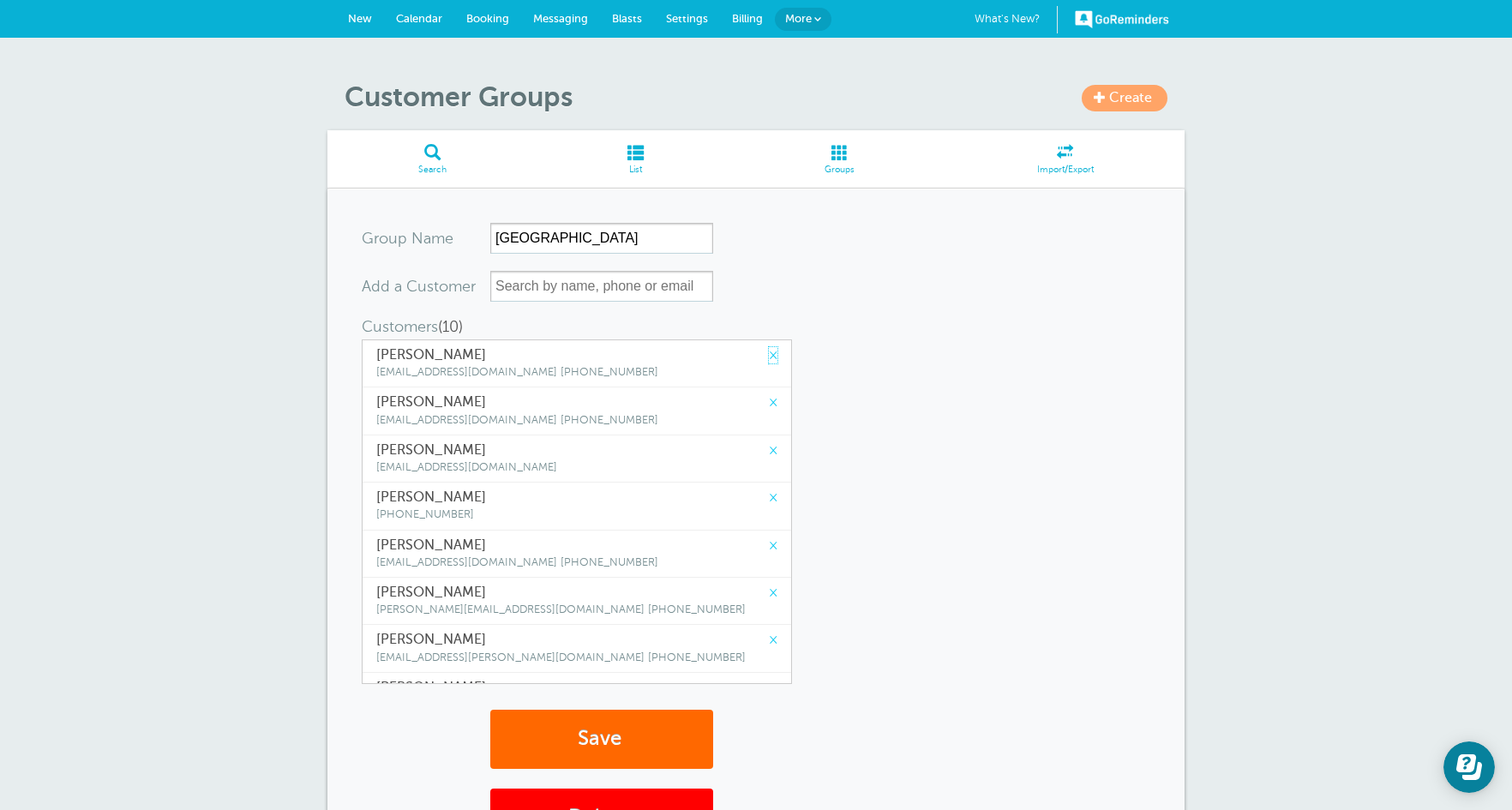
click at [769, 355] on link "×" at bounding box center [773, 355] width 9 height 17
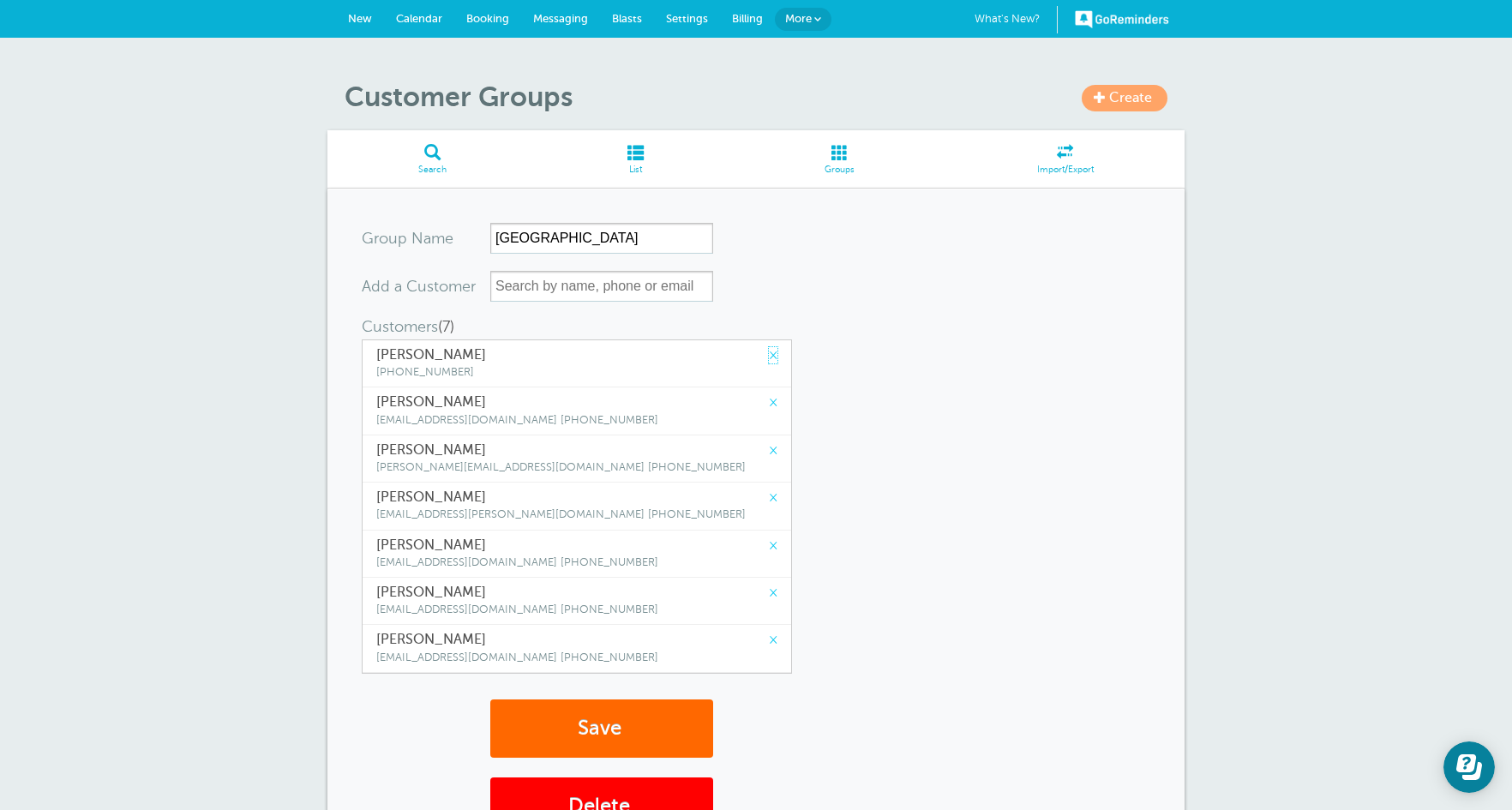
click at [769, 355] on link "×" at bounding box center [773, 355] width 9 height 17
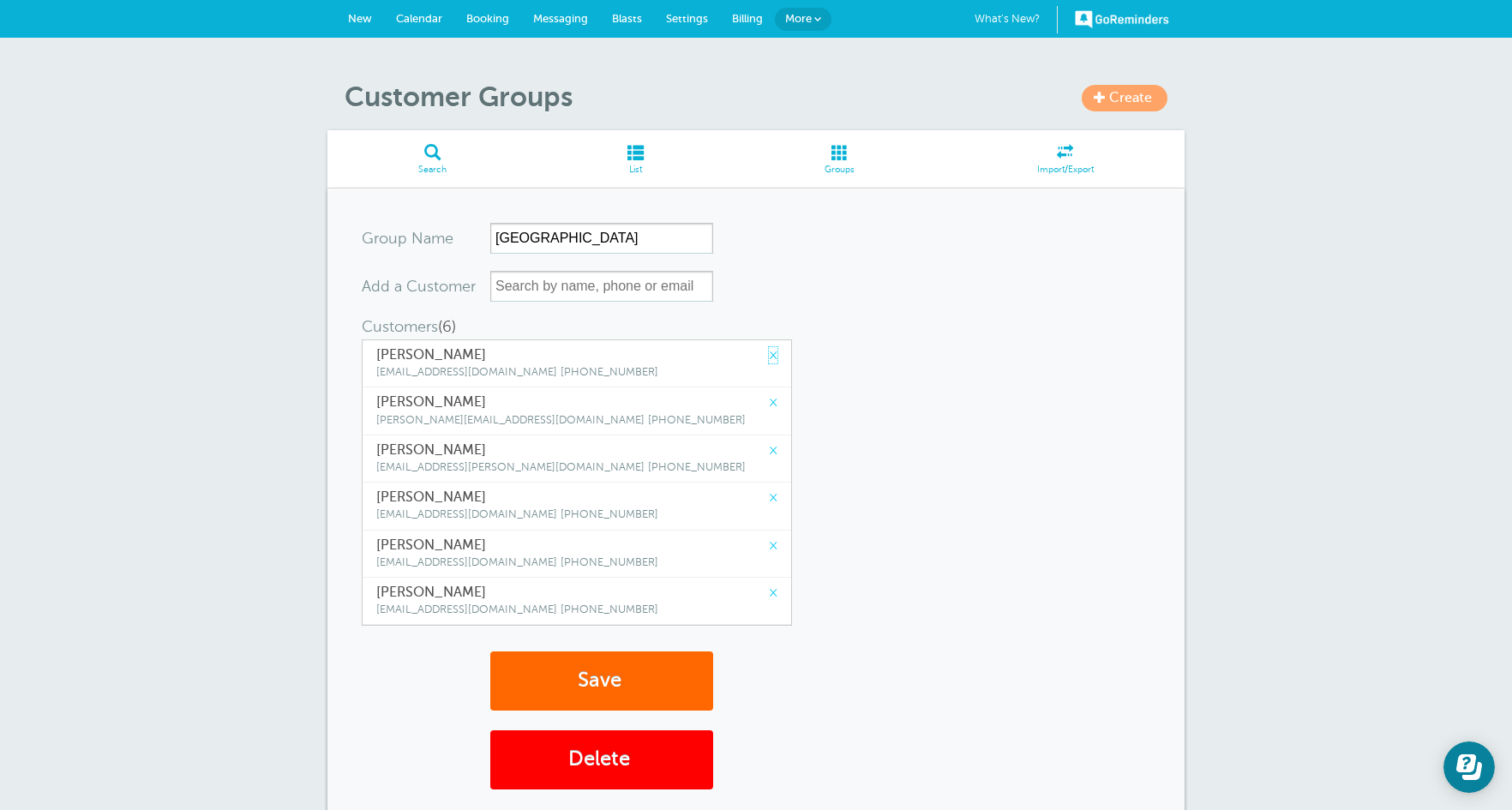
click at [769, 355] on link "×" at bounding box center [773, 355] width 9 height 17
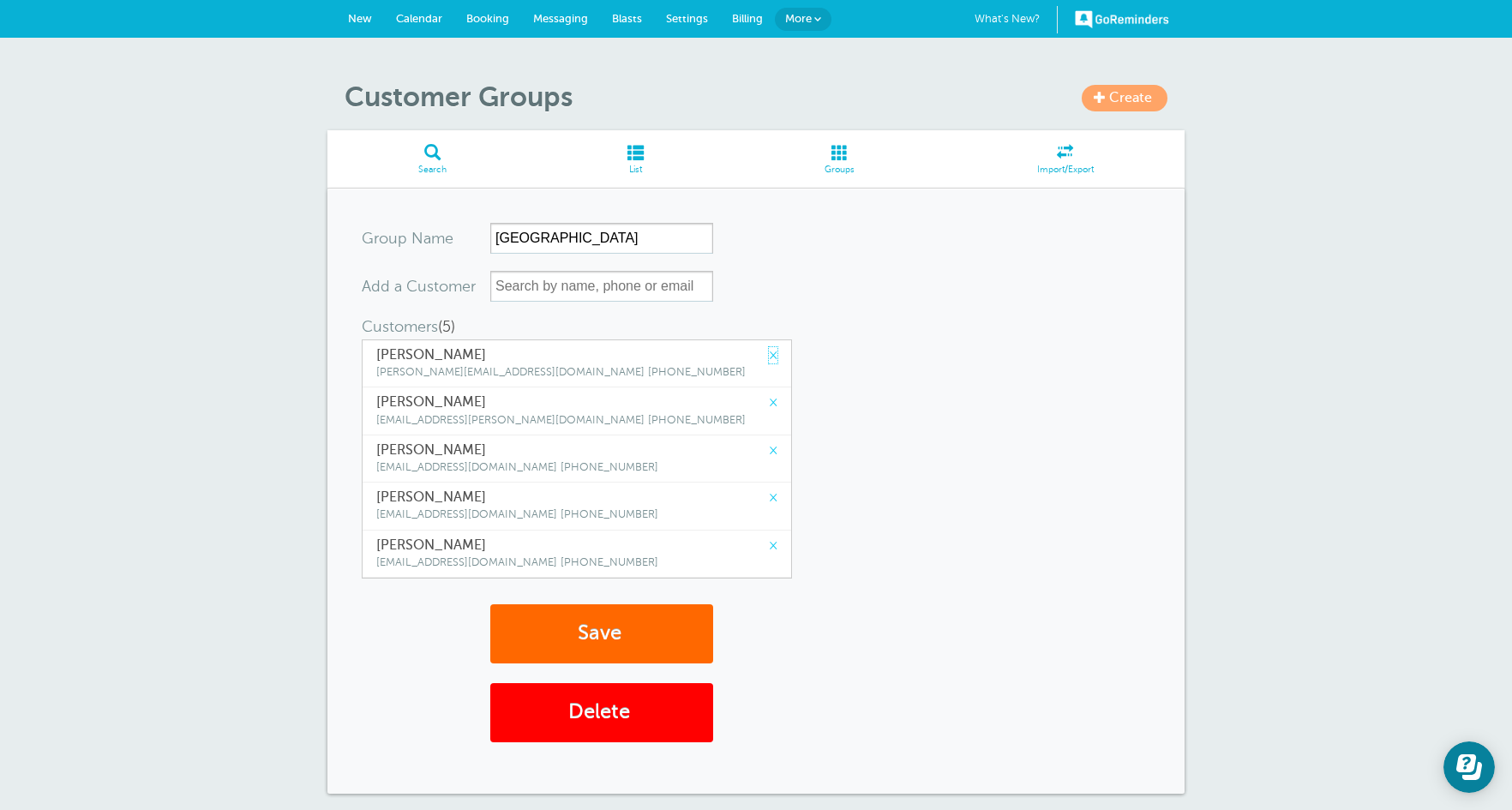
click at [769, 355] on link "×" at bounding box center [773, 355] width 9 height 17
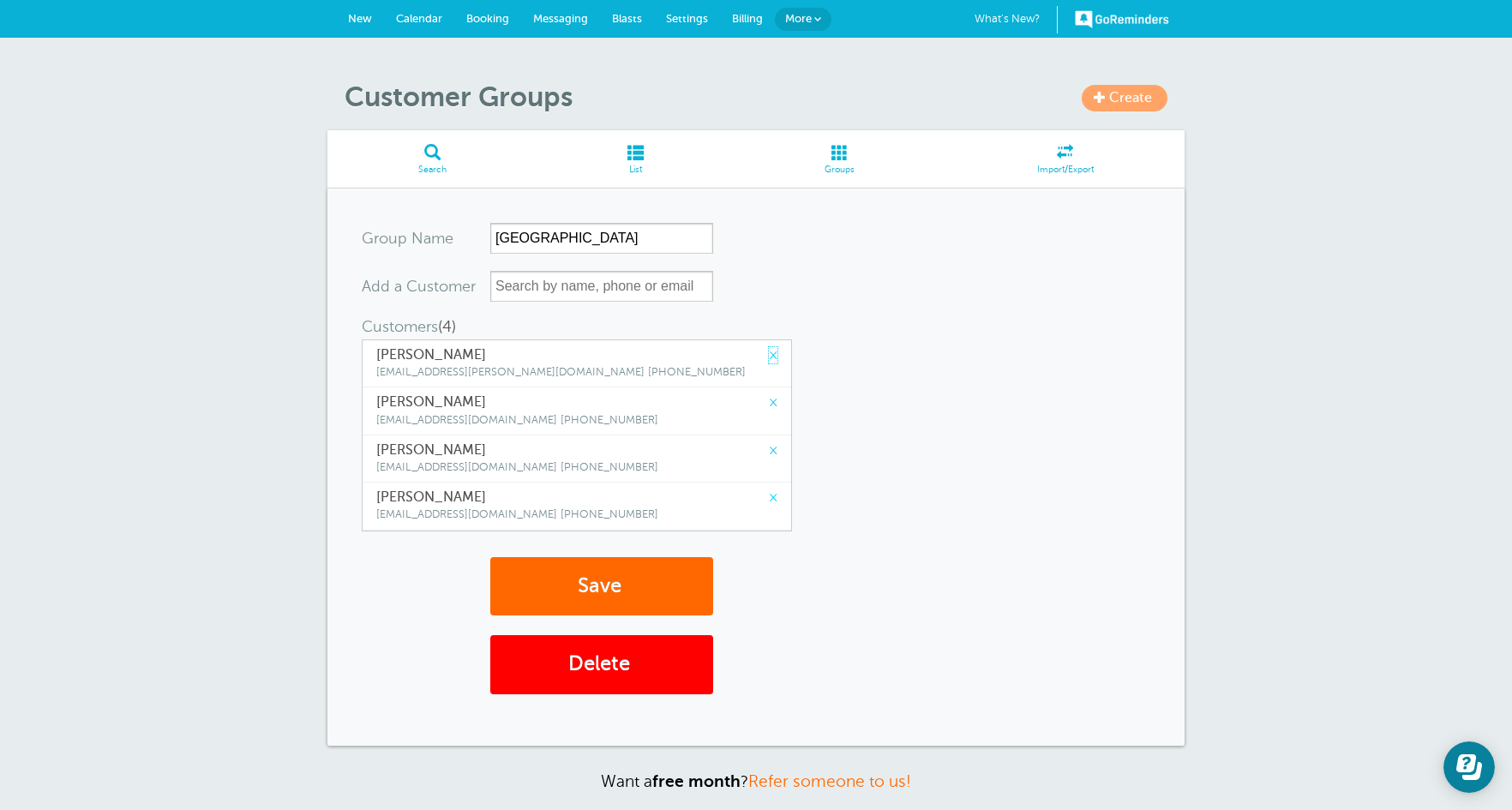
click at [769, 355] on link "×" at bounding box center [773, 355] width 9 height 17
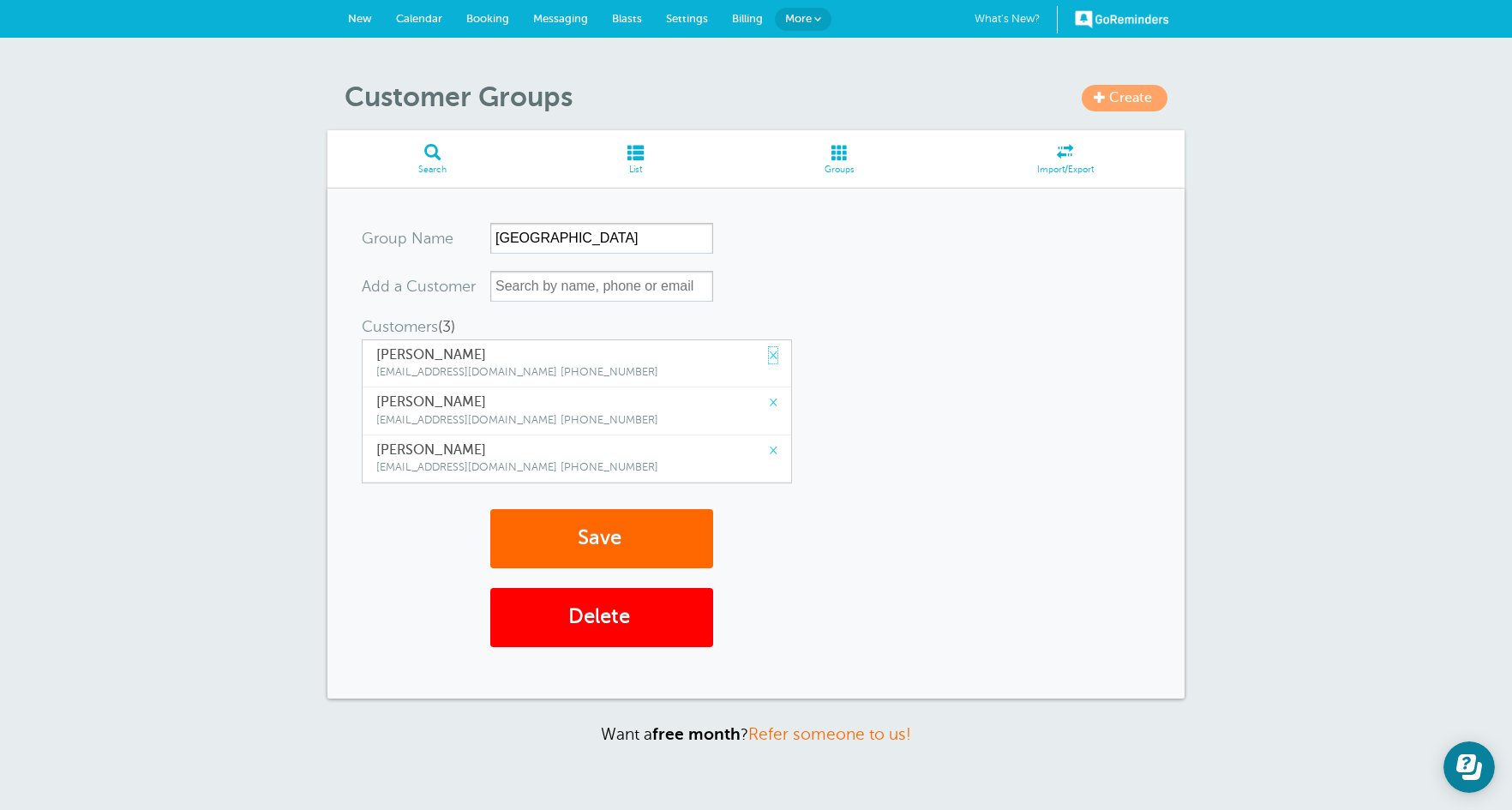
click at [769, 355] on link "×" at bounding box center [773, 355] width 9 height 17
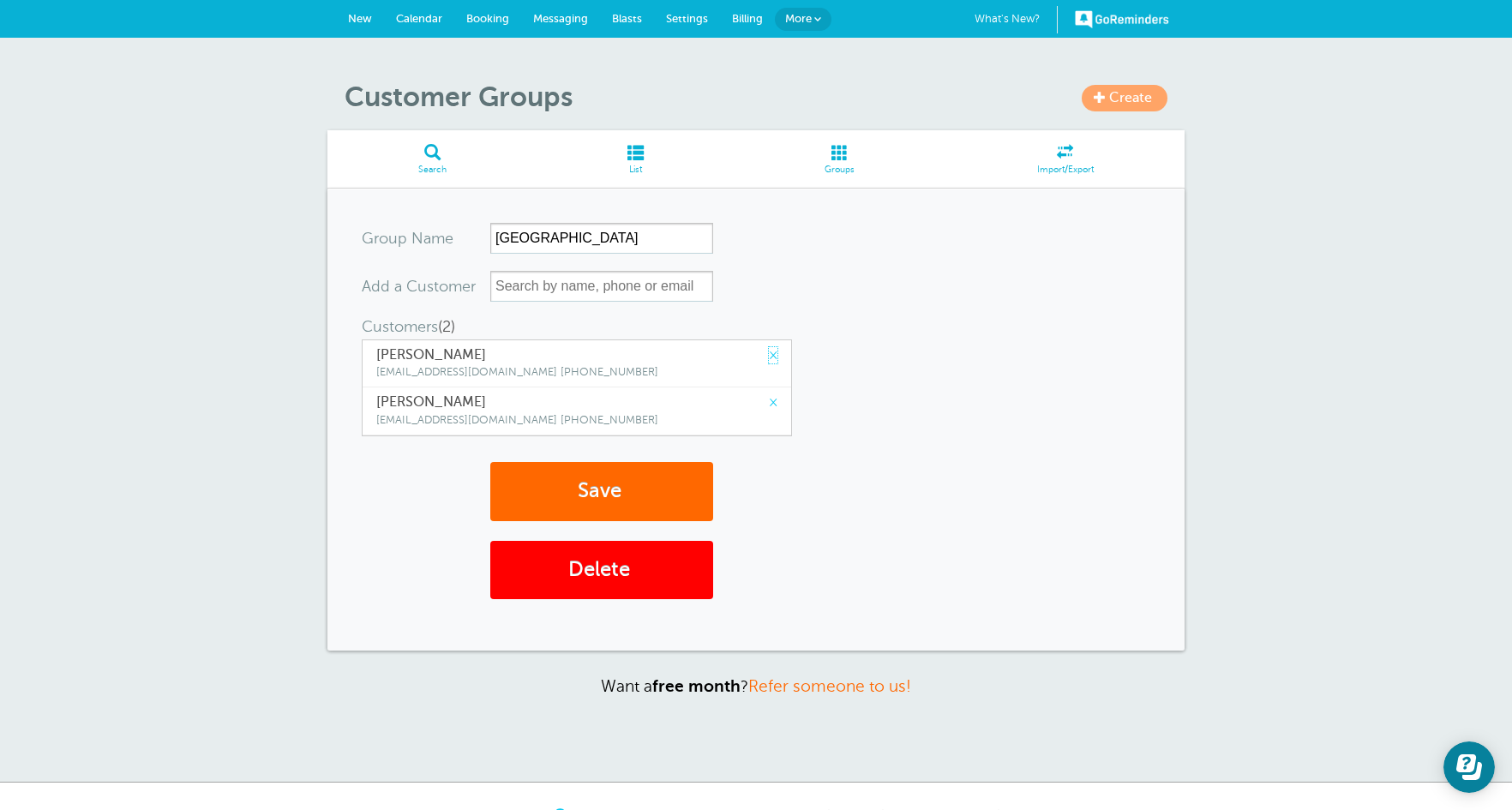
click at [769, 355] on link "×" at bounding box center [773, 355] width 9 height 17
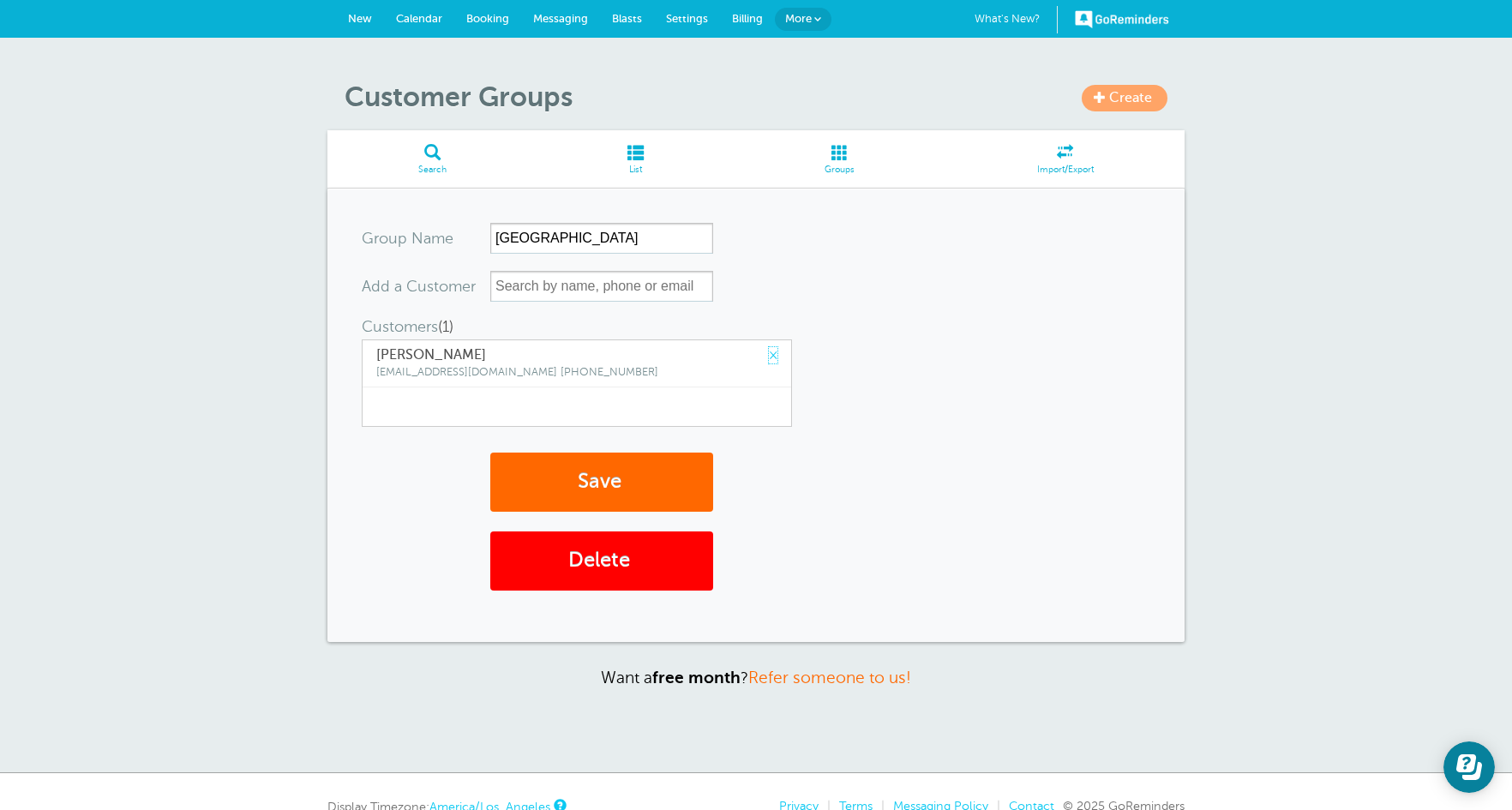
click at [769, 355] on link "×" at bounding box center [773, 355] width 9 height 17
click at [579, 288] on input "text" at bounding box center [602, 287] width 223 height 31
type input "a"
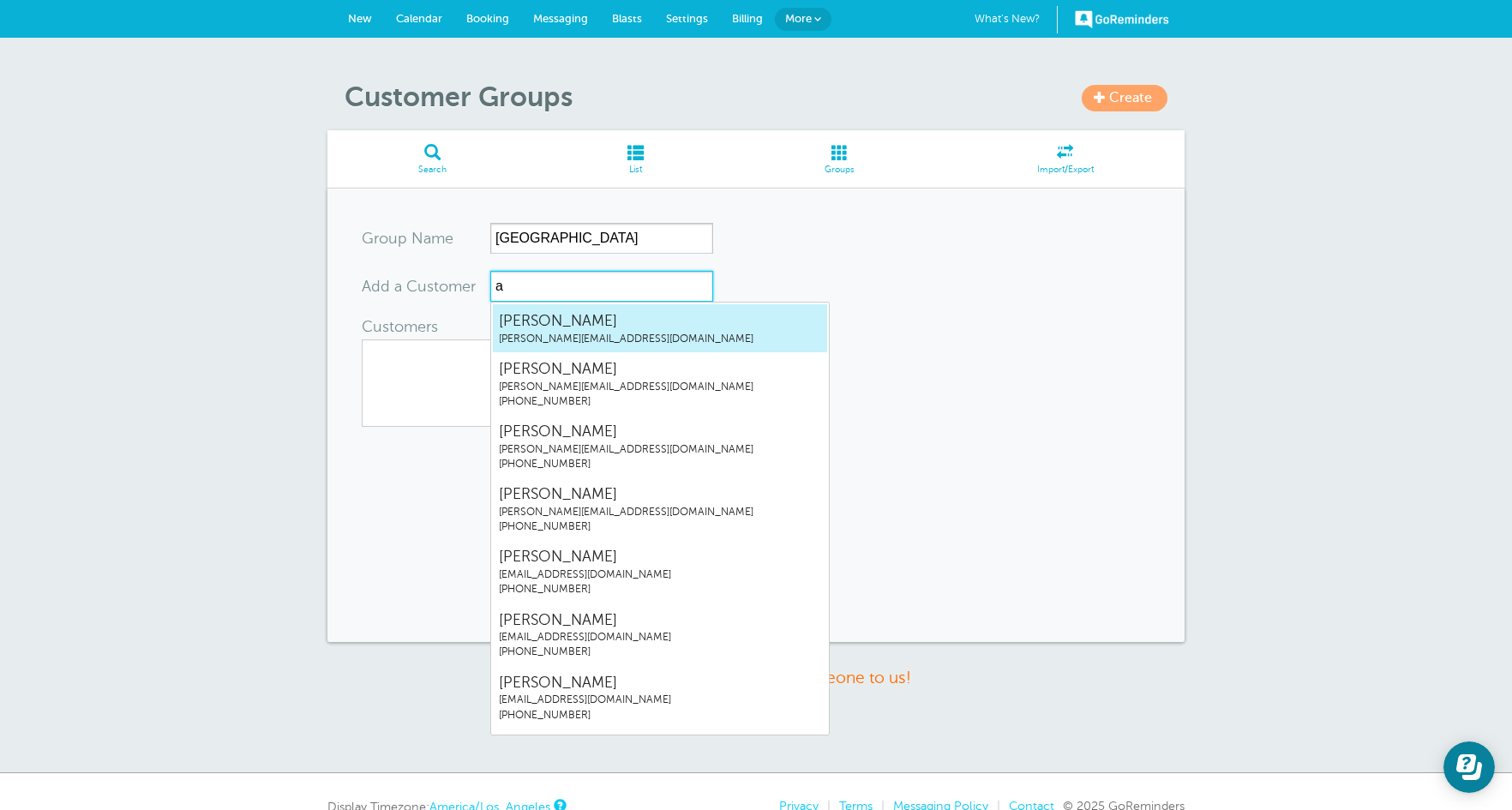
click at [577, 333] on span "[PERSON_NAME][EMAIL_ADDRESS][DOMAIN_NAME]" at bounding box center [660, 338] width 322 height 15
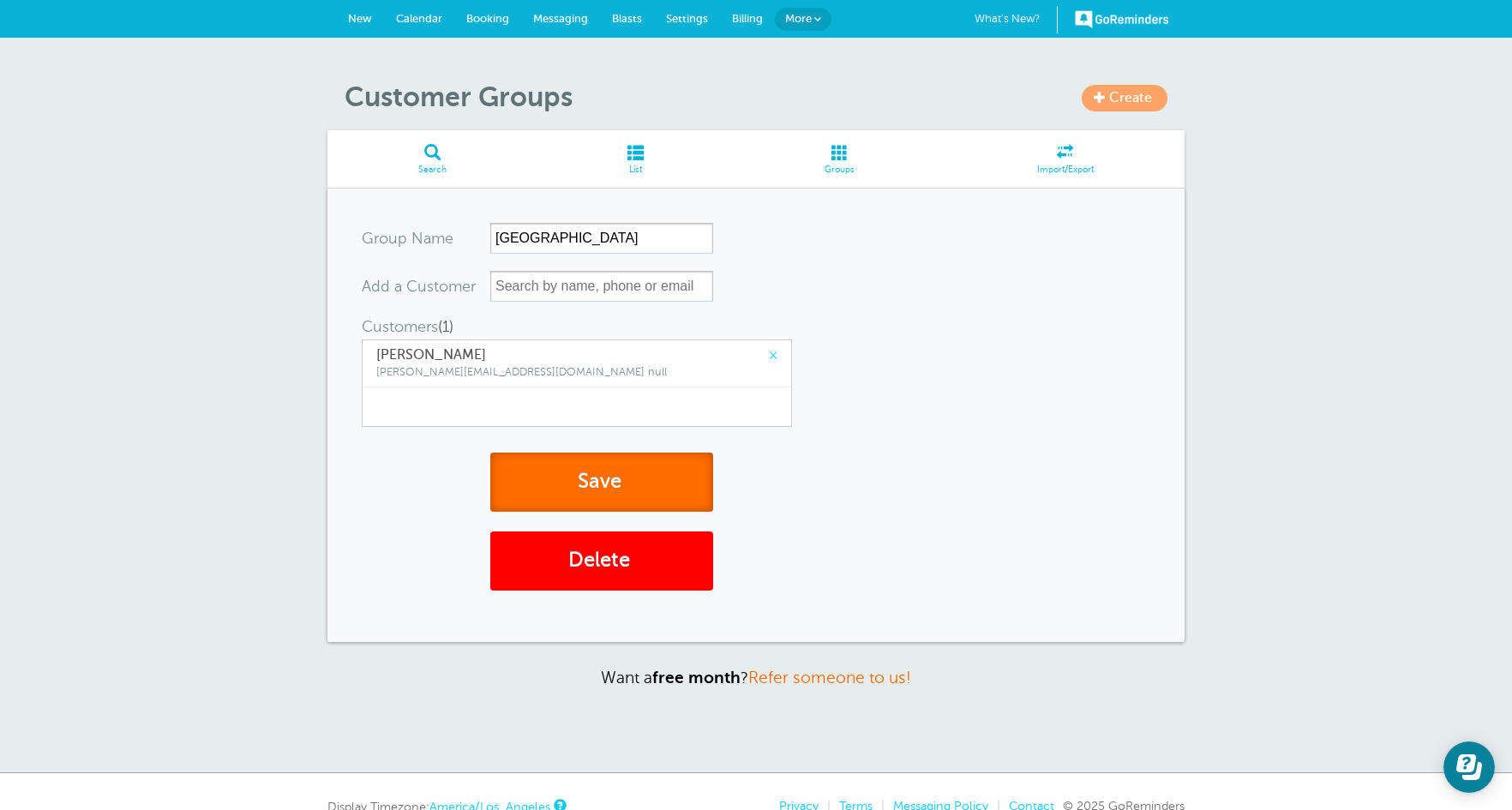
click at [600, 471] on button "Save" at bounding box center [602, 481] width 223 height 59
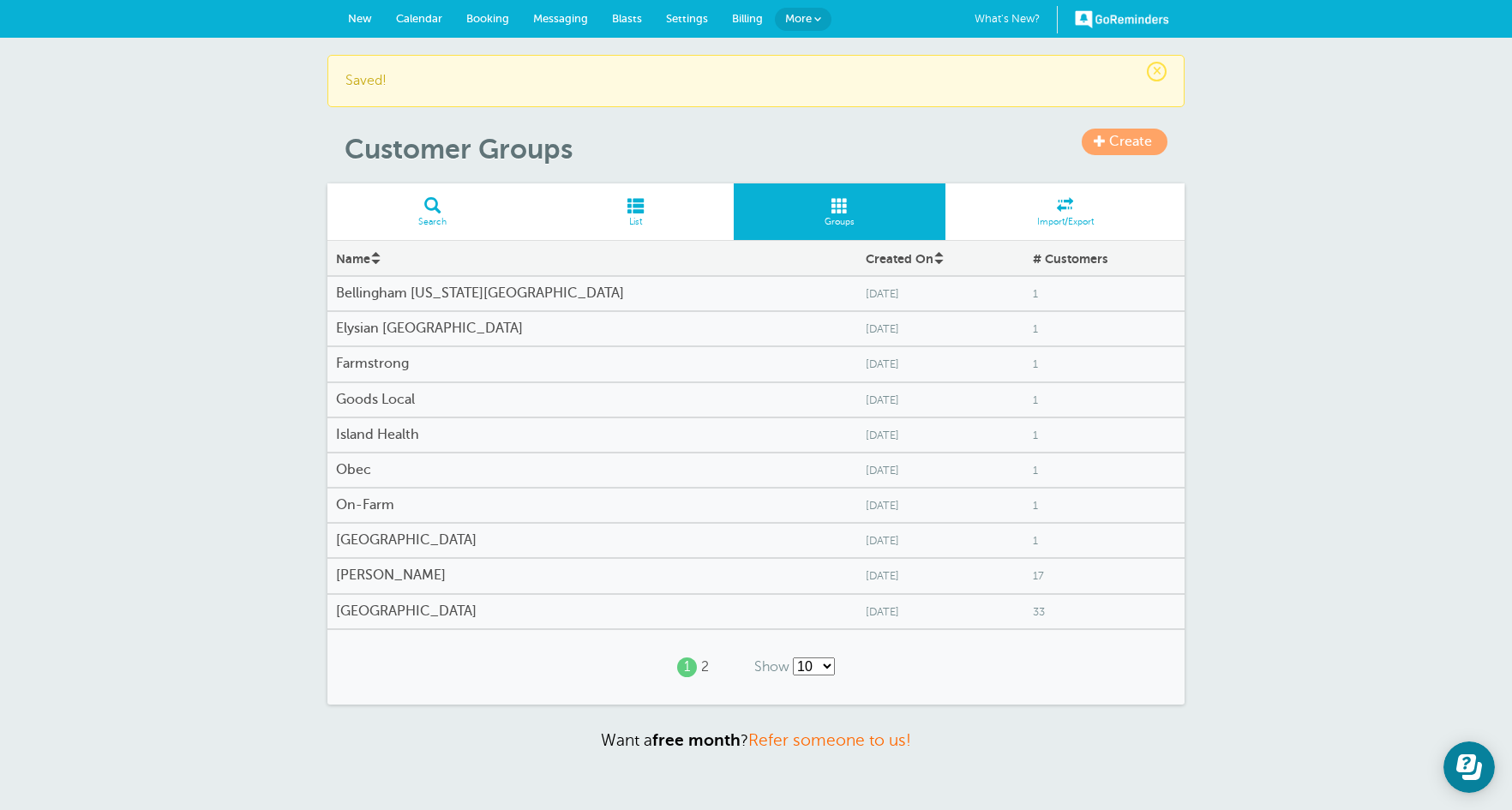
click at [404, 579] on h4 "[PERSON_NAME]" at bounding box center [592, 575] width 513 height 17
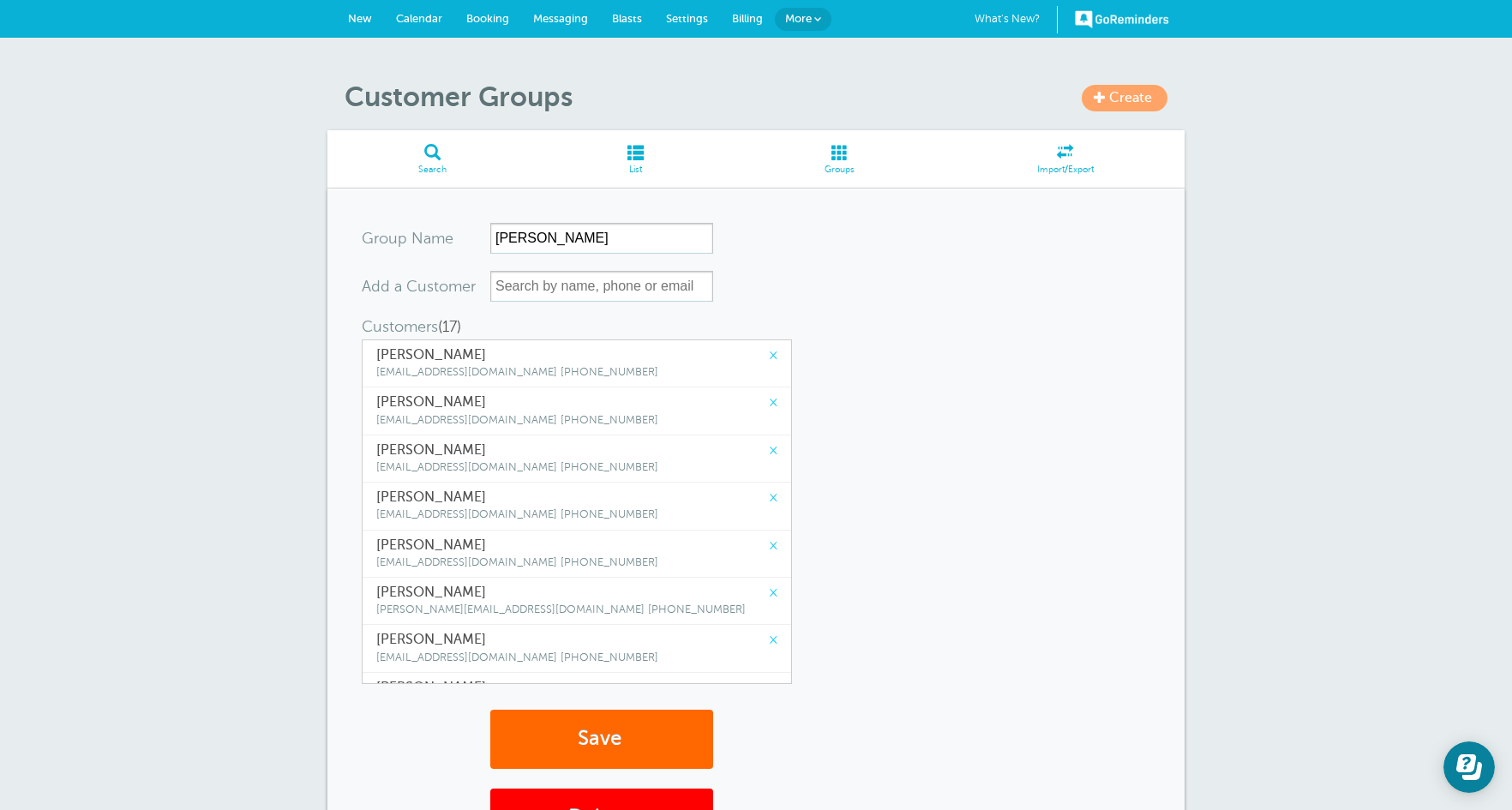
click at [769, 354] on link "×" at bounding box center [773, 355] width 9 height 17
click at [769, 394] on link "×" at bounding box center [773, 402] width 9 height 17
click at [769, 354] on link "×" at bounding box center [773, 355] width 9 height 17
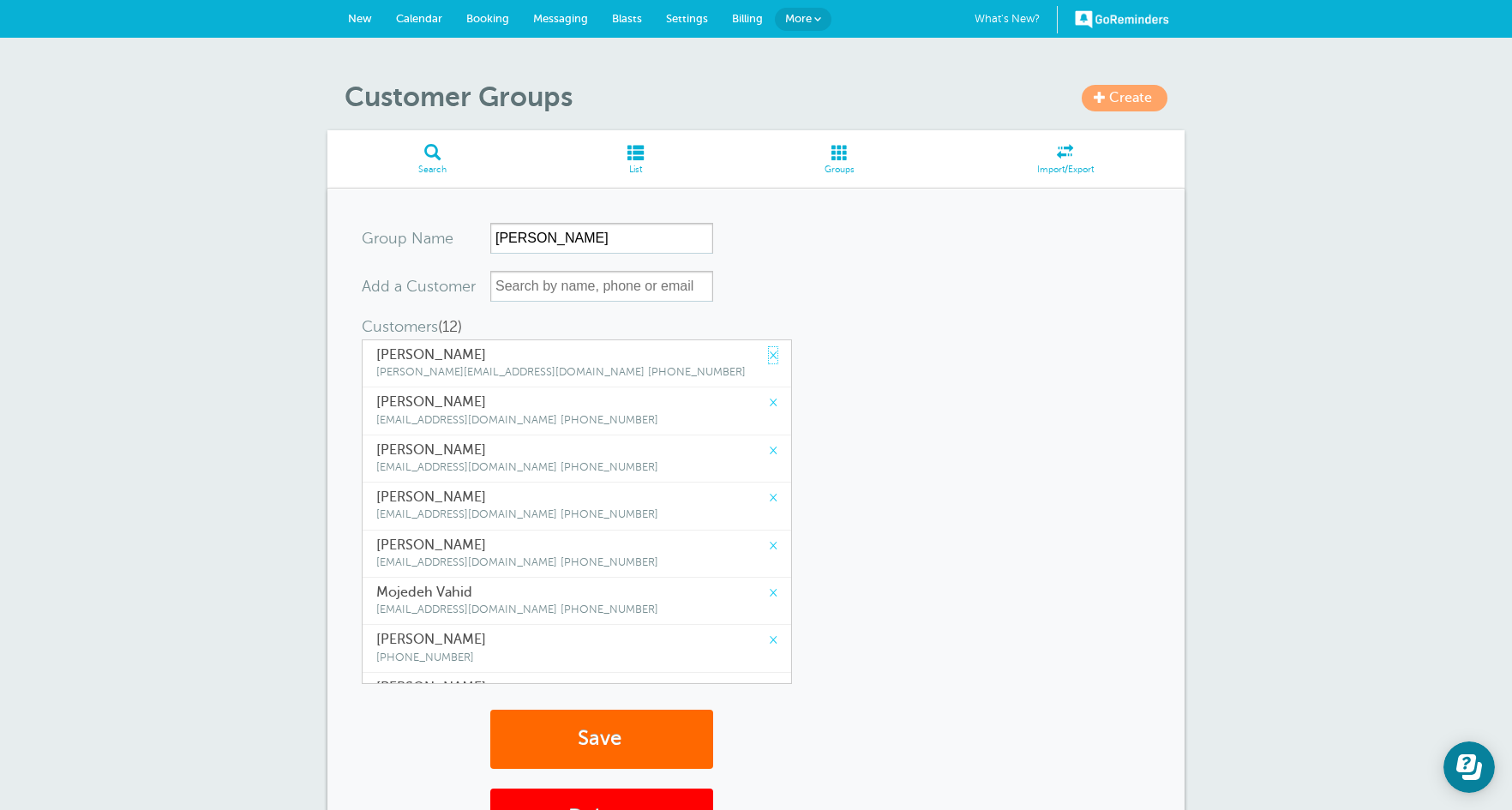
click at [769, 354] on link "×" at bounding box center [773, 355] width 9 height 17
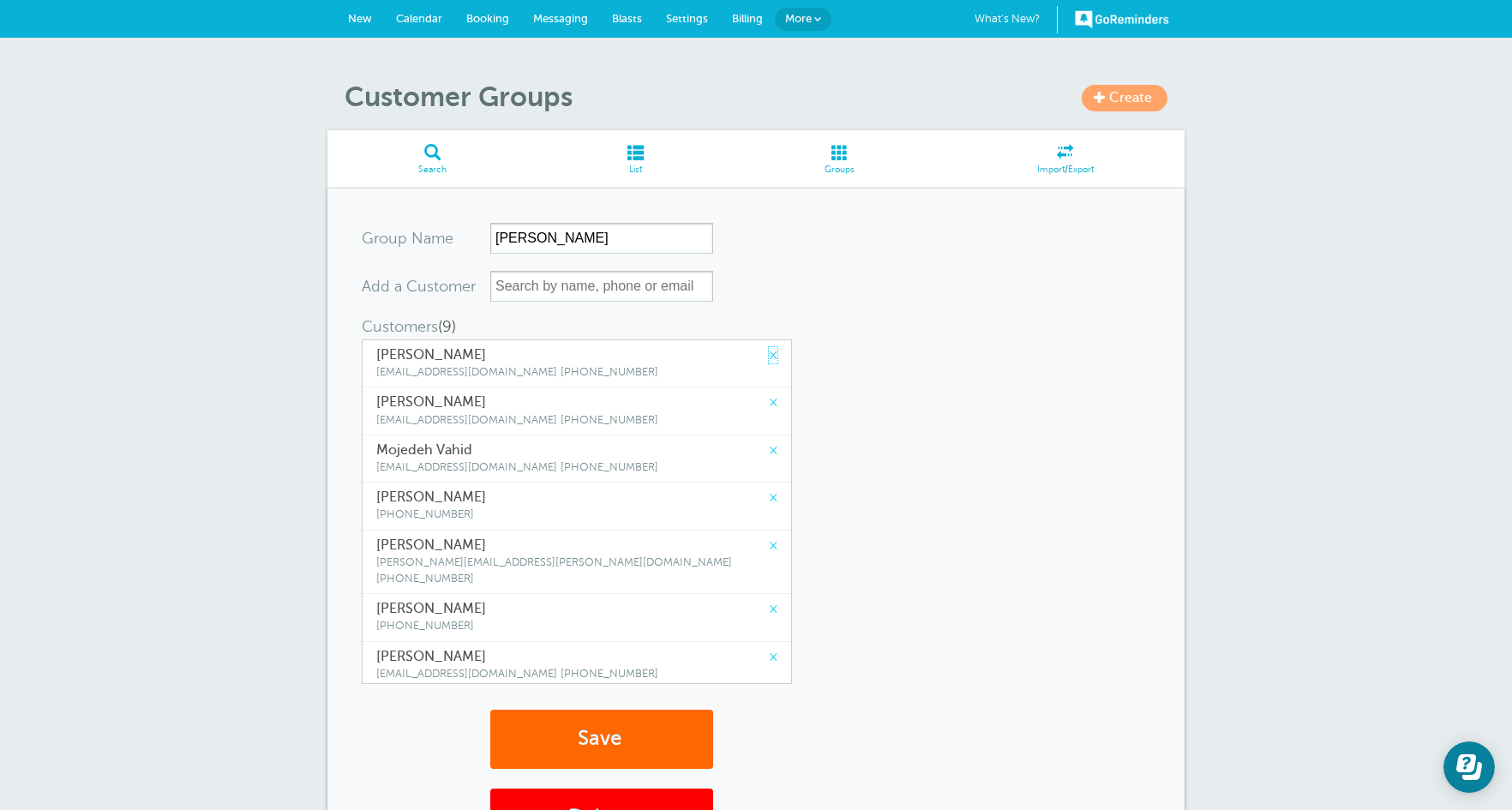
click at [769, 354] on link "×" at bounding box center [773, 355] width 9 height 17
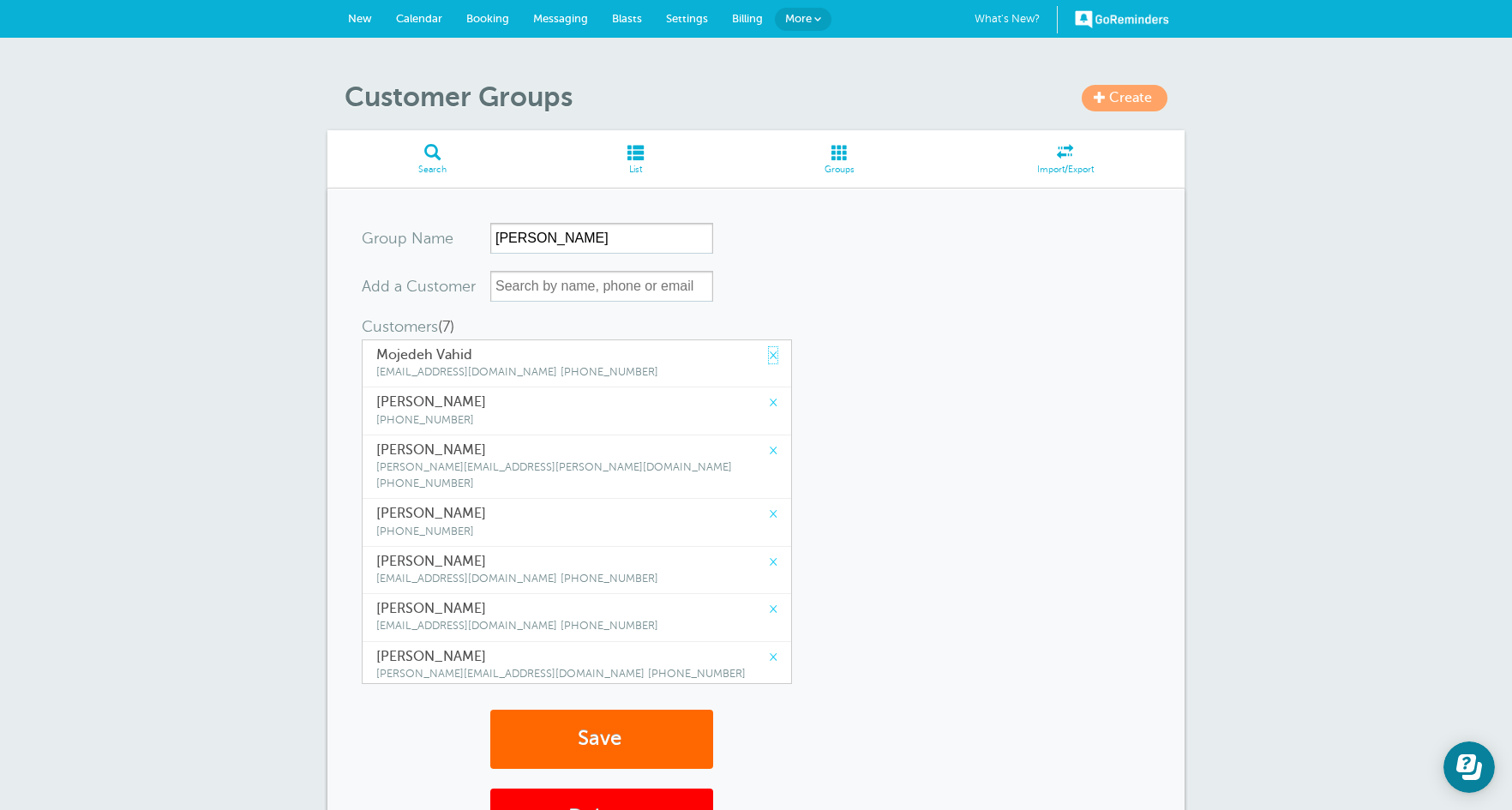
click at [769, 354] on link "×" at bounding box center [773, 355] width 9 height 17
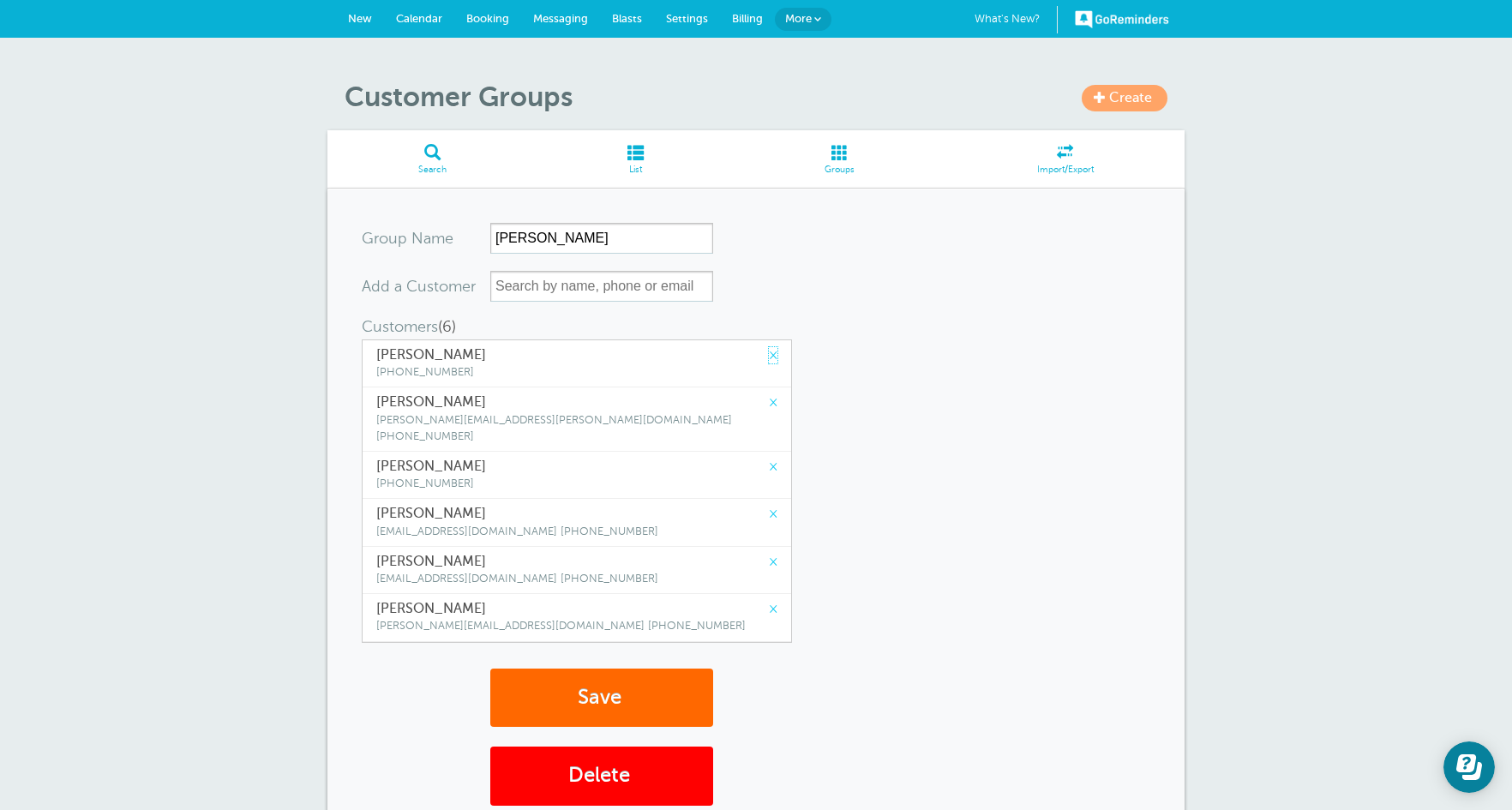
click at [769, 354] on link "×" at bounding box center [773, 355] width 9 height 17
click at [769, 394] on link "×" at bounding box center [773, 402] width 9 height 17
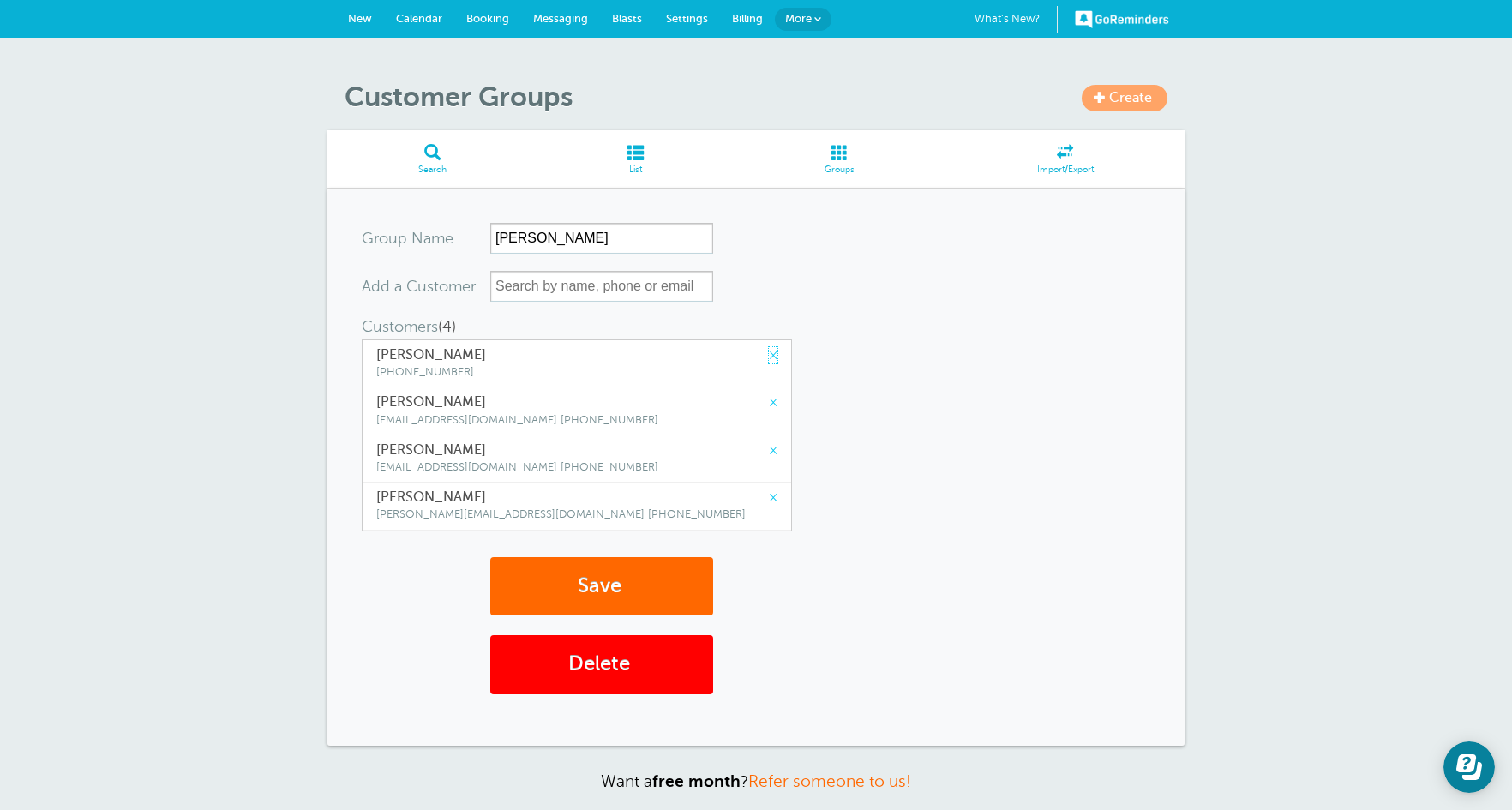
click at [769, 354] on link "×" at bounding box center [773, 355] width 9 height 17
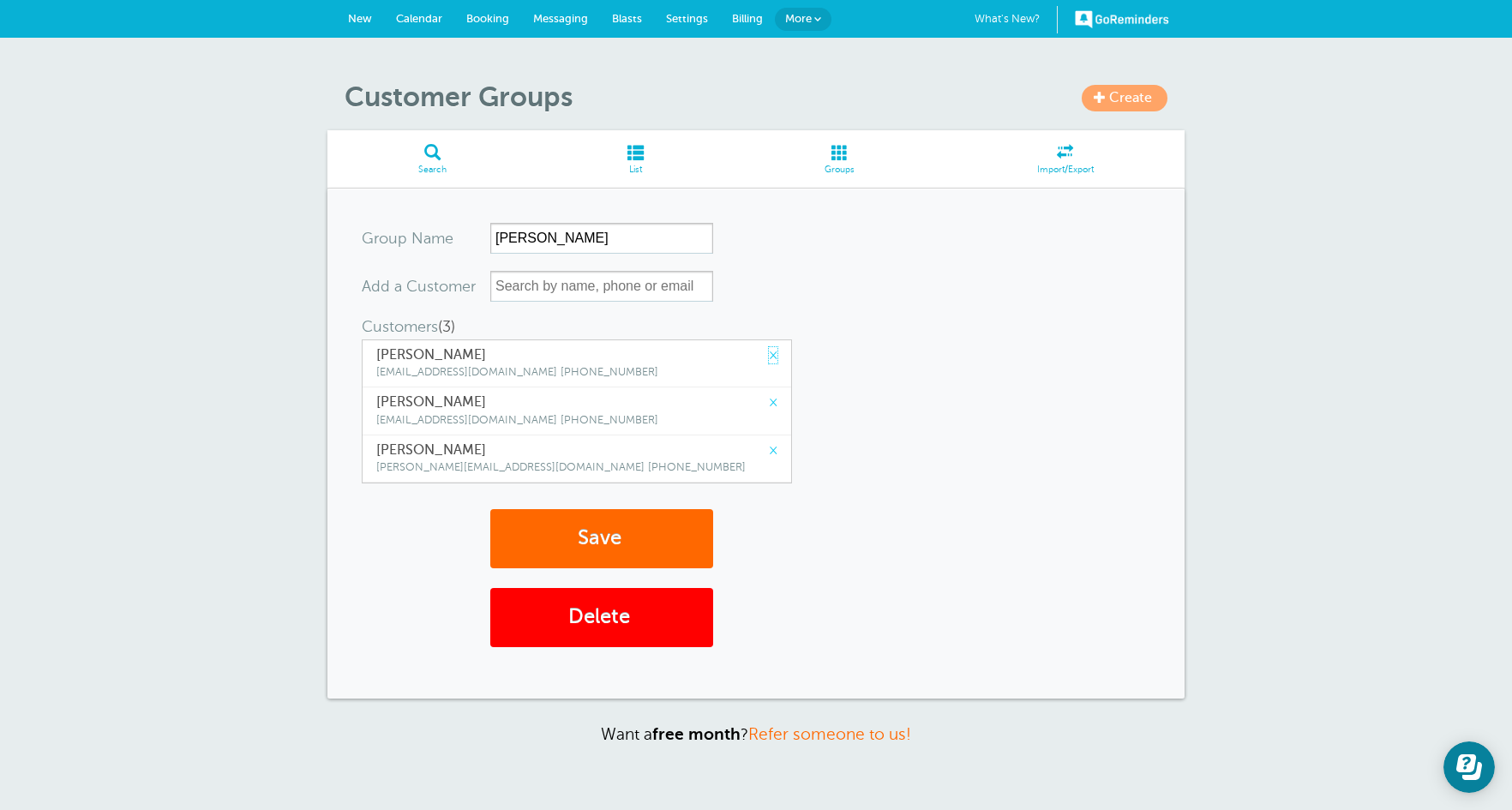
click at [769, 354] on link "×" at bounding box center [773, 355] width 9 height 17
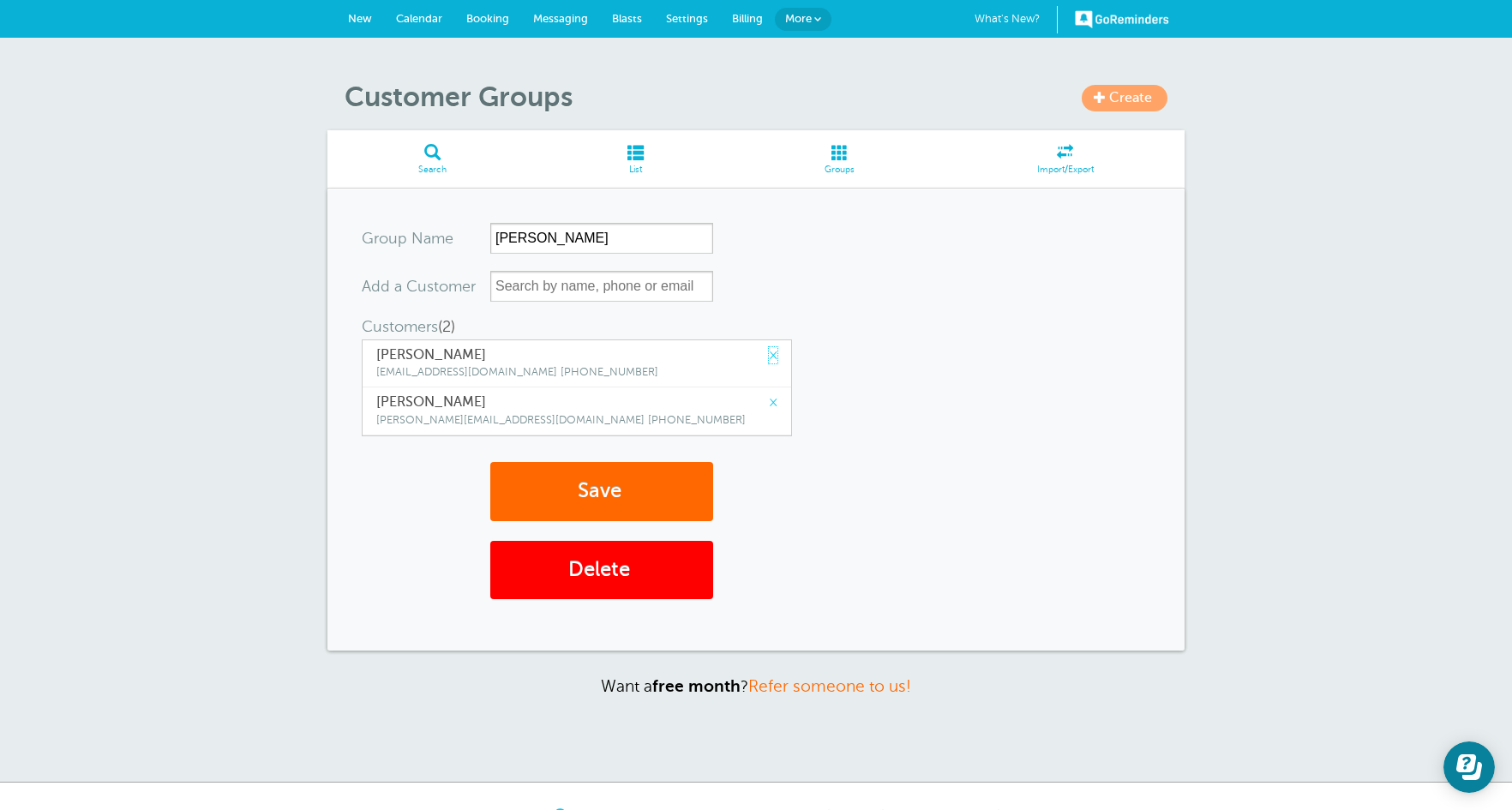
click at [769, 354] on link "×" at bounding box center [773, 355] width 9 height 17
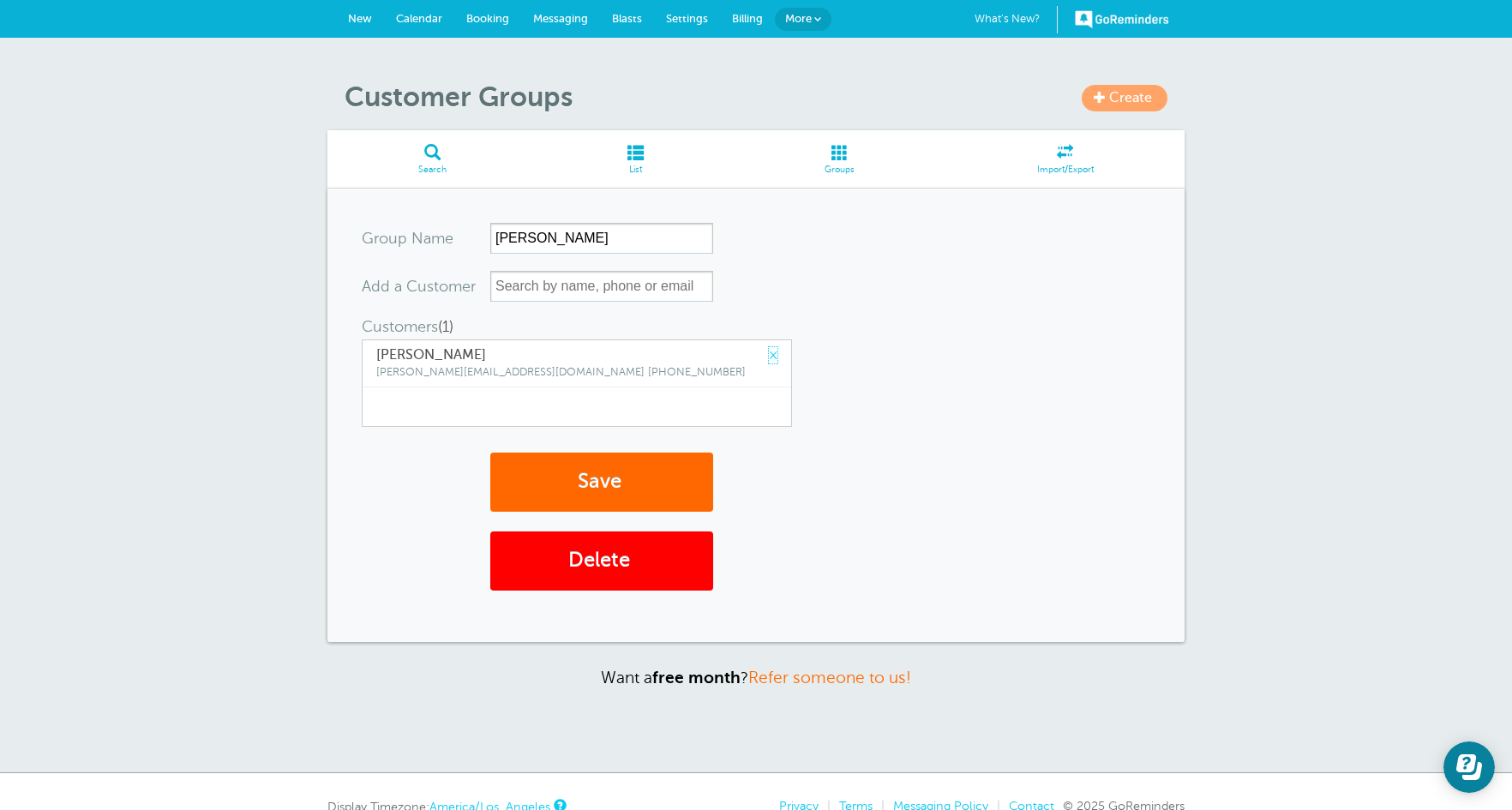
click at [769, 354] on link "×" at bounding box center [773, 355] width 9 height 17
drag, startPoint x: 641, startPoint y: 292, endPoint x: 632, endPoint y: 292, distance: 9.0
click at [634, 292] on input "text" at bounding box center [602, 287] width 223 height 31
type input "a"
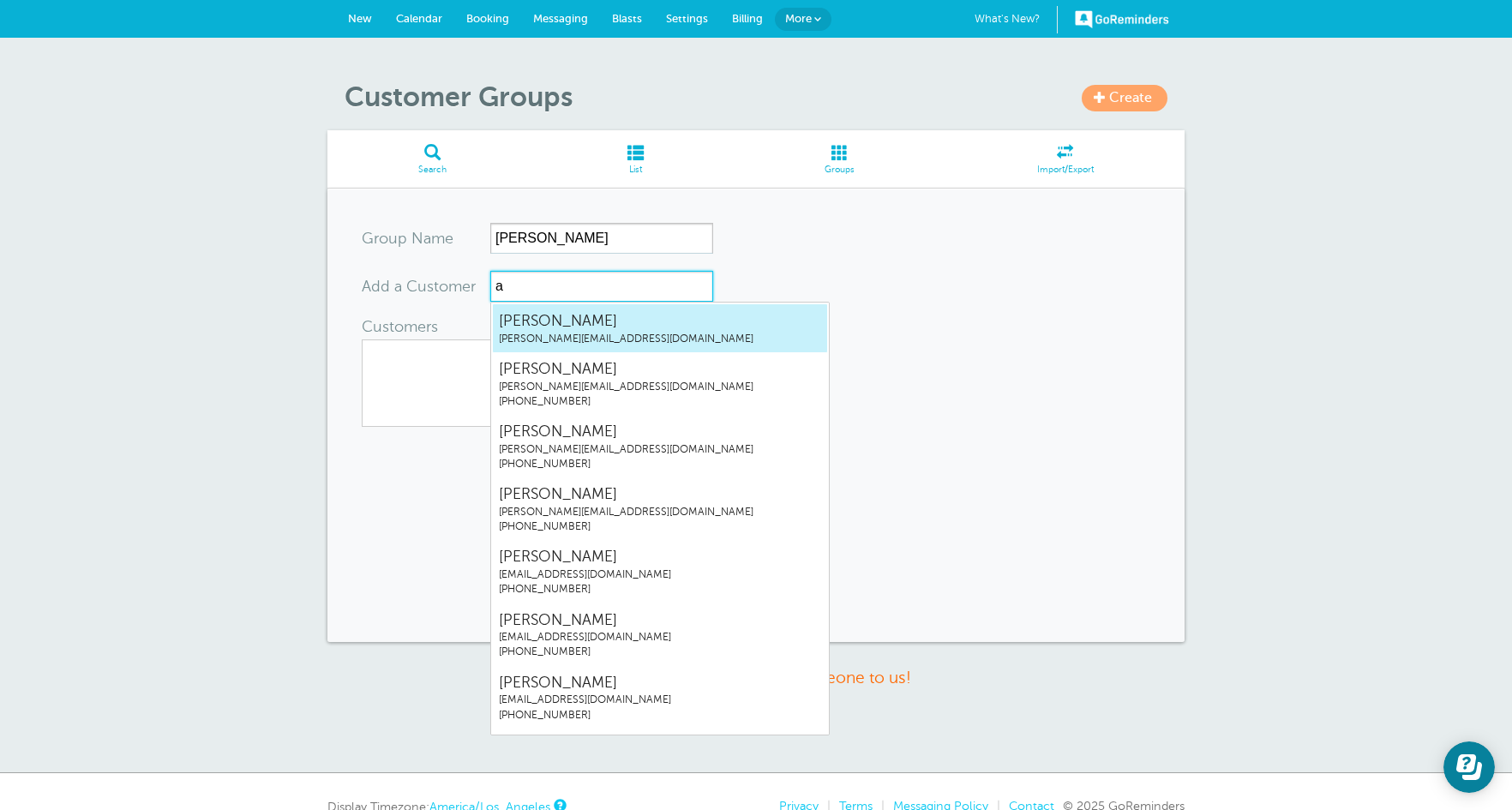
drag, startPoint x: 642, startPoint y: 328, endPoint x: 608, endPoint y: 396, distance: 76.0
click at [643, 328] on span "[PERSON_NAME]" at bounding box center [660, 321] width 322 height 22
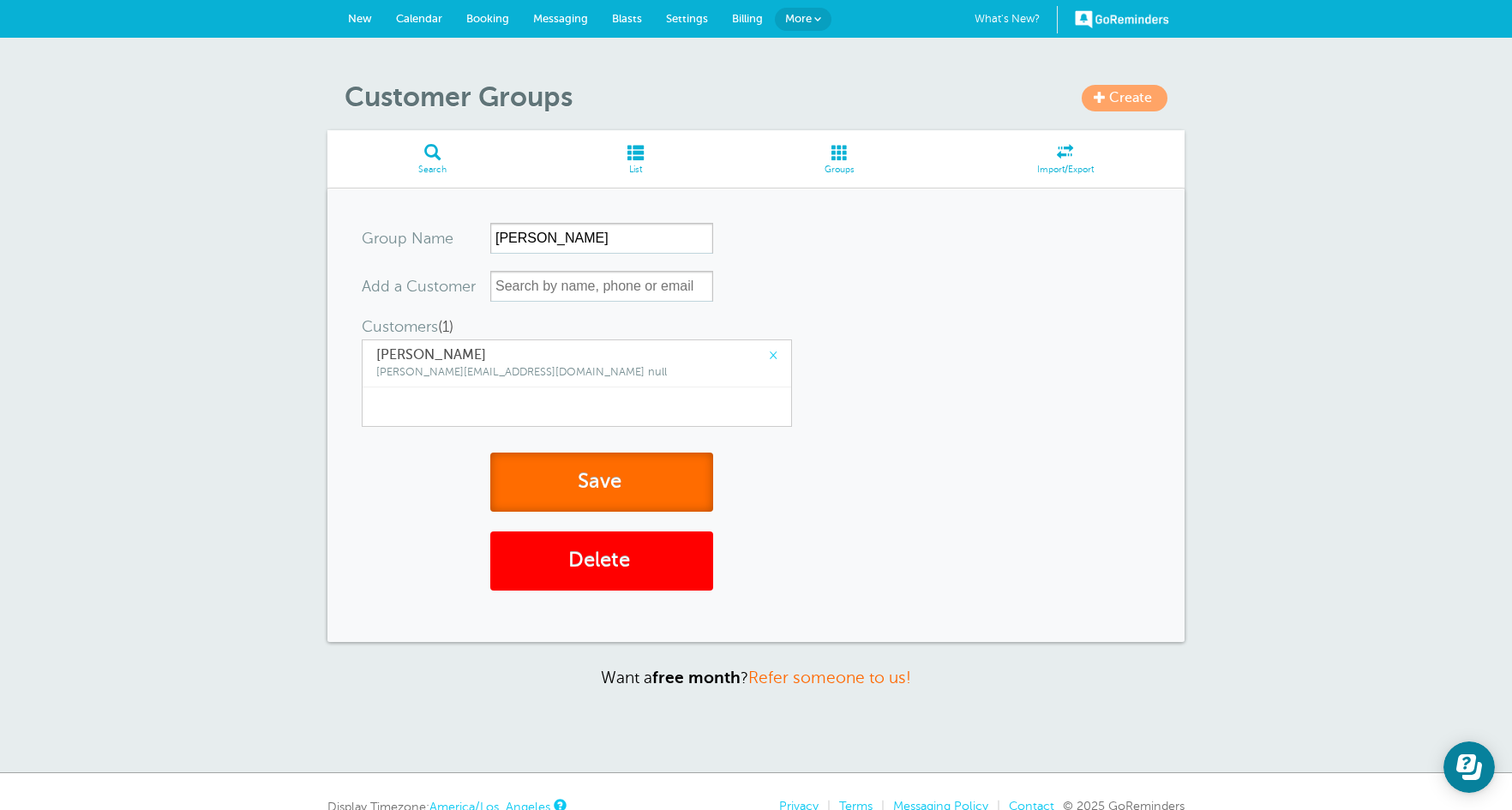
click at [609, 488] on button "Save" at bounding box center [602, 481] width 223 height 59
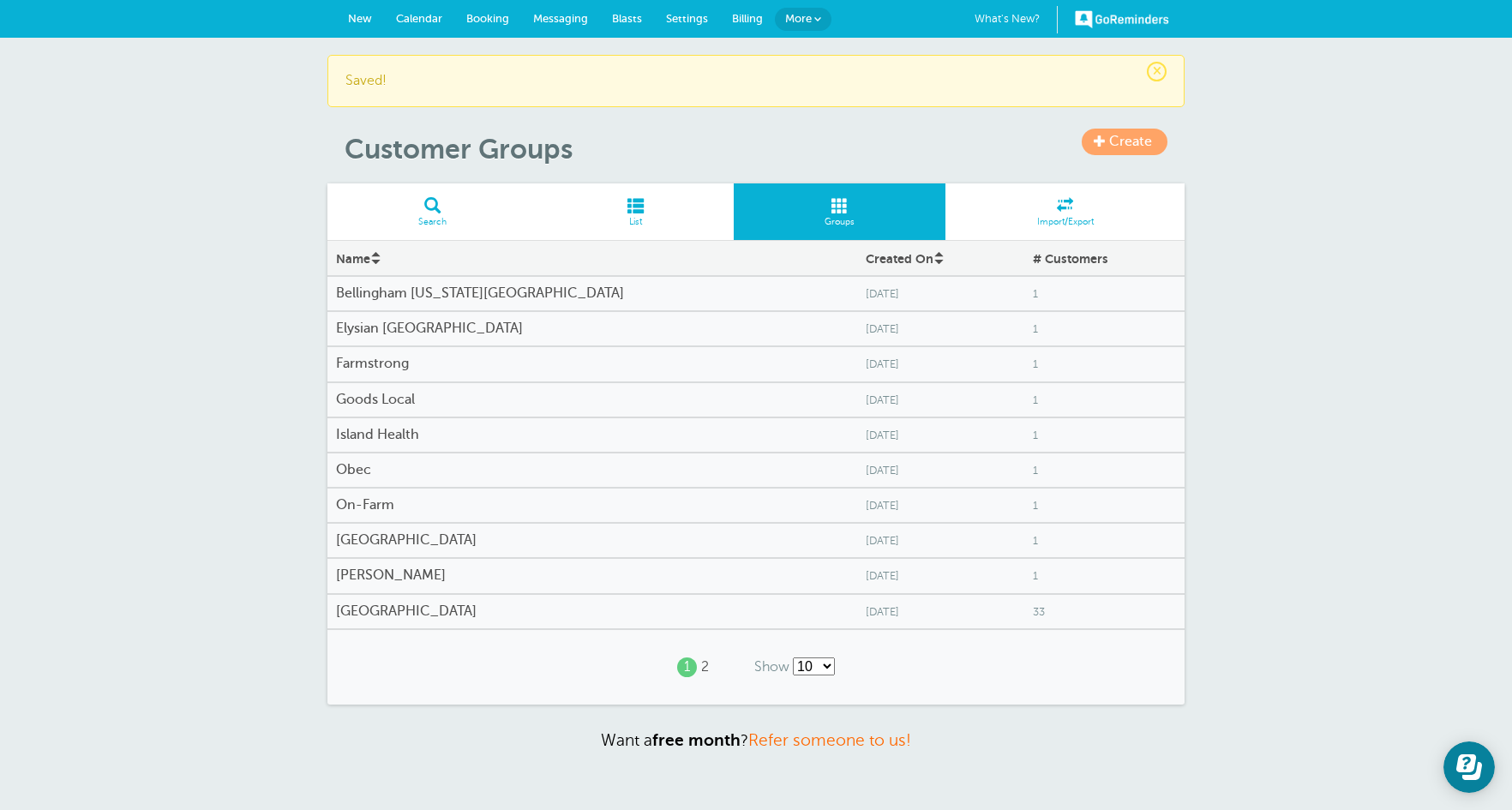
click at [370, 614] on h4 "[GEOGRAPHIC_DATA]" at bounding box center [592, 611] width 513 height 17
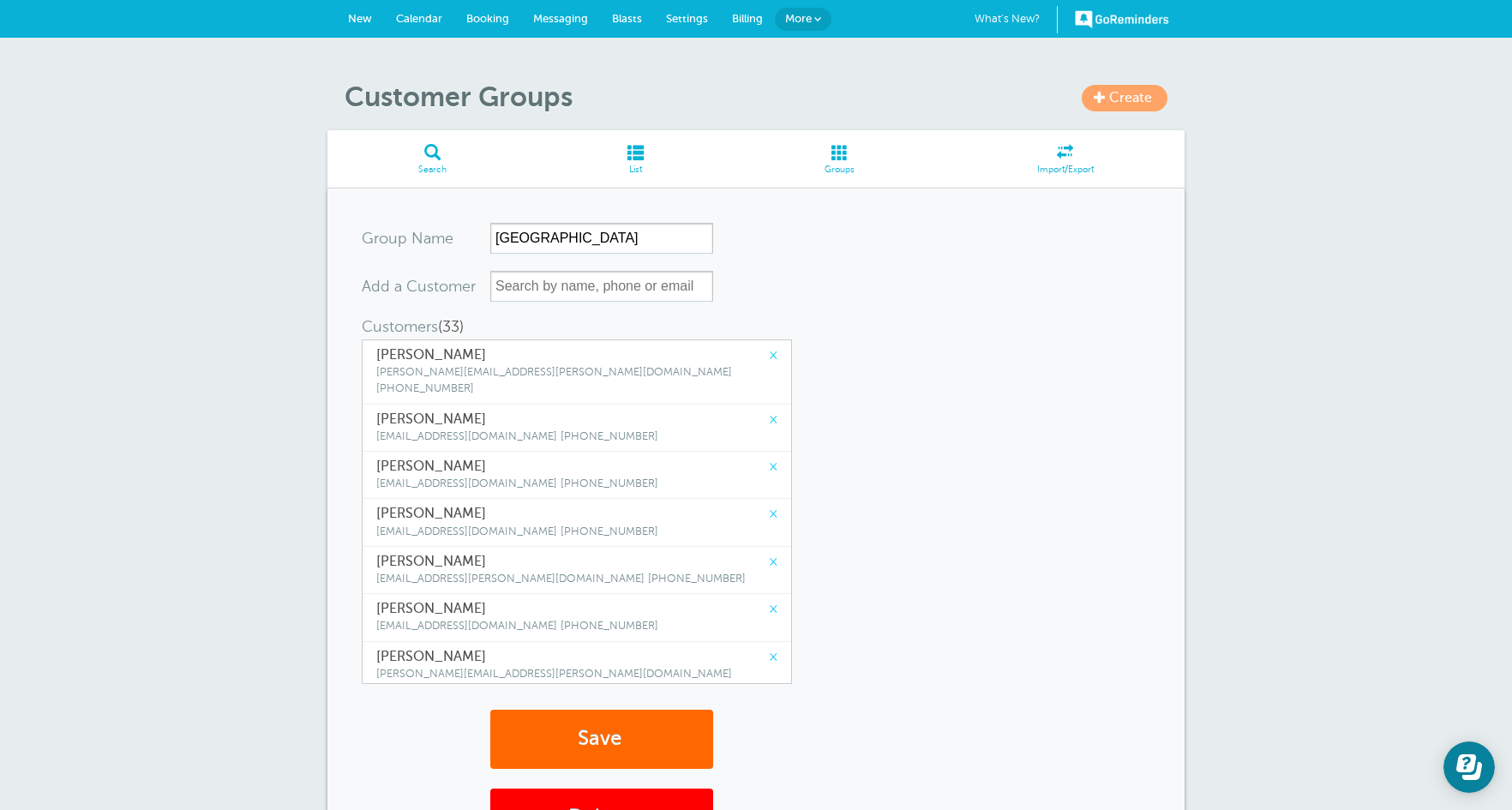
click at [769, 356] on link "×" at bounding box center [773, 355] width 9 height 17
click at [769, 411] on link "×" at bounding box center [773, 419] width 9 height 17
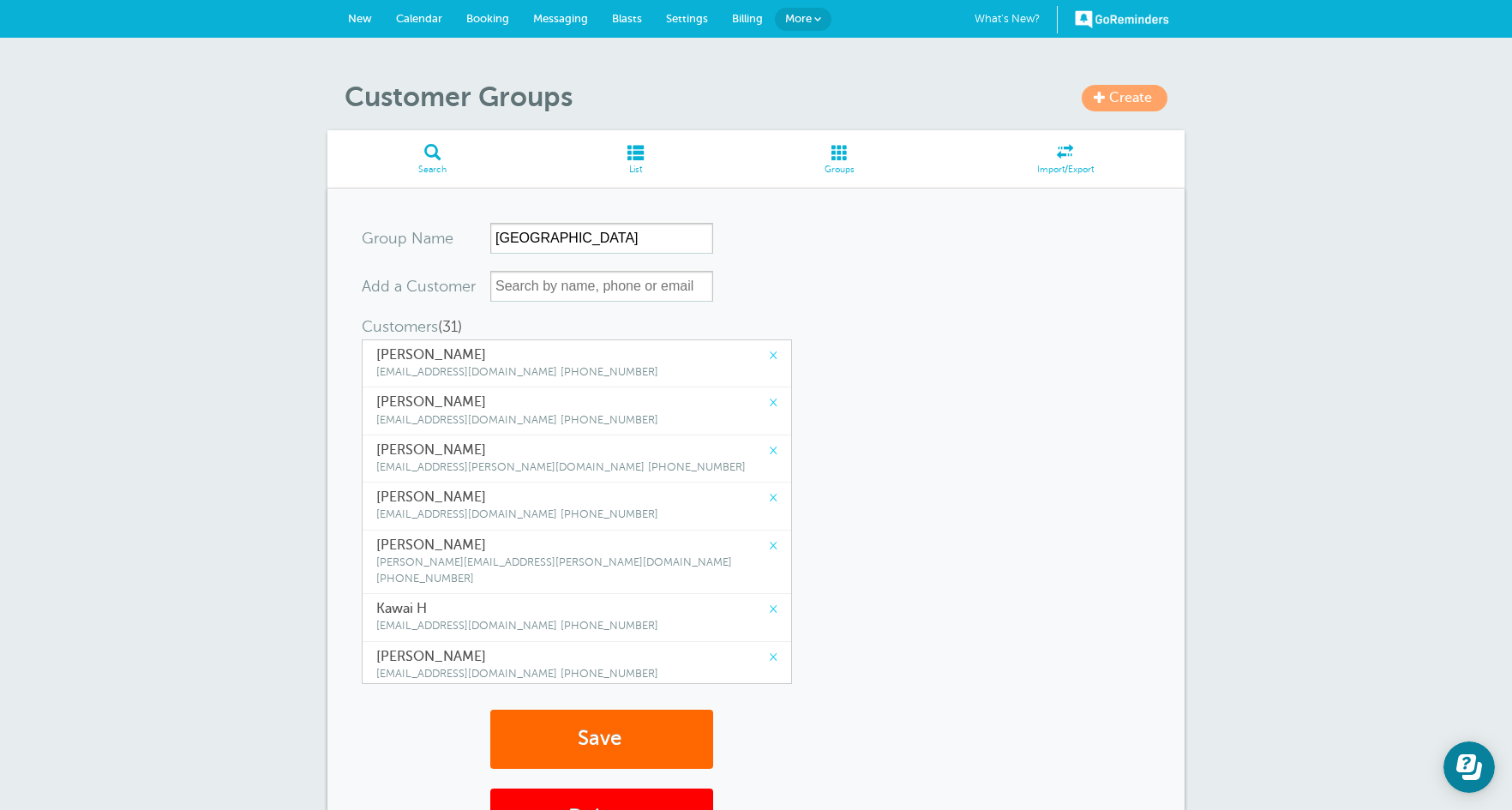
click at [769, 357] on link "×" at bounding box center [773, 355] width 9 height 17
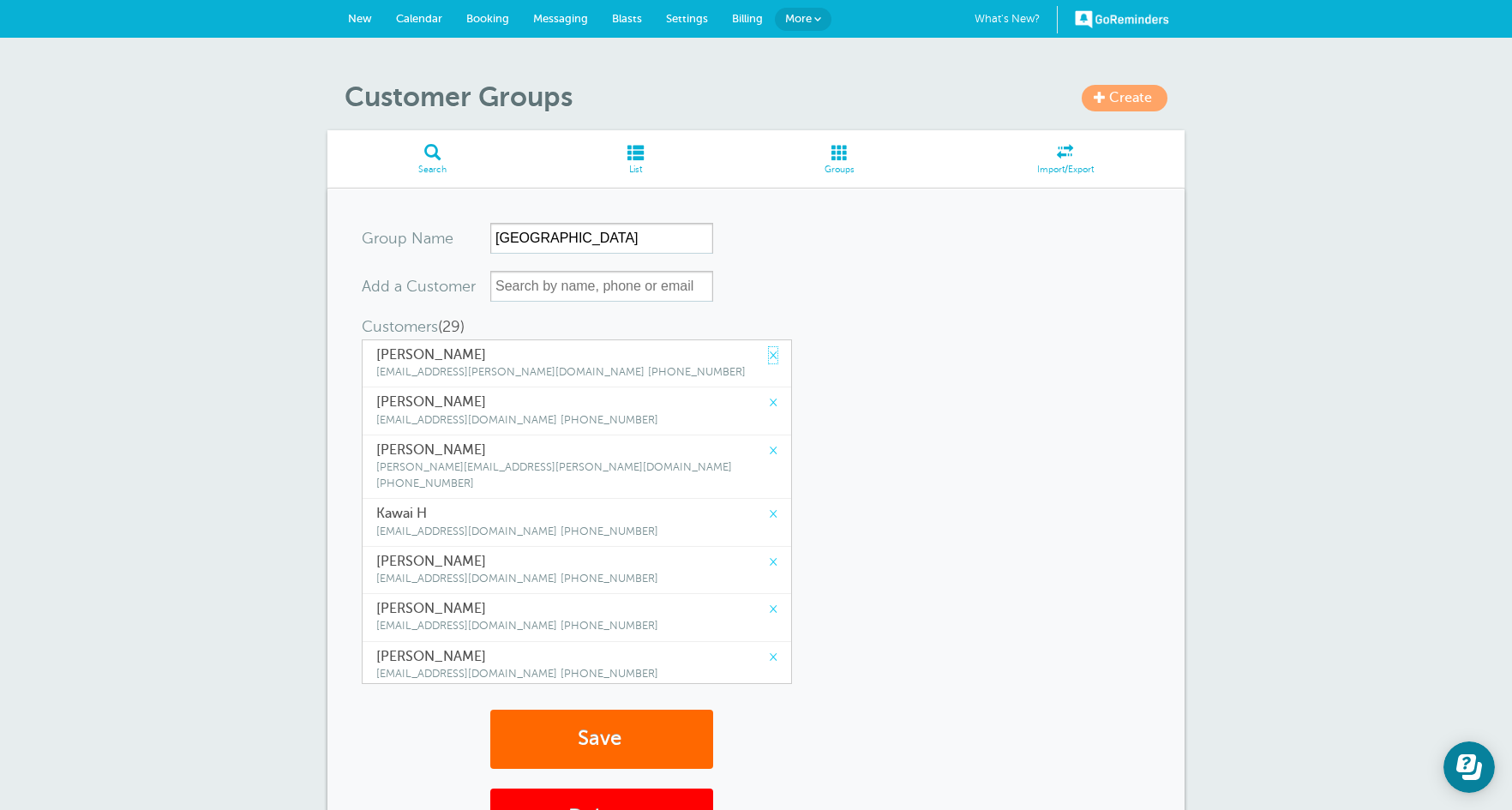
click at [769, 357] on link "×" at bounding box center [773, 355] width 9 height 17
click at [769, 394] on link "×" at bounding box center [773, 402] width 9 height 17
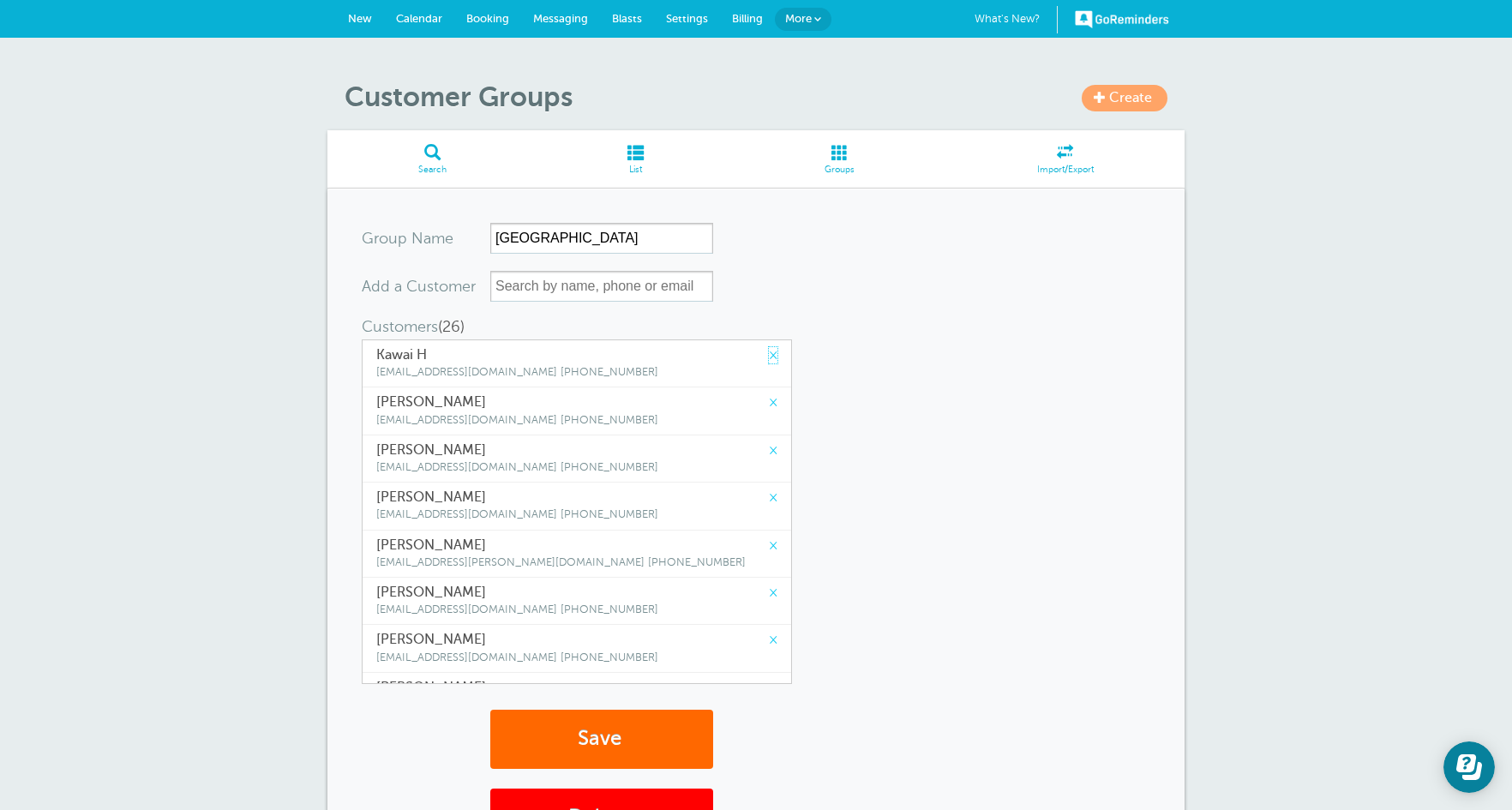
click at [769, 357] on link "×" at bounding box center [773, 355] width 9 height 17
click at [769, 394] on link "×" at bounding box center [773, 402] width 9 height 17
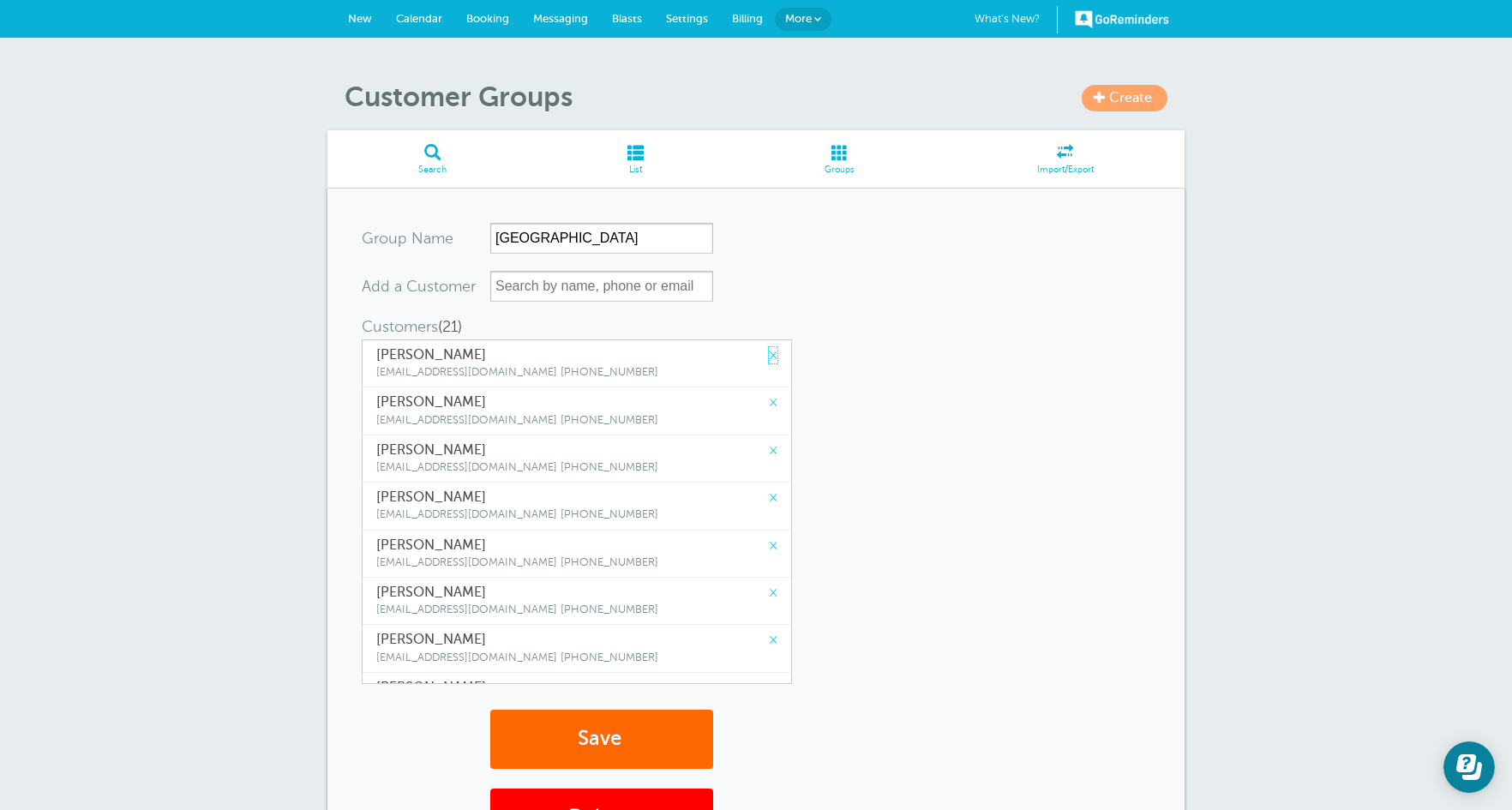
click at [769, 357] on link "×" at bounding box center [773, 355] width 9 height 17
click at [769, 394] on link "×" at bounding box center [773, 402] width 9 height 17
click at [769, 357] on link "×" at bounding box center [773, 355] width 9 height 17
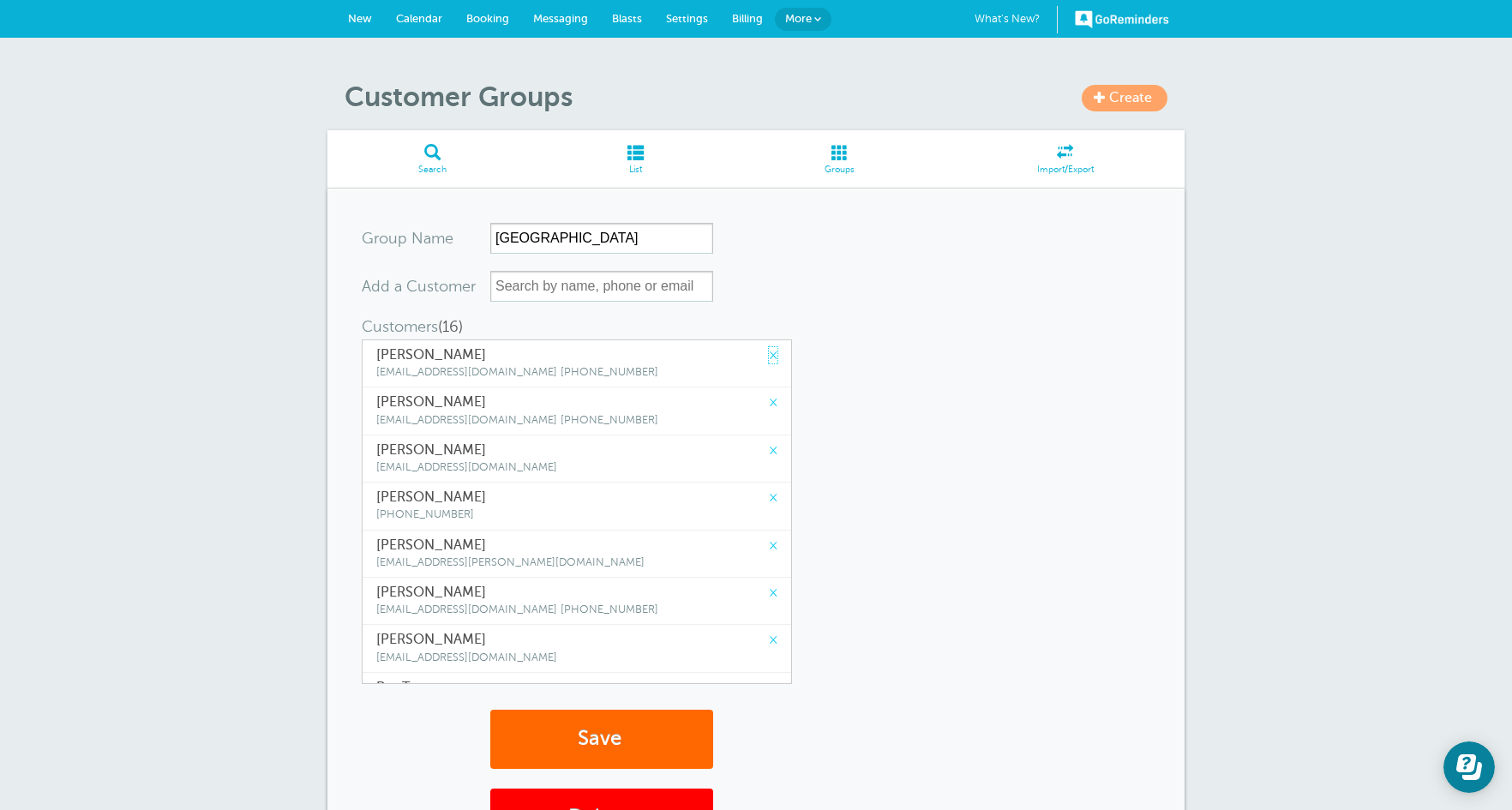
click at [769, 357] on link "×" at bounding box center [773, 355] width 9 height 17
click at [769, 394] on link "×" at bounding box center [773, 402] width 9 height 17
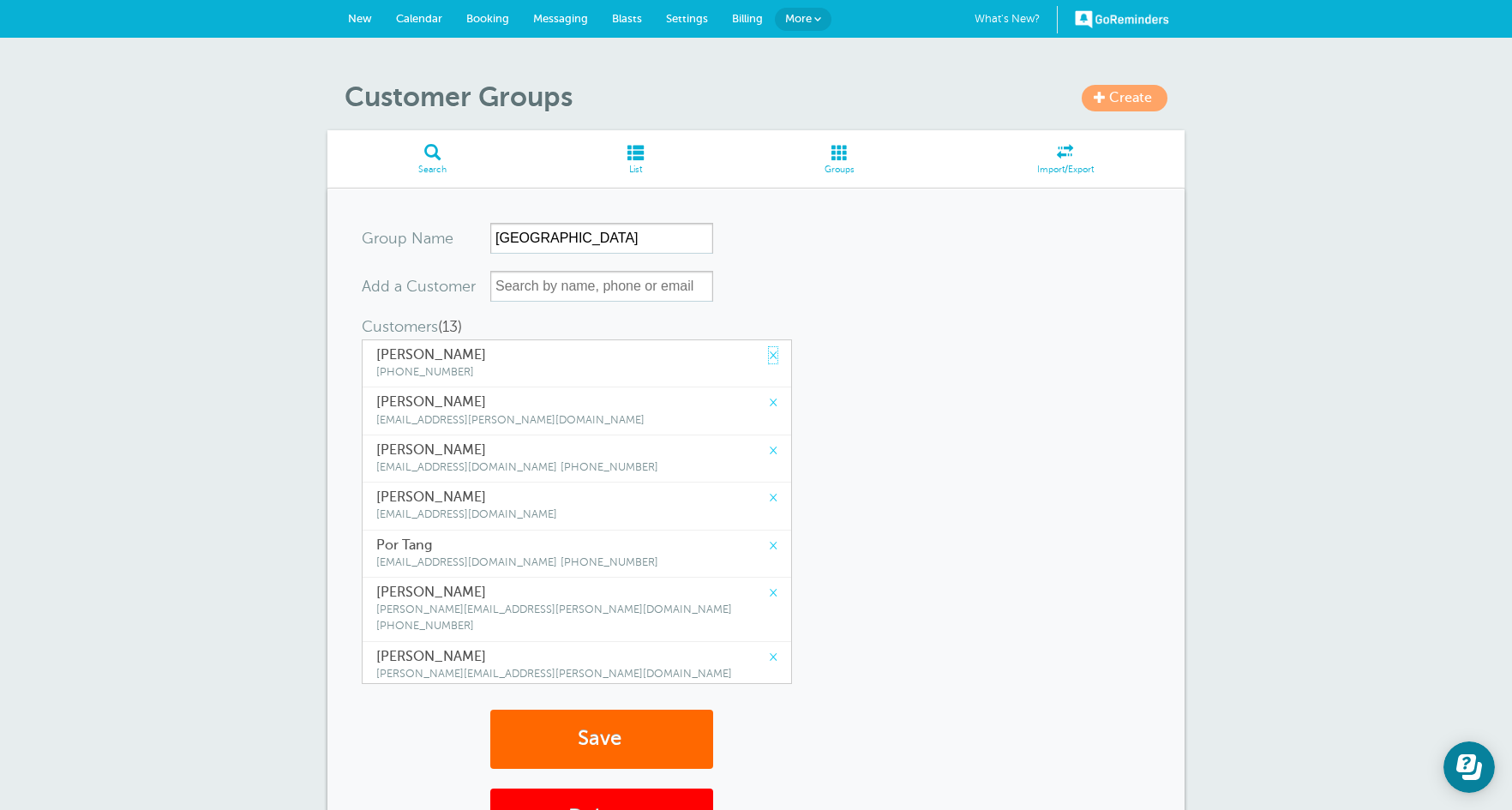
click at [769, 357] on link "×" at bounding box center [773, 355] width 9 height 17
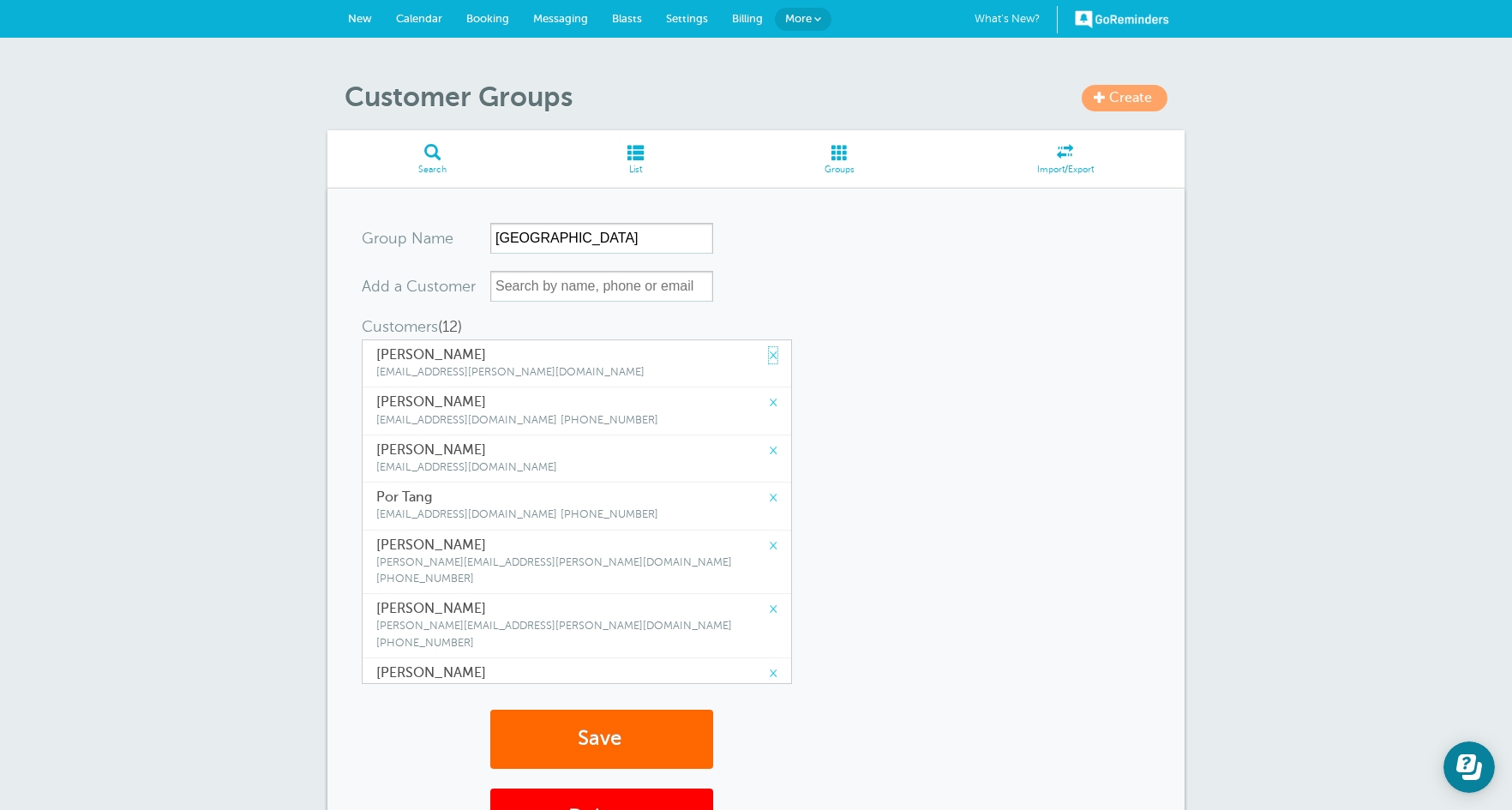
click at [769, 357] on link "×" at bounding box center [773, 355] width 9 height 17
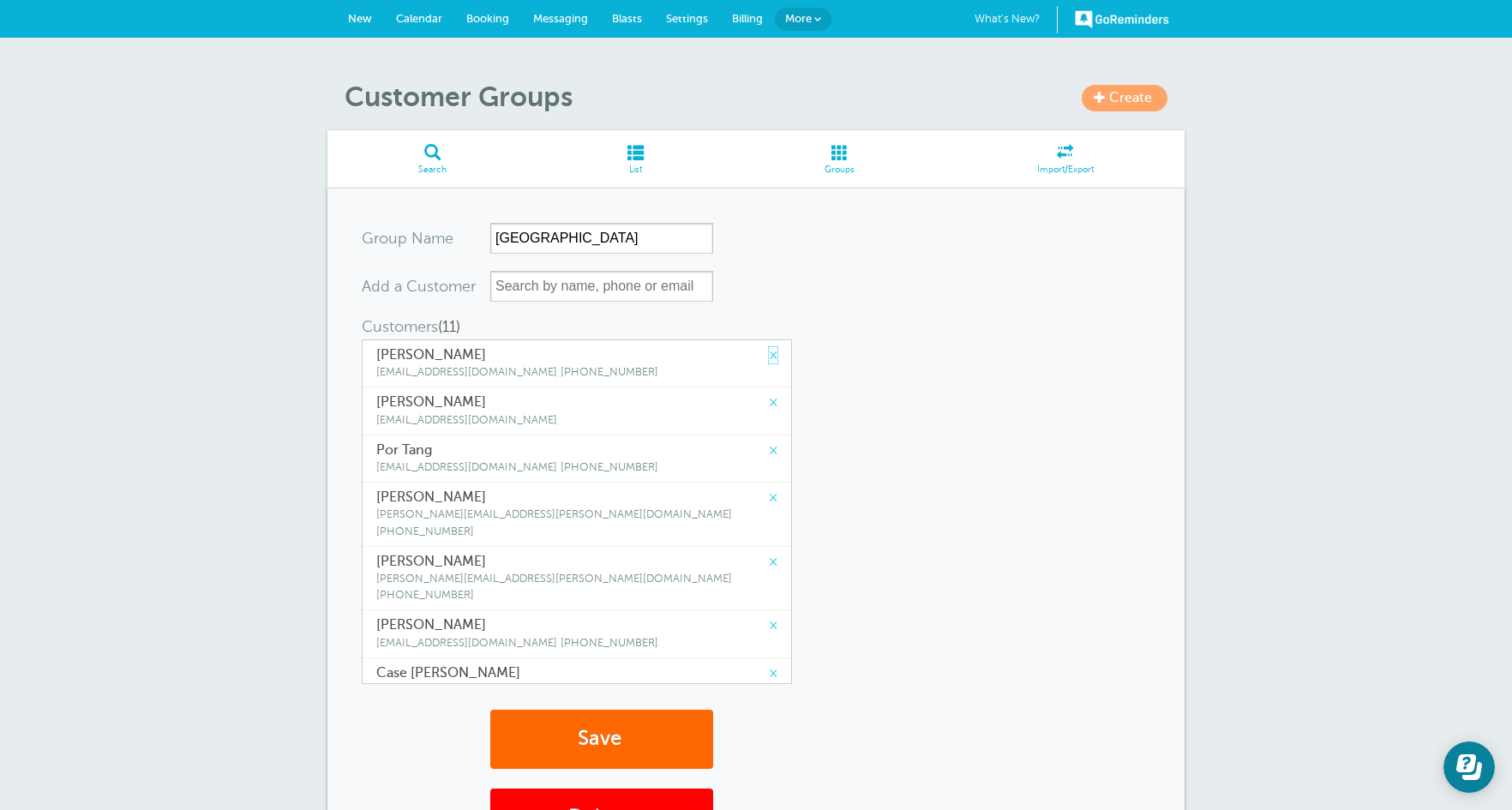
click at [769, 357] on link "×" at bounding box center [773, 355] width 9 height 17
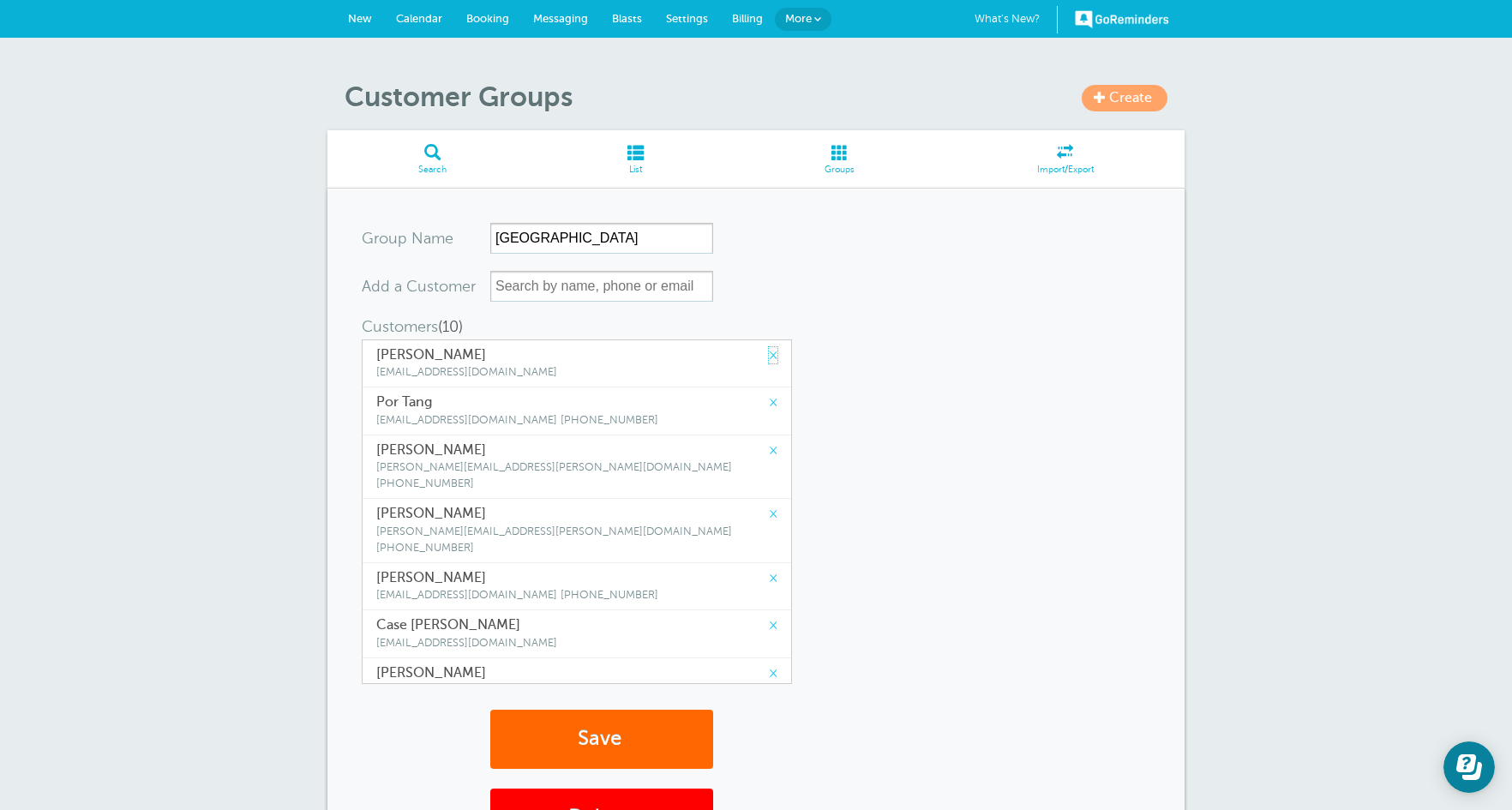
click at [769, 357] on link "×" at bounding box center [773, 355] width 9 height 17
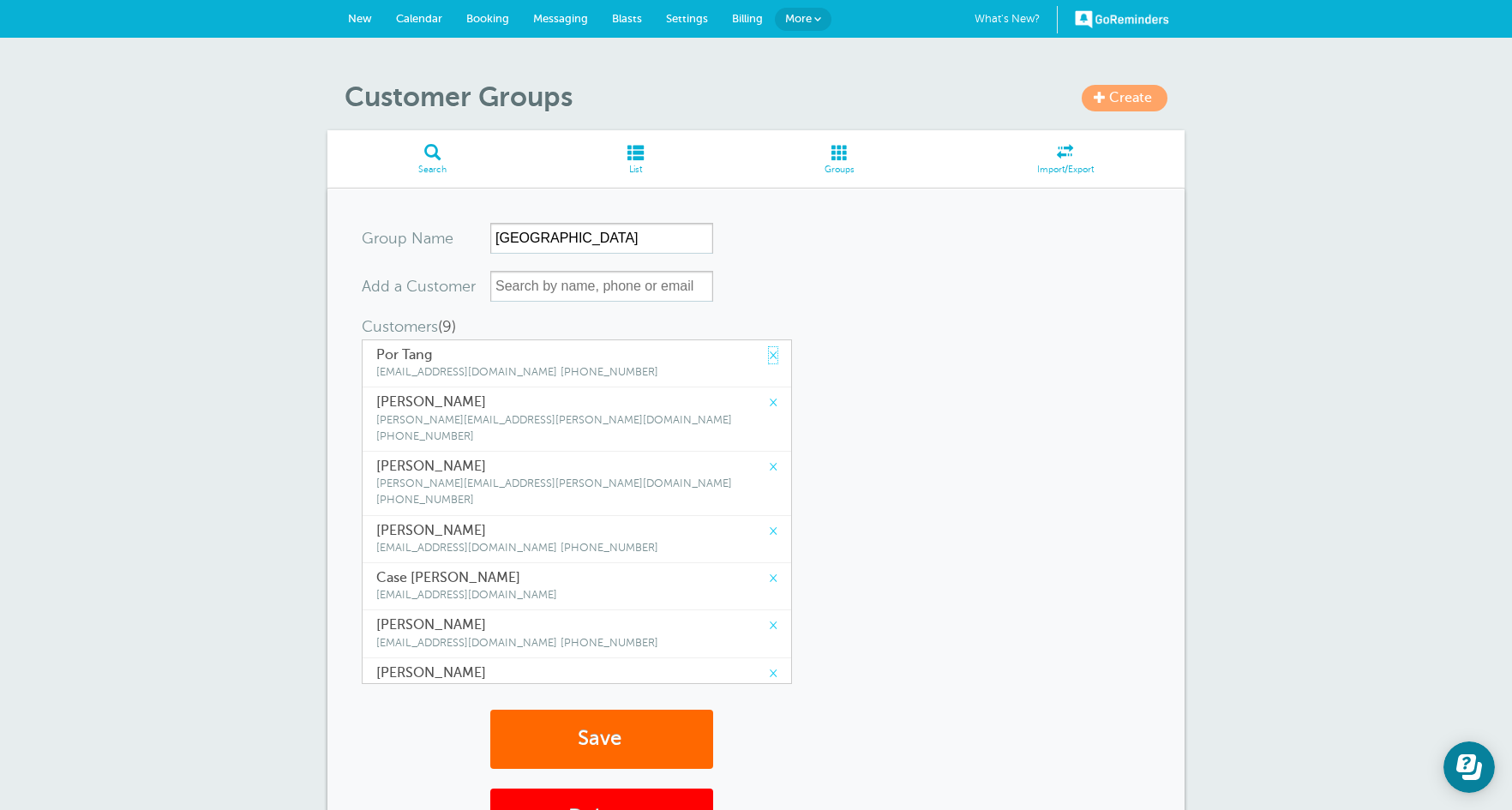
click at [769, 357] on link "×" at bounding box center [773, 355] width 9 height 17
click at [769, 394] on link "×" at bounding box center [773, 402] width 9 height 17
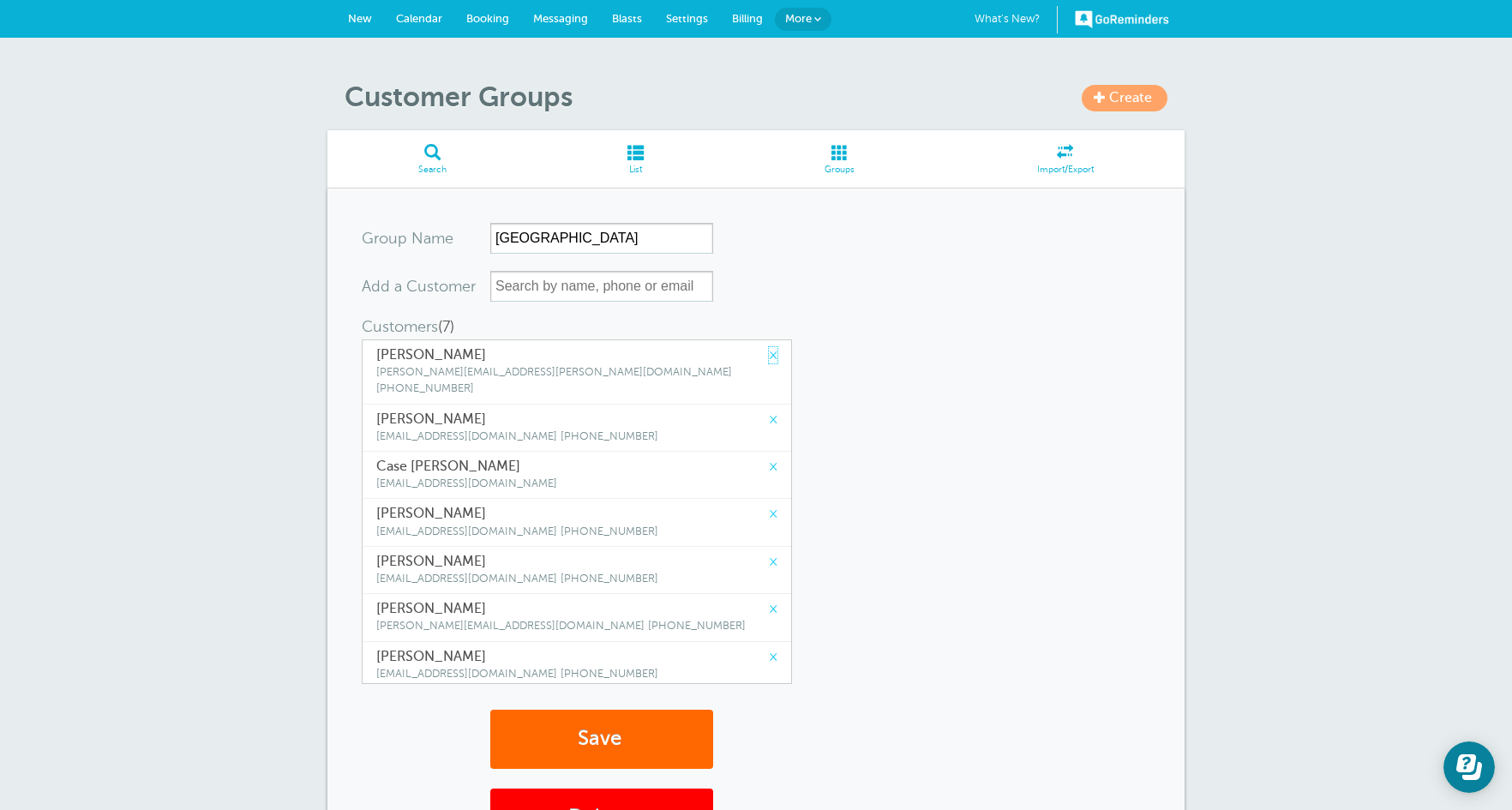
click at [769, 357] on link "×" at bounding box center [773, 355] width 9 height 17
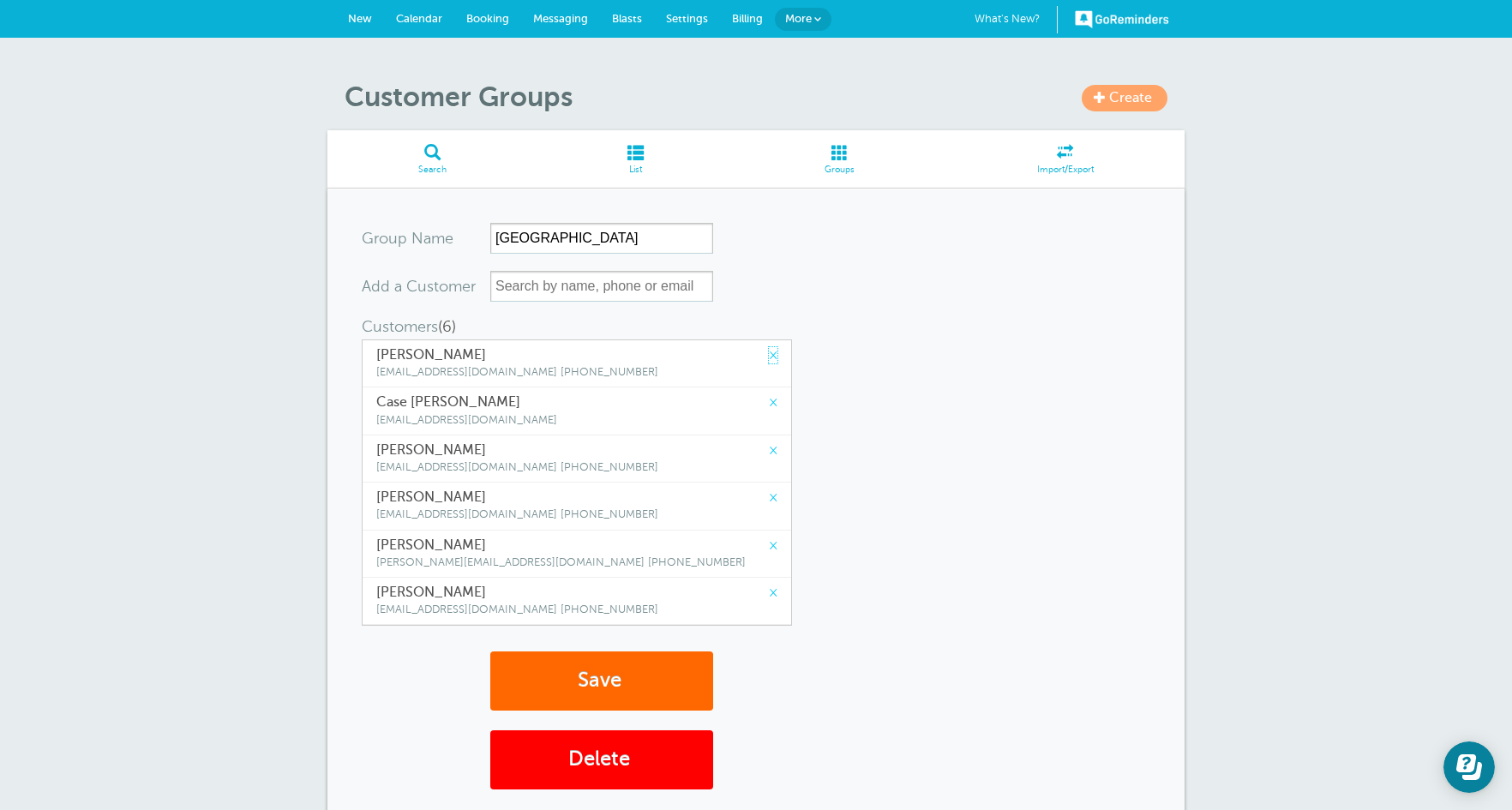
click at [769, 357] on link "×" at bounding box center [773, 355] width 9 height 17
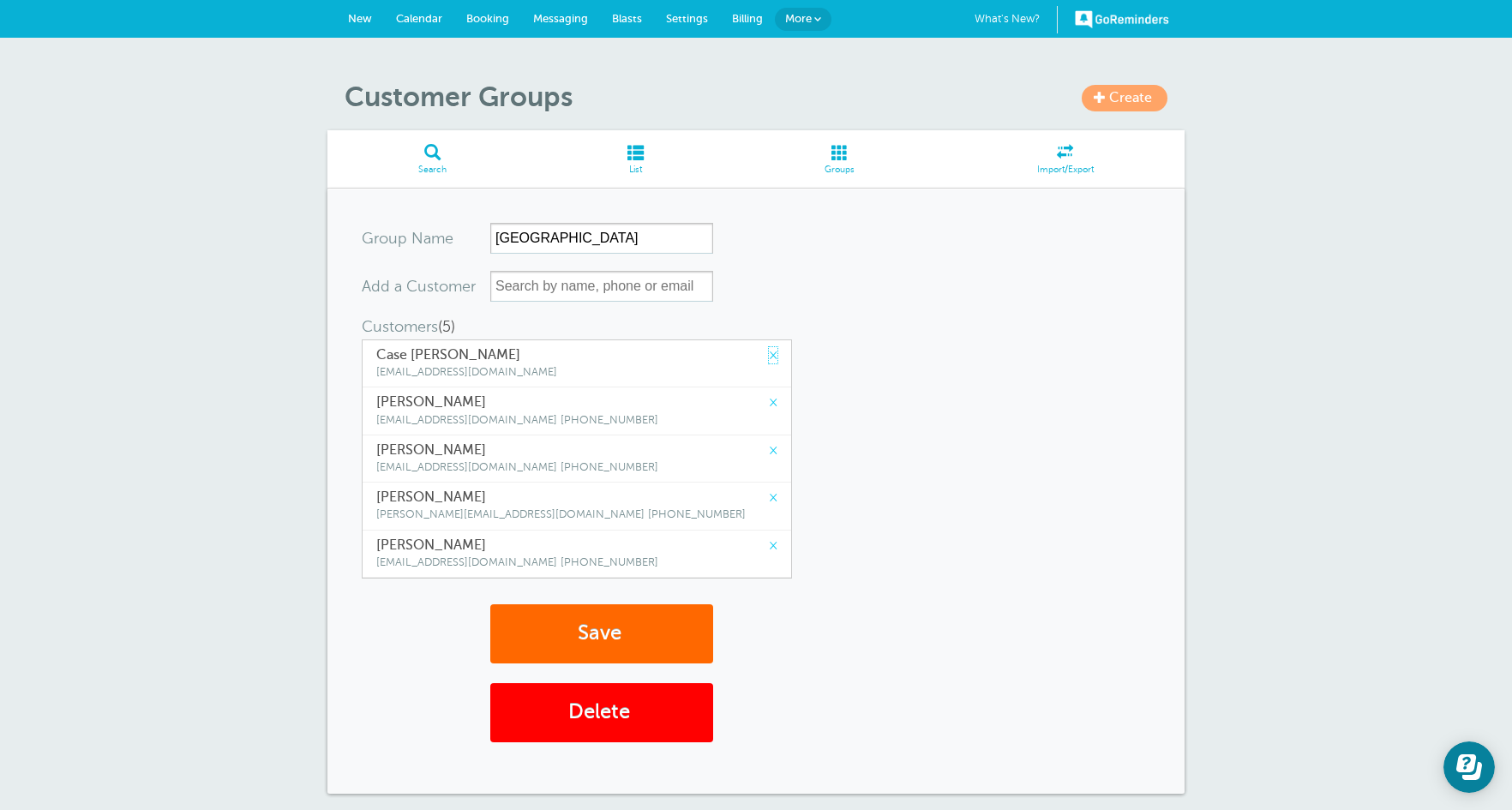
click at [769, 357] on link "×" at bounding box center [773, 355] width 9 height 17
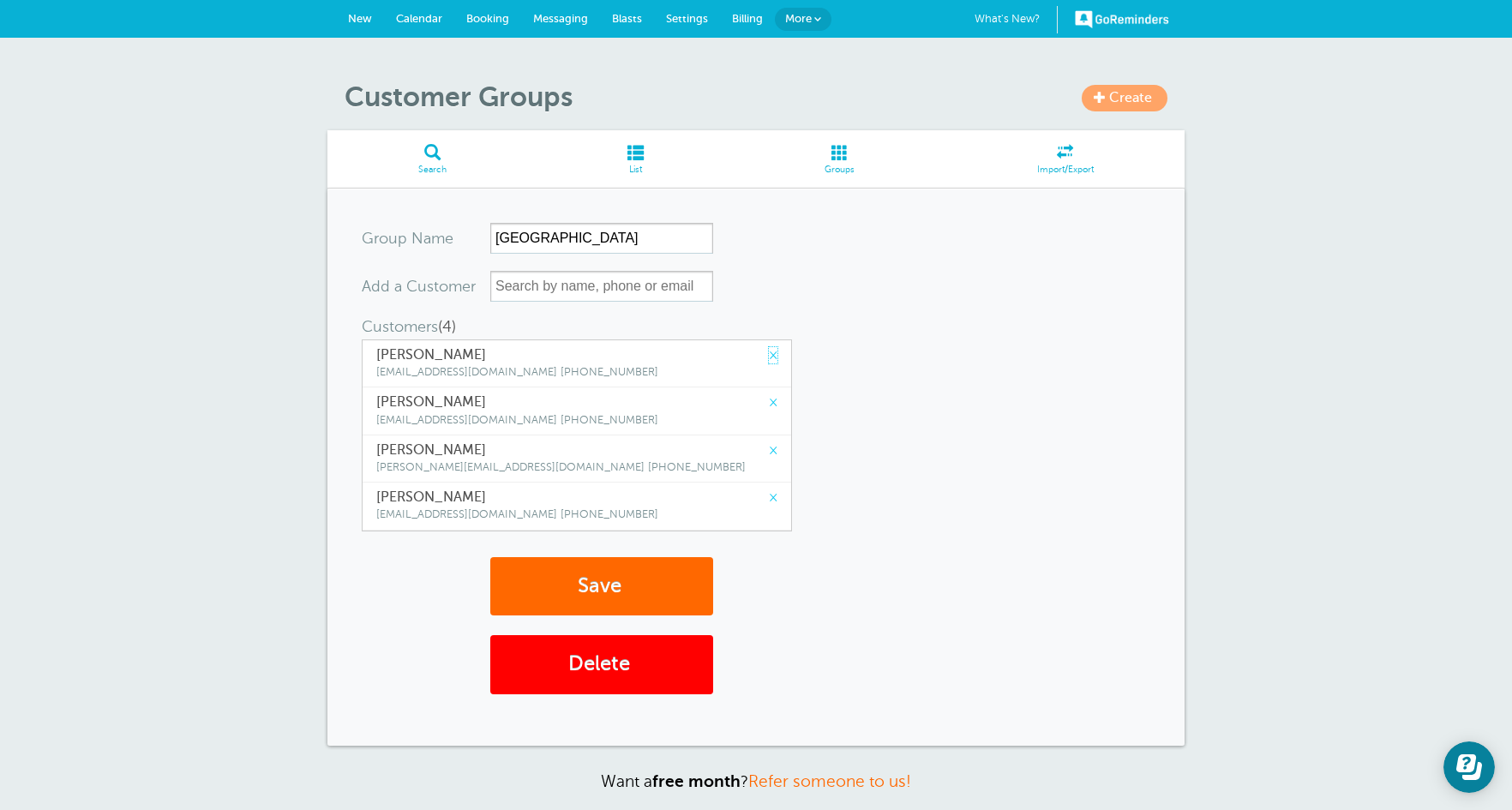
click at [769, 357] on link "×" at bounding box center [773, 355] width 9 height 17
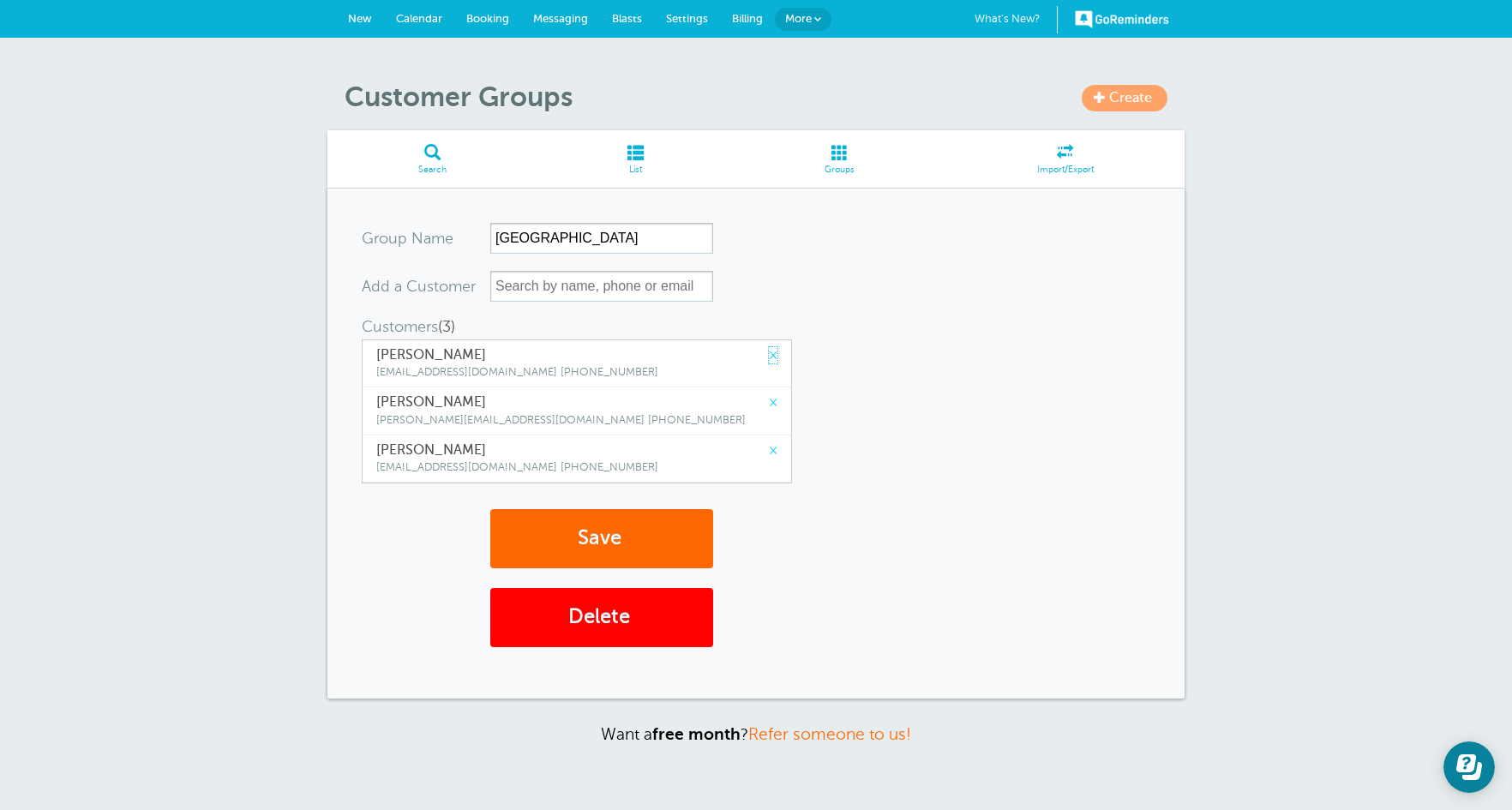
click at [769, 357] on link "×" at bounding box center [773, 355] width 9 height 17
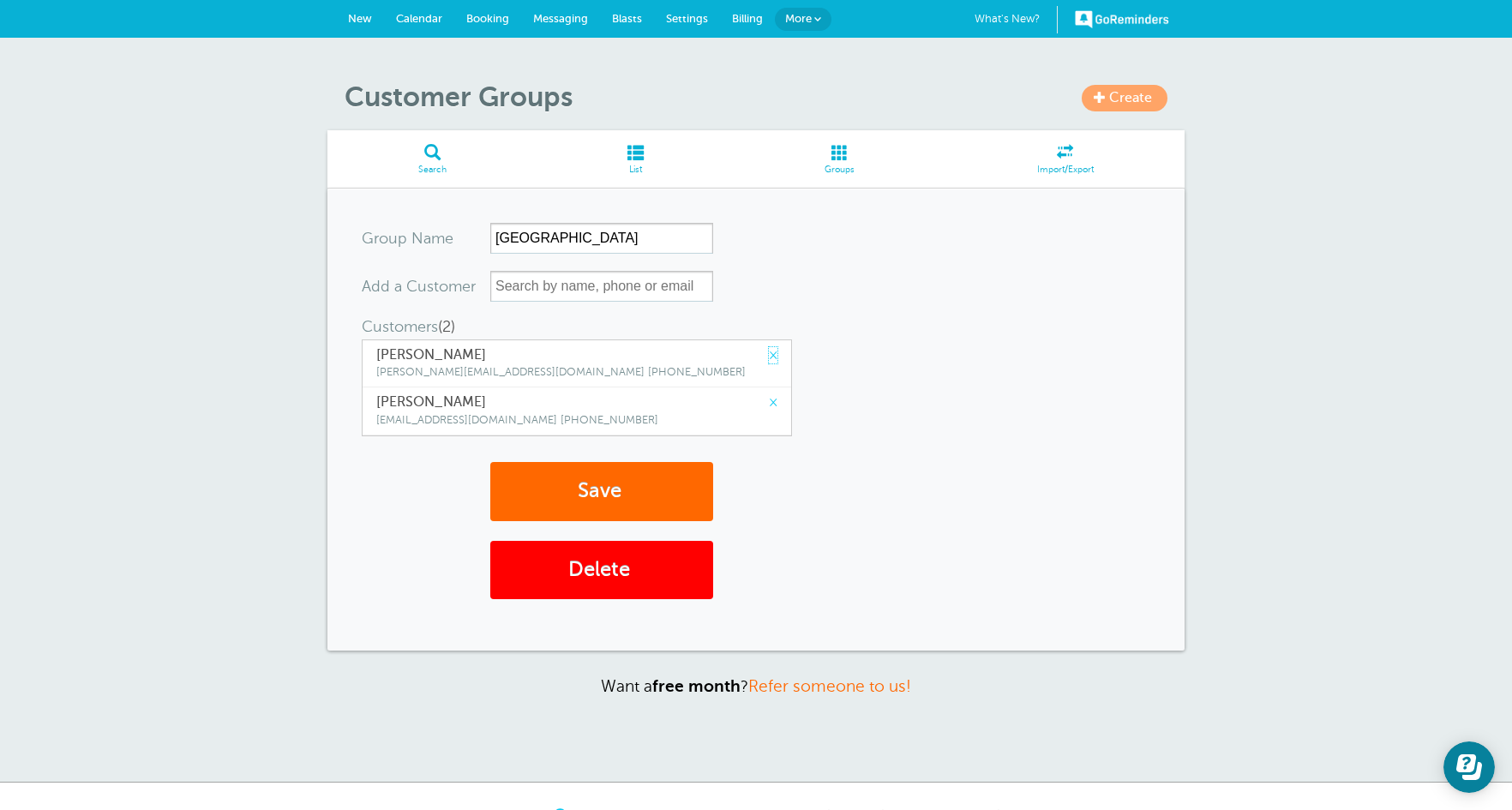
click at [769, 357] on link "×" at bounding box center [773, 355] width 9 height 17
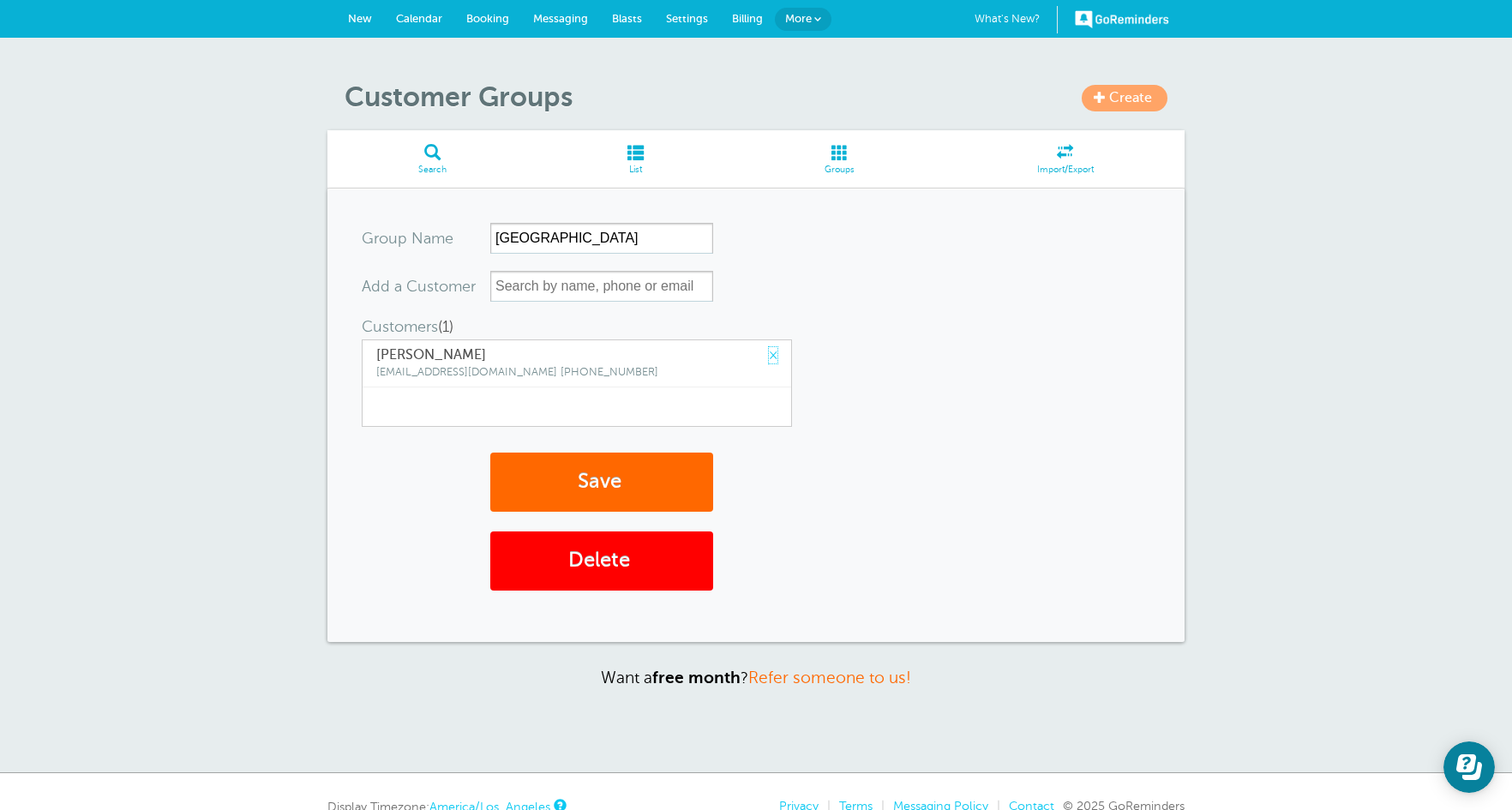
click at [769, 357] on link "×" at bounding box center [773, 355] width 9 height 17
click at [603, 287] on input "text" at bounding box center [602, 287] width 223 height 31
type input "a"
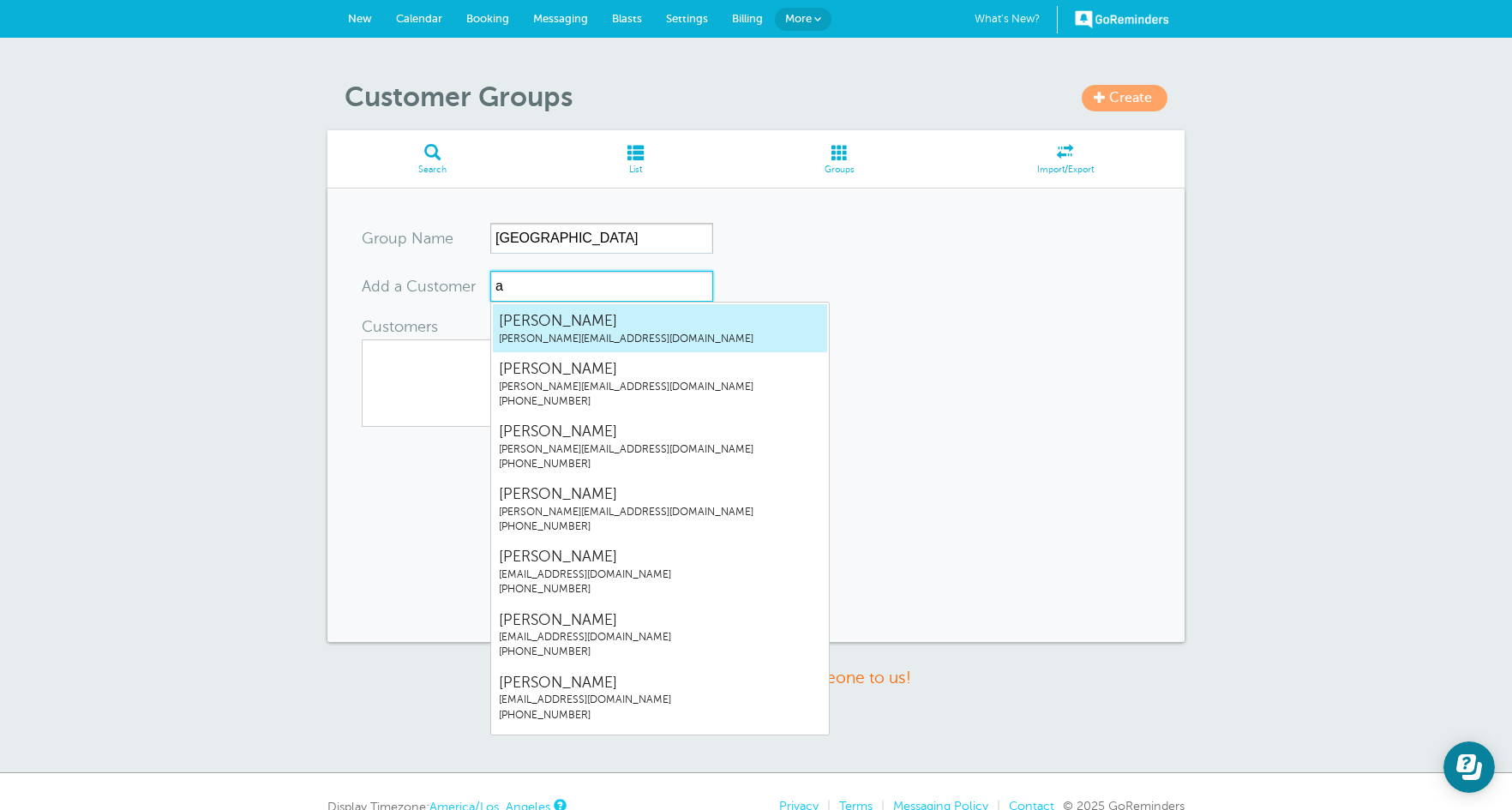
click at [604, 329] on span "Abigail McNamara" at bounding box center [660, 321] width 322 height 22
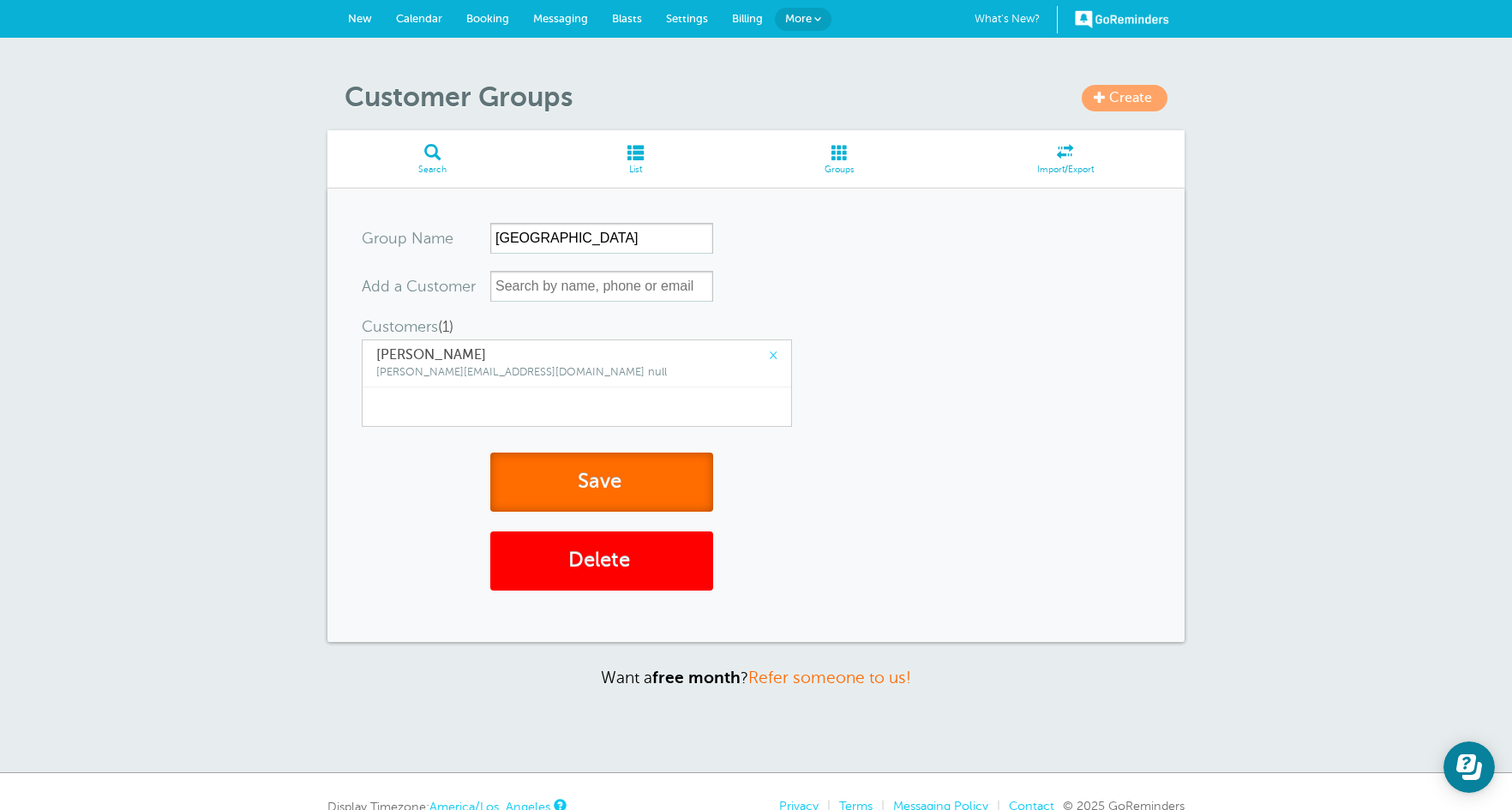
click at [581, 481] on button "Save" at bounding box center [602, 481] width 223 height 59
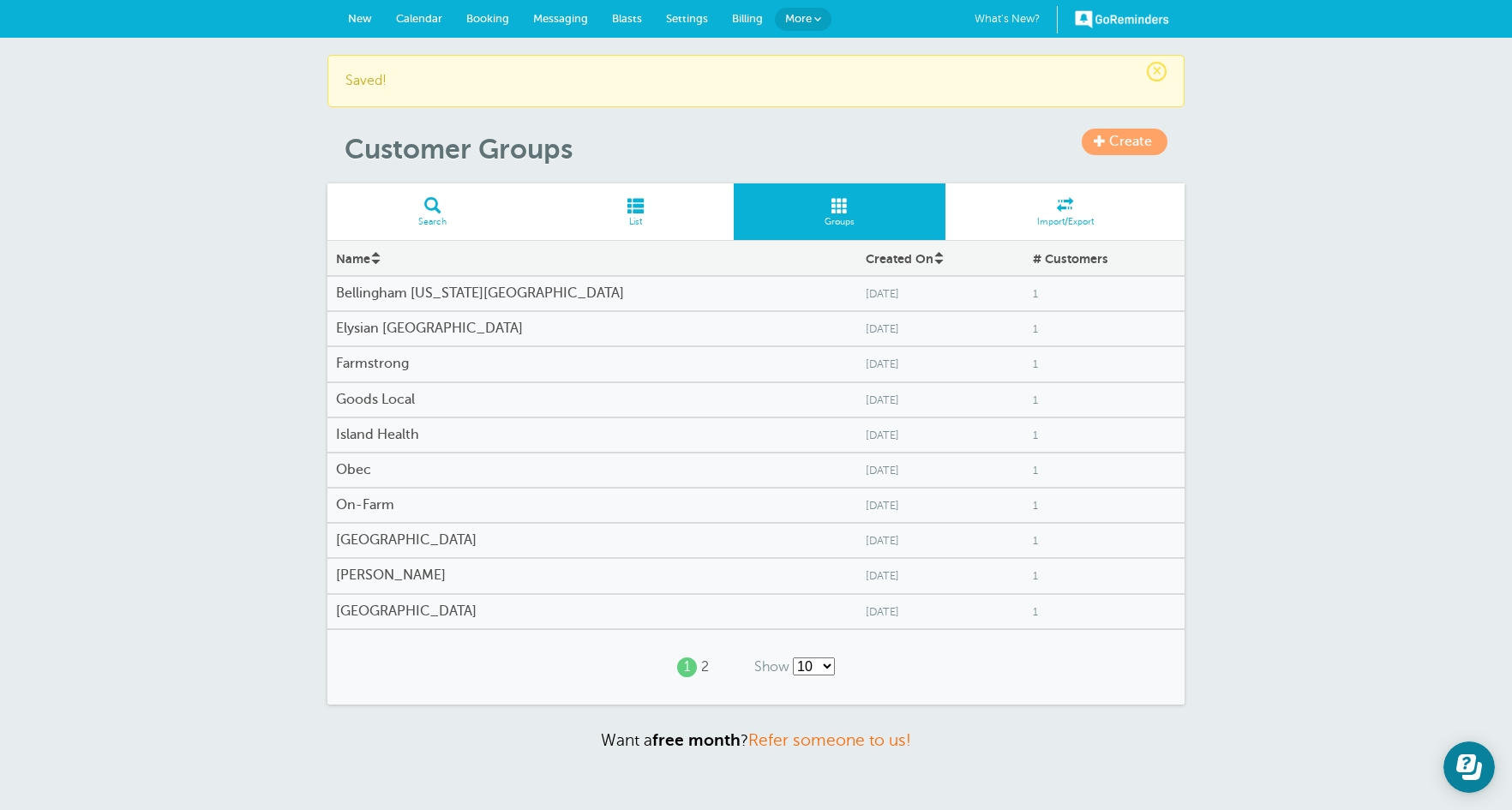
click at [694, 667] on span "1" at bounding box center [687, 666] width 20 height 19
click at [701, 664] on div "1 2" at bounding box center [693, 666] width 73 height 46
click at [704, 664] on link "2" at bounding box center [705, 666] width 8 height 17
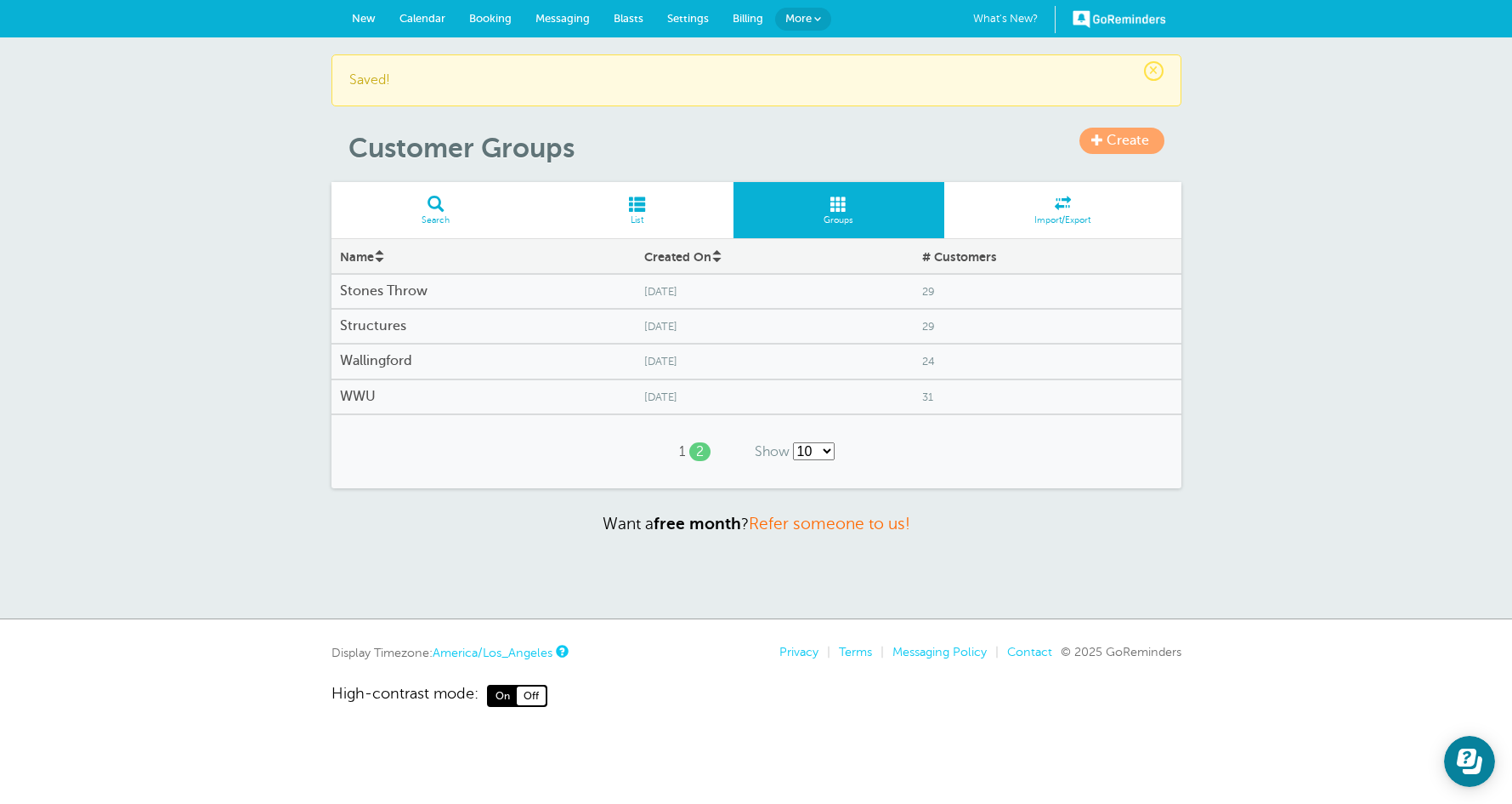
click at [379, 291] on h4 "Stones Throw" at bounding box center [483, 291] width 287 height 17
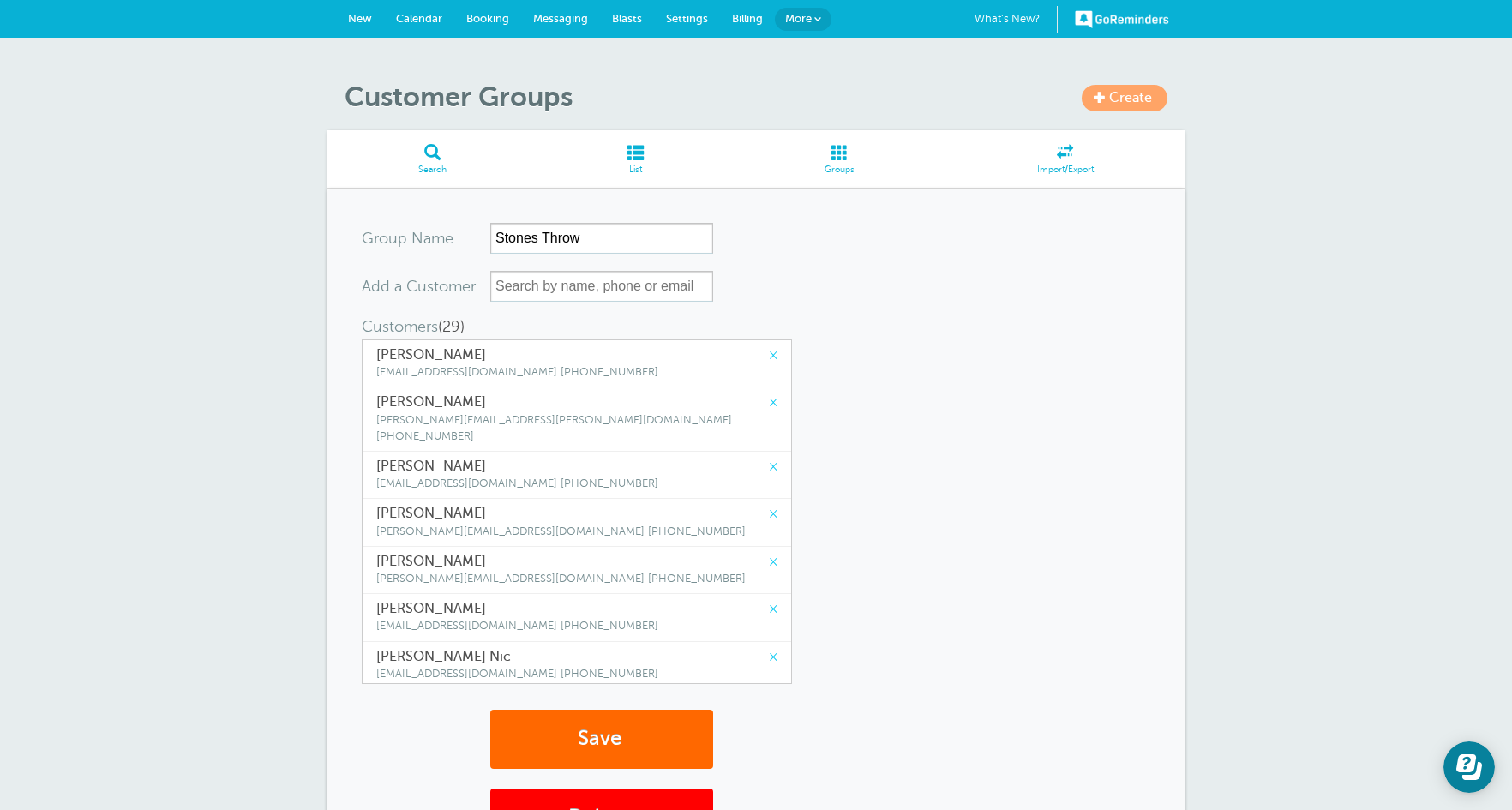
click at [769, 360] on link "×" at bounding box center [773, 355] width 9 height 17
click at [769, 411] on link "×" at bounding box center [773, 419] width 9 height 17
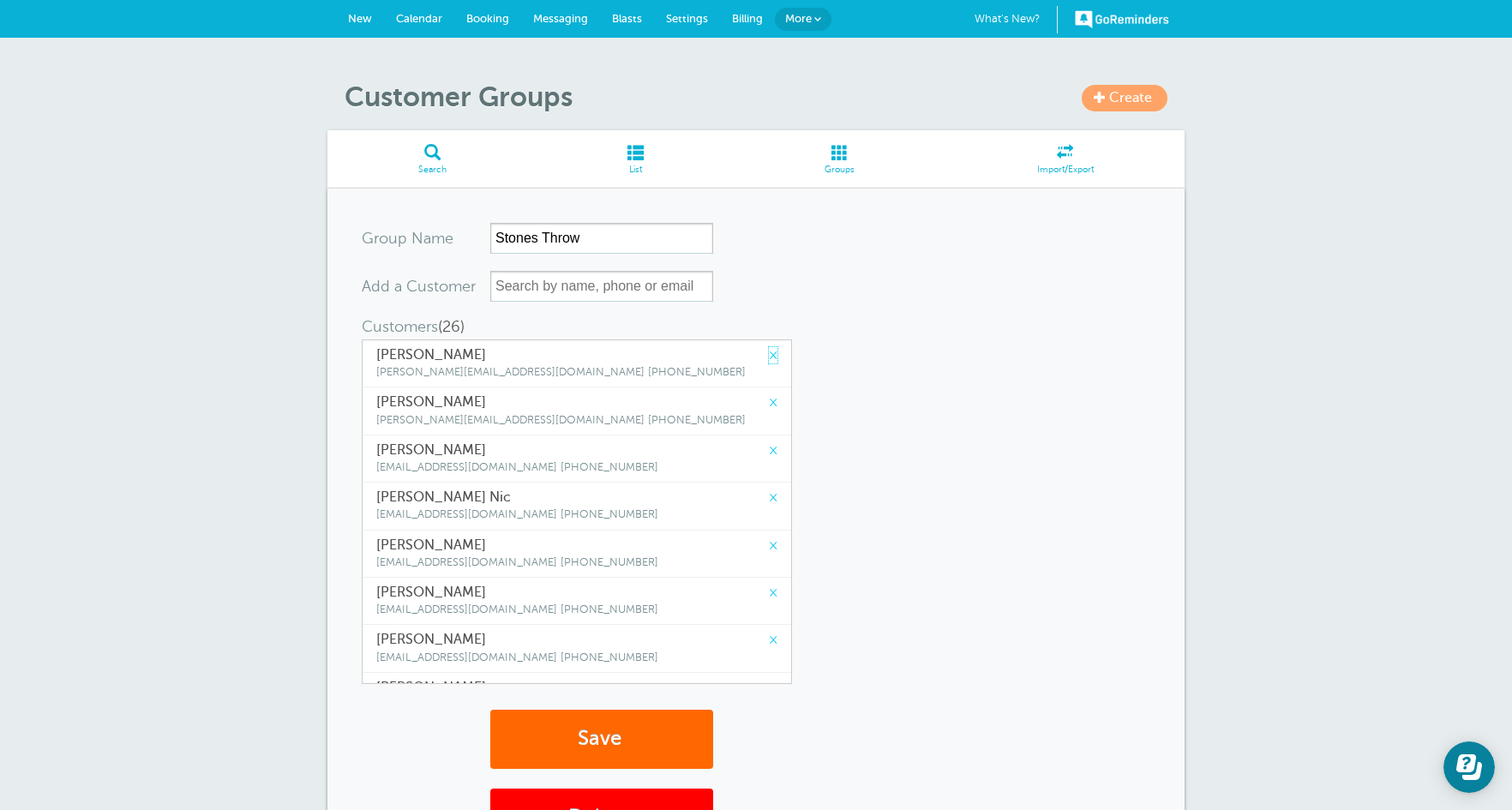
click at [769, 360] on link "×" at bounding box center [773, 355] width 9 height 17
click at [769, 394] on link "×" at bounding box center [773, 402] width 9 height 17
click at [769, 360] on link "×" at bounding box center [773, 355] width 9 height 17
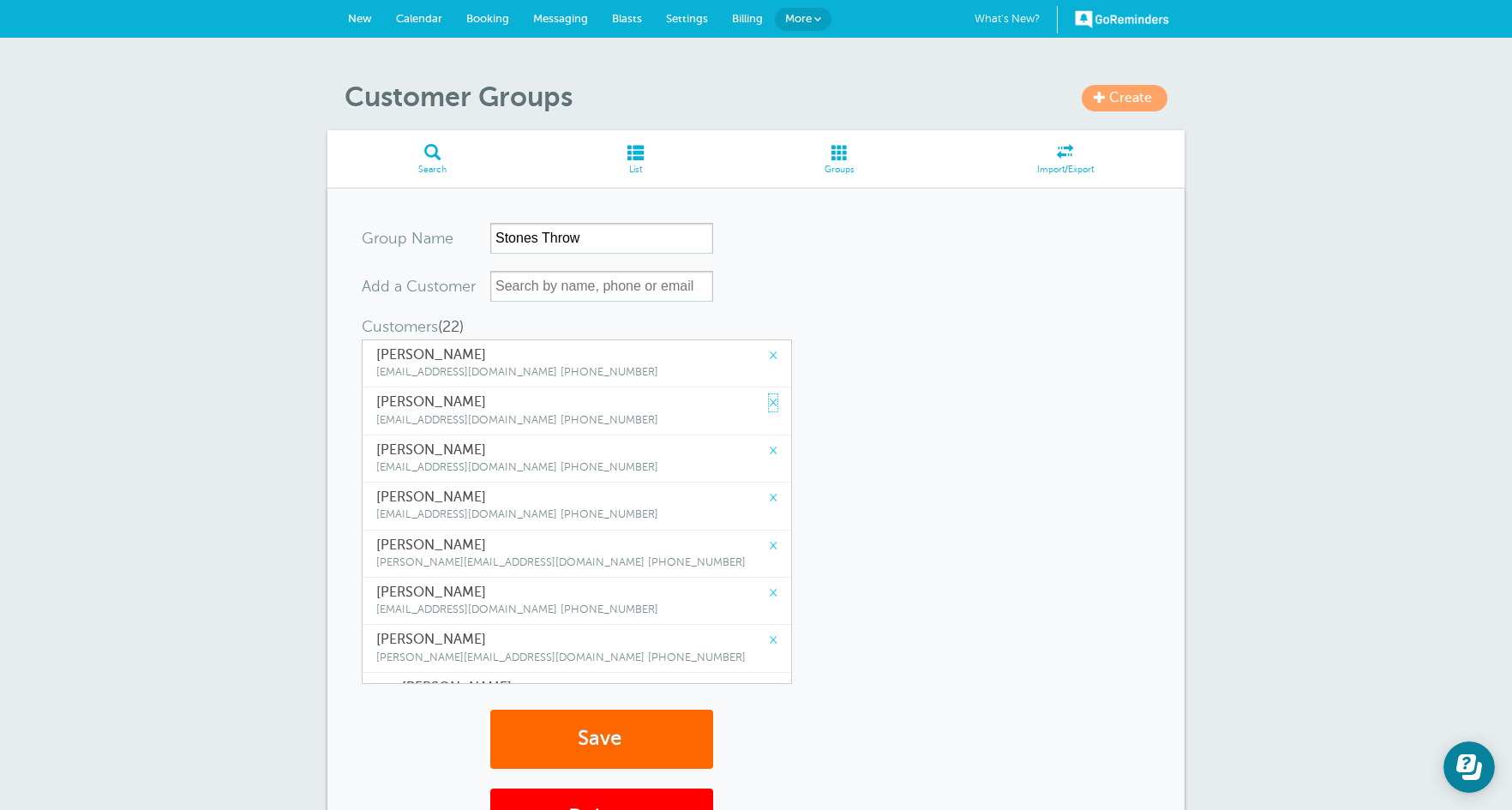
click at [769, 394] on link "×" at bounding box center [773, 402] width 9 height 17
click at [769, 360] on link "×" at bounding box center [773, 355] width 9 height 17
click at [769, 394] on link "×" at bounding box center [773, 402] width 9 height 17
click at [769, 360] on link "×" at bounding box center [773, 355] width 9 height 17
click at [769, 394] on link "×" at bounding box center [773, 402] width 9 height 17
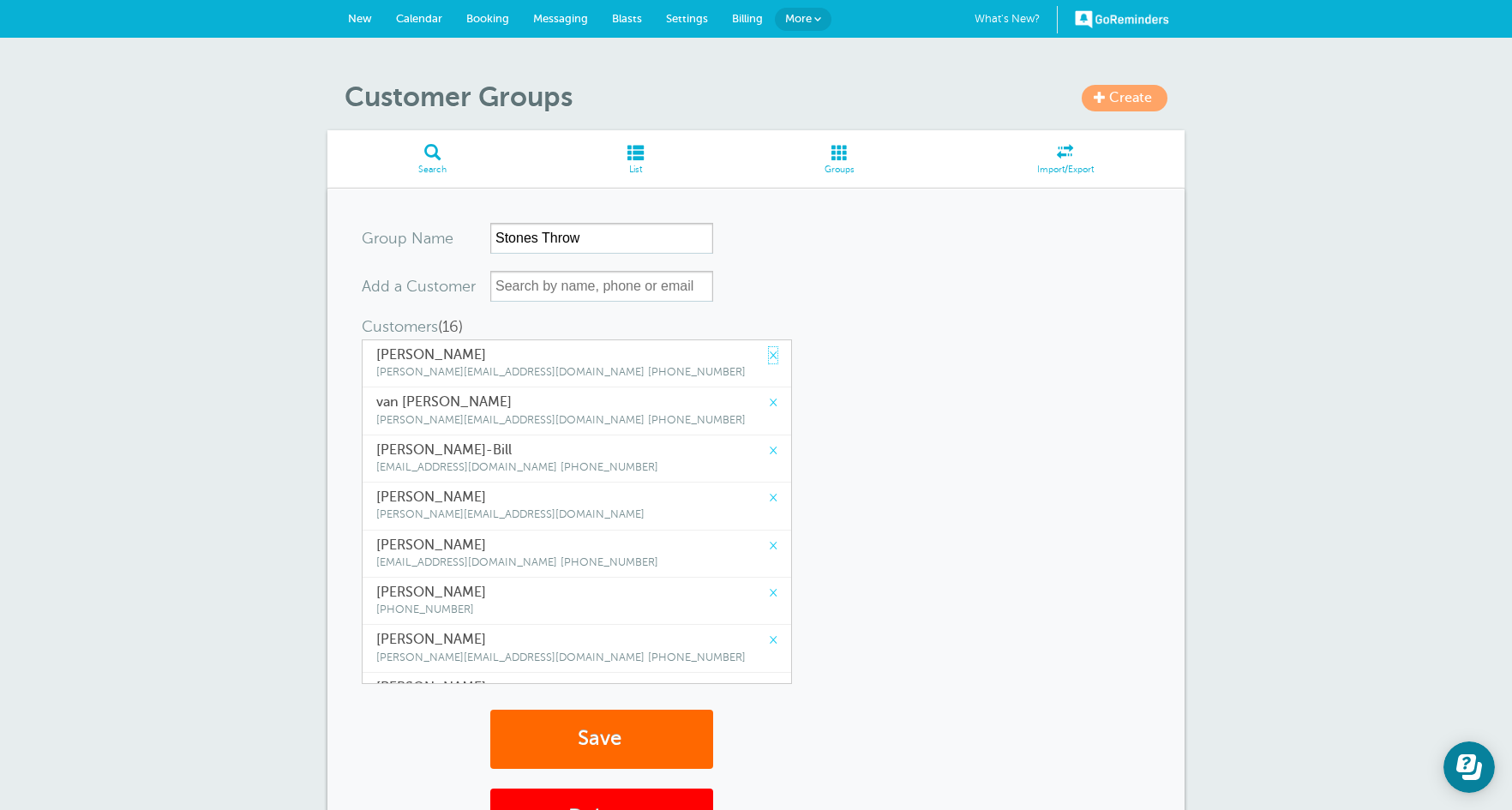
click at [769, 360] on link "×" at bounding box center [773, 355] width 9 height 17
click at [769, 394] on link "×" at bounding box center [773, 402] width 9 height 17
click at [769, 360] on link "×" at bounding box center [773, 355] width 9 height 17
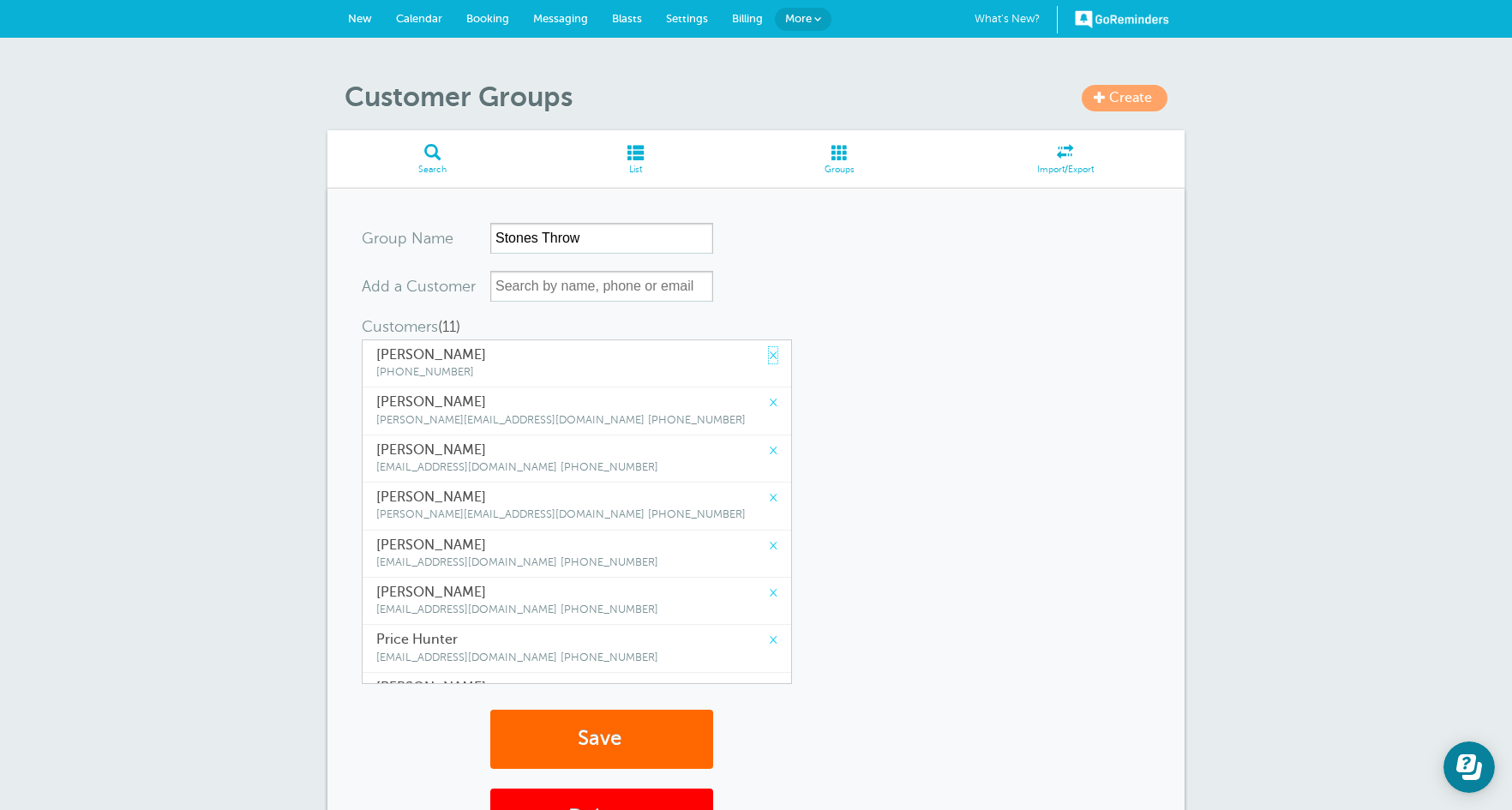
click at [769, 360] on link "×" at bounding box center [773, 355] width 9 height 17
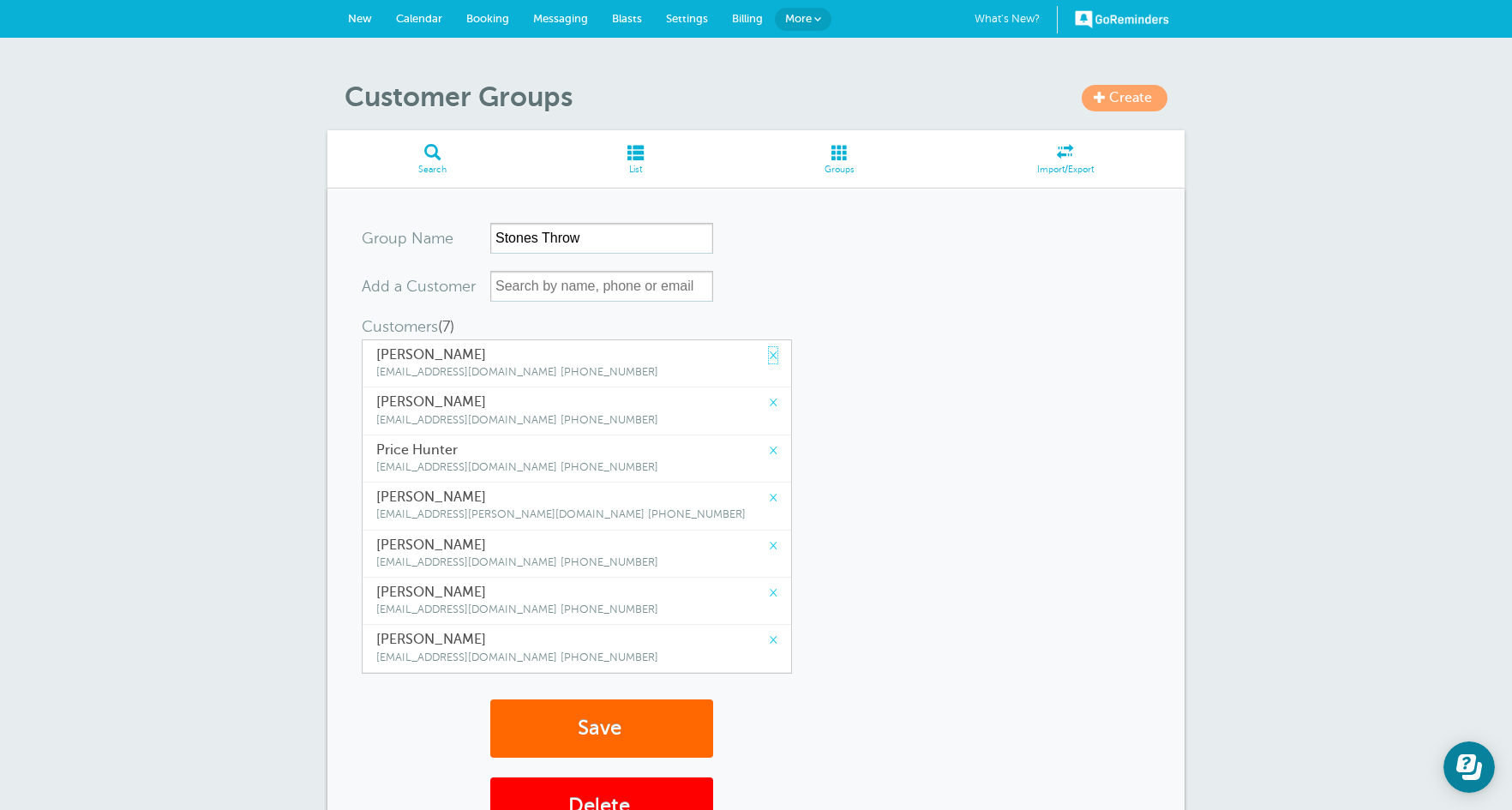
click at [769, 360] on link "×" at bounding box center [773, 355] width 9 height 17
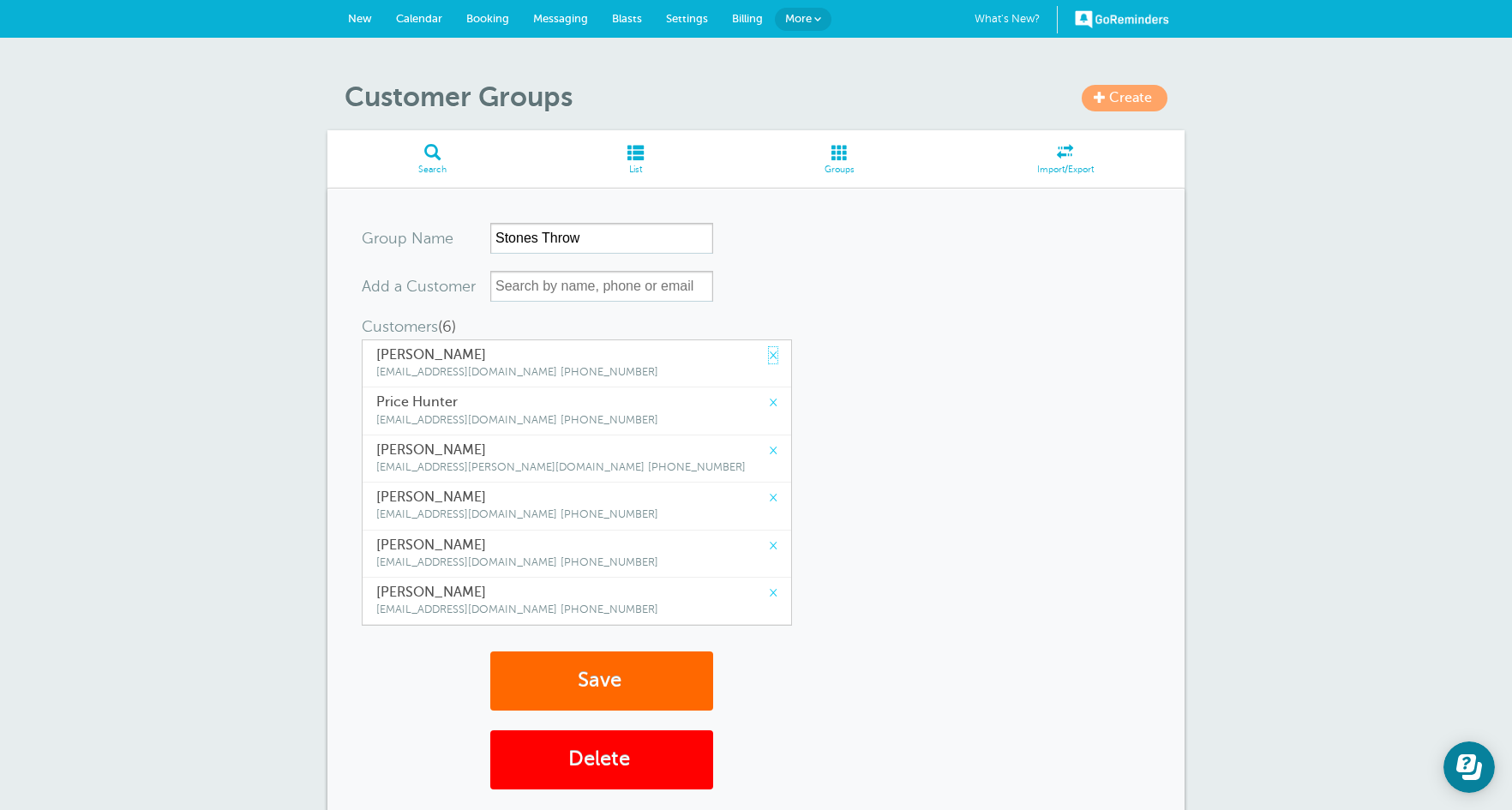
click at [769, 360] on link "×" at bounding box center [773, 355] width 9 height 17
click at [769, 394] on link "×" at bounding box center [773, 402] width 9 height 17
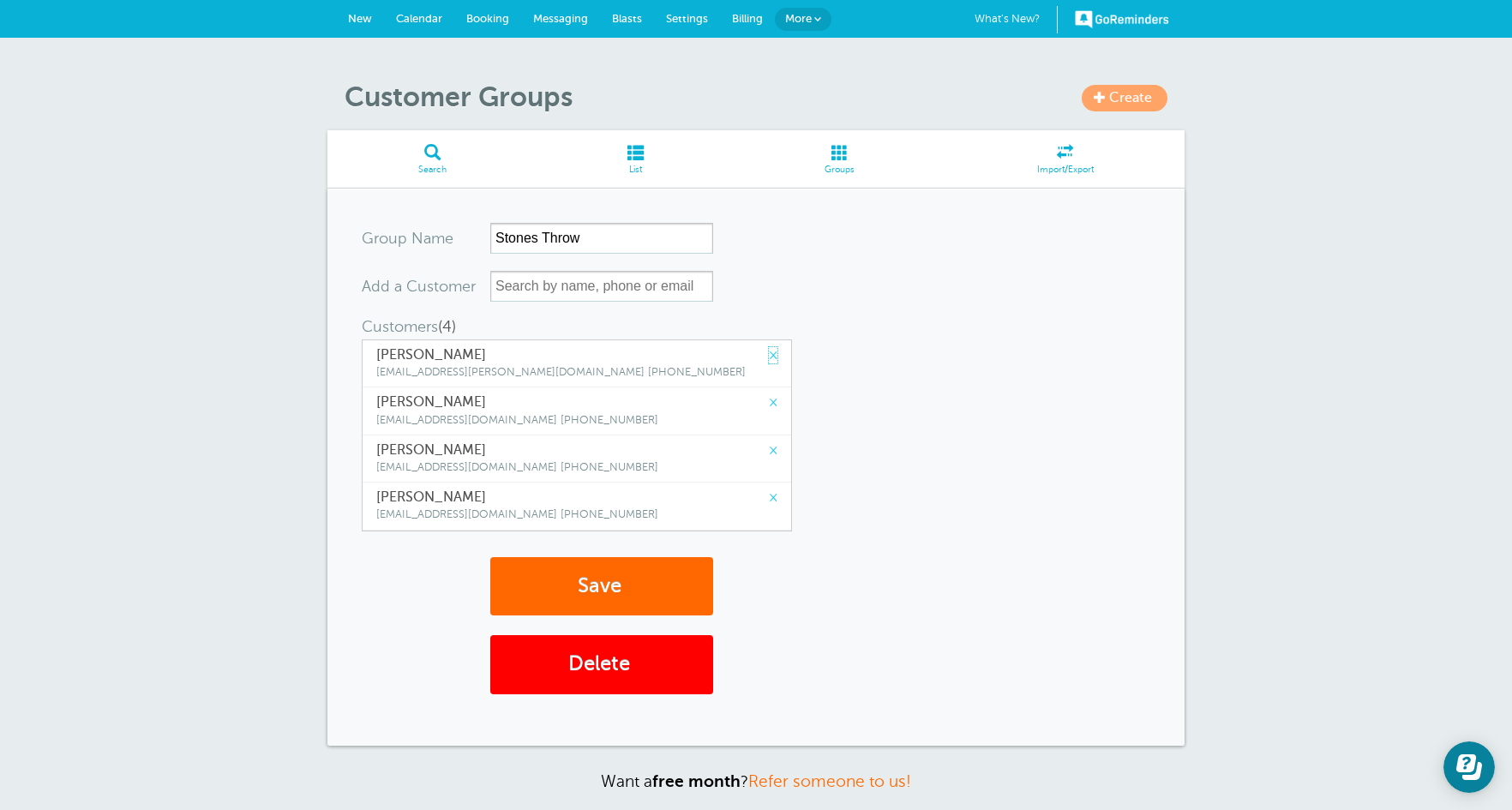
click at [769, 360] on link "×" at bounding box center [773, 355] width 9 height 17
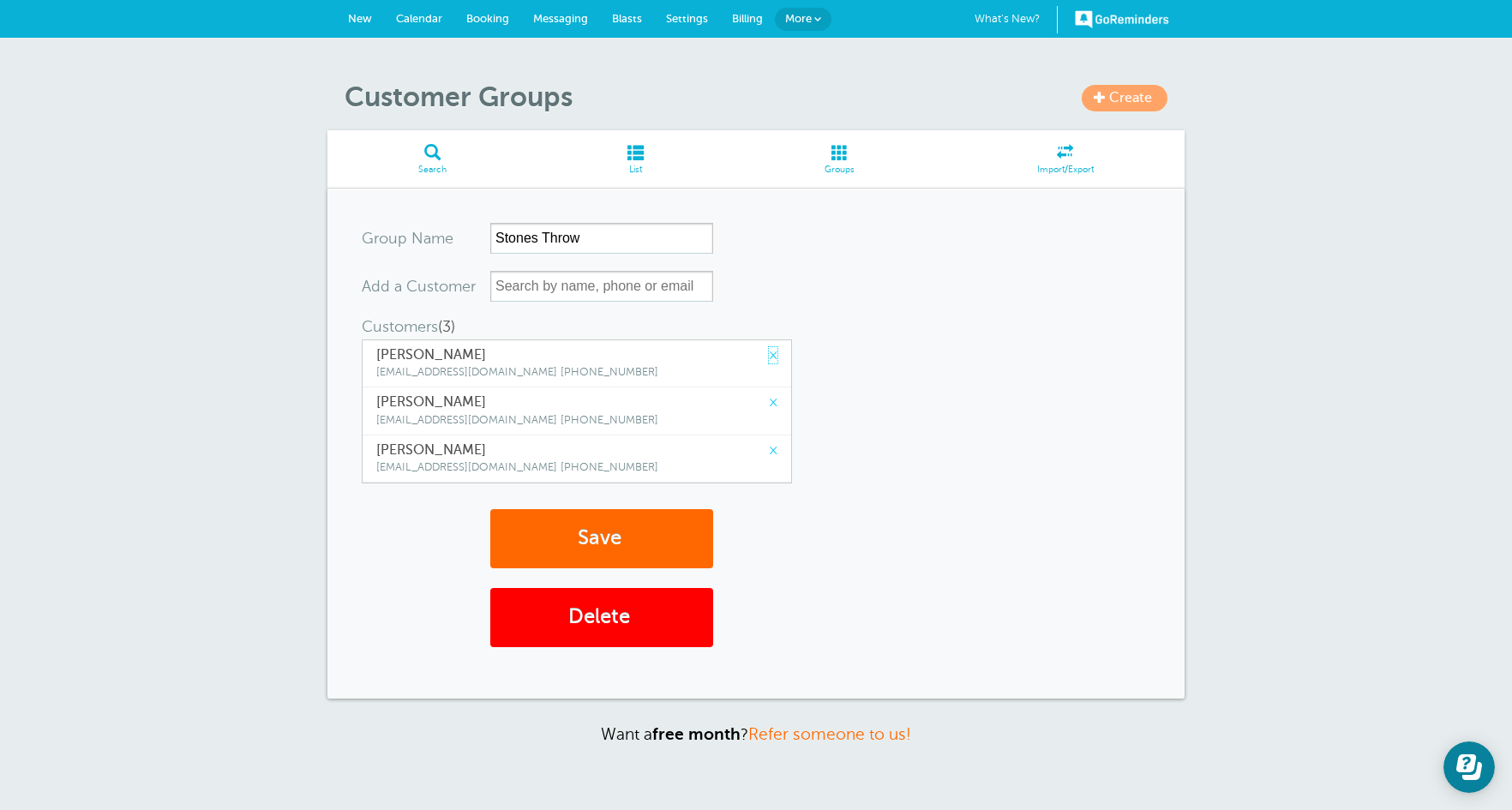
click at [769, 360] on link "×" at bounding box center [773, 355] width 9 height 17
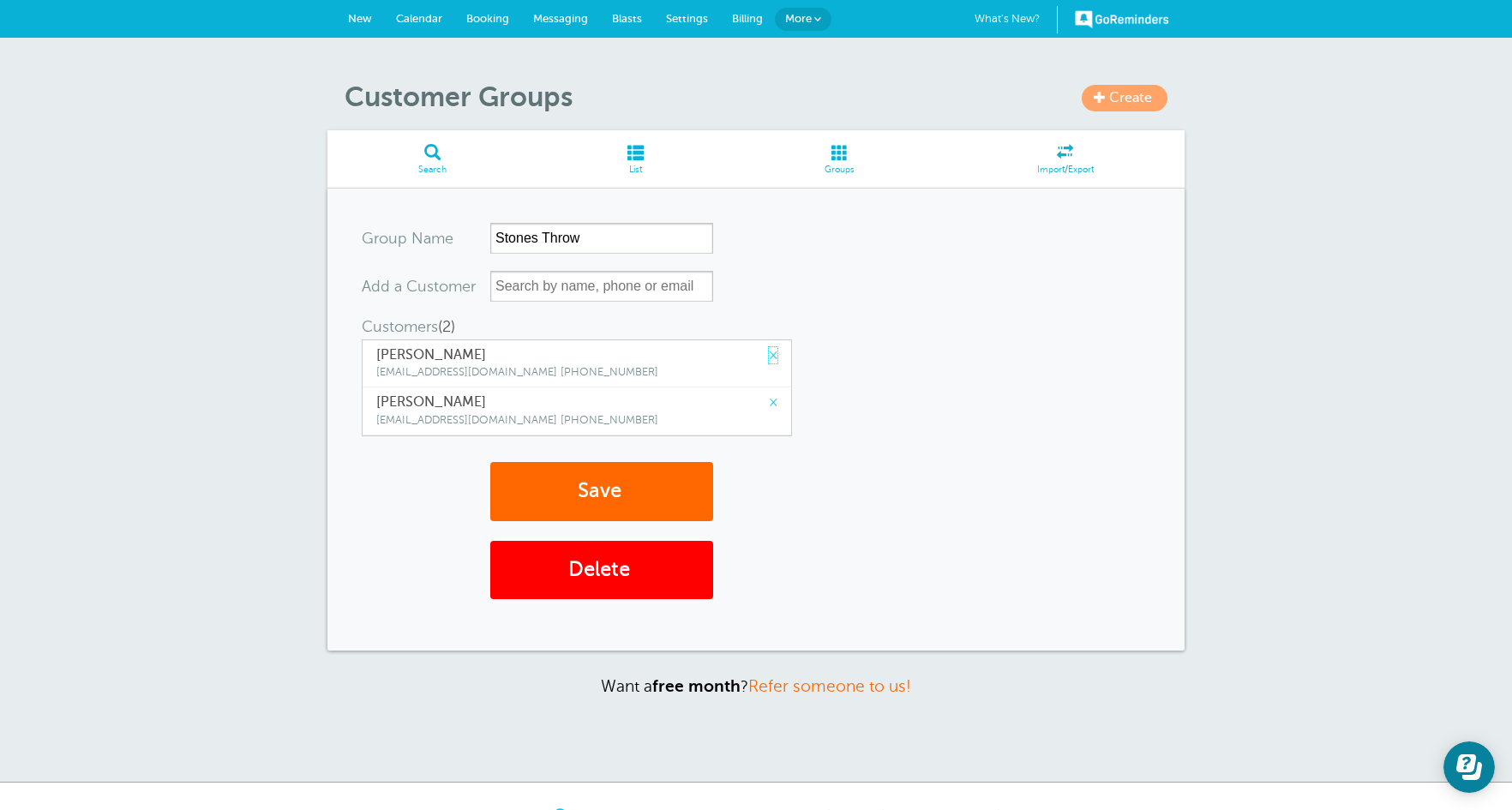
click at [769, 360] on link "×" at bounding box center [773, 355] width 9 height 17
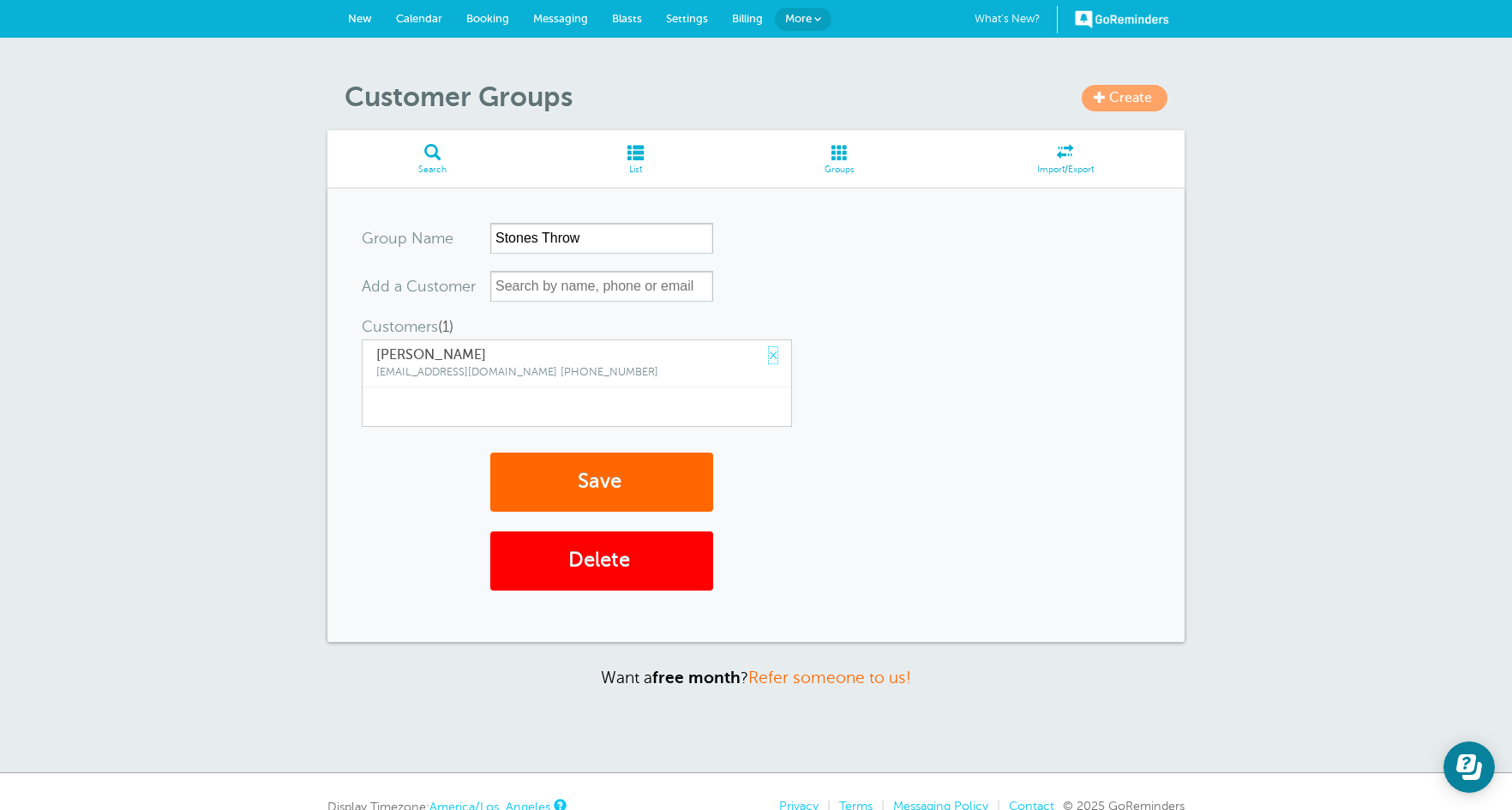
click at [769, 360] on link "×" at bounding box center [773, 355] width 9 height 17
click at [612, 282] on input "text" at bounding box center [602, 287] width 223 height 31
type input "a"
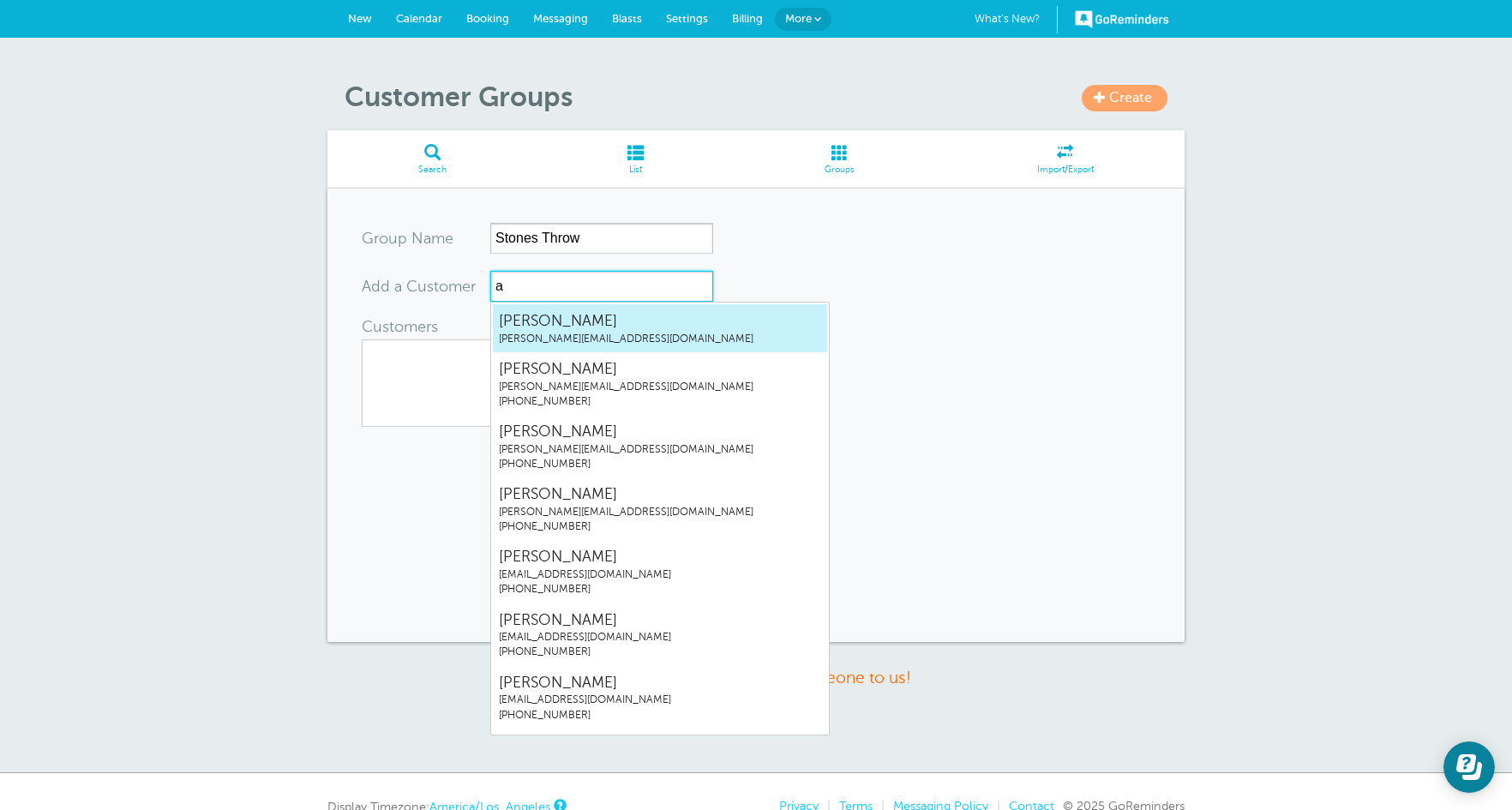
click at [593, 332] on span "[PERSON_NAME][EMAIL_ADDRESS][DOMAIN_NAME]" at bounding box center [660, 338] width 322 height 15
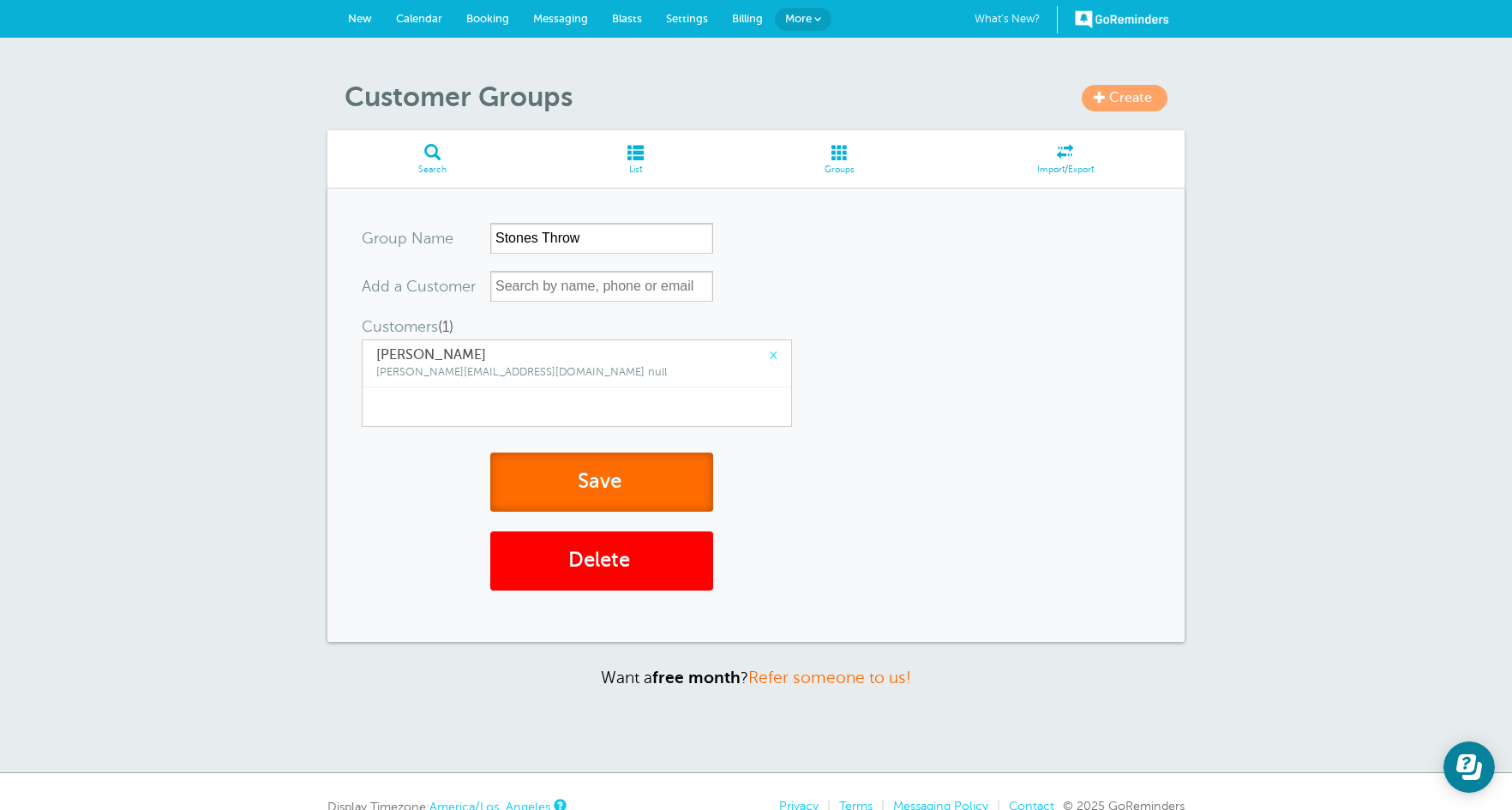
click at [599, 501] on button "Save" at bounding box center [602, 481] width 223 height 59
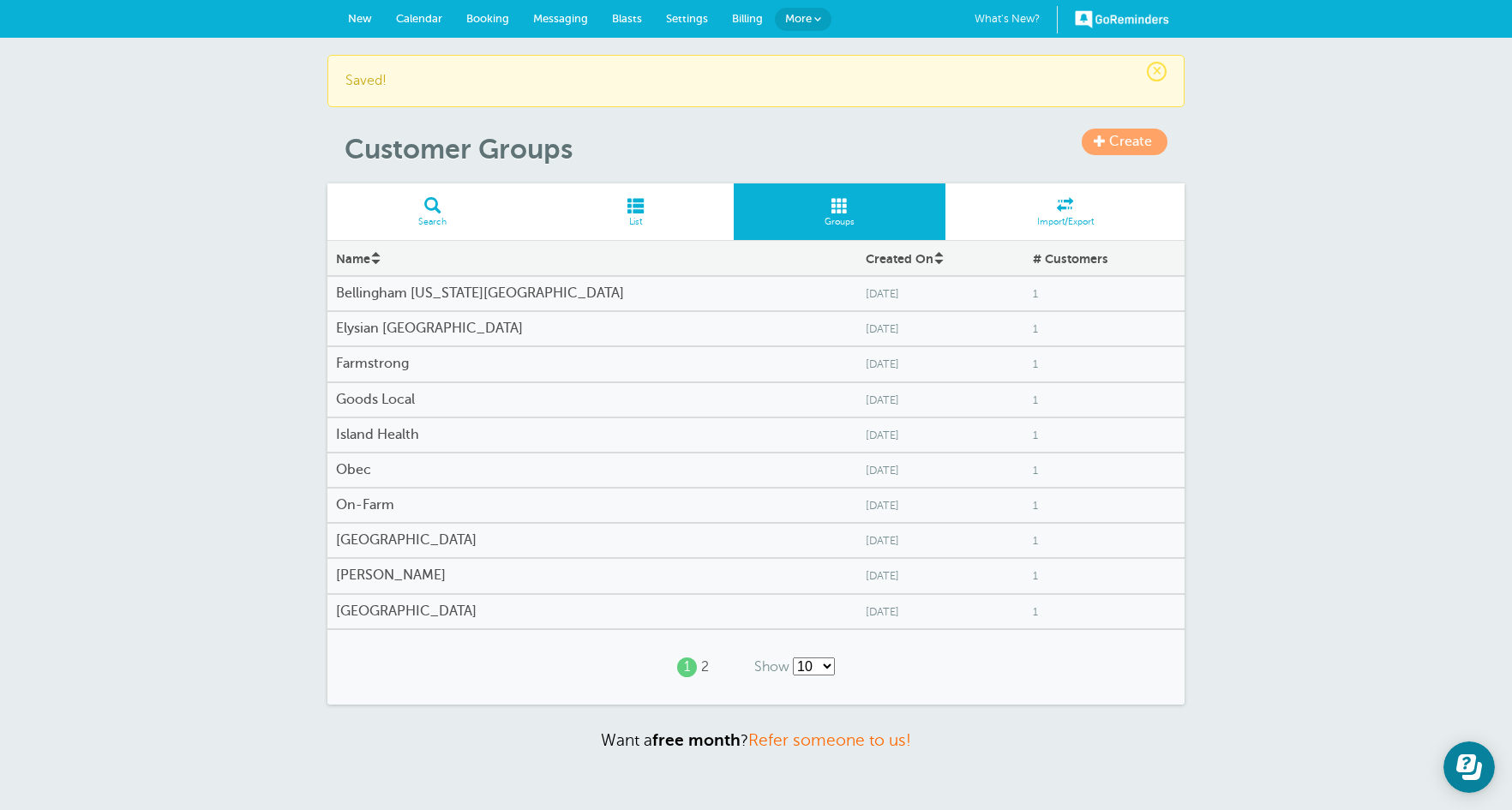
click at [703, 672] on link "2" at bounding box center [705, 666] width 8 height 17
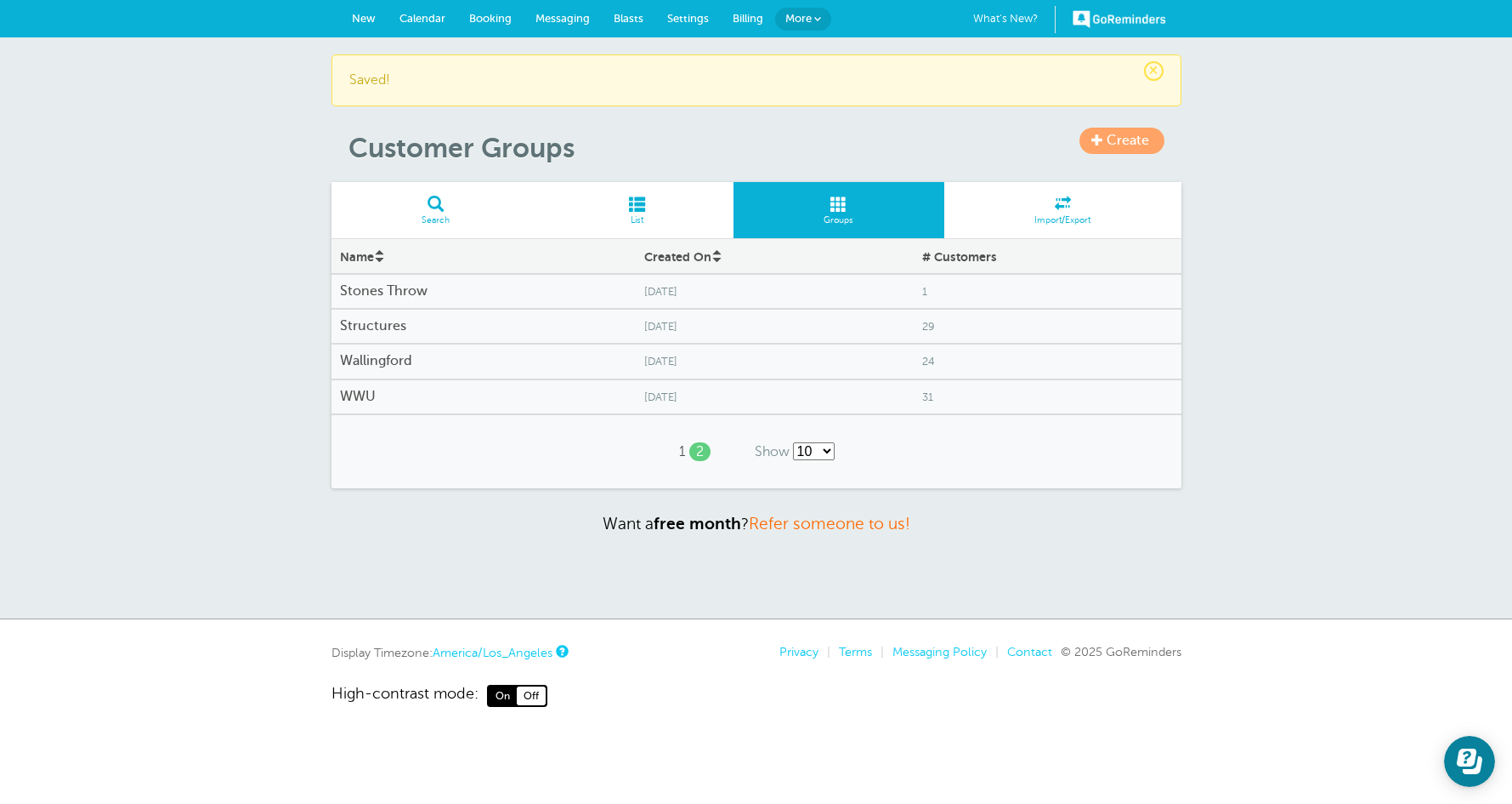
click at [443, 324] on h4 "Structures" at bounding box center [483, 326] width 287 height 17
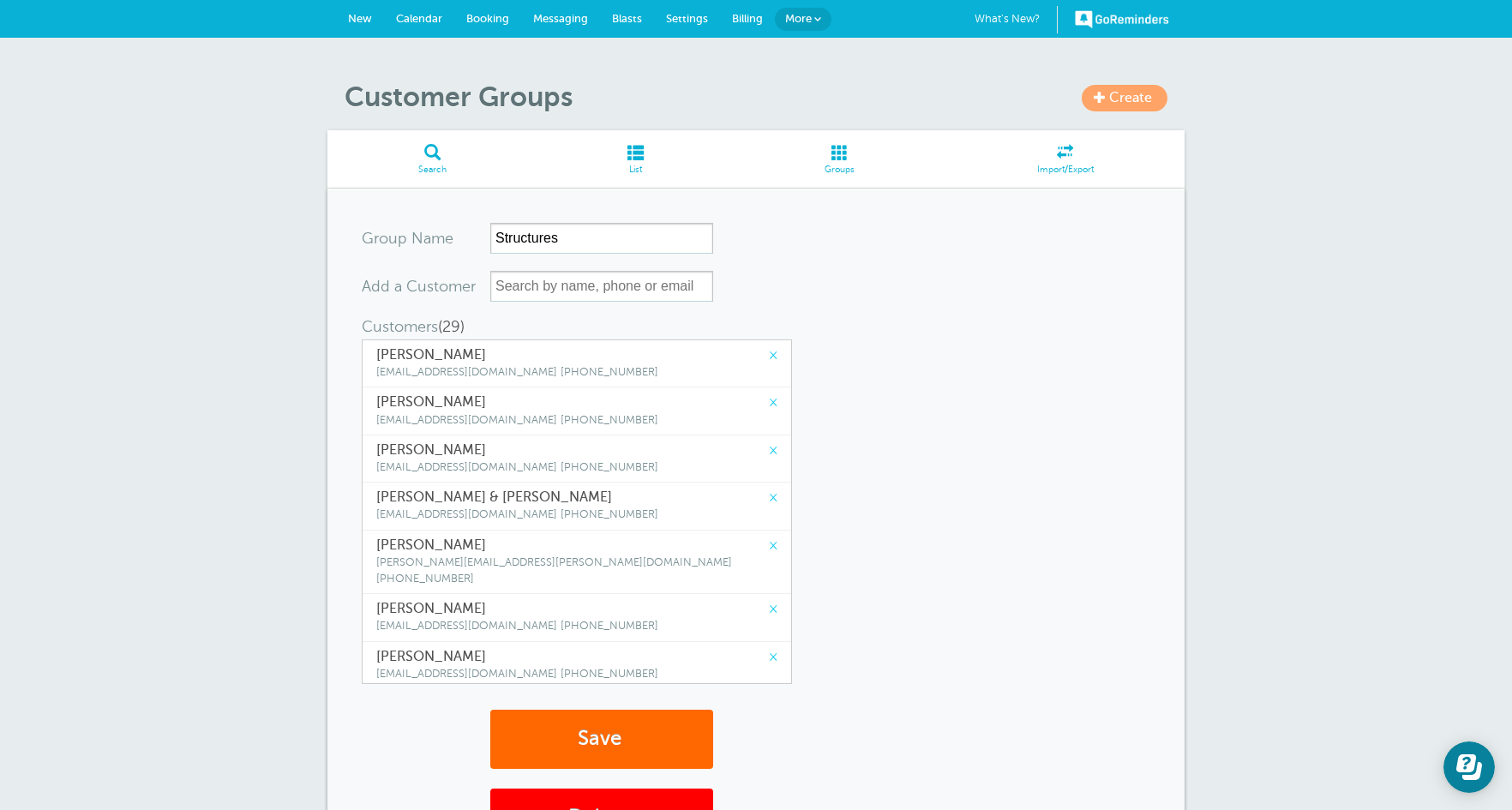
click at [769, 354] on link "×" at bounding box center [773, 355] width 9 height 17
click at [769, 394] on link "×" at bounding box center [773, 402] width 9 height 17
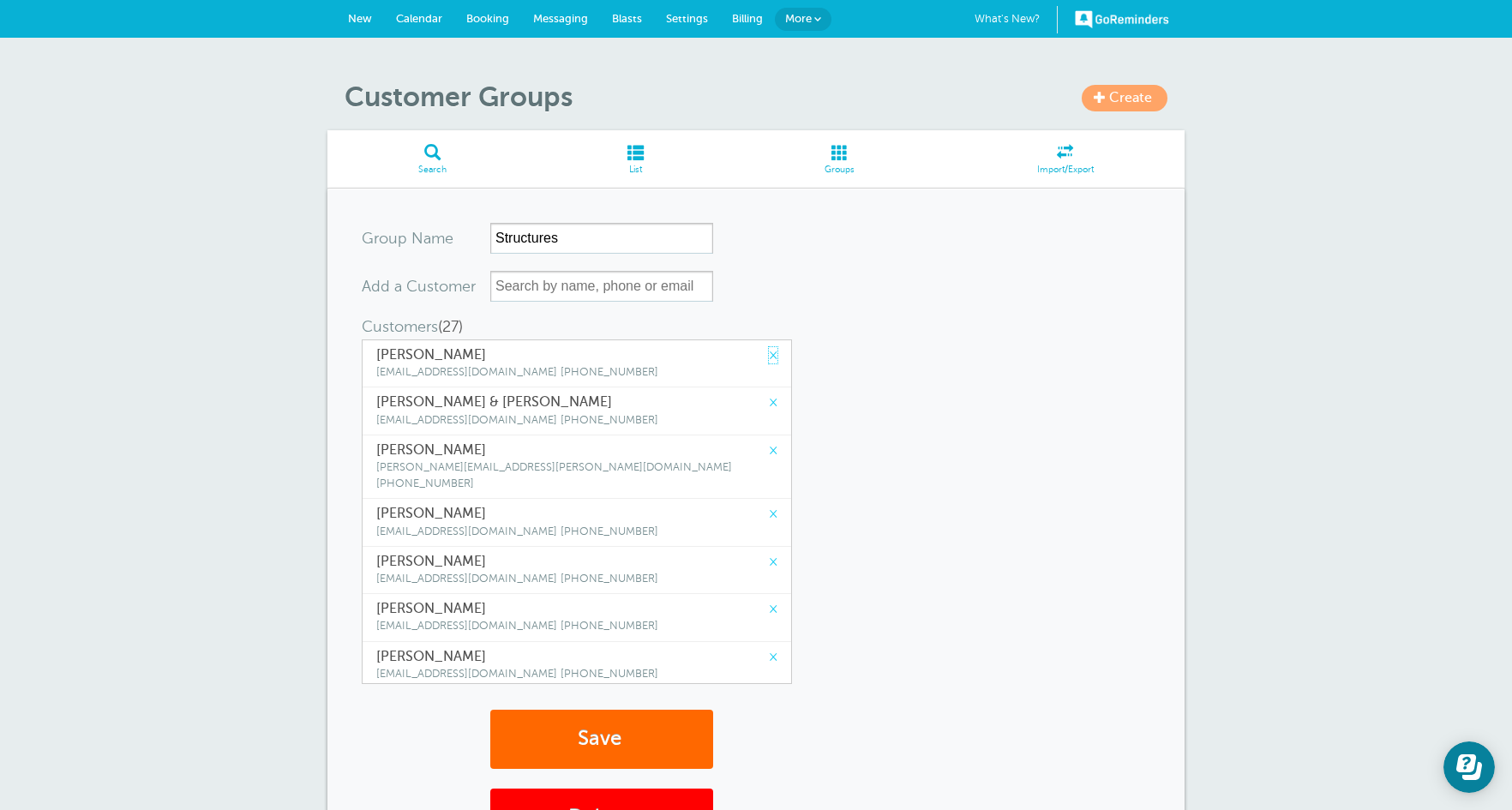
click at [769, 354] on link "×" at bounding box center [773, 355] width 9 height 17
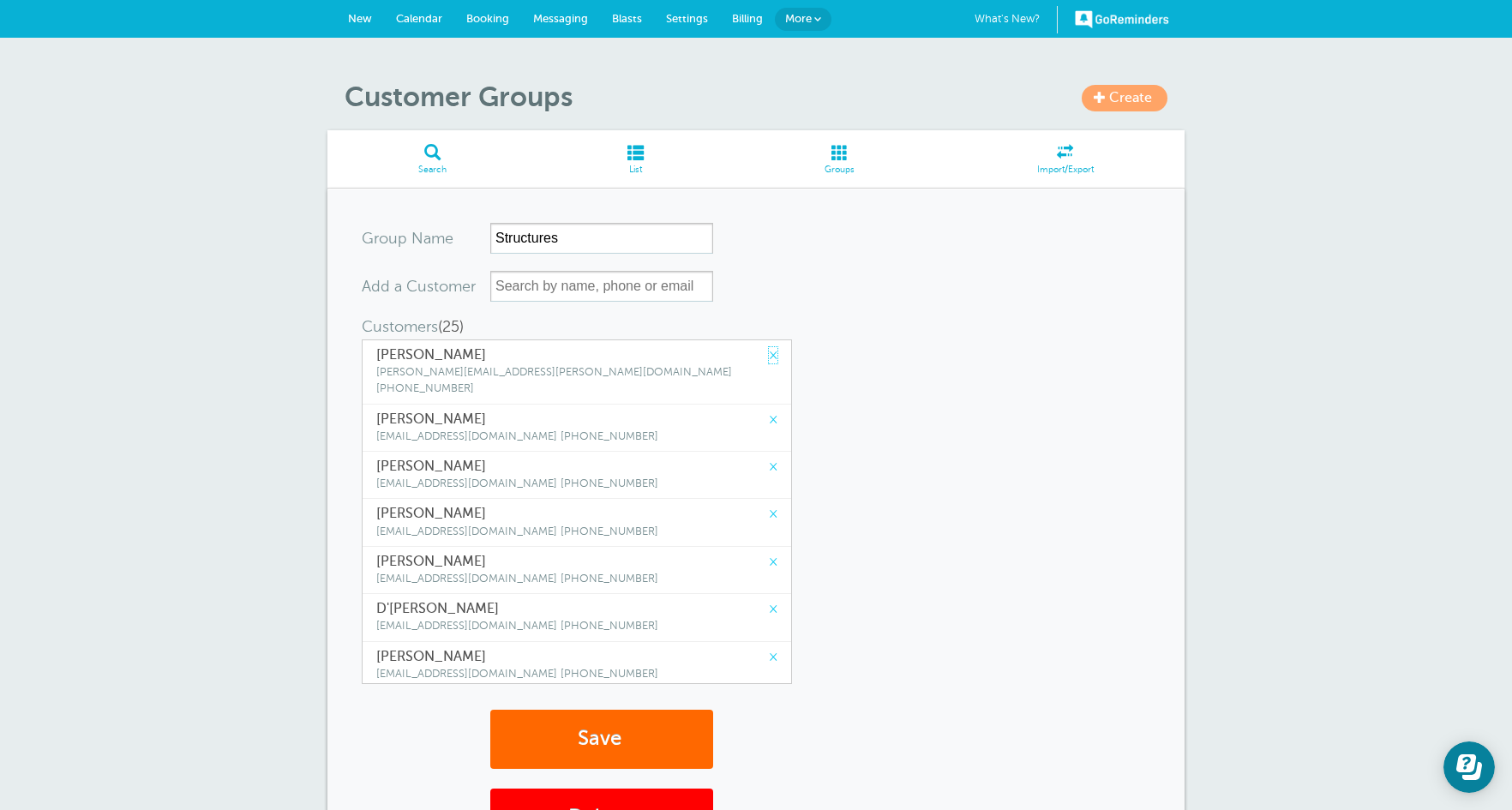
click at [769, 354] on link "×" at bounding box center [773, 355] width 9 height 17
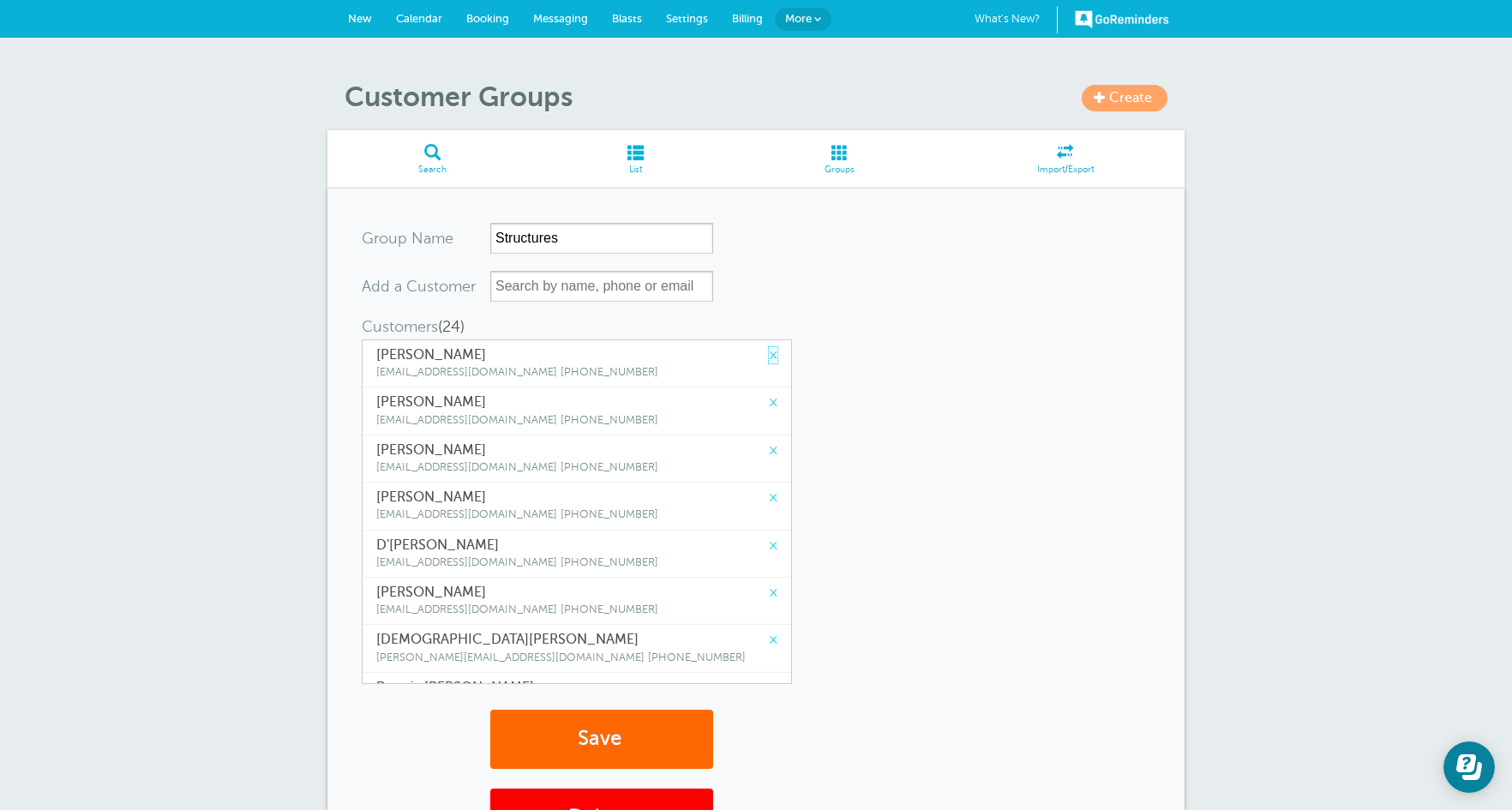
click at [769, 354] on link "×" at bounding box center [773, 355] width 9 height 17
click at [769, 394] on link "×" at bounding box center [773, 402] width 9 height 17
click at [769, 354] on link "×" at bounding box center [773, 355] width 9 height 17
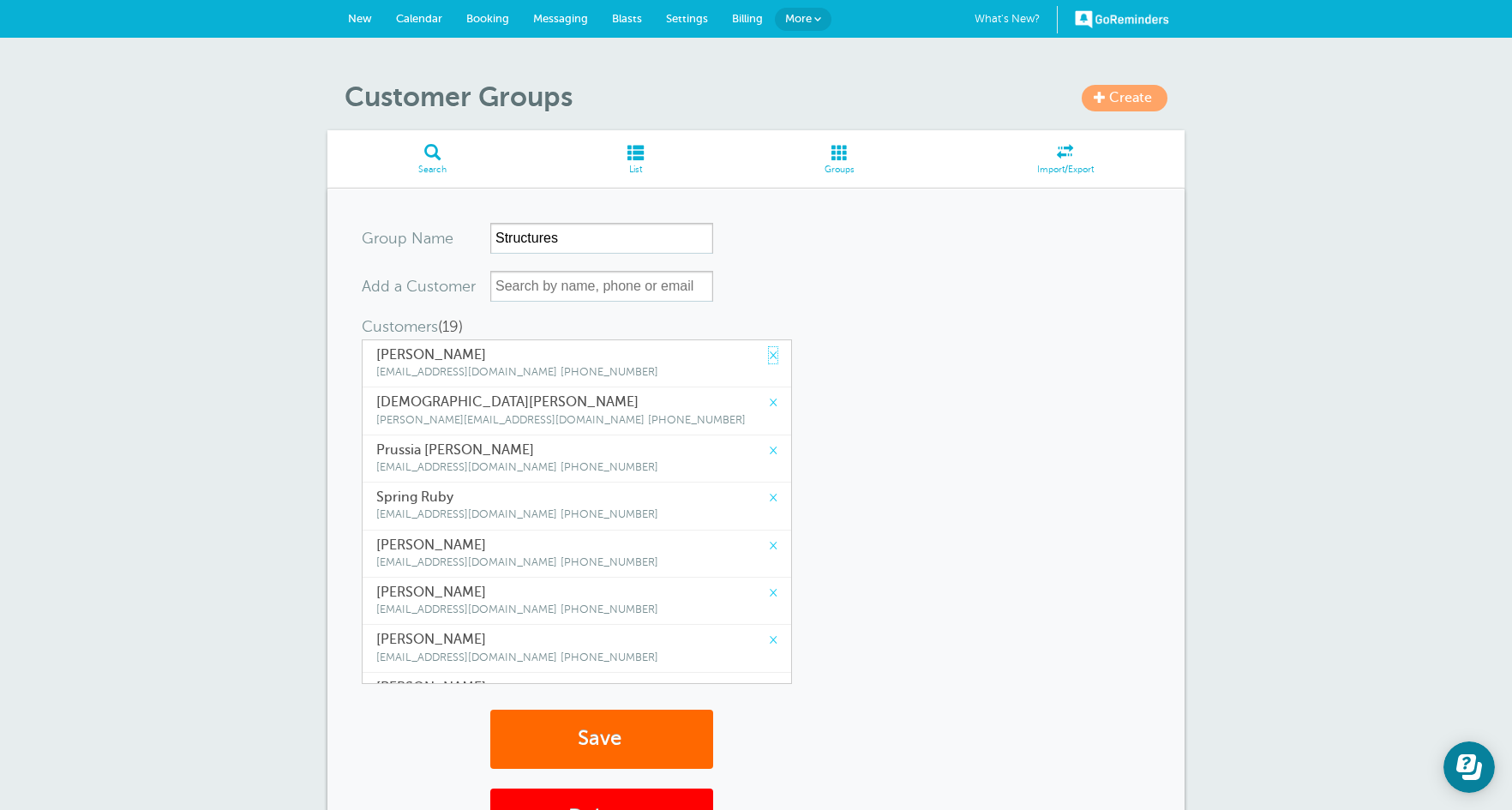
click at [769, 354] on link "×" at bounding box center [773, 355] width 9 height 17
click at [769, 394] on link "×" at bounding box center [773, 402] width 9 height 17
click at [769, 354] on link "×" at bounding box center [773, 355] width 9 height 17
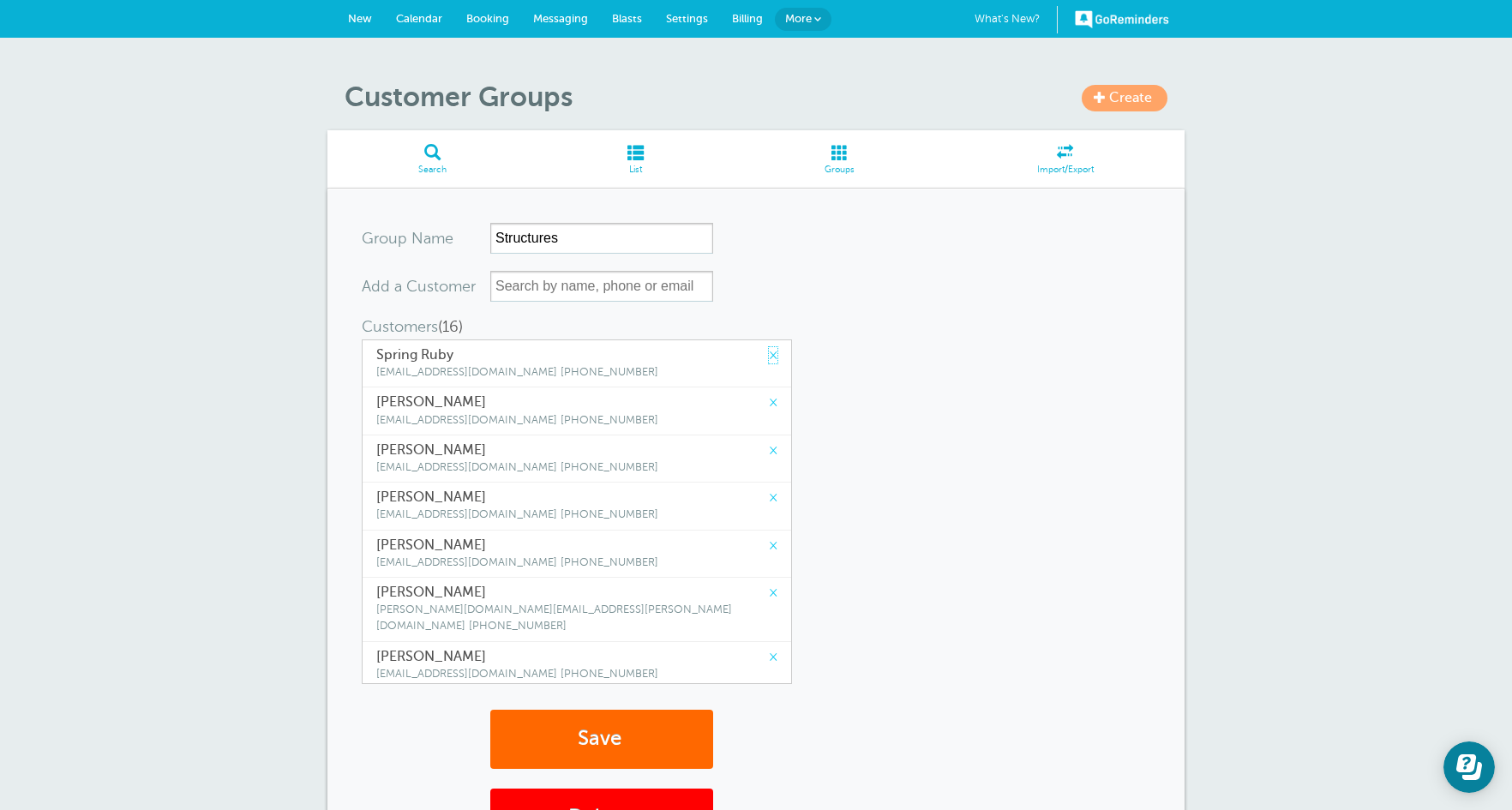
click at [769, 354] on link "×" at bounding box center [773, 355] width 9 height 17
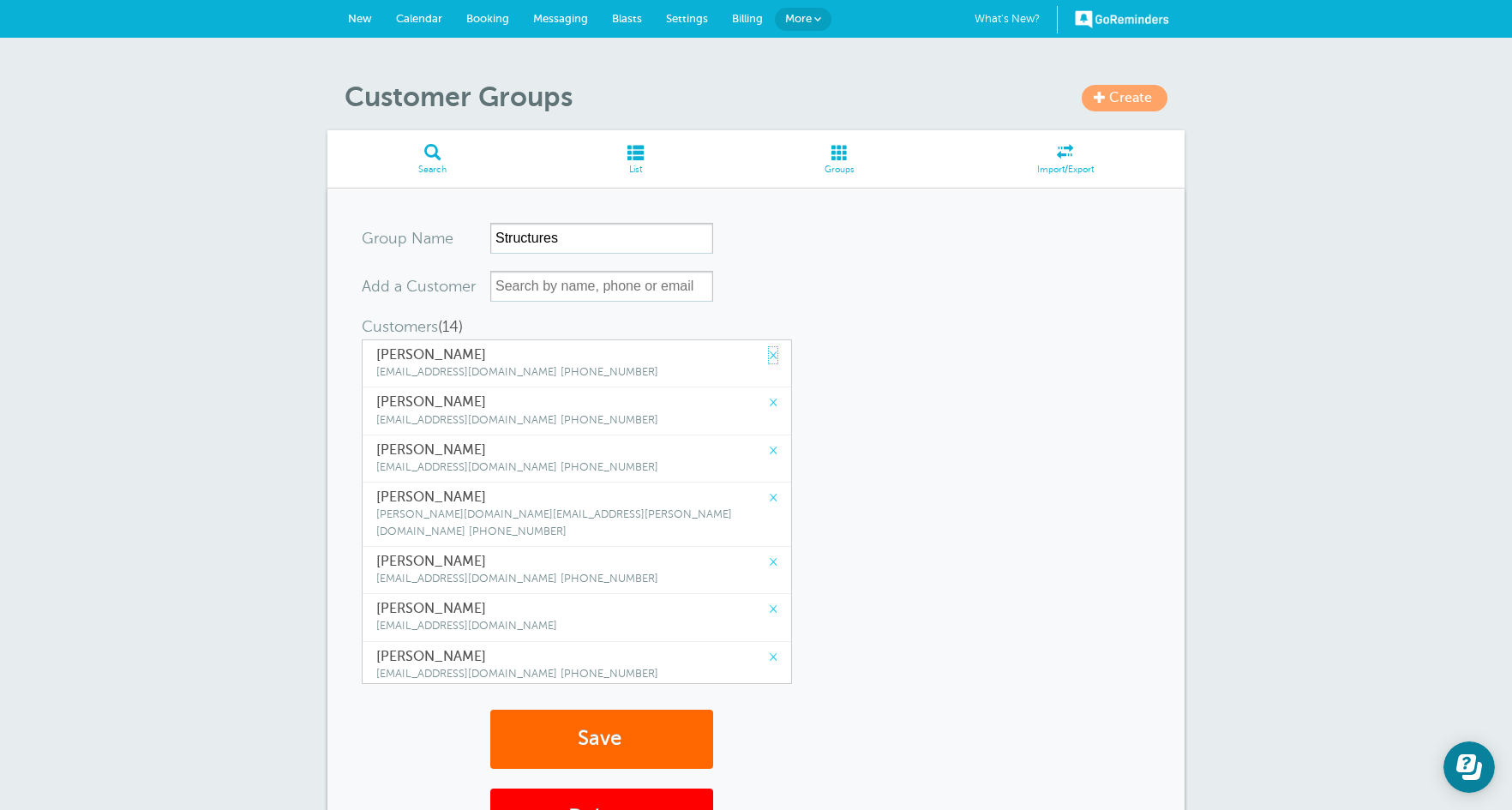
click at [769, 354] on link "×" at bounding box center [773, 355] width 9 height 17
click at [769, 394] on link "×" at bounding box center [773, 402] width 9 height 17
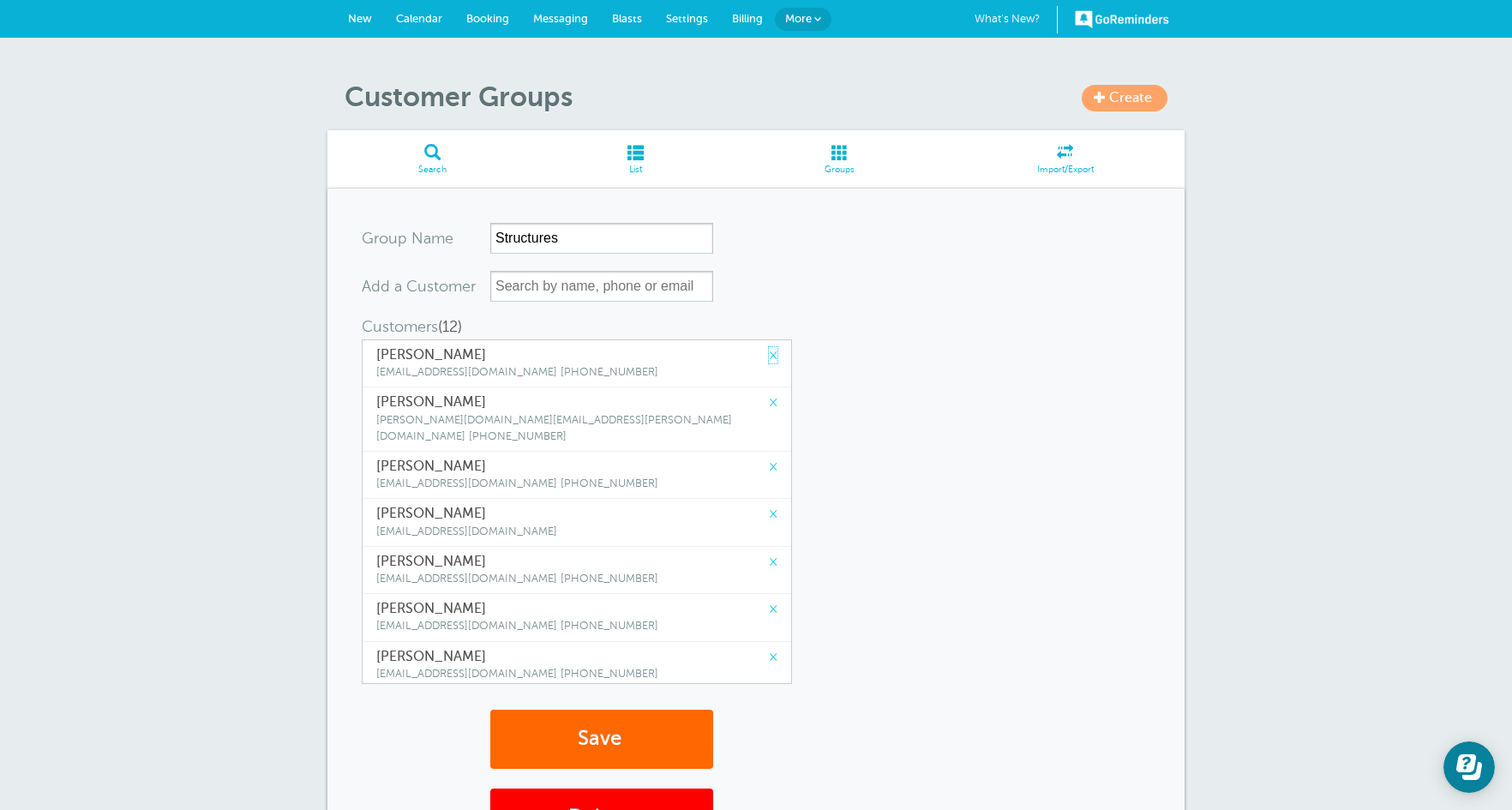
click at [769, 354] on link "×" at bounding box center [773, 355] width 9 height 17
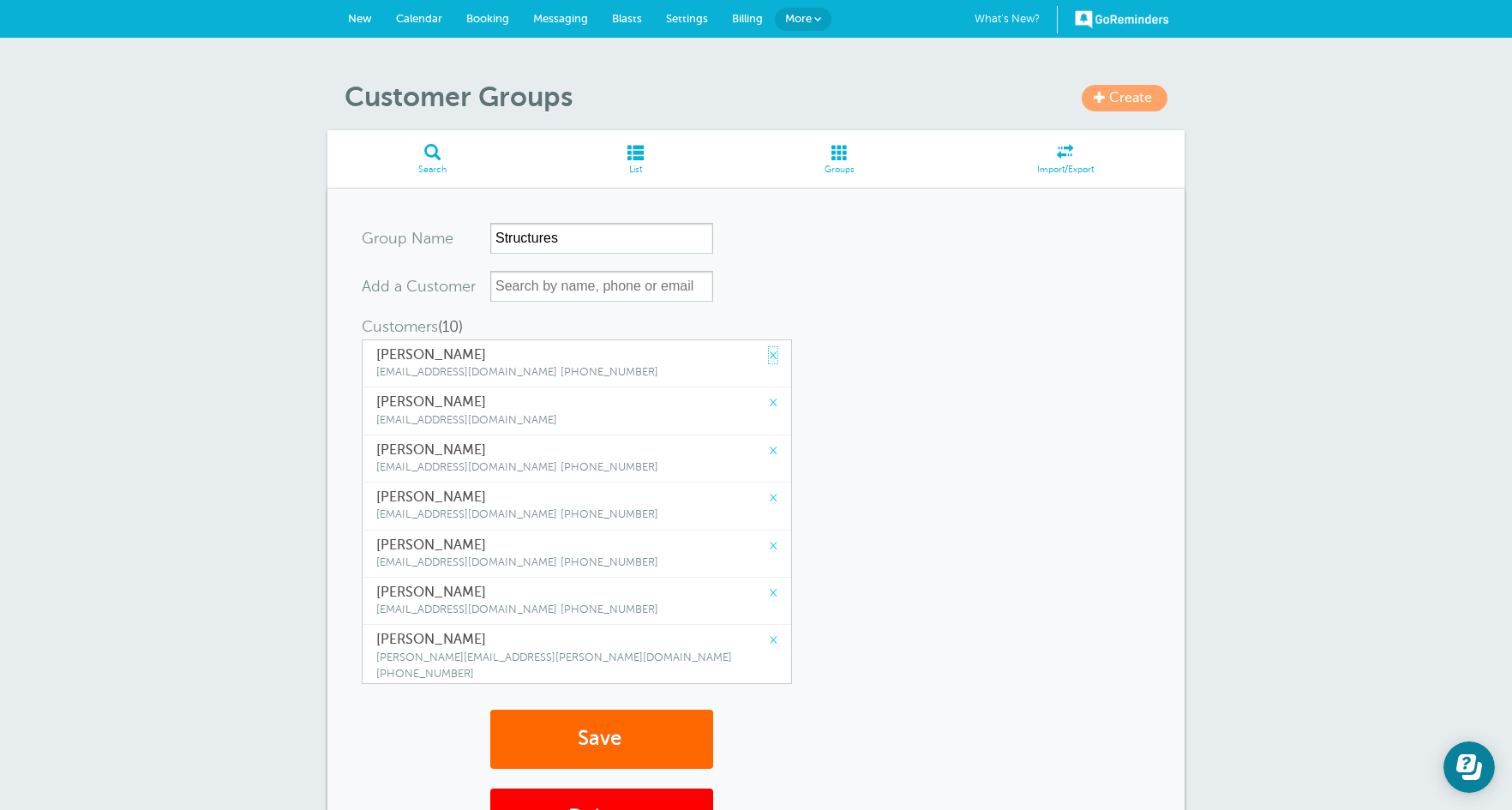
click at [769, 354] on link "×" at bounding box center [773, 355] width 9 height 17
click at [769, 394] on link "×" at bounding box center [773, 402] width 9 height 17
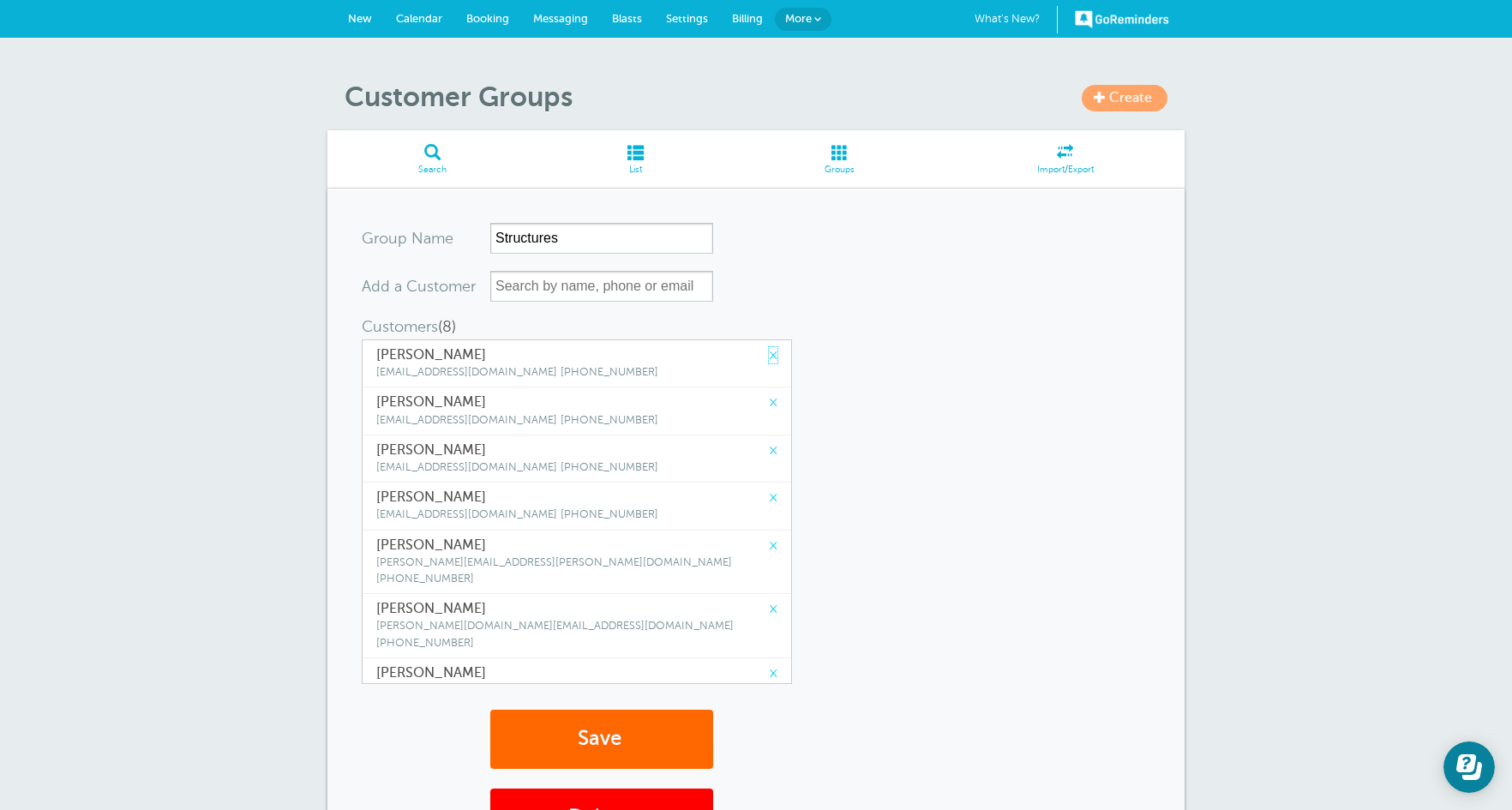
click at [769, 354] on link "×" at bounding box center [773, 355] width 9 height 17
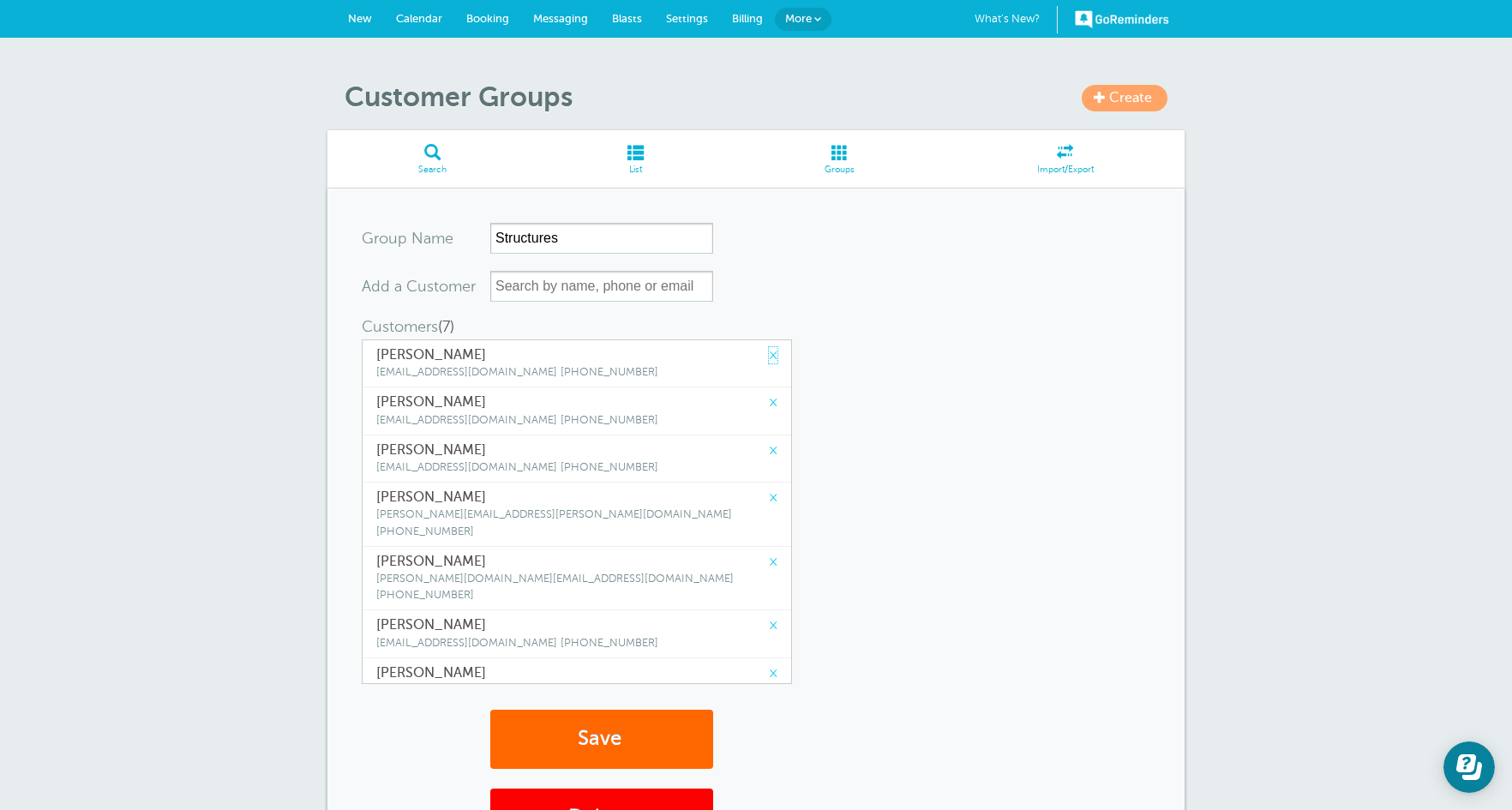
click at [769, 354] on link "×" at bounding box center [773, 355] width 9 height 17
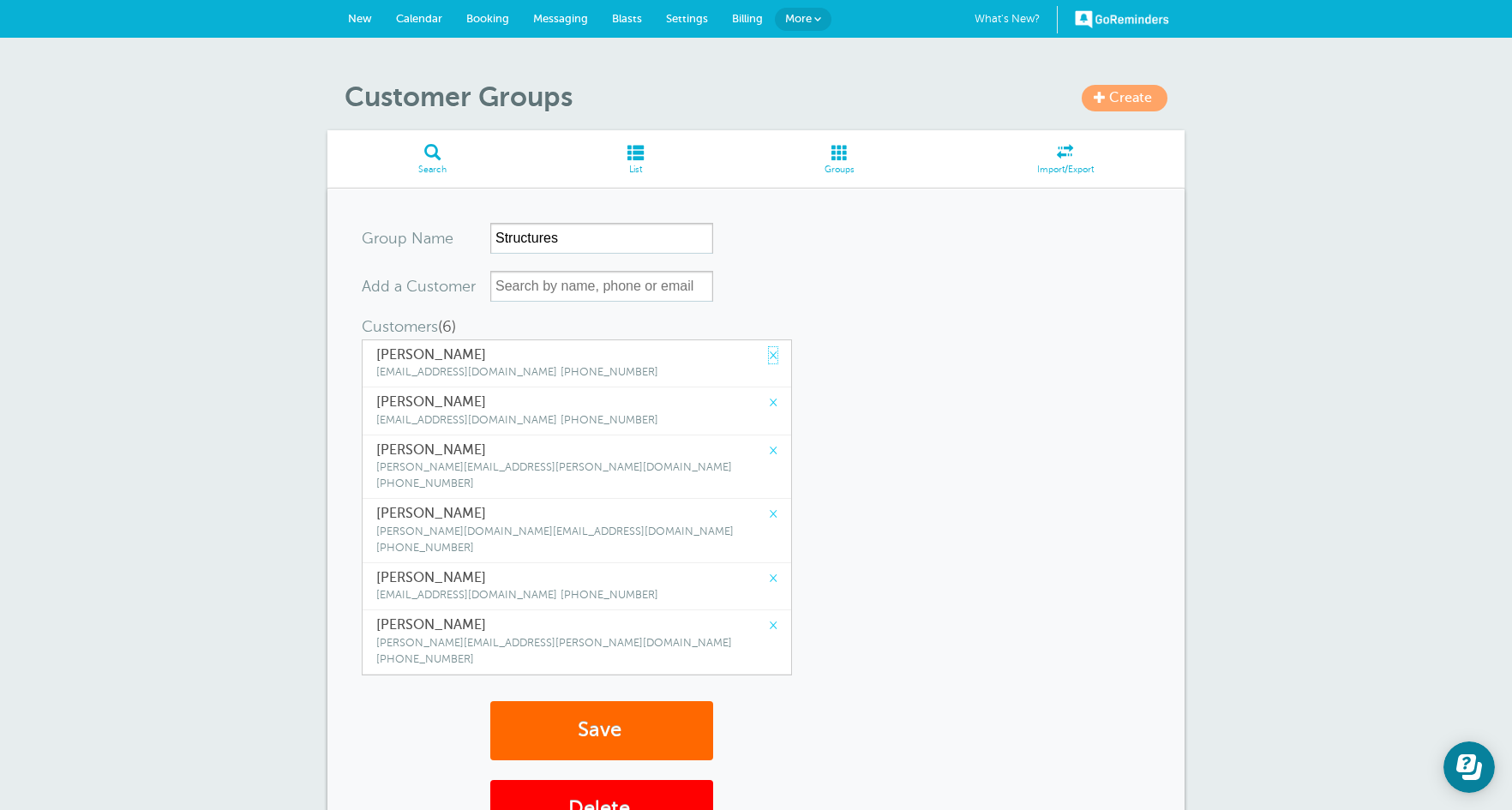
click at [769, 354] on link "×" at bounding box center [773, 355] width 9 height 17
click at [769, 394] on link "×" at bounding box center [773, 402] width 9 height 17
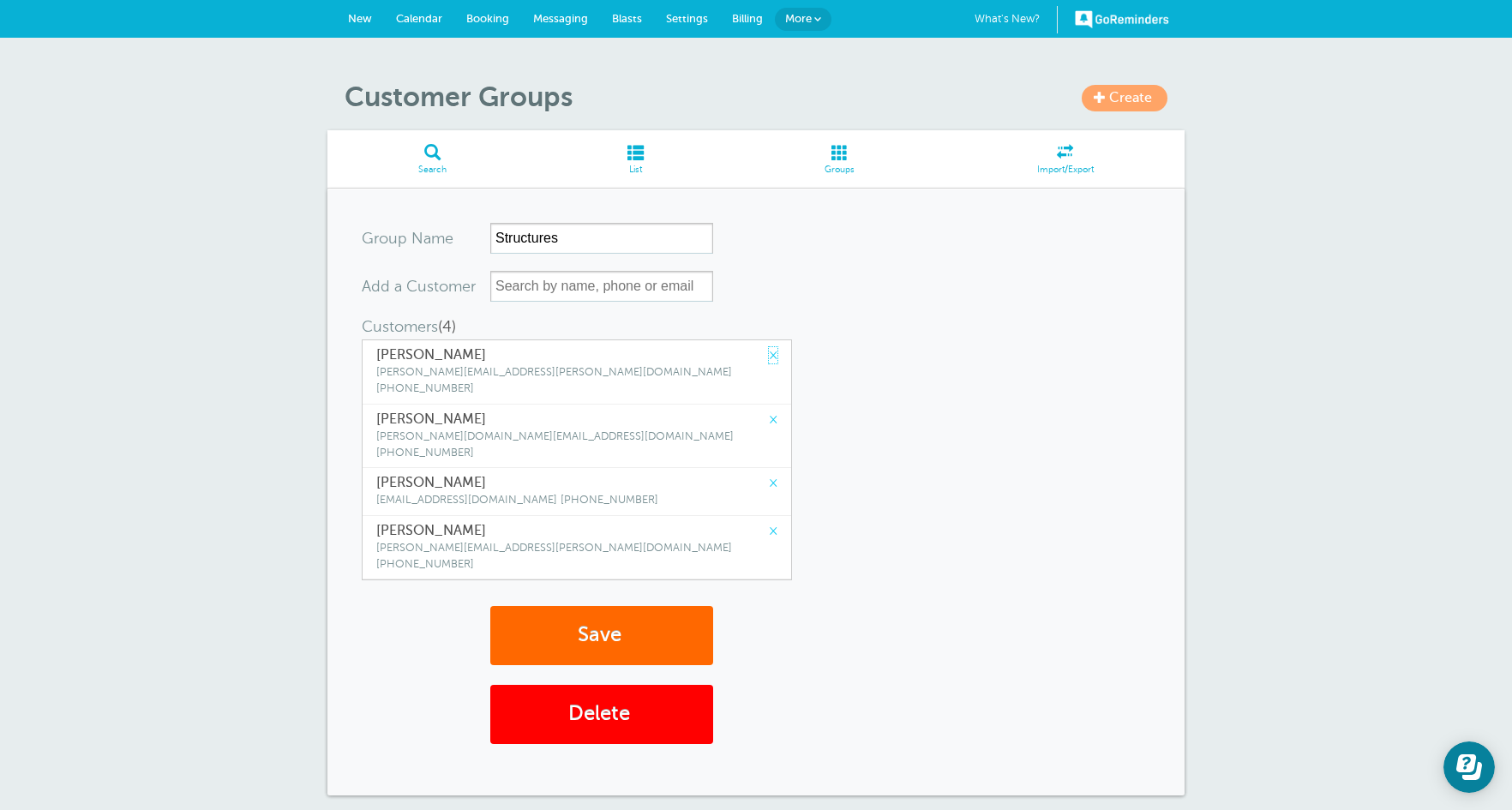
click at [769, 354] on link "×" at bounding box center [773, 355] width 9 height 17
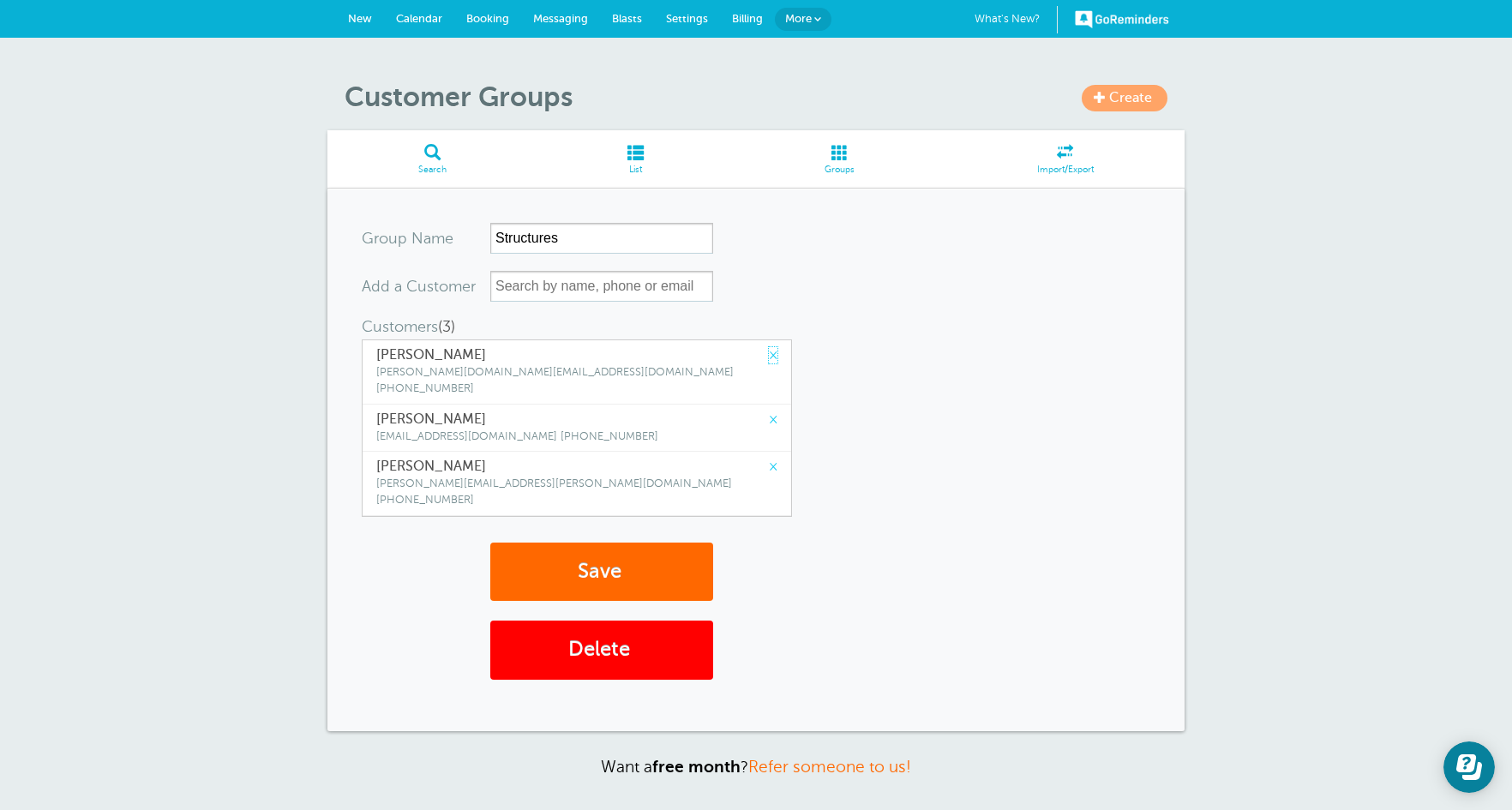
click at [769, 354] on link "×" at bounding box center [773, 355] width 9 height 17
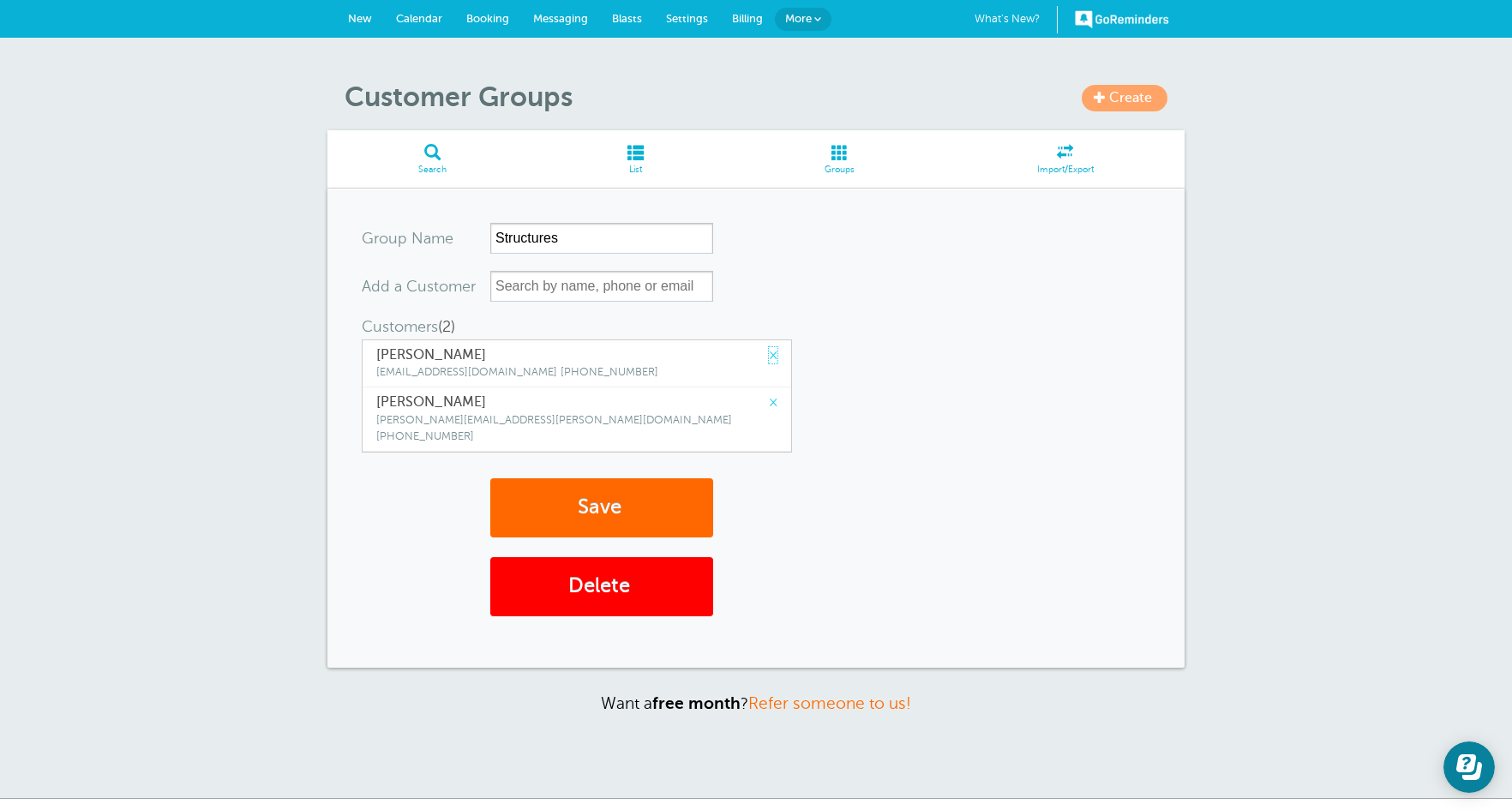
click at [769, 354] on link "×" at bounding box center [773, 355] width 9 height 17
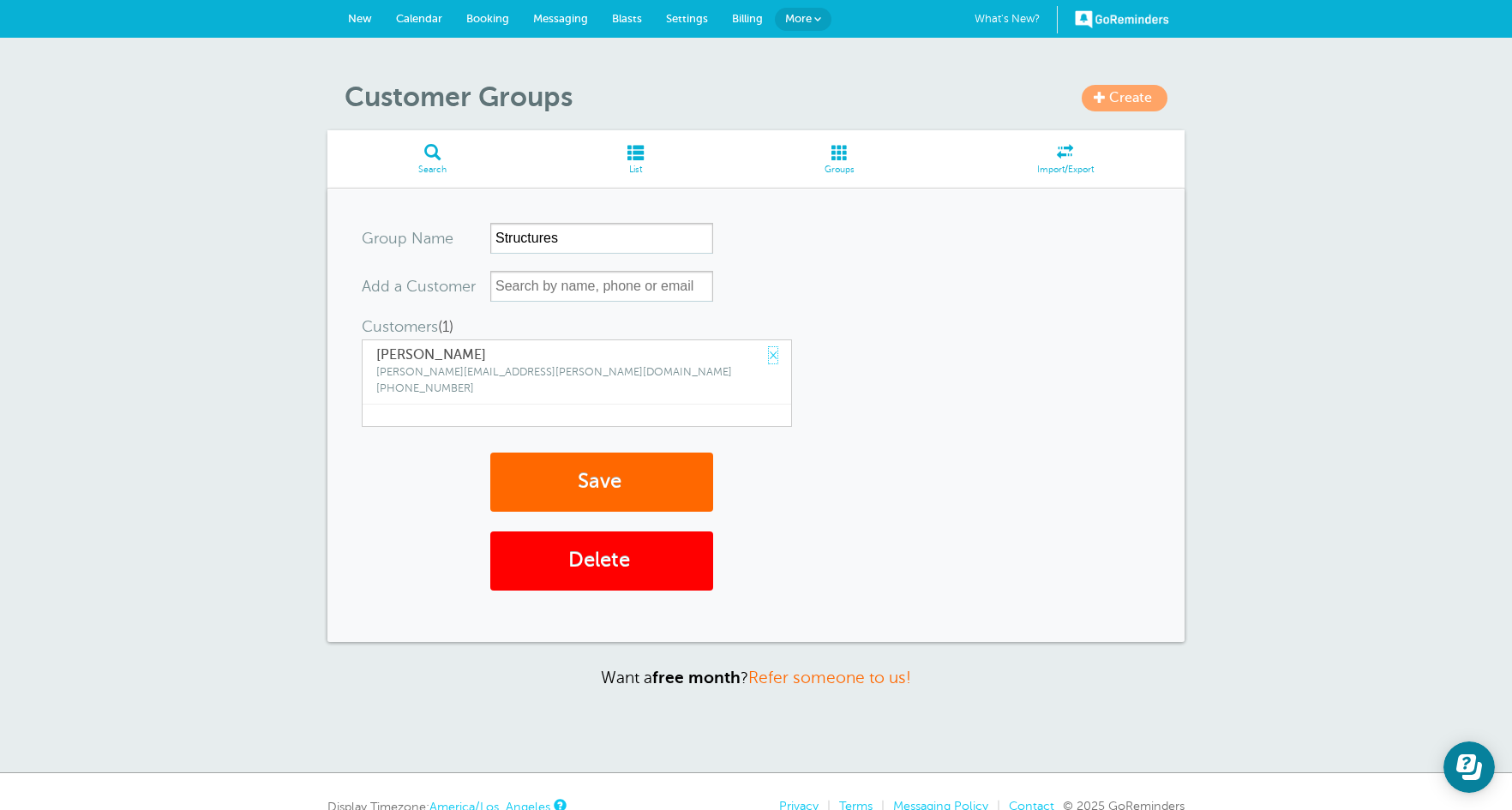
click at [769, 354] on link "×" at bounding box center [773, 355] width 9 height 17
click at [758, 354] on div at bounding box center [577, 382] width 431 height 87
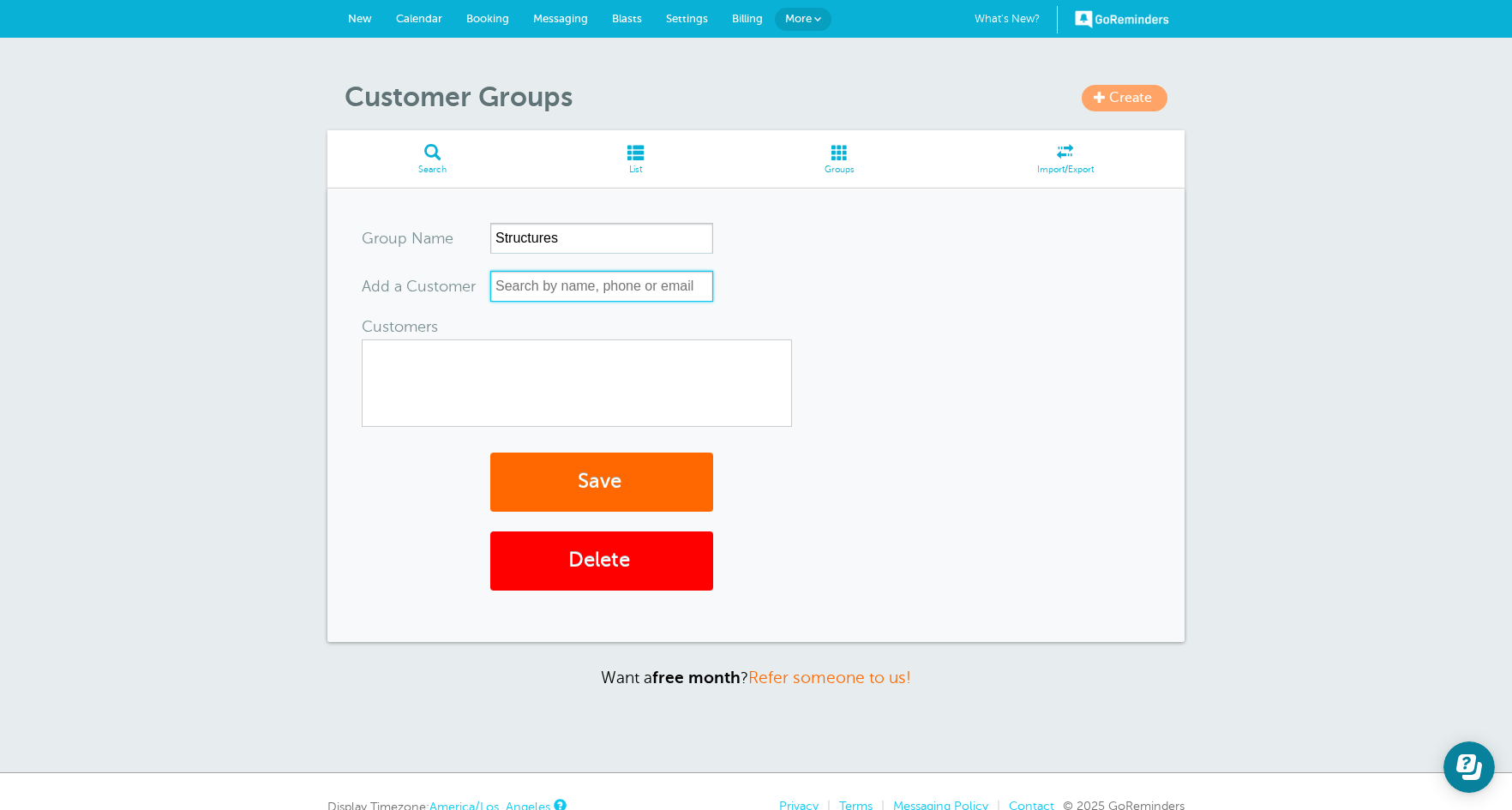
click at [631, 285] on input "text" at bounding box center [602, 287] width 223 height 31
type input "a"
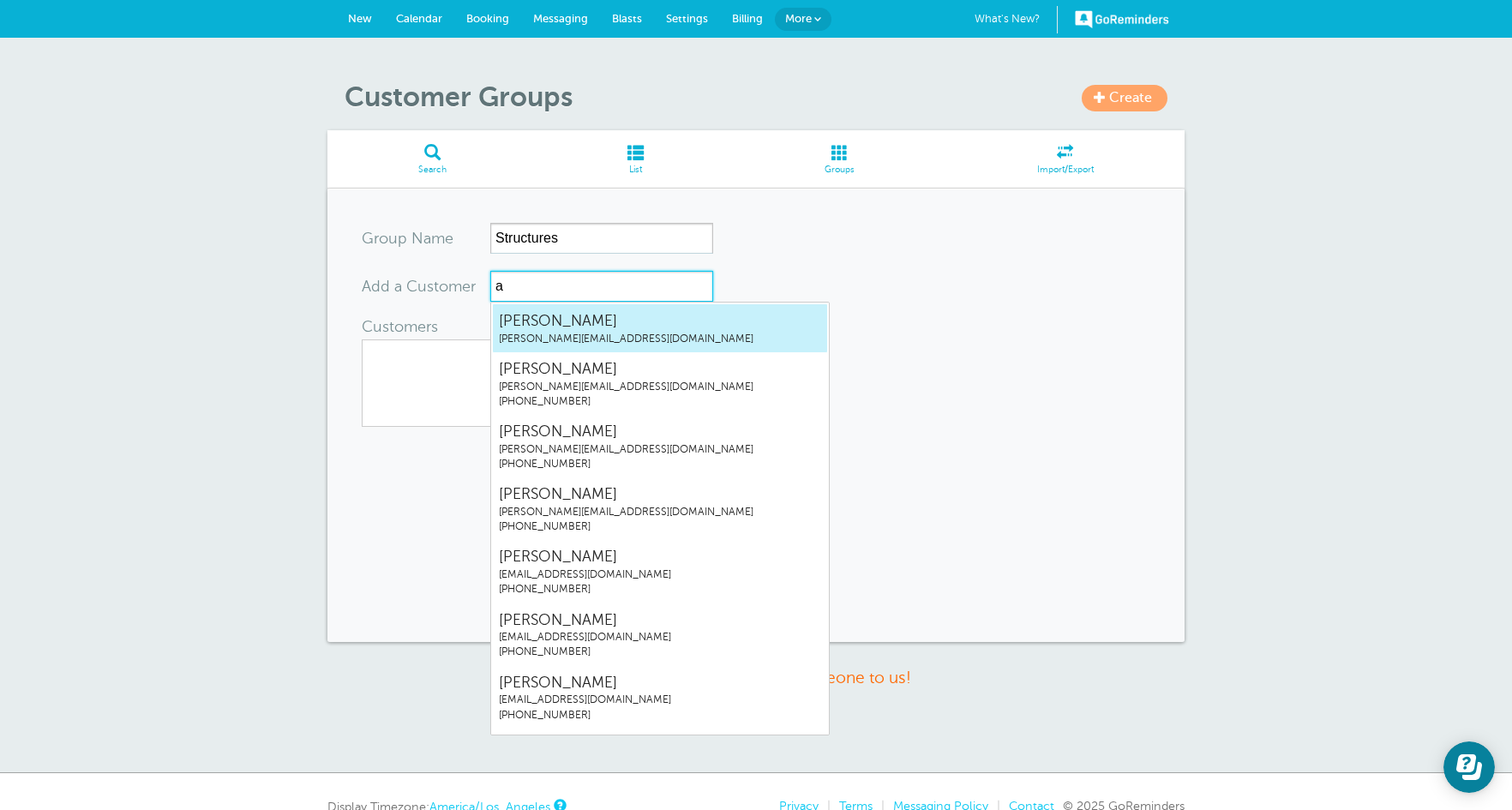
click at [618, 326] on span "[PERSON_NAME]" at bounding box center [660, 321] width 322 height 22
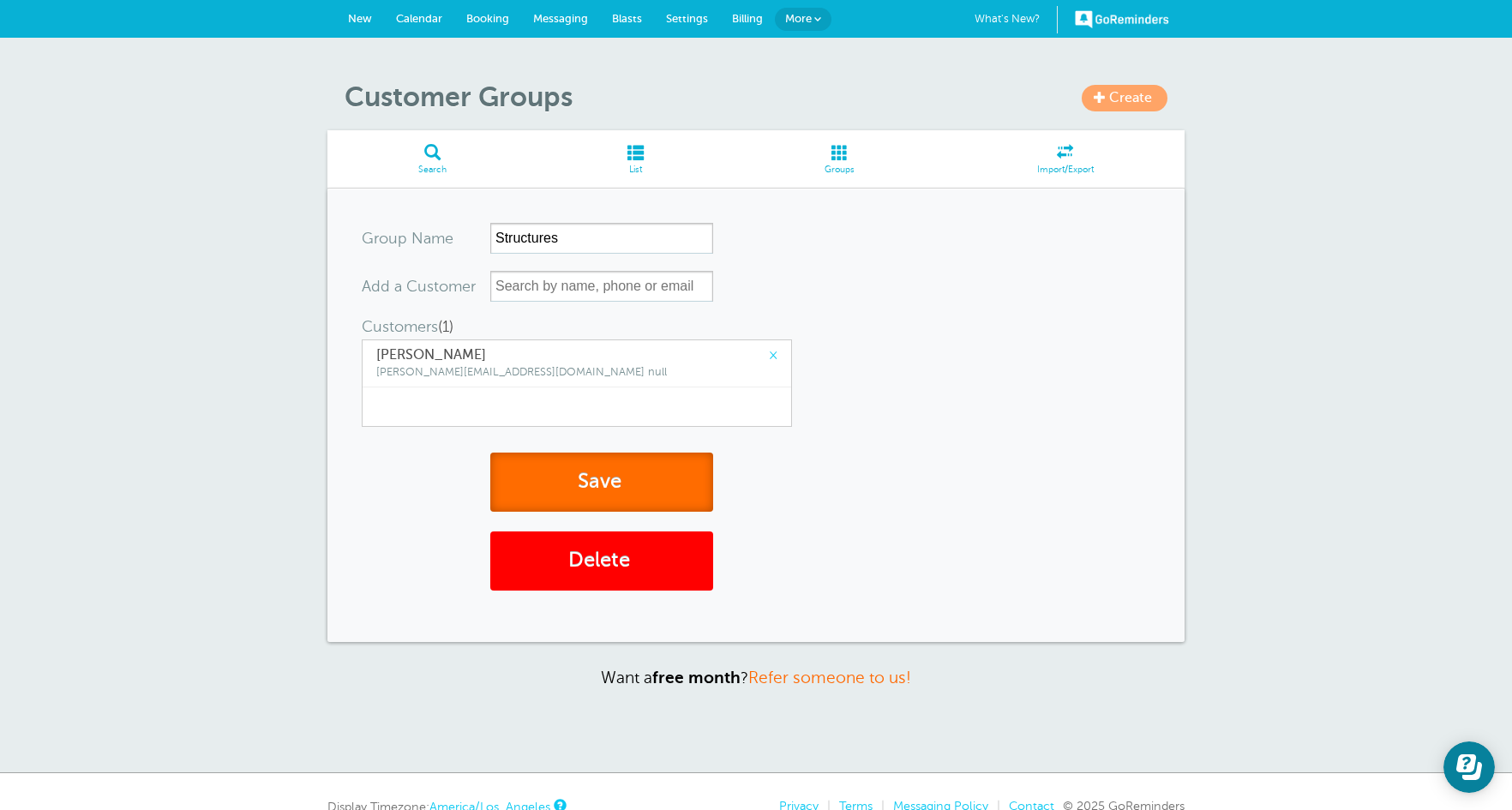
click at [559, 485] on button "Save" at bounding box center [602, 481] width 223 height 59
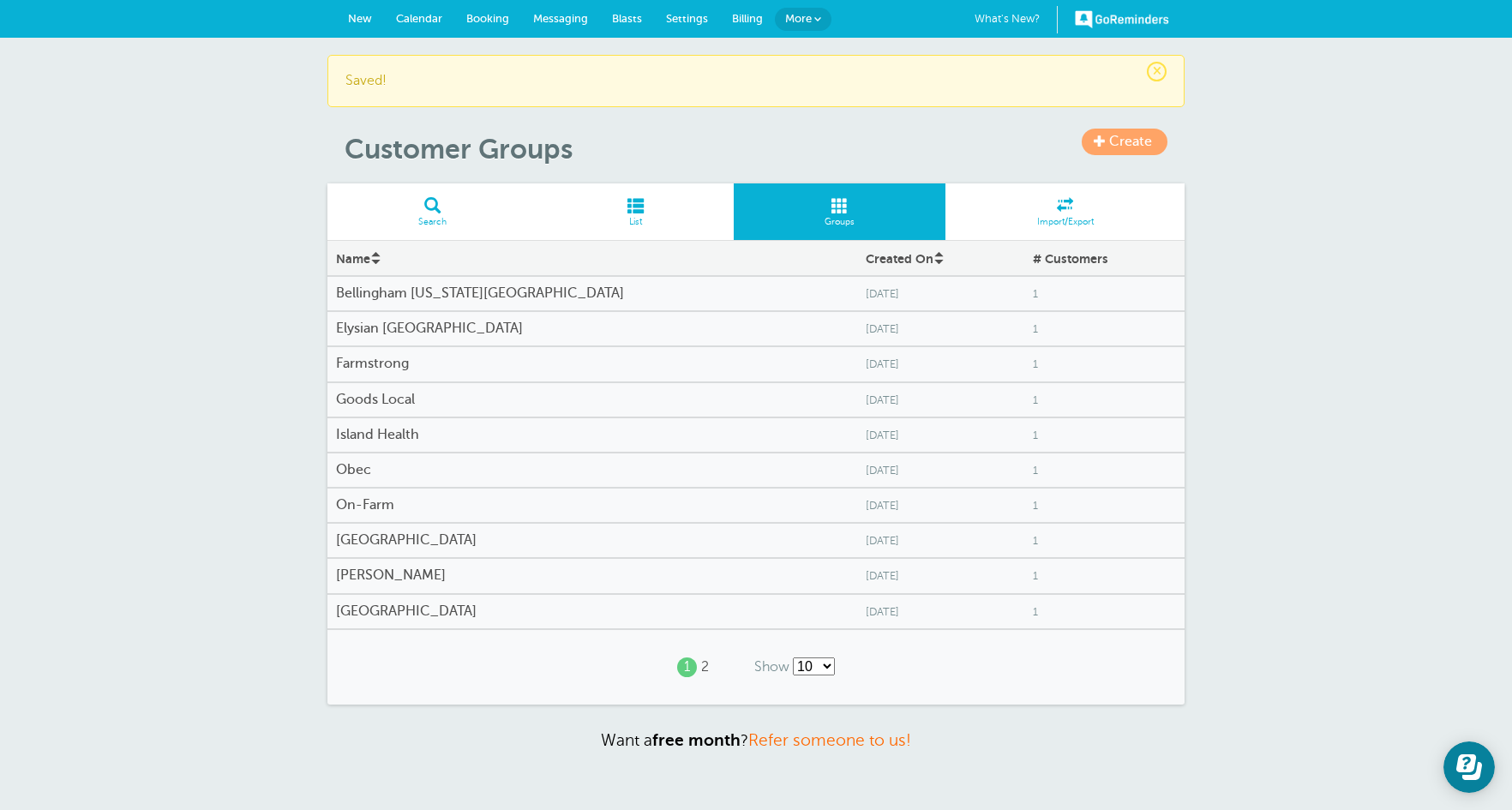
click at [701, 665] on link "2" at bounding box center [705, 666] width 8 height 17
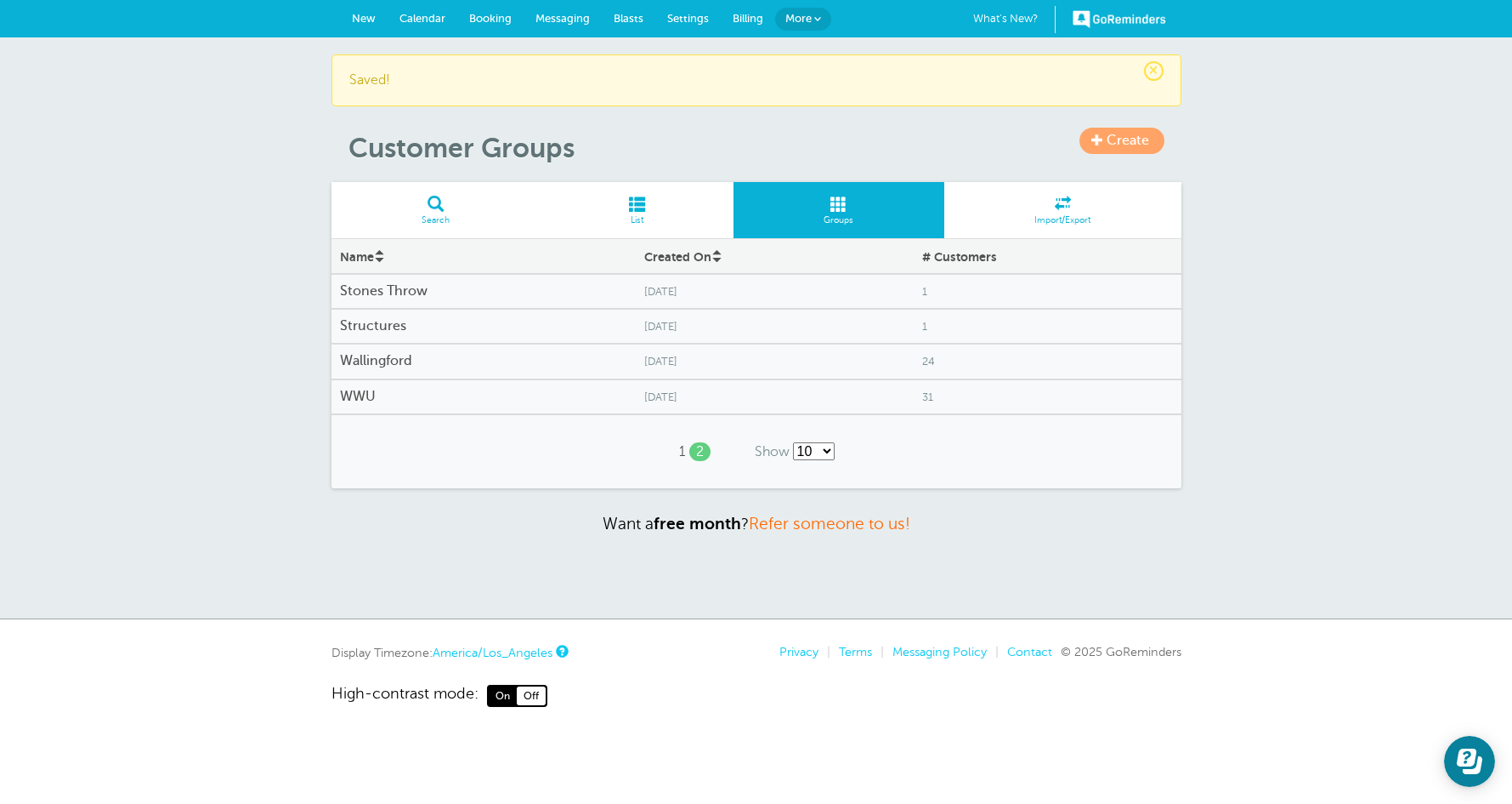
click at [461, 346] on div "Wallingford" at bounding box center [484, 361] width 305 height 33
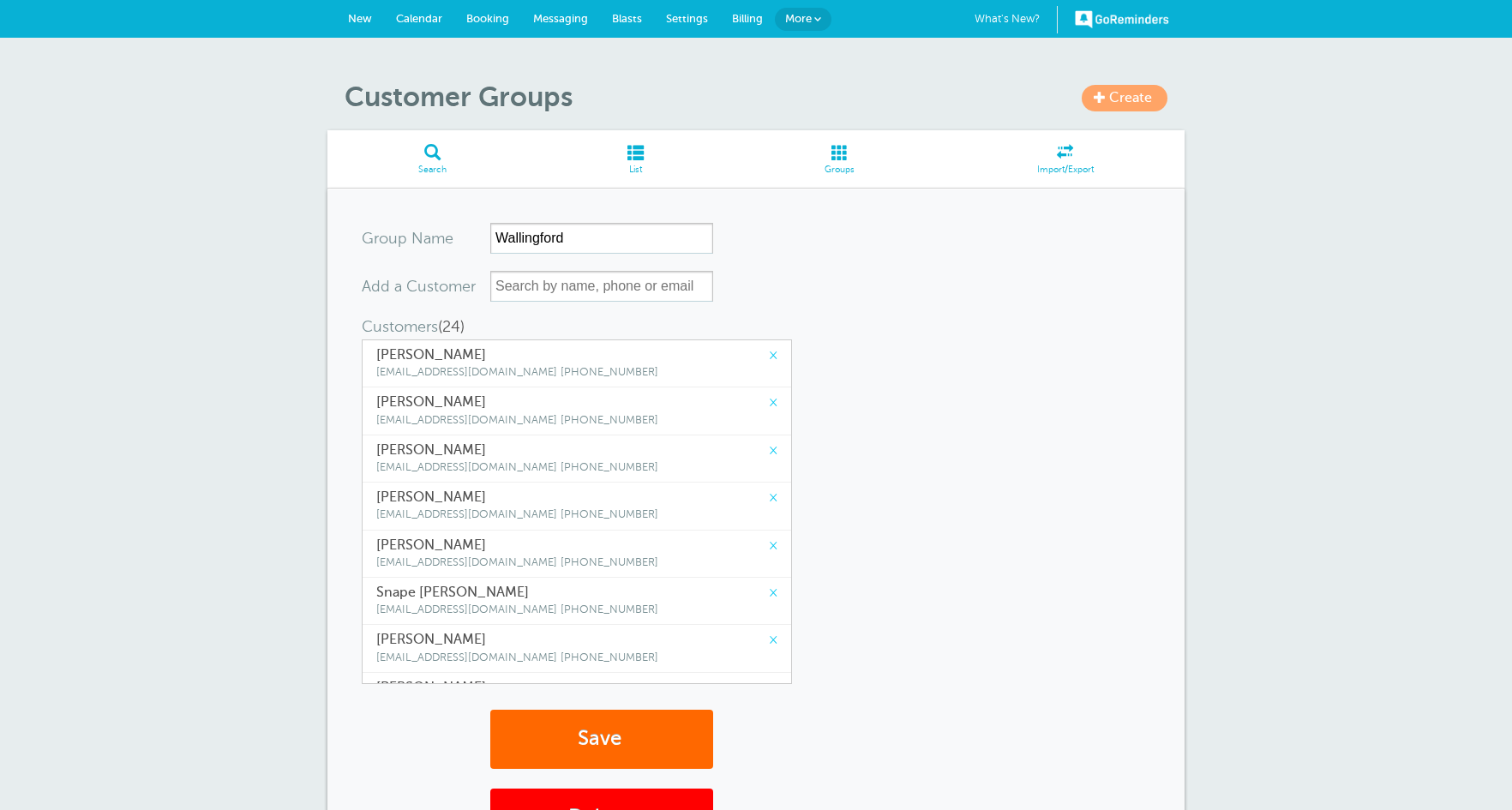
click at [769, 356] on link "×" at bounding box center [773, 355] width 9 height 17
click at [769, 394] on link "×" at bounding box center [773, 402] width 9 height 17
click at [769, 356] on link "×" at bounding box center [773, 355] width 9 height 17
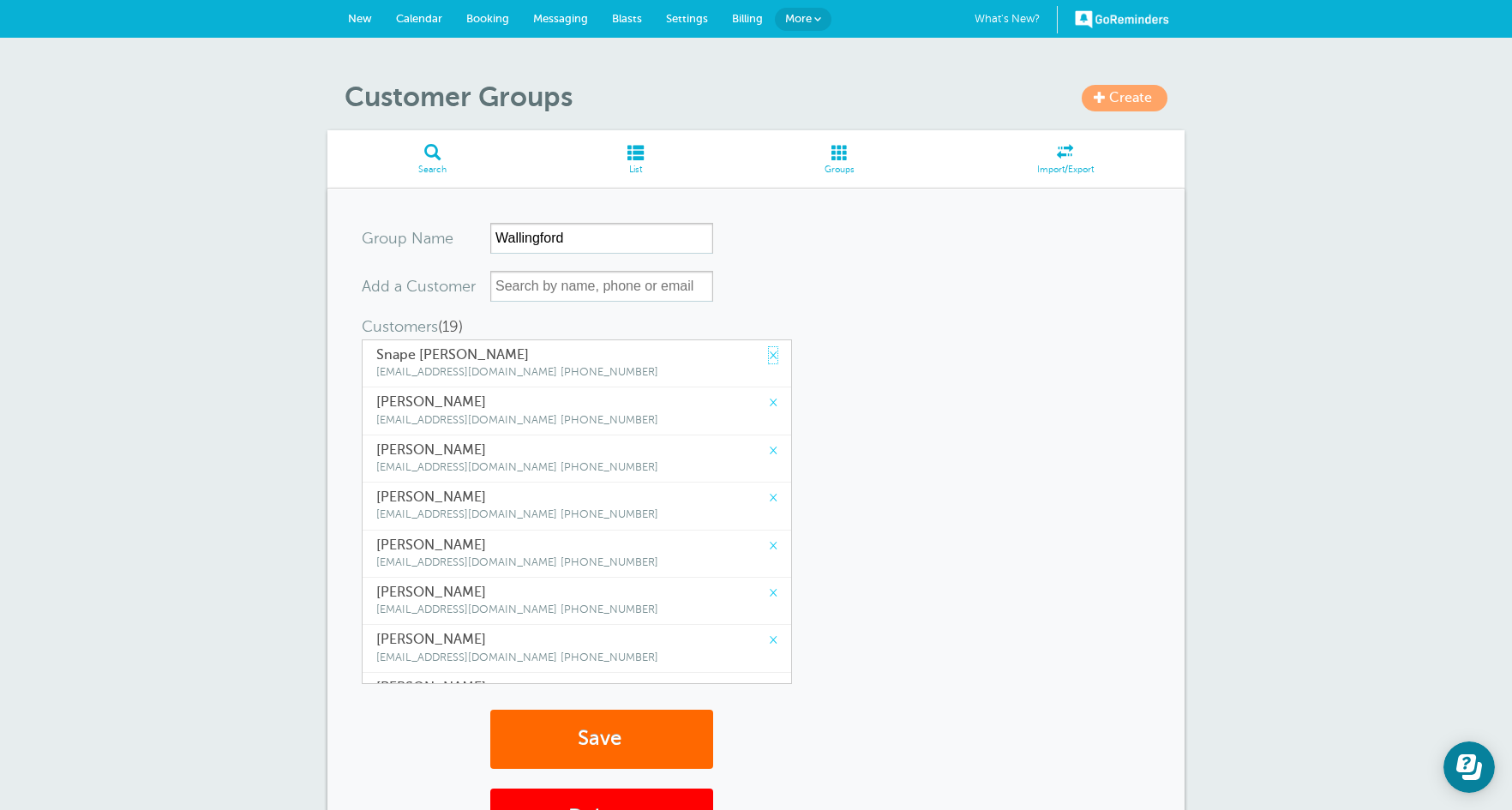
click at [769, 356] on link "×" at bounding box center [773, 355] width 9 height 17
click at [769, 394] on link "×" at bounding box center [773, 402] width 9 height 17
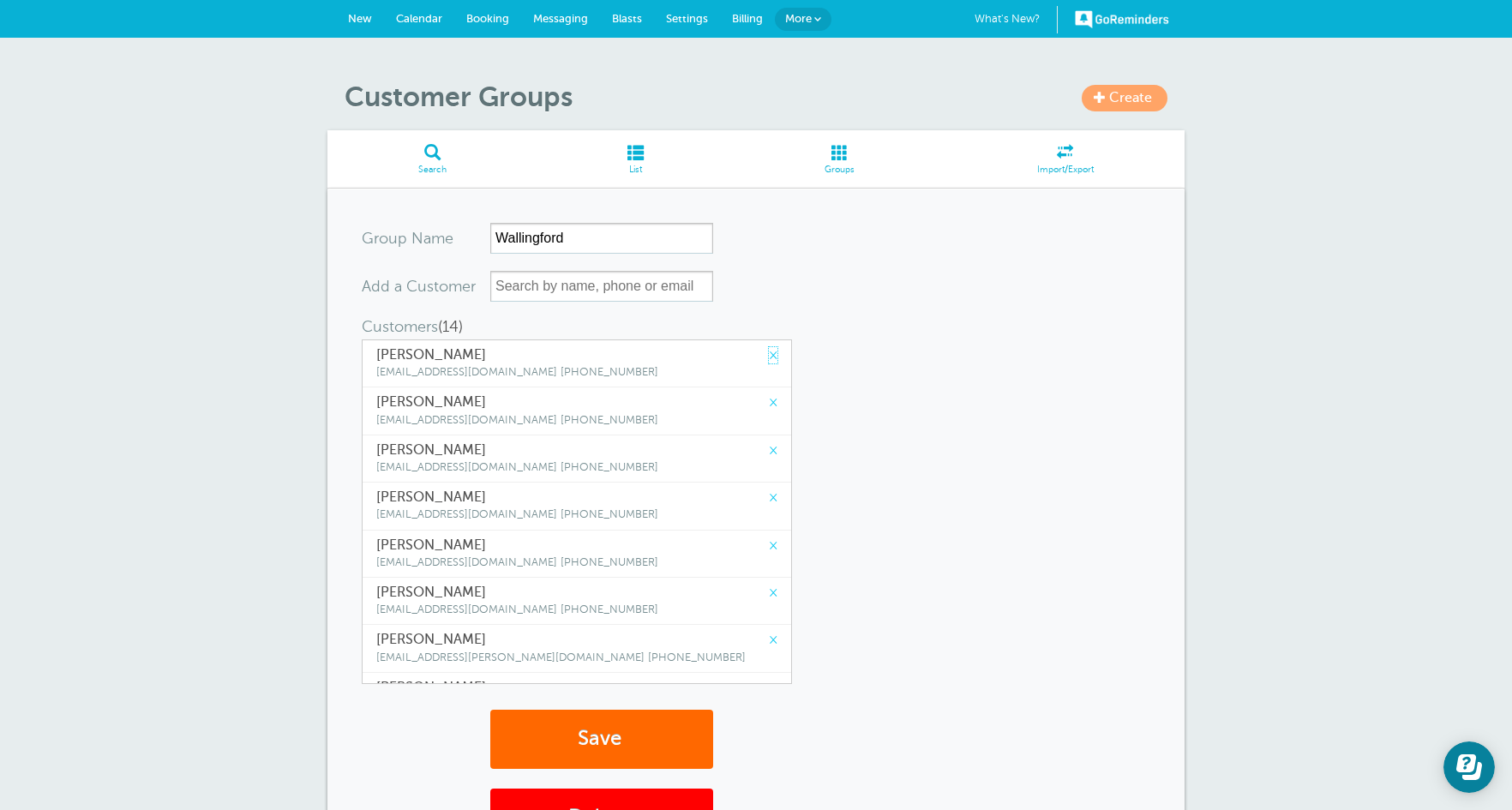
click at [769, 356] on link "×" at bounding box center [773, 355] width 9 height 17
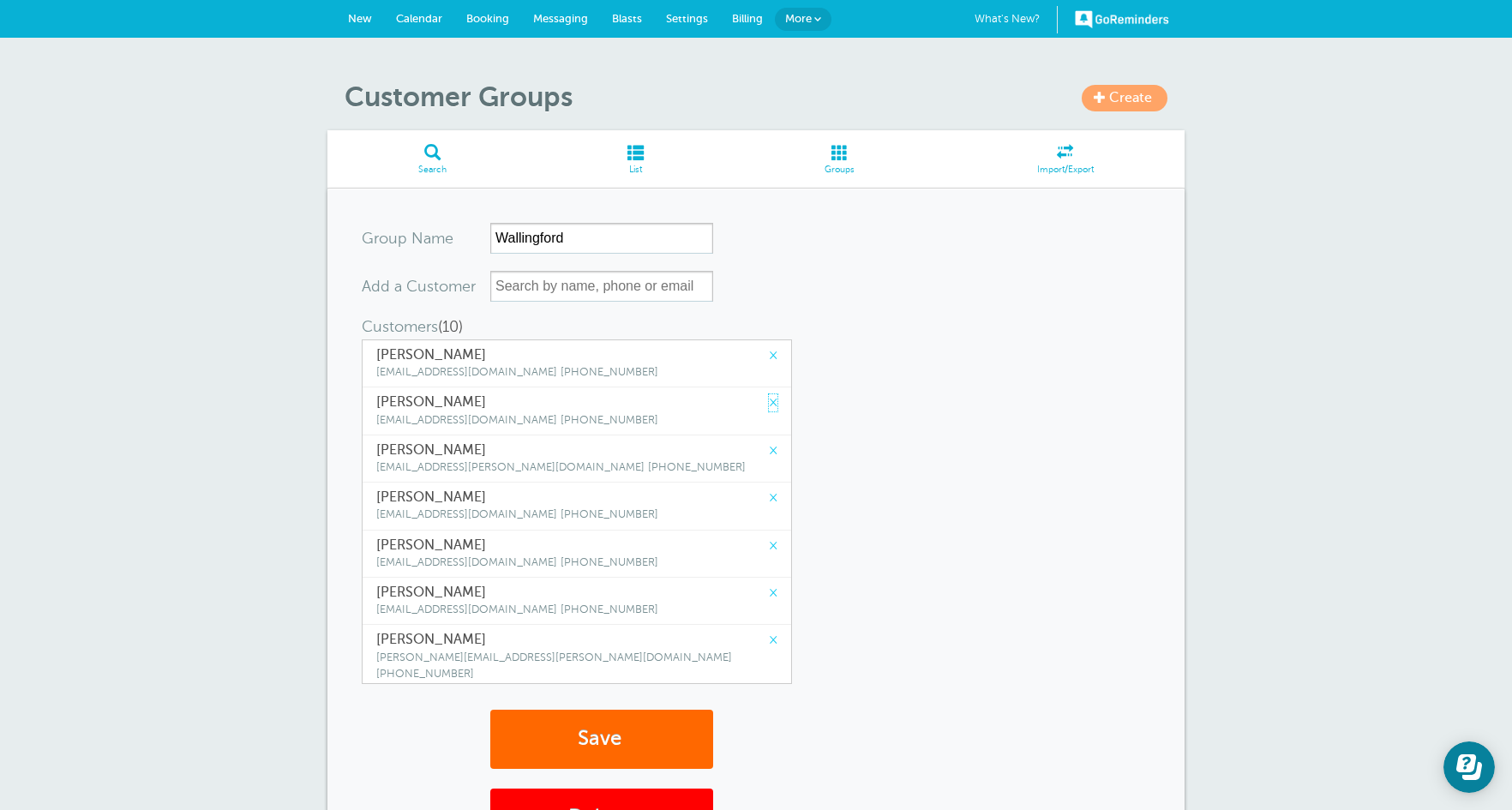
click at [769, 394] on link "×" at bounding box center [773, 402] width 9 height 17
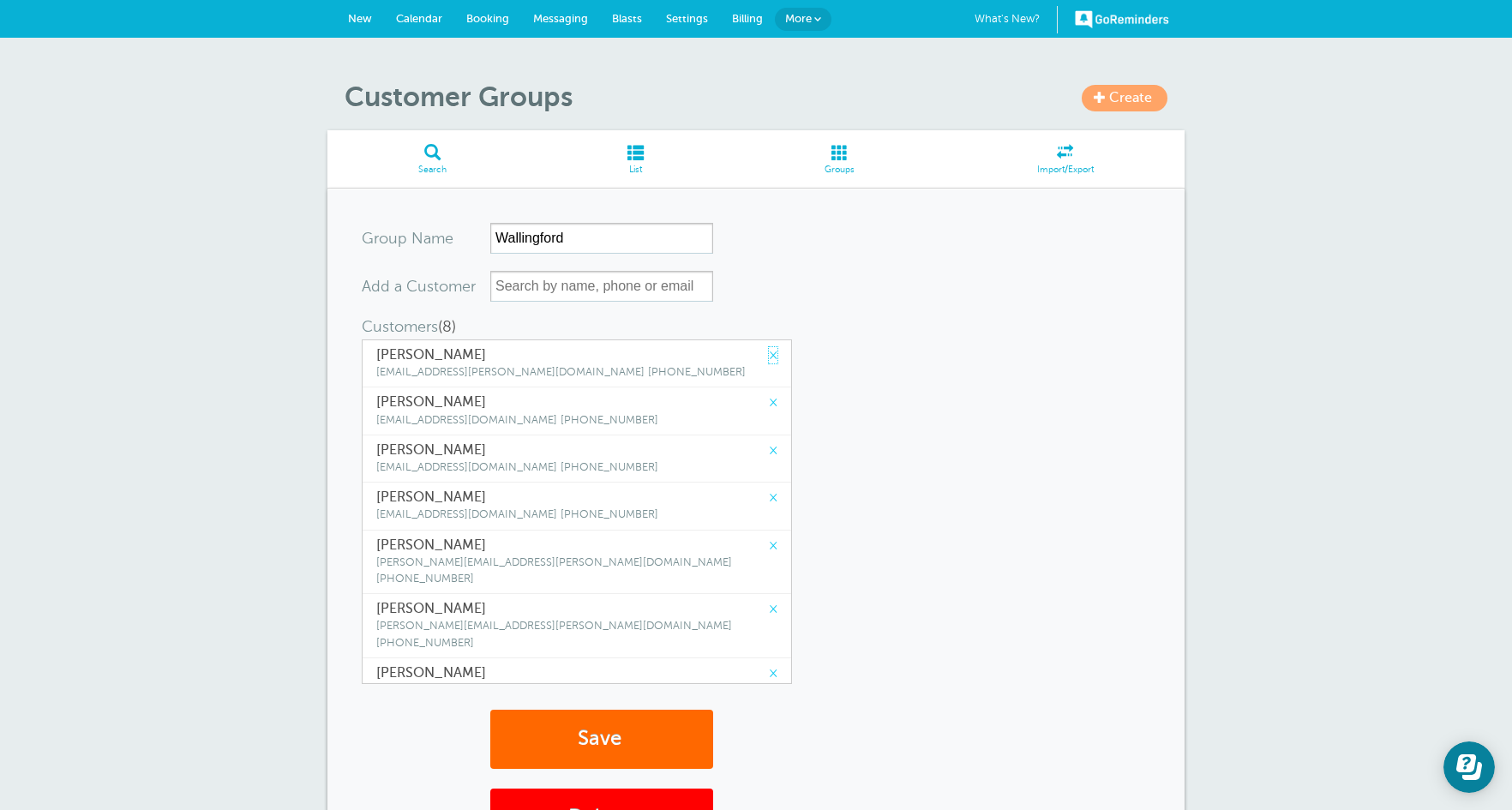
click at [769, 356] on link "×" at bounding box center [773, 355] width 9 height 17
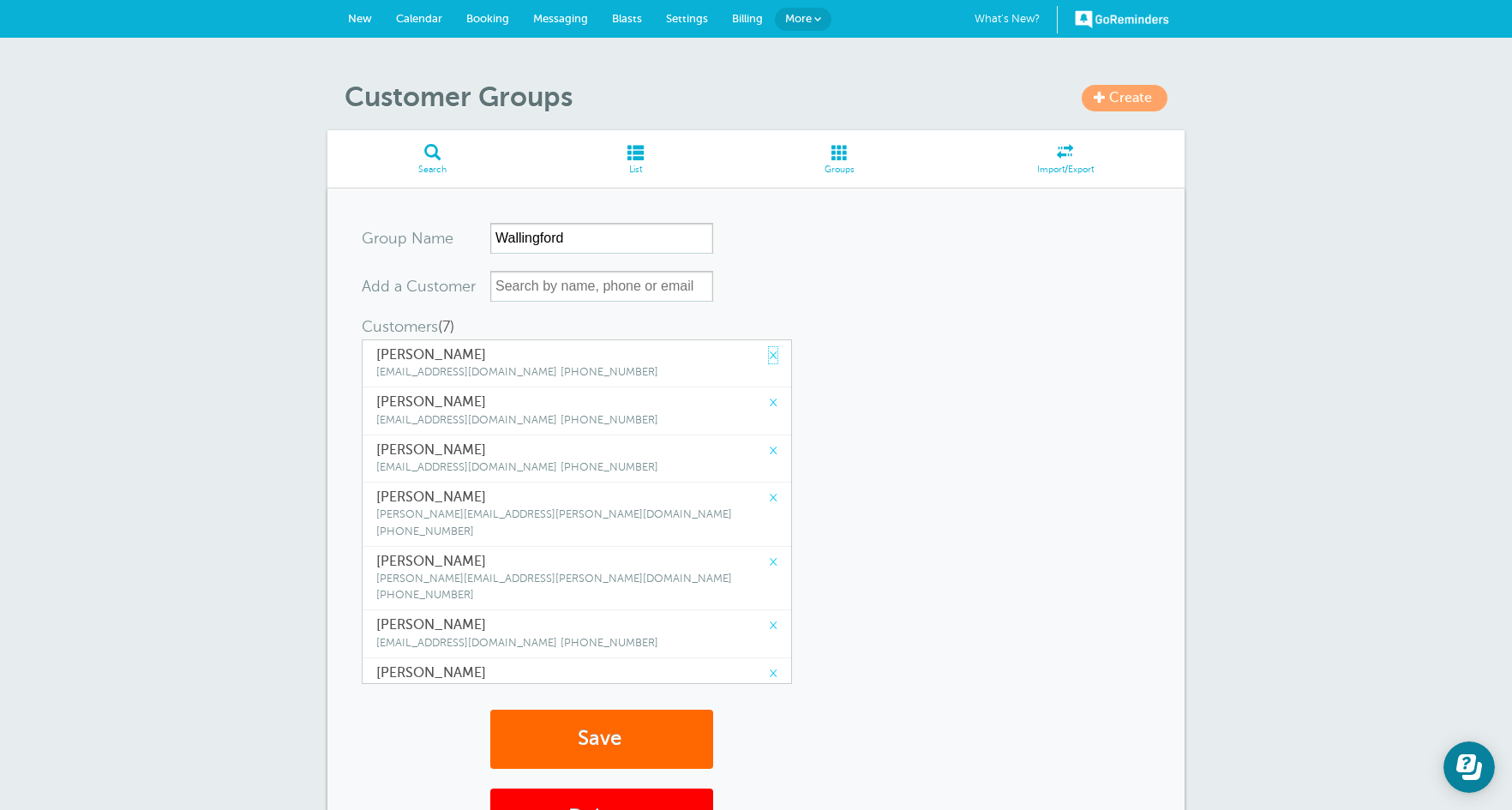
click at [769, 356] on link "×" at bounding box center [773, 355] width 9 height 17
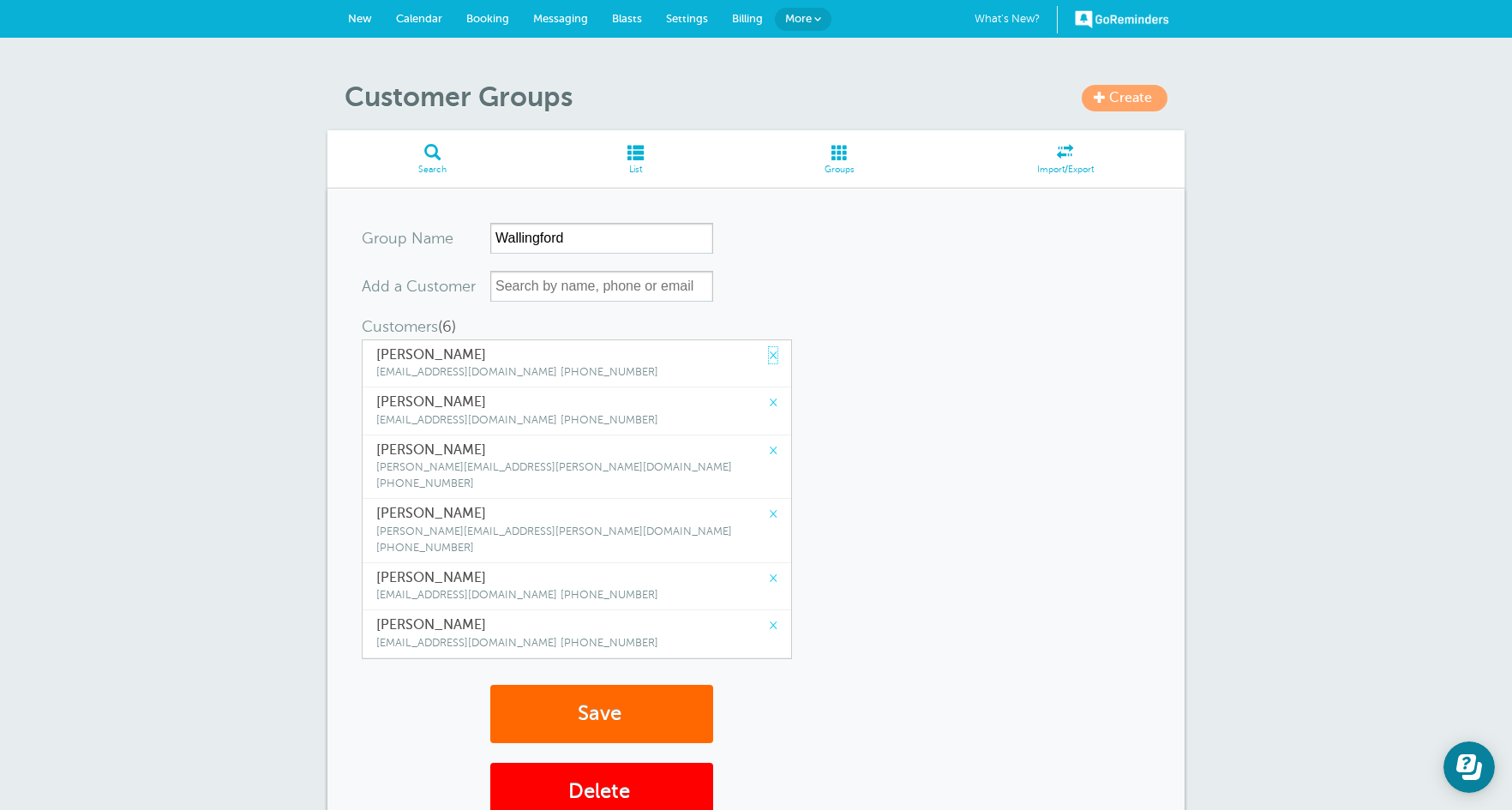
click at [769, 356] on link "×" at bounding box center [773, 355] width 9 height 17
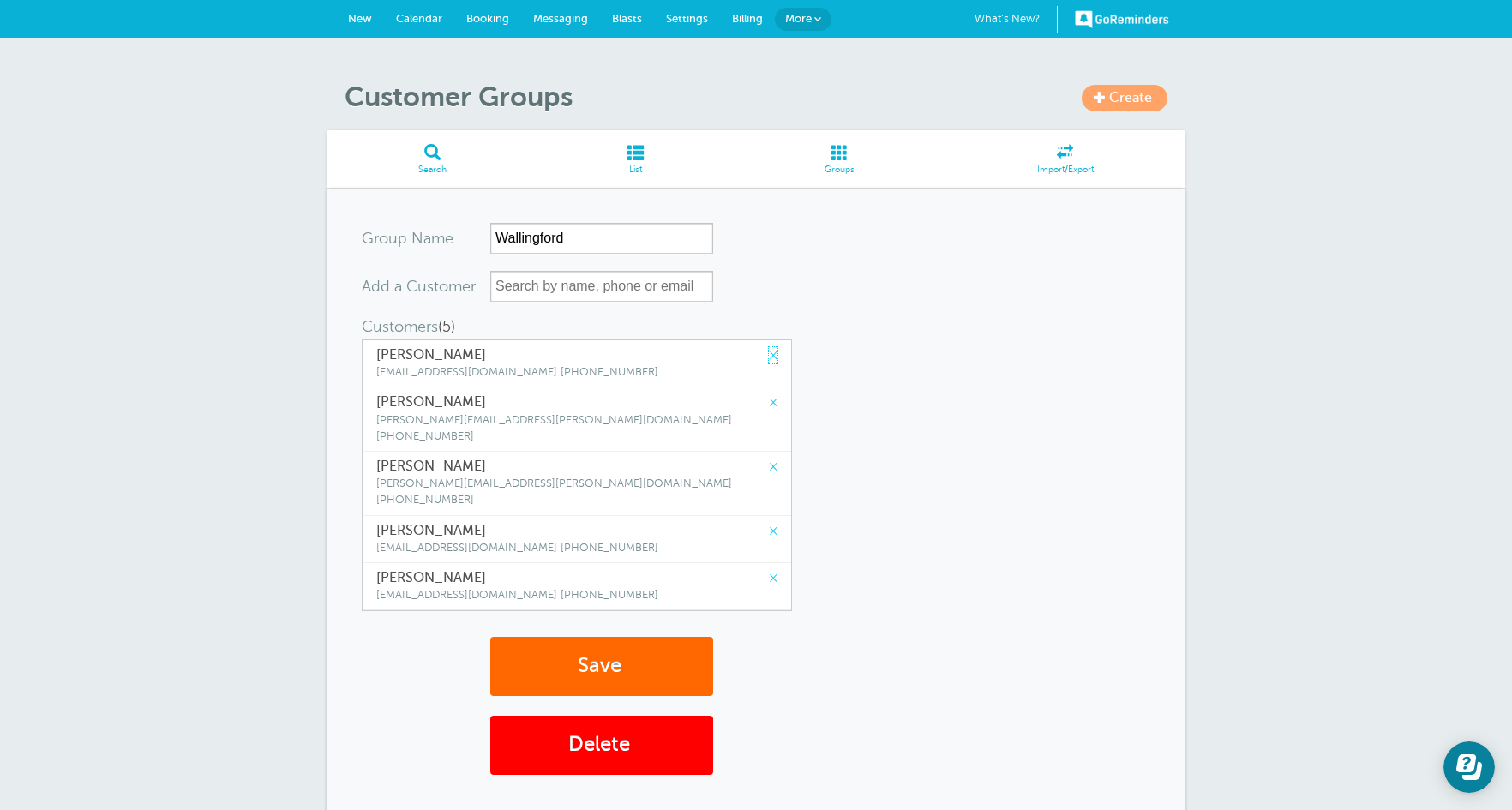
click at [769, 356] on link "×" at bounding box center [773, 355] width 9 height 17
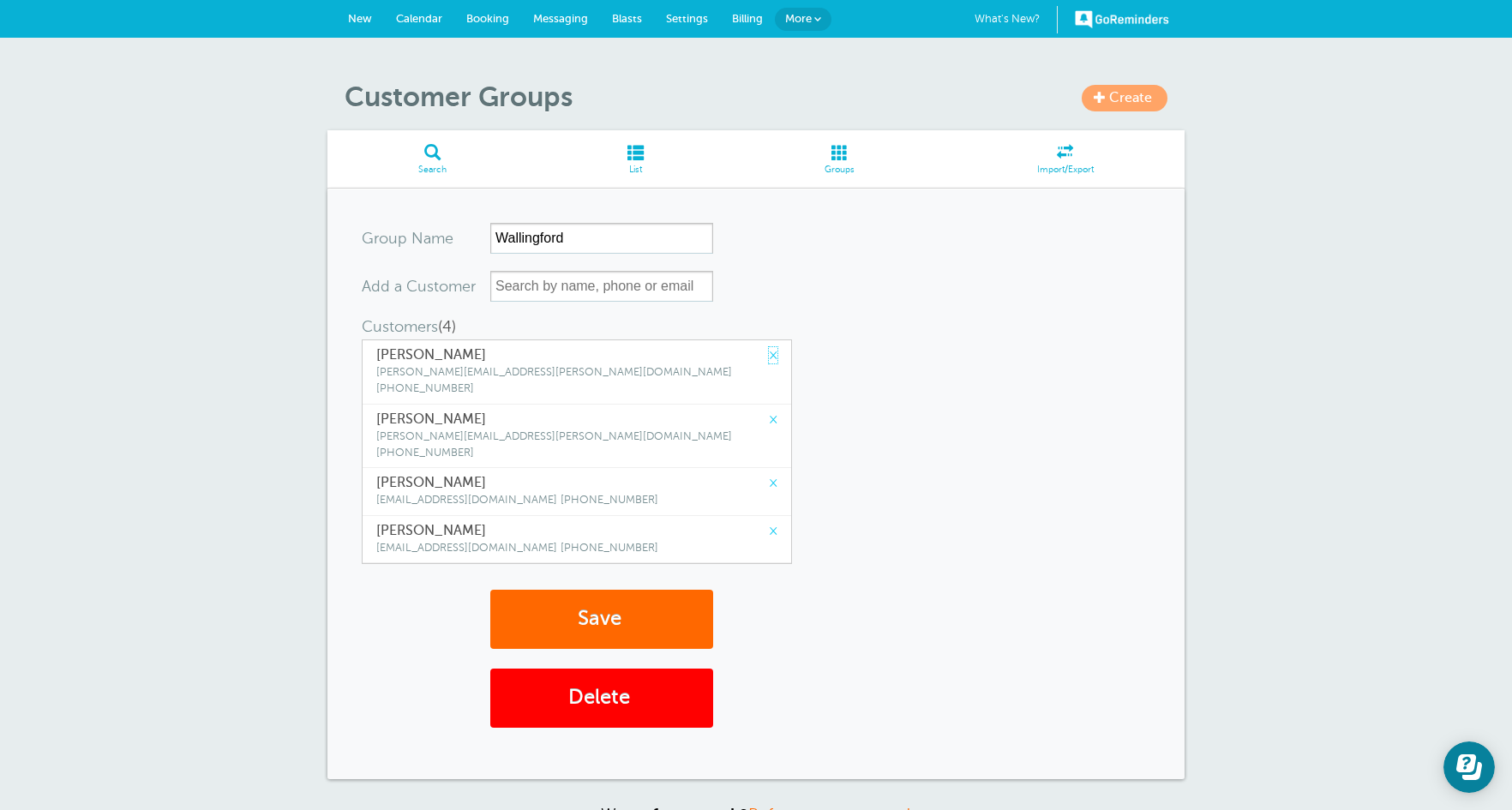
click at [769, 356] on link "×" at bounding box center [773, 355] width 9 height 17
click at [769, 411] on link "×" at bounding box center [773, 419] width 9 height 17
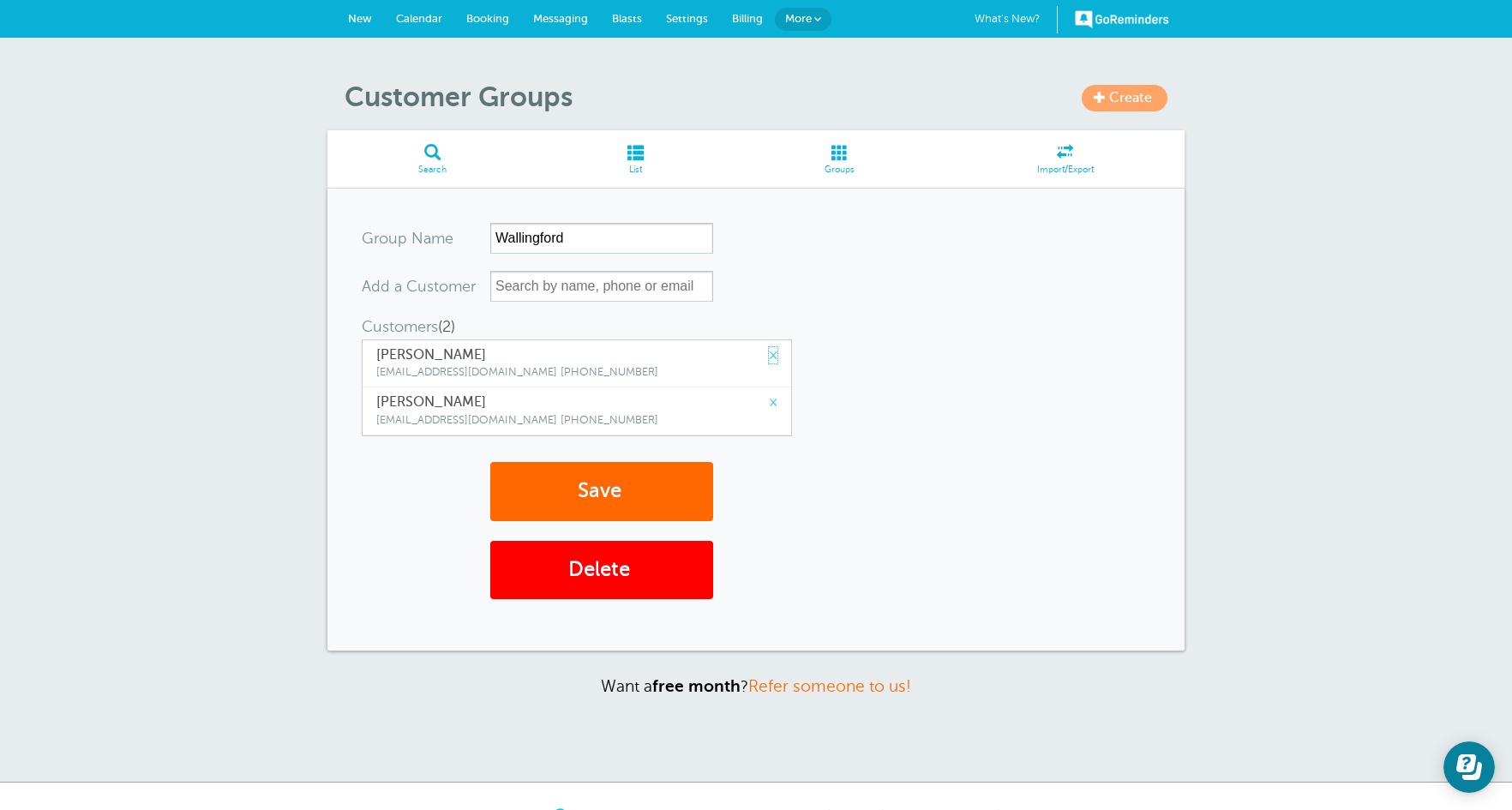
click at [769, 356] on link "×" at bounding box center [773, 355] width 9 height 17
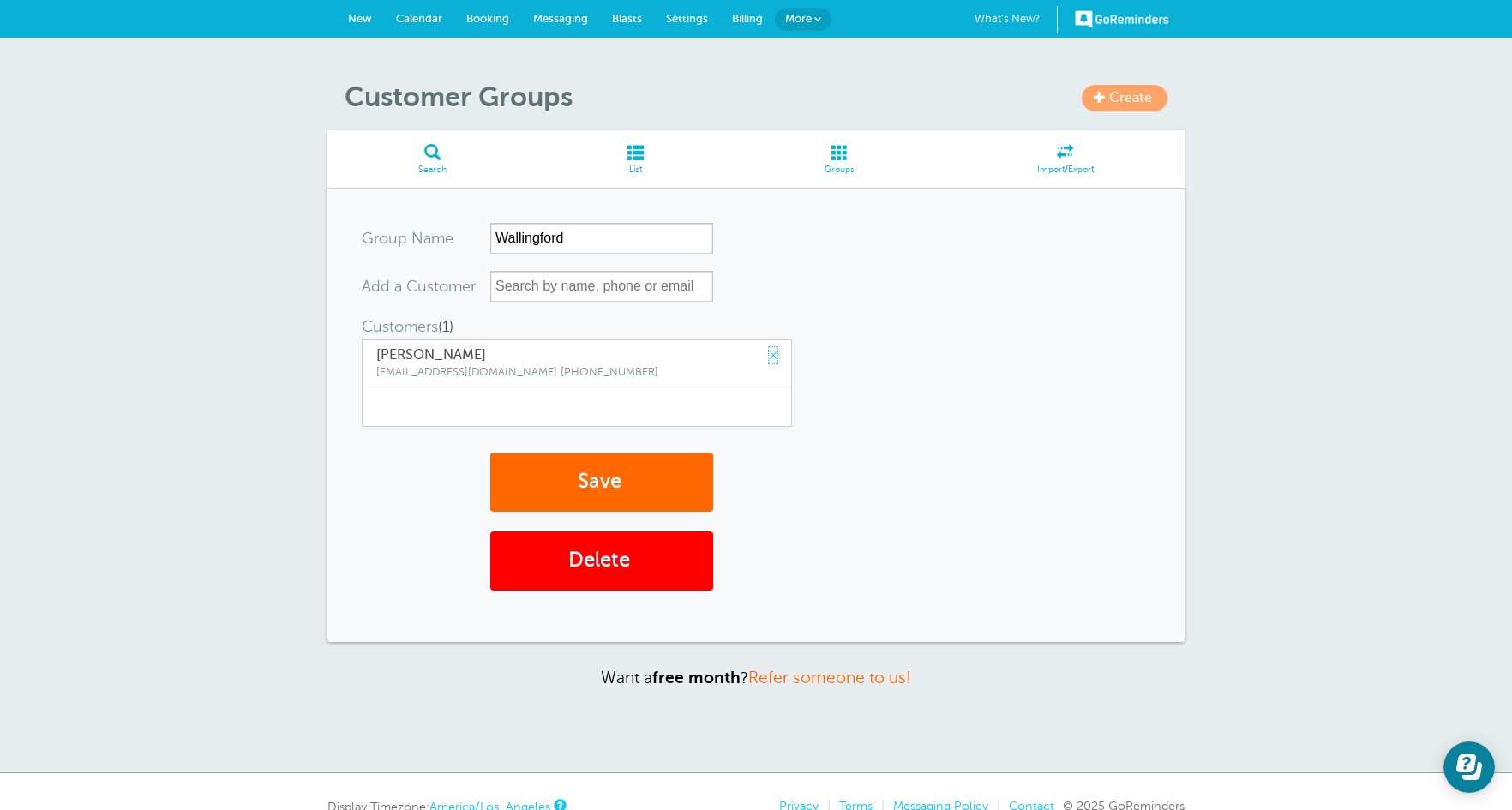
click at [769, 356] on link "×" at bounding box center [773, 355] width 9 height 17
type input "a"
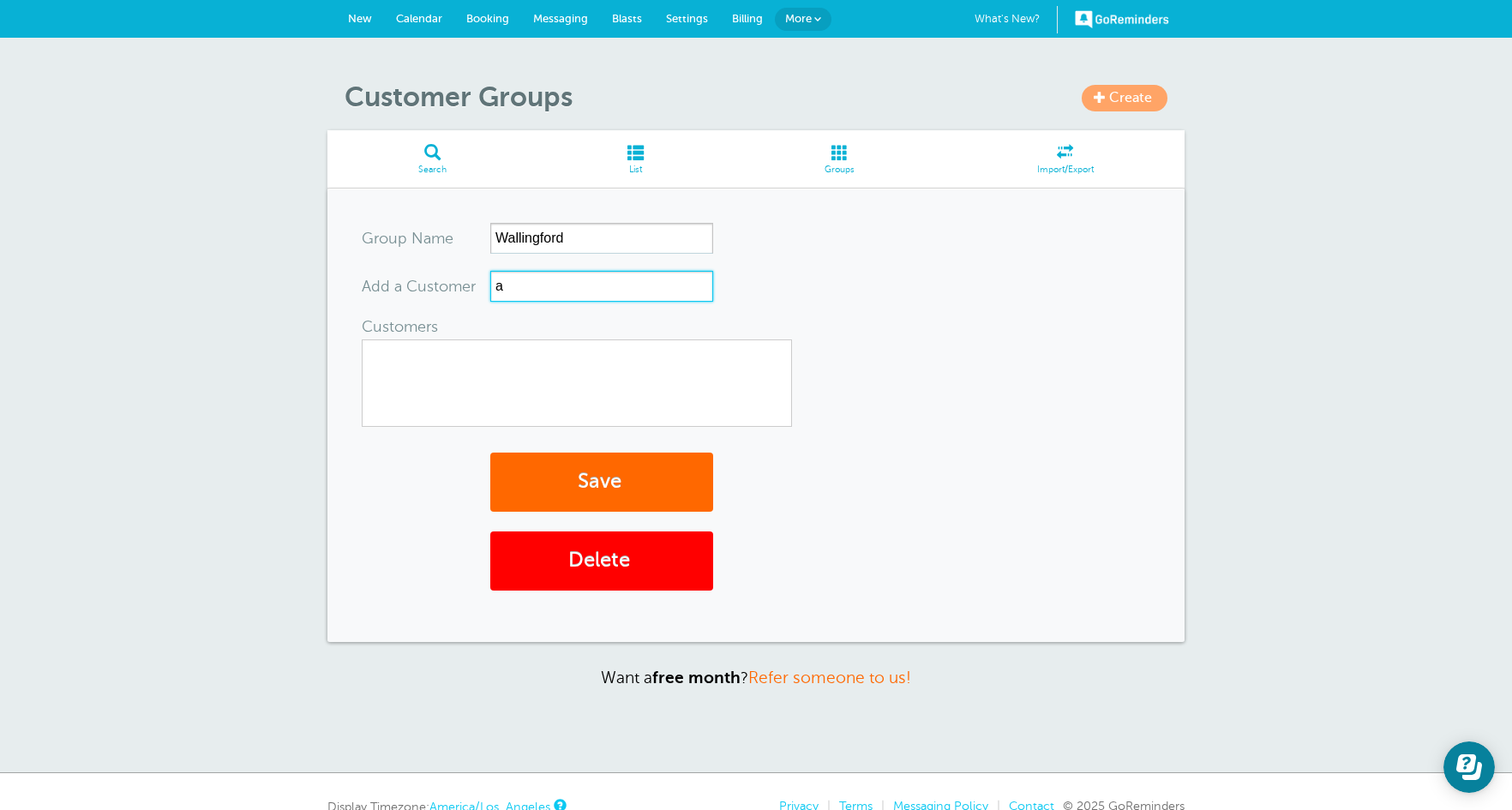
click at [585, 287] on input "a" at bounding box center [602, 287] width 223 height 31
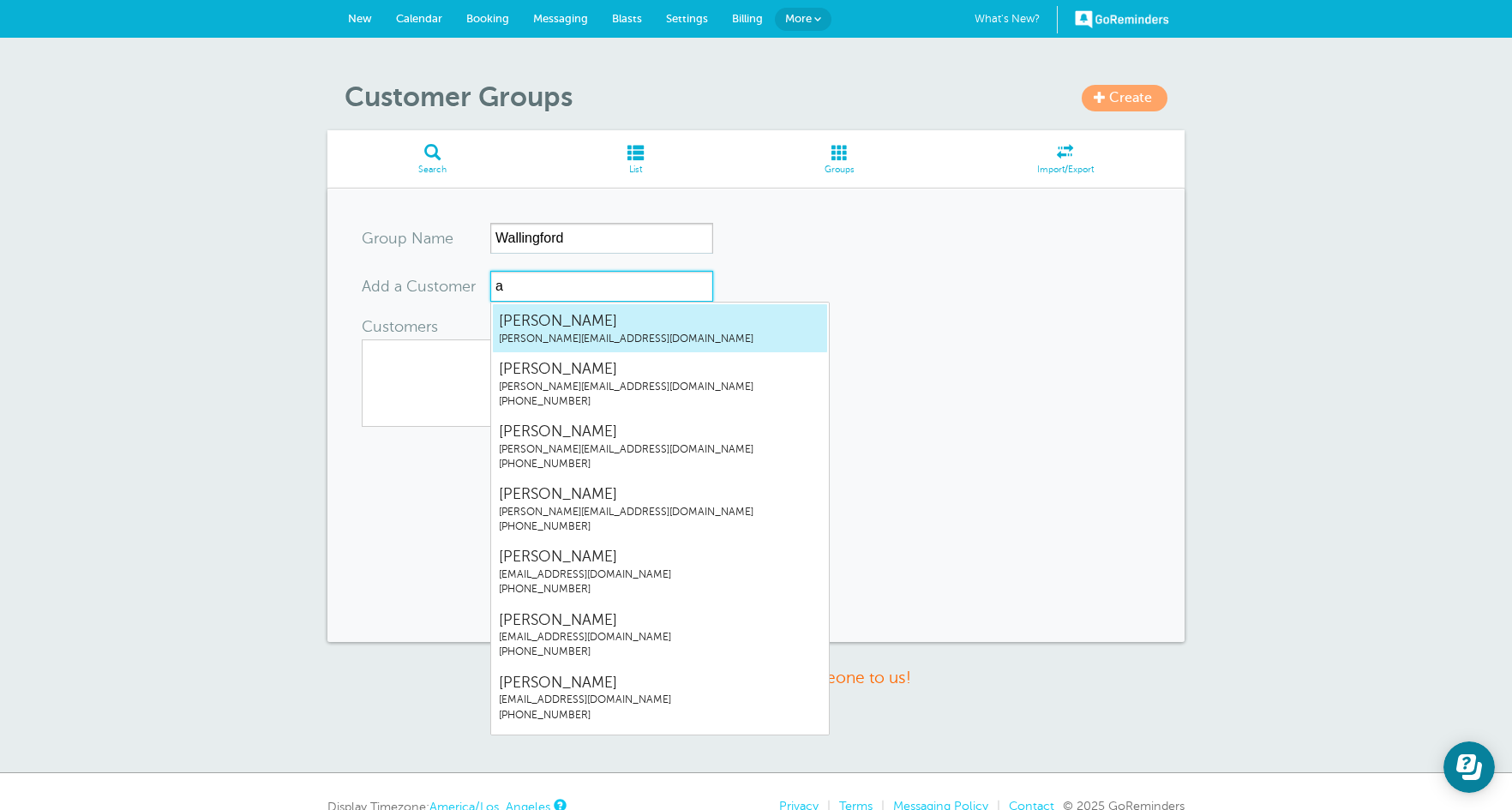
click at [581, 338] on span "[PERSON_NAME][EMAIL_ADDRESS][DOMAIN_NAME]" at bounding box center [660, 338] width 322 height 15
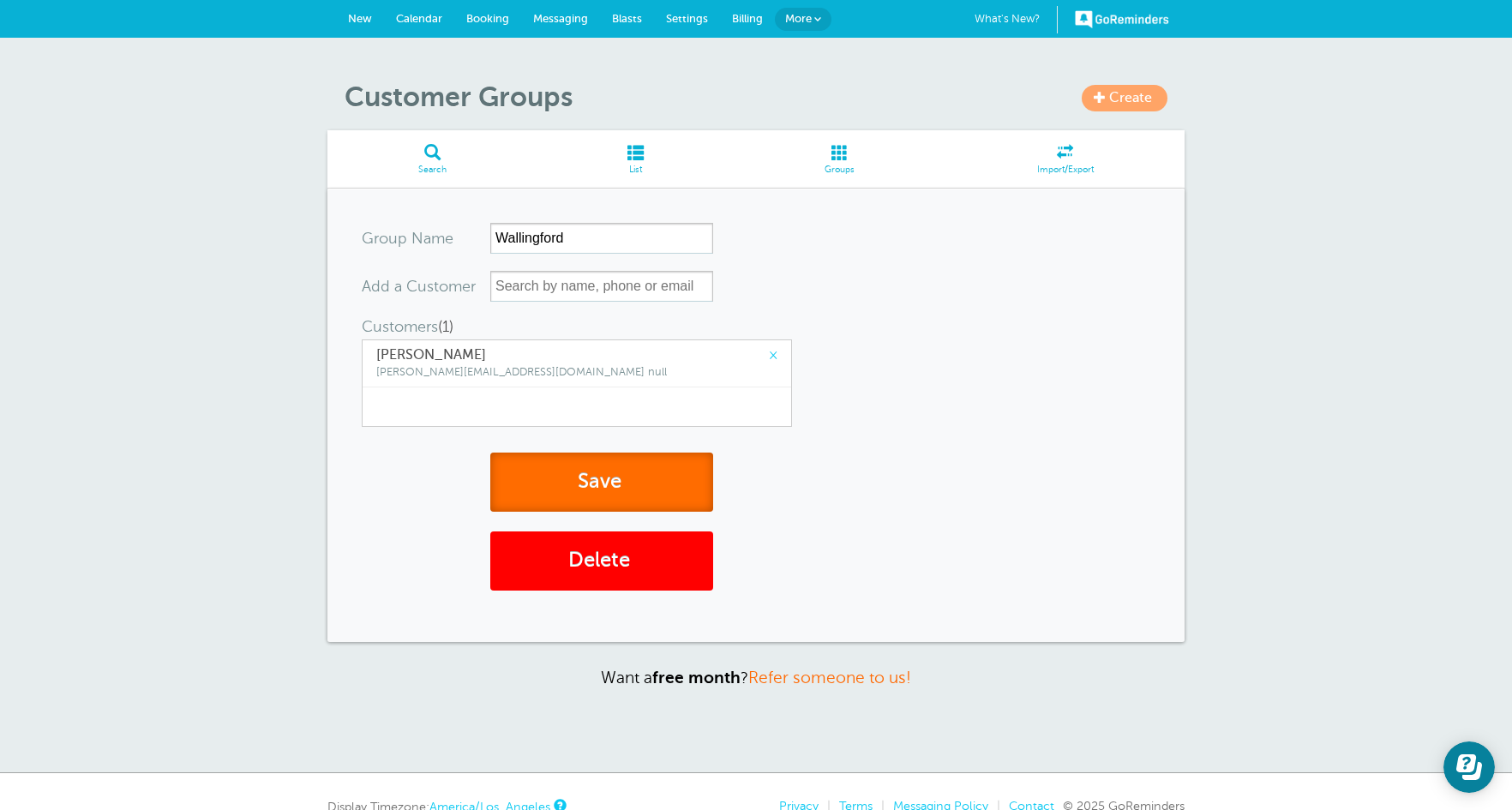
click at [590, 475] on button "Save" at bounding box center [602, 481] width 223 height 59
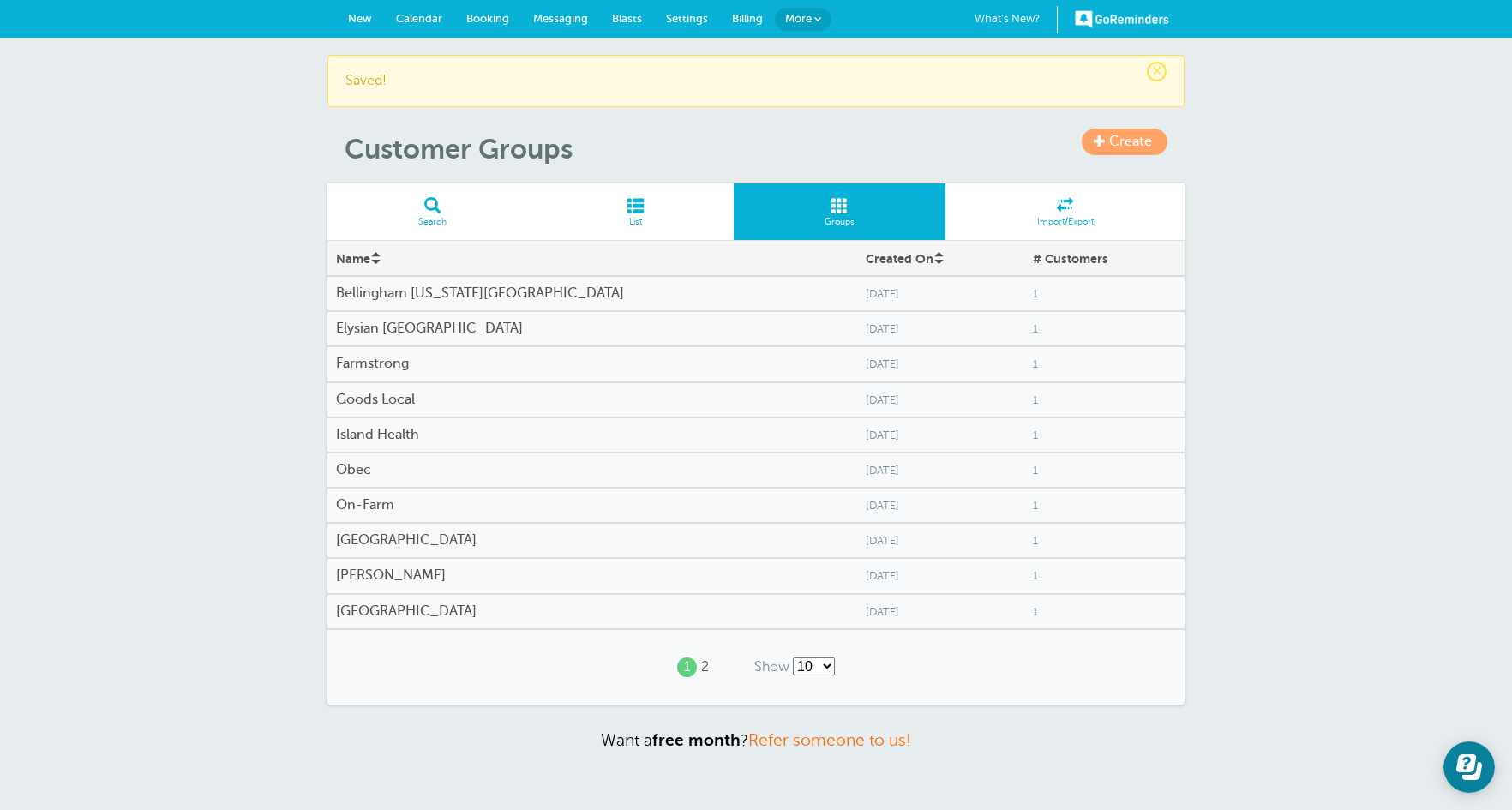
click at [706, 668] on link "2" at bounding box center [705, 666] width 8 height 17
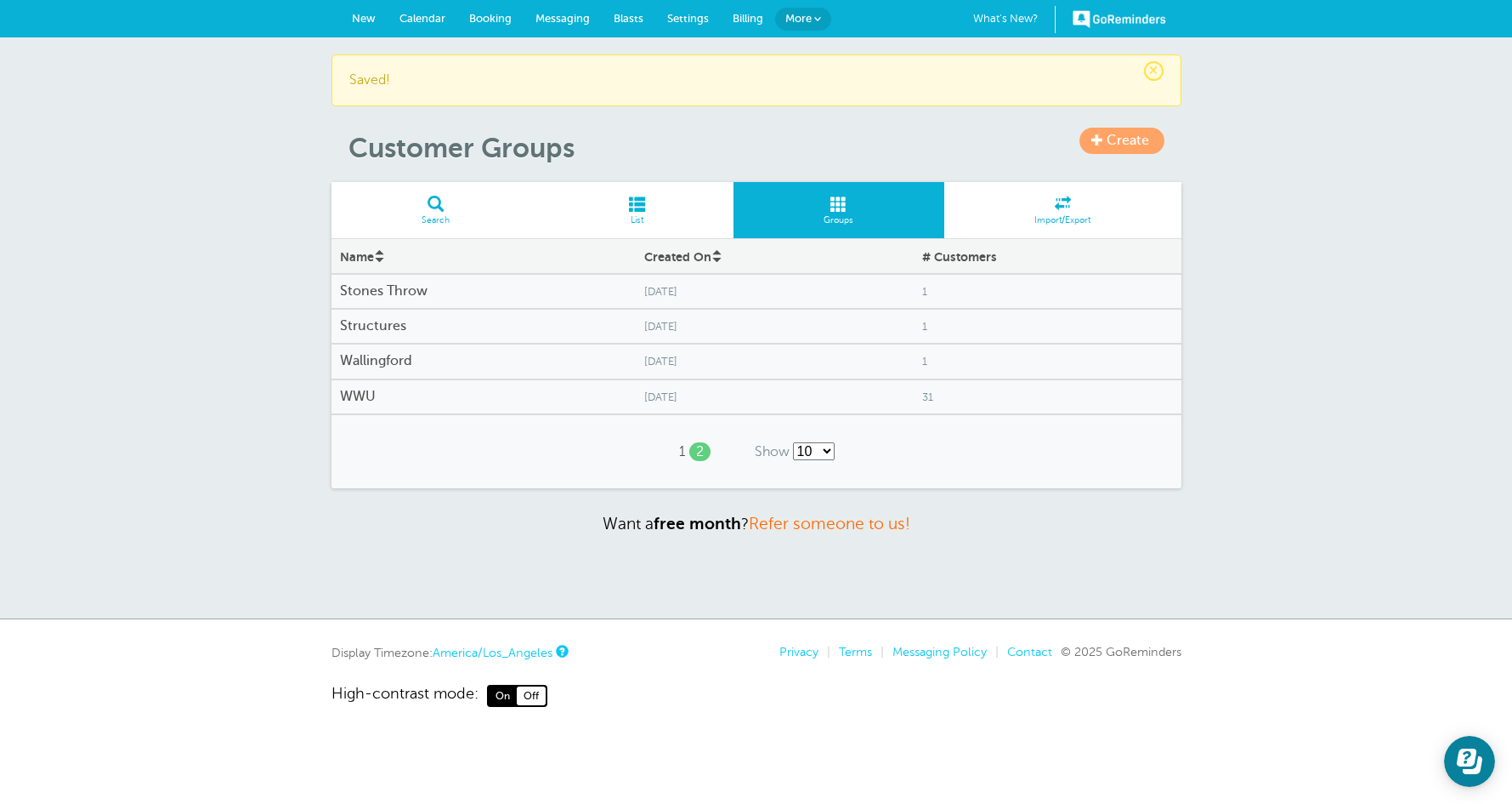
click at [523, 399] on h4 "WWU" at bounding box center [483, 396] width 287 height 17
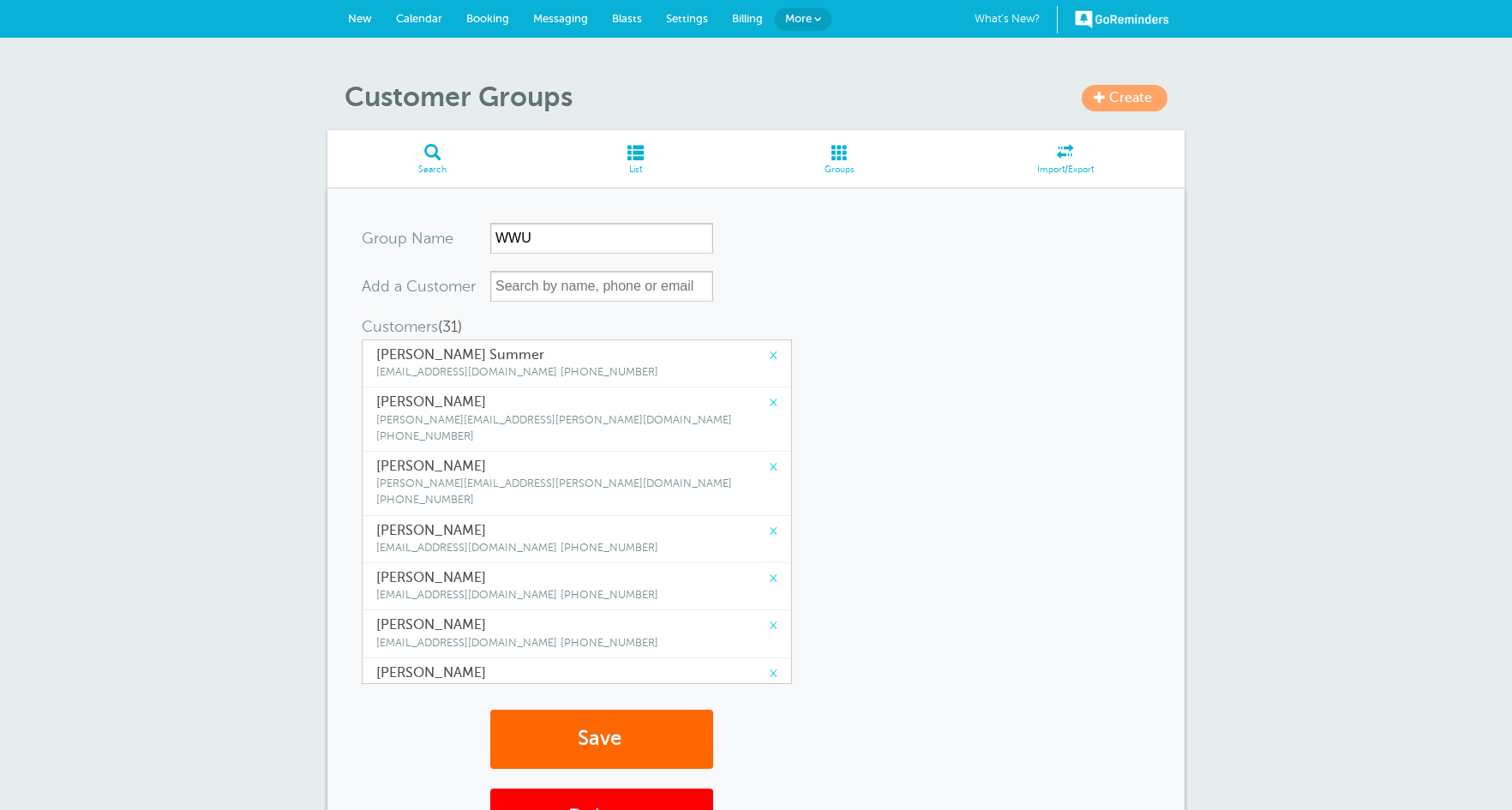
click at [769, 358] on link "×" at bounding box center [773, 355] width 9 height 17
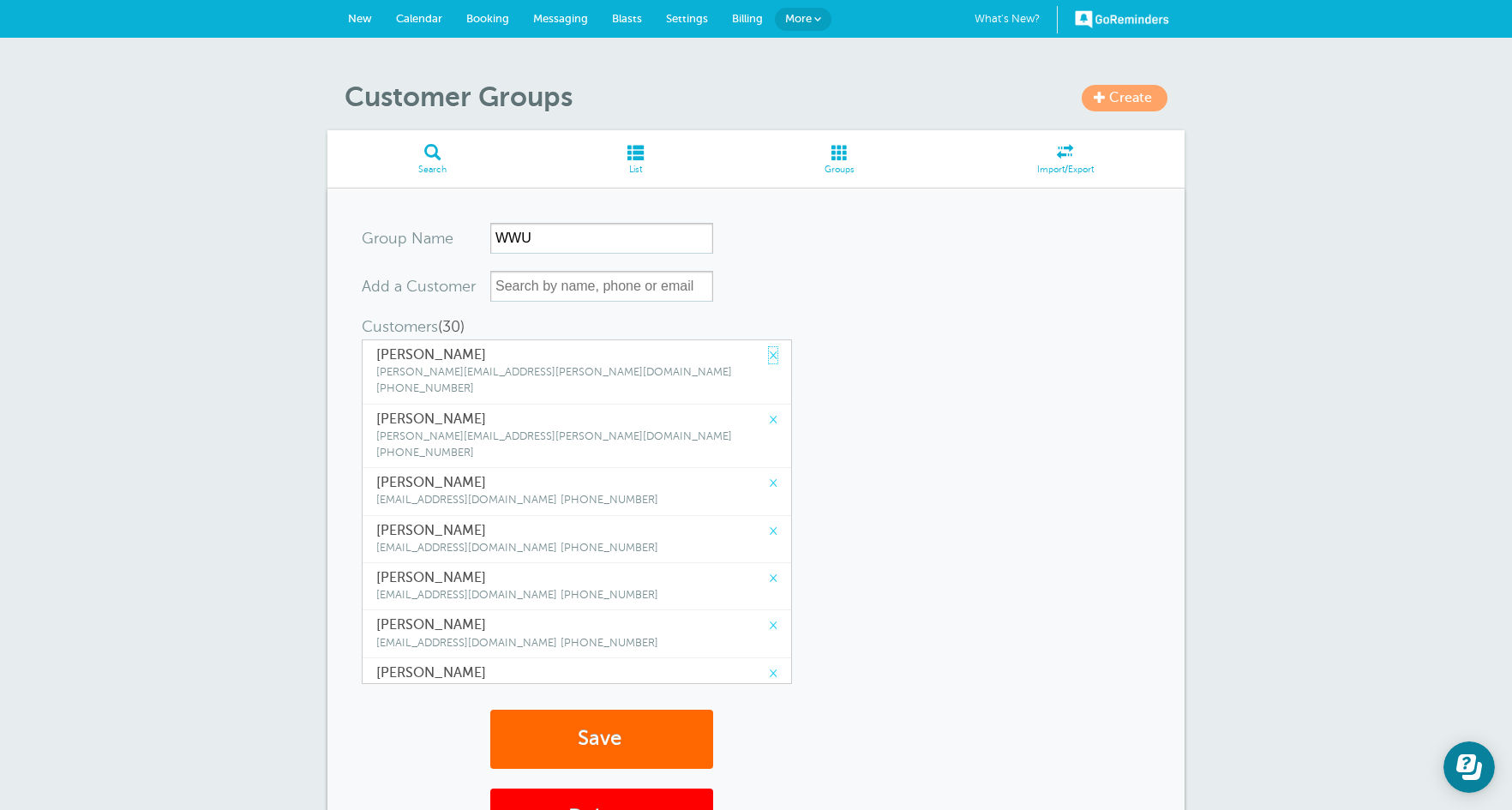
click at [769, 358] on link "×" at bounding box center [773, 355] width 9 height 17
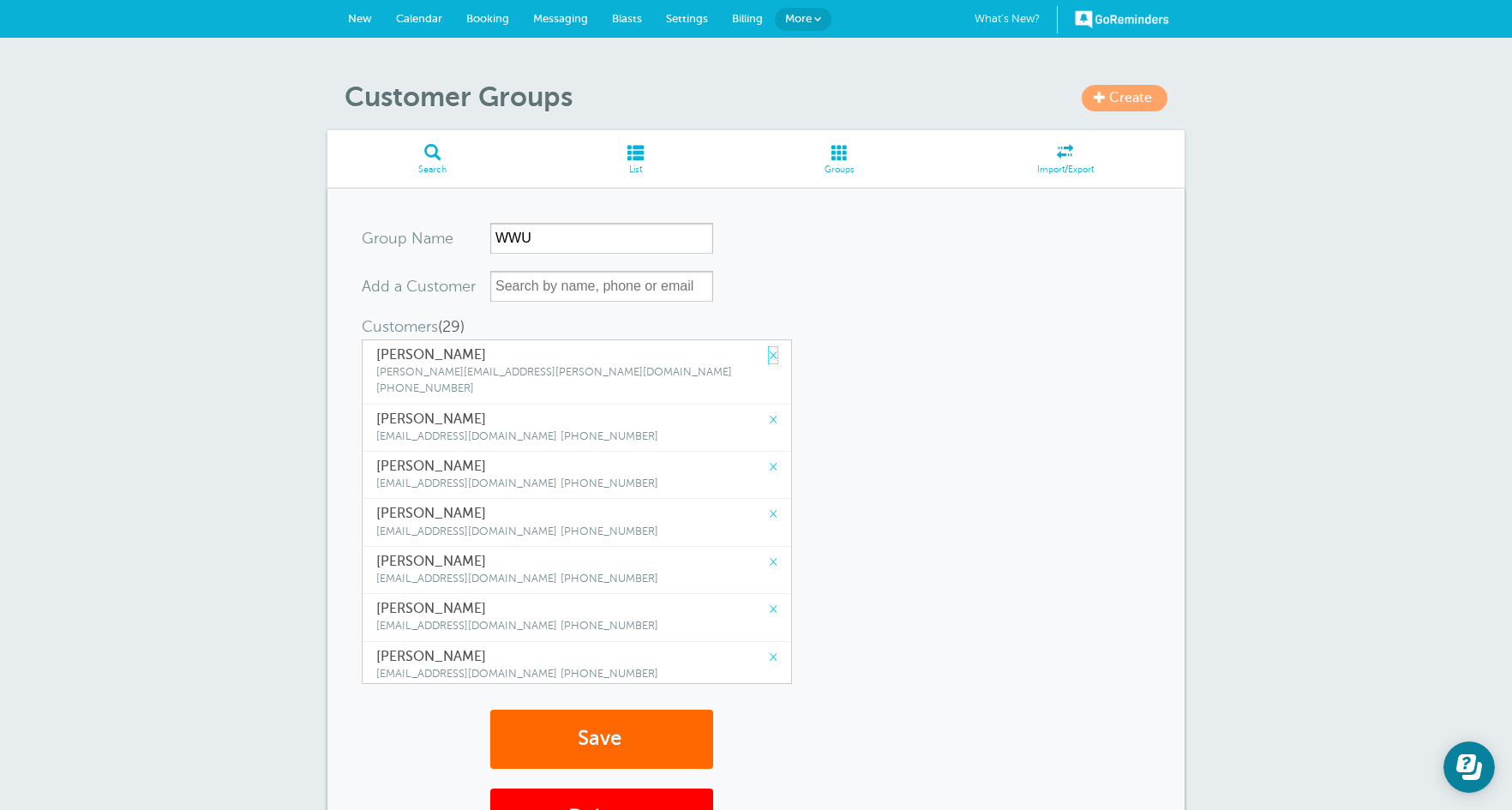
click at [769, 358] on link "×" at bounding box center [773, 355] width 9 height 17
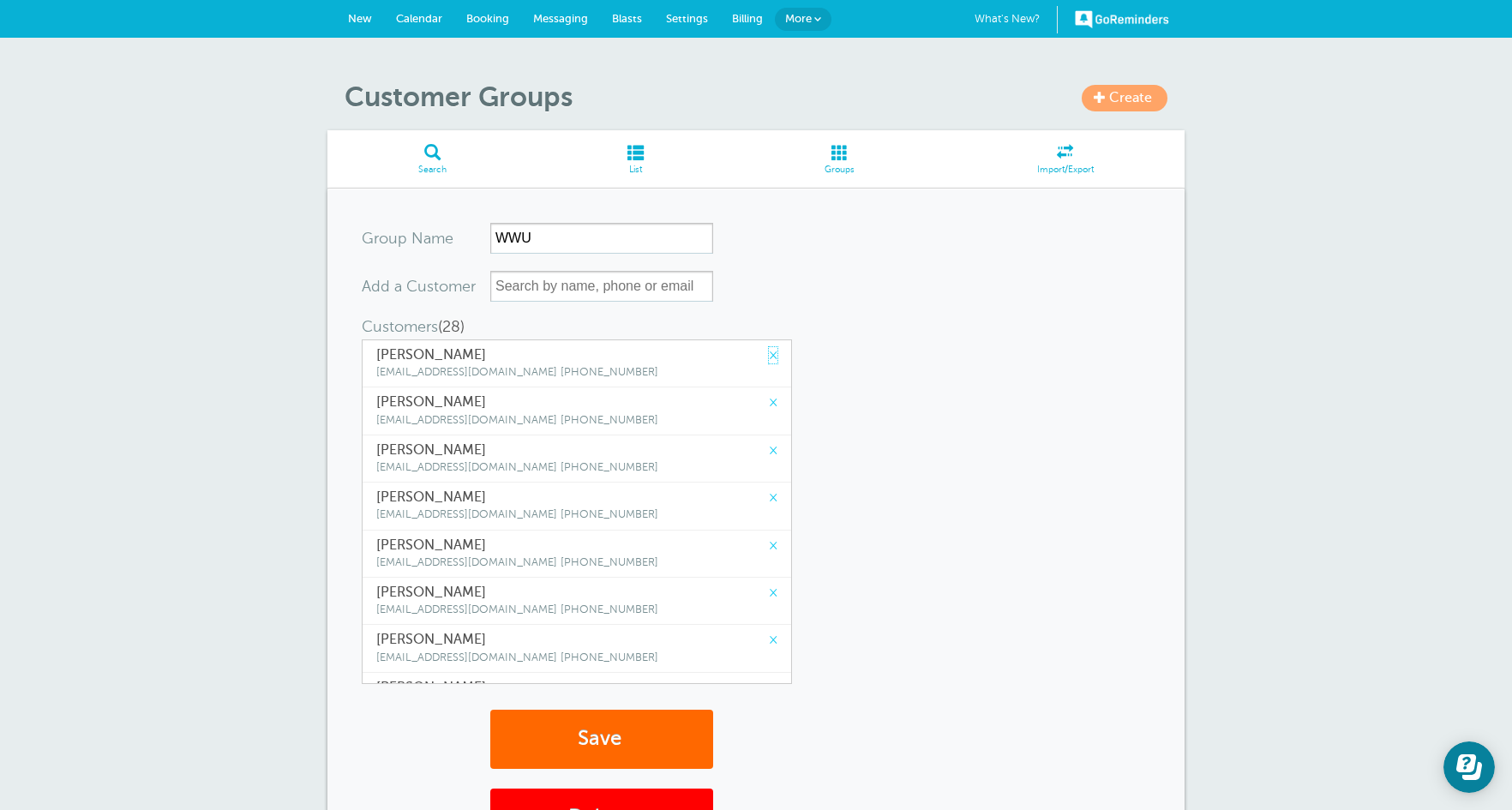
click at [769, 358] on link "×" at bounding box center [773, 355] width 9 height 17
click at [769, 394] on link "×" at bounding box center [773, 402] width 9 height 17
click at [769, 358] on link "×" at bounding box center [773, 355] width 9 height 17
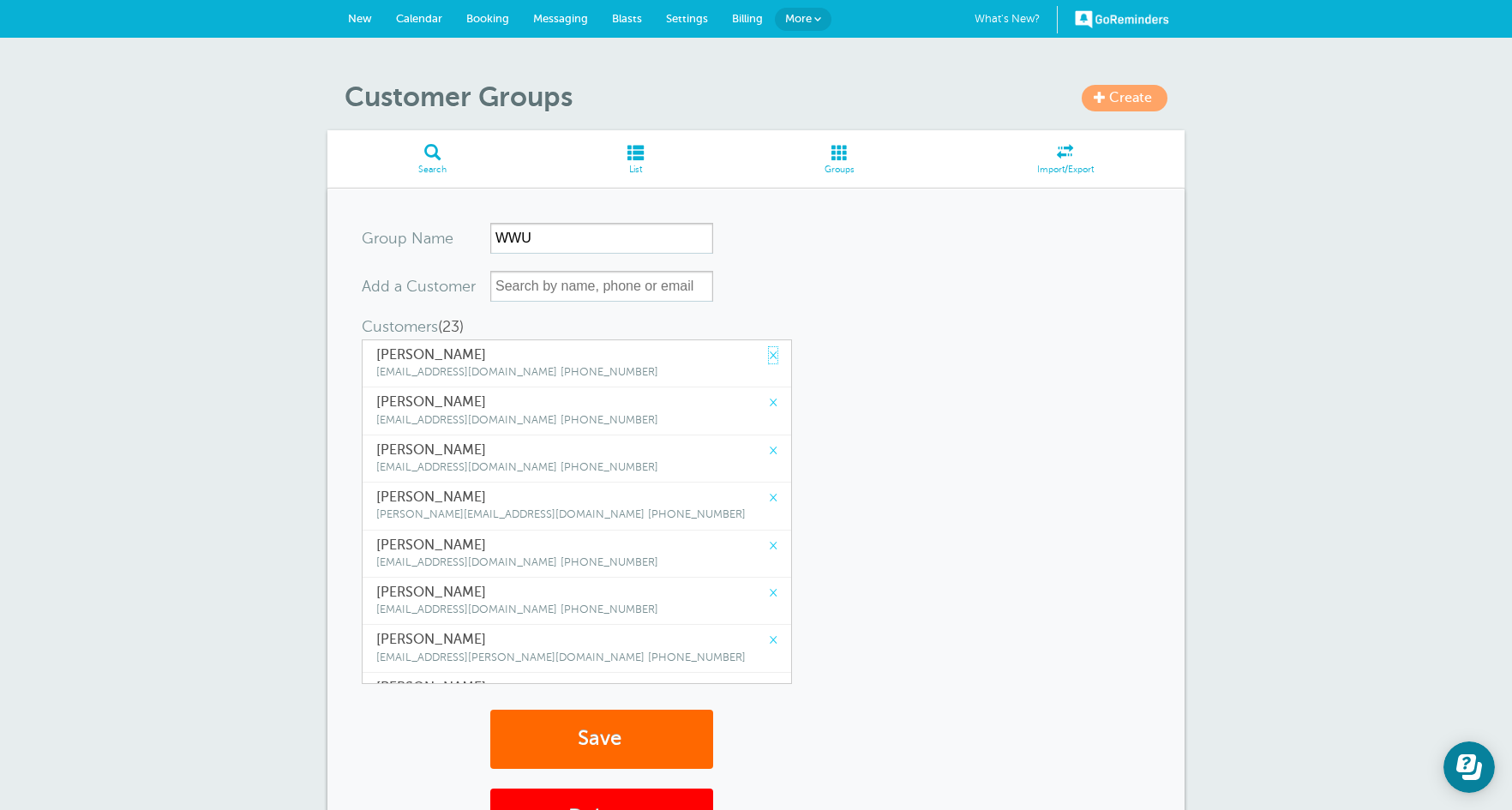
click at [769, 358] on link "×" at bounding box center [773, 355] width 9 height 17
click at [769, 394] on link "×" at bounding box center [773, 402] width 9 height 17
click at [769, 358] on link "×" at bounding box center [773, 355] width 9 height 17
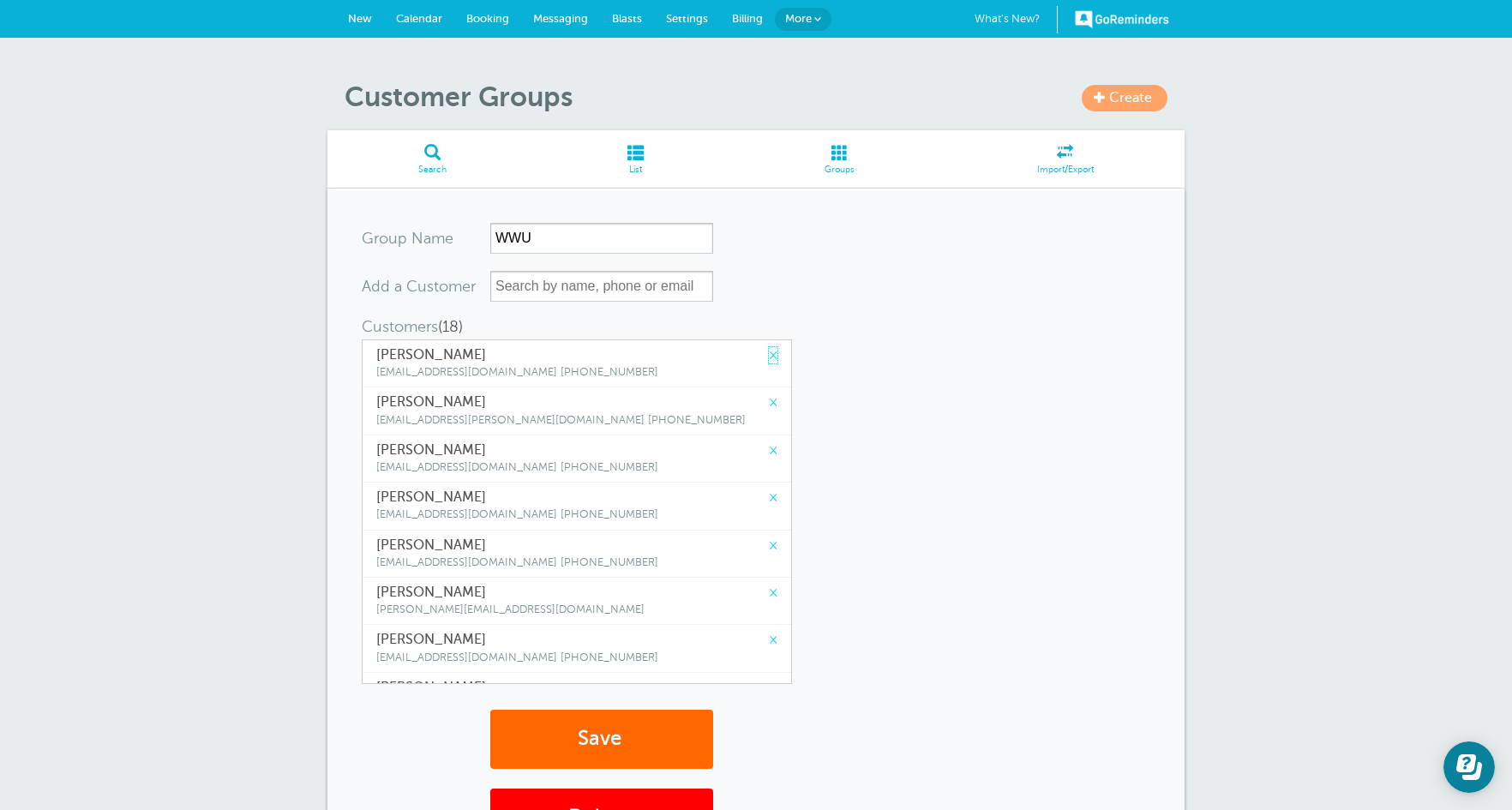
click at [769, 358] on link "×" at bounding box center [773, 355] width 9 height 17
click at [769, 394] on link "×" at bounding box center [773, 402] width 9 height 17
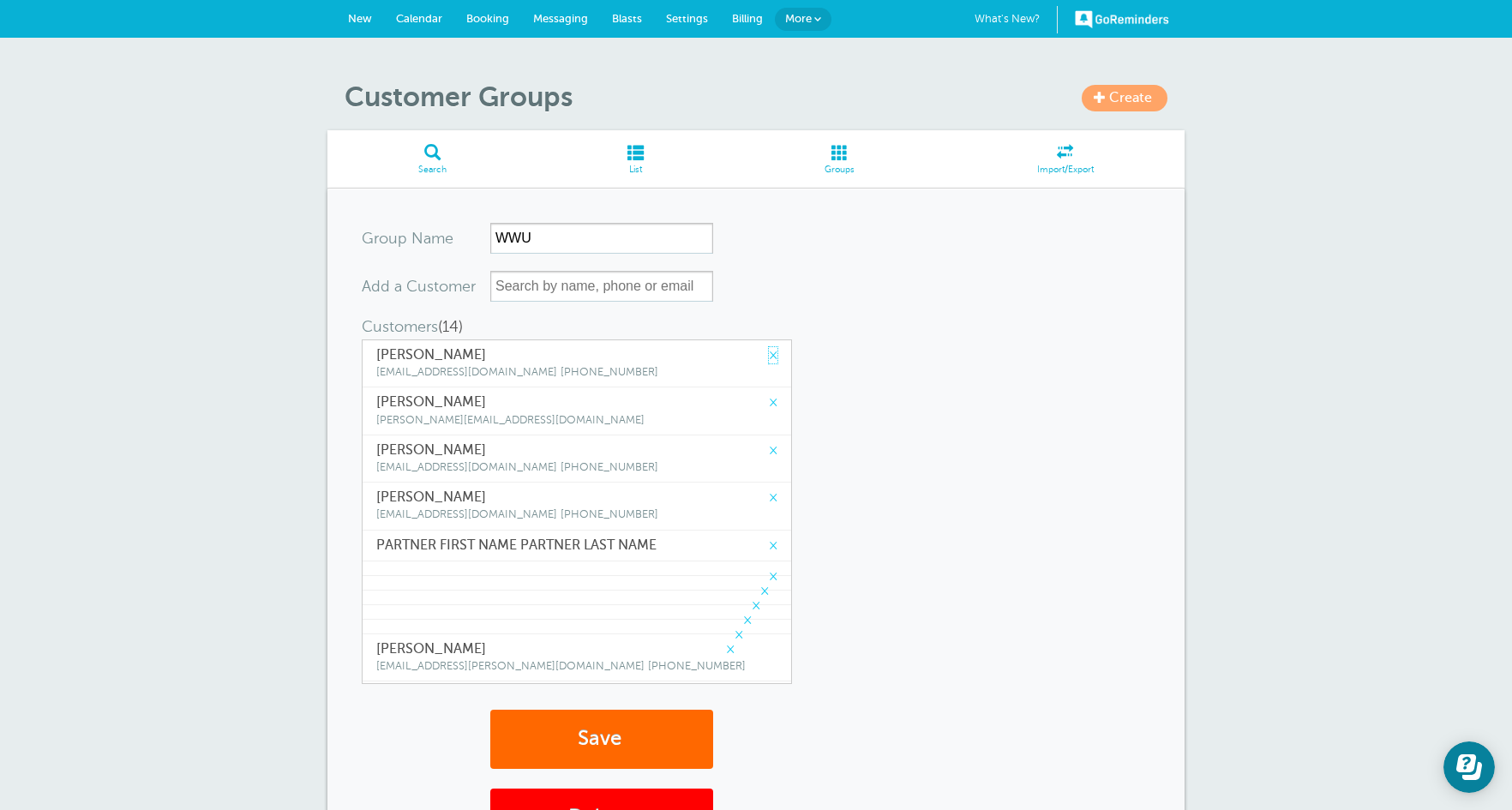
click at [769, 358] on link "×" at bounding box center [773, 355] width 9 height 17
click at [769, 394] on link "×" at bounding box center [773, 402] width 9 height 17
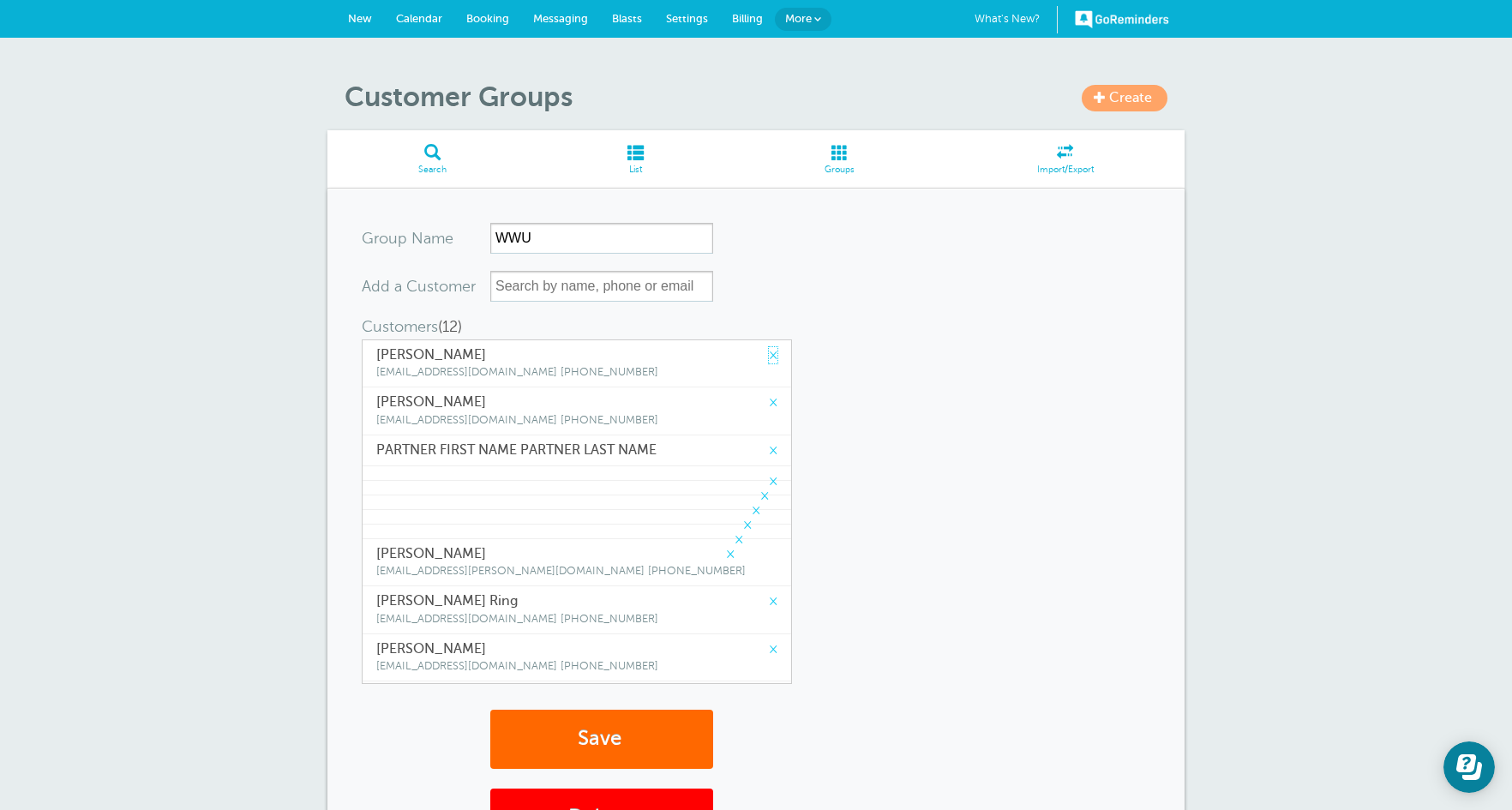
click at [769, 358] on link "×" at bounding box center [773, 355] width 9 height 17
click at [769, 394] on link "×" at bounding box center [773, 402] width 9 height 17
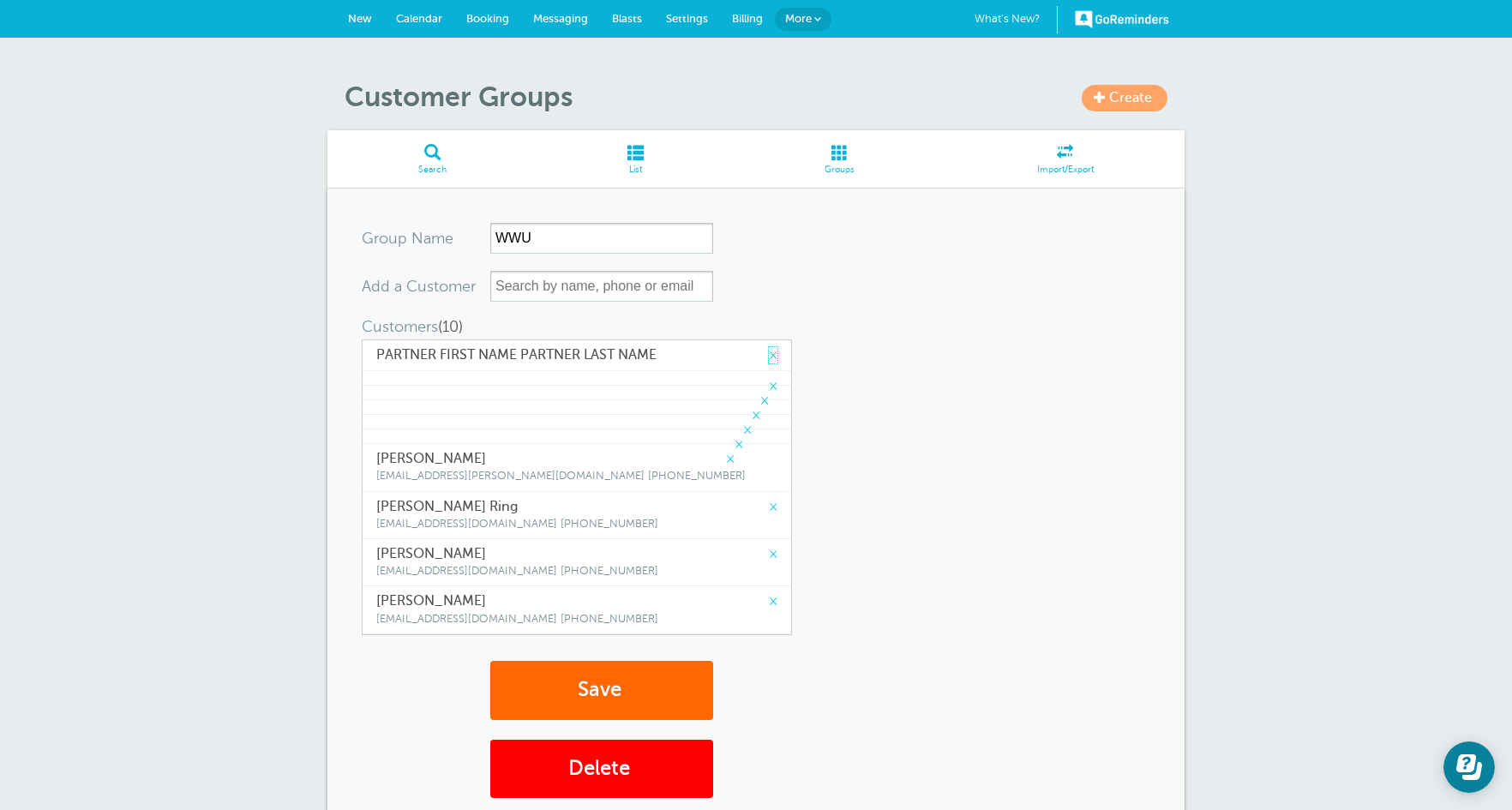
click at [769, 358] on link "×" at bounding box center [773, 355] width 9 height 17
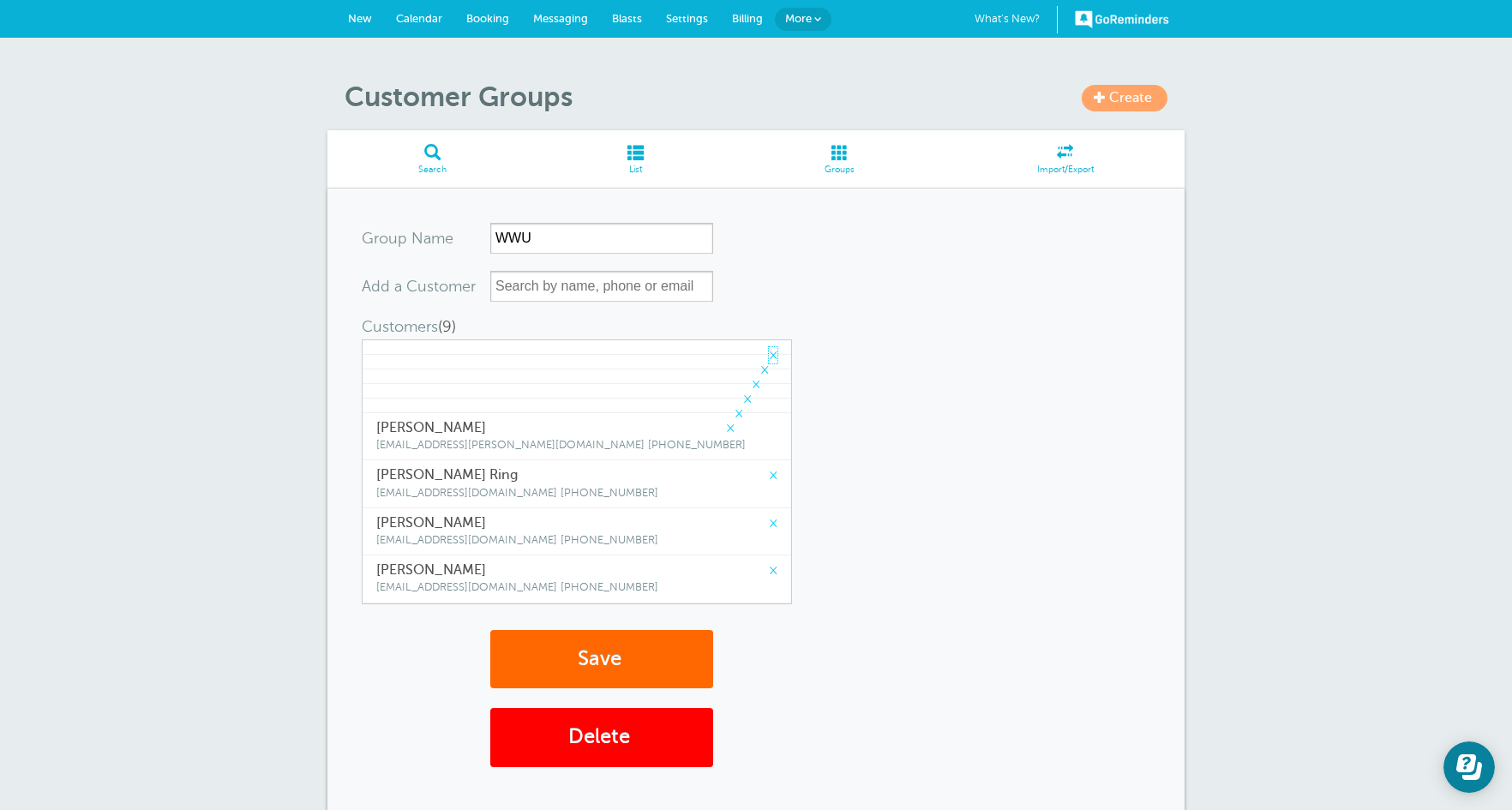
click at [769, 358] on link "×" at bounding box center [773, 355] width 9 height 17
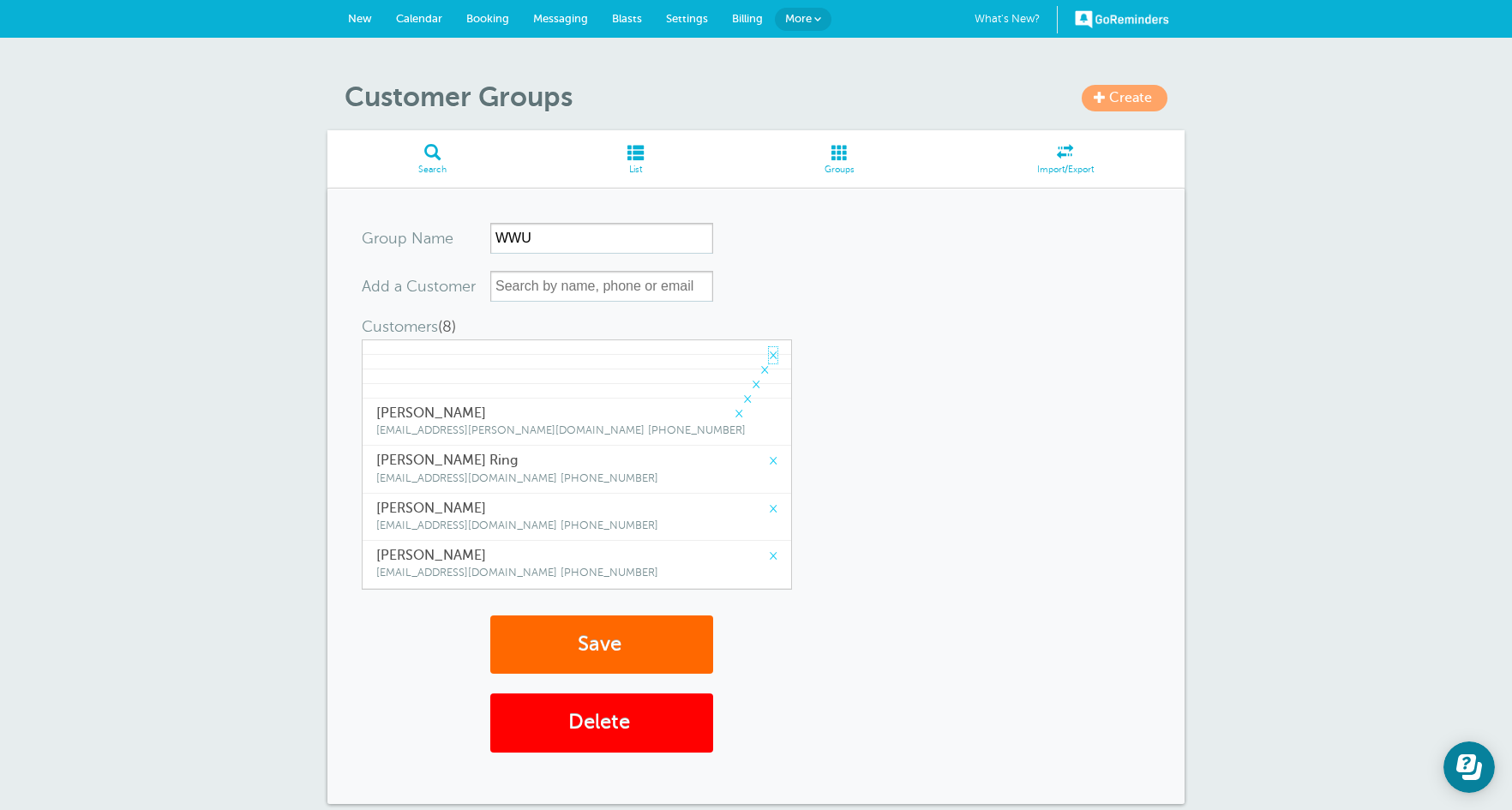
click at [769, 358] on link "×" at bounding box center [773, 355] width 9 height 17
click at [761, 362] on link "×" at bounding box center [764, 370] width 9 height 17
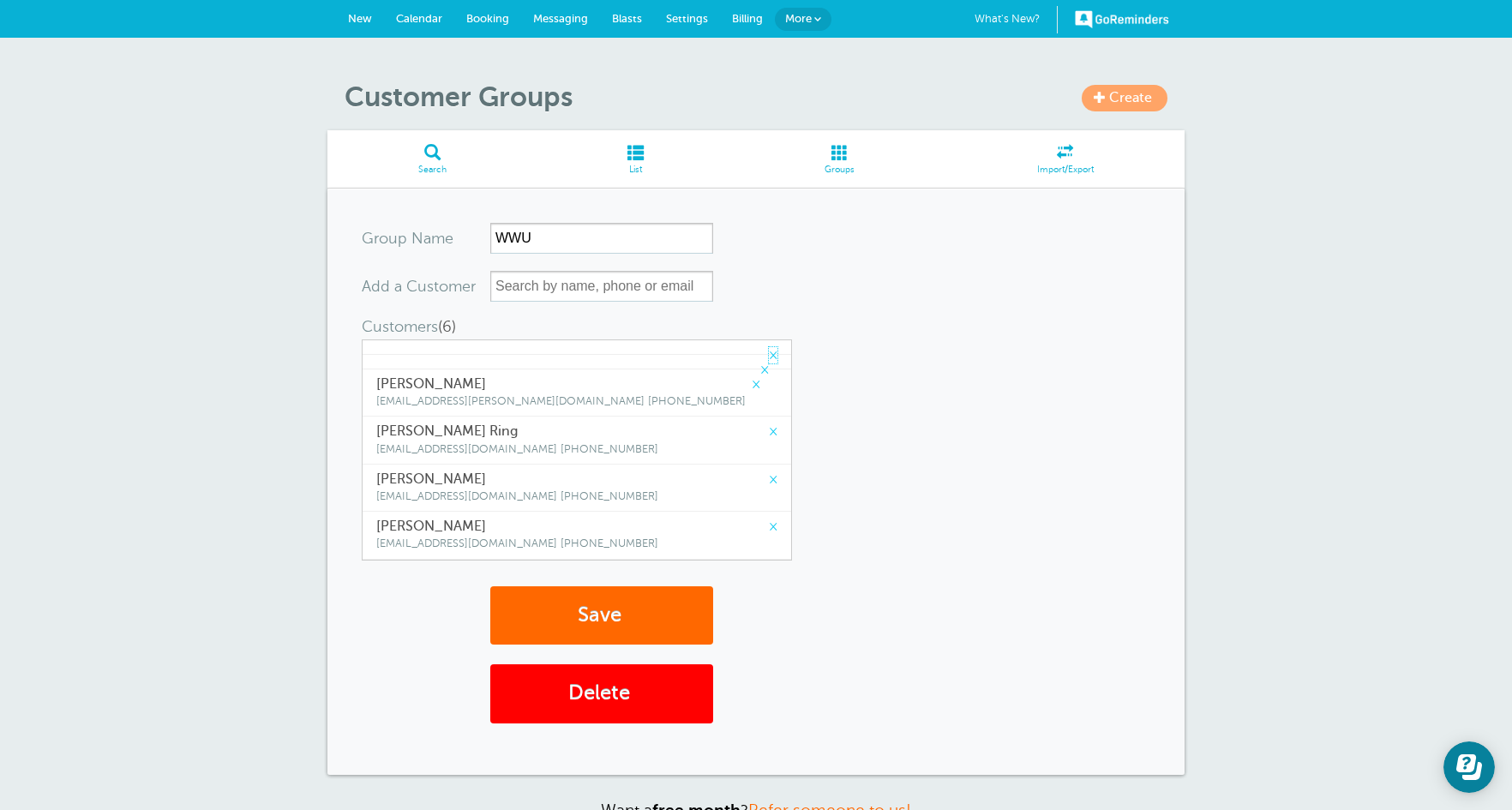
click at [769, 358] on link "×" at bounding box center [773, 355] width 9 height 17
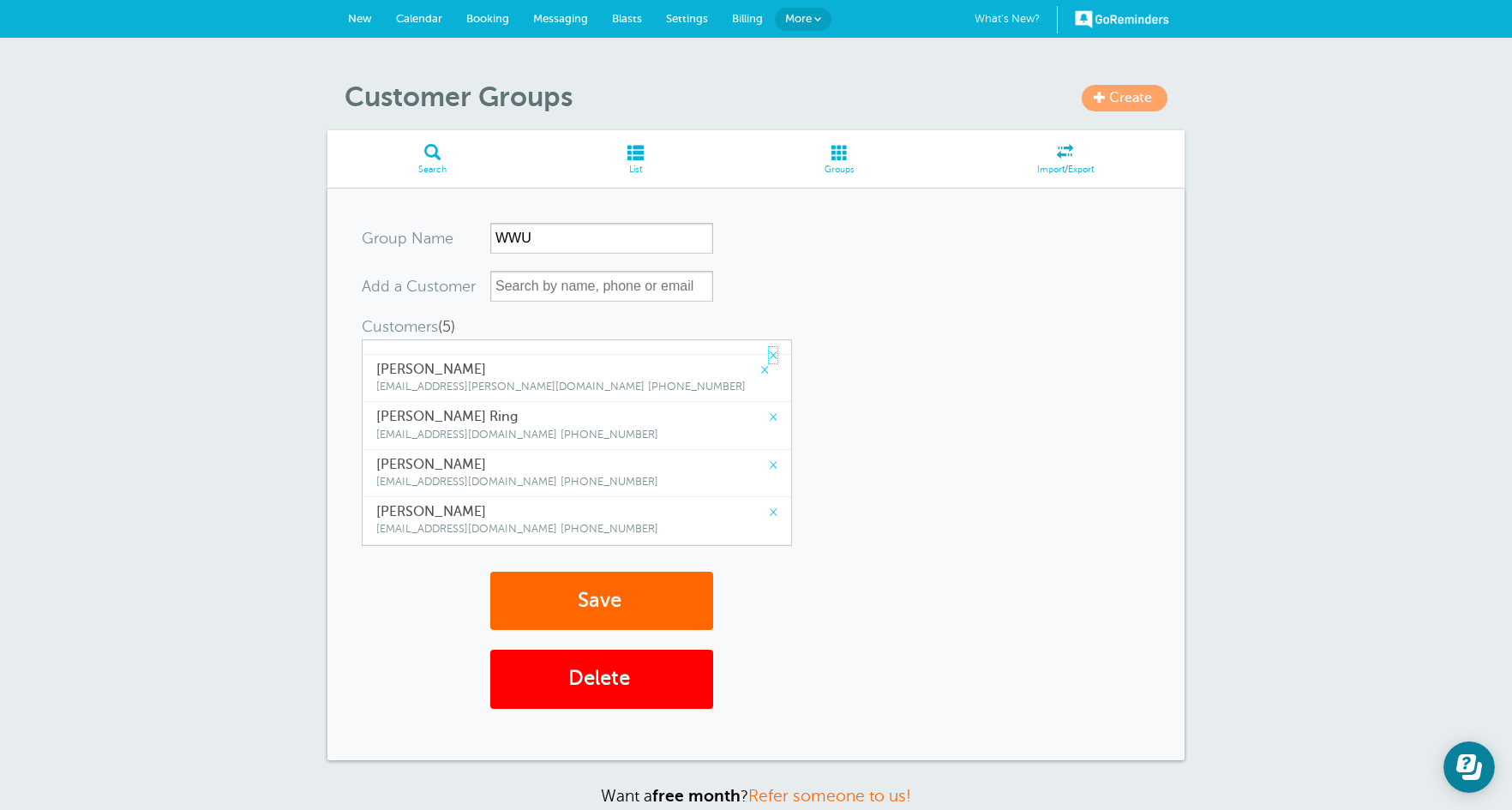
click at [769, 358] on link "×" at bounding box center [773, 355] width 9 height 17
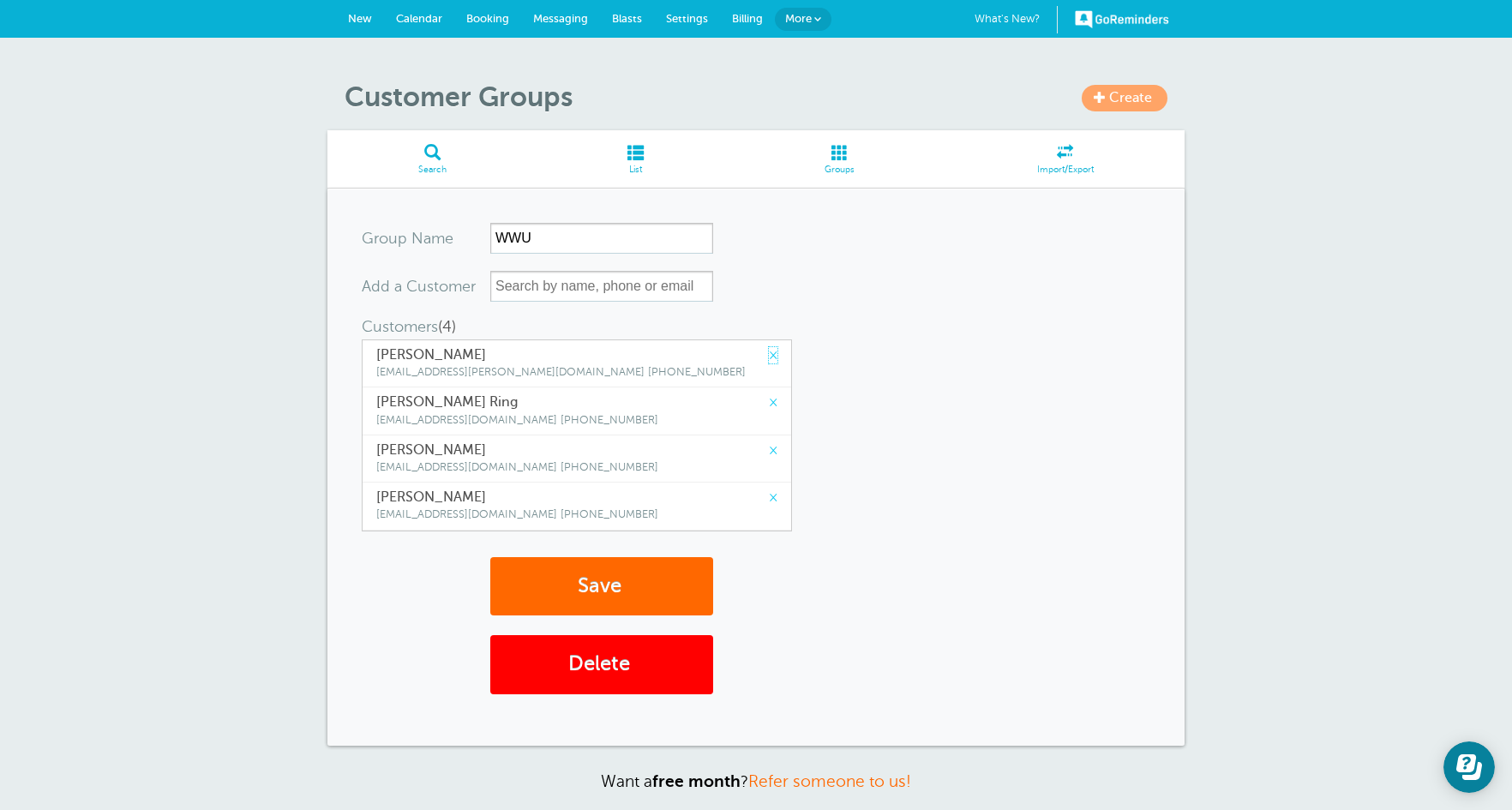
click at [769, 358] on link "×" at bounding box center [773, 355] width 9 height 17
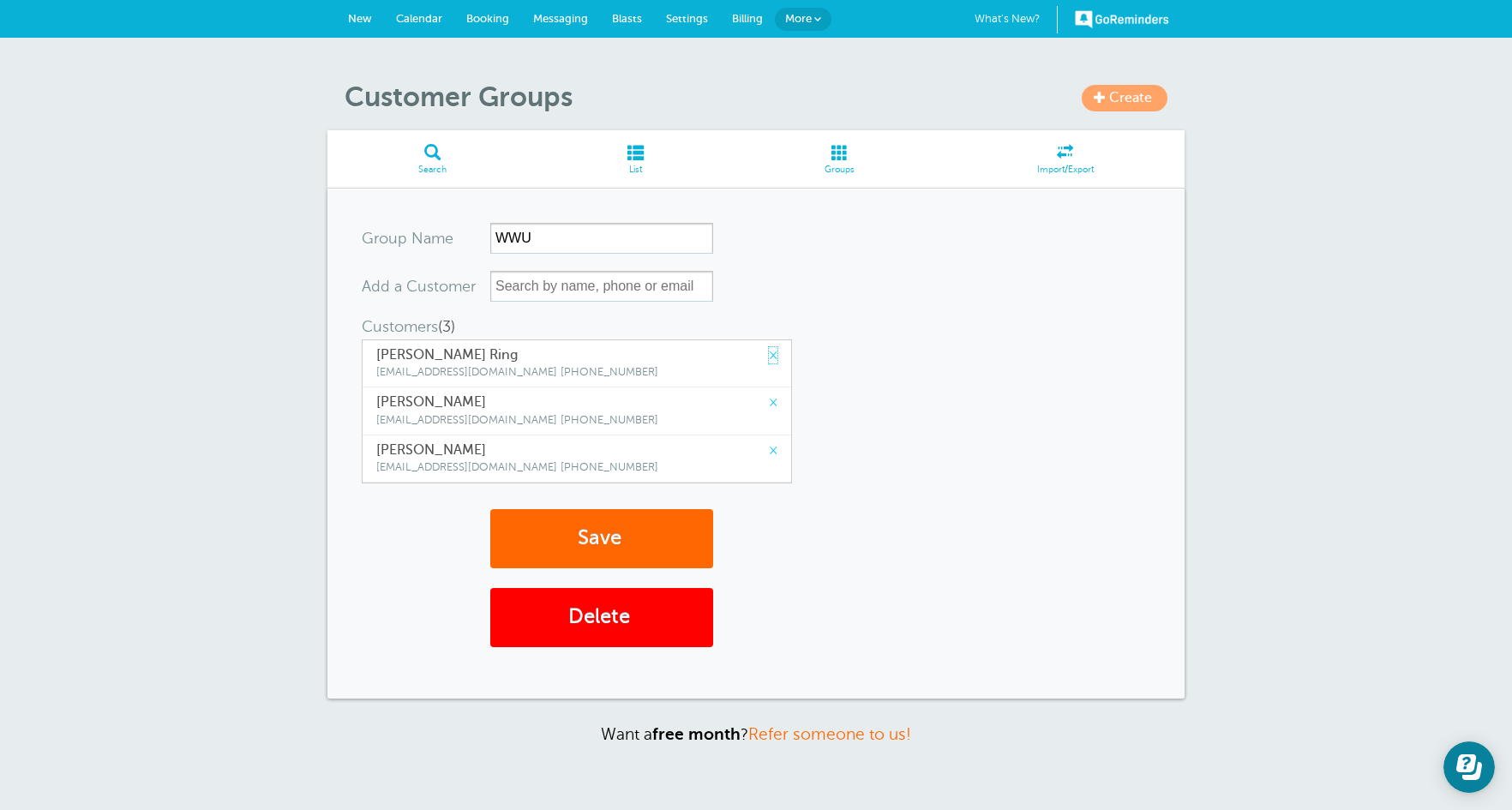
click at [769, 358] on link "×" at bounding box center [773, 355] width 9 height 17
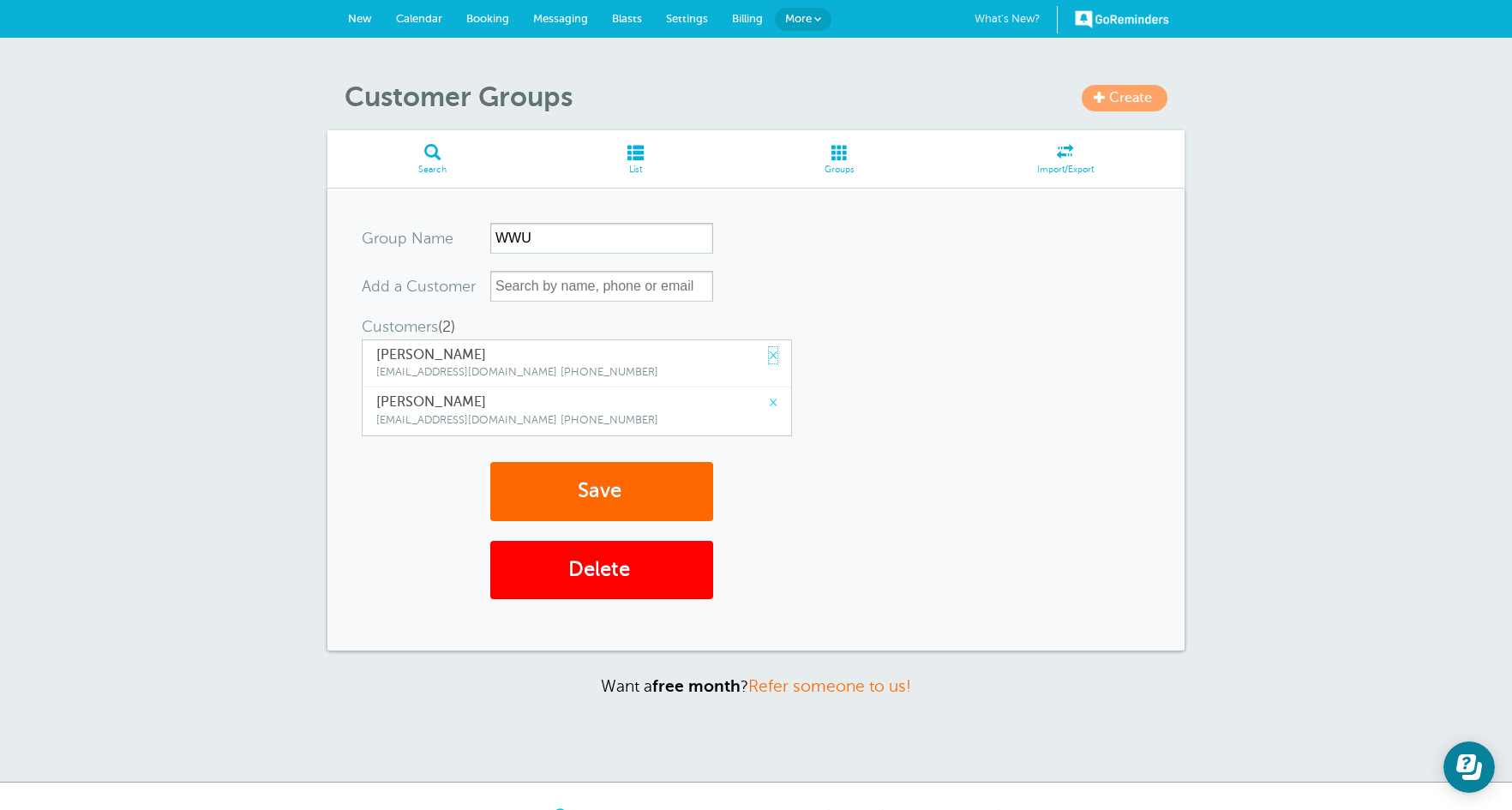
click at [769, 358] on link "×" at bounding box center [773, 355] width 9 height 17
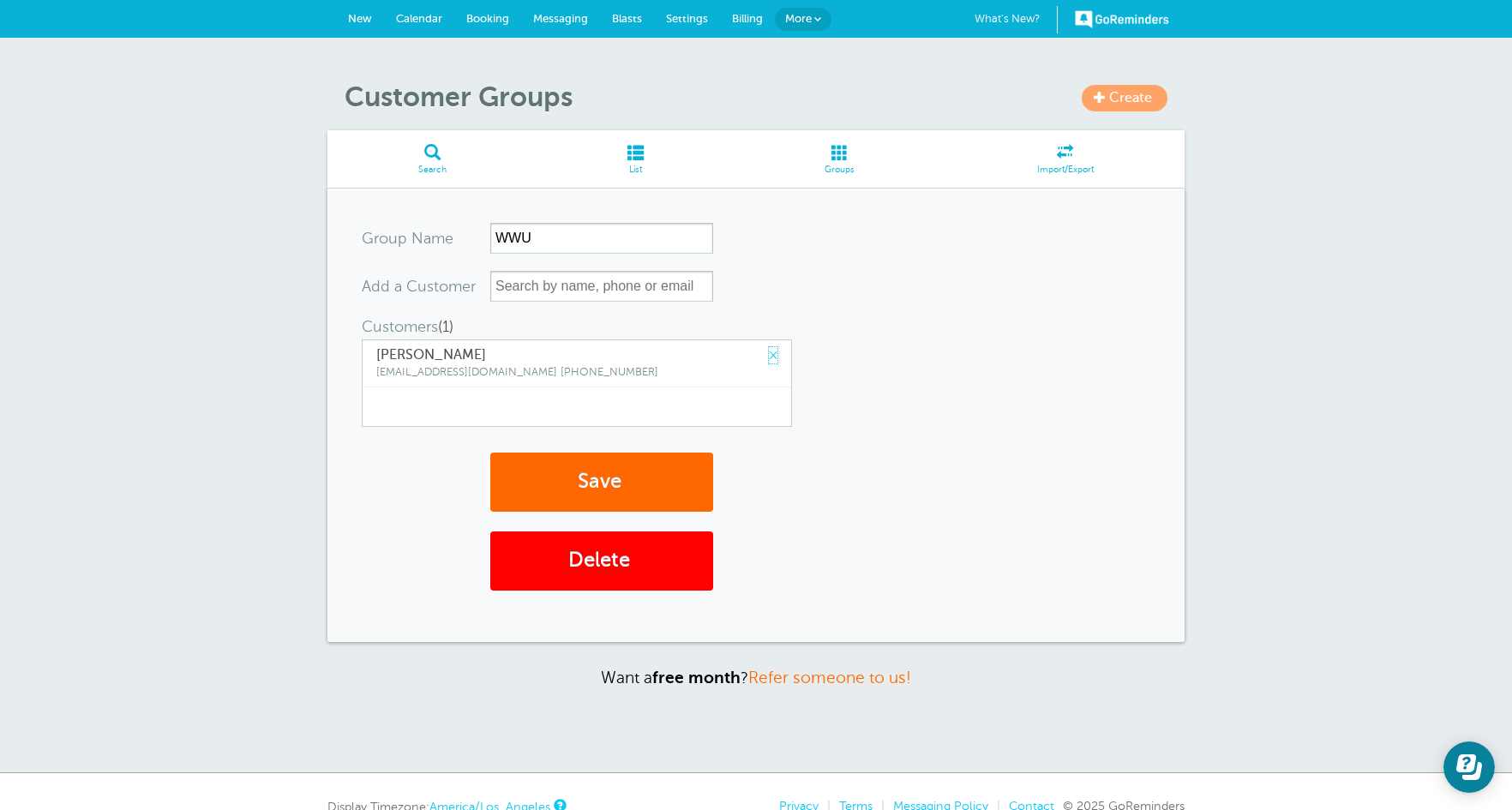
click at [769, 358] on link "×" at bounding box center [773, 355] width 9 height 17
type input "a"
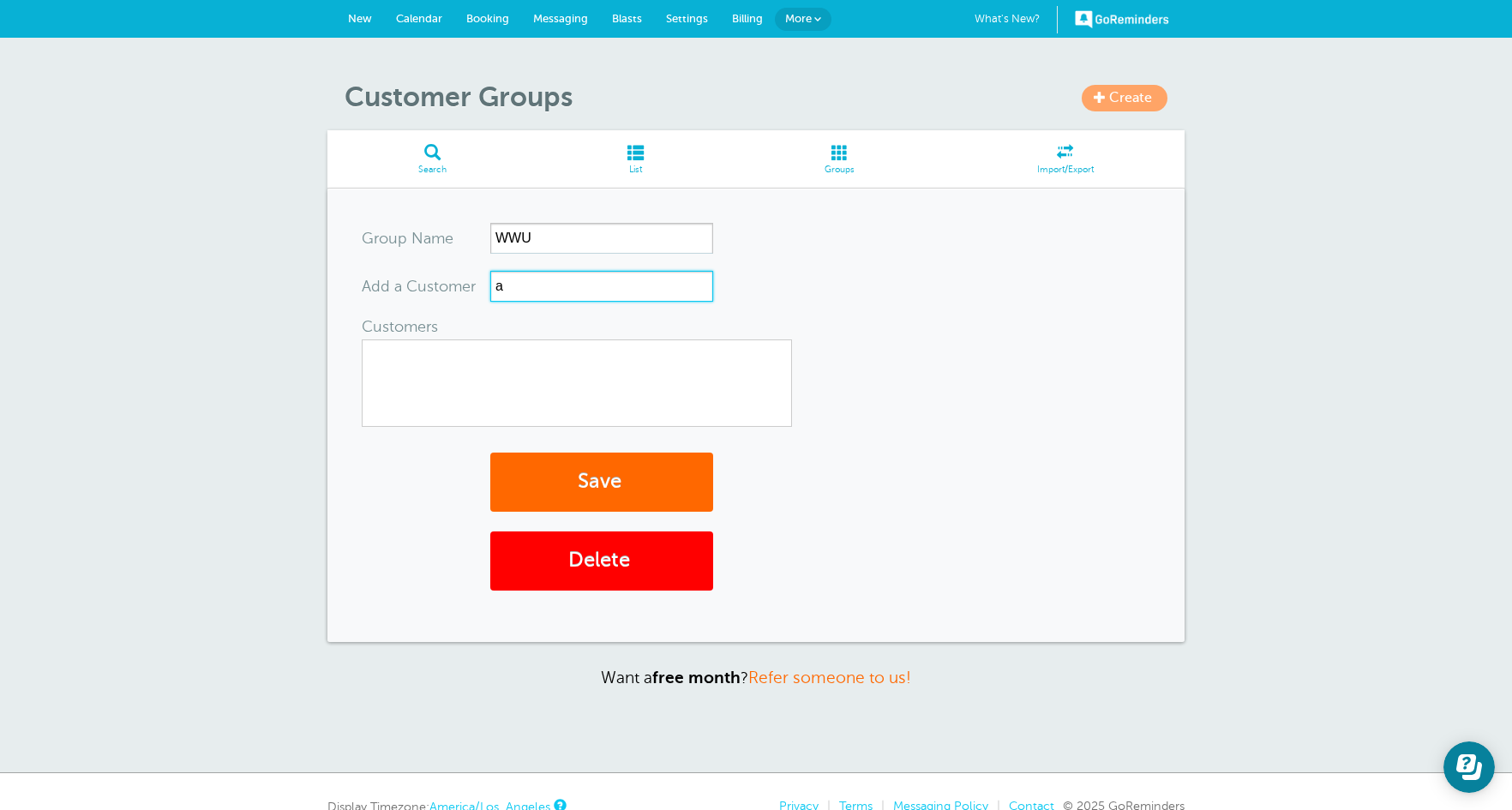
drag, startPoint x: 609, startPoint y: 284, endPoint x: 602, endPoint y: 300, distance: 17.5
click at [608, 284] on input "a" at bounding box center [602, 287] width 223 height 31
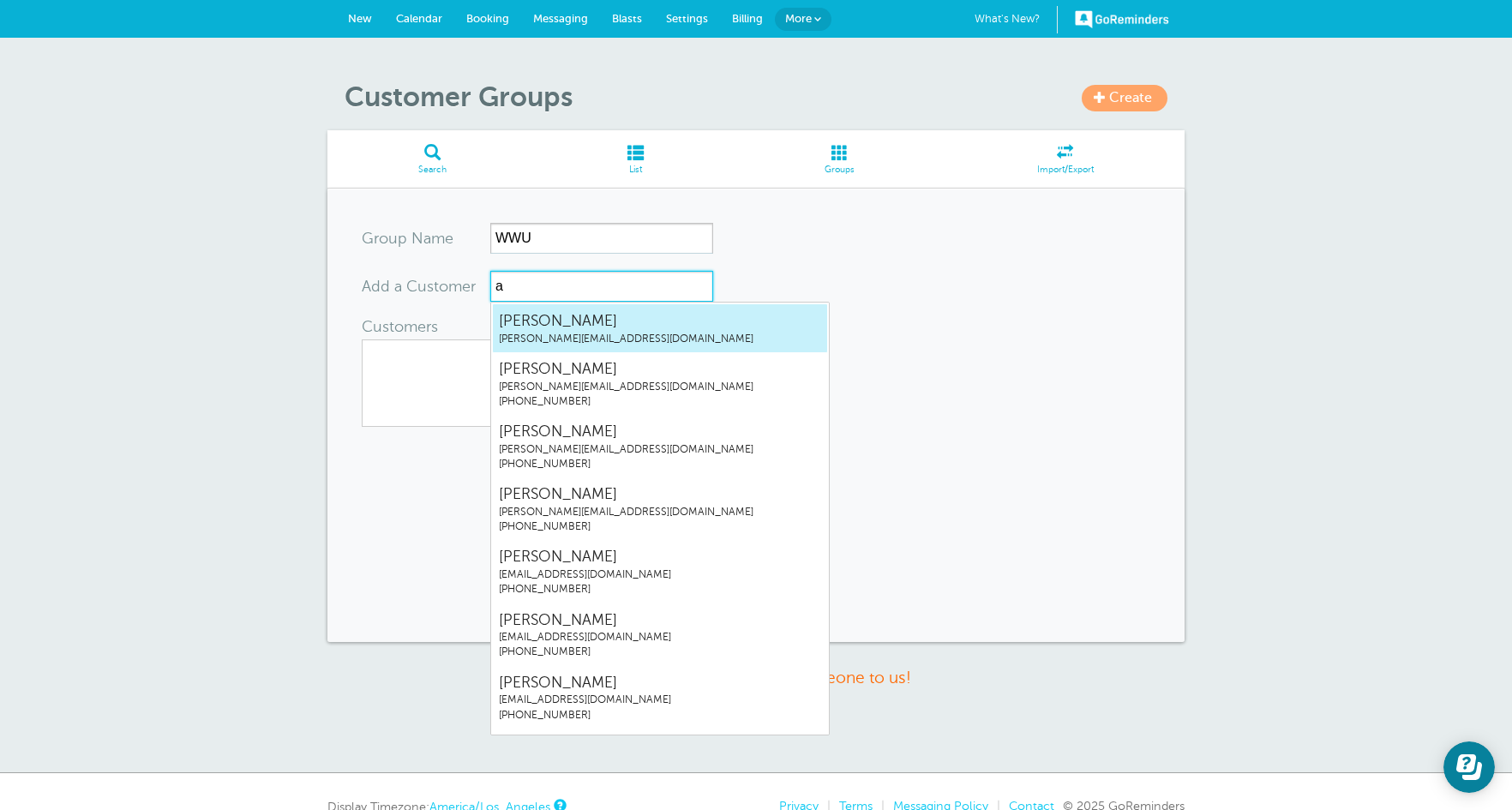
drag, startPoint x: 606, startPoint y: 321, endPoint x: 608, endPoint y: 336, distance: 15.1
click at [607, 321] on span "Abigail McNamara" at bounding box center [660, 321] width 322 height 22
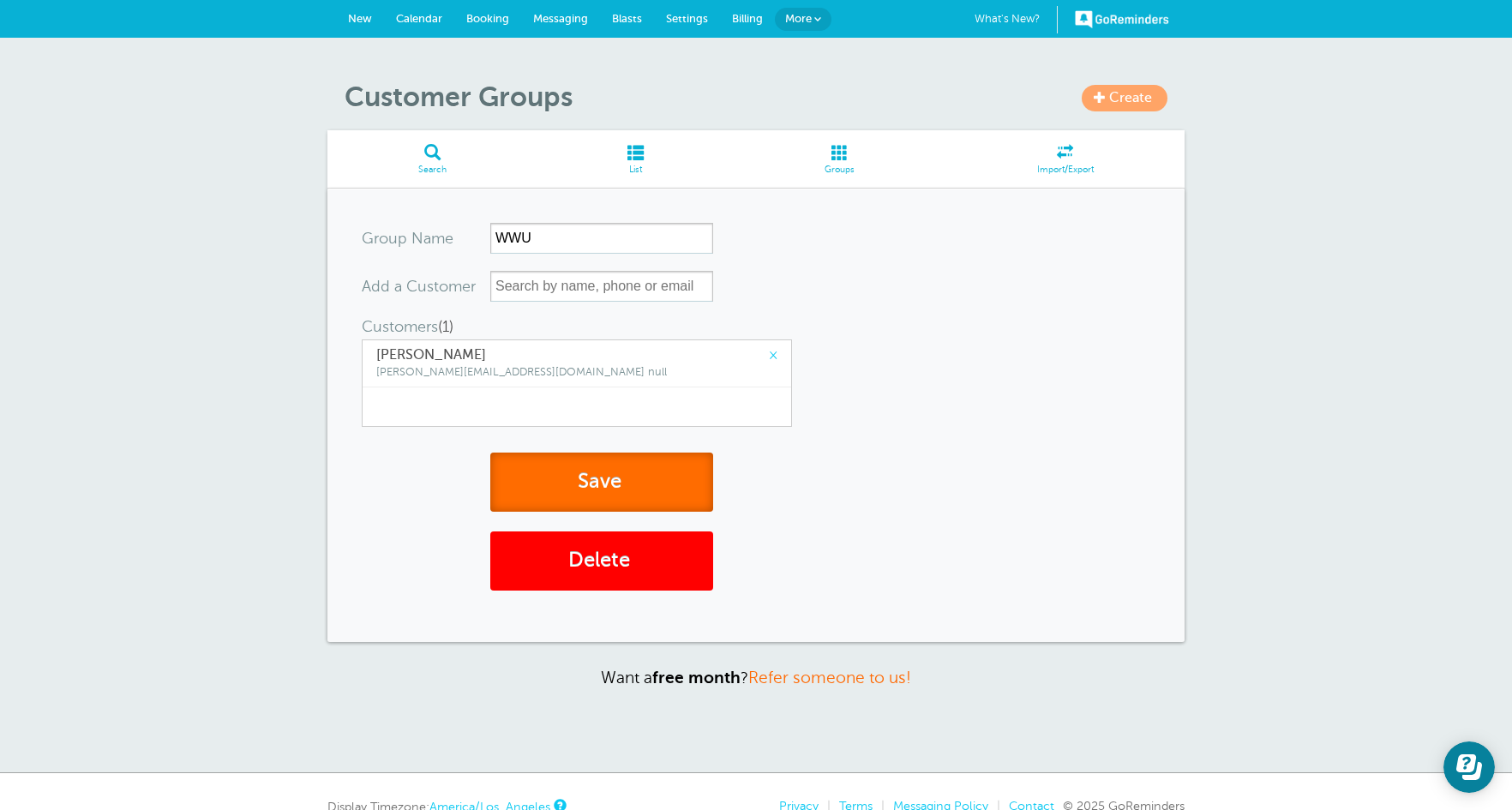
click at [614, 470] on button "Save" at bounding box center [602, 481] width 223 height 59
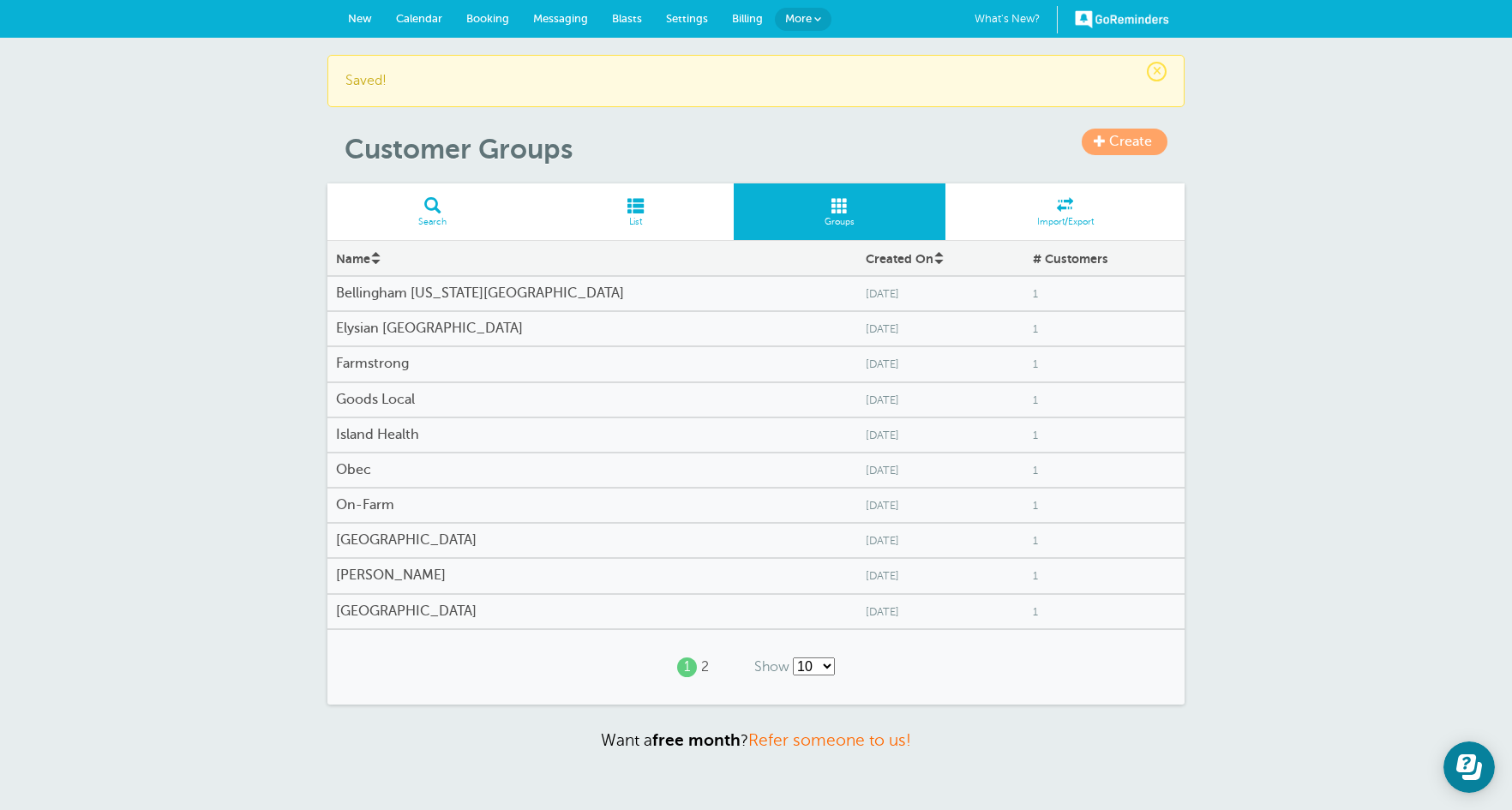
click at [1133, 128] on link "Create" at bounding box center [1124, 141] width 86 height 26
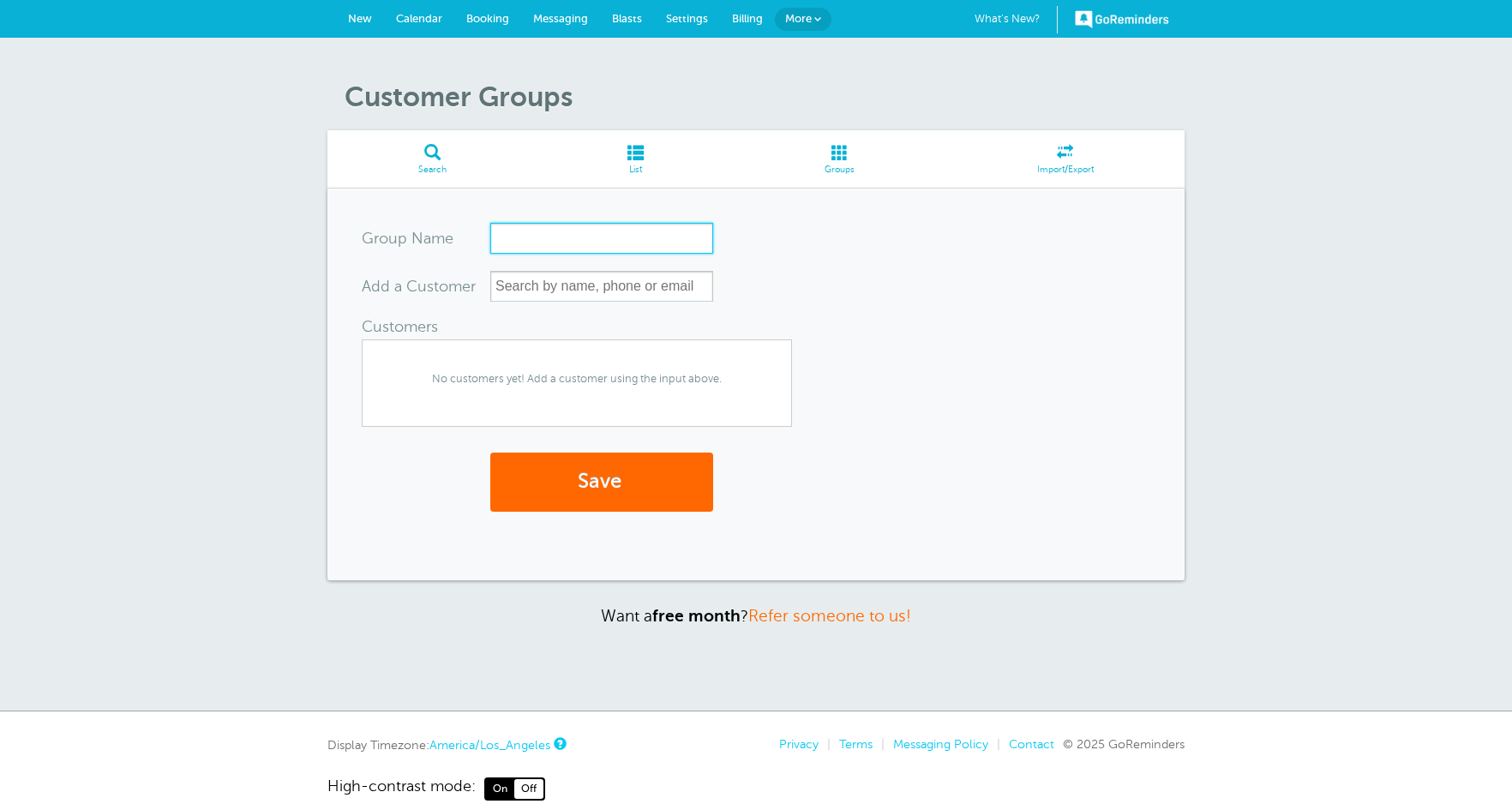
click at [619, 248] on input "Group Name" at bounding box center [602, 239] width 223 height 31
type input "[GEOGRAPHIC_DATA]"
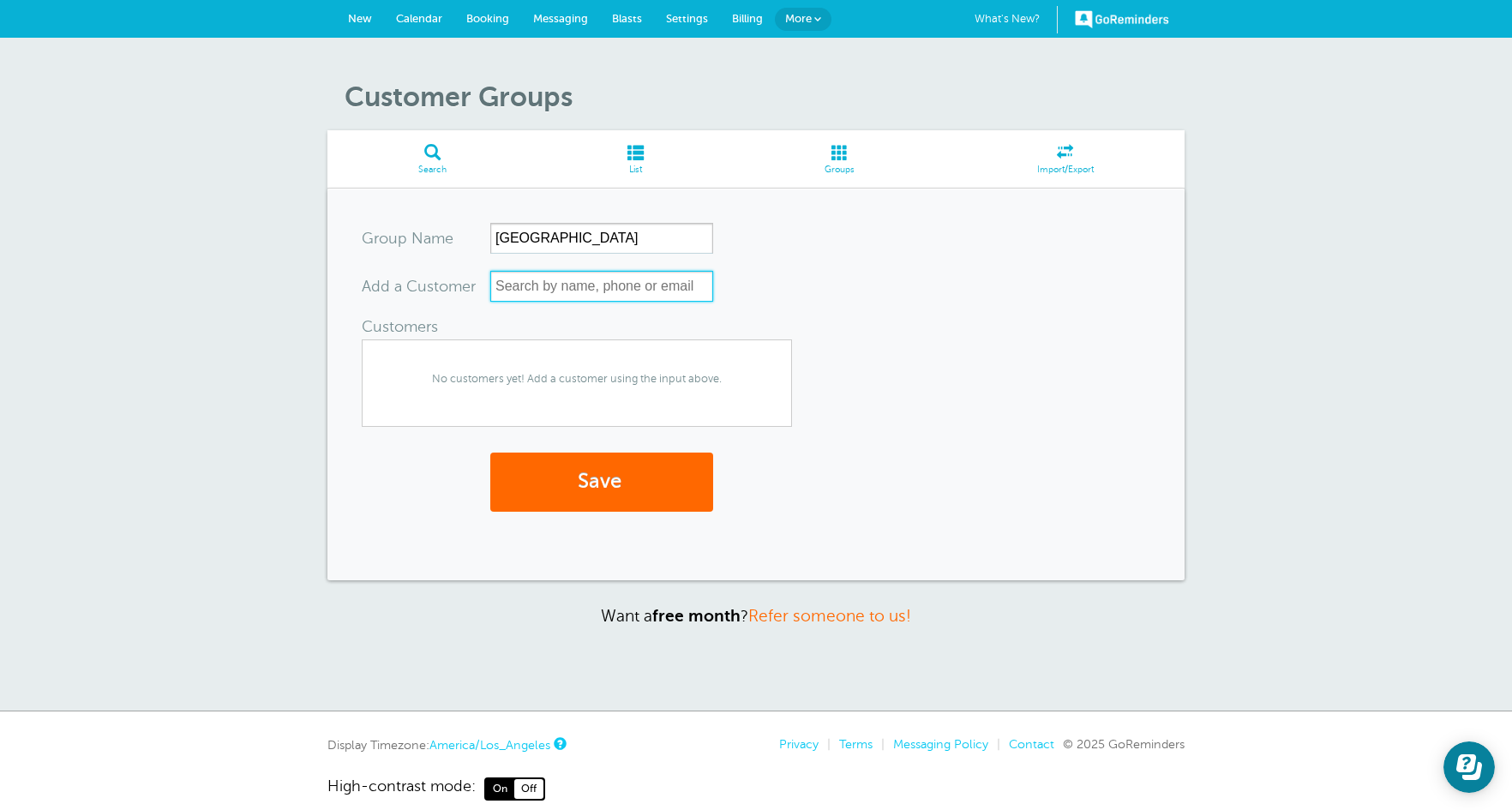
click at [618, 289] on input "text" at bounding box center [602, 287] width 223 height 31
type input "a"
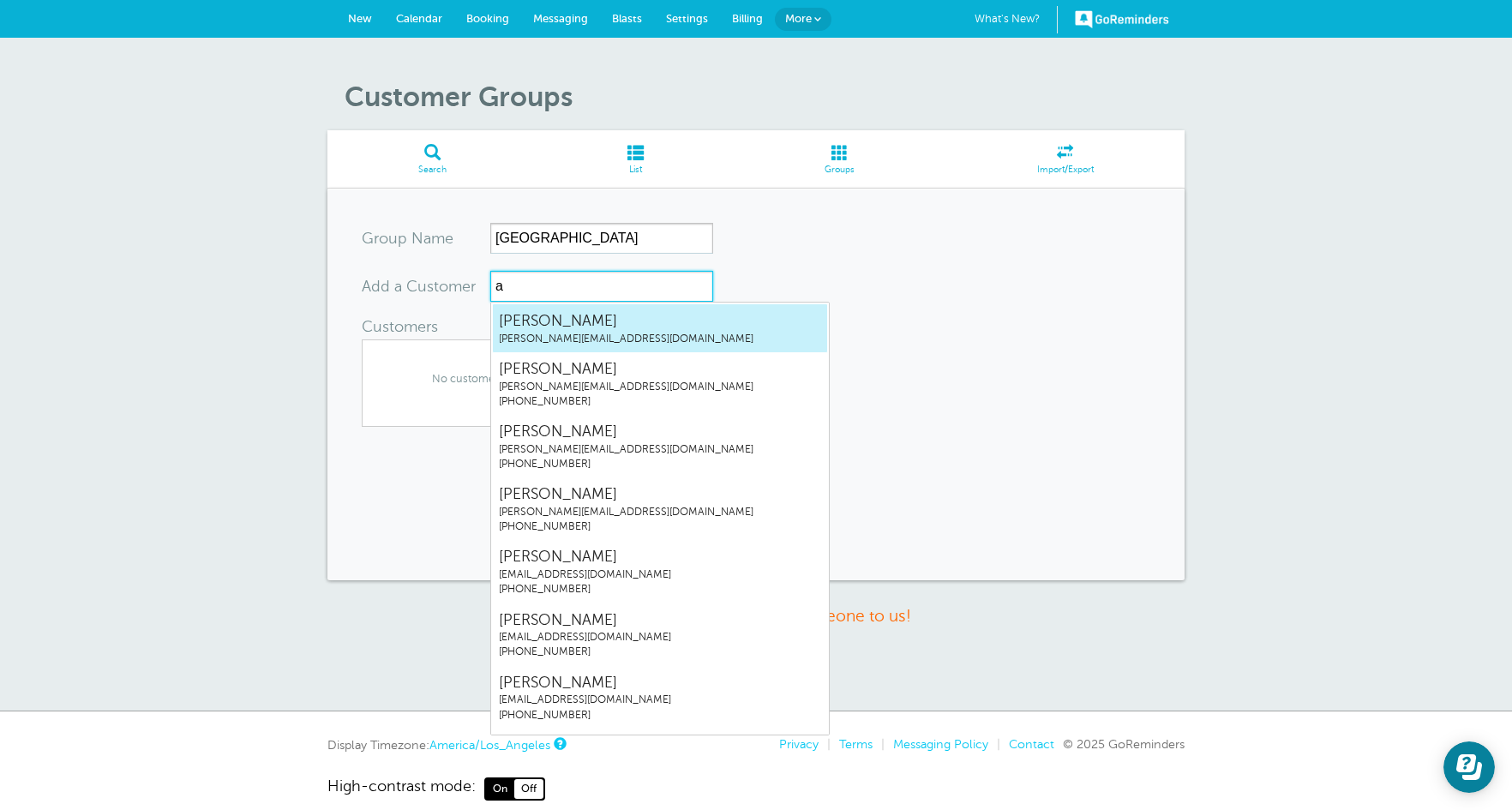
click at [619, 335] on span "abigail@boldlygrownfarm.com" at bounding box center [660, 338] width 322 height 15
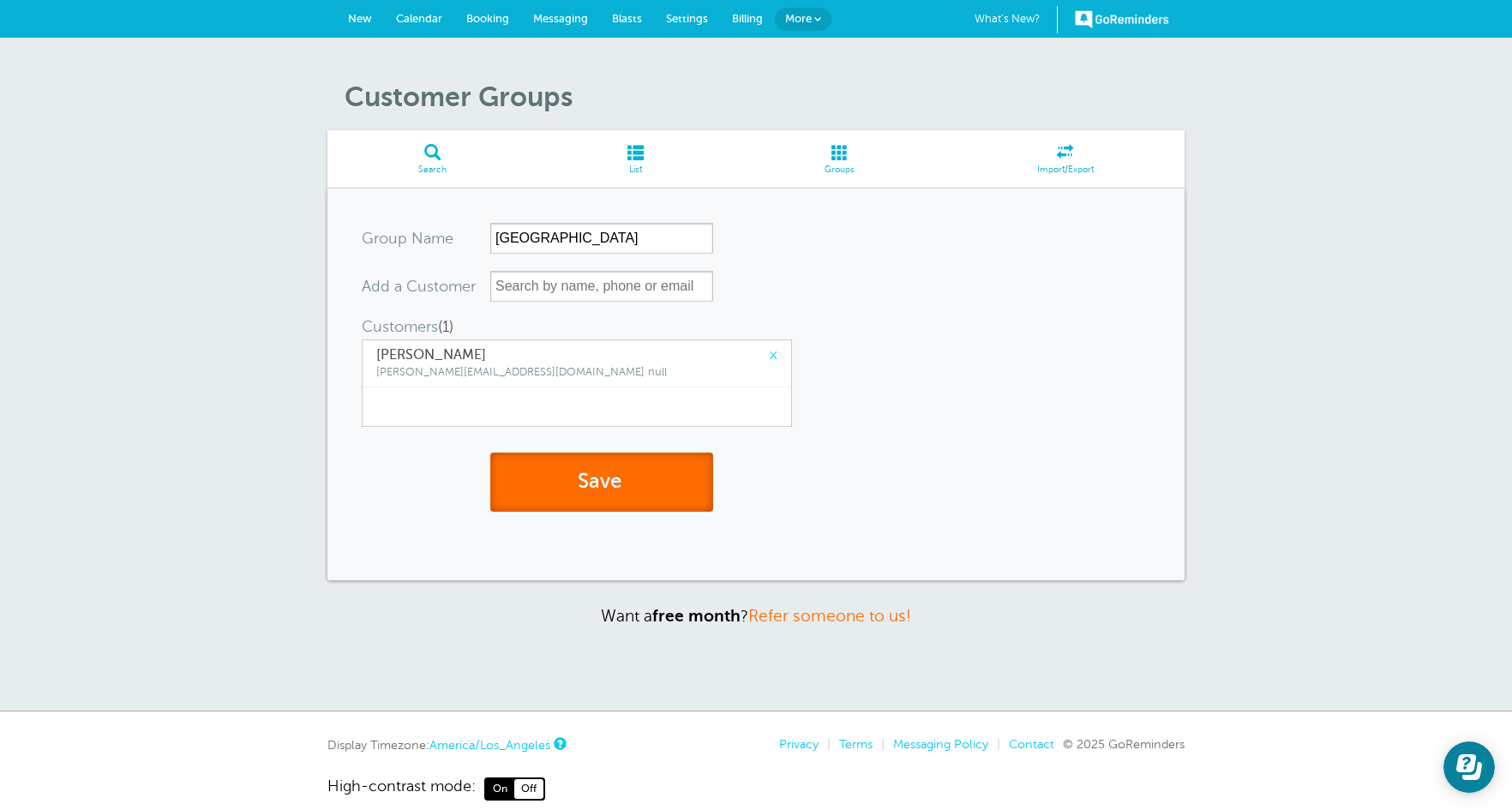
click at [625, 472] on span "submit" at bounding box center [623, 481] width 5 height 23
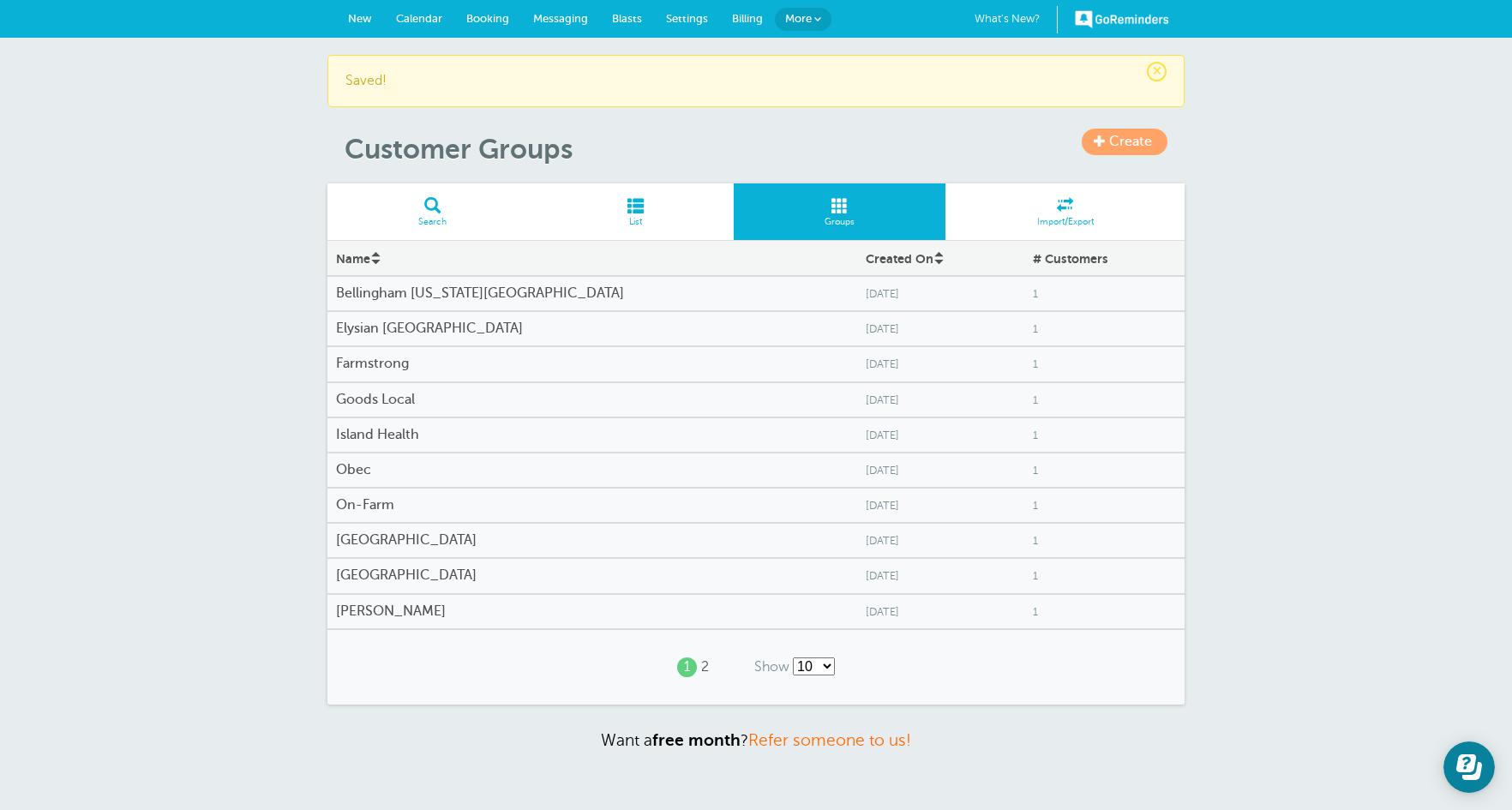
click at [614, 17] on span "Blasts" at bounding box center [626, 18] width 30 height 13
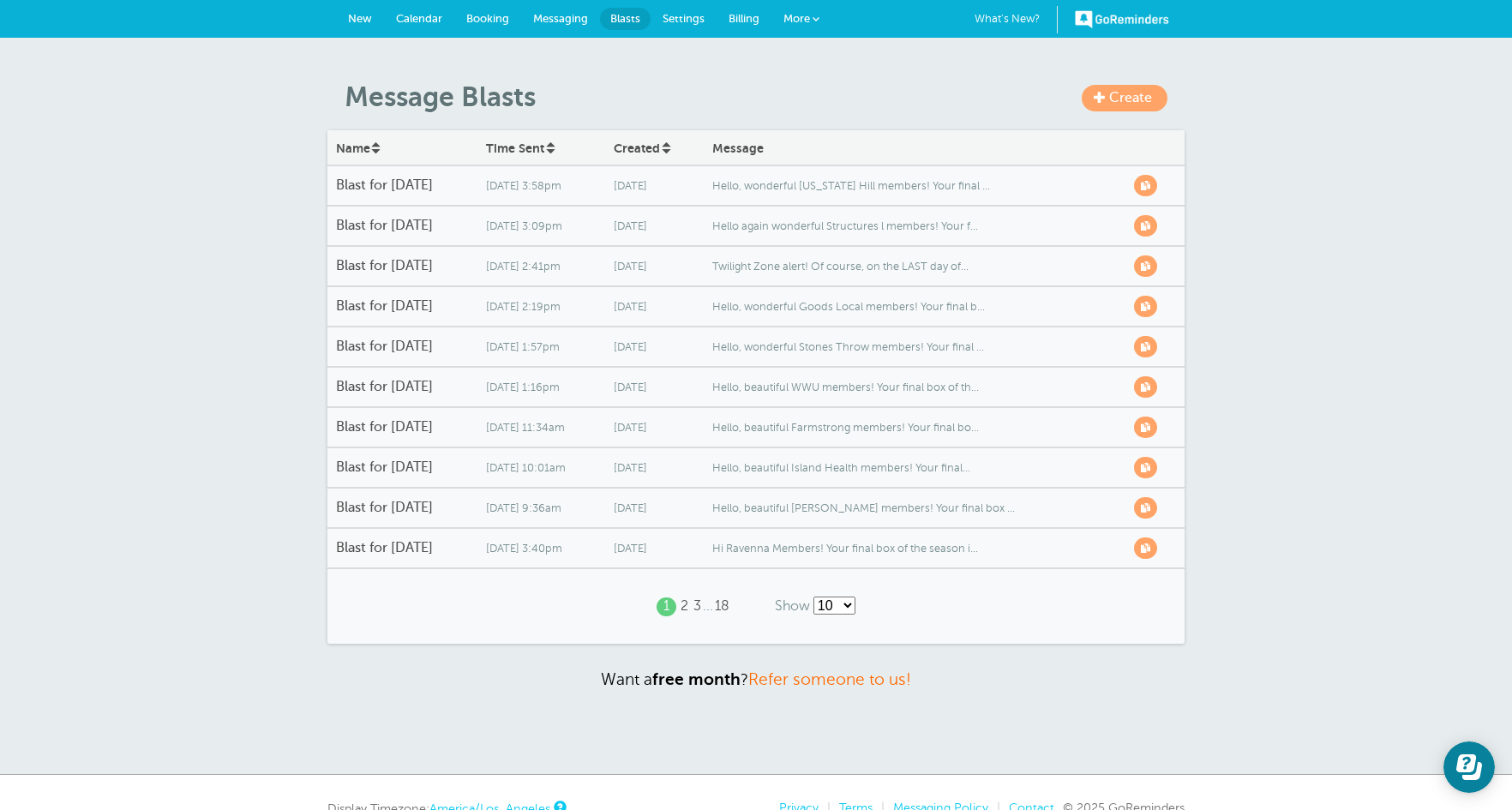
click at [808, 267] on span "Twilight Zone alert! Of course, on the LAST day of..." at bounding box center [914, 266] width 404 height 13
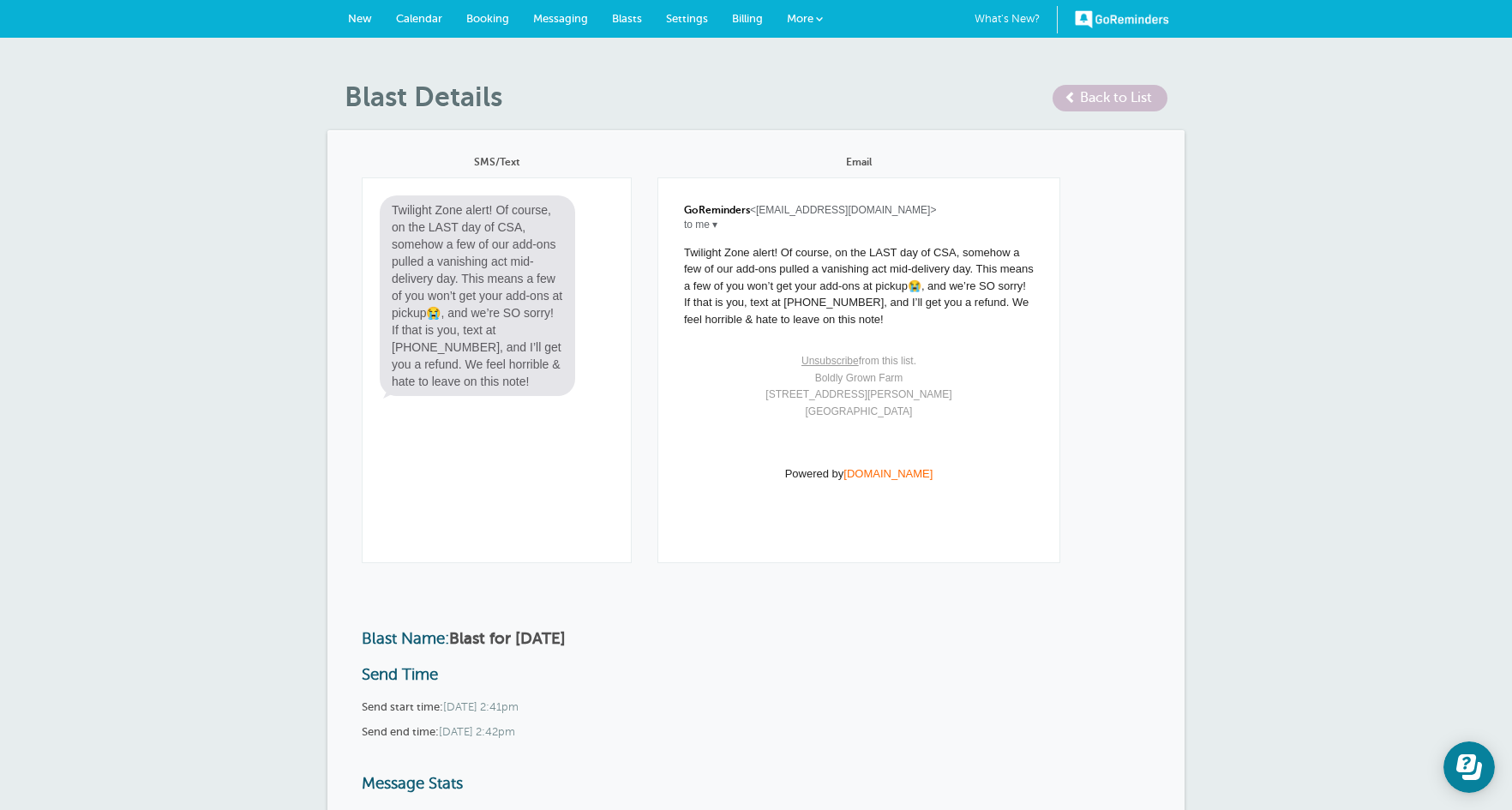
click at [621, 12] on span "Blasts" at bounding box center [626, 18] width 30 height 13
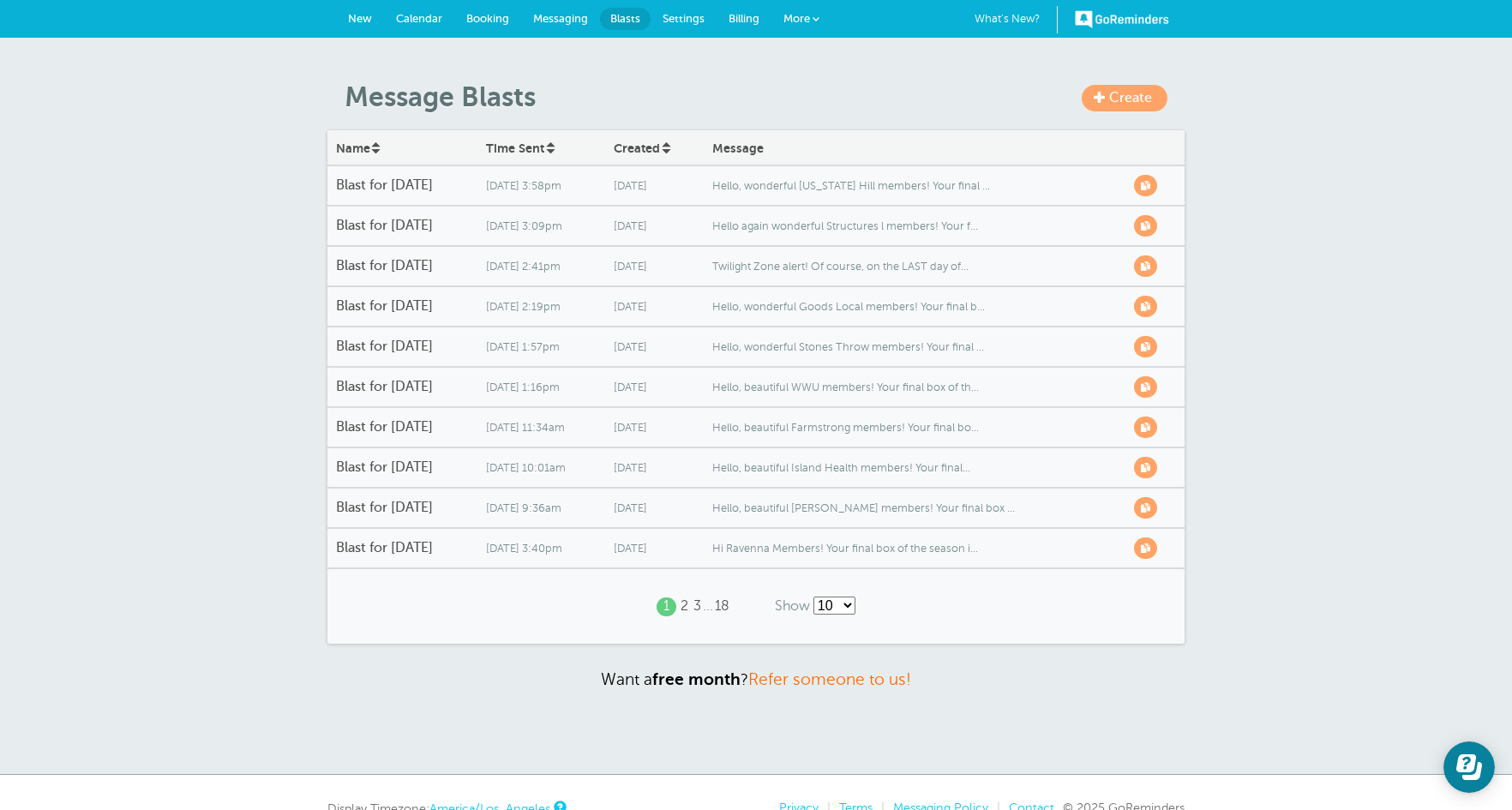
click at [851, 187] on span "Hello, wonderful Alabama Hill members! Your final ..." at bounding box center [914, 186] width 404 height 13
